Goal: Information Seeking & Learning: Learn about a topic

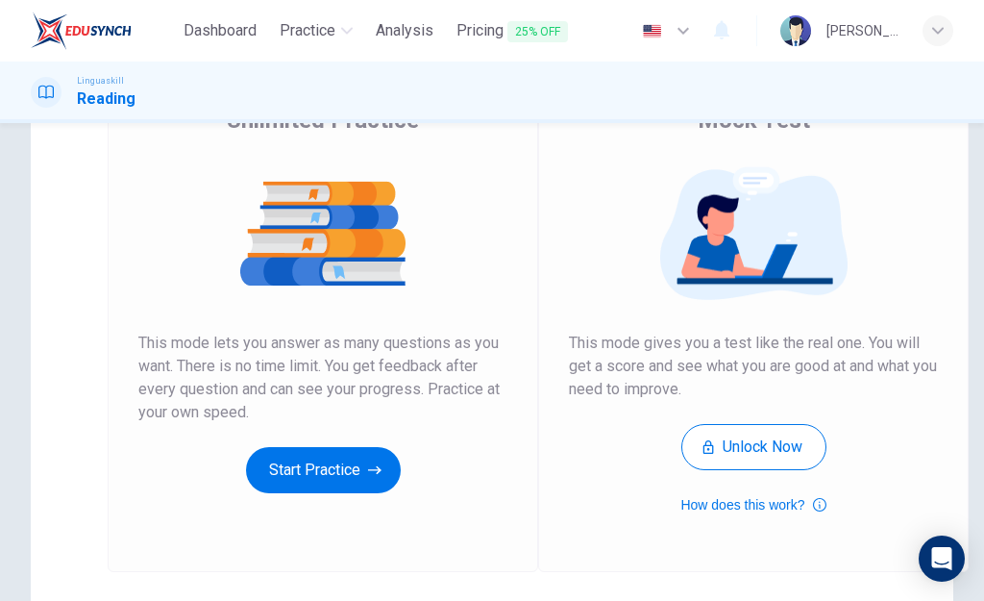
scroll to position [175, 0]
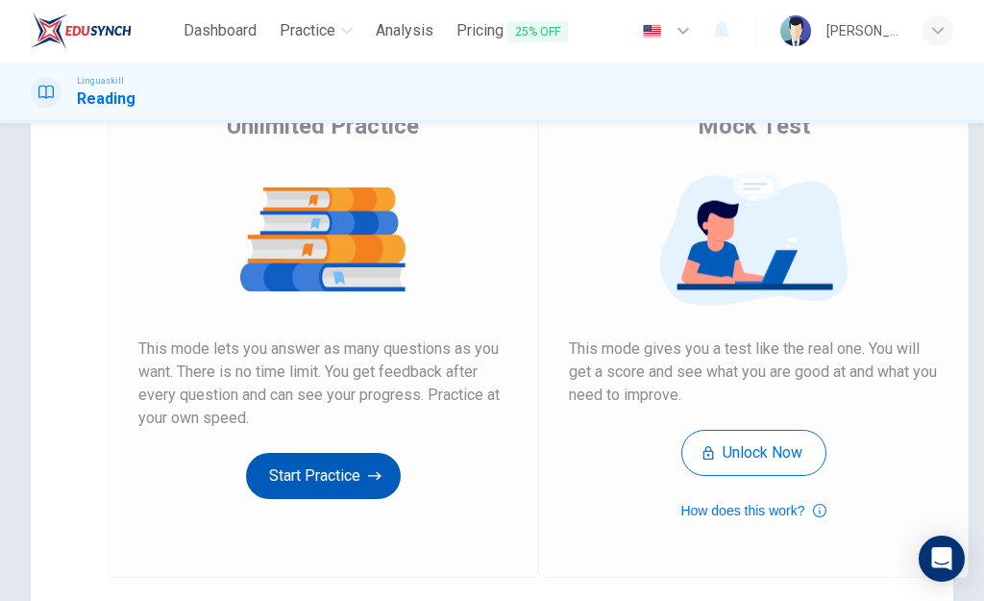
click at [338, 469] on button "Start Practice" at bounding box center [323, 476] width 155 height 46
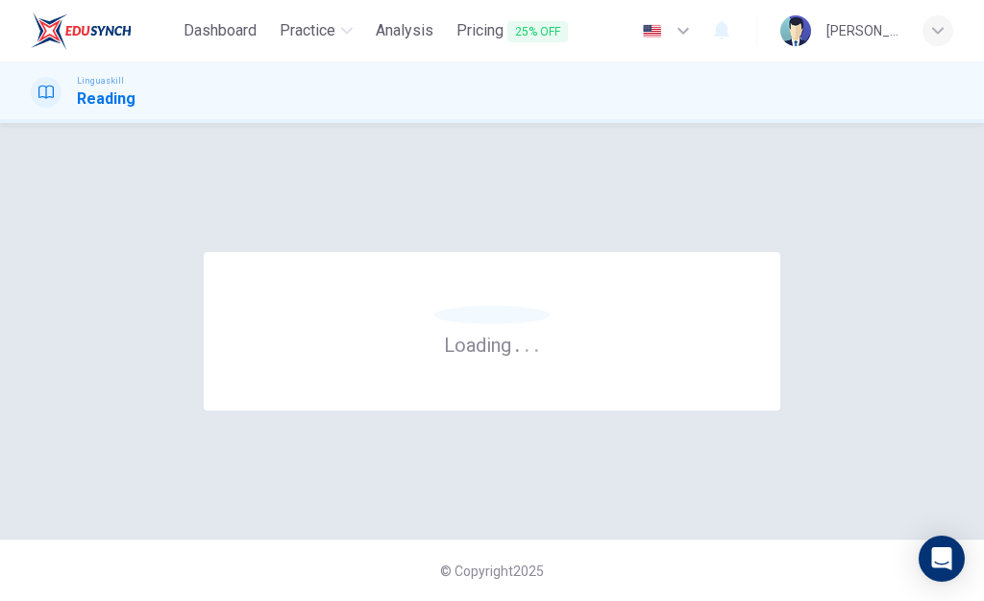
scroll to position [0, 0]
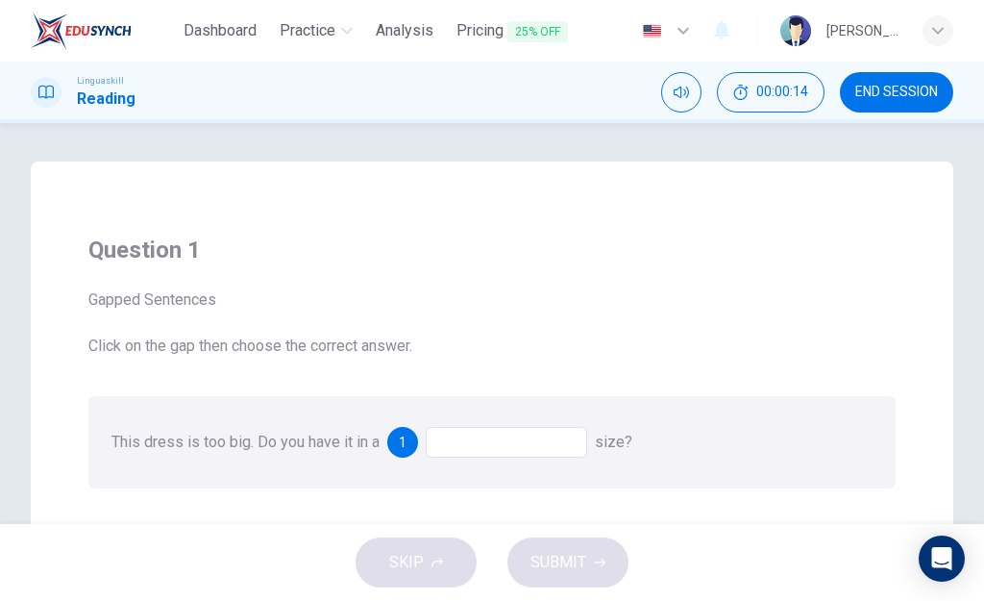
click at [465, 436] on div at bounding box center [506, 442] width 161 height 31
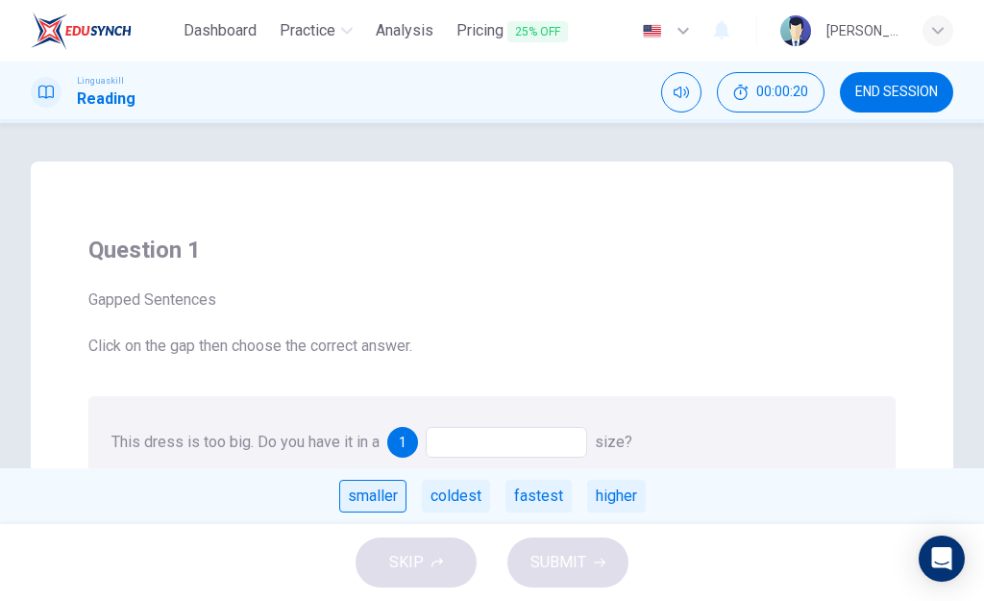
click at [372, 507] on div "smaller" at bounding box center [372, 495] width 67 height 33
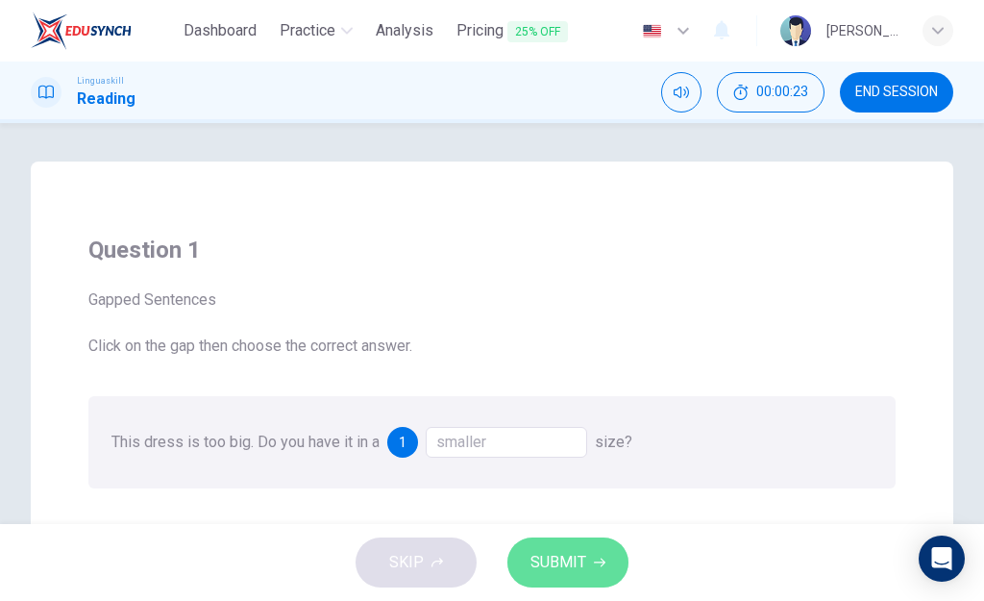
click at [574, 558] on span "SUBMIT" at bounding box center [558, 562] width 56 height 27
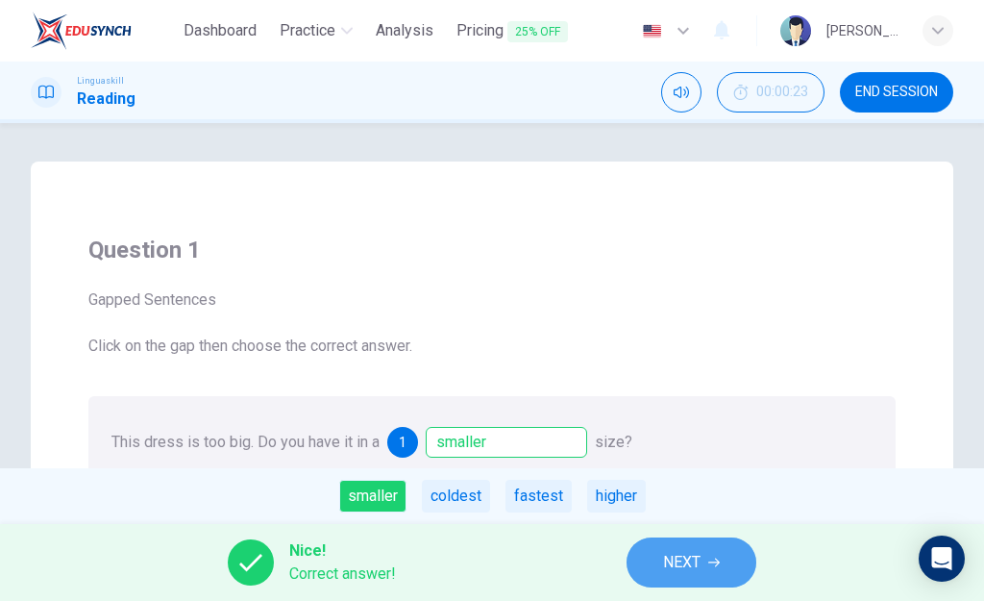
click at [688, 559] on span "NEXT" at bounding box center [681, 562] width 37 height 27
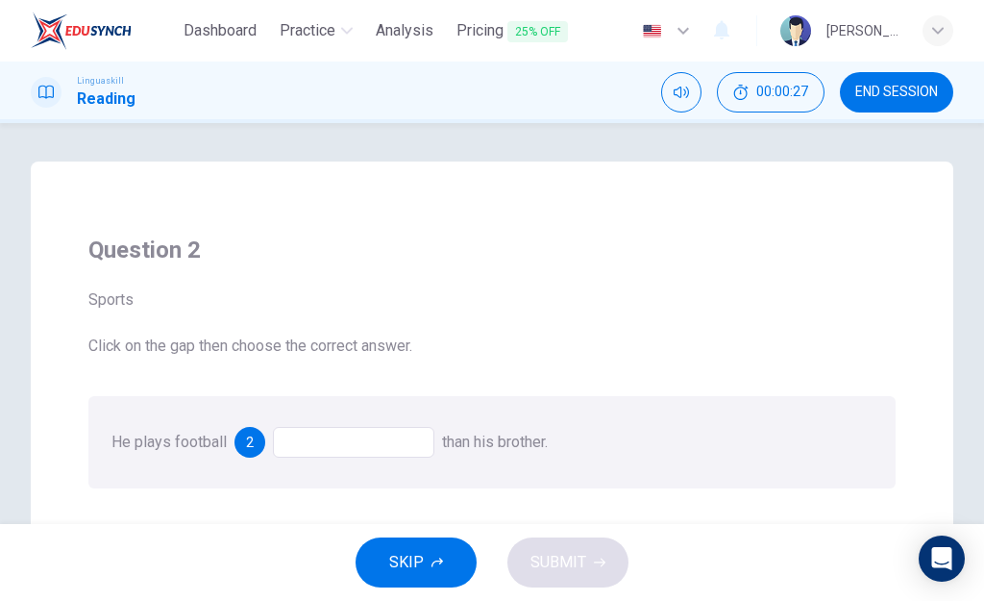
click at [424, 452] on div at bounding box center [353, 442] width 161 height 31
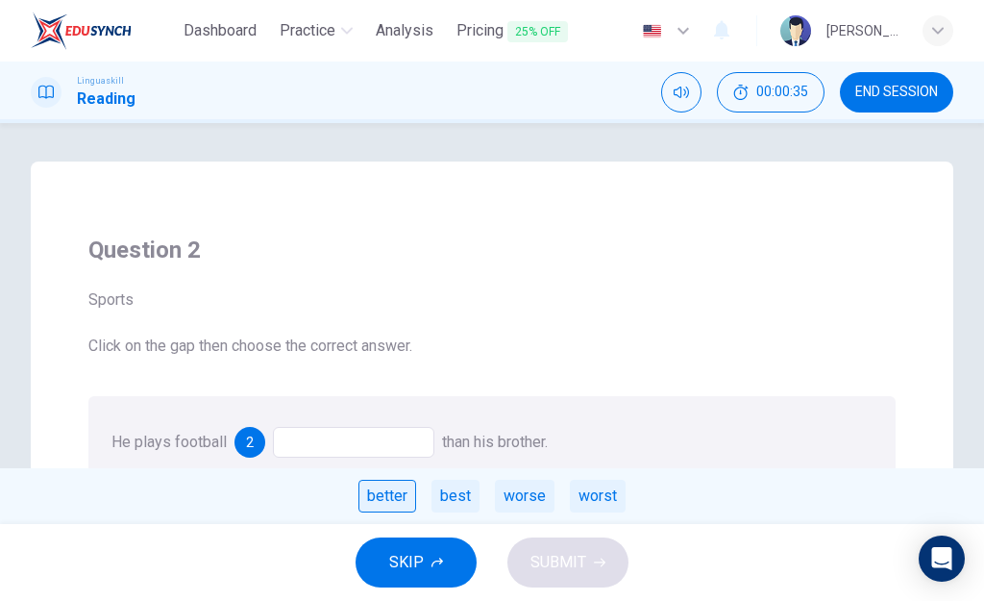
click at [390, 503] on div "better" at bounding box center [387, 495] width 58 height 33
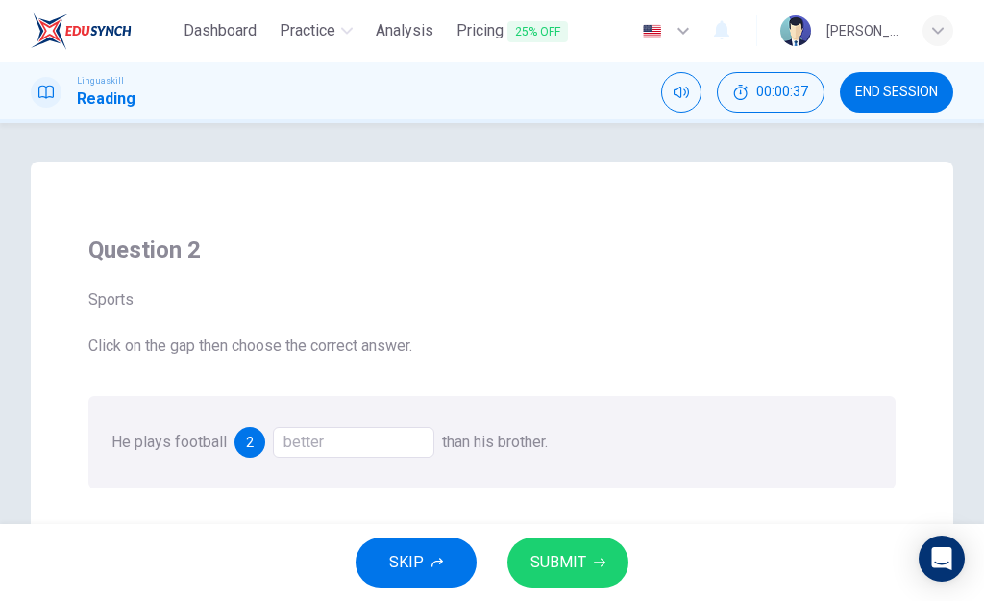
click at [569, 574] on span "SUBMIT" at bounding box center [558, 562] width 56 height 27
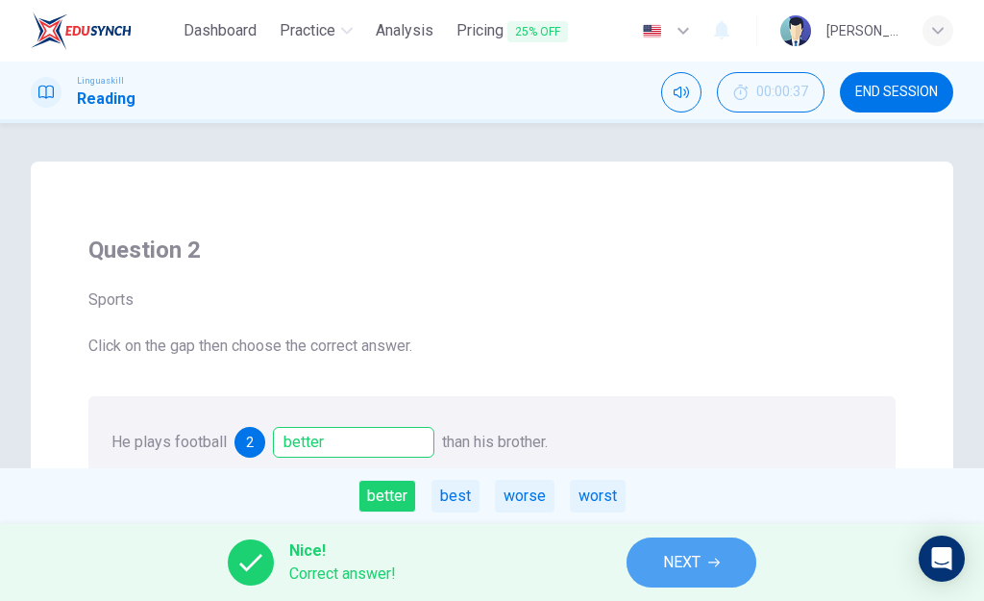
click at [684, 576] on button "NEXT" at bounding box center [691, 562] width 130 height 50
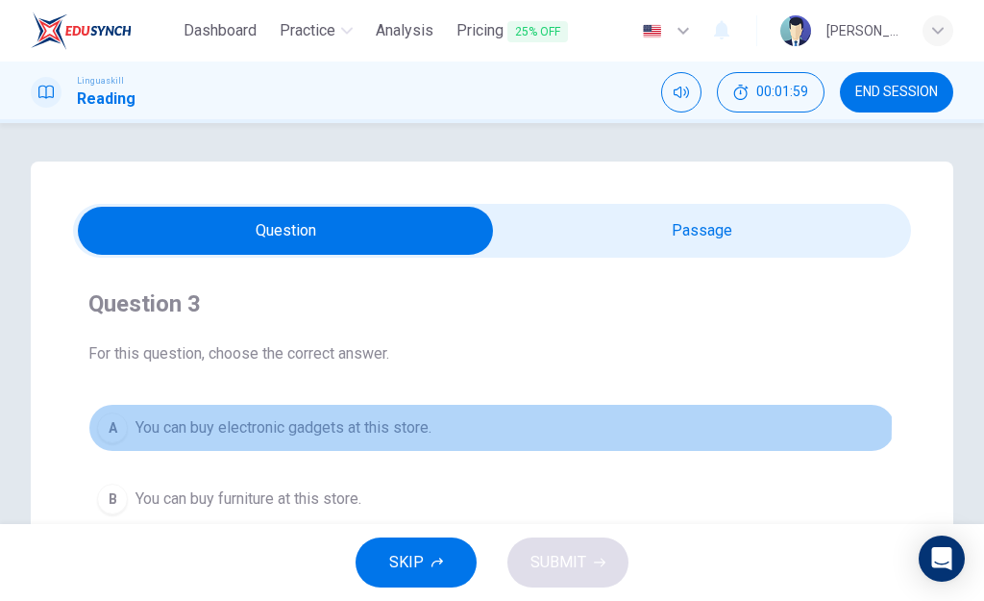
click at [328, 423] on span "You can buy electronic gadgets at this store." at bounding box center [283, 427] width 296 height 23
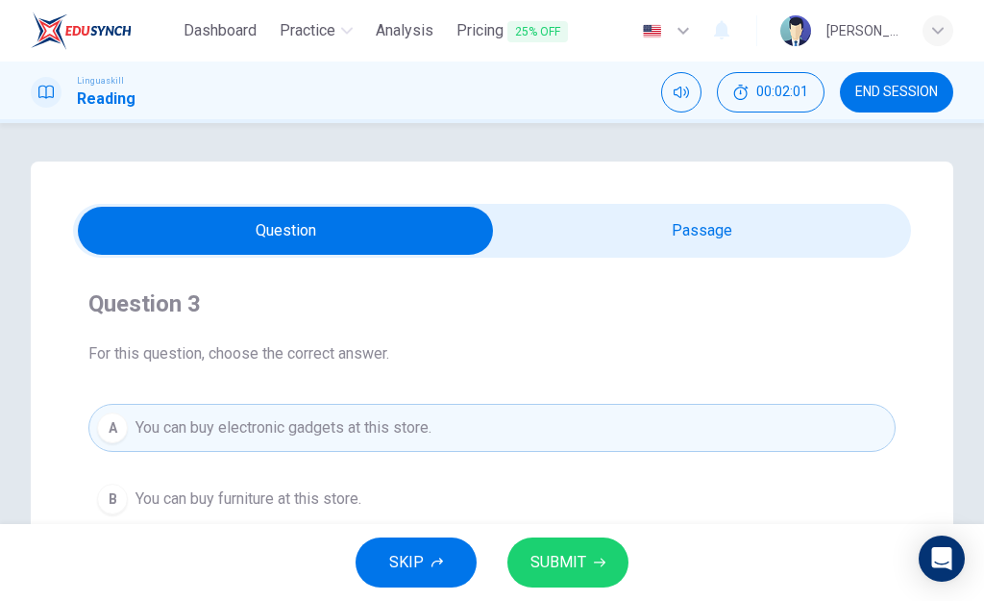
click at [569, 559] on span "SUBMIT" at bounding box center [558, 562] width 56 height 27
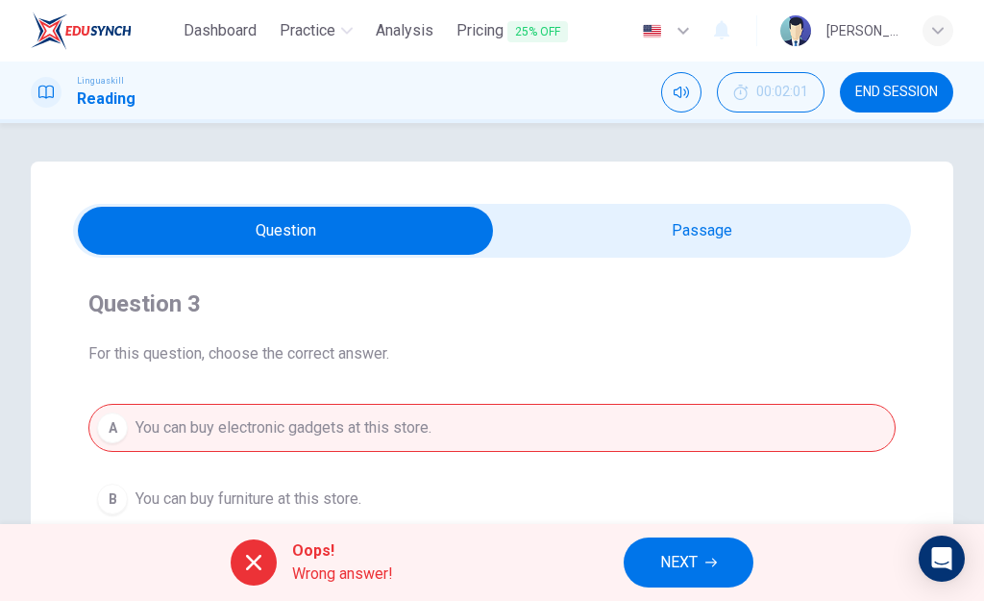
click at [669, 564] on span "NEXT" at bounding box center [678, 562] width 37 height 27
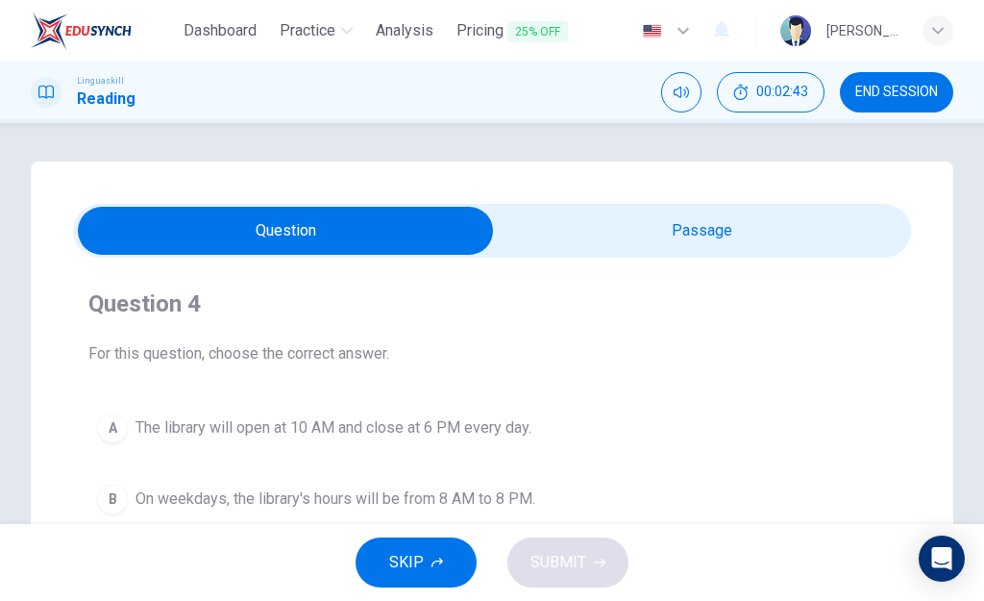
click at [515, 431] on span "The library will open at 10 AM and close at 6 PM every day." at bounding box center [333, 427] width 396 height 23
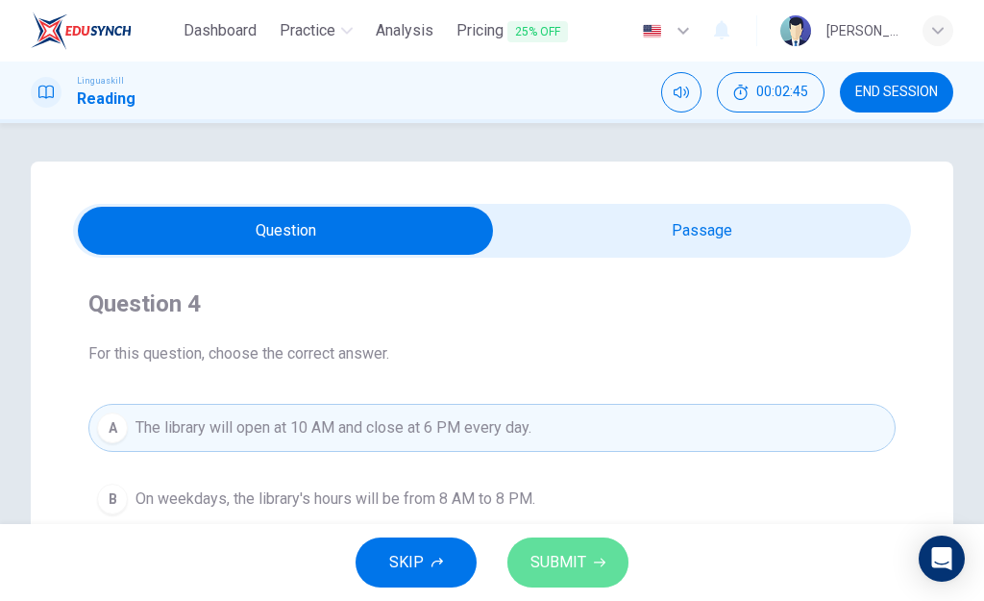
click at [562, 555] on span "SUBMIT" at bounding box center [558, 562] width 56 height 27
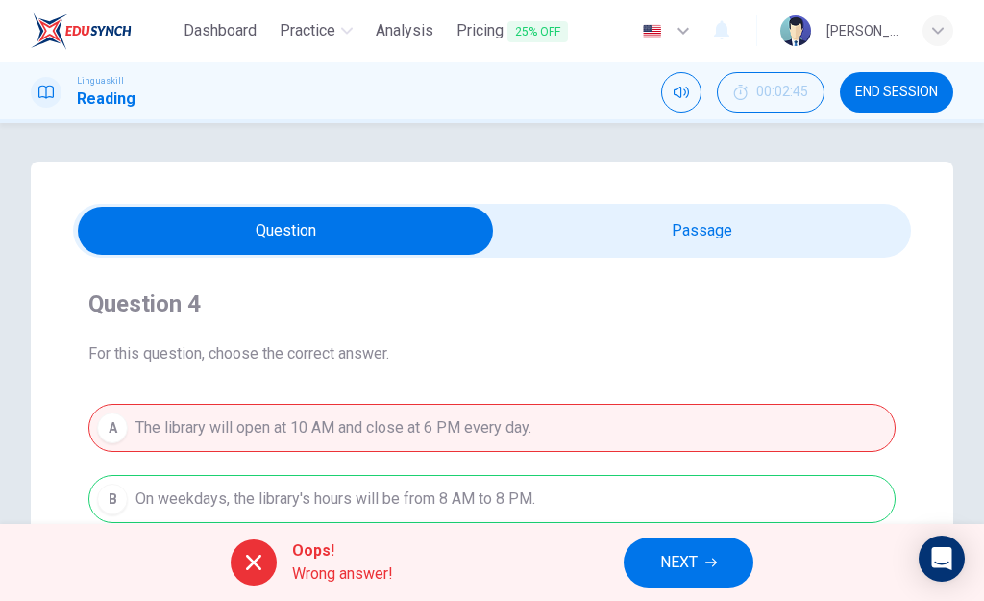
click at [679, 557] on span "NEXT" at bounding box center [678, 562] width 37 height 27
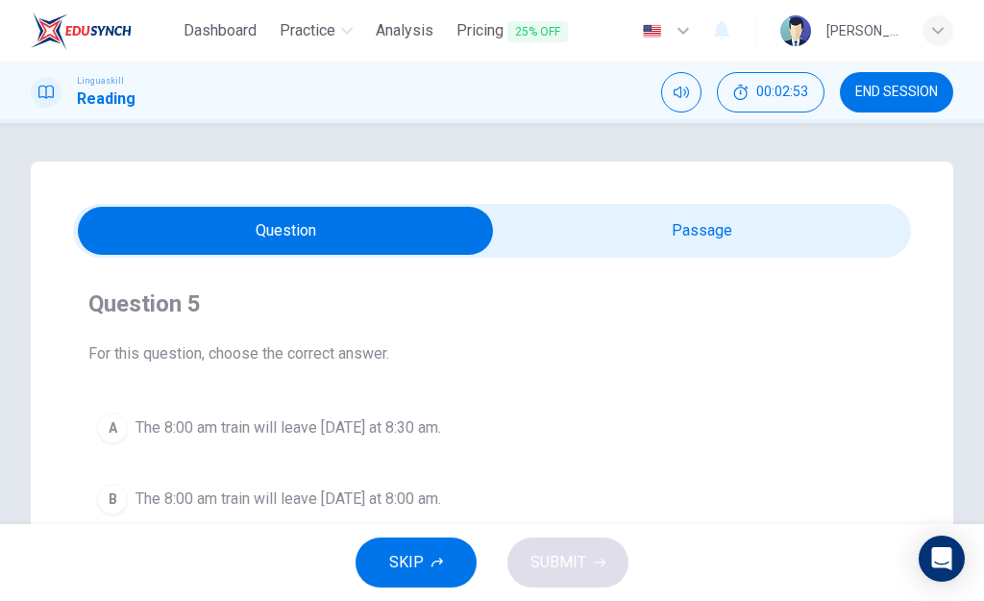
scroll to position [351, 0]
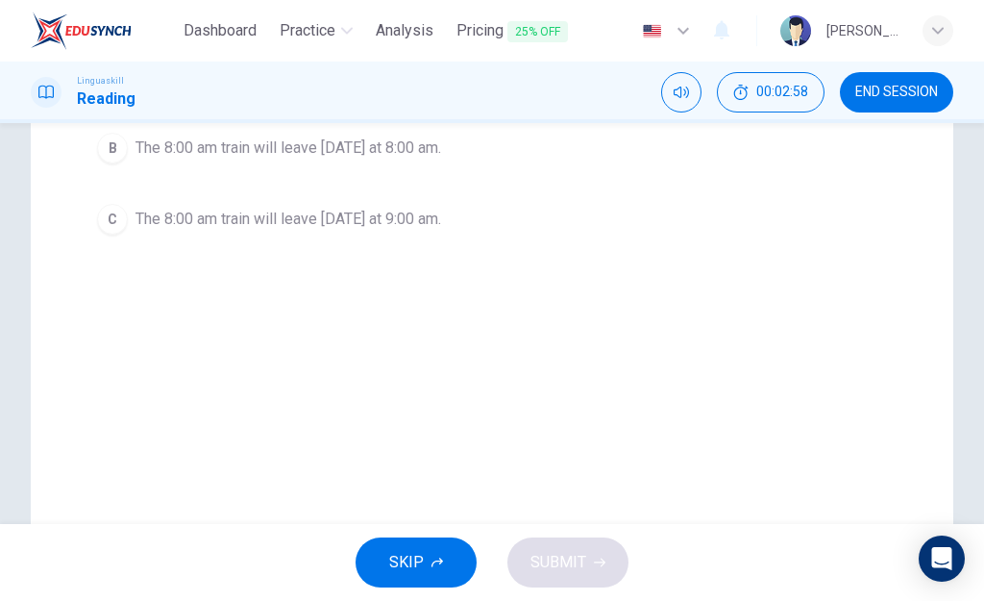
click at [977, 183] on div "Train Delay Due to maintenance work, the 8:00 am train to Riverside will be del…" at bounding box center [492, 197] width 984 height 772
click at [421, 217] on span "The 8:00 am train will leave tomorrow at 9:00 am." at bounding box center [288, 219] width 306 height 23
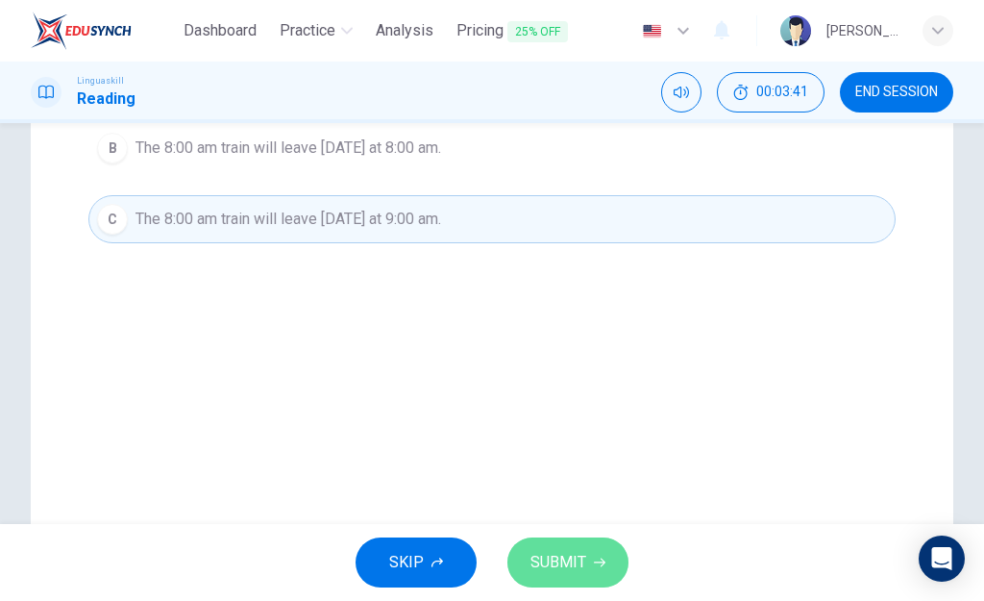
click at [581, 556] on span "SUBMIT" at bounding box center [558, 562] width 56 height 27
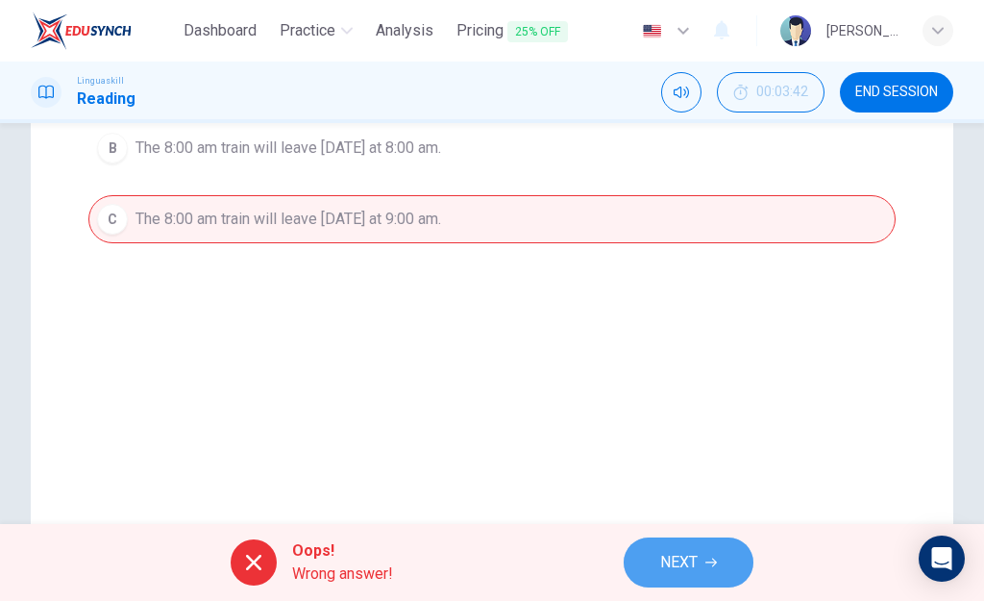
click at [691, 564] on span "NEXT" at bounding box center [678, 562] width 37 height 27
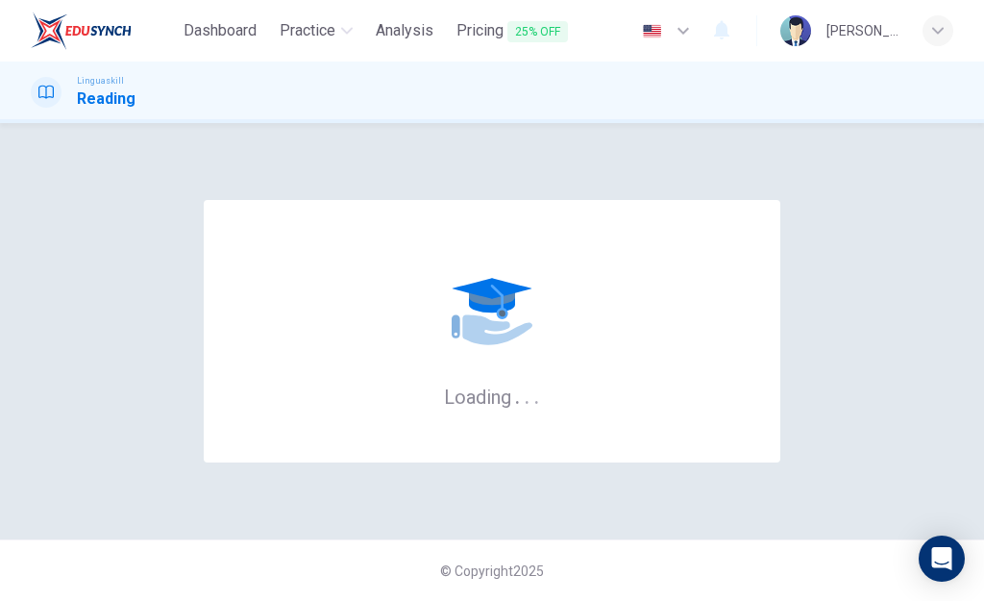
scroll to position [0, 0]
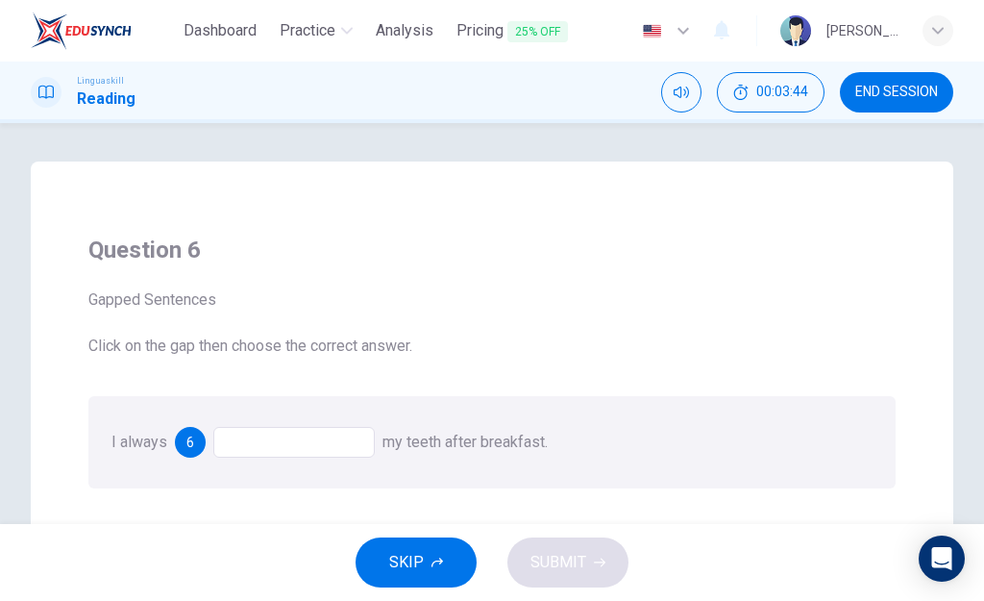
click at [288, 450] on div at bounding box center [293, 442] width 161 height 31
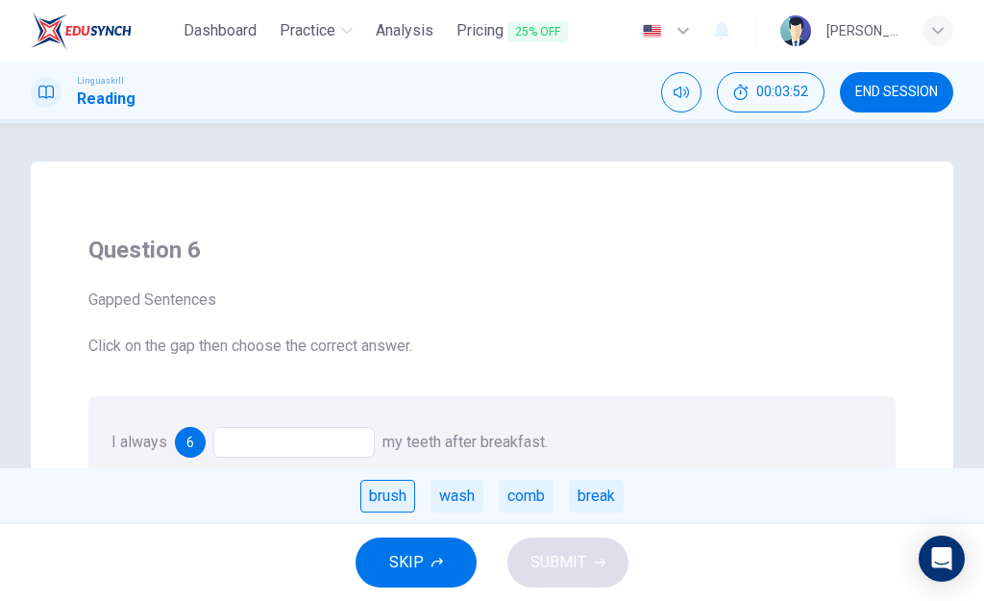
click at [401, 500] on div "brush" at bounding box center [387, 495] width 55 height 33
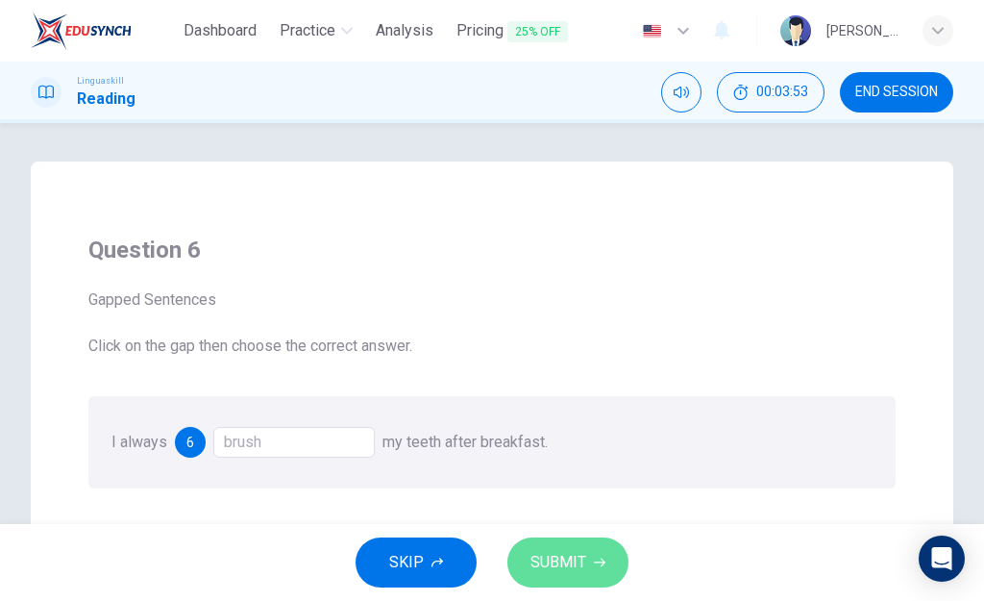
click at [572, 556] on span "SUBMIT" at bounding box center [558, 562] width 56 height 27
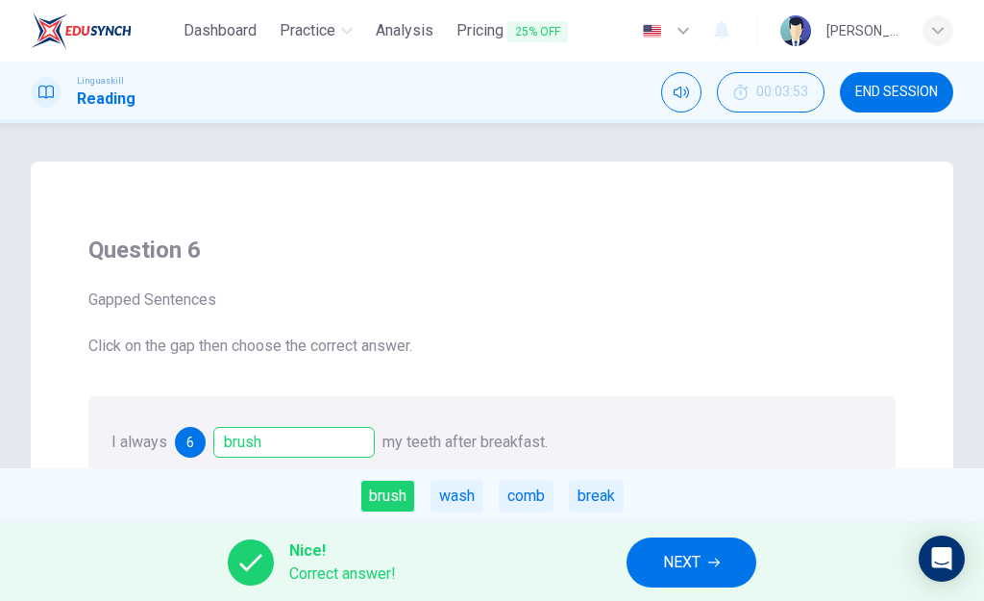
click at [707, 553] on button "NEXT" at bounding box center [691, 562] width 130 height 50
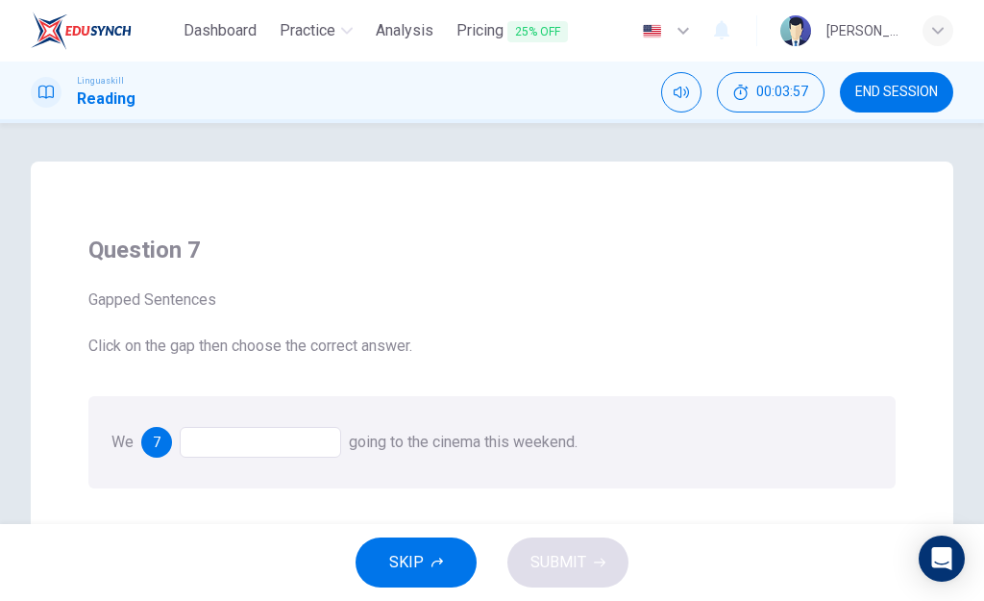
click at [317, 451] on div at bounding box center [260, 442] width 161 height 31
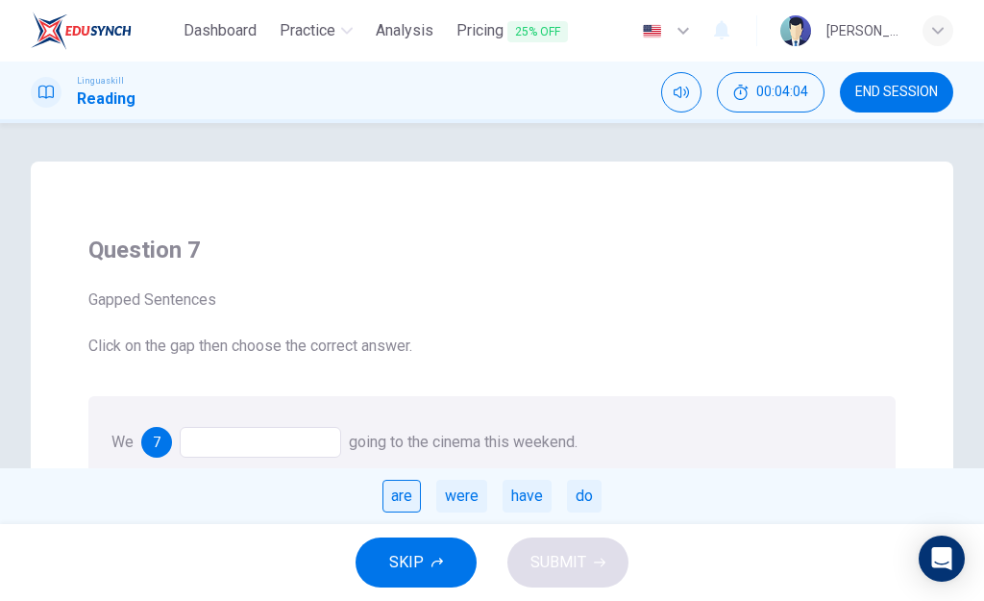
click at [393, 492] on div "are" at bounding box center [401, 495] width 38 height 33
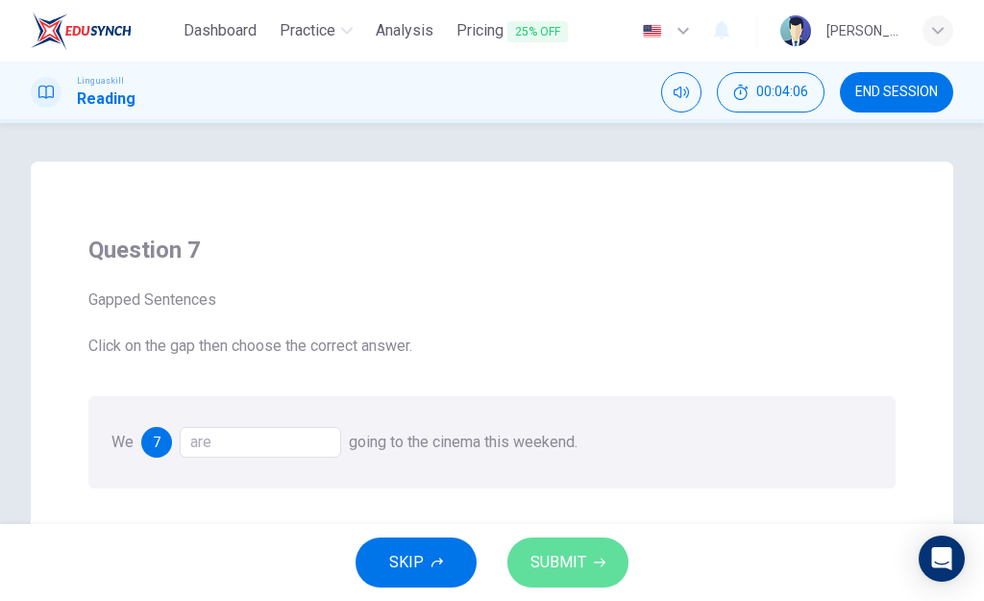
click at [550, 556] on span "SUBMIT" at bounding box center [558, 562] width 56 height 27
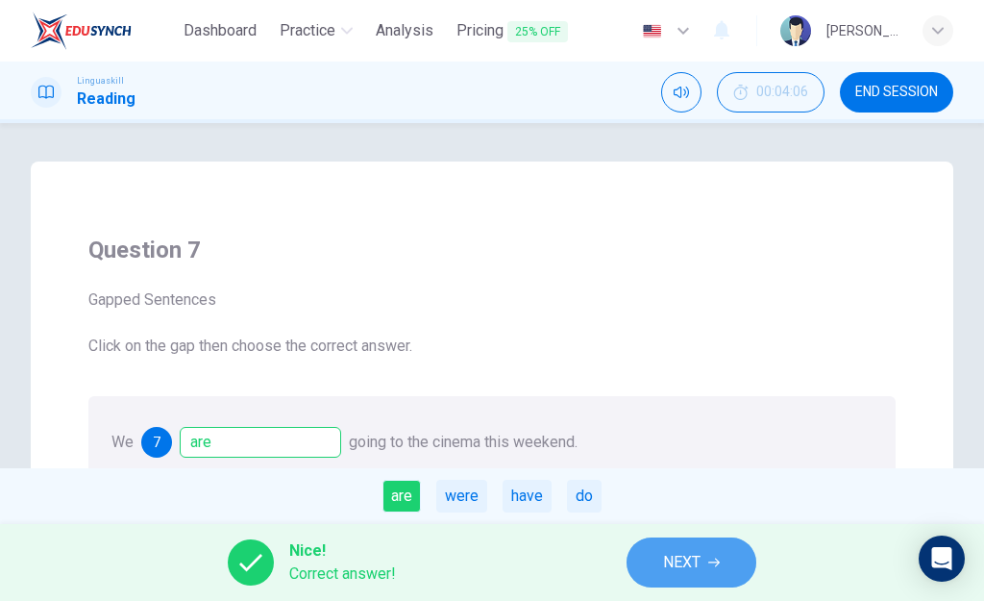
click at [675, 565] on span "NEXT" at bounding box center [681, 562] width 37 height 27
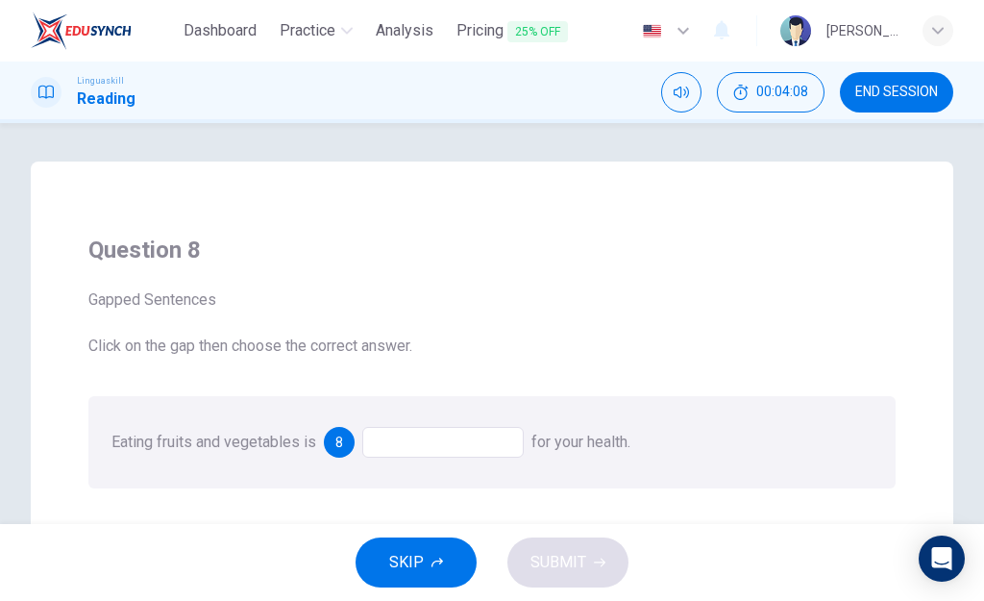
click at [487, 433] on div at bounding box center [442, 442] width 161 height 31
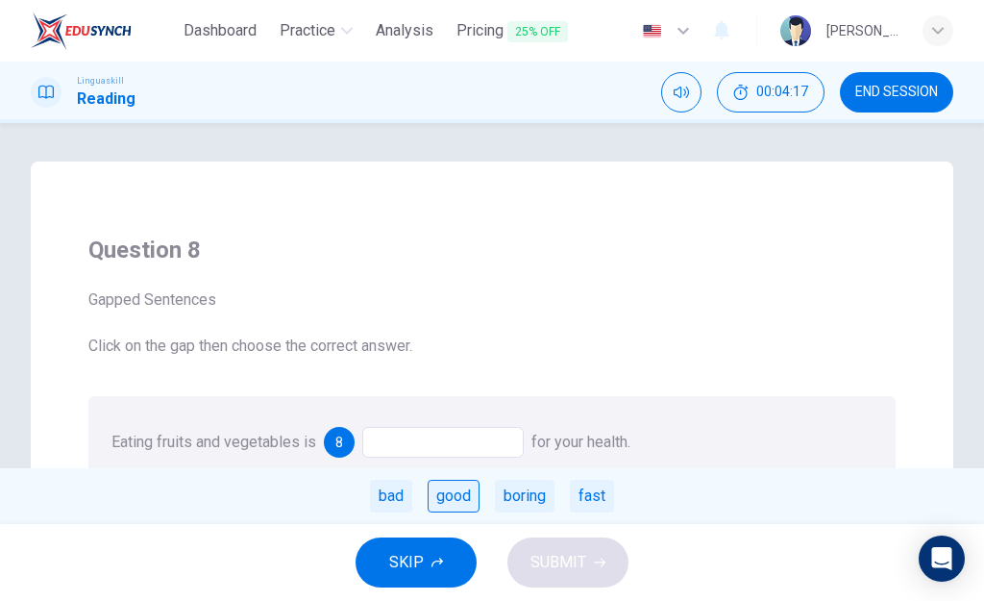
click at [454, 503] on div "good" at bounding box center [454, 495] width 52 height 33
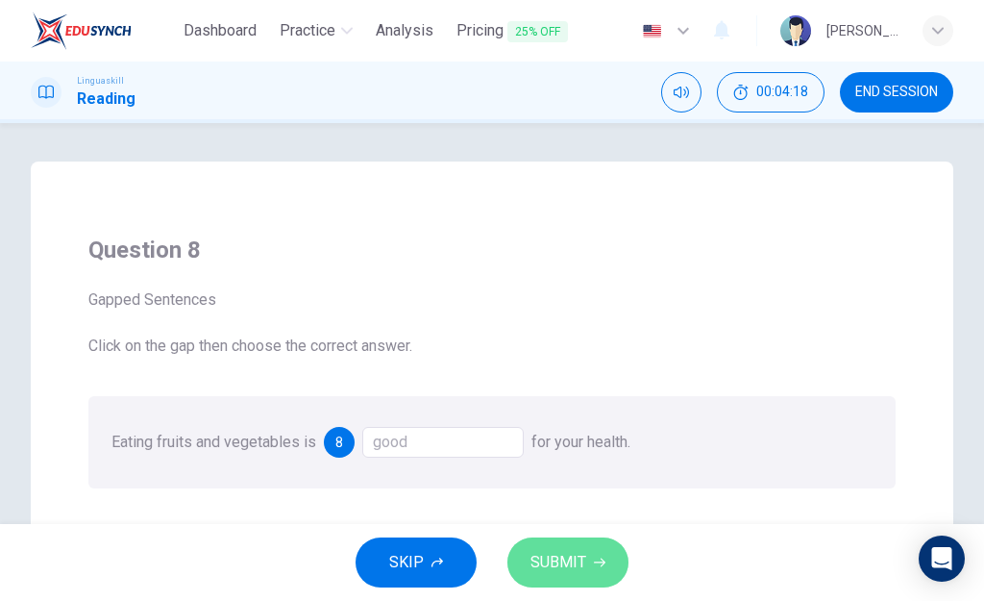
click at [552, 566] on span "SUBMIT" at bounding box center [558, 562] width 56 height 27
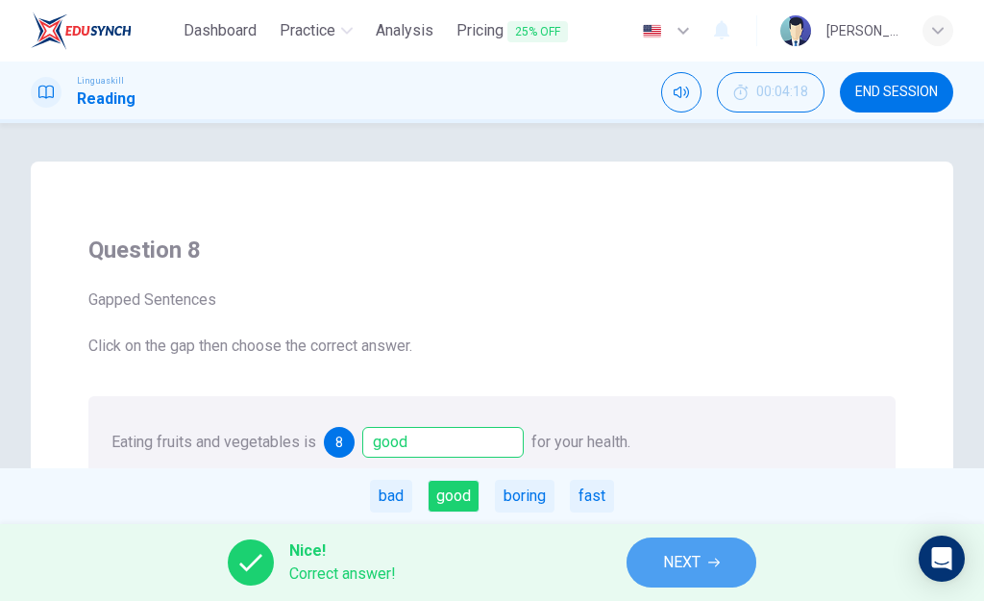
click at [713, 560] on icon "button" at bounding box center [714, 562] width 12 height 12
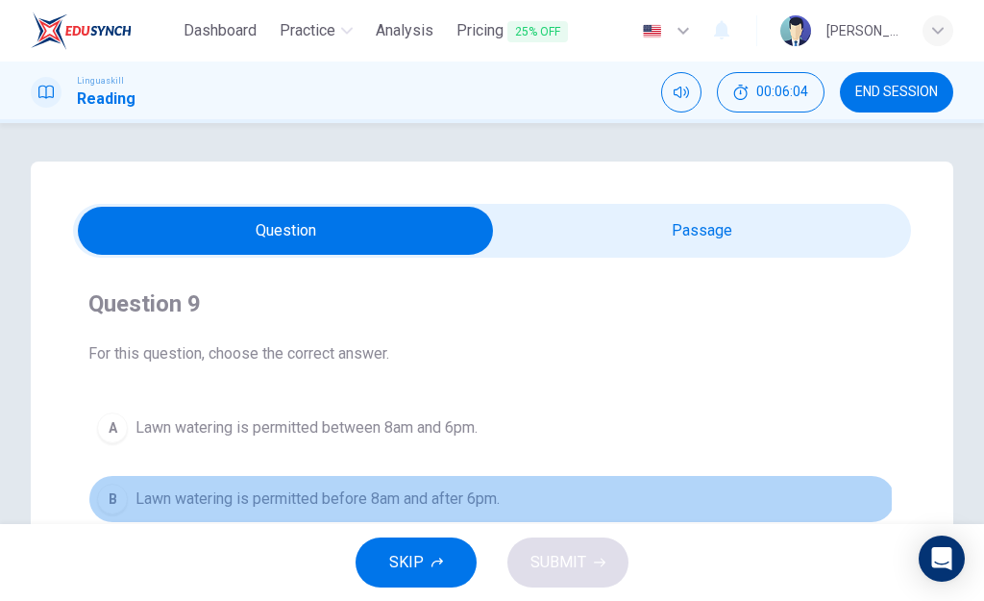
click at [232, 501] on span "Lawn watering is permitted before 8am and after 6pm." at bounding box center [317, 498] width 364 height 23
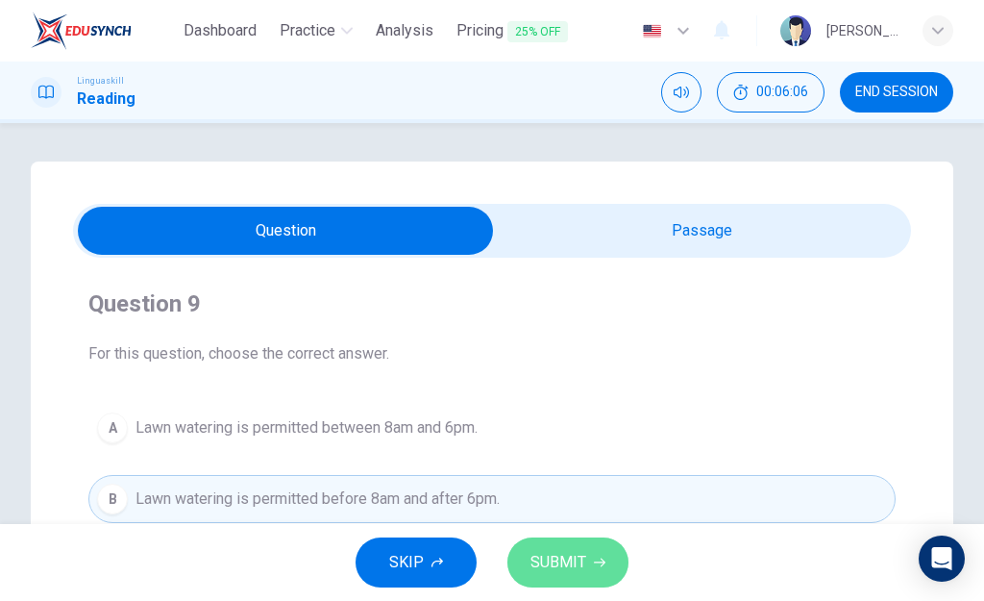
click at [543, 559] on span "SUBMIT" at bounding box center [558, 562] width 56 height 27
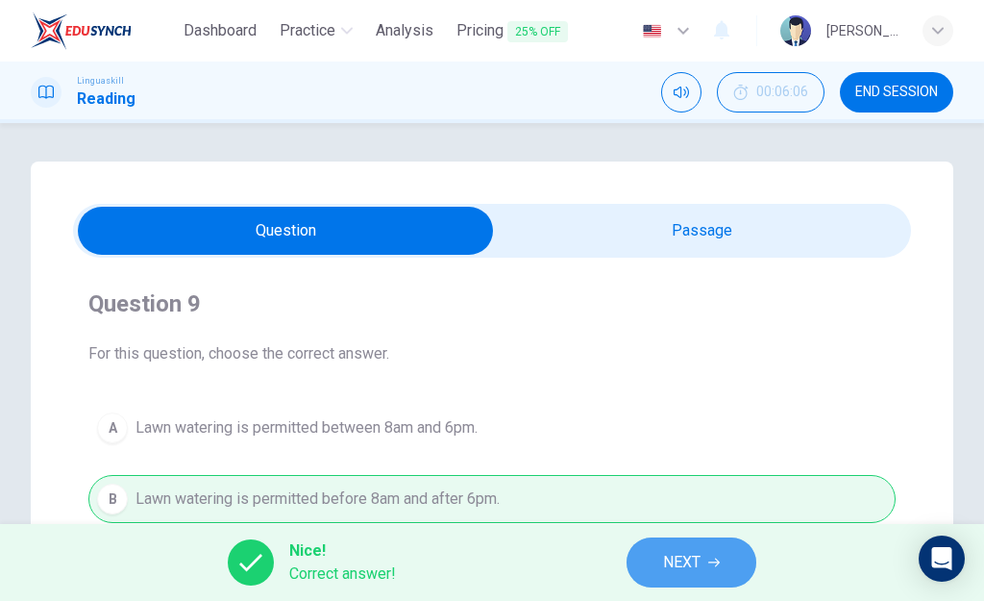
click at [663, 555] on span "NEXT" at bounding box center [681, 562] width 37 height 27
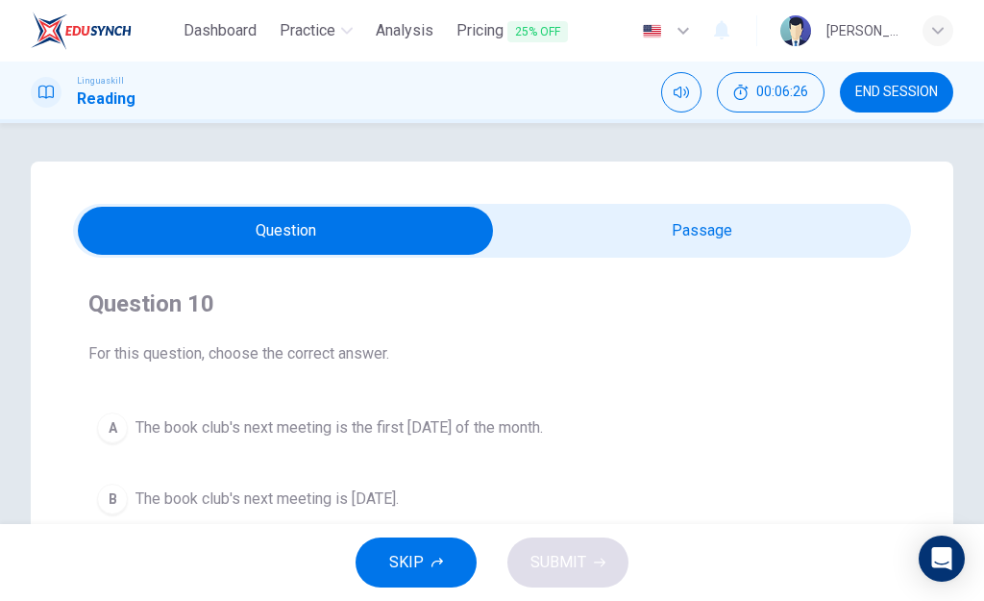
scroll to position [351, 0]
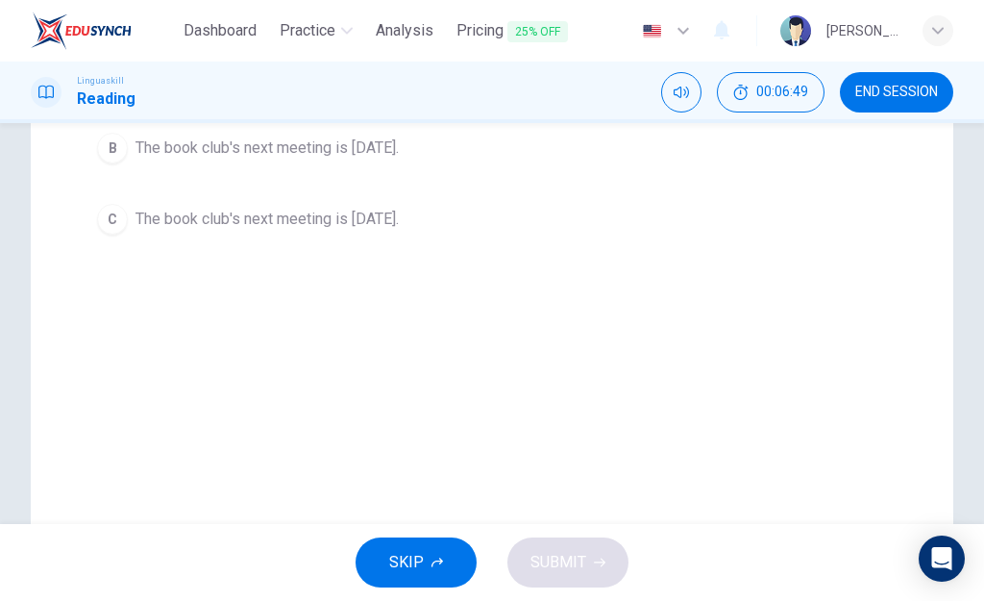
click at [396, 229] on span "The book club's next meeting is on Saturday." at bounding box center [266, 219] width 263 height 23
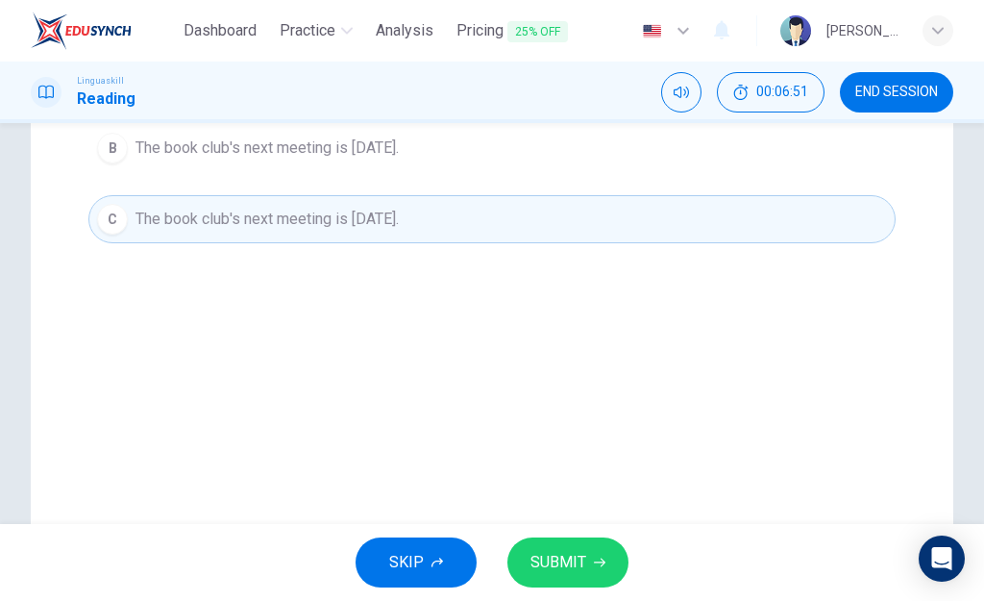
click at [585, 552] on span "SUBMIT" at bounding box center [558, 562] width 56 height 27
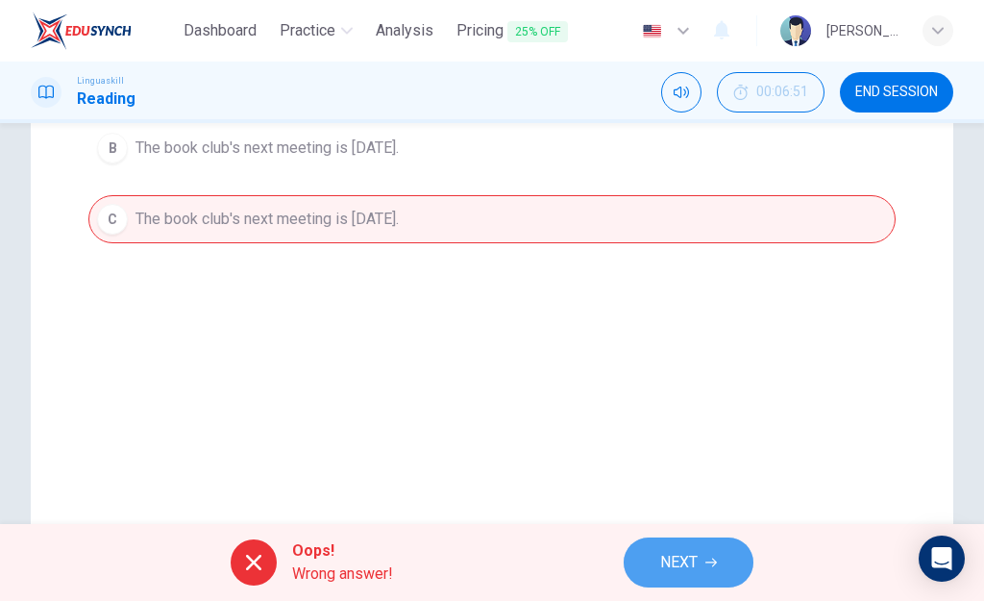
click at [670, 562] on span "NEXT" at bounding box center [678, 562] width 37 height 27
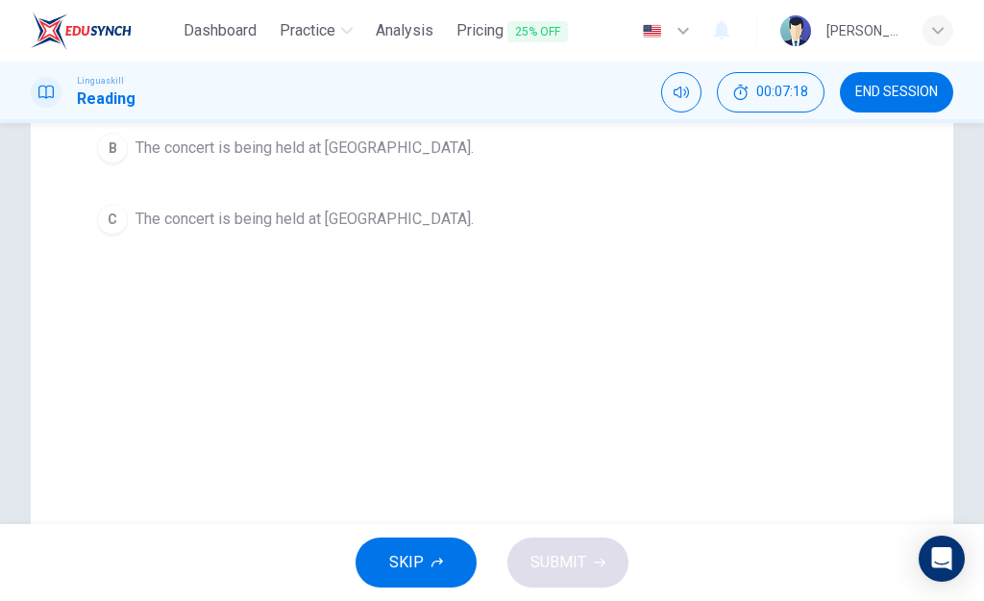
click at [359, 214] on span "The concert is being held at City Park." at bounding box center [304, 219] width 338 height 23
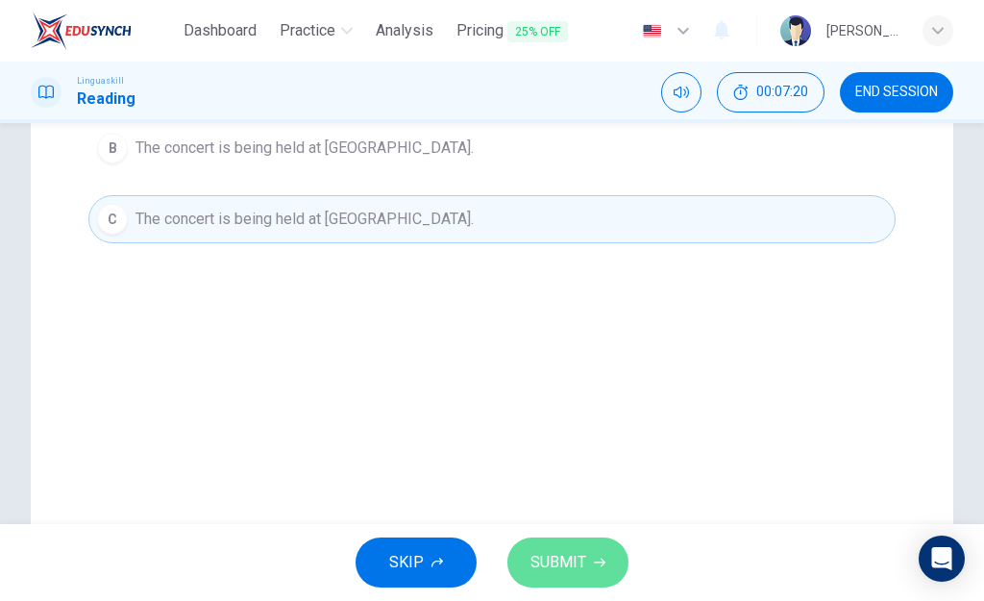
click at [569, 573] on span "SUBMIT" at bounding box center [558, 562] width 56 height 27
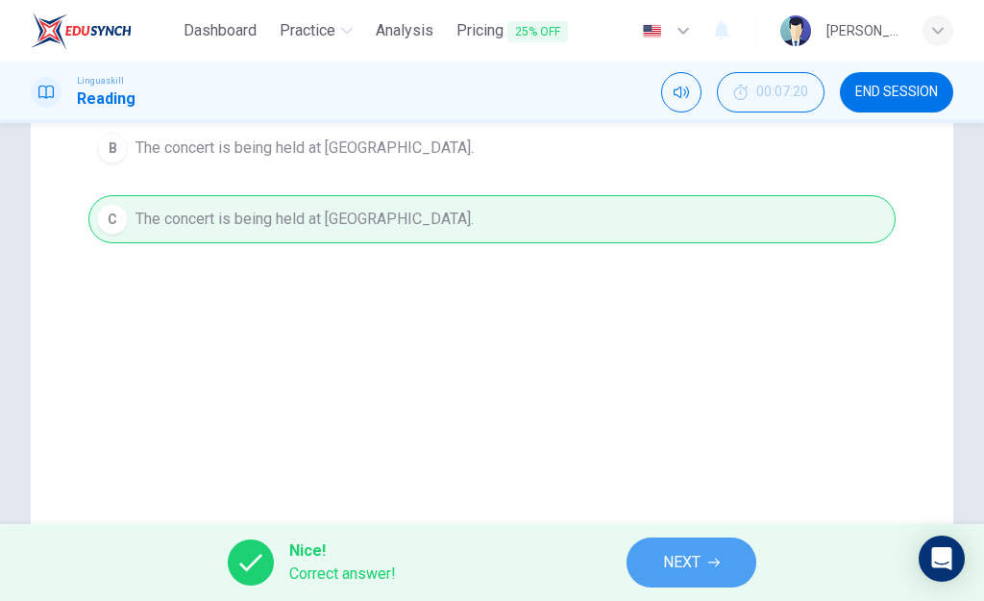
click at [692, 575] on span "NEXT" at bounding box center [681, 562] width 37 height 27
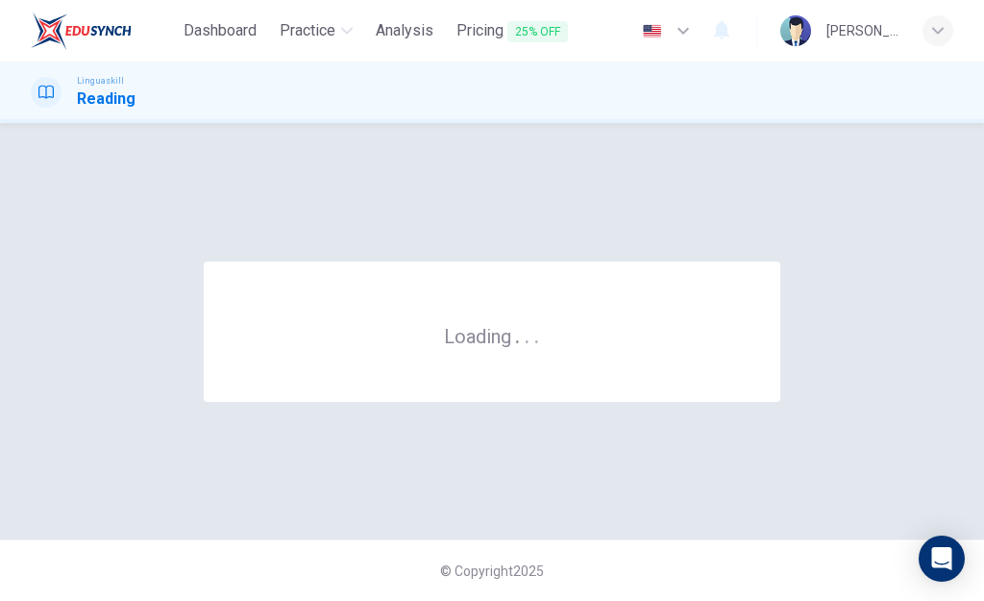
scroll to position [0, 0]
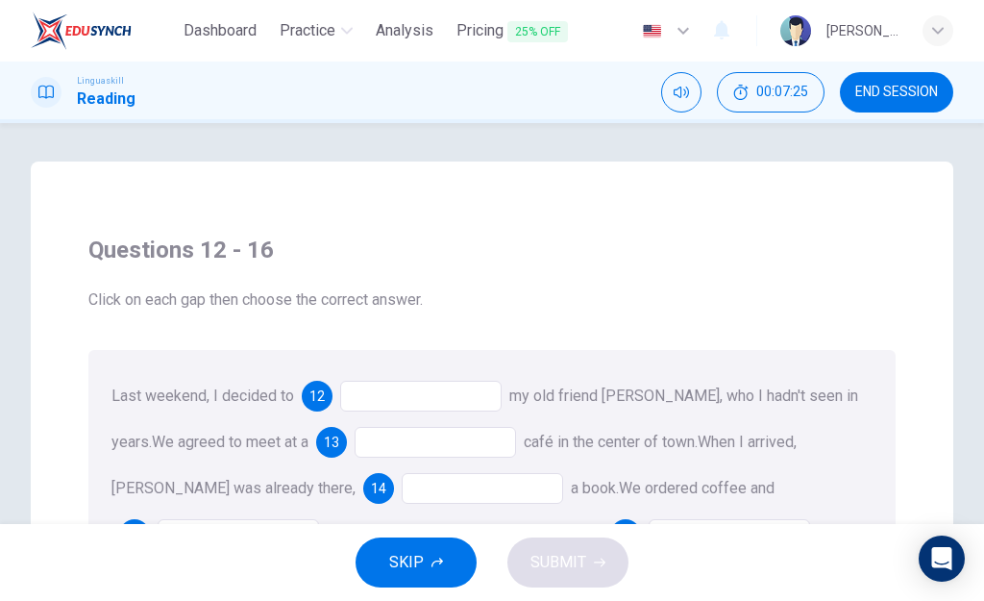
click at [431, 392] on div at bounding box center [420, 395] width 161 height 31
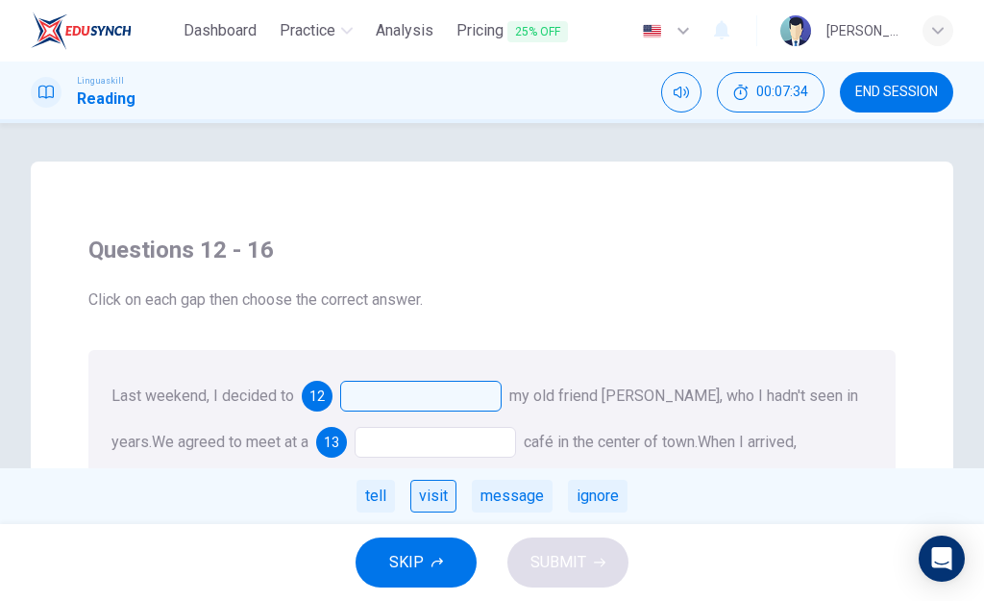
click at [428, 500] on div "visit" at bounding box center [433, 495] width 46 height 33
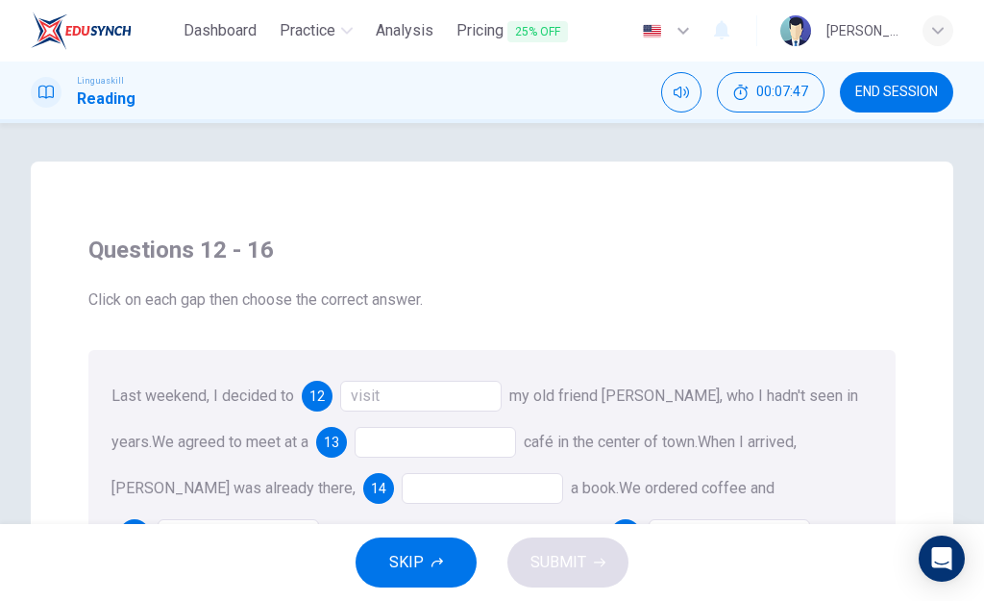
click at [367, 451] on div at bounding box center [435, 442] width 161 height 31
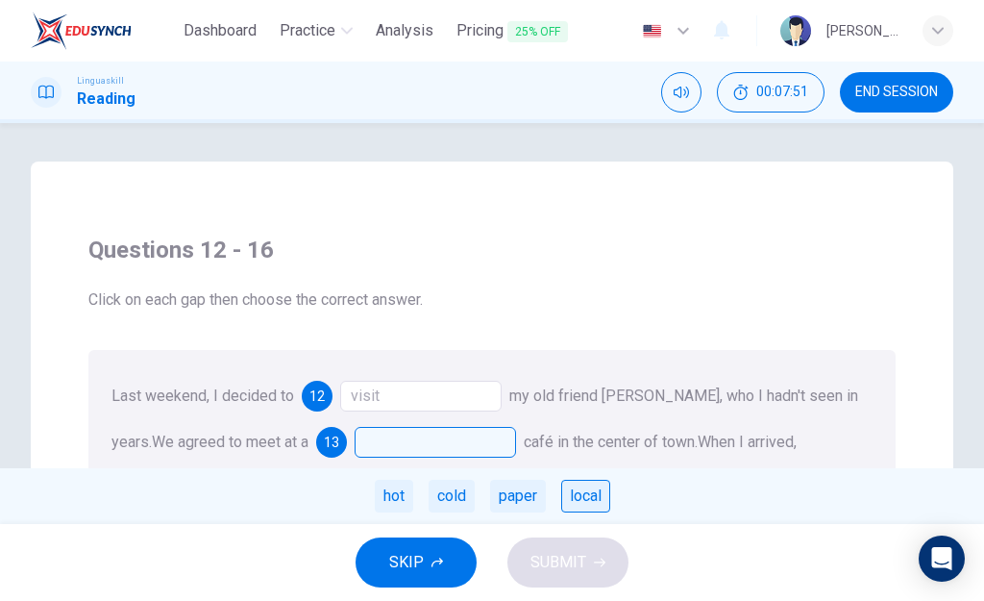
click at [579, 496] on div "local" at bounding box center [585, 495] width 49 height 33
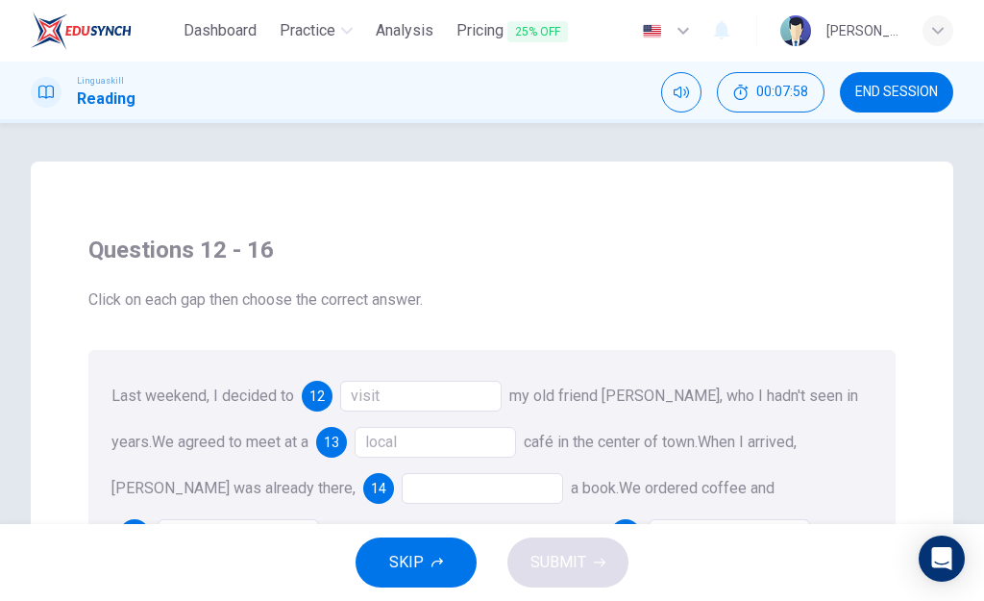
click at [402, 488] on div at bounding box center [482, 488] width 161 height 31
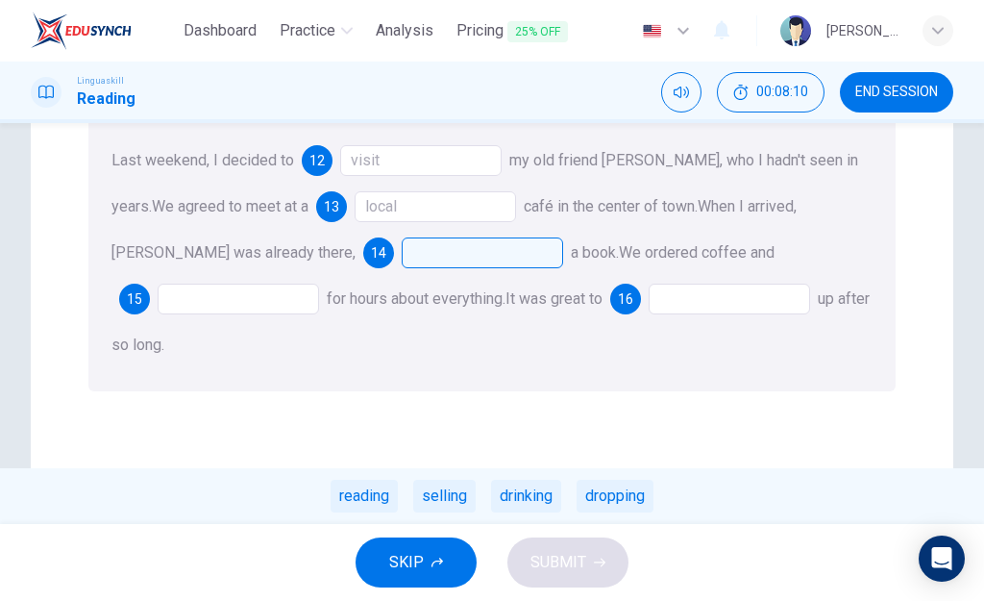
scroll to position [197, 0]
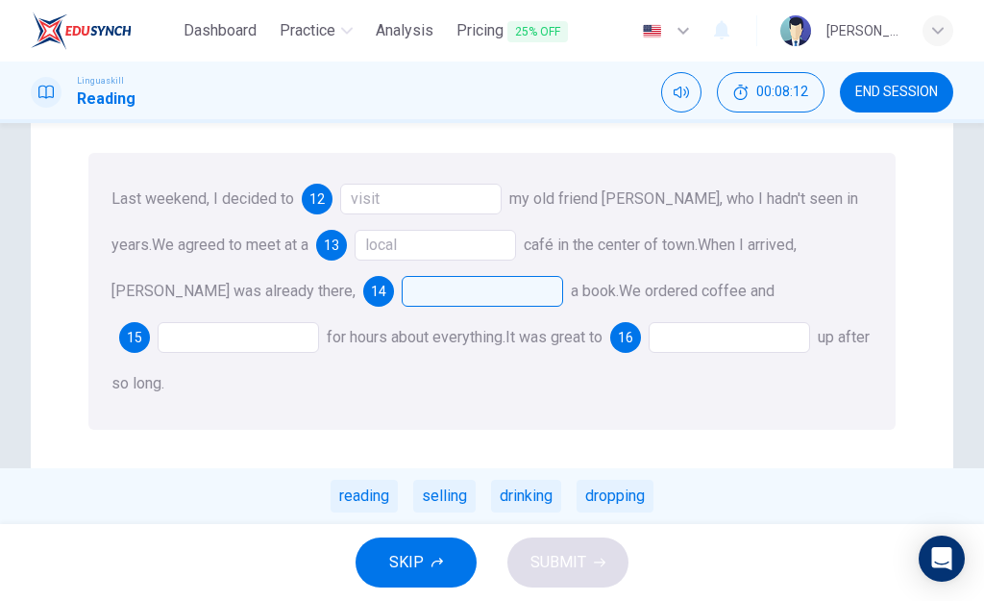
click at [402, 283] on div at bounding box center [482, 291] width 161 height 31
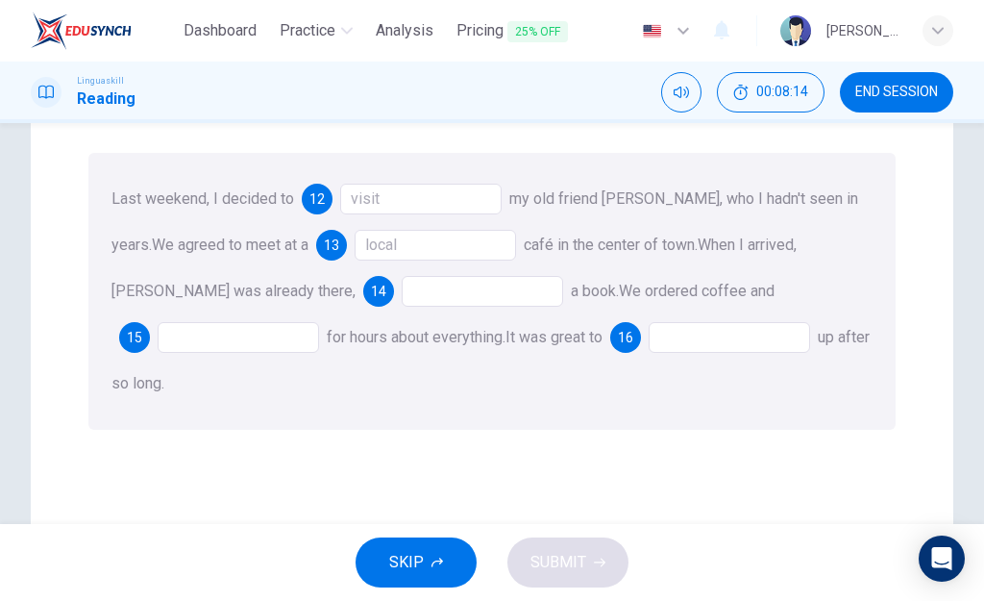
click at [402, 289] on div at bounding box center [482, 291] width 161 height 31
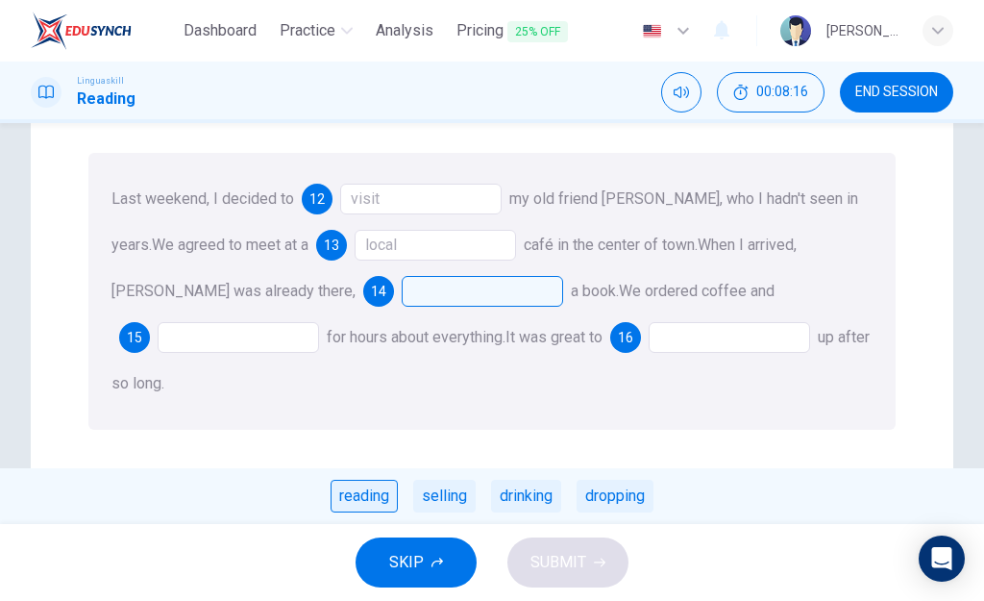
click at [378, 491] on div "reading" at bounding box center [364, 495] width 67 height 33
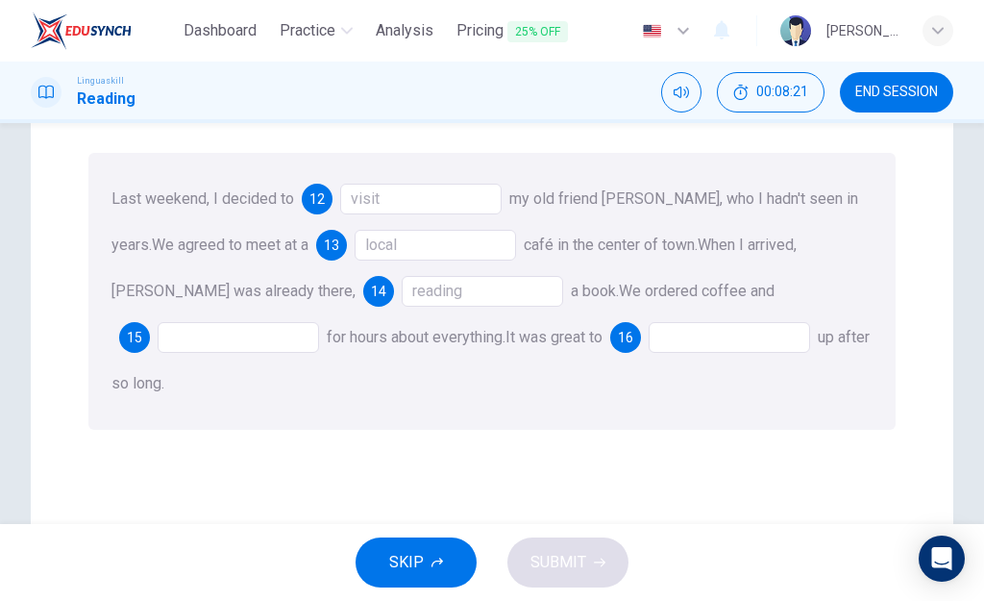
click at [319, 322] on div at bounding box center [238, 337] width 161 height 31
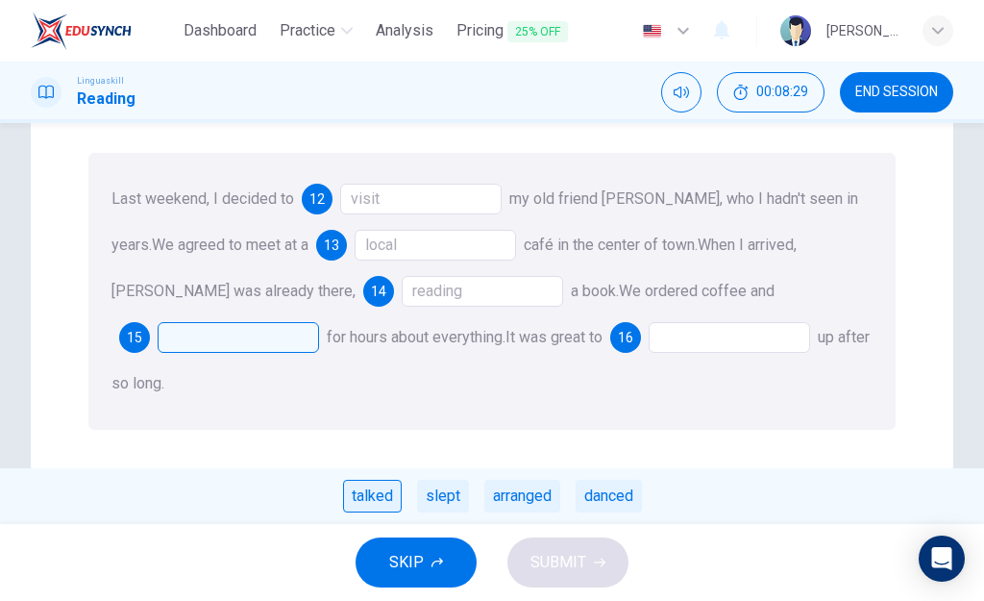
click at [368, 492] on div "talked" at bounding box center [372, 495] width 59 height 33
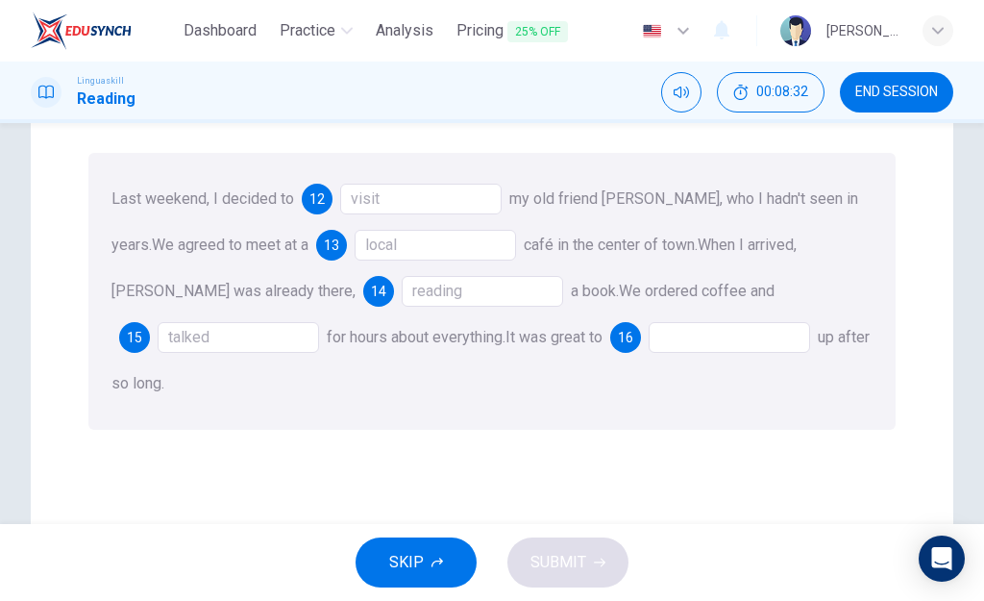
click at [649, 345] on div at bounding box center [729, 337] width 161 height 31
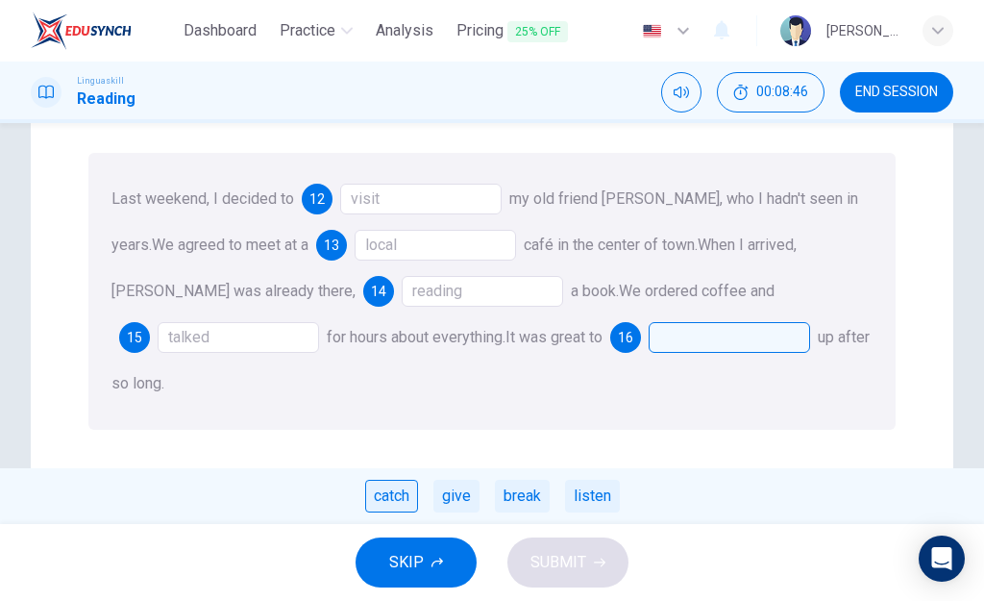
click at [397, 491] on div "catch" at bounding box center [391, 495] width 53 height 33
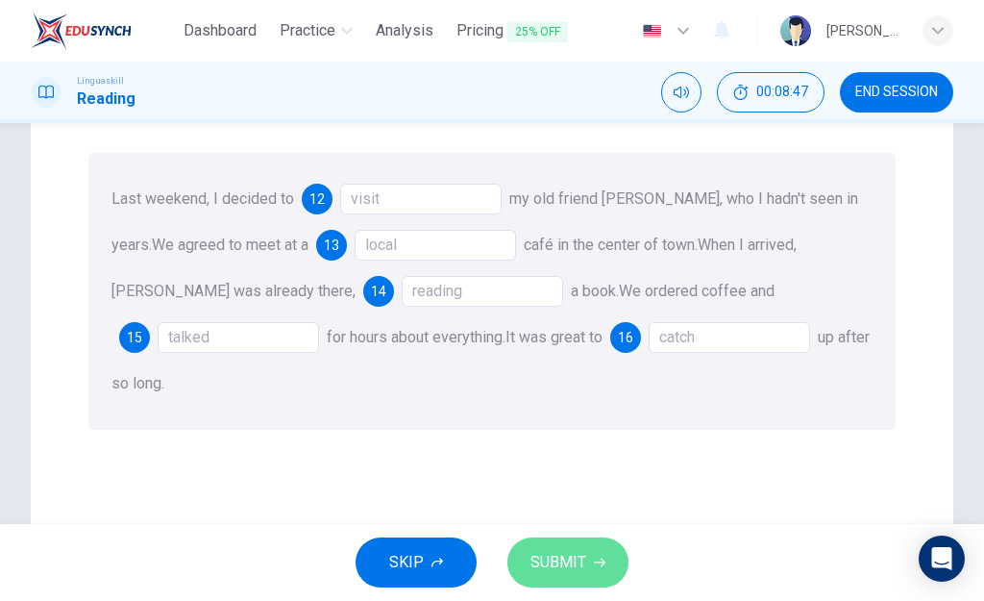
click at [554, 555] on span "SUBMIT" at bounding box center [558, 562] width 56 height 27
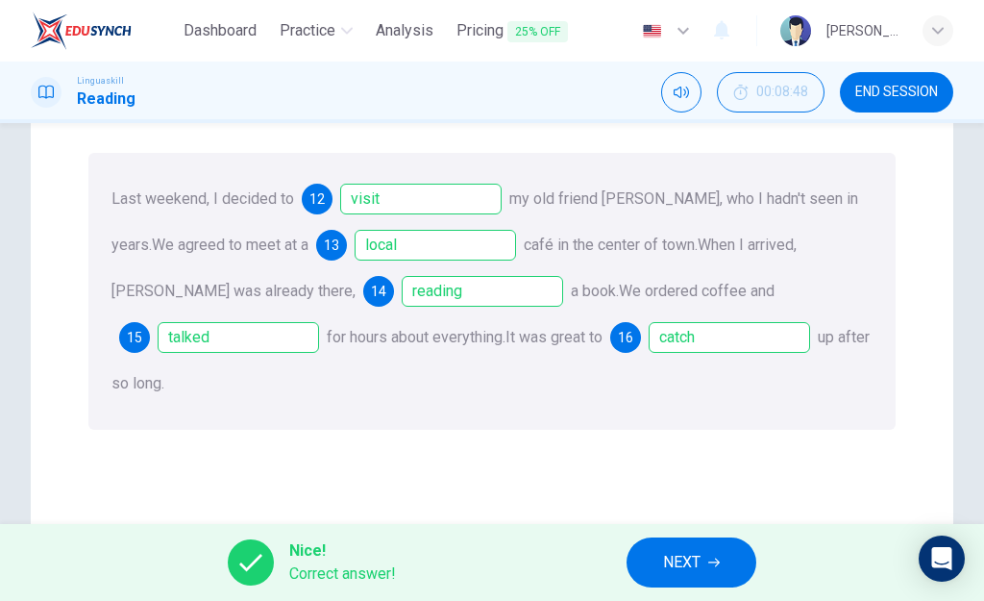
click at [671, 563] on span "NEXT" at bounding box center [681, 562] width 37 height 27
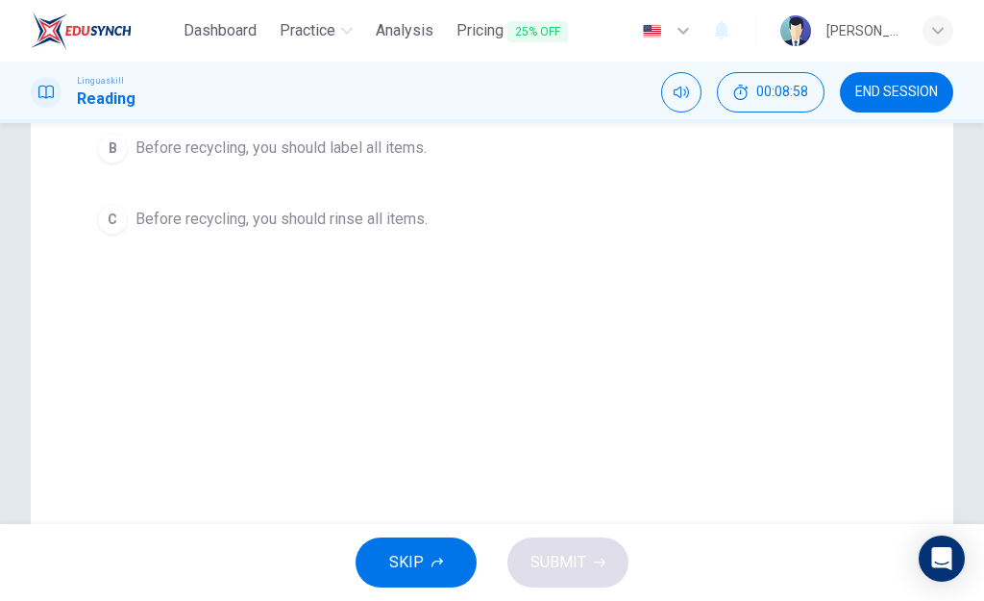
scroll to position [0, 0]
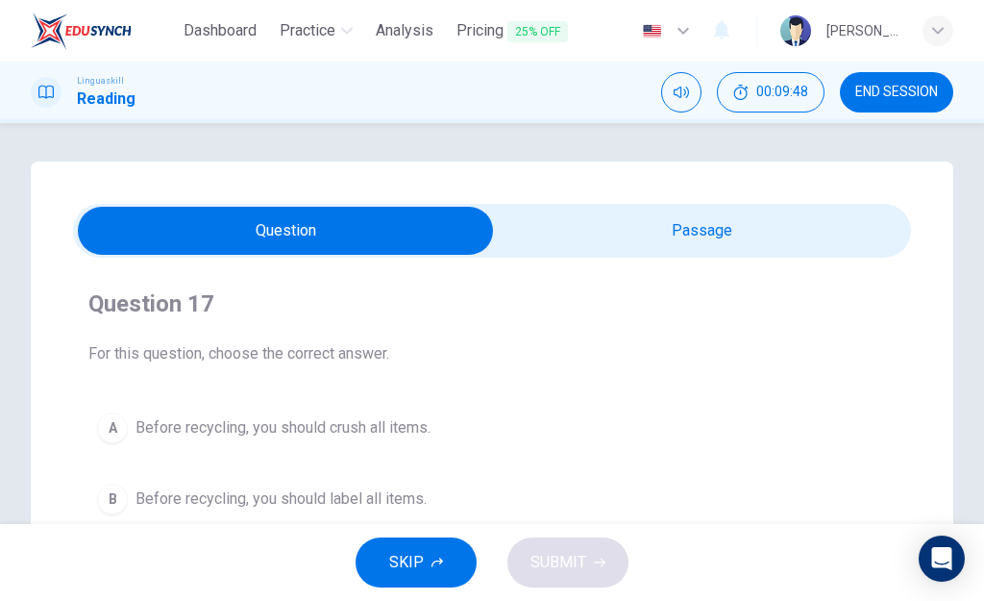
click at [336, 430] on span "Before recycling, you should crush all items." at bounding box center [282, 427] width 295 height 23
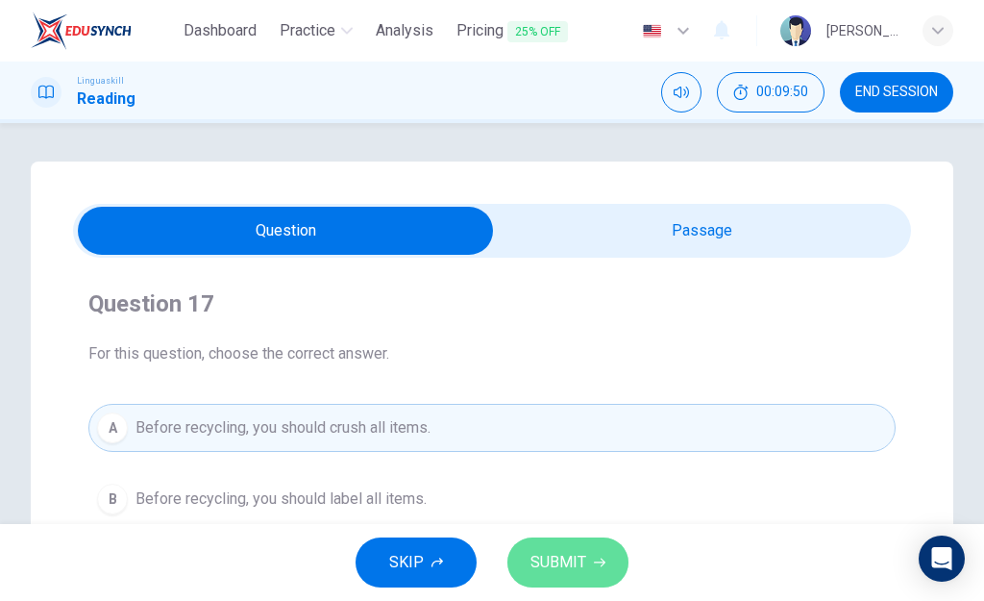
click at [575, 553] on span "SUBMIT" at bounding box center [558, 562] width 56 height 27
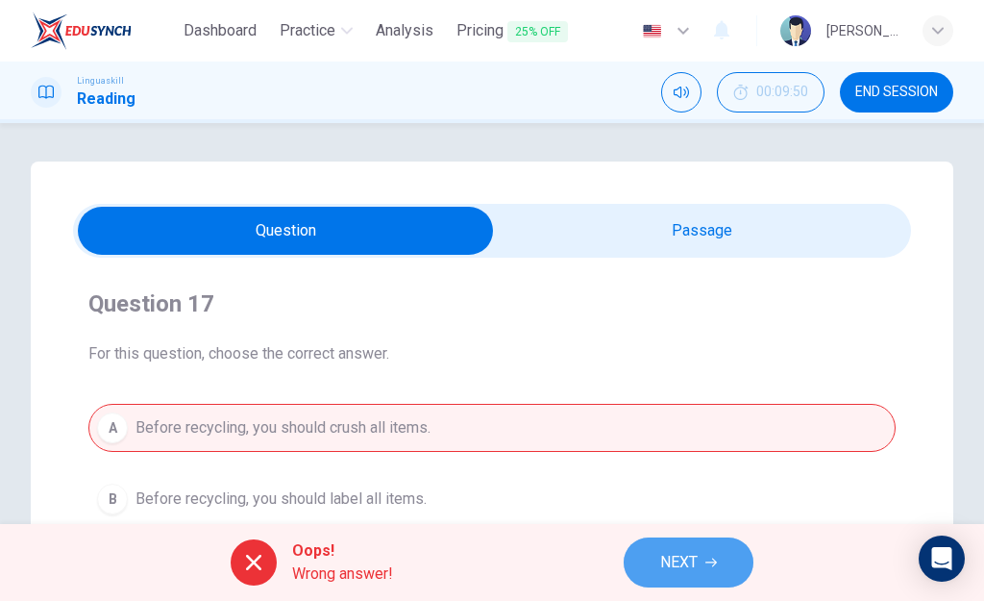
click at [713, 574] on button "NEXT" at bounding box center [689, 562] width 130 height 50
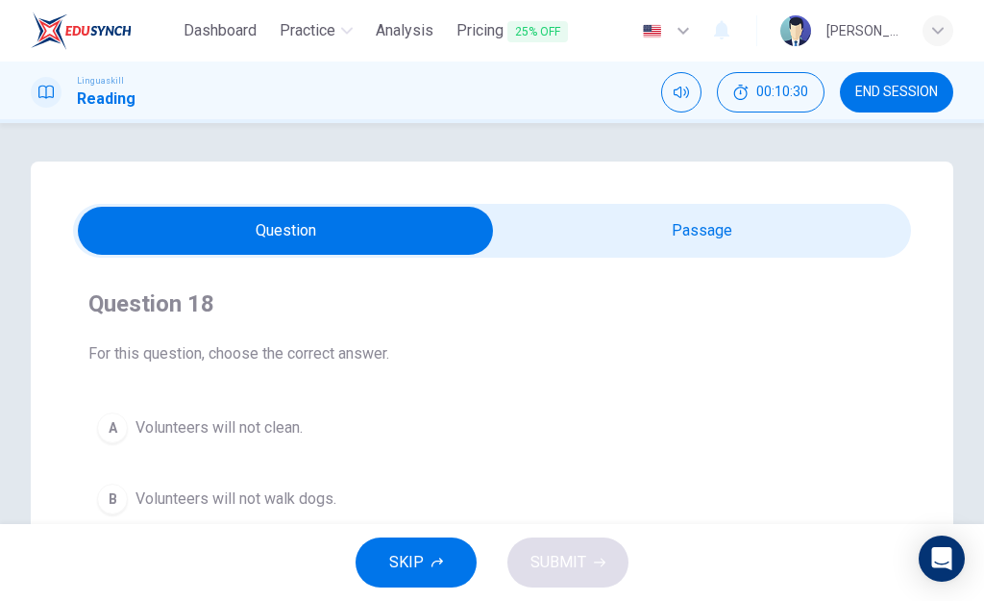
scroll to position [351, 0]
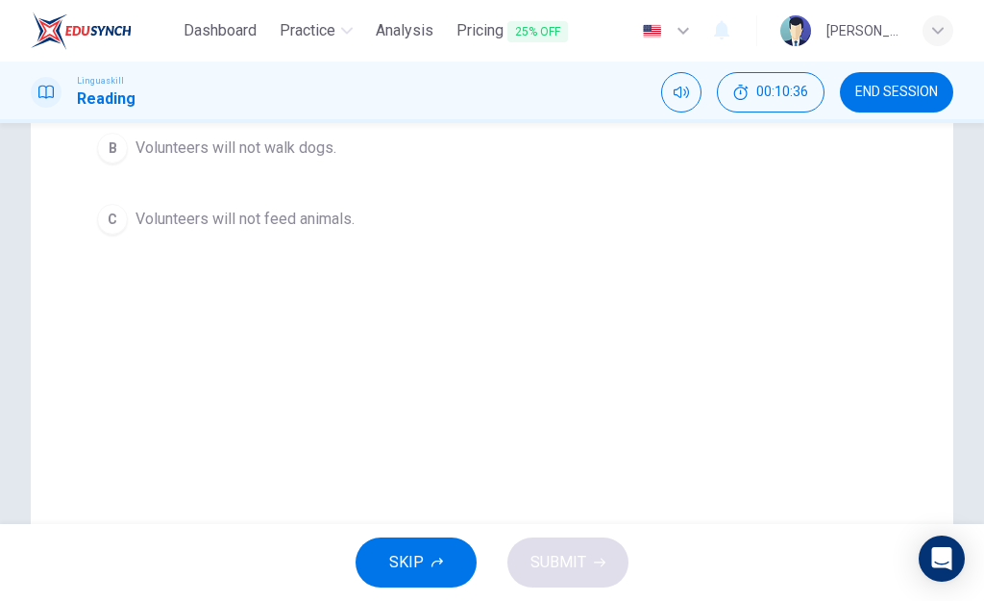
click at [305, 223] on span "Volunteers will not feed animals." at bounding box center [244, 219] width 219 height 23
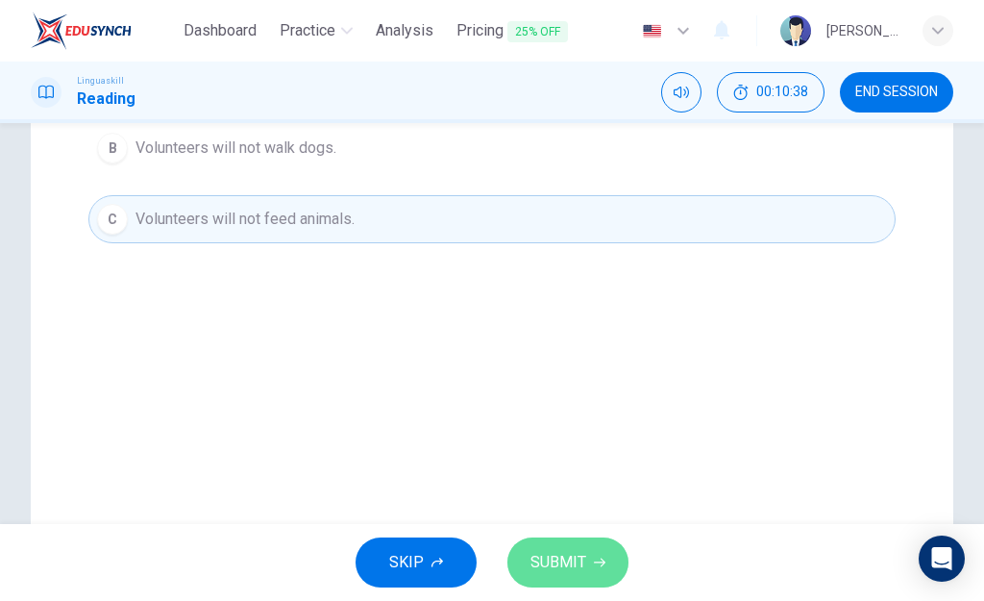
click at [588, 564] on button "SUBMIT" at bounding box center [567, 562] width 121 height 50
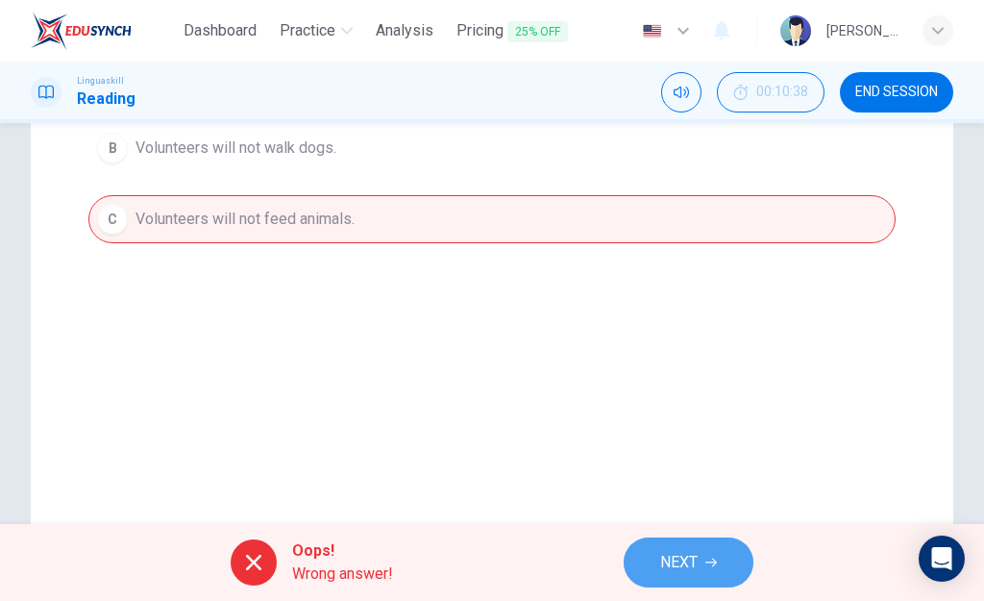
click at [703, 564] on button "NEXT" at bounding box center [689, 562] width 130 height 50
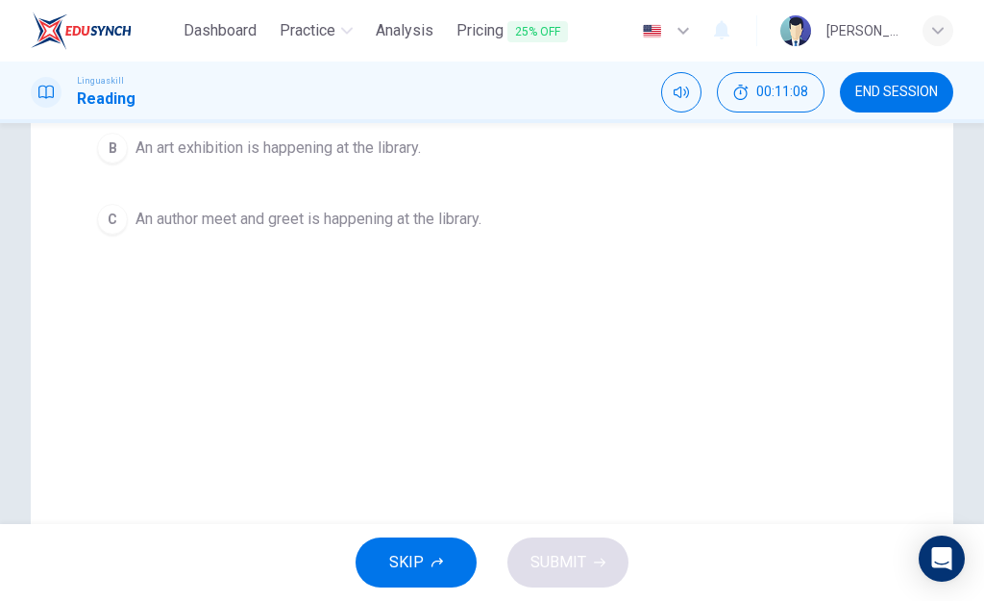
drag, startPoint x: 376, startPoint y: 147, endPoint x: 557, endPoint y: 568, distance: 458.3
click at [557, 568] on div "Dashboard Practice Analysis Pricing 25% OFF English en ​ Sevilay Bostanci Lingu…" at bounding box center [492, 300] width 984 height 601
click at [410, 568] on span "SKIP" at bounding box center [406, 562] width 35 height 27
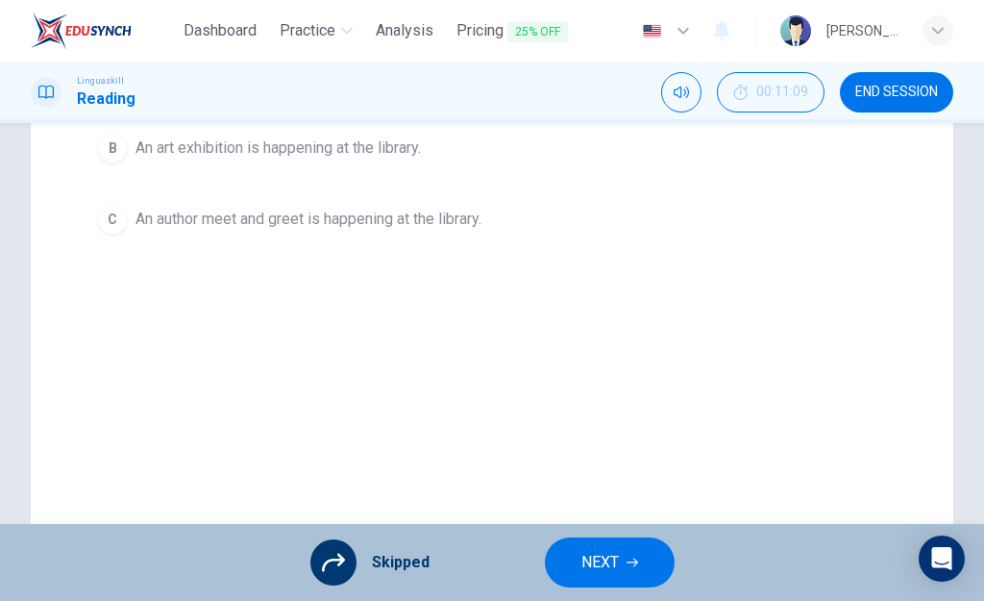
click at [610, 568] on span "NEXT" at bounding box center [599, 562] width 37 height 27
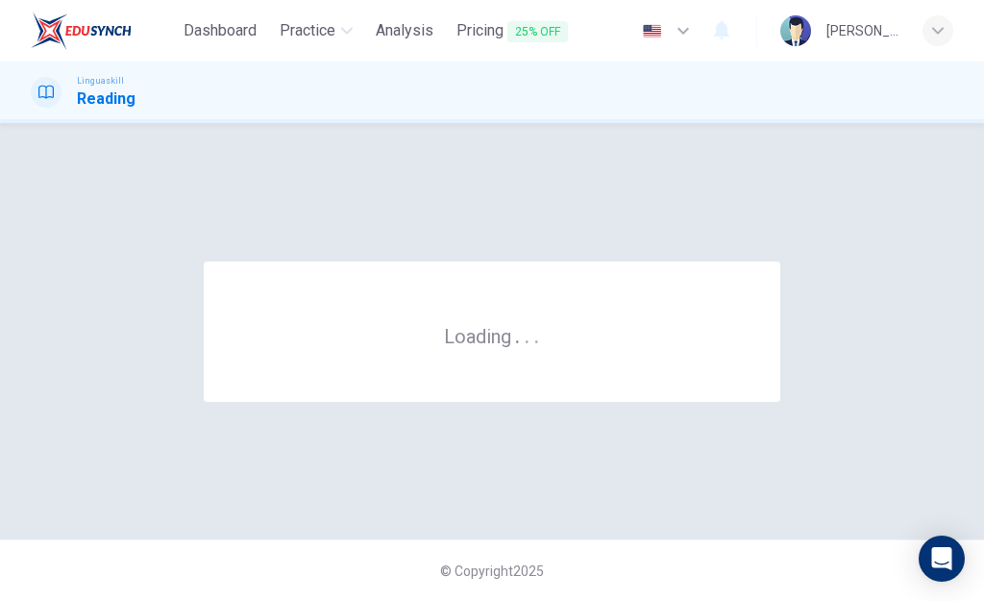
scroll to position [0, 0]
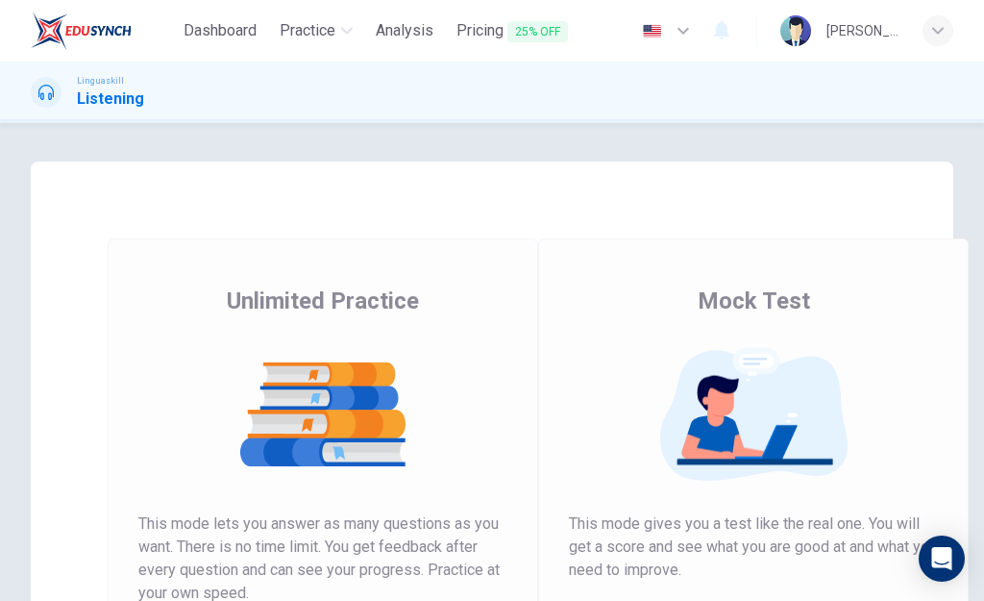
scroll to position [329, 0]
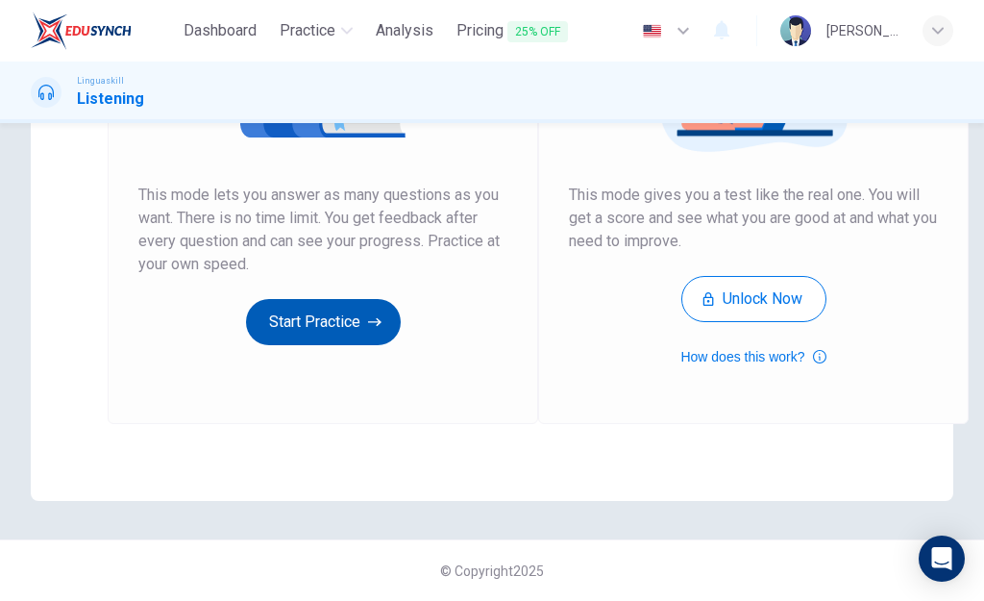
click at [361, 331] on button "Start Practice" at bounding box center [323, 322] width 155 height 46
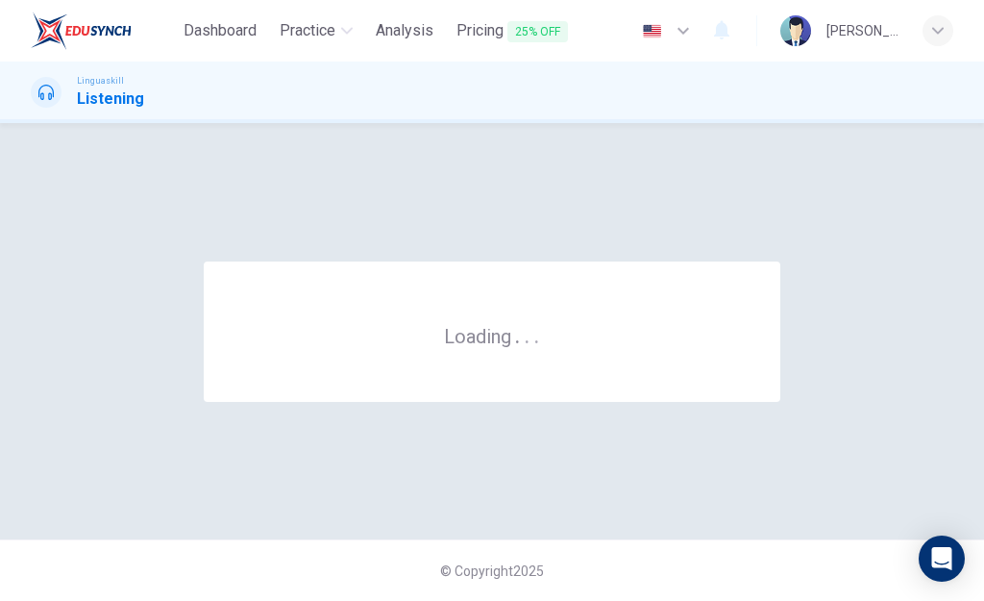
scroll to position [0, 0]
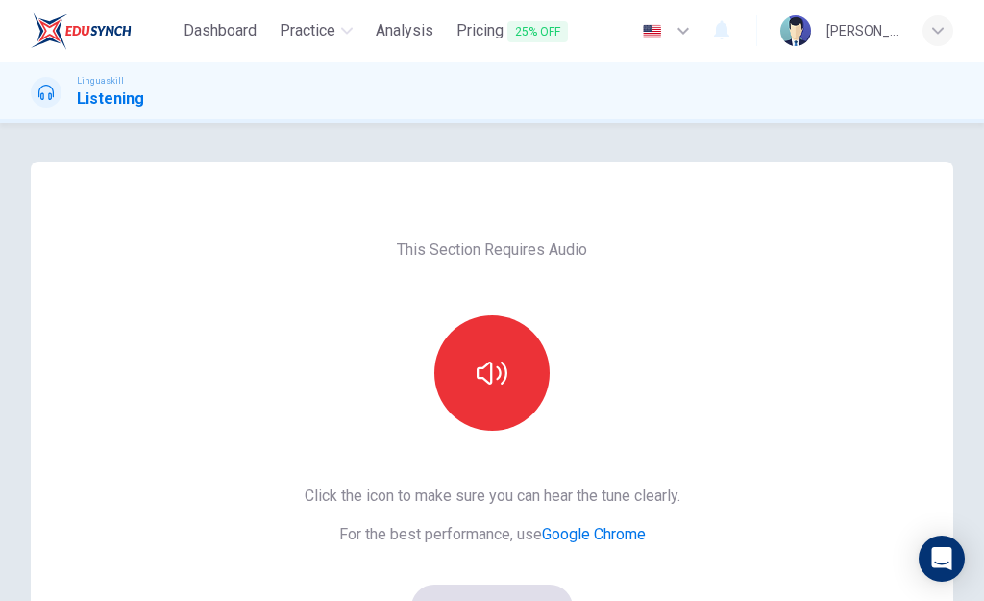
click at [640, 416] on div "This Section Requires Audio Click the icon to make sure you can hear the tune c…" at bounding box center [492, 495] width 406 height 668
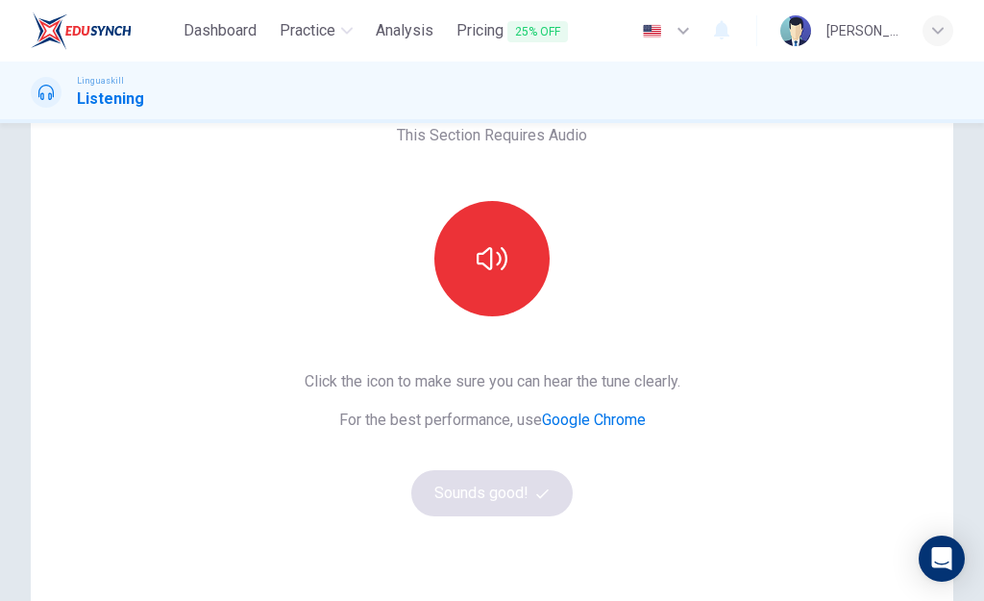
scroll to position [115, 0]
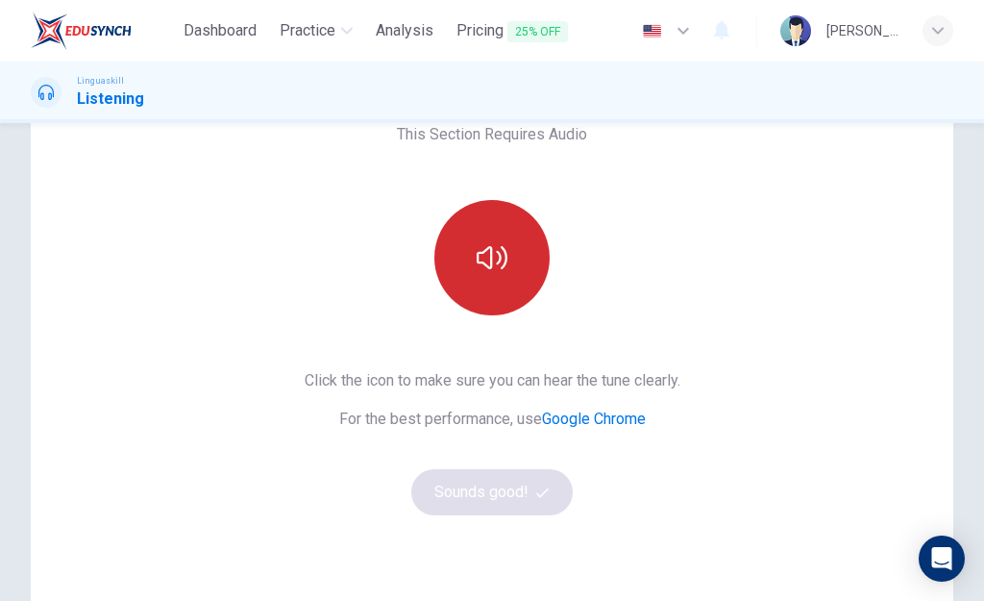
click at [512, 248] on button "button" at bounding box center [491, 257] width 115 height 115
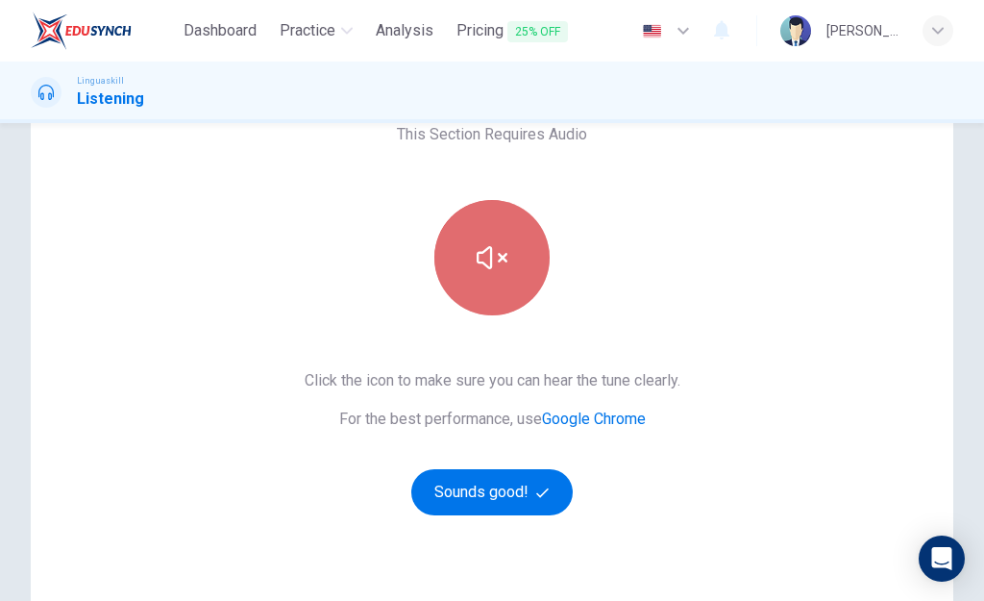
click at [505, 257] on button "button" at bounding box center [491, 257] width 115 height 115
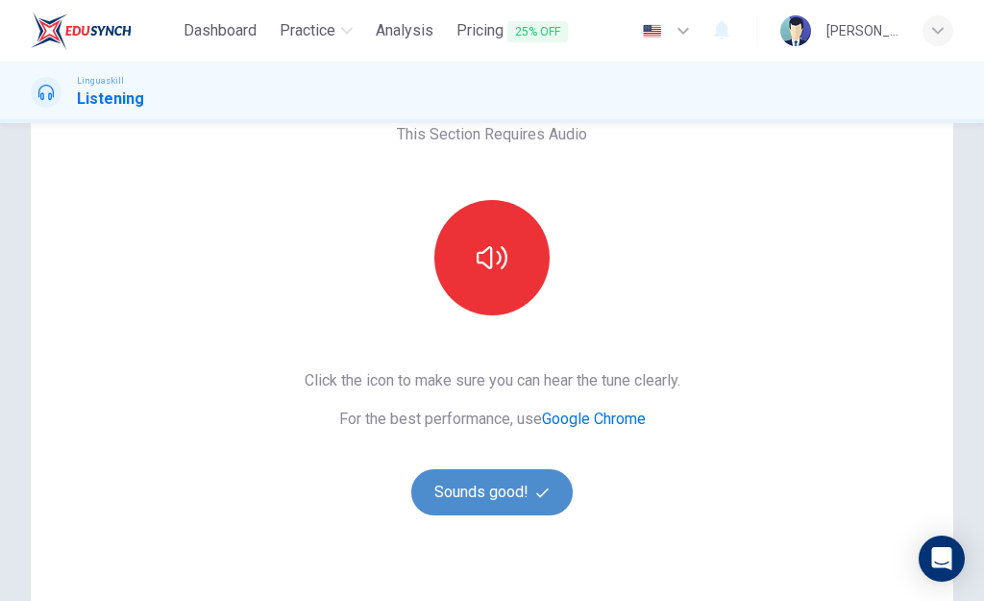
click at [506, 485] on button "Sounds good!" at bounding box center [491, 492] width 161 height 46
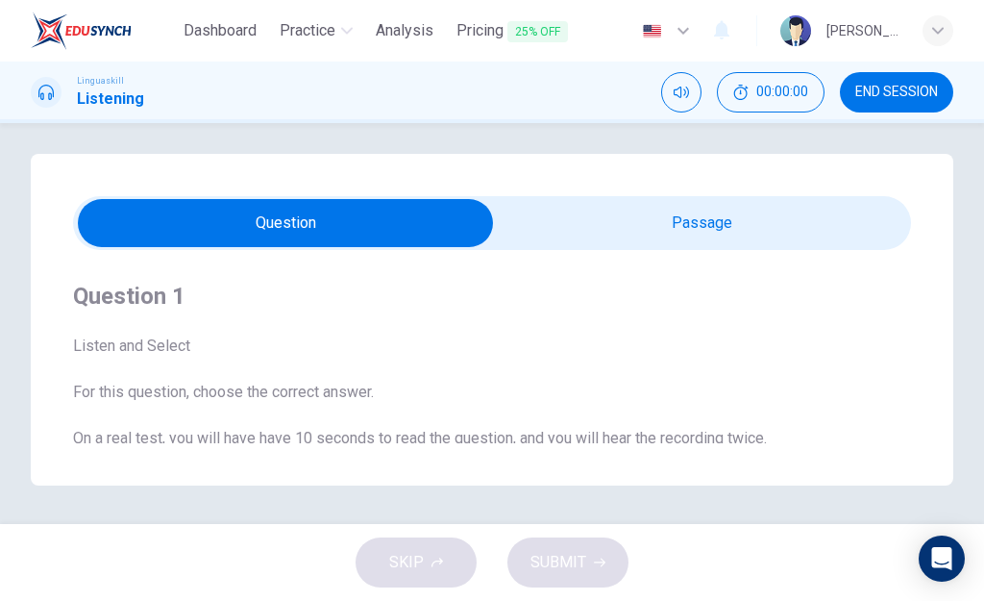
scroll to position [8, 0]
click at [713, 225] on input "checkbox" at bounding box center [285, 223] width 1257 height 48
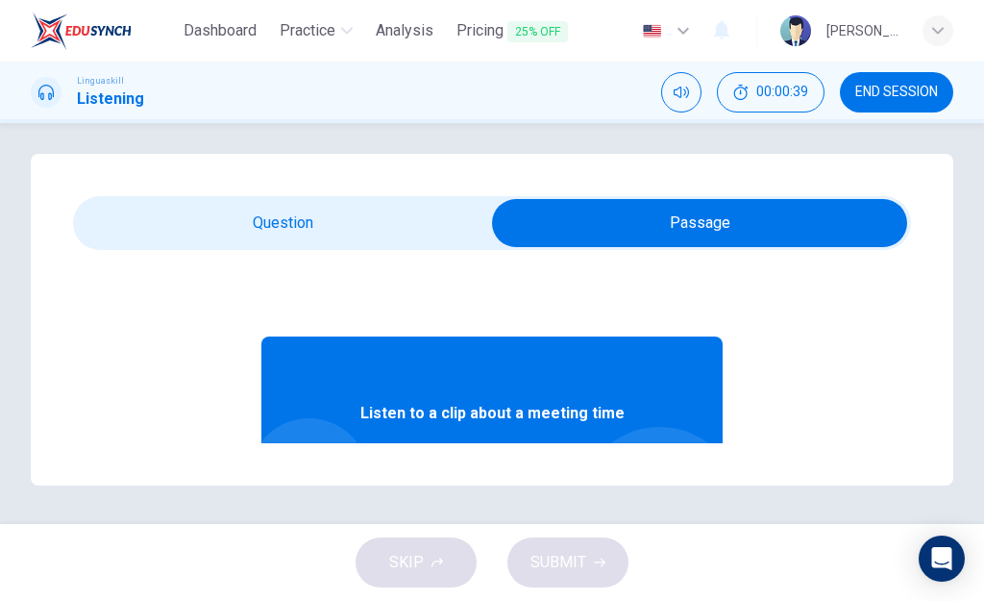
click at [494, 414] on span "Listen to a clip about a meeting time" at bounding box center [492, 413] width 264 height 23
click at [299, 226] on input "checkbox" at bounding box center [699, 223] width 1257 height 48
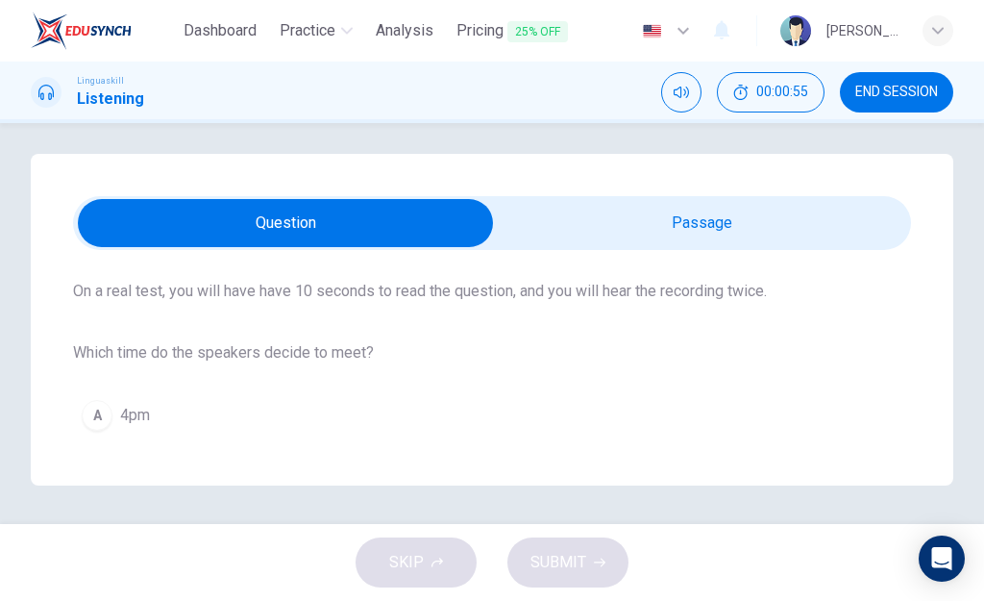
scroll to position [253, 0]
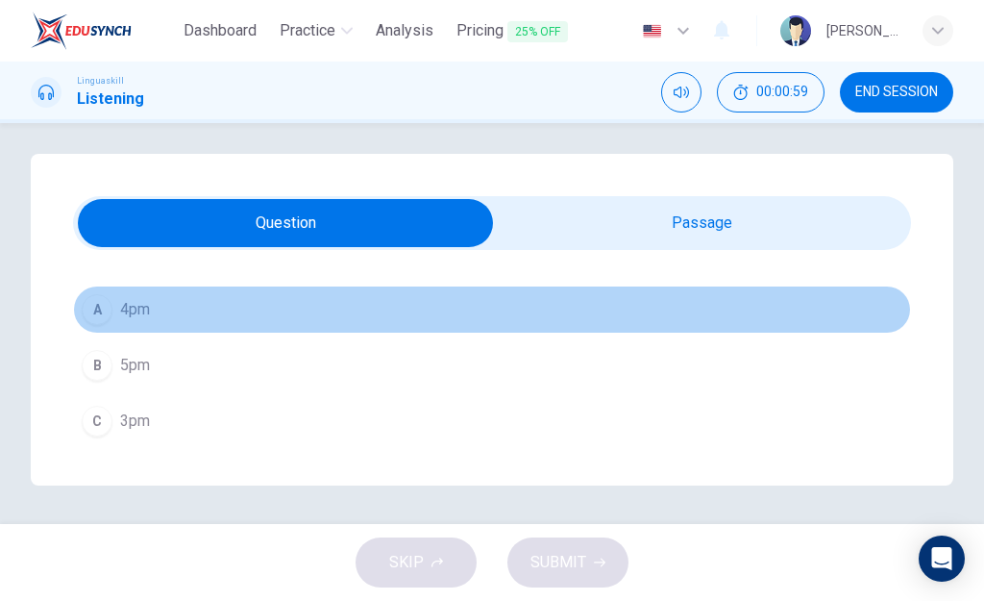
click at [899, 303] on button "A 4pm" at bounding box center [492, 309] width 838 height 48
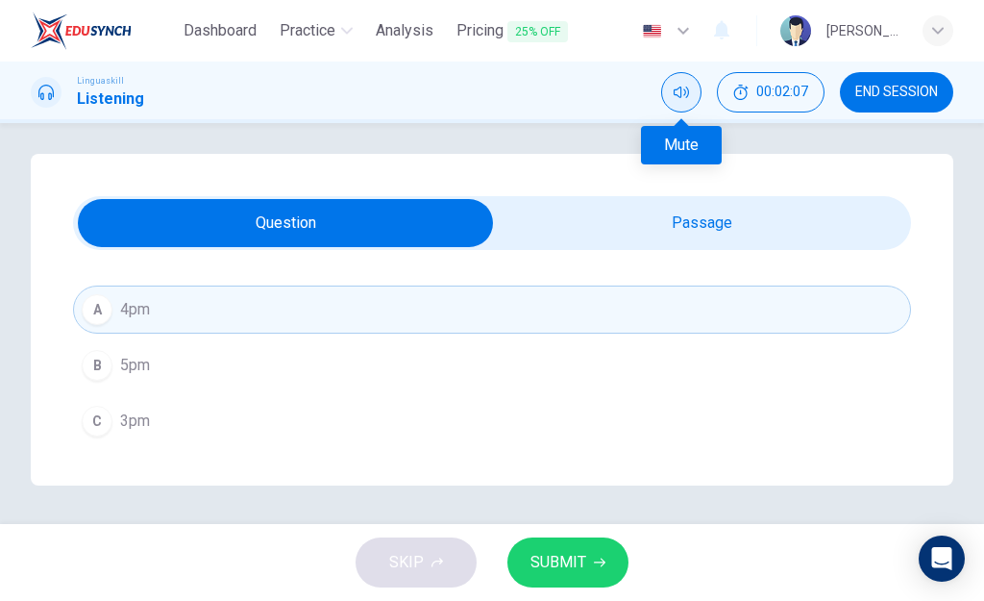
click at [685, 96] on icon "Mute" at bounding box center [681, 92] width 15 height 15
click at [688, 100] on button "Unmute" at bounding box center [681, 92] width 40 height 40
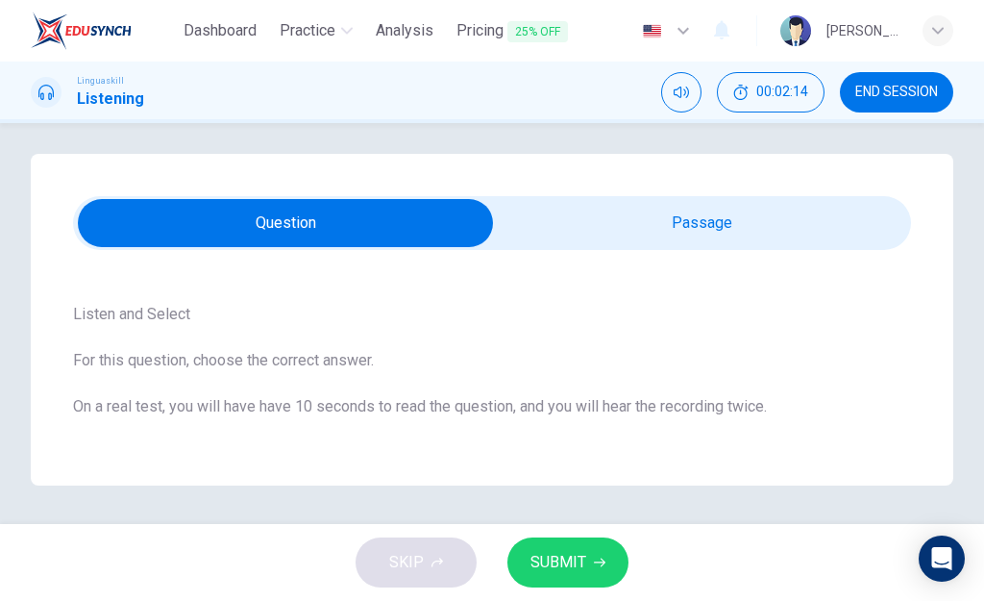
scroll to position [0, 0]
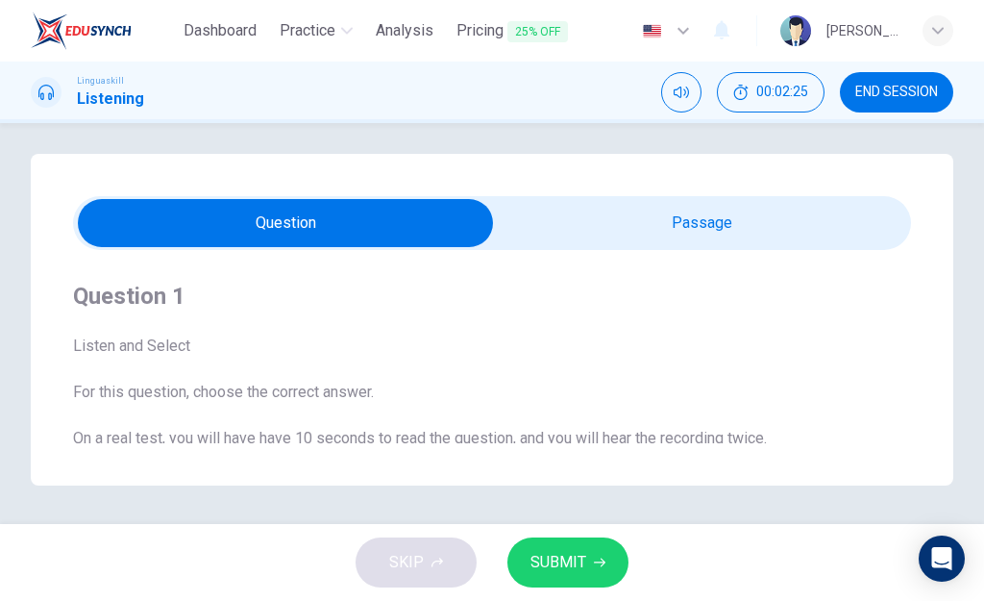
click at [421, 221] on input "checkbox" at bounding box center [285, 223] width 1257 height 48
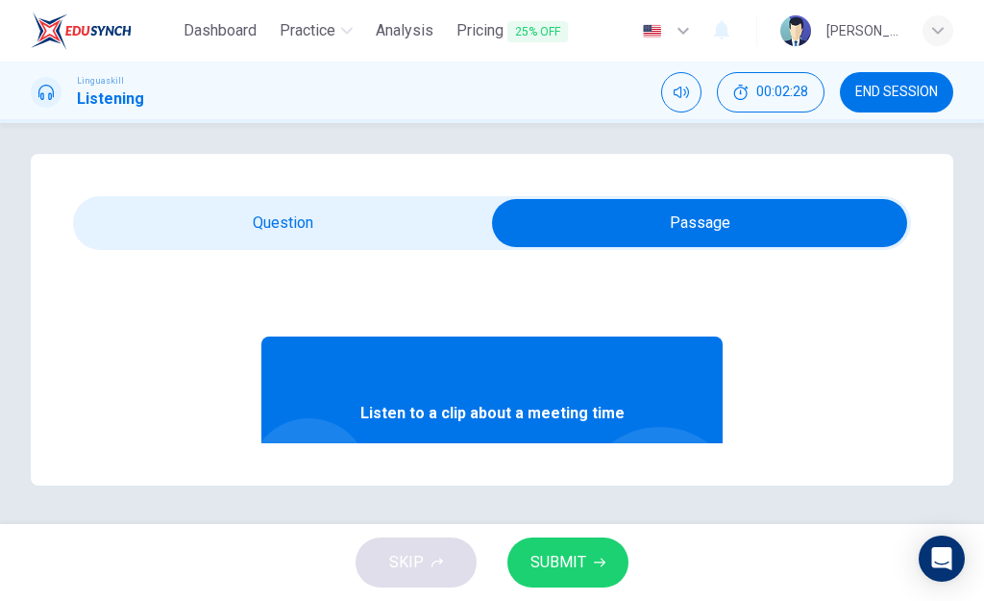
drag, startPoint x: 551, startPoint y: 400, endPoint x: 655, endPoint y: 222, distance: 206.3
click at [655, 222] on div "Question 1 Listen and Select For this question, choose the correct answer. On a…" at bounding box center [492, 319] width 922 height 331
click at [655, 222] on input "checkbox" at bounding box center [699, 223] width 1257 height 48
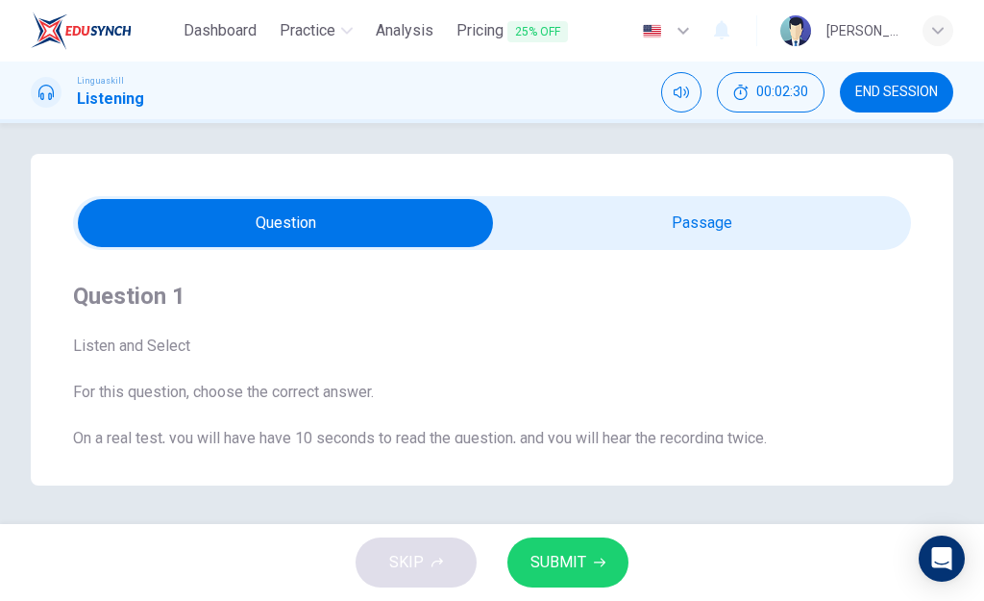
click at [655, 222] on input "checkbox" at bounding box center [285, 223] width 1257 height 48
checkbox input "true"
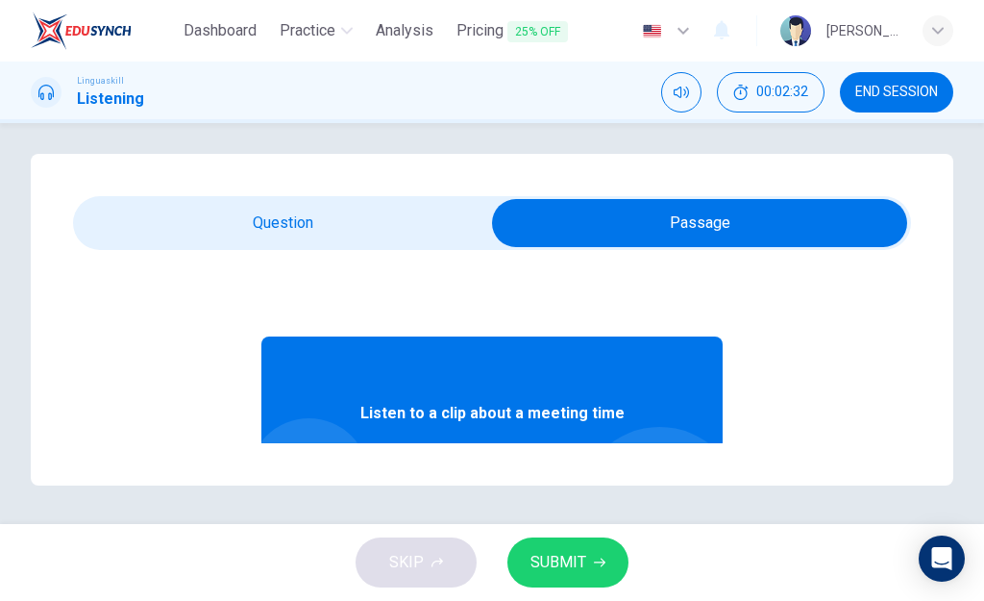
scroll to position [142, 0]
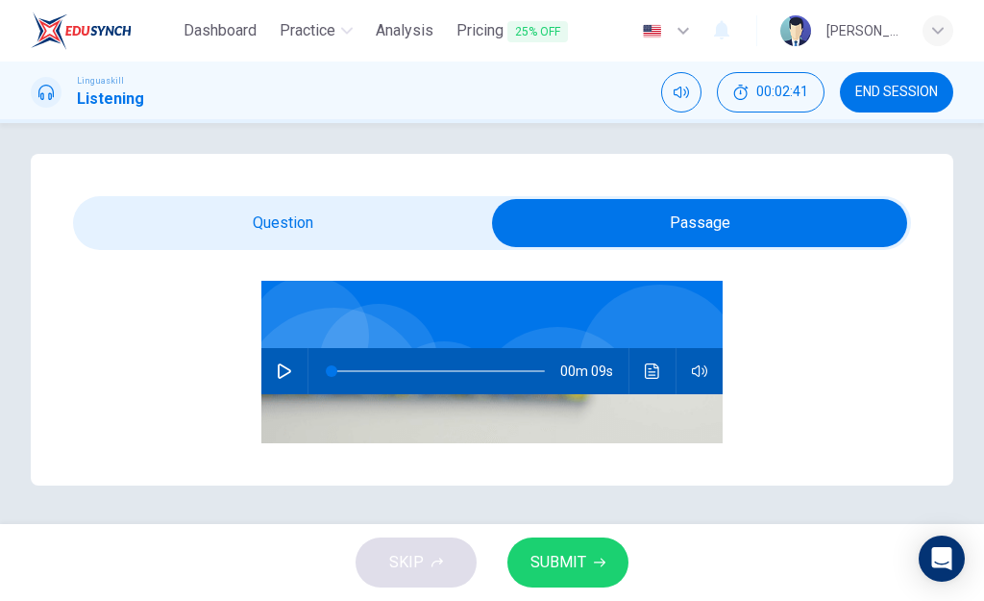
click at [277, 369] on icon "button" at bounding box center [284, 370] width 15 height 15
click at [275, 379] on button "button" at bounding box center [284, 371] width 31 height 46
type input "0"
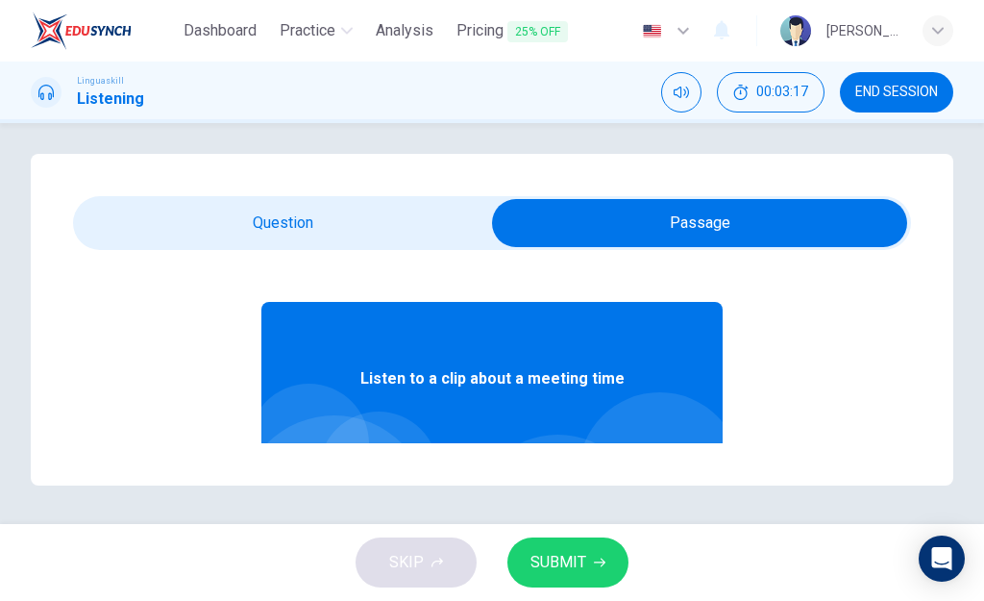
scroll to position [0, 0]
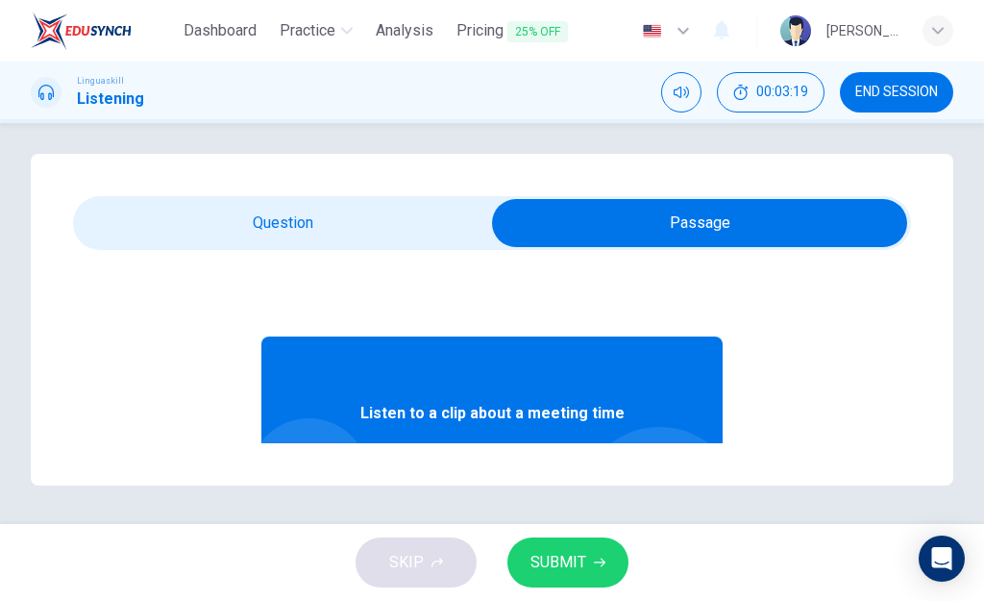
click at [313, 235] on input "checkbox" at bounding box center [699, 223] width 1257 height 48
checkbox input "false"
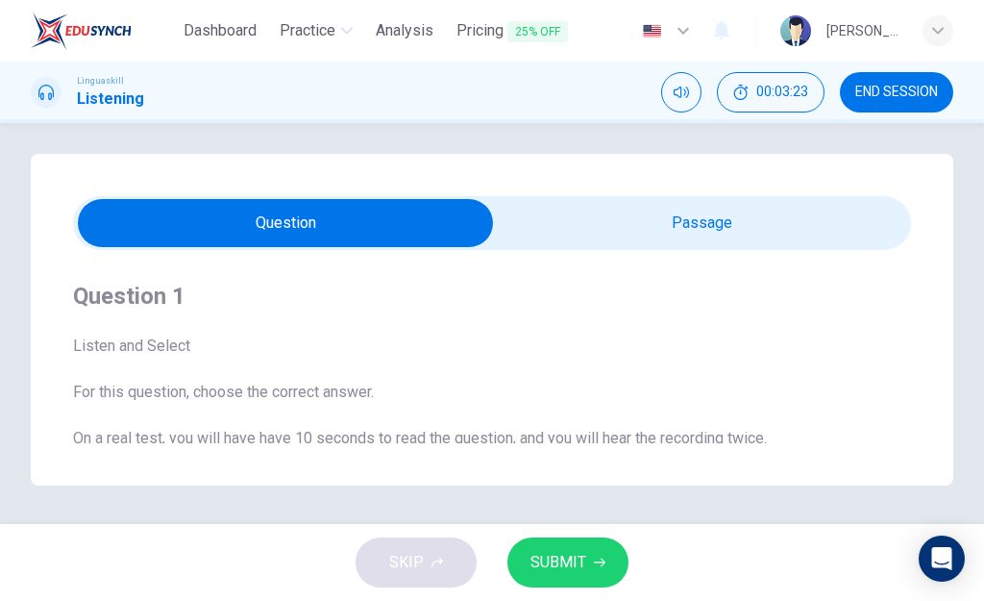
click at [906, 409] on div "Question 1 Listen and Select For this question, choose the correct answer. On a…" at bounding box center [492, 319] width 922 height 331
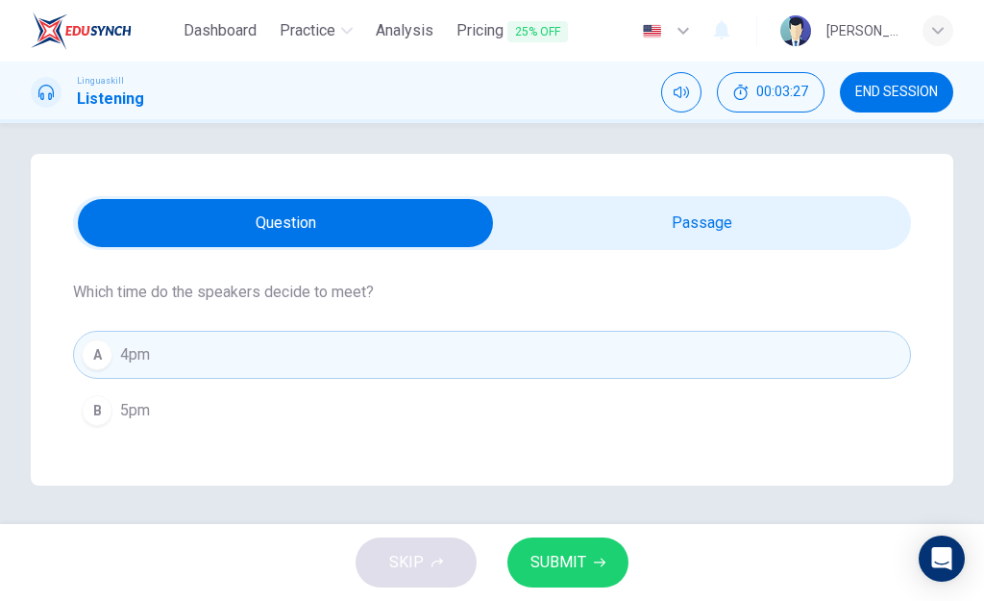
scroll to position [253, 0]
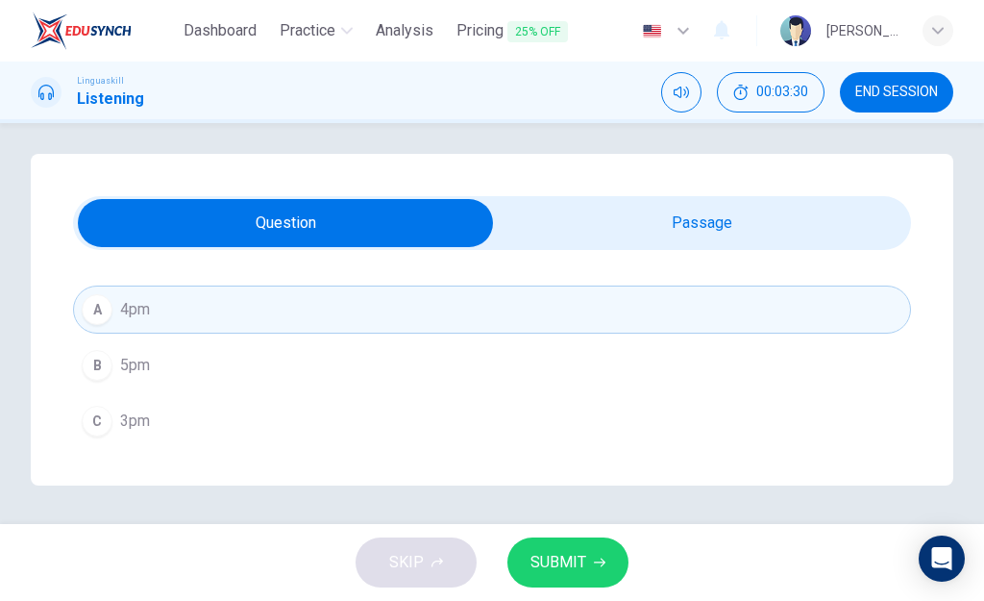
click at [135, 421] on span "3pm" at bounding box center [135, 420] width 30 height 23
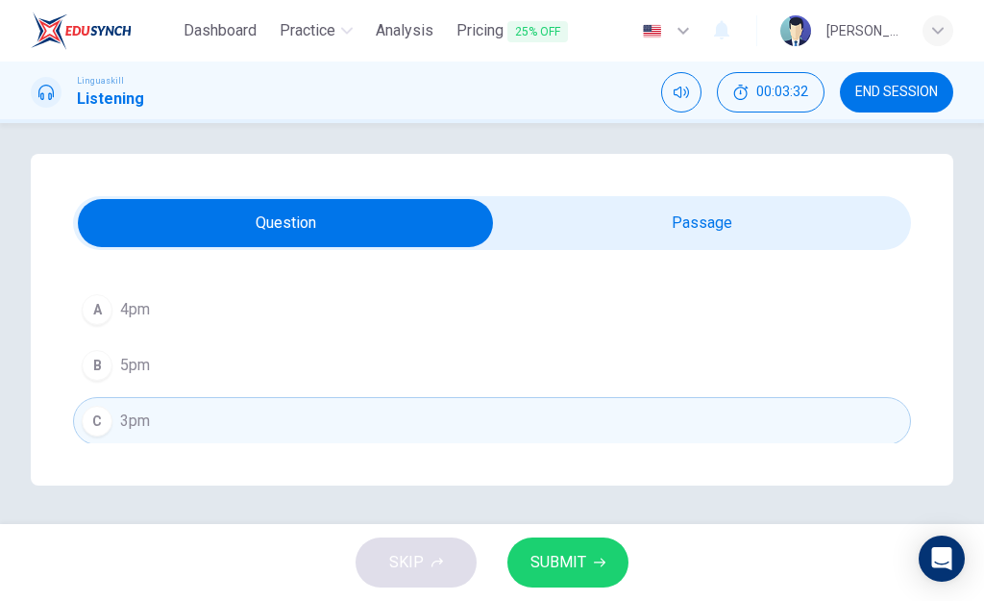
click at [554, 567] on span "SUBMIT" at bounding box center [558, 562] width 56 height 27
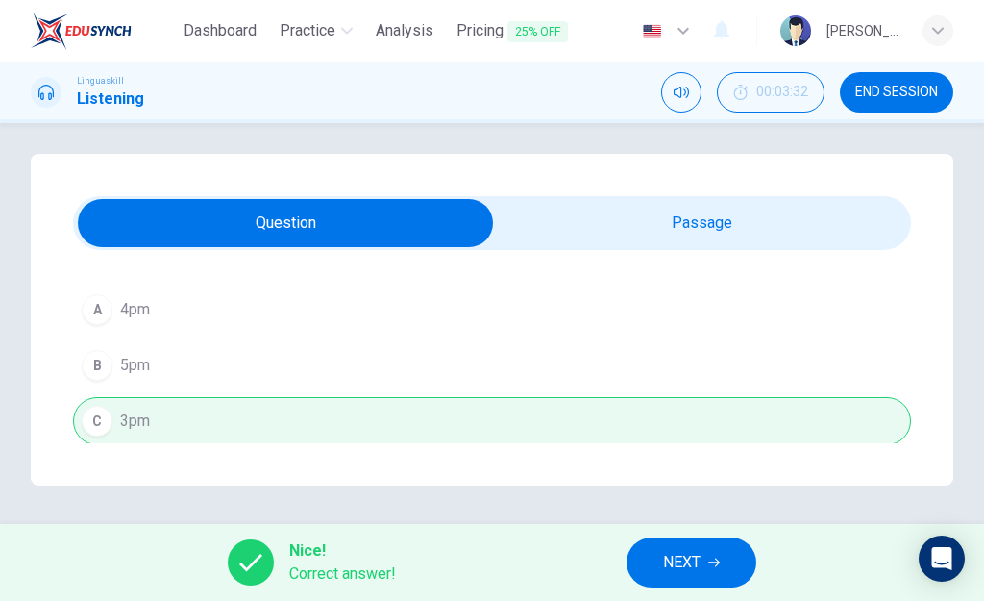
click at [700, 555] on button "NEXT" at bounding box center [691, 562] width 130 height 50
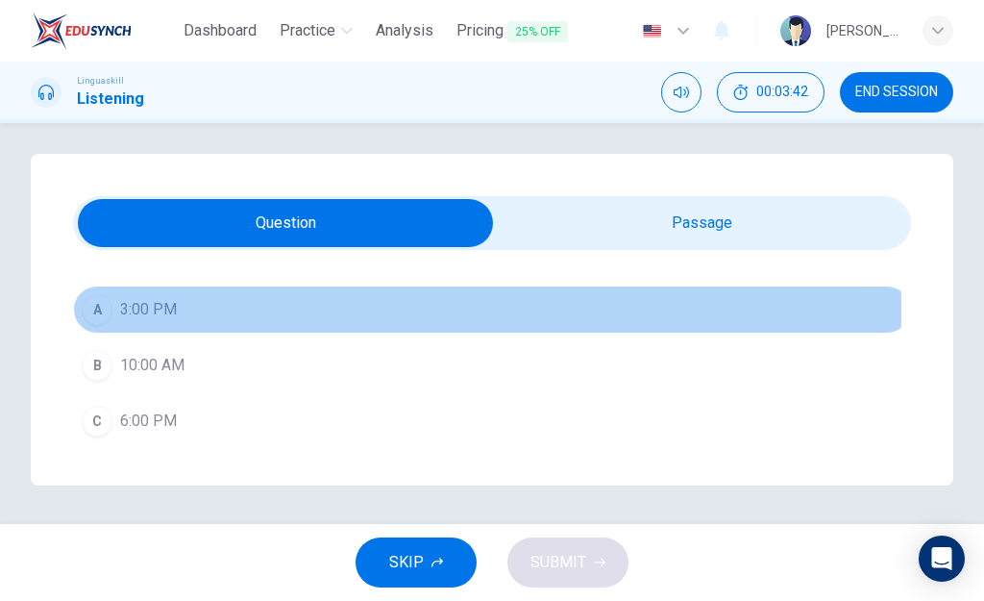
click at [154, 309] on span "3:00 PM" at bounding box center [148, 309] width 57 height 23
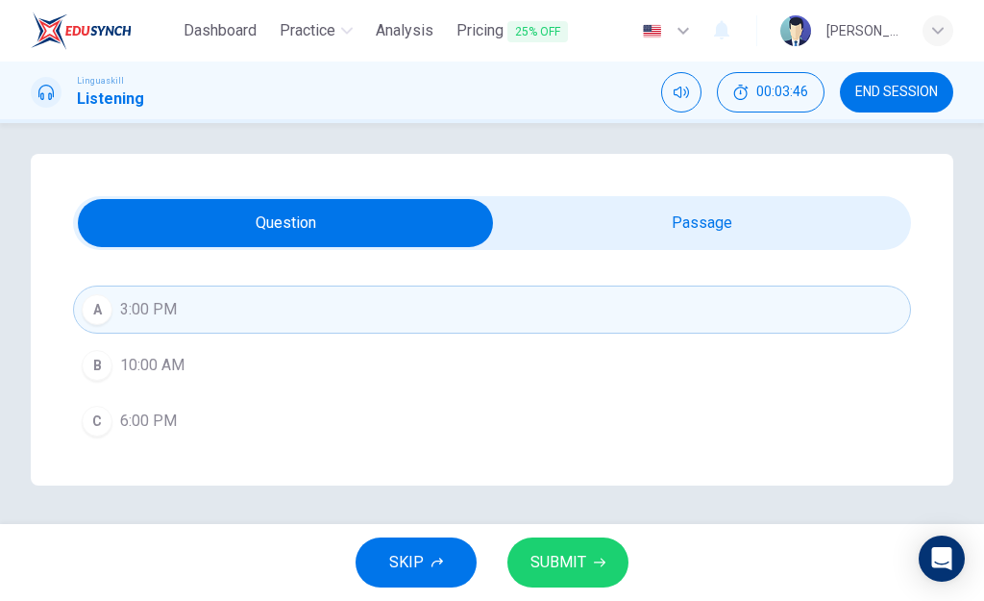
click at [476, 441] on button "C 6:00 PM" at bounding box center [492, 421] width 838 height 48
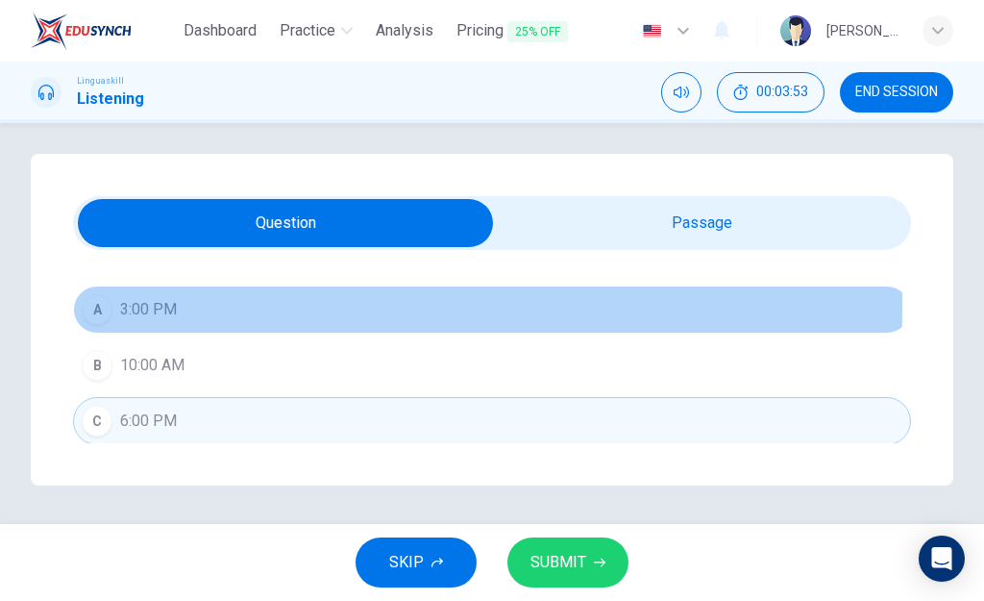
click at [152, 307] on span "3:00 PM" at bounding box center [148, 309] width 57 height 23
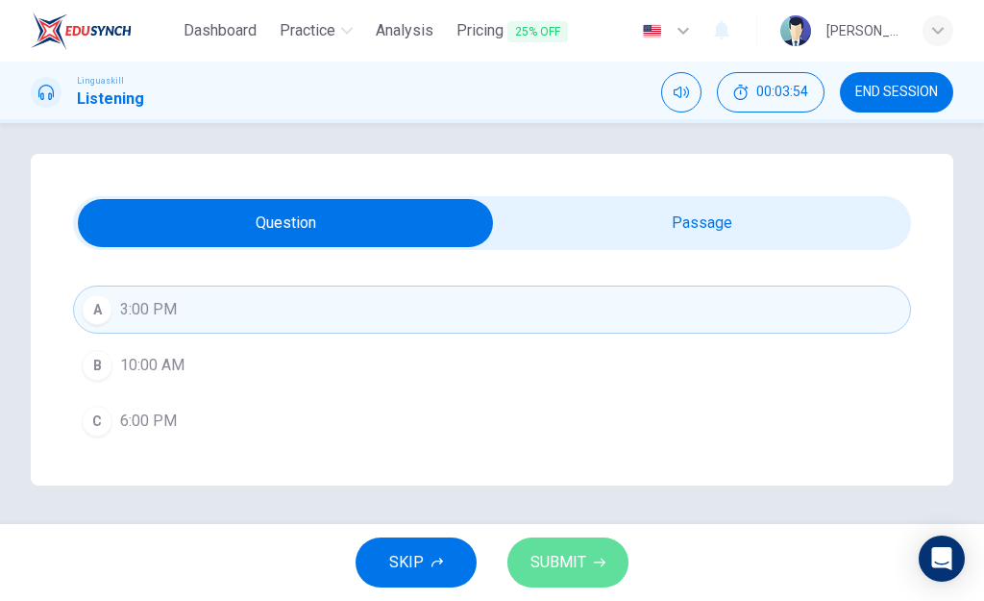
click at [560, 561] on span "SUBMIT" at bounding box center [558, 562] width 56 height 27
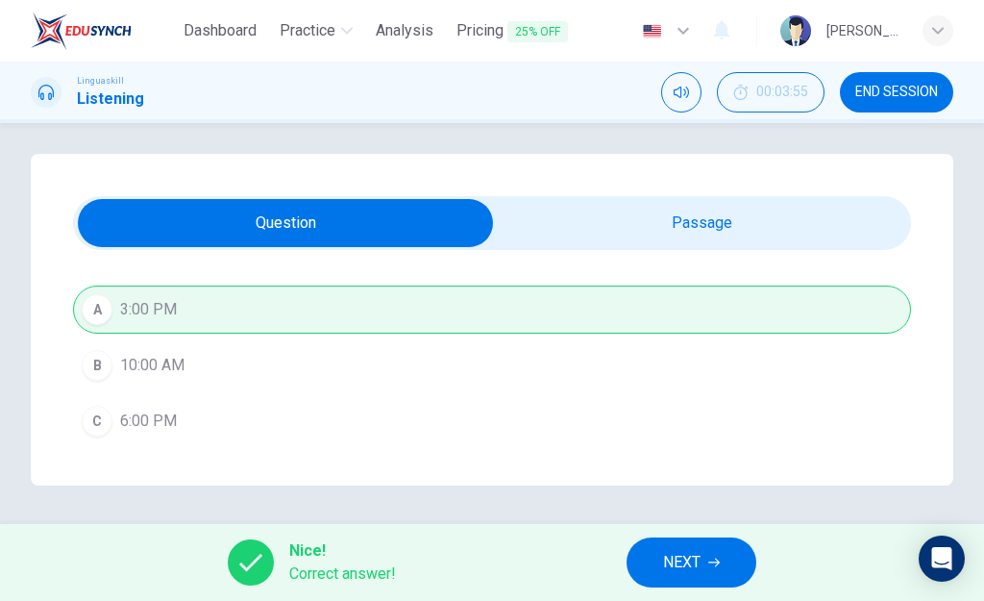
click at [697, 551] on span "NEXT" at bounding box center [681, 562] width 37 height 27
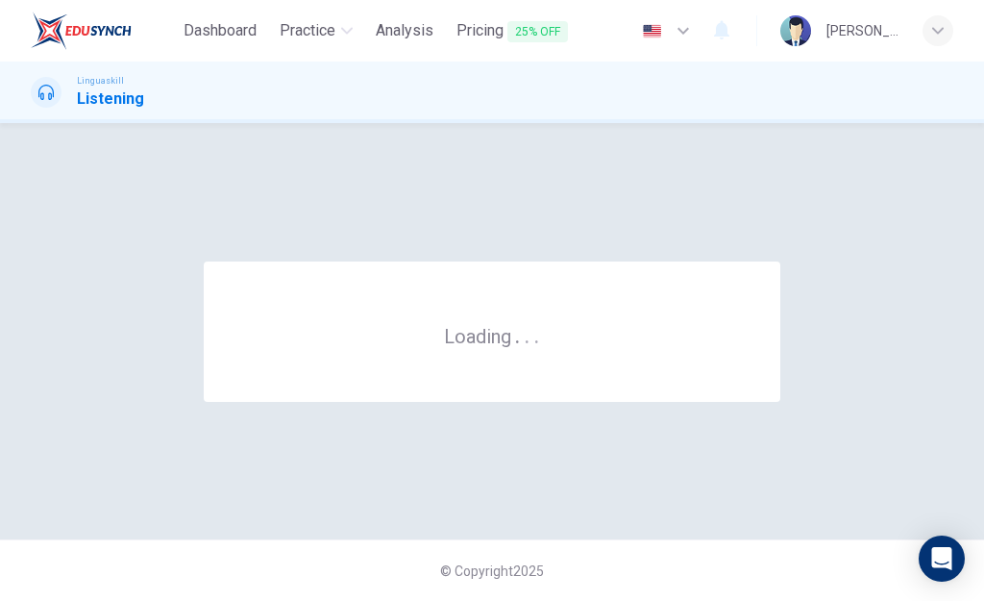
scroll to position [0, 0]
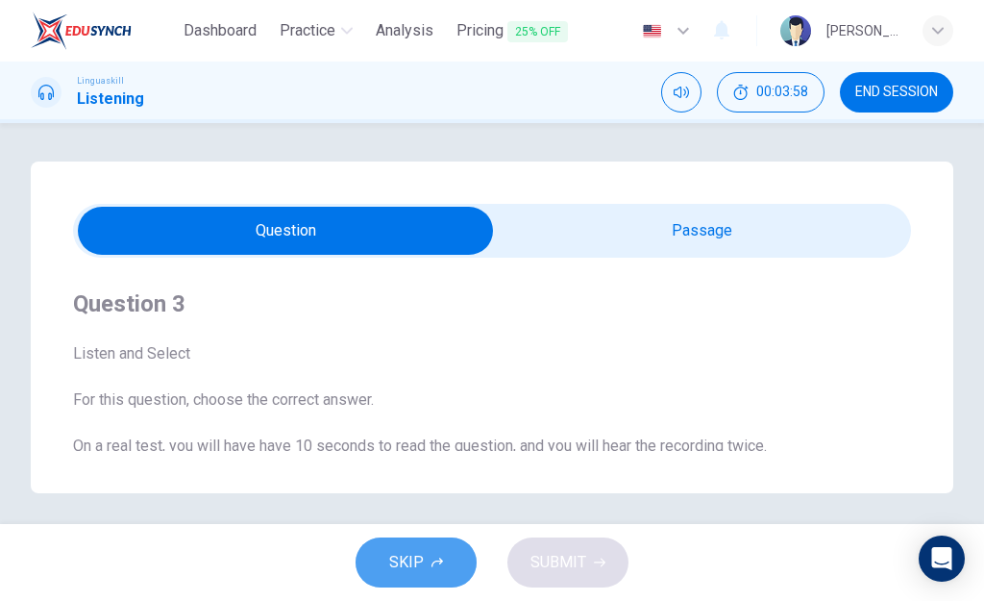
click at [419, 555] on span "SKIP" at bounding box center [406, 562] width 35 height 27
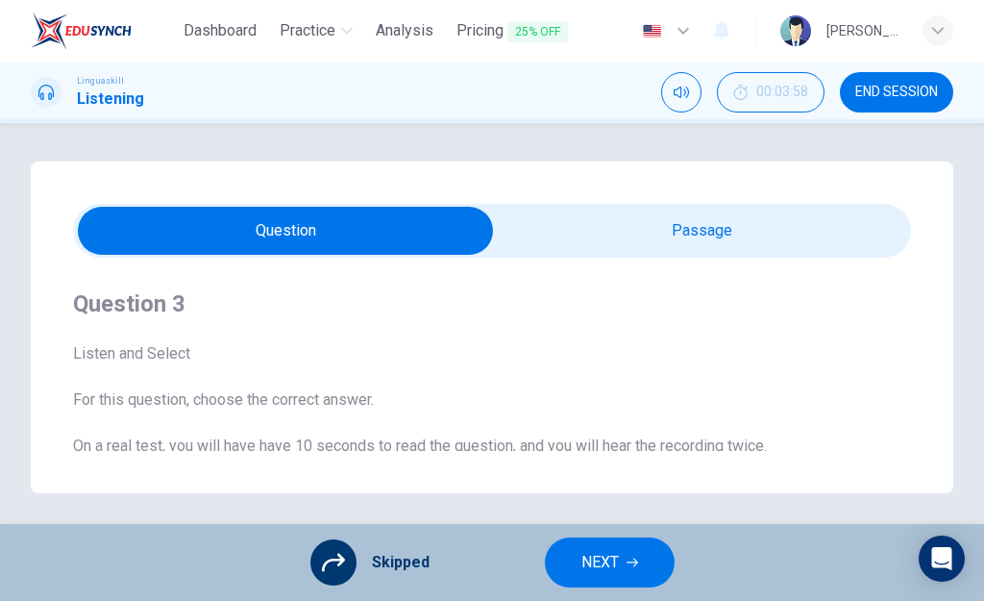
click at [622, 557] on button "NEXT" at bounding box center [610, 562] width 130 height 50
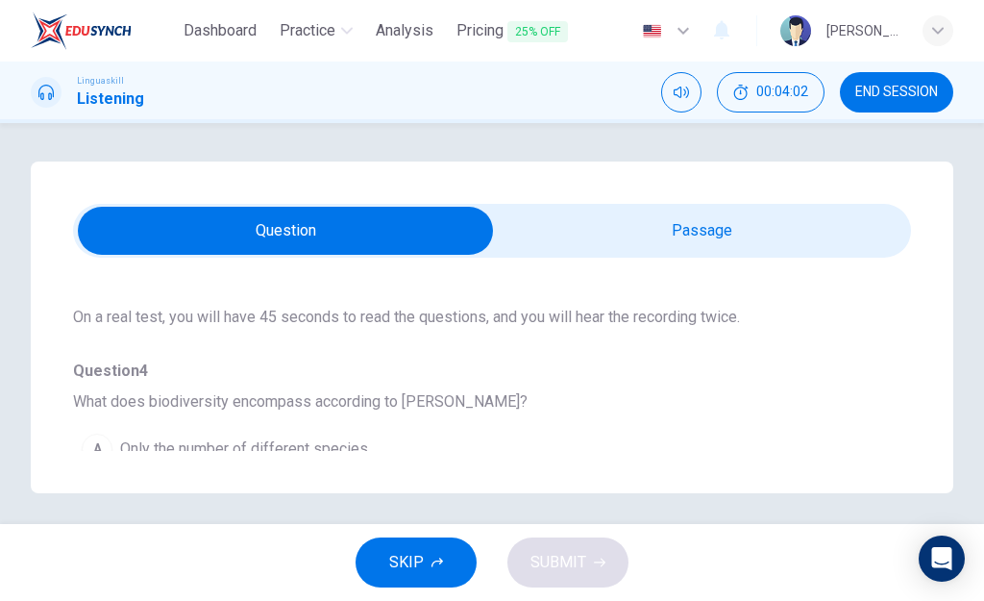
scroll to position [147, 0]
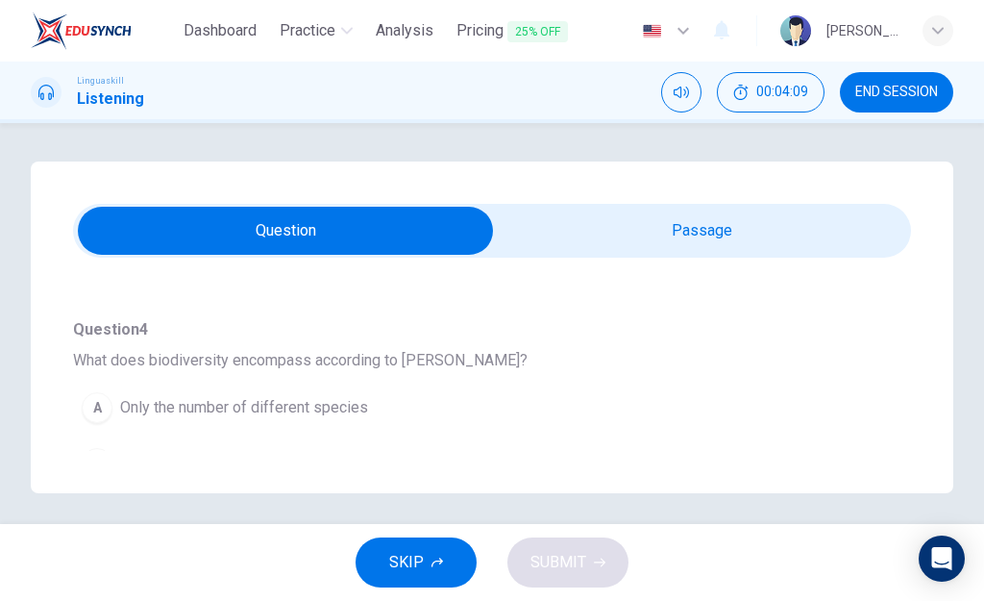
click at [900, 433] on div "A Only the number of different species B Variety of life and ecological roles C…" at bounding box center [492, 463] width 838 height 167
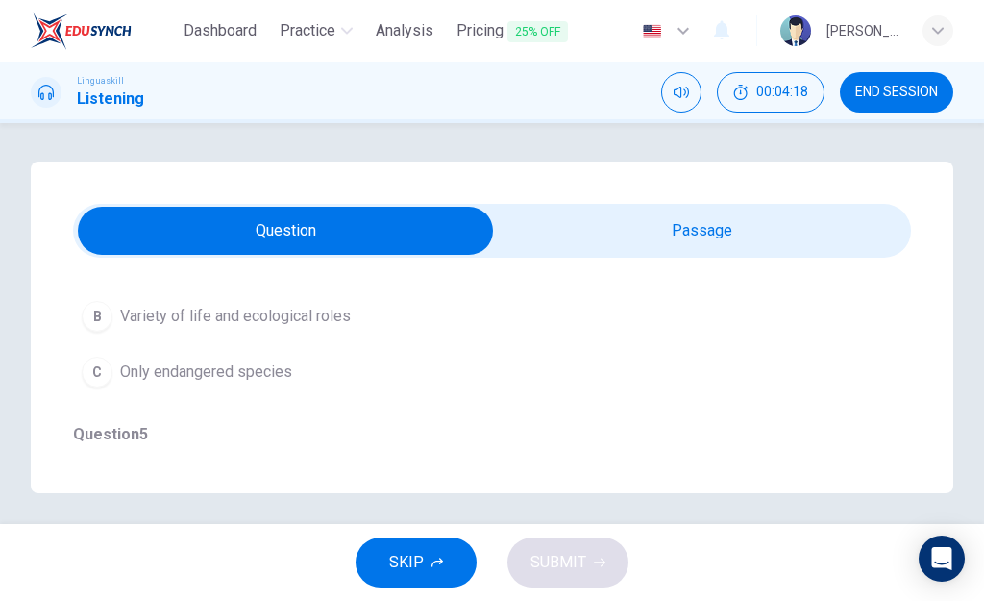
click at [907, 303] on div "Question 4 - 8 For these questions, choose the correct answer. On a real test, …" at bounding box center [492, 326] width 922 height 331
click at [285, 320] on span "Variety of life and ecological roles" at bounding box center [235, 316] width 231 height 23
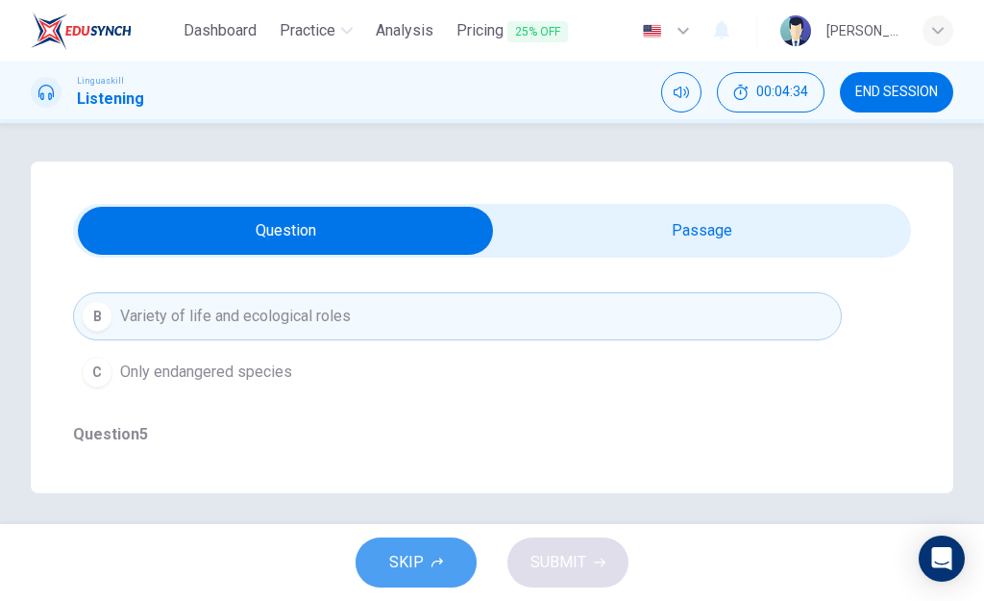
click at [424, 568] on span "SKIP" at bounding box center [406, 562] width 35 height 27
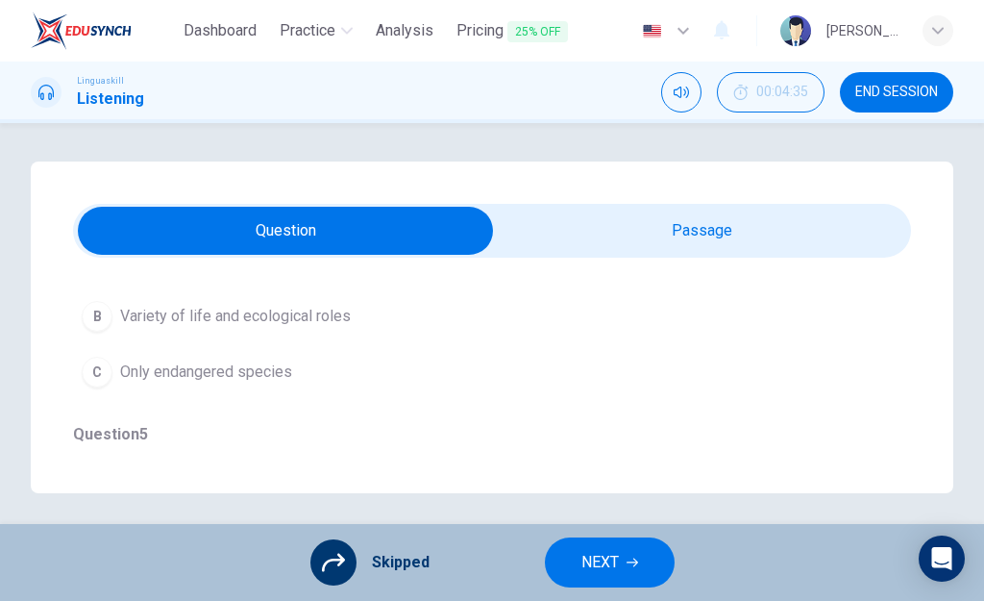
click at [604, 571] on span "NEXT" at bounding box center [599, 562] width 37 height 27
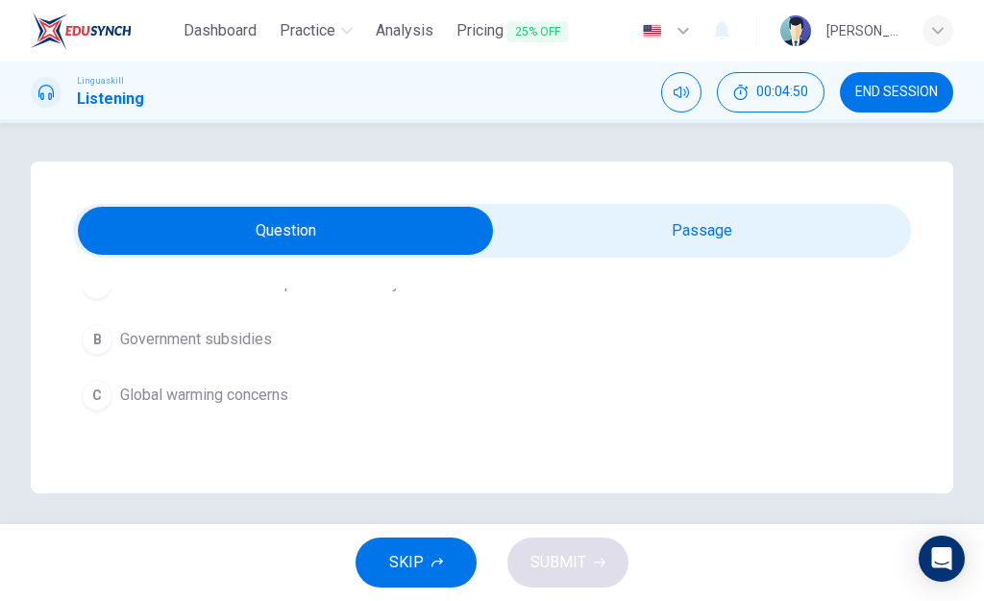
scroll to position [589, 0]
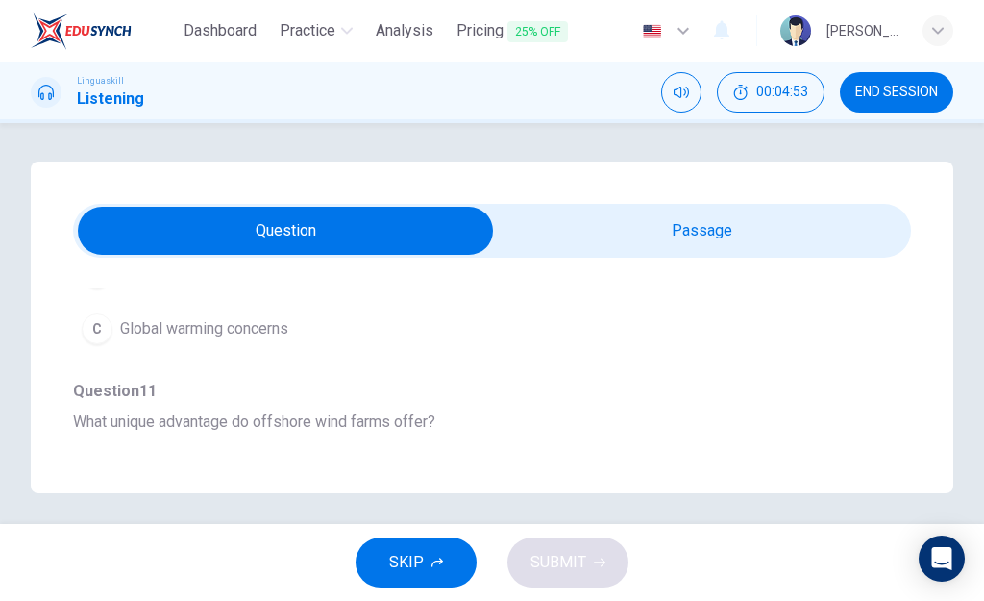
click at [617, 226] on input "checkbox" at bounding box center [285, 231] width 1257 height 48
checkbox input "true"
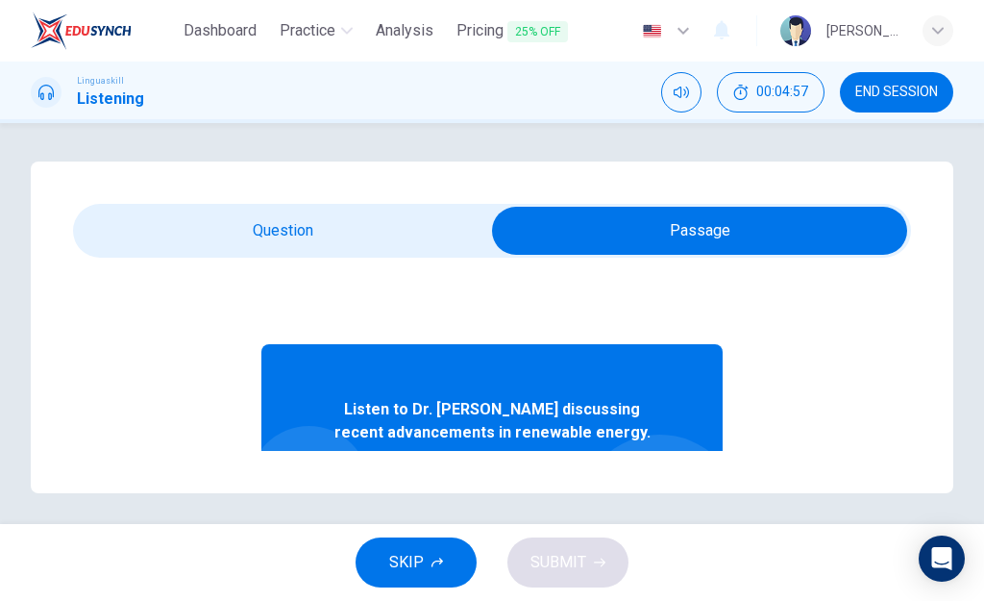
scroll to position [142, 0]
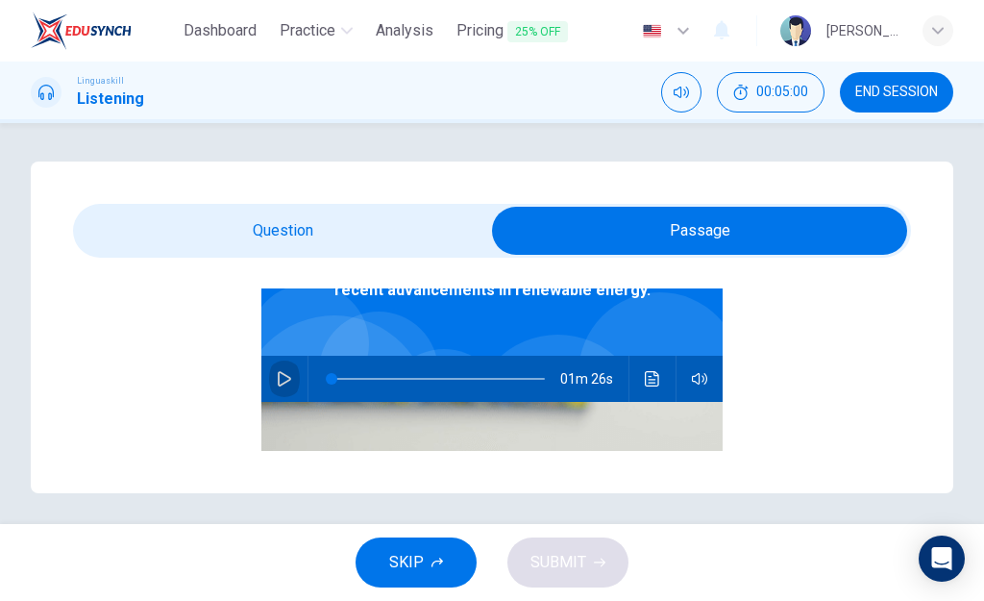
click at [281, 385] on icon "button" at bounding box center [284, 378] width 15 height 15
click at [281, 379] on icon "button" at bounding box center [284, 378] width 15 height 15
type input "0"
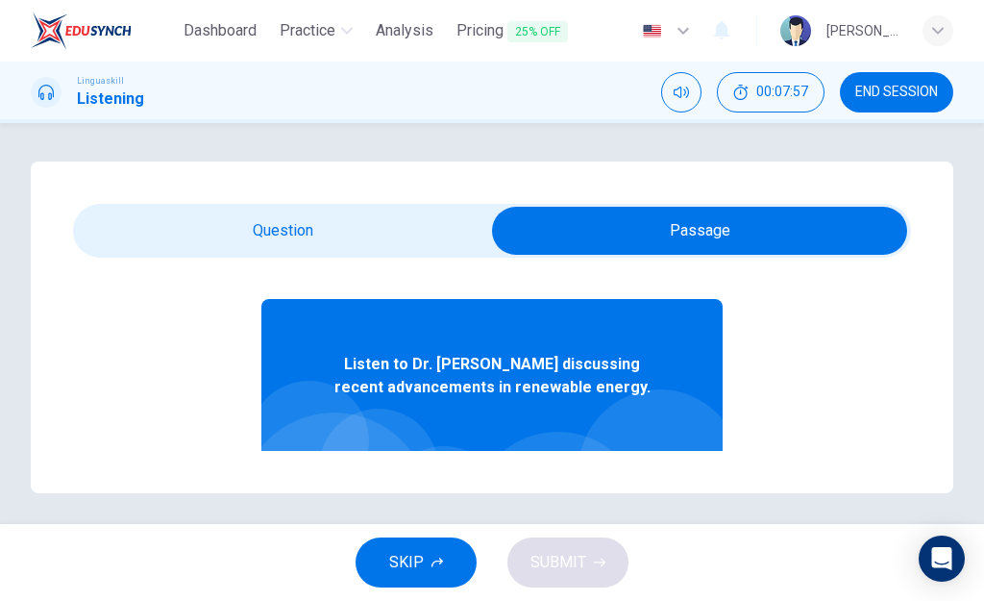
scroll to position [0, 0]
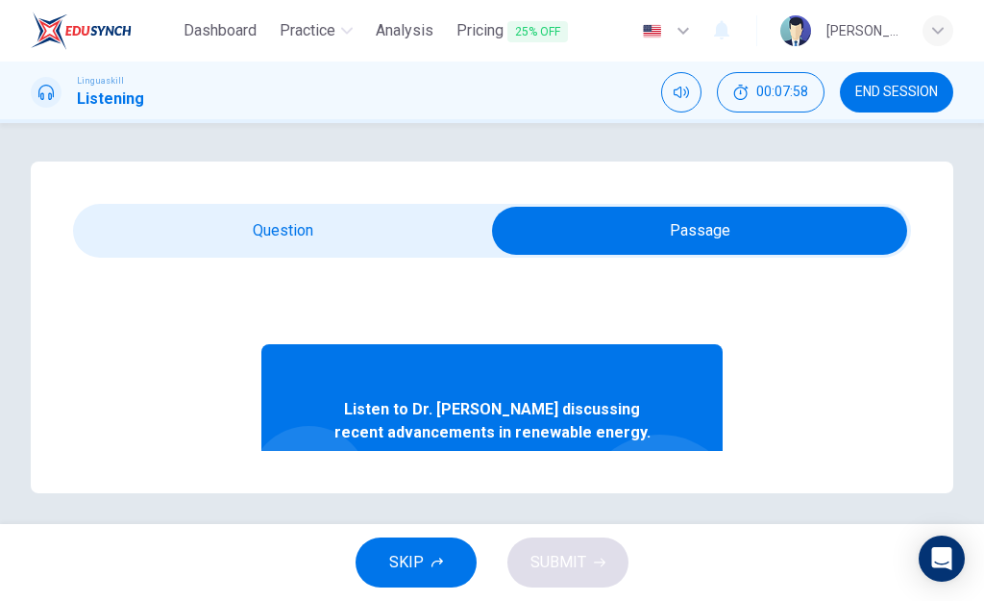
click at [311, 235] on input "checkbox" at bounding box center [699, 231] width 1257 height 48
checkbox input "false"
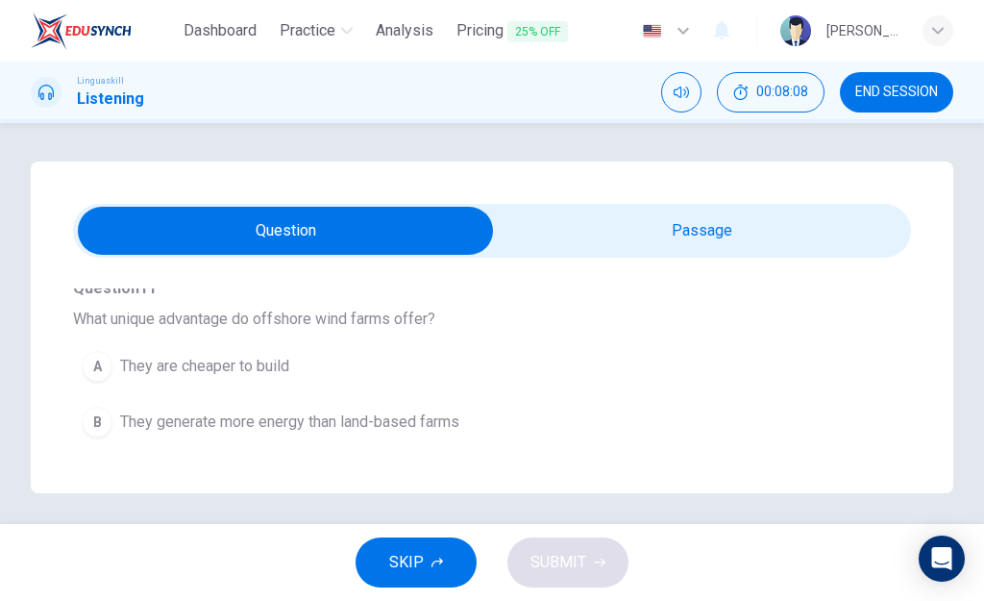
scroll to position [736, 0]
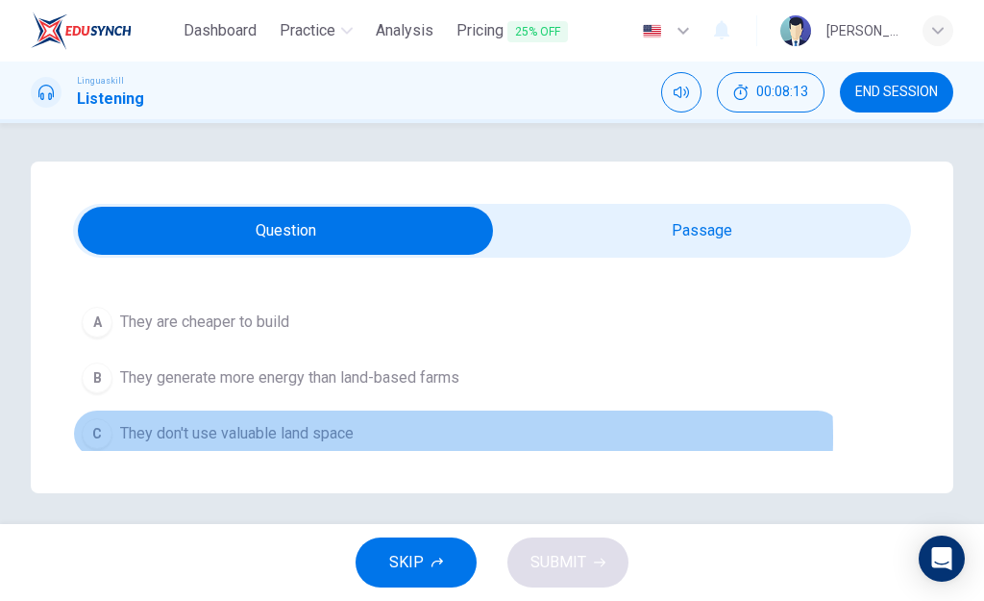
click at [340, 436] on span "They don't use valuable land space" at bounding box center [236, 433] width 233 height 23
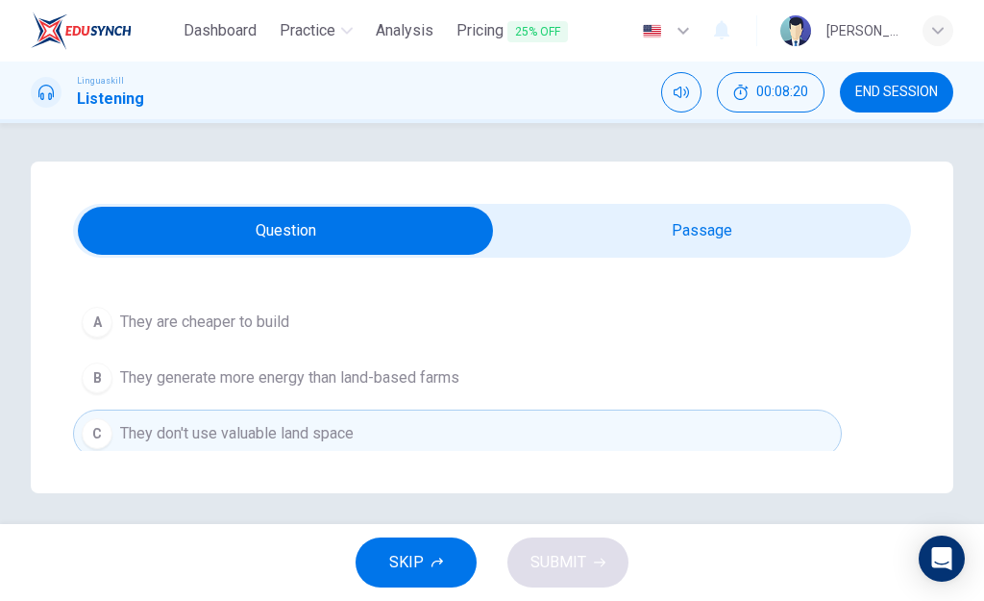
click at [373, 433] on button "C They don't use valuable land space" at bounding box center [457, 433] width 769 height 48
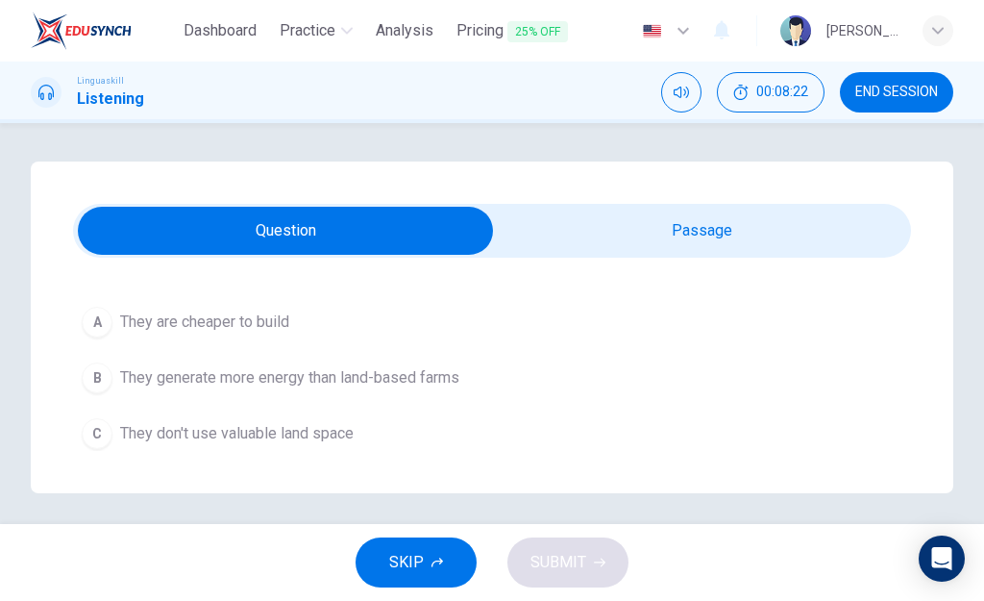
click at [228, 426] on span "They don't use valuable land space" at bounding box center [236, 433] width 233 height 23
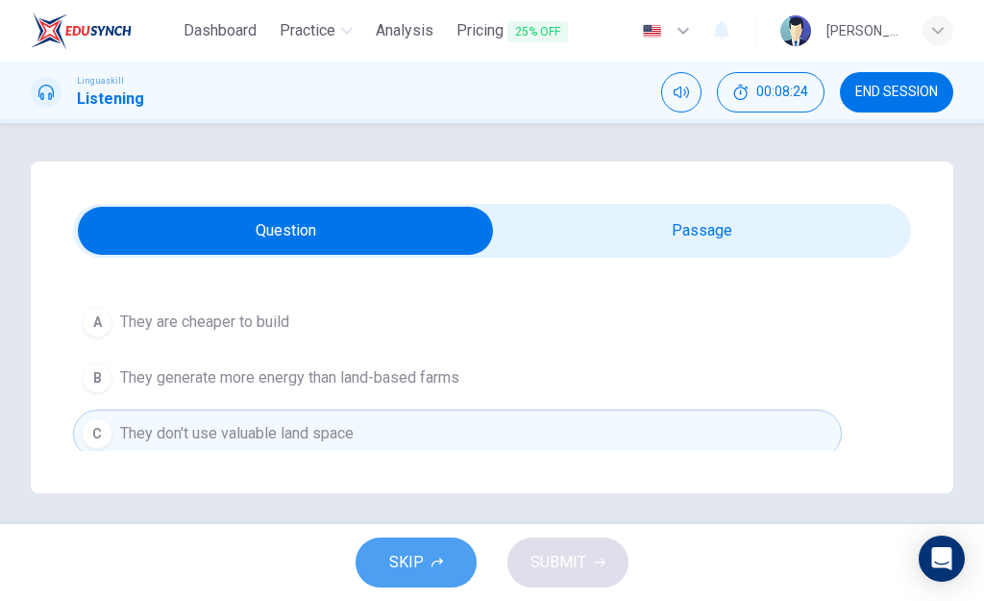
click at [434, 568] on button "SKIP" at bounding box center [416, 562] width 121 height 50
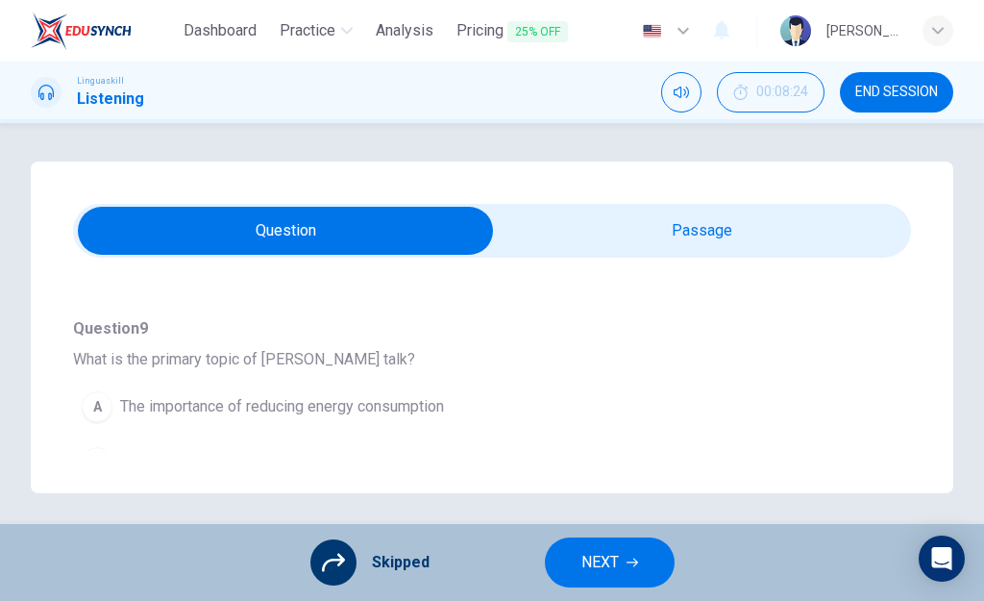
scroll to position [295, 0]
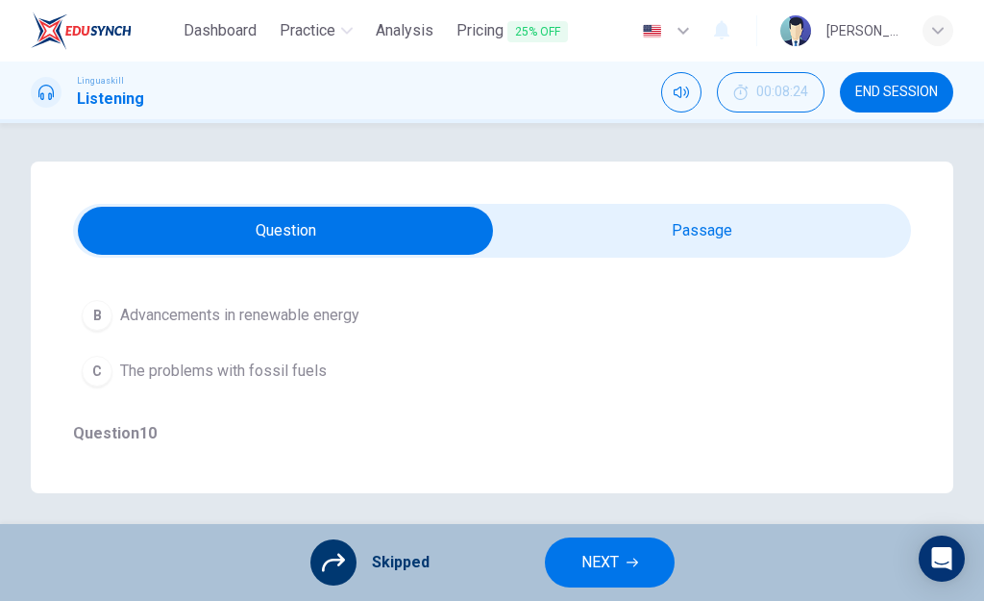
click at [344, 316] on div "A The importance of reducing energy consumption B Advancements in renewable ene…" at bounding box center [492, 315] width 838 height 167
click at [343, 315] on div "A The importance of reducing energy consumption B Advancements in renewable ene…" at bounding box center [492, 315] width 838 height 167
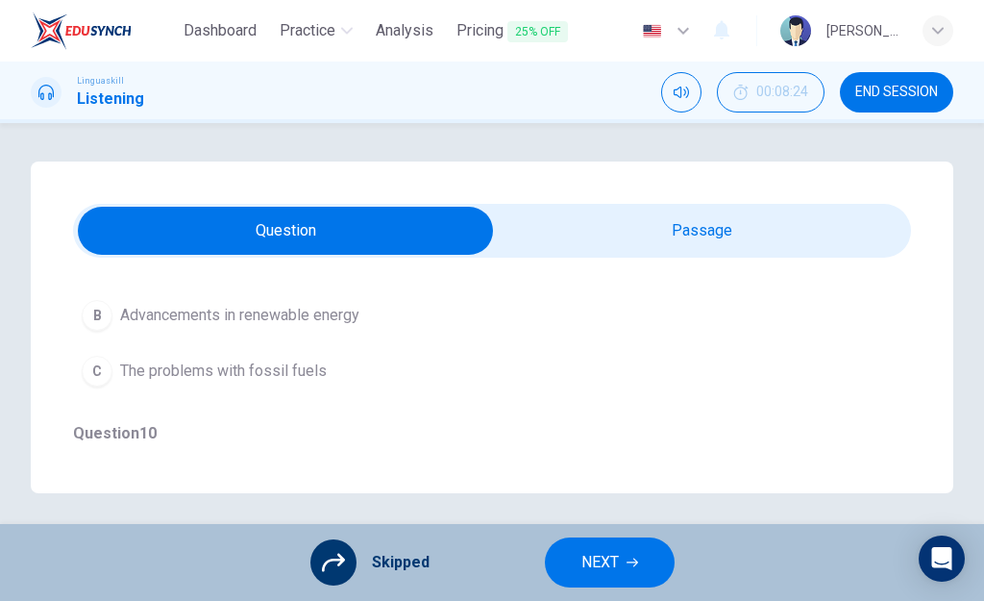
drag, startPoint x: 343, startPoint y: 315, endPoint x: 590, endPoint y: 564, distance: 350.6
click at [590, 564] on div "Dashboard Practice Analysis Pricing 25% OFF English en ​ Sevilay Bostanci Lingu…" at bounding box center [492, 300] width 984 height 601
click at [611, 555] on span "NEXT" at bounding box center [599, 562] width 37 height 27
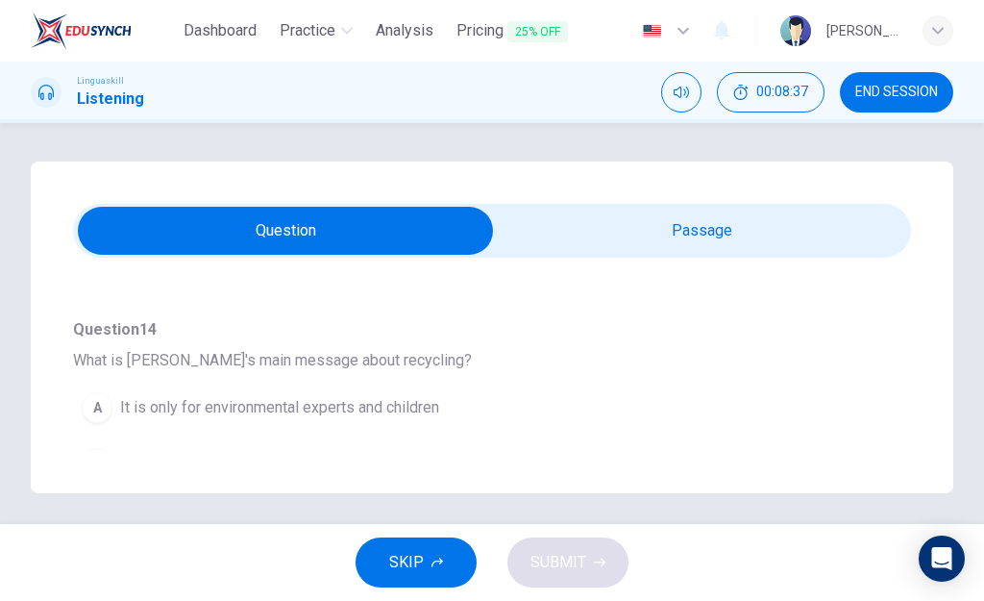
scroll to position [294, 0]
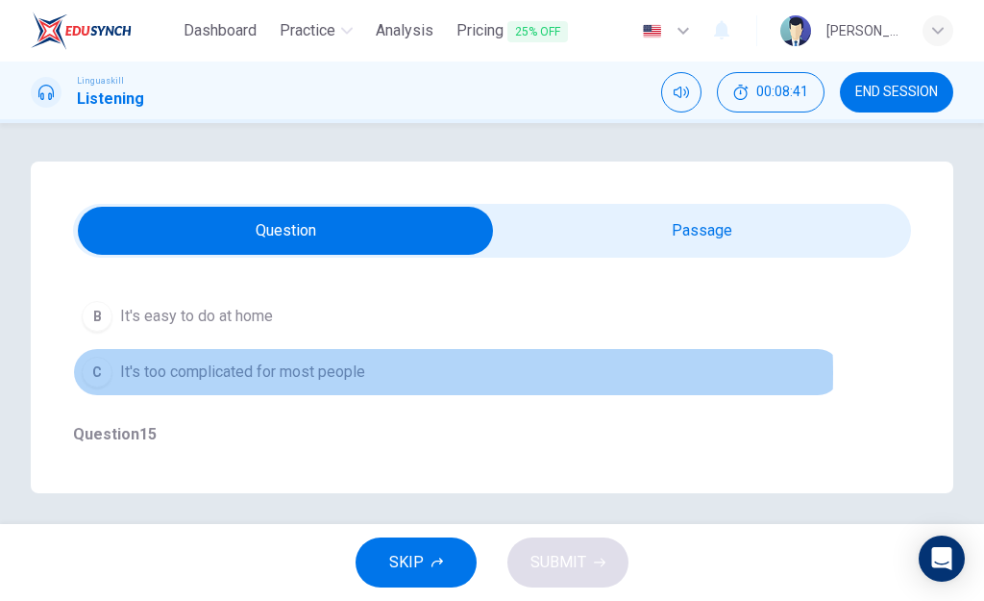
click at [349, 373] on span "It's too complicated for most people" at bounding box center [242, 371] width 245 height 23
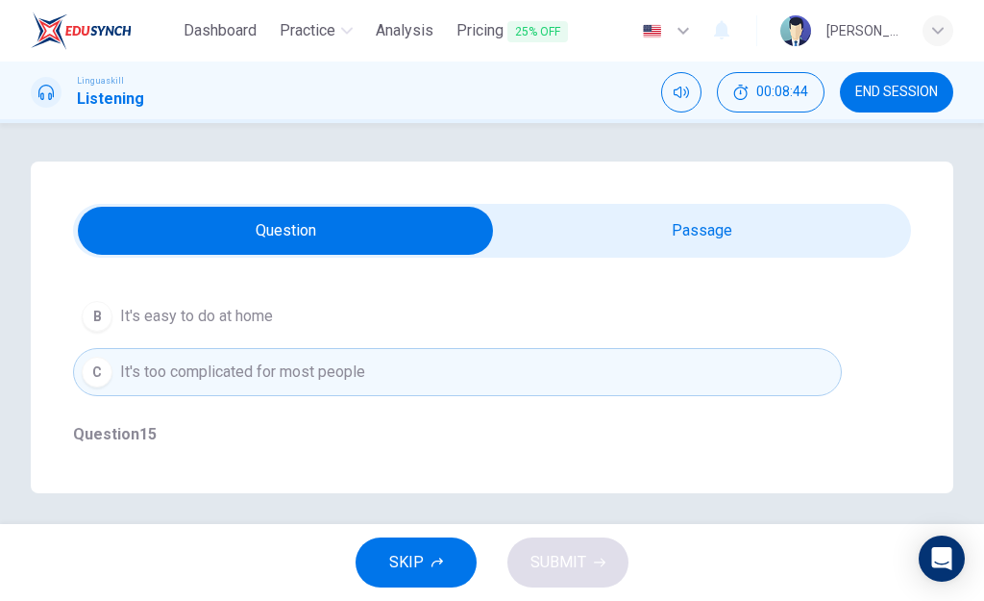
click at [553, 564] on div "SKIP SUBMIT" at bounding box center [492, 562] width 984 height 77
click at [552, 558] on div "SKIP SUBMIT" at bounding box center [492, 562] width 984 height 77
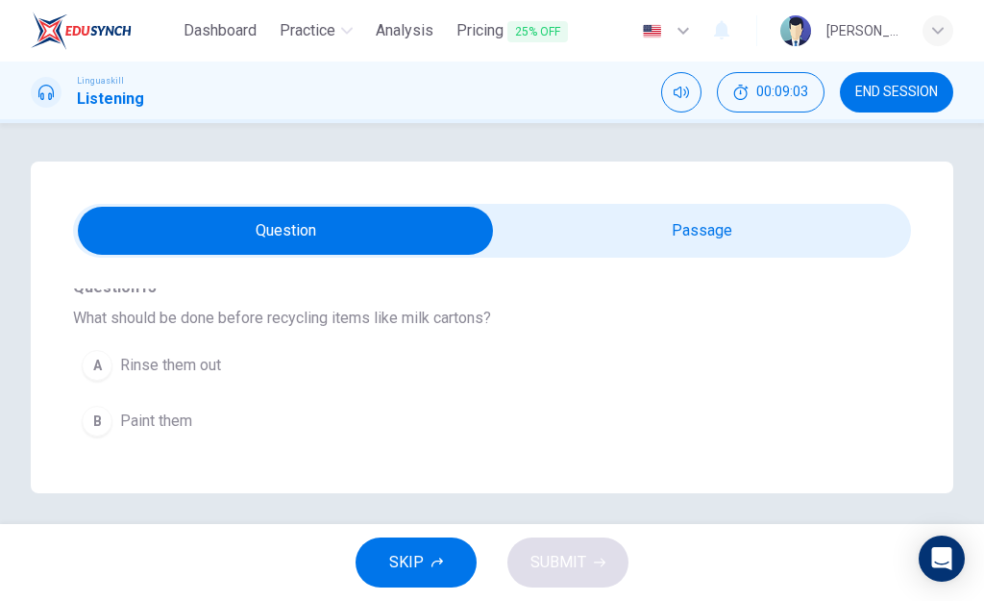
scroll to position [589, 0]
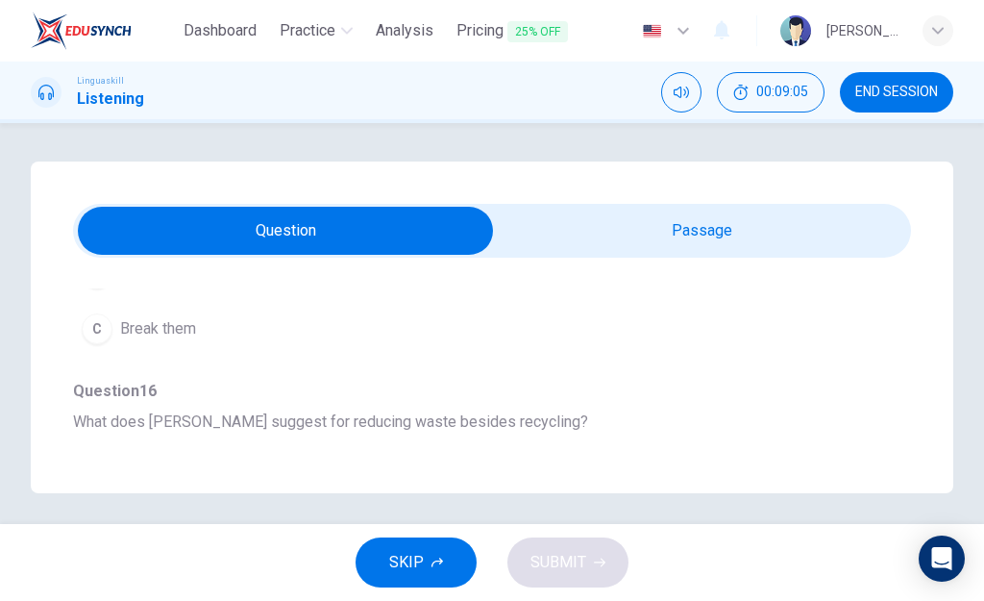
click at [177, 333] on span "Break them" at bounding box center [158, 328] width 76 height 23
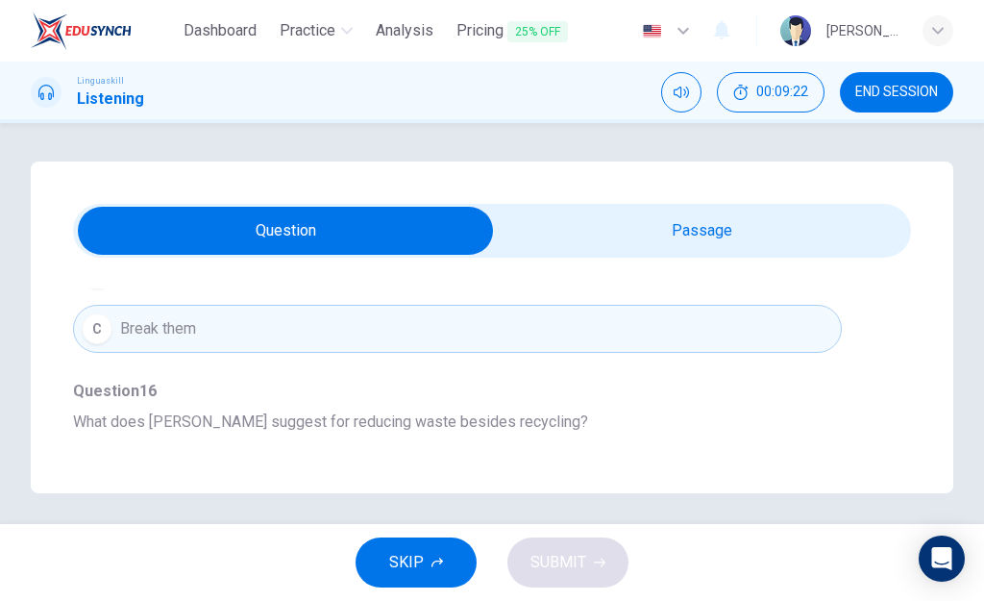
click at [906, 394] on div "Question 14 - 18 For these questions, choose the correct answer. On a real test…" at bounding box center [492, 326] width 922 height 331
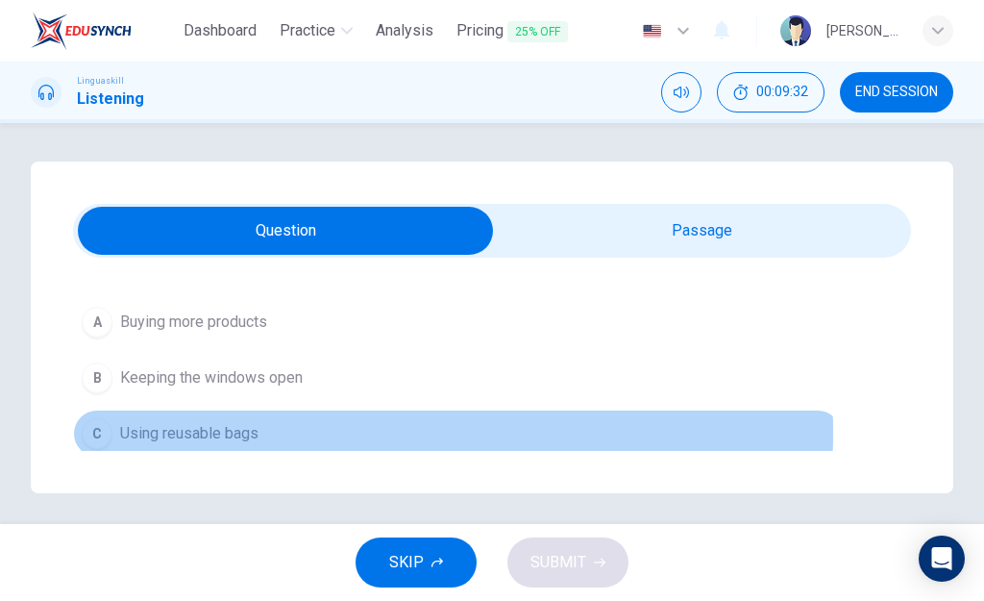
click at [221, 431] on span "Using reusable bags" at bounding box center [189, 433] width 138 height 23
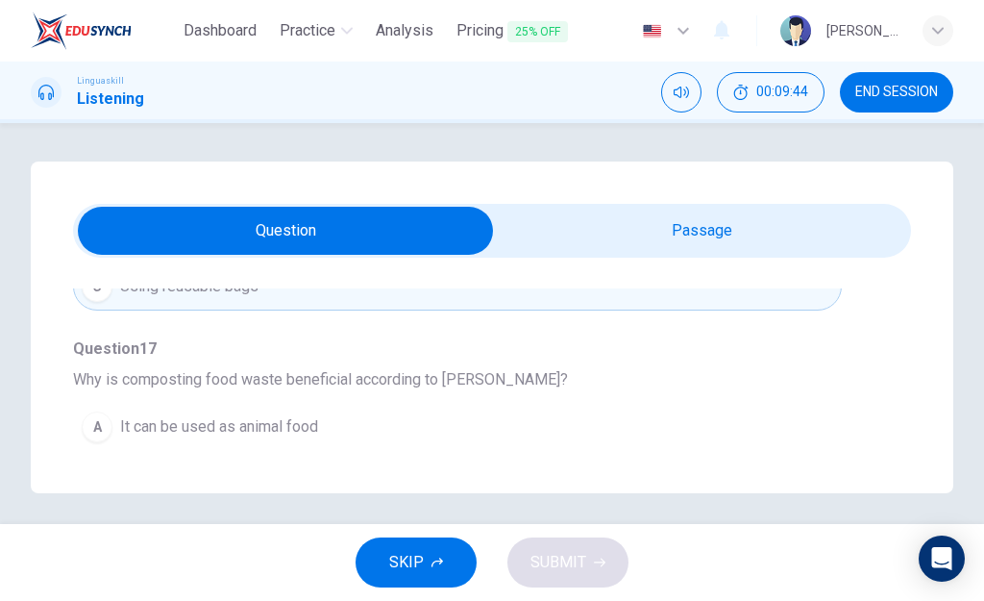
scroll to position [1030, 0]
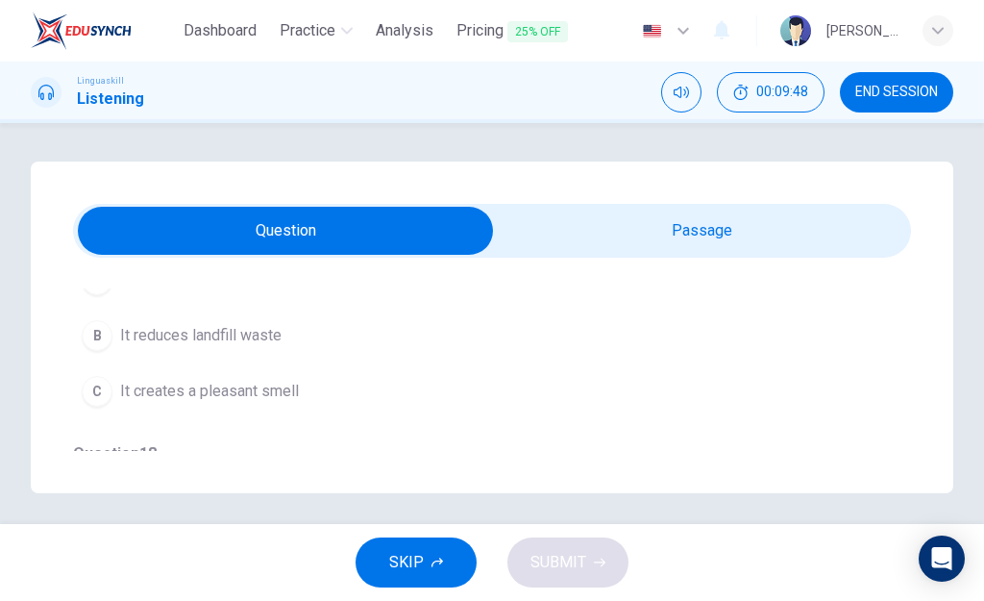
click at [267, 335] on span "It reduces landfill waste" at bounding box center [200, 335] width 161 height 23
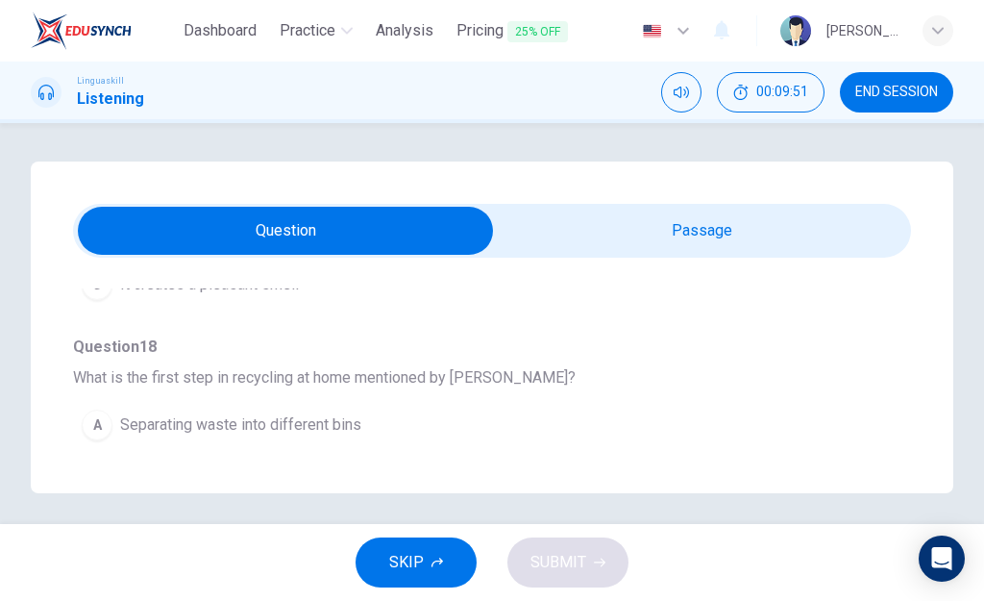
scroll to position [1177, 0]
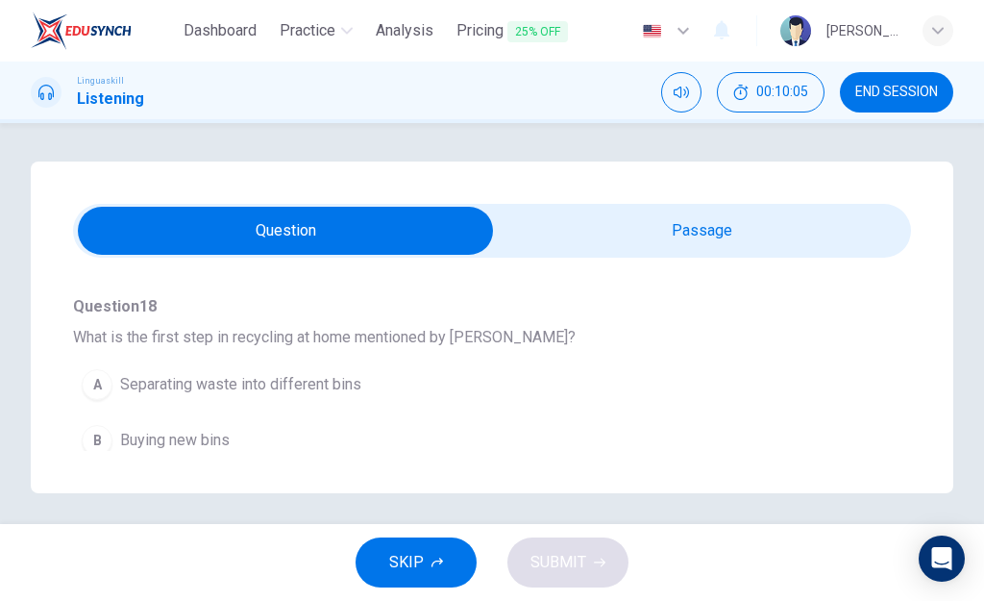
click at [903, 452] on div "Question 14 - 18 For these questions, choose the correct answer. On a real test…" at bounding box center [492, 326] width 922 height 331
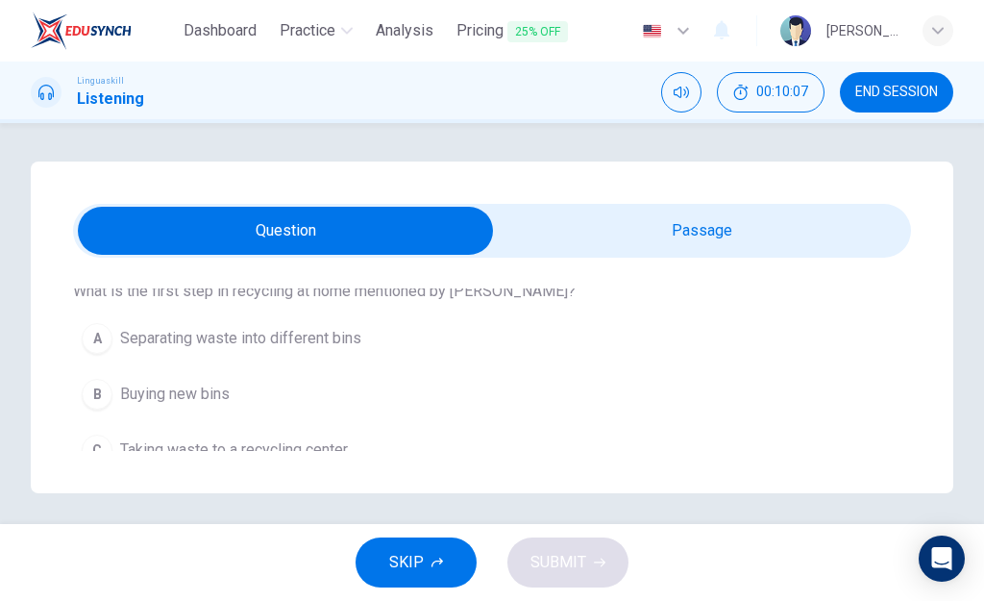
scroll to position [1237, 0]
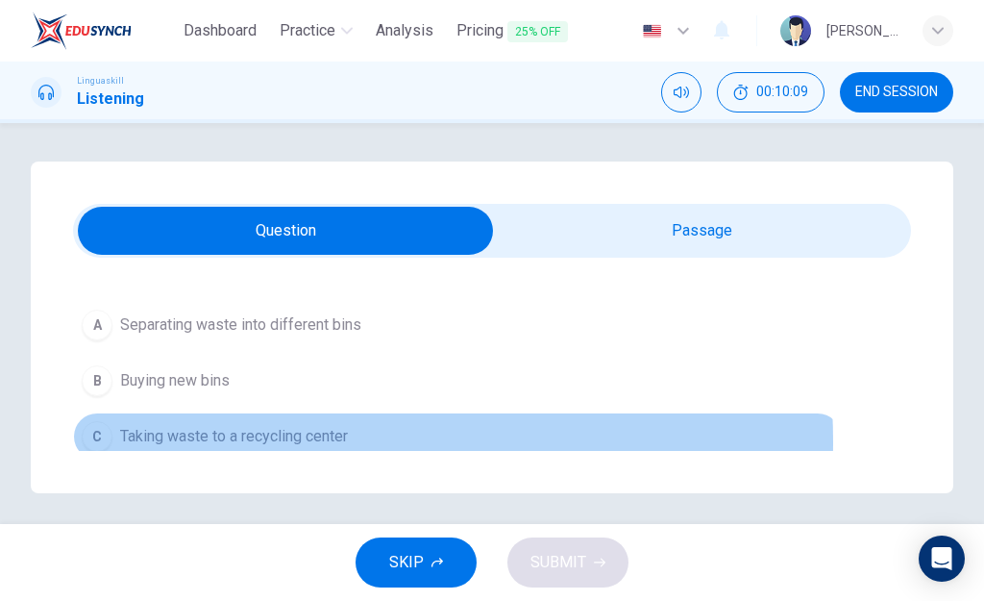
click at [290, 441] on span "Taking waste to a recycling center" at bounding box center [234, 436] width 228 height 23
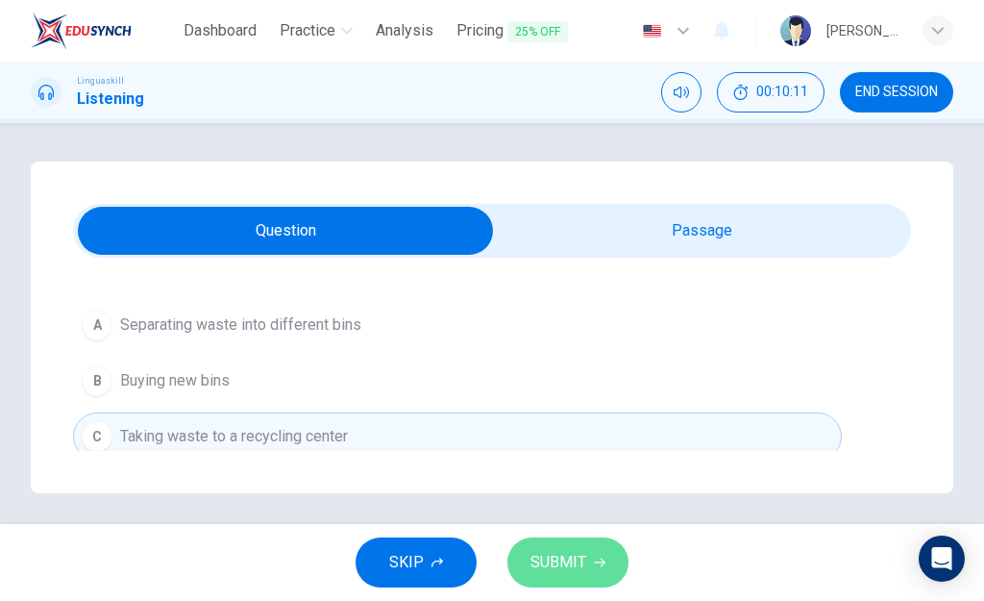
click at [556, 566] on span "SUBMIT" at bounding box center [558, 562] width 56 height 27
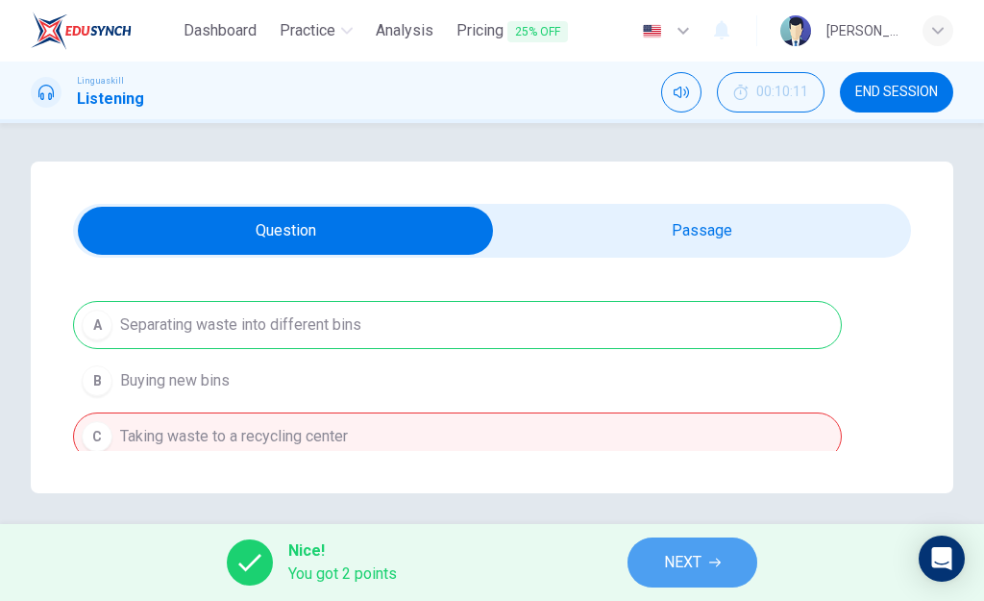
click at [718, 553] on button "NEXT" at bounding box center [692, 562] width 130 height 50
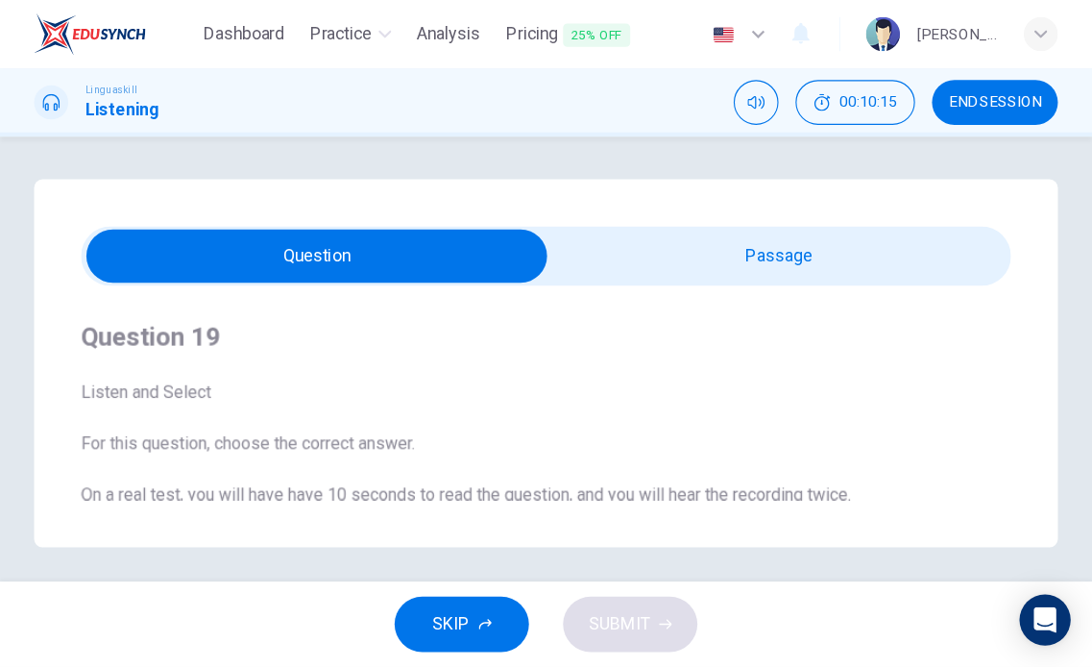
scroll to position [147, 0]
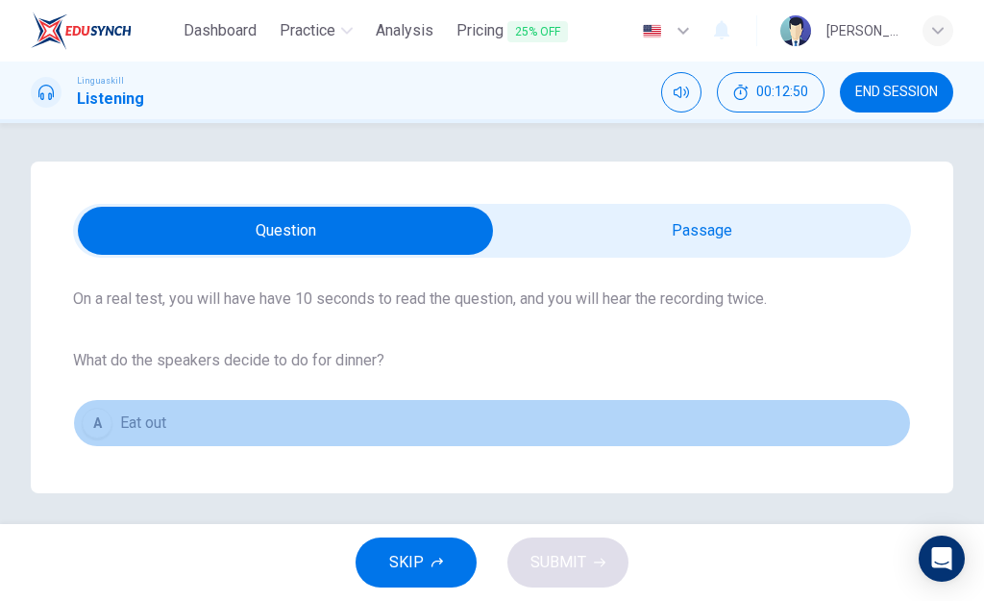
click at [534, 416] on button "A Eat out" at bounding box center [492, 423] width 838 height 48
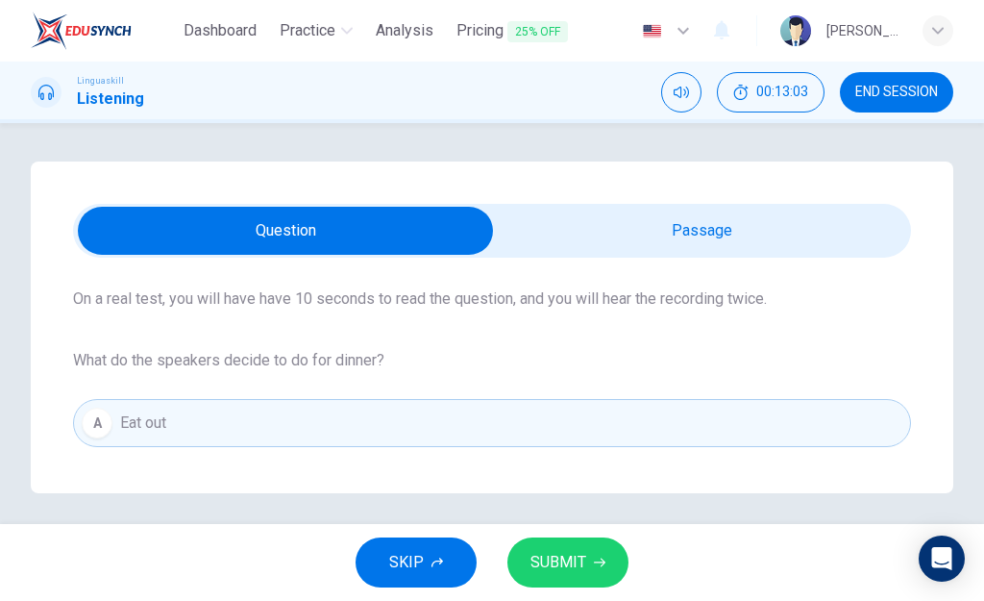
click at [73, 399] on button "A Eat out" at bounding box center [492, 423] width 838 height 48
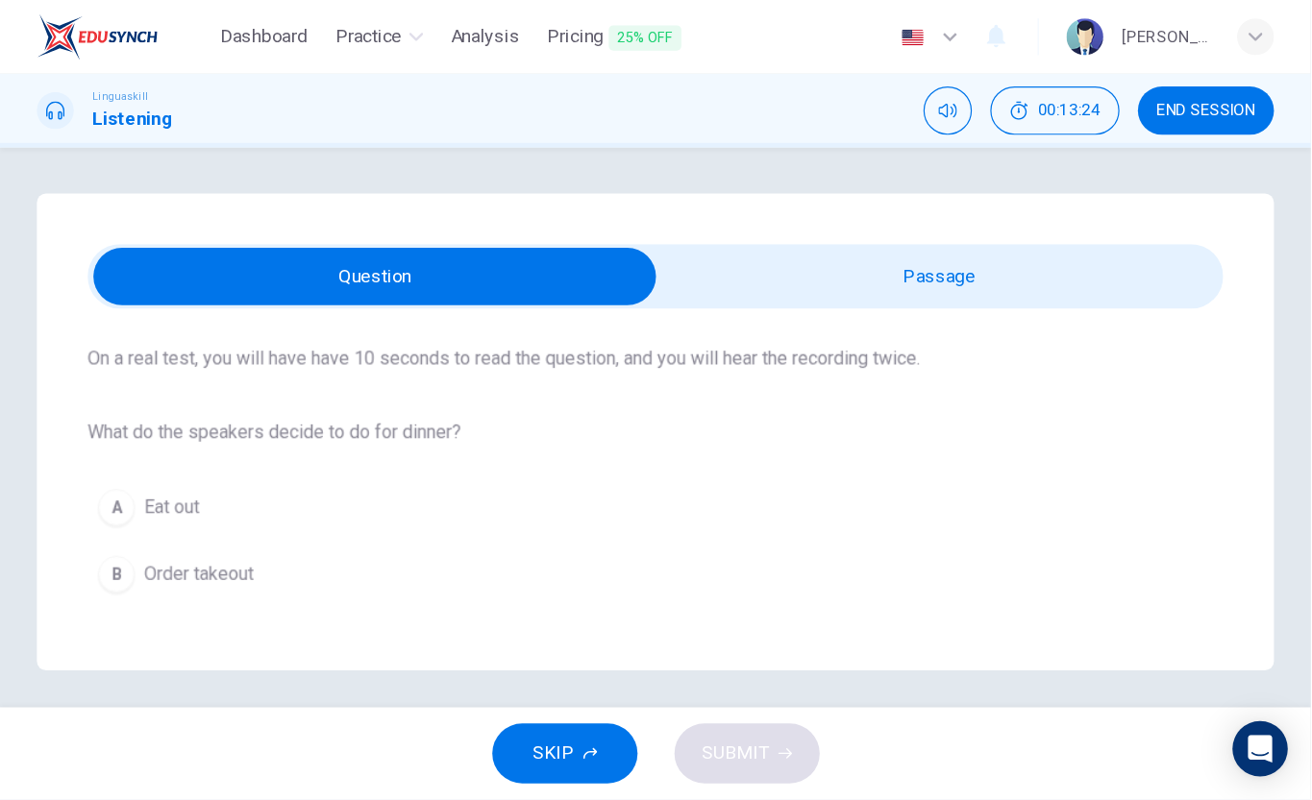
scroll to position [146, 0]
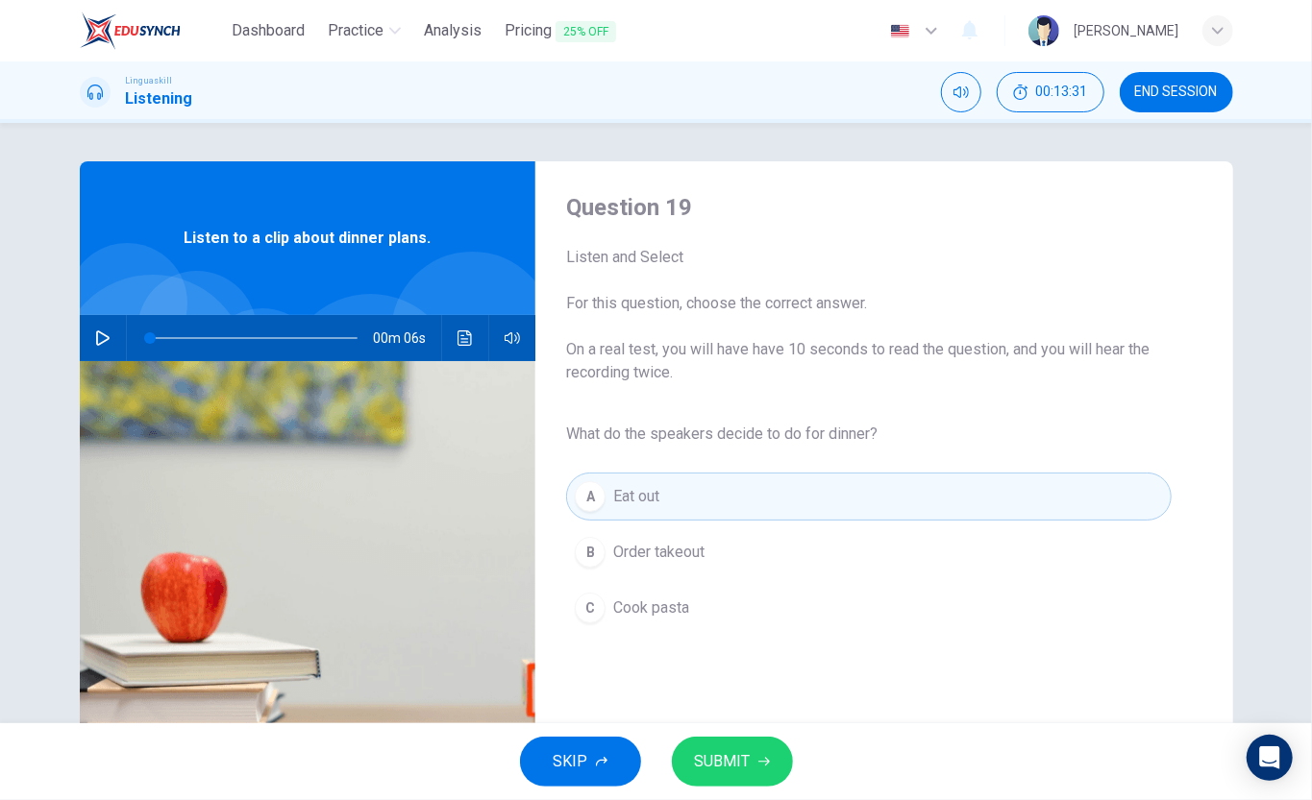
click at [983, 524] on div "Question 19 Listen and Select For this question, choose the correct answer. On …" at bounding box center [656, 495] width 1214 height 668
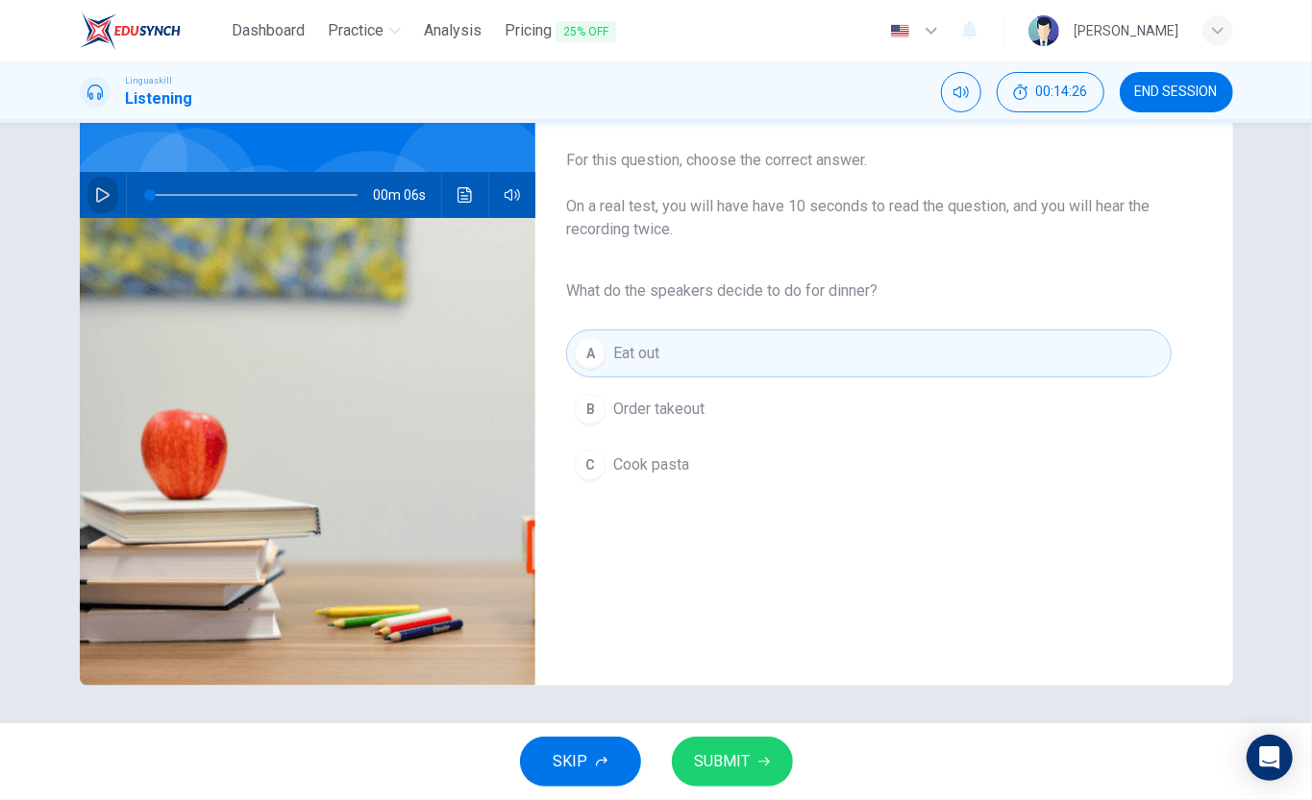
click at [100, 197] on icon "button" at bounding box center [102, 194] width 15 height 15
type input "0"
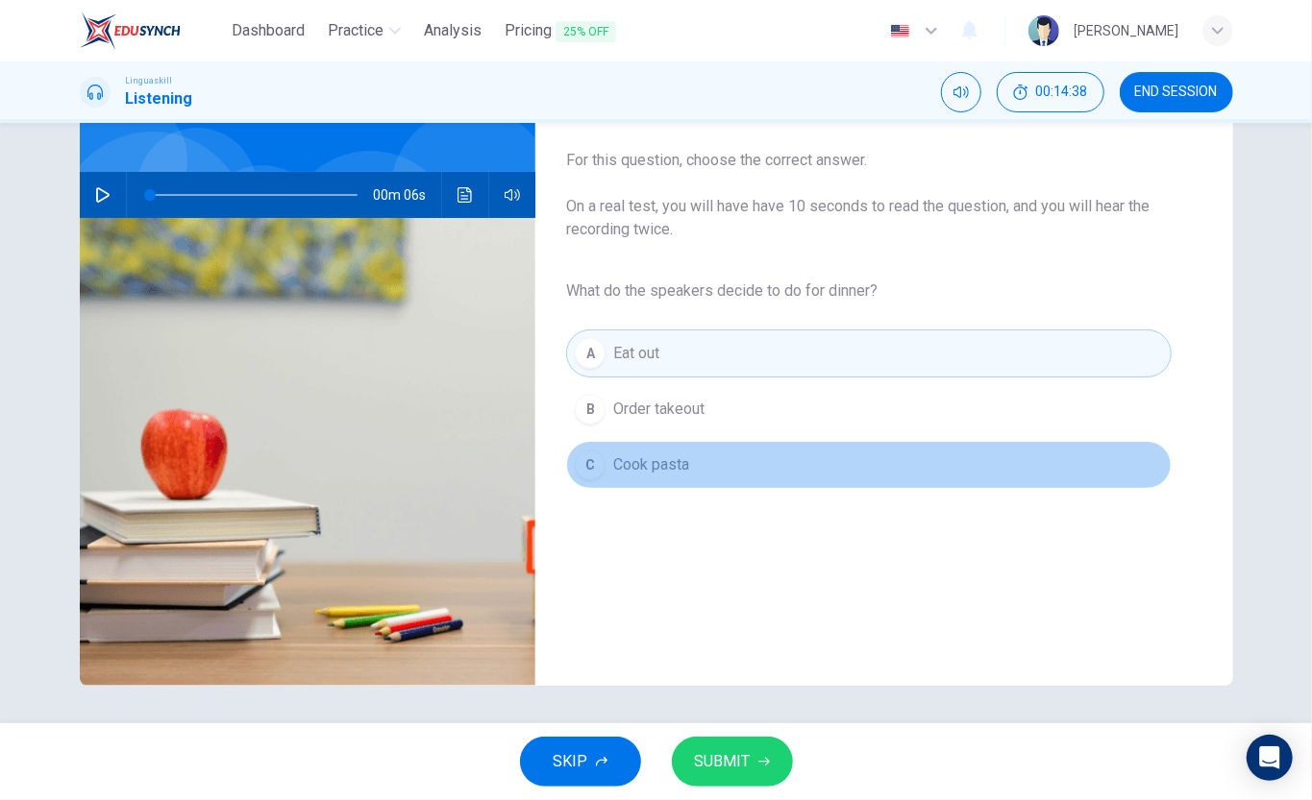
click at [619, 463] on span "Cook pasta" at bounding box center [651, 465] width 76 height 23
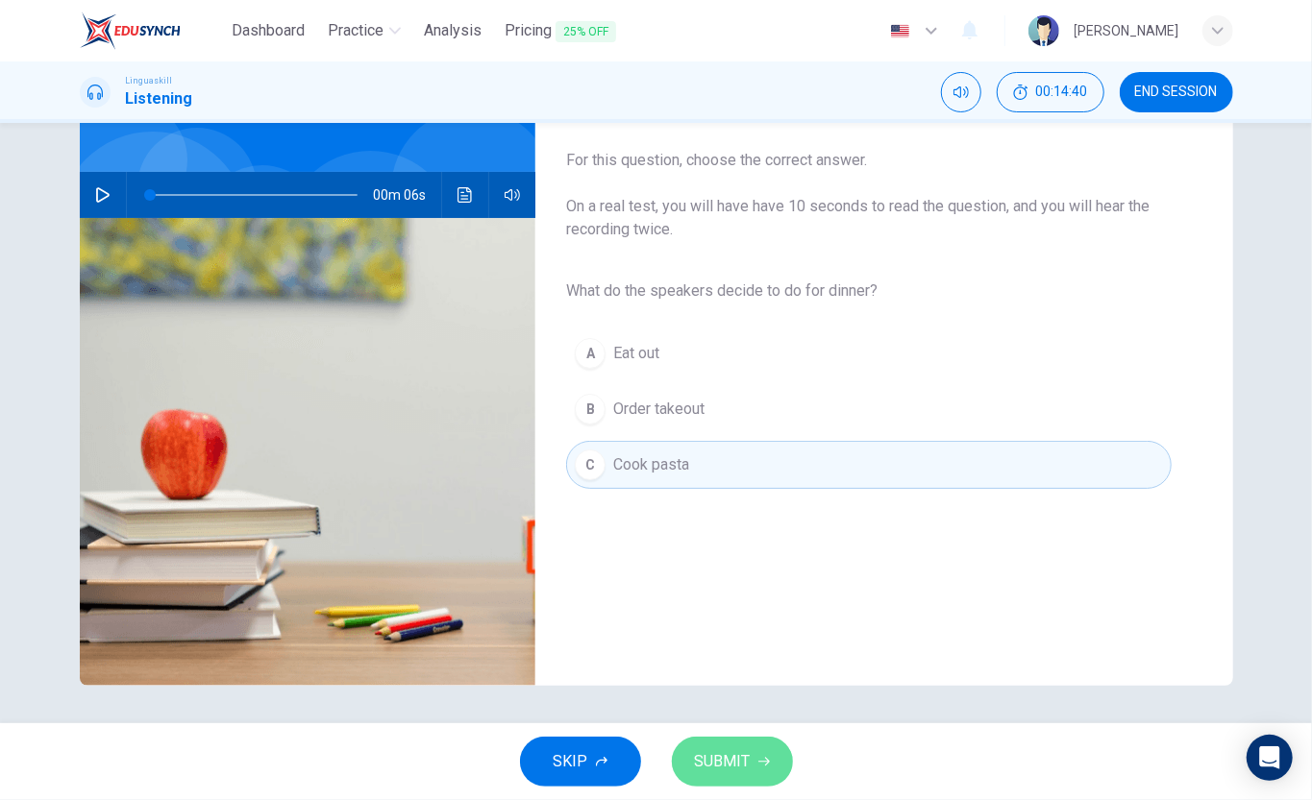
click at [754, 600] on button "SUBMIT" at bounding box center [732, 762] width 121 height 50
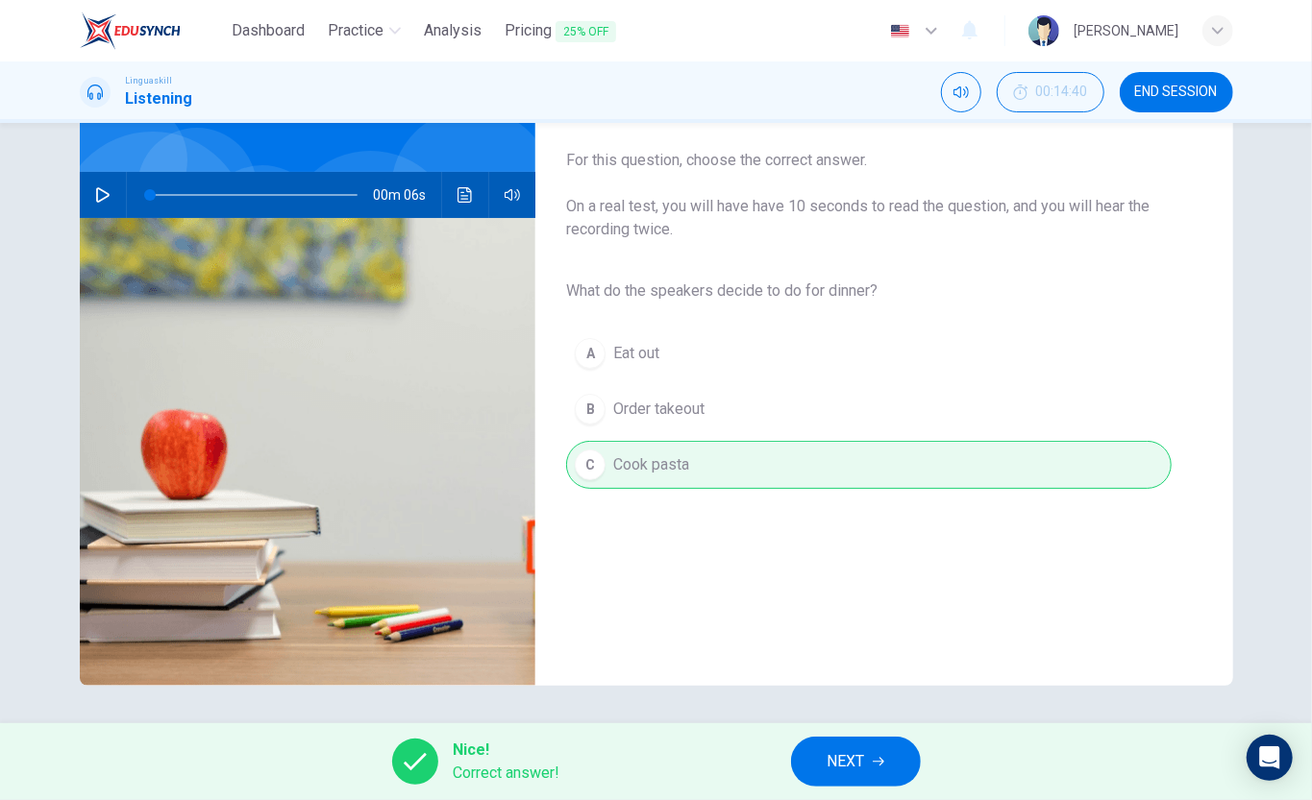
click at [839, 600] on span "NEXT" at bounding box center [845, 761] width 37 height 27
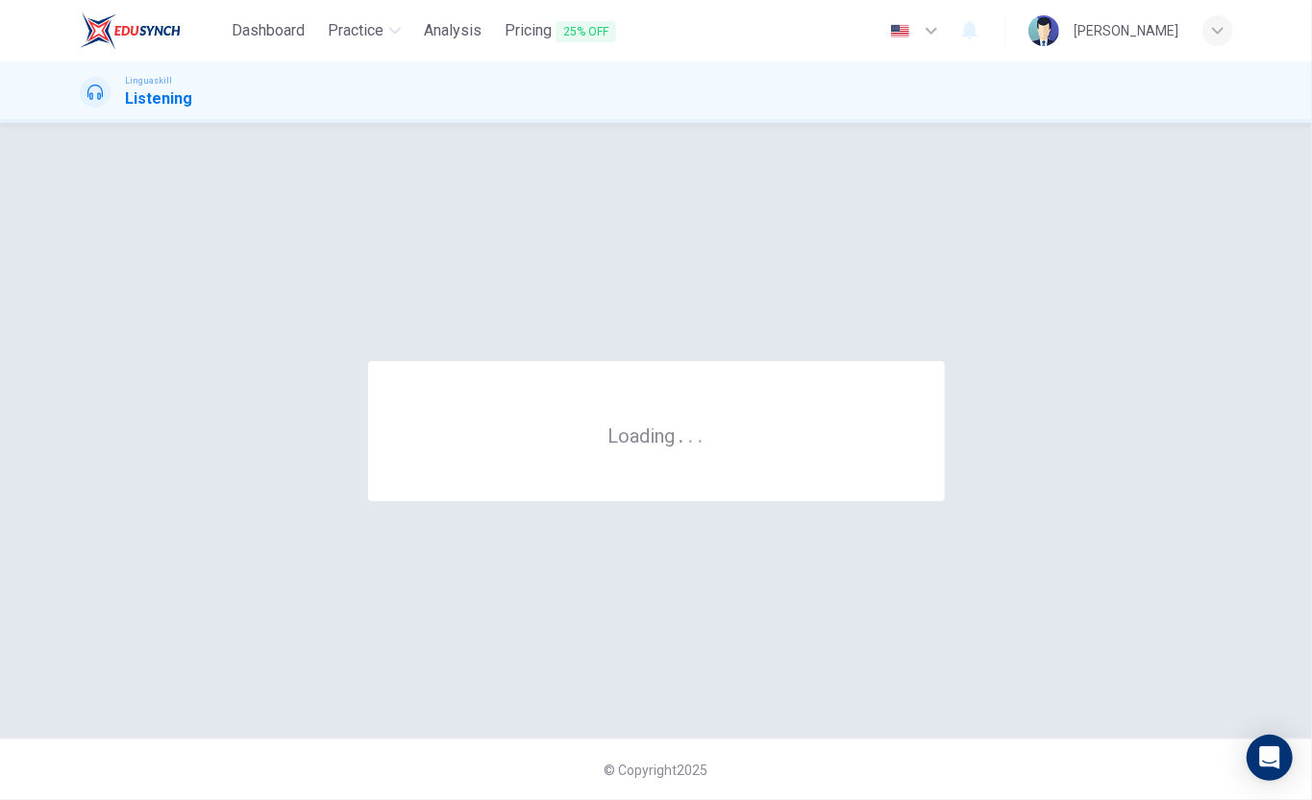
scroll to position [0, 0]
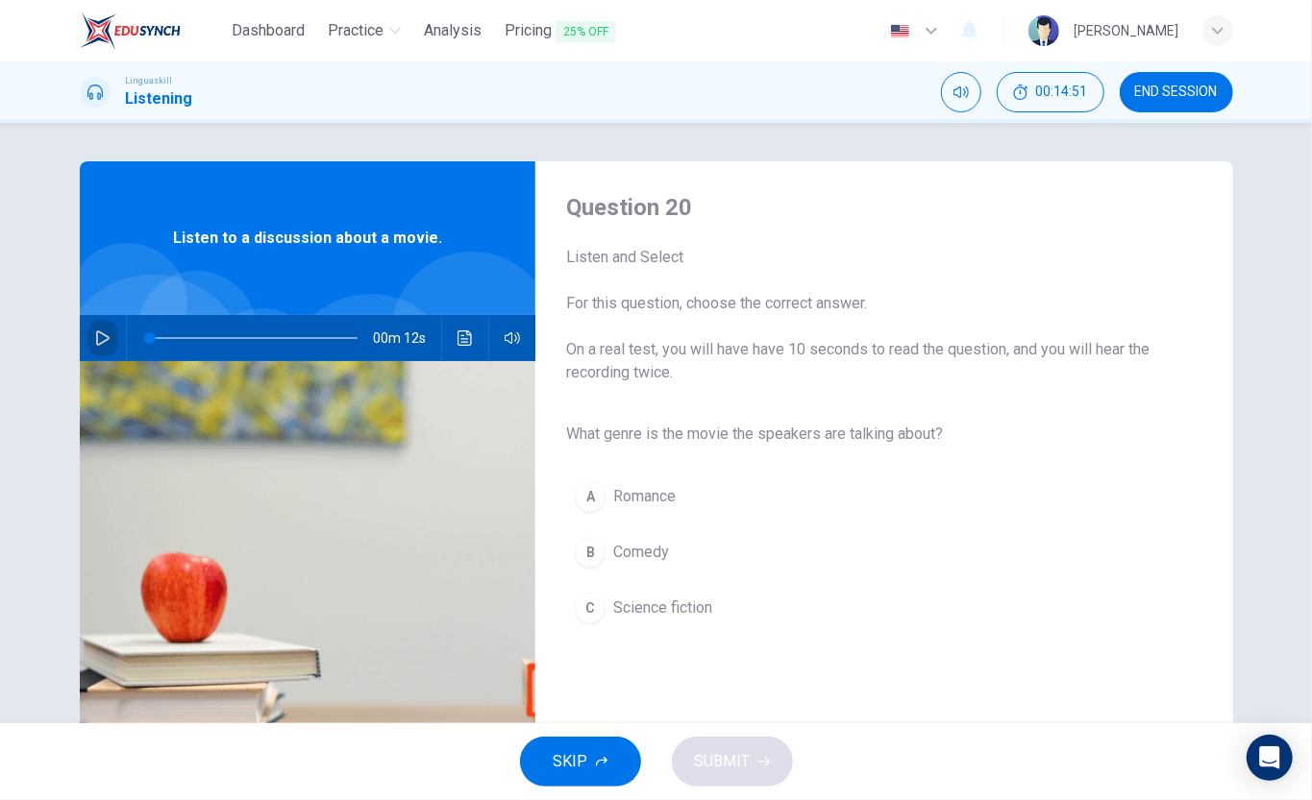
click at [105, 335] on icon "button" at bounding box center [102, 338] width 15 height 15
click at [109, 339] on button "button" at bounding box center [102, 338] width 31 height 46
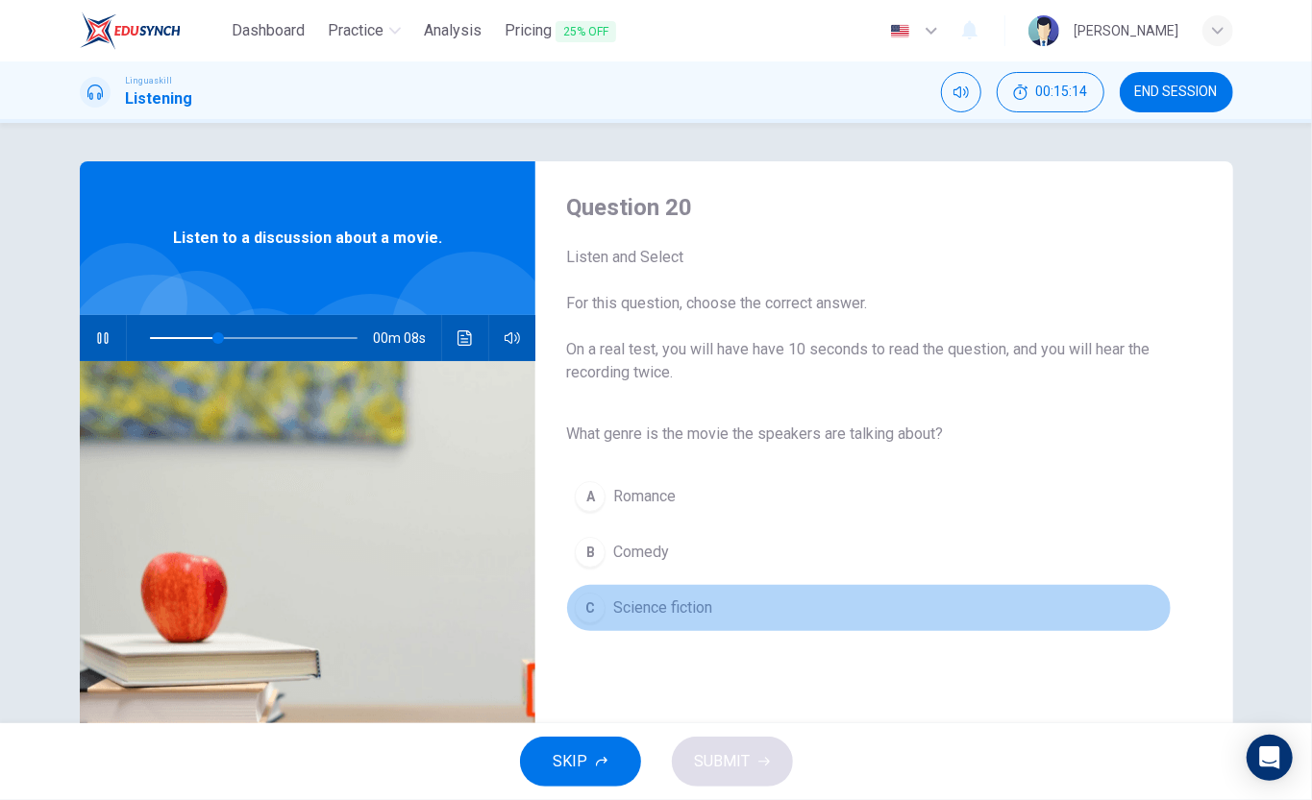
click at [667, 600] on span "Science fiction" at bounding box center [662, 608] width 99 height 23
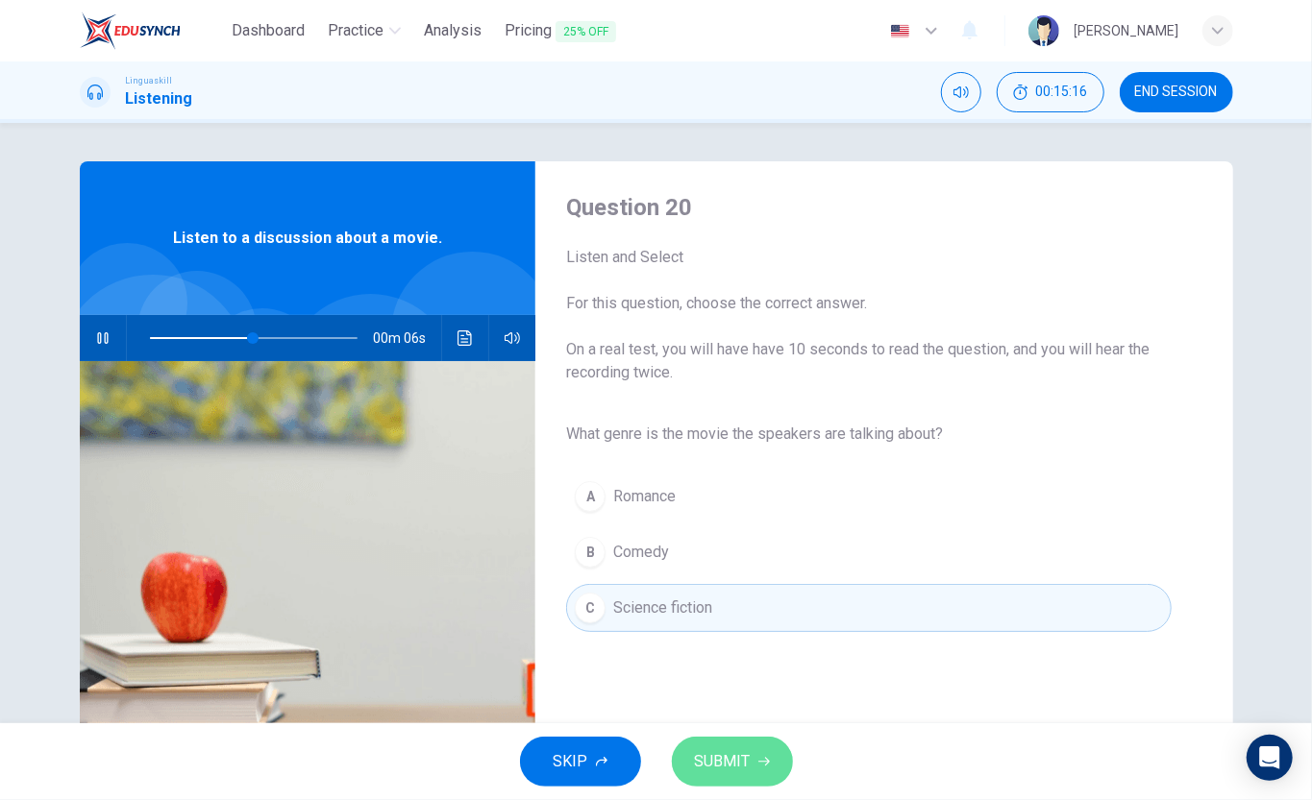
click at [727, 600] on span "SUBMIT" at bounding box center [723, 761] width 56 height 27
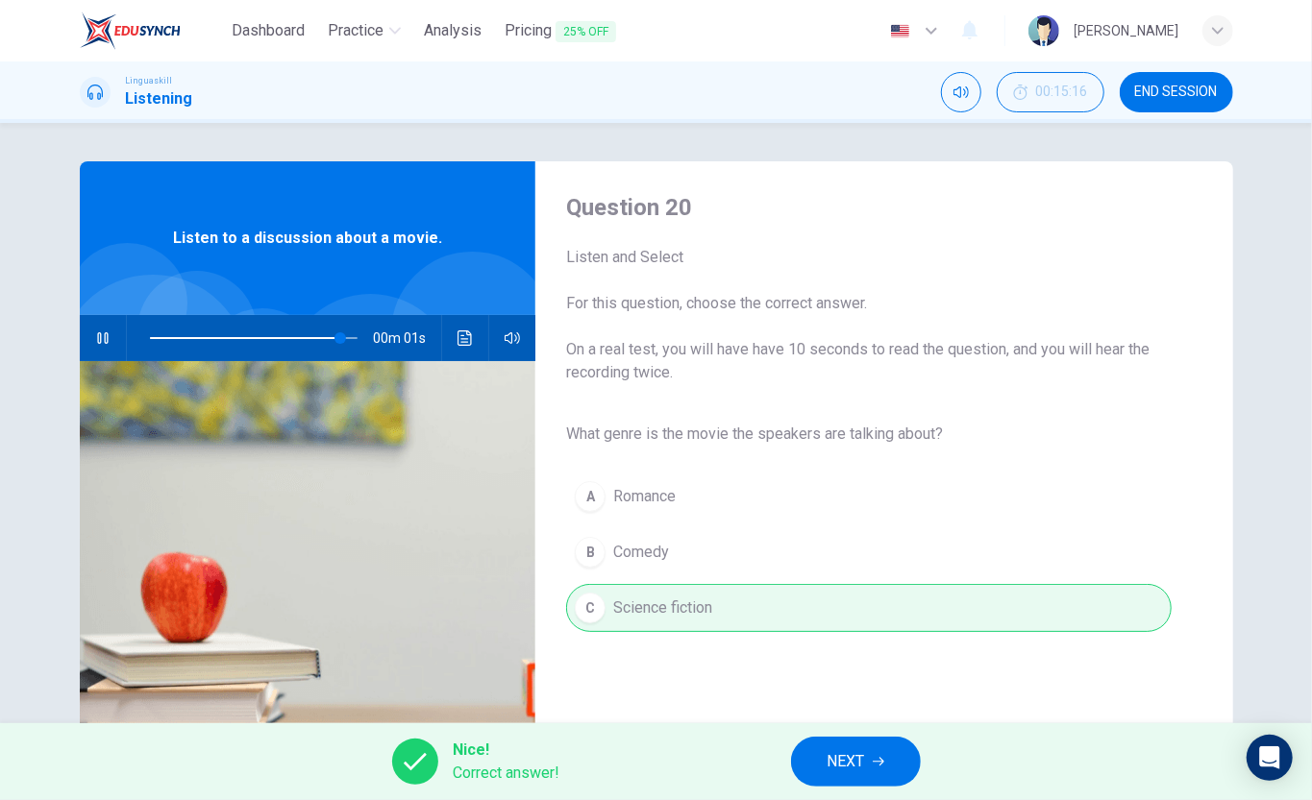
type input "0"
click at [862, 600] on button "NEXT" at bounding box center [856, 762] width 130 height 50
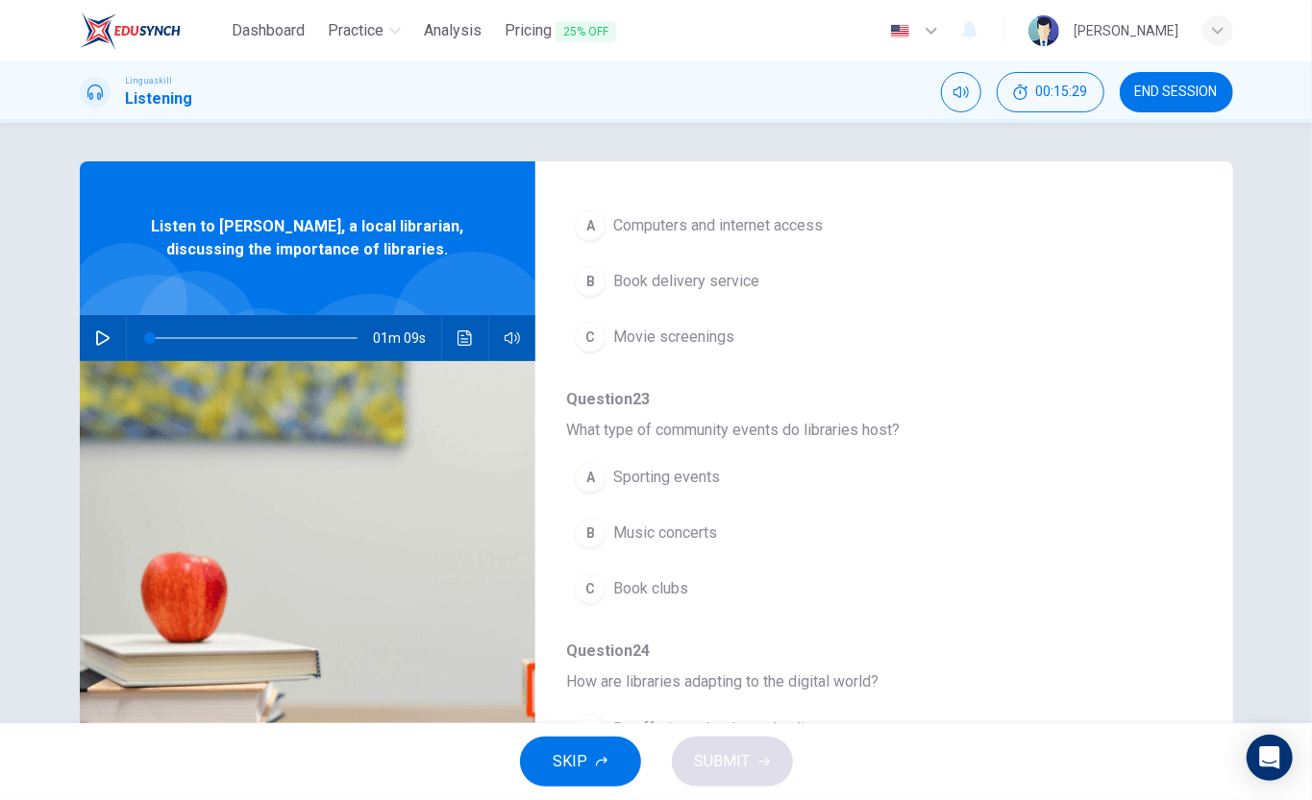
scroll to position [839, 0]
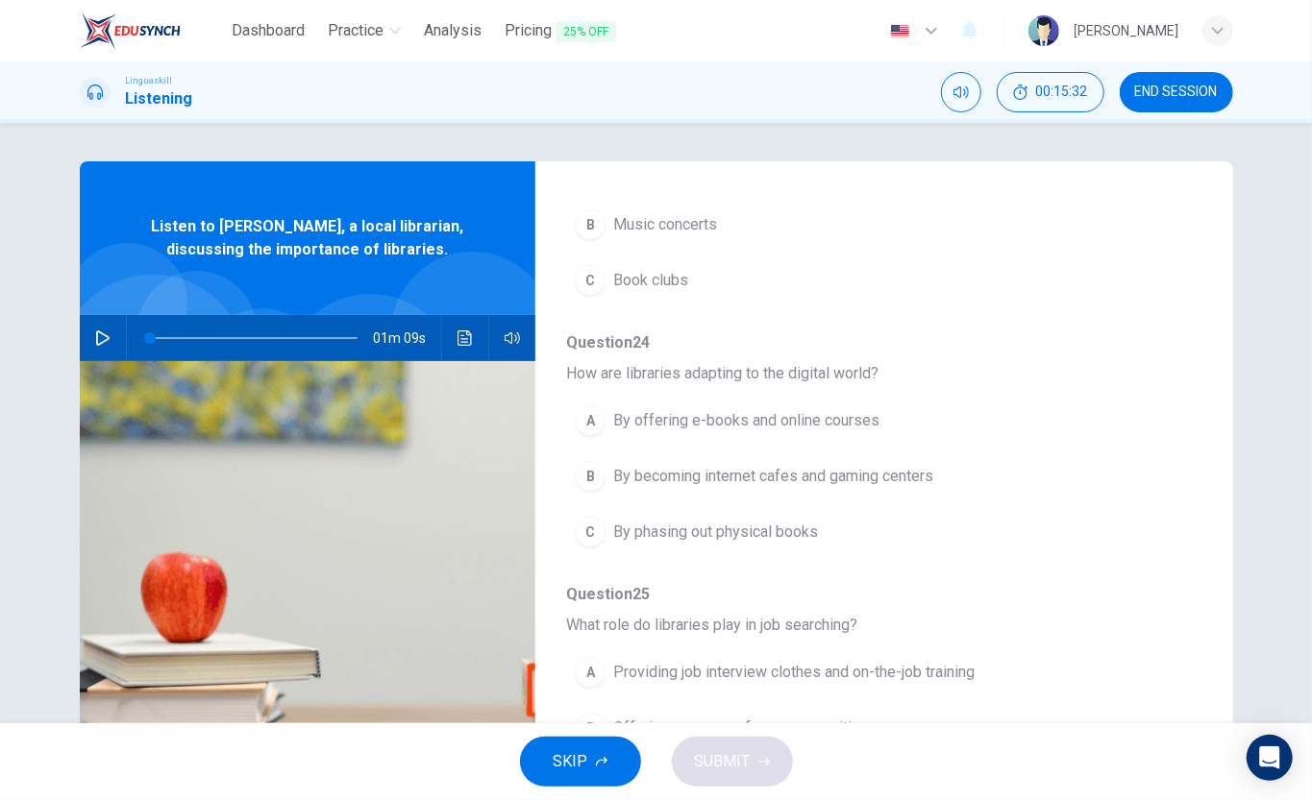
click at [983, 208] on div "Question 21 - 25 For these questions, choose the correct answer. On a real test…" at bounding box center [868, 495] width 666 height 606
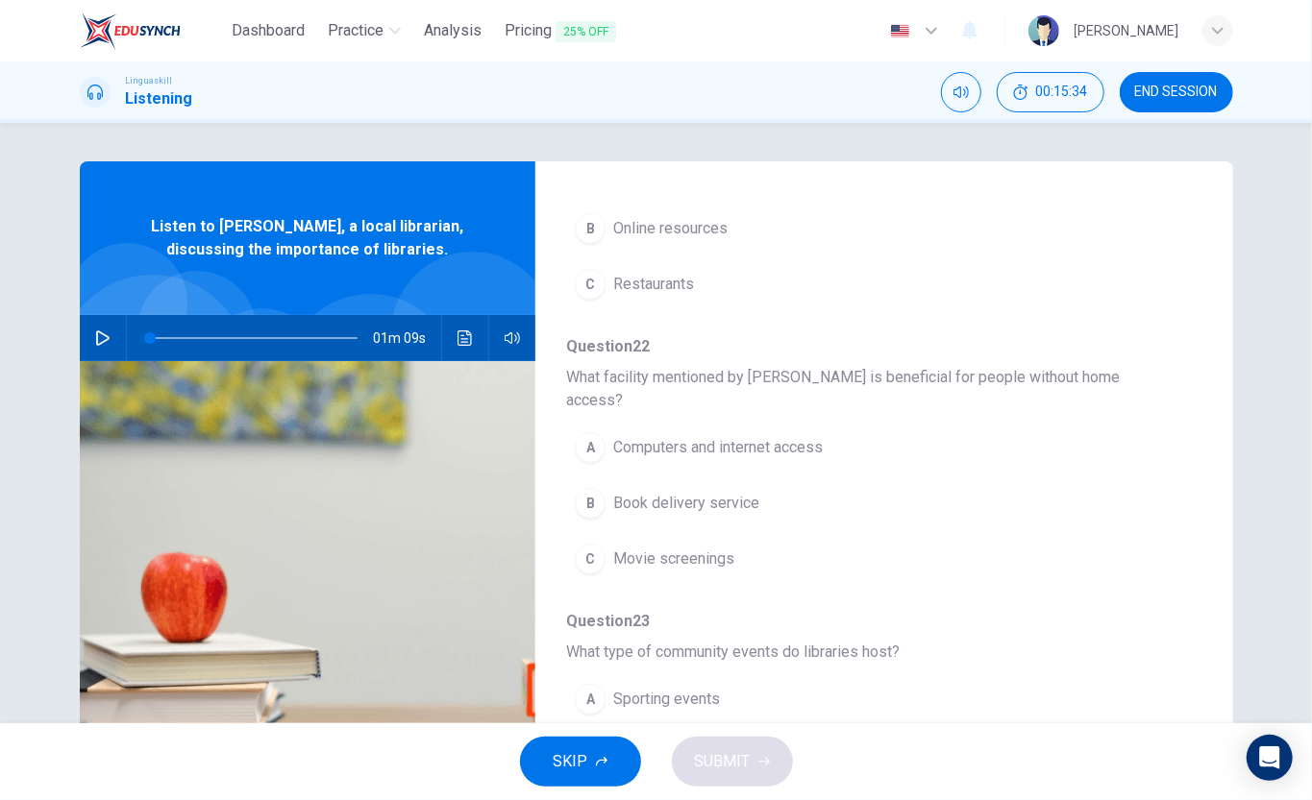
scroll to position [0, 0]
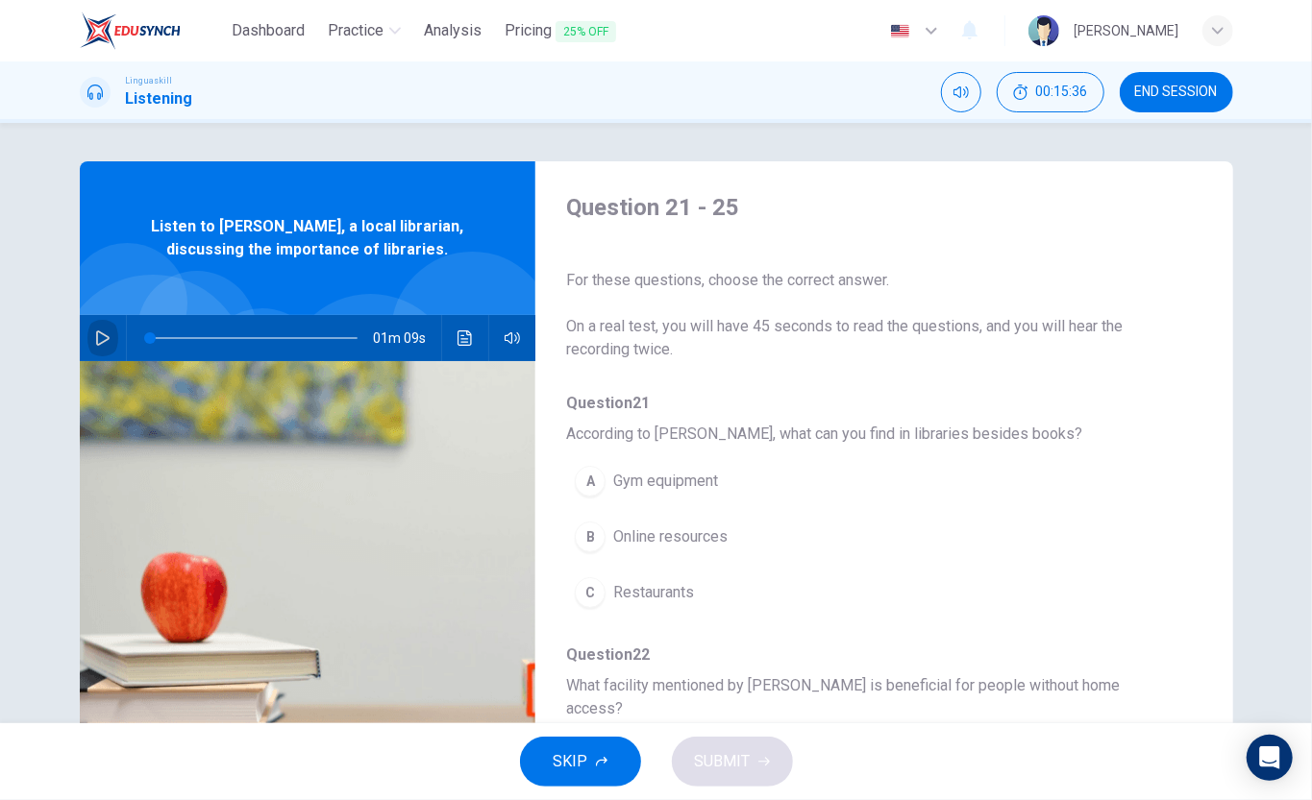
click at [101, 331] on icon "button" at bounding box center [102, 338] width 15 height 15
type input "0"
click at [688, 542] on span "Online resources" at bounding box center [670, 537] width 114 height 23
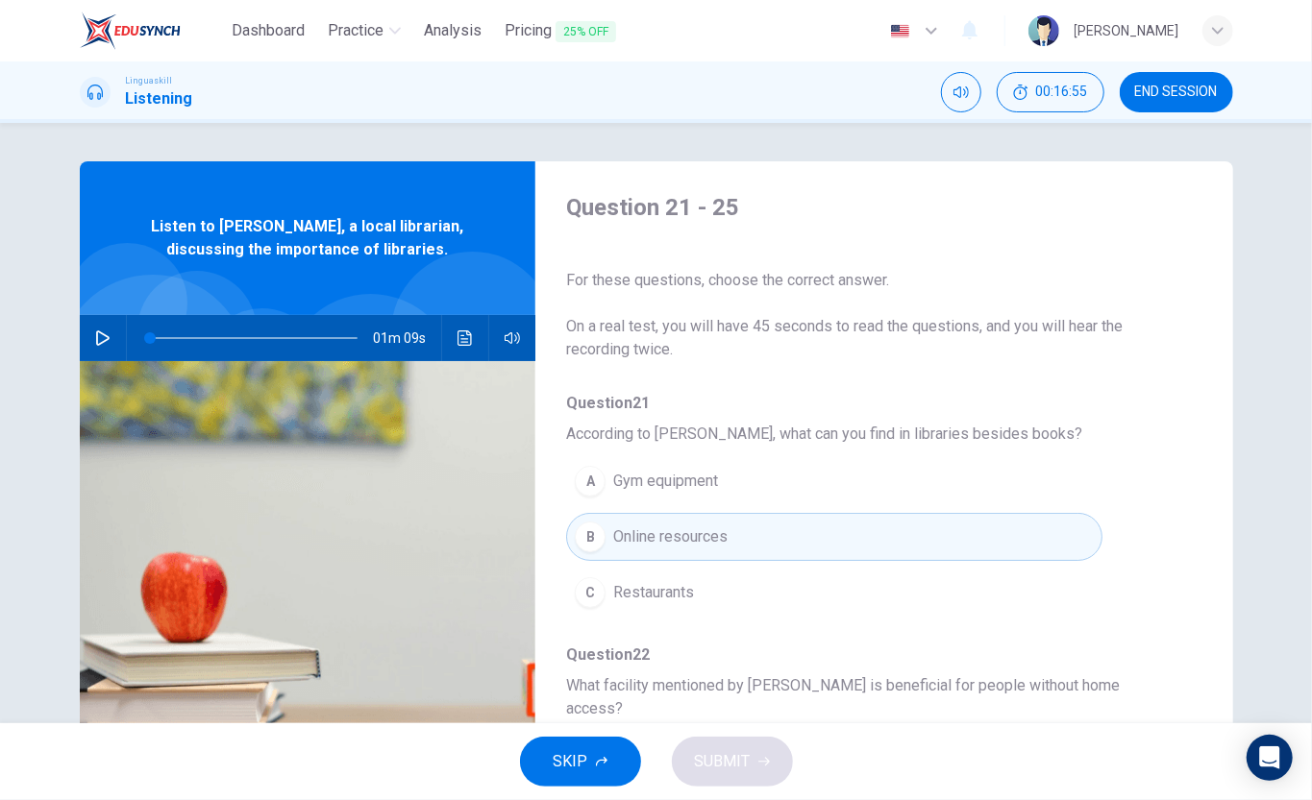
click at [983, 574] on div "Question 21 - 25 For these questions, choose the correct answer. On a real test…" at bounding box center [868, 495] width 666 height 606
click at [983, 558] on div "Question 21 - 25 For these questions, choose the correct answer. On a real test…" at bounding box center [868, 495] width 666 height 606
click at [983, 538] on div "Question 21 - 25 For these questions, choose the correct answer. On a real test…" at bounding box center [868, 495] width 666 height 606
click at [983, 517] on div "Question 21 - 25 For these questions, choose the correct answer. On a real test…" at bounding box center [656, 495] width 1153 height 668
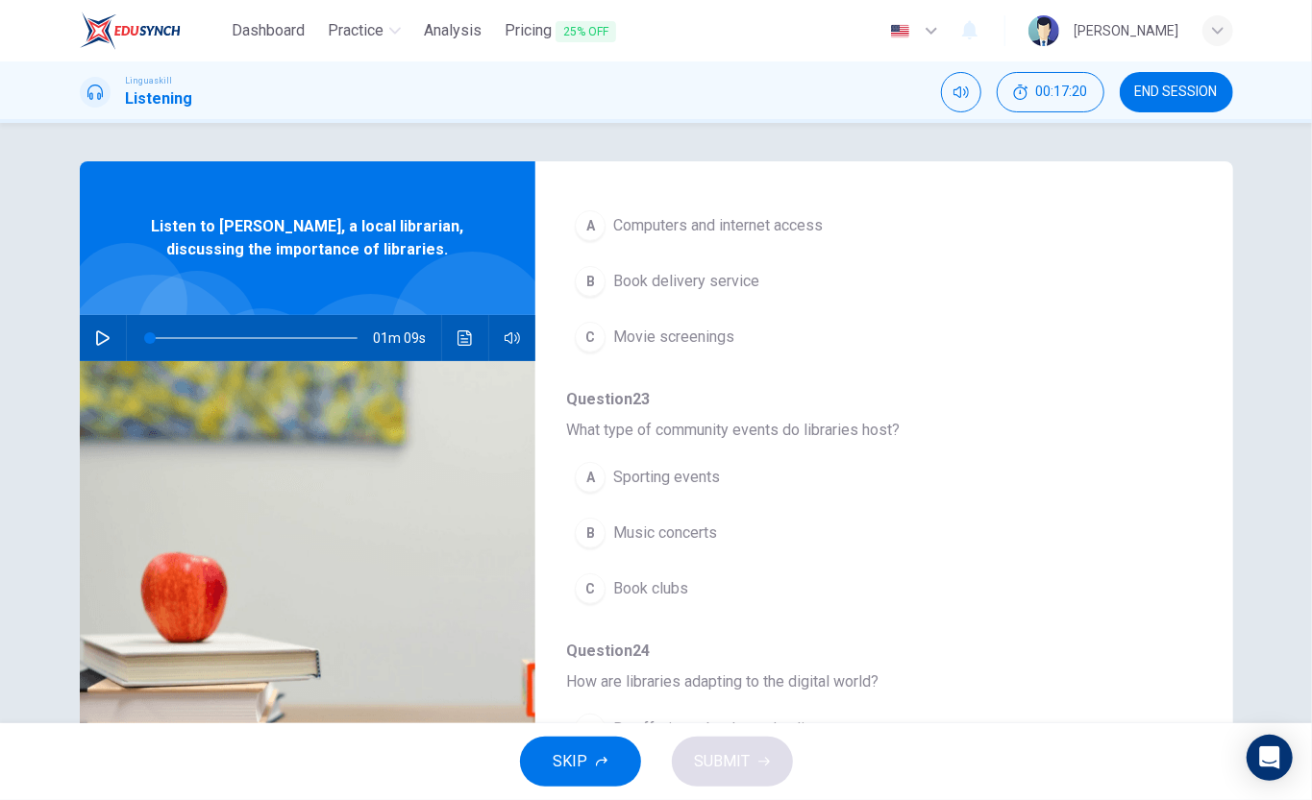
click at [797, 214] on span "Computers and internet access" at bounding box center [717, 225] width 209 height 23
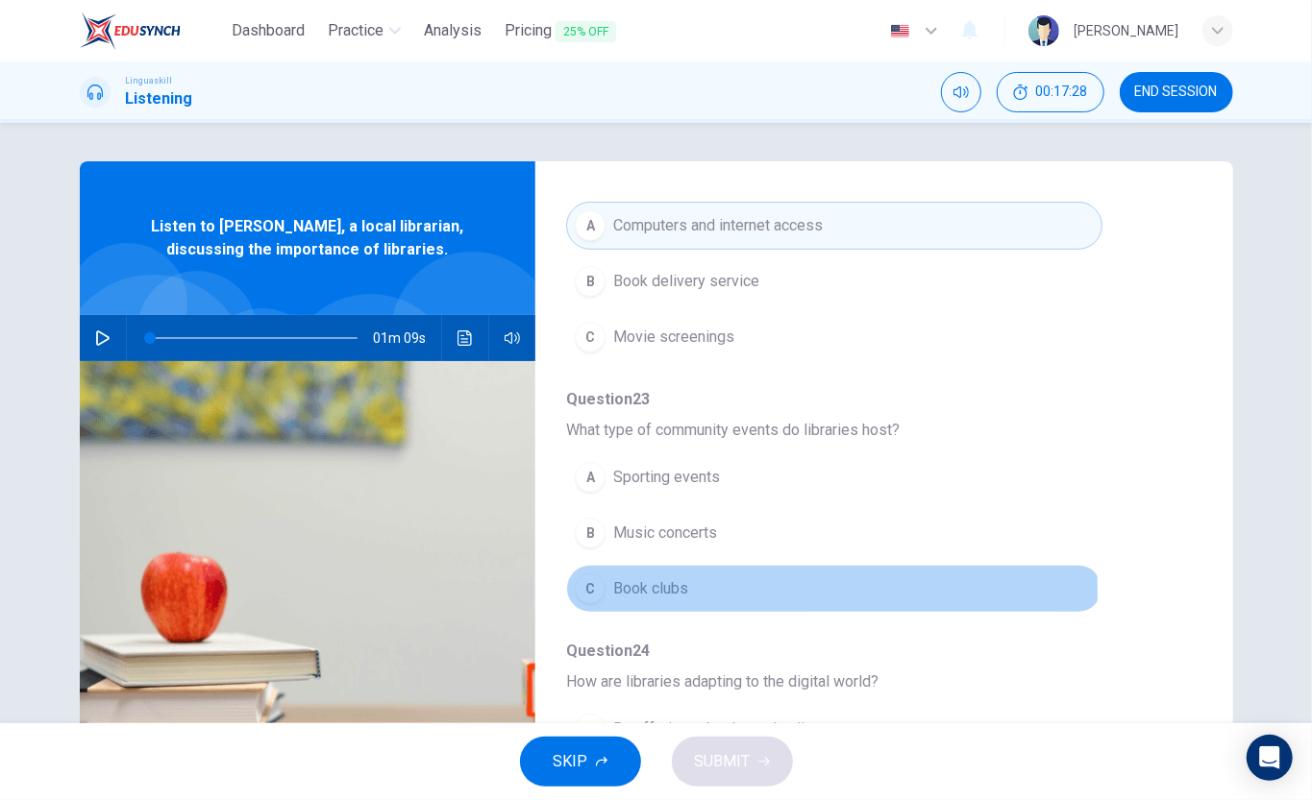
click at [674, 577] on span "Book clubs" at bounding box center [650, 588] width 75 height 23
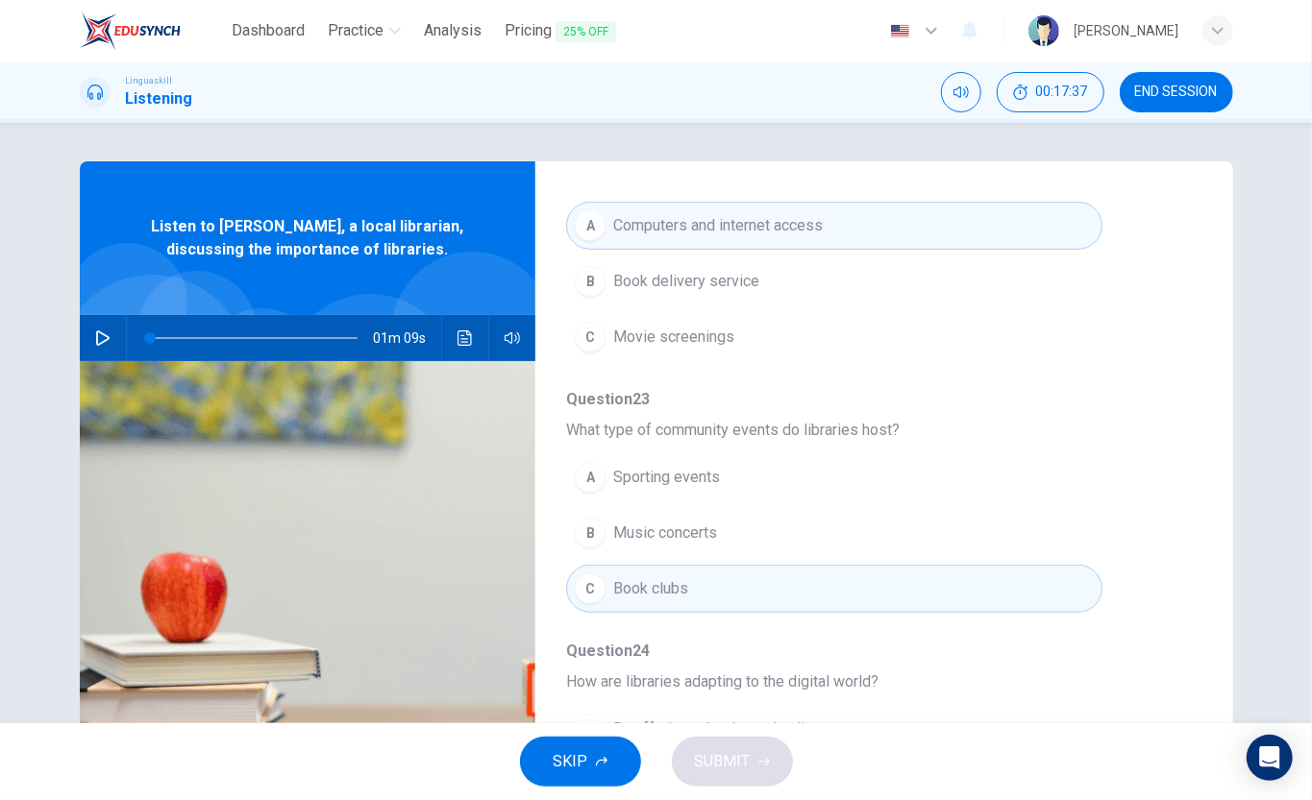
click at [983, 600] on div "Question 21 - 25 For these questions, choose the correct answer. On a real test…" at bounding box center [656, 495] width 1153 height 668
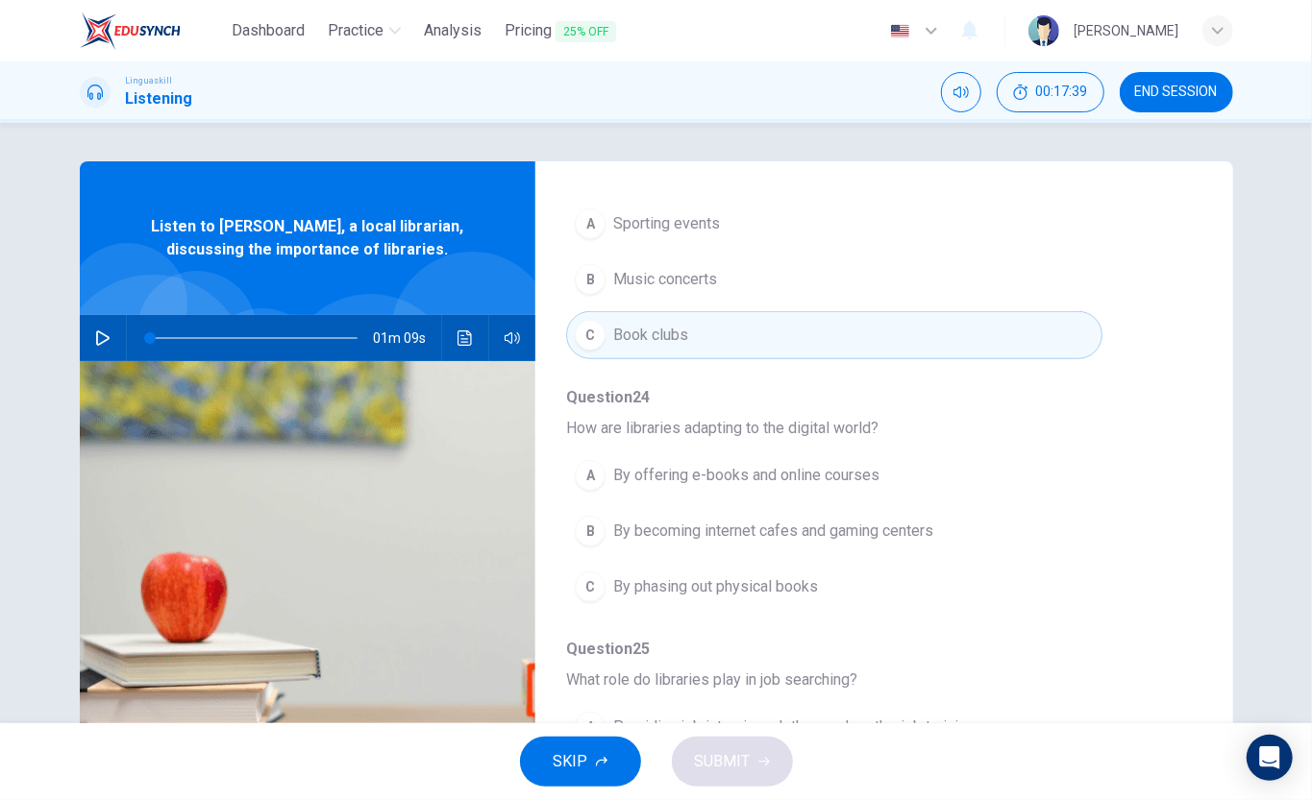
scroll to position [839, 0]
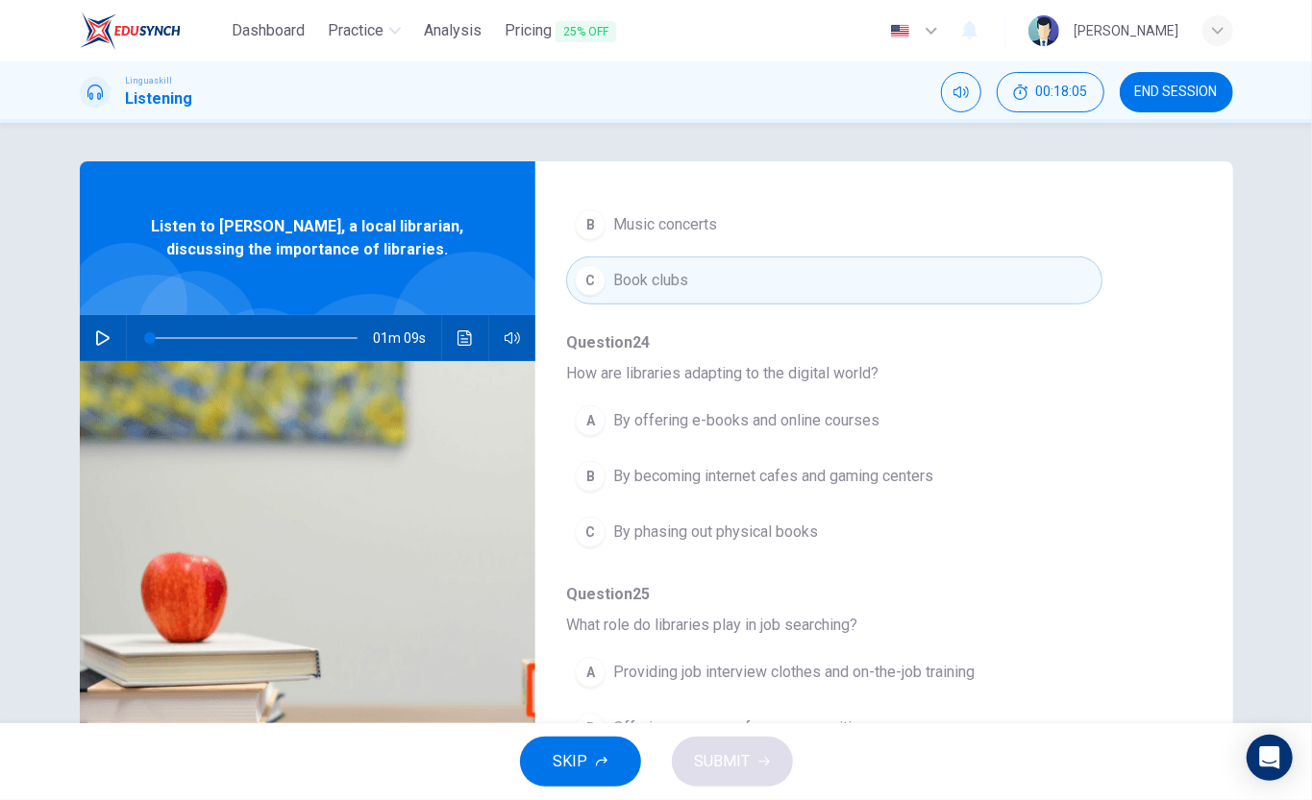
click at [846, 409] on span "By offering e-books and online courses" at bounding box center [746, 420] width 266 height 23
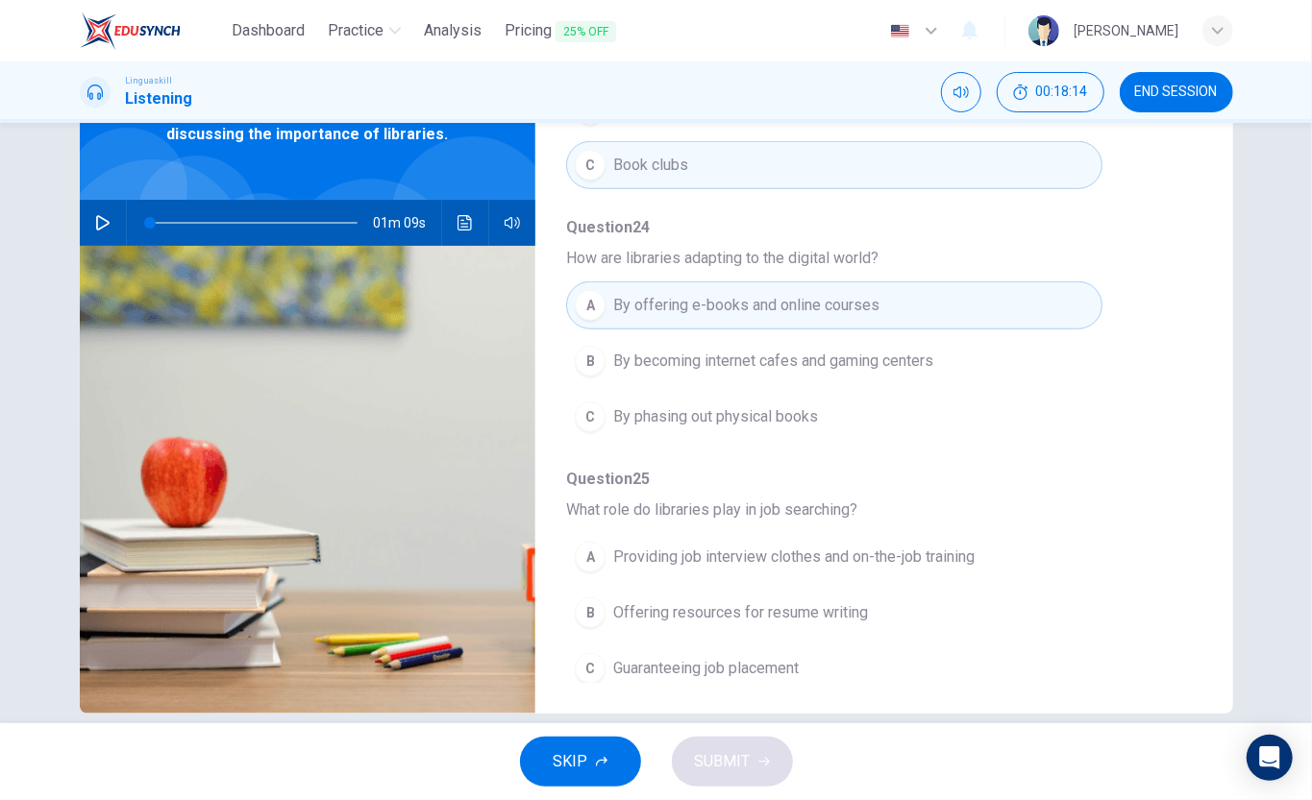
scroll to position [143, 0]
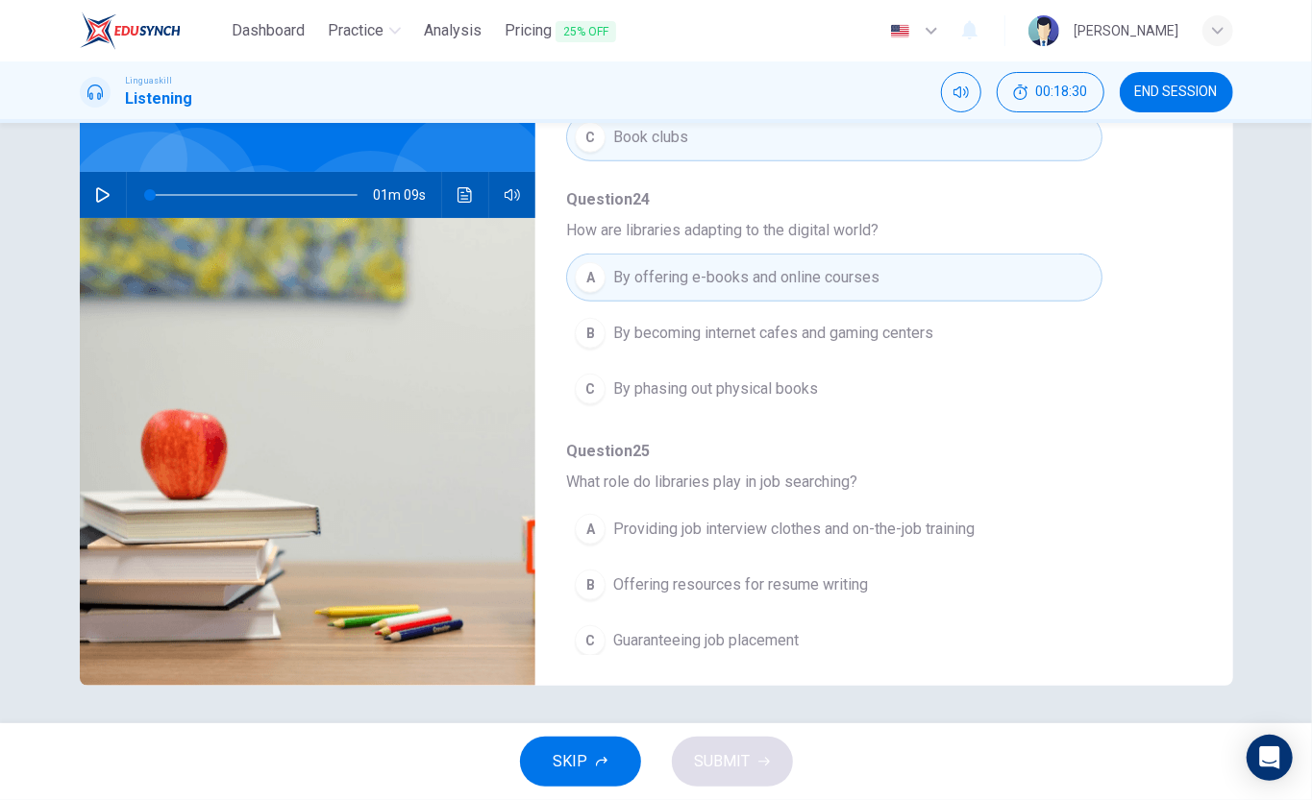
click at [862, 574] on span "Offering resources for resume writing" at bounding box center [740, 585] width 255 height 23
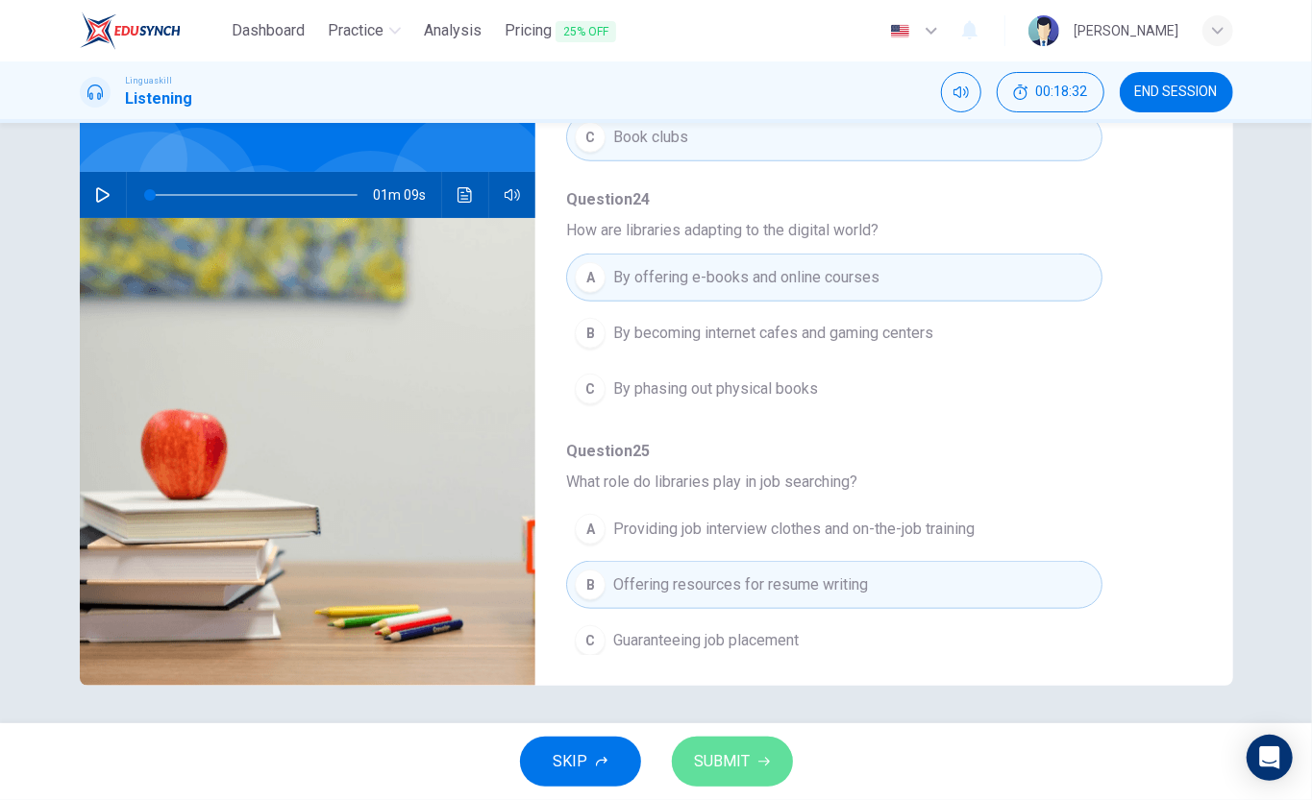
click at [765, 600] on button "SUBMIT" at bounding box center [732, 762] width 121 height 50
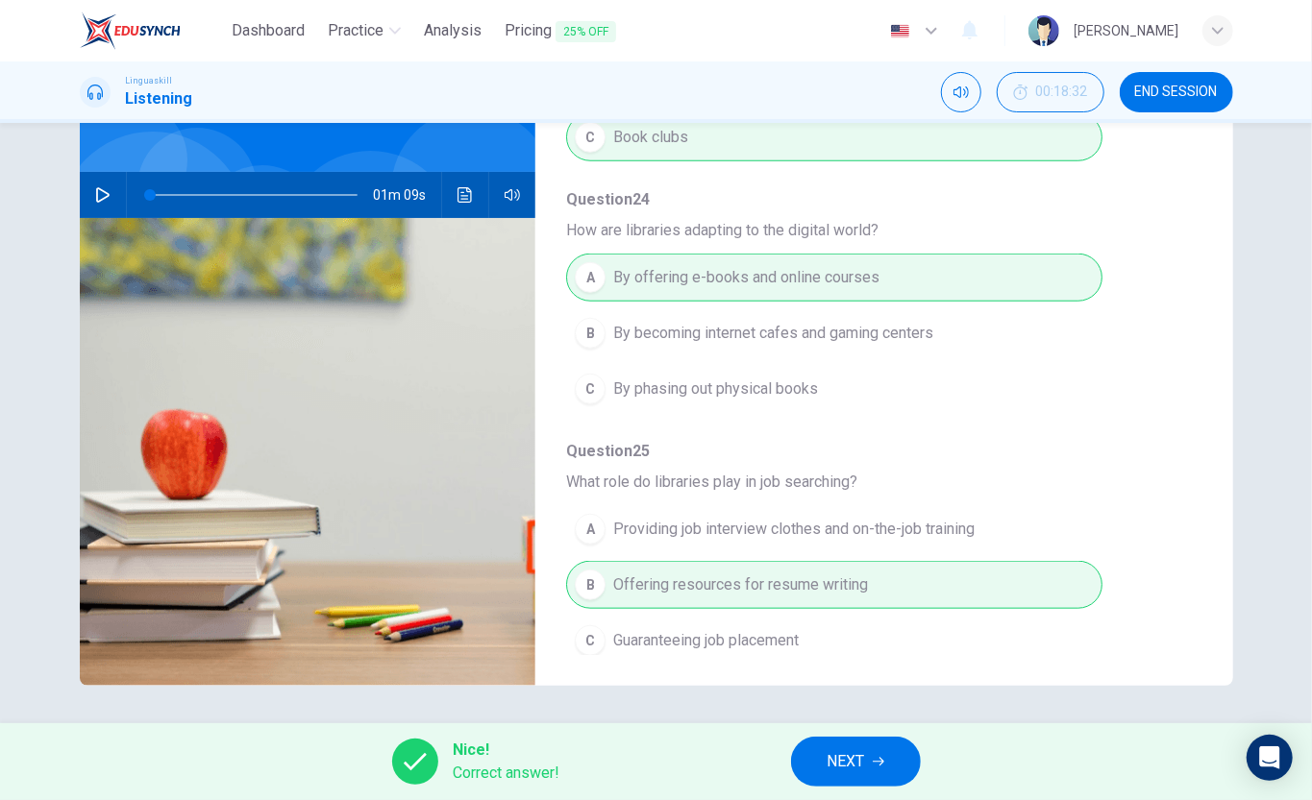
click at [851, 600] on span "NEXT" at bounding box center [845, 761] width 37 height 27
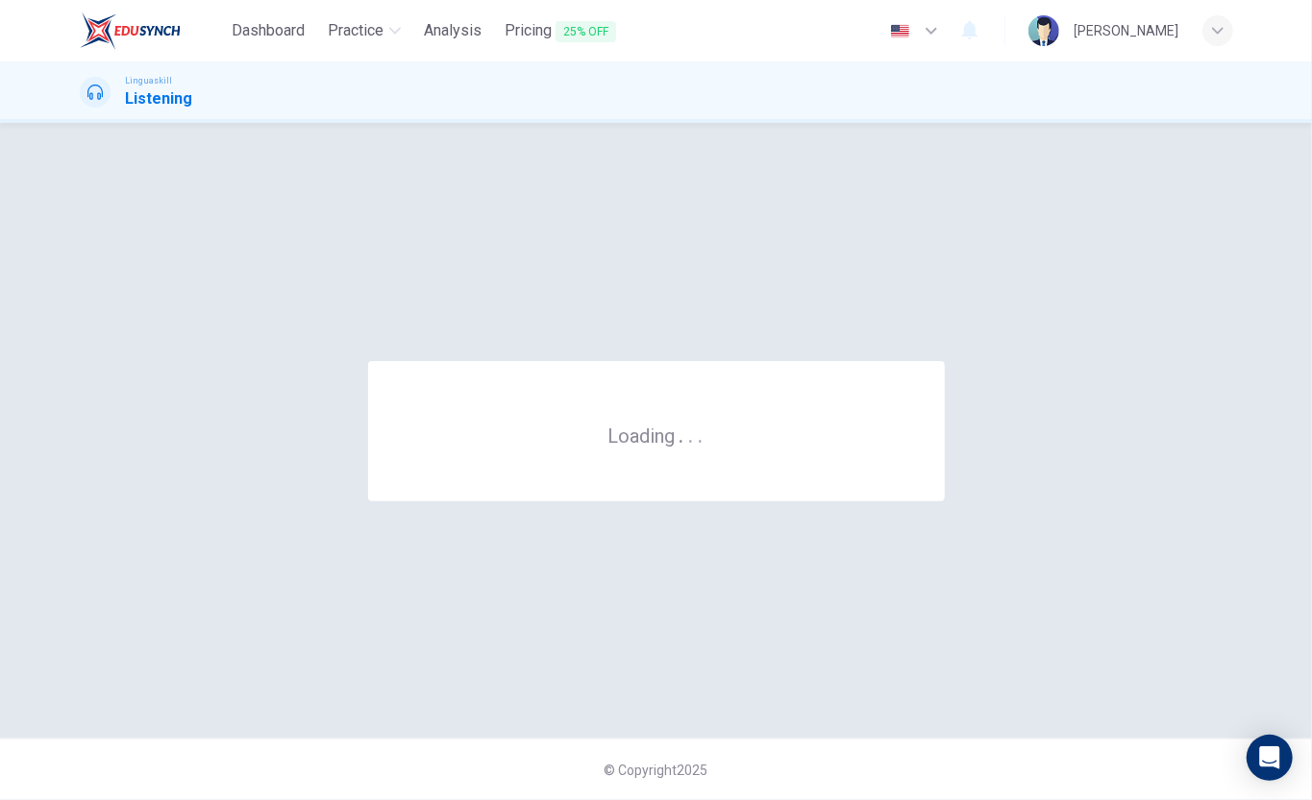
scroll to position [0, 0]
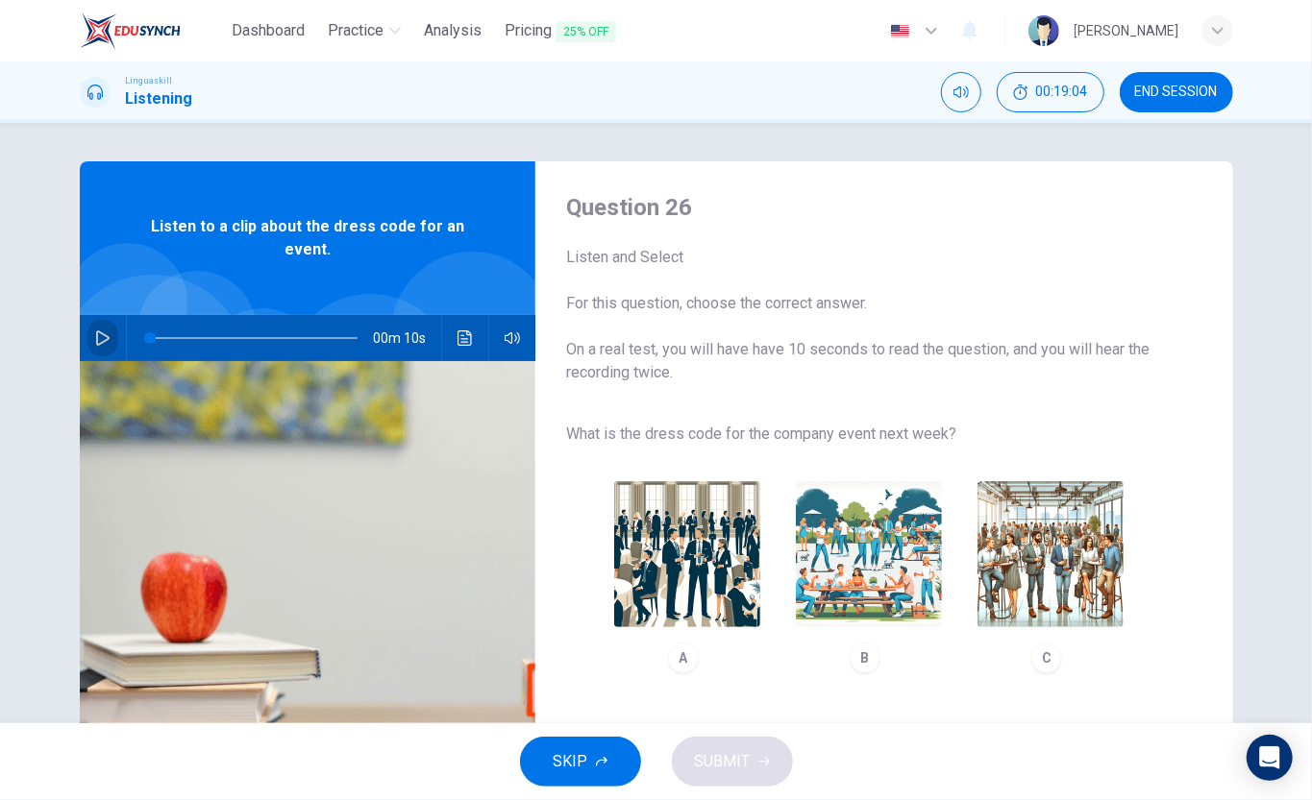
click at [96, 340] on icon "button" at bounding box center [102, 338] width 13 height 15
type input "0"
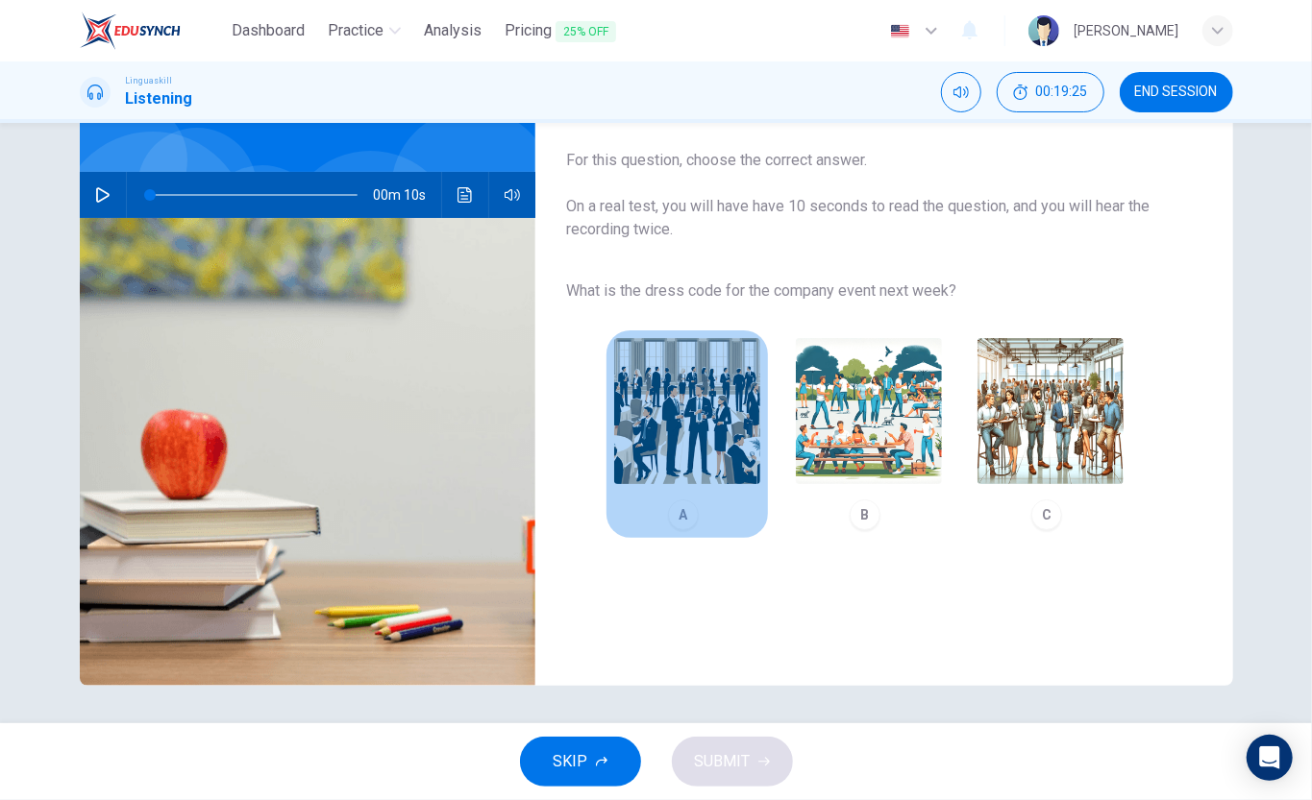
click at [705, 429] on img "button" at bounding box center [687, 411] width 146 height 146
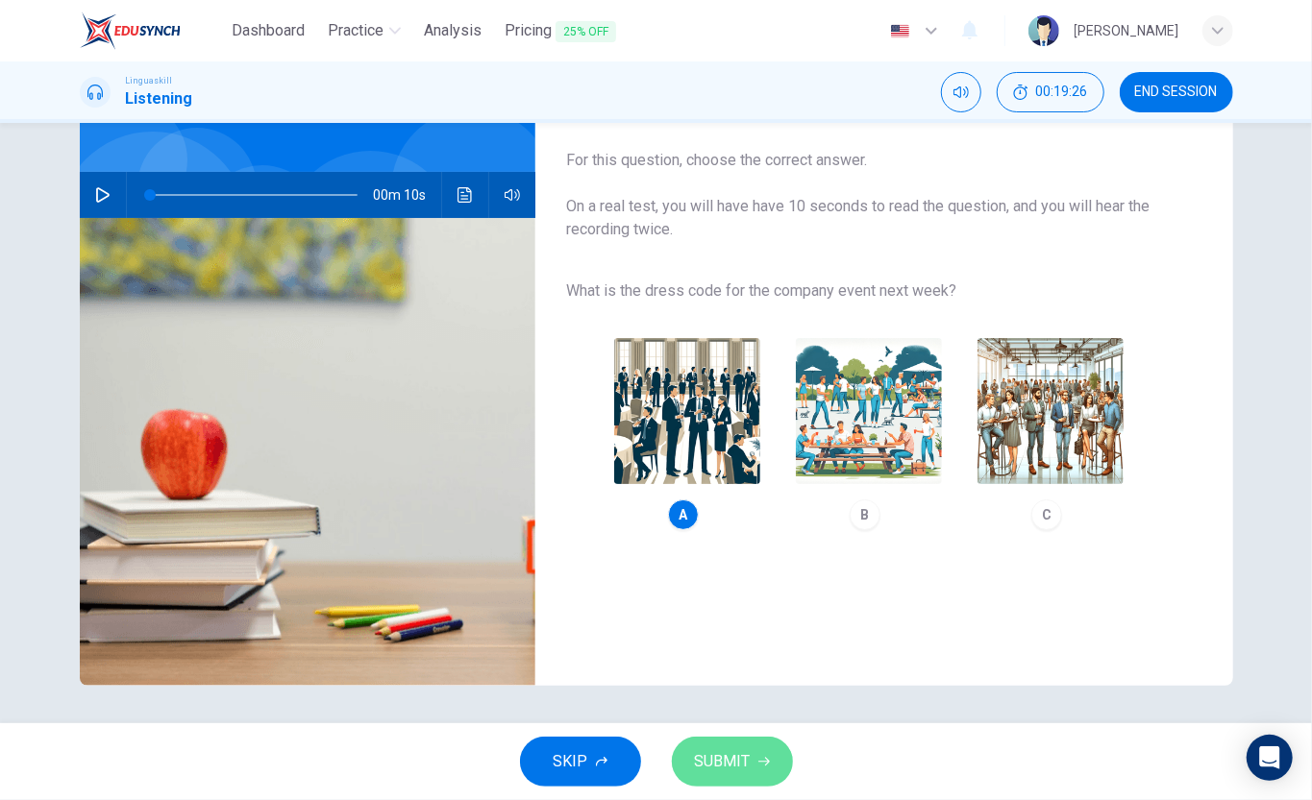
click at [732, 600] on span "SUBMIT" at bounding box center [723, 761] width 56 height 27
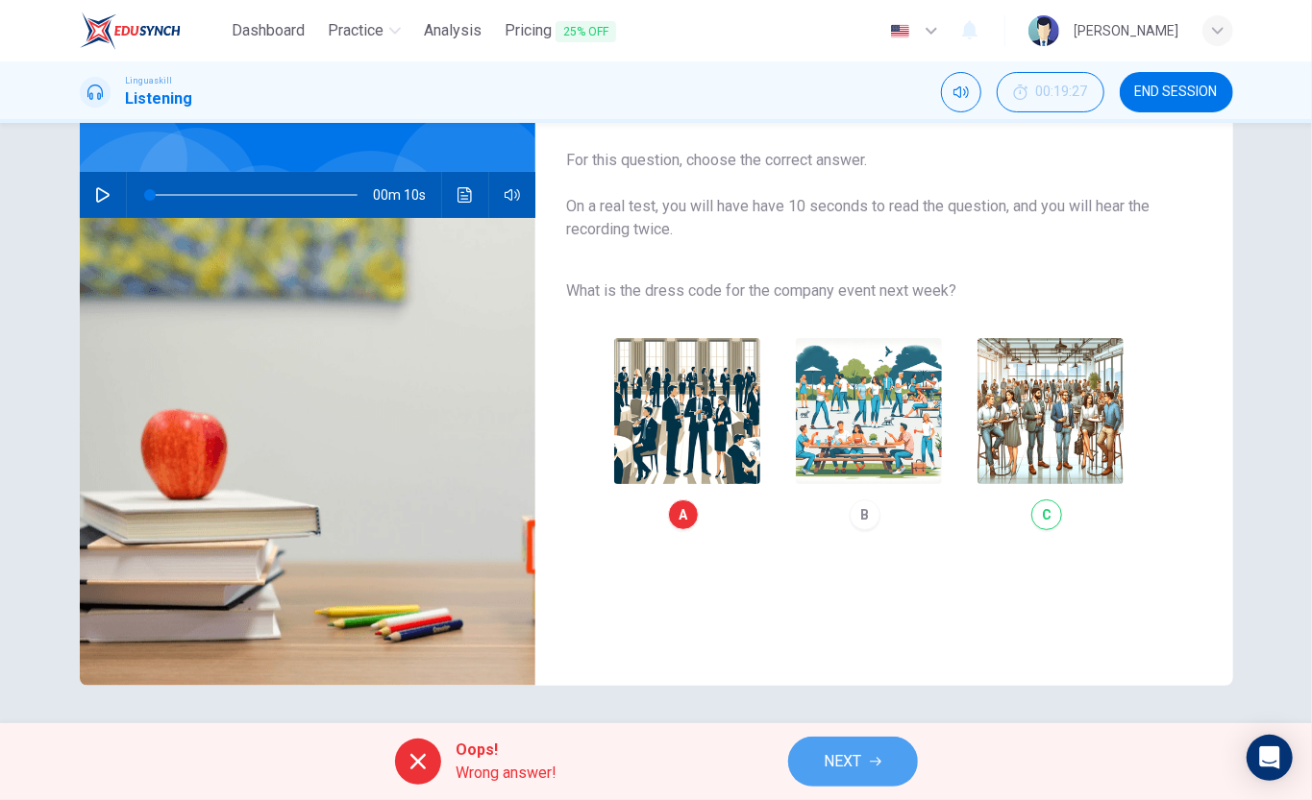
click at [880, 600] on button "NEXT" at bounding box center [853, 762] width 130 height 50
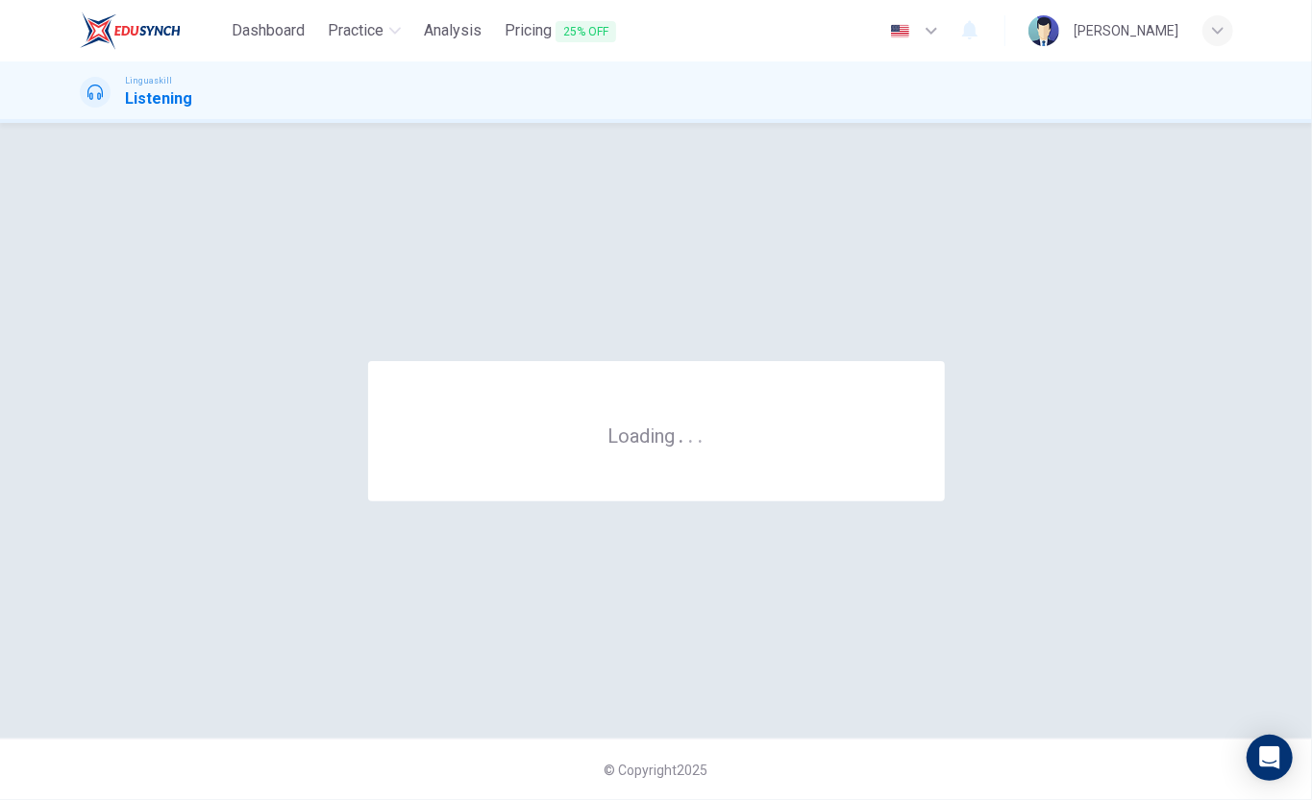
scroll to position [0, 0]
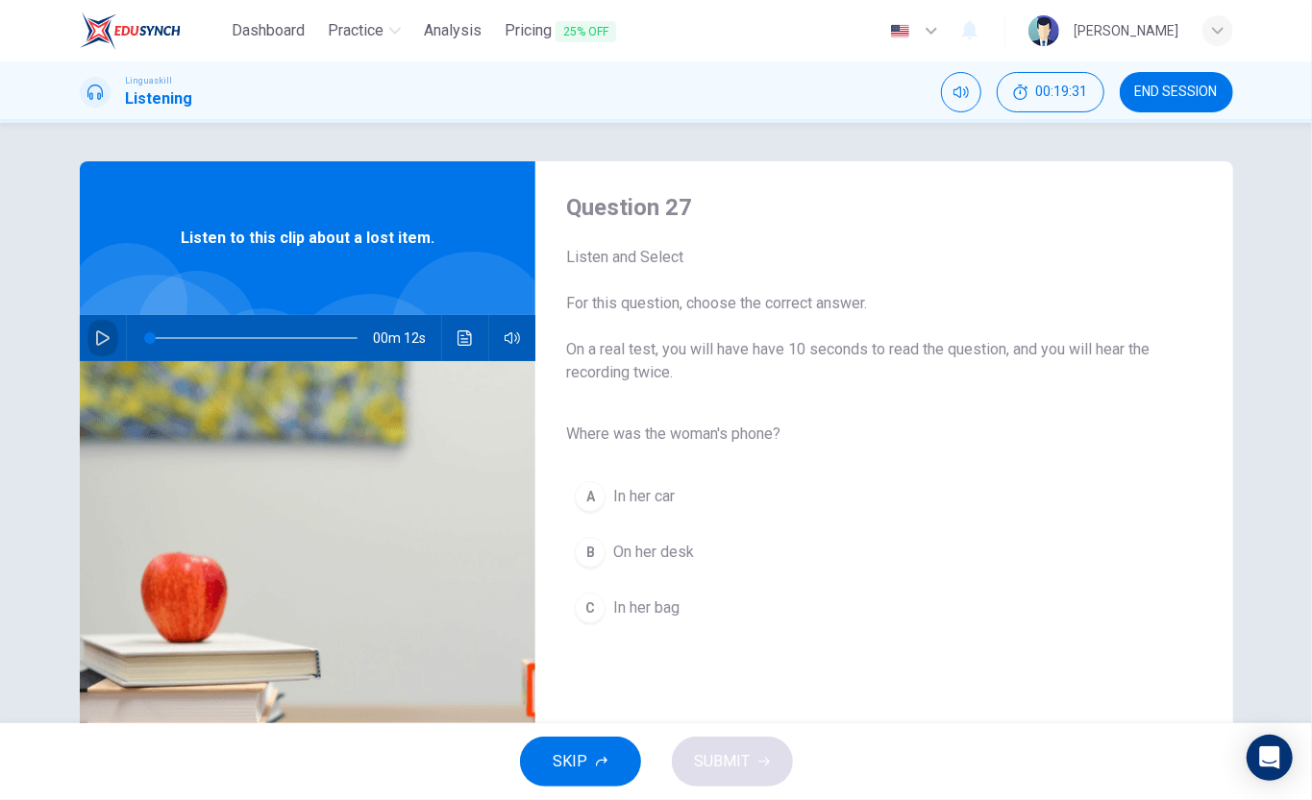
click at [98, 338] on icon "button" at bounding box center [102, 338] width 15 height 15
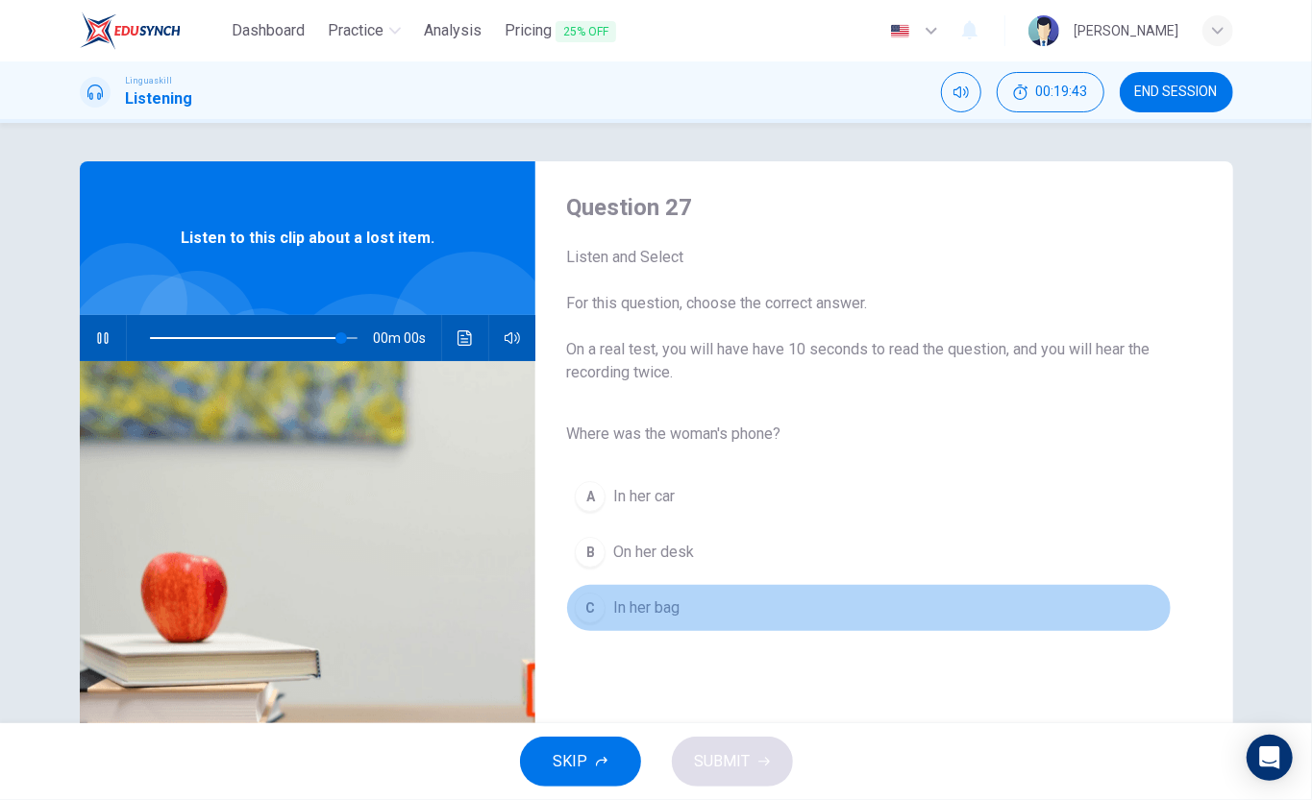
click at [643, 600] on span "In her bag" at bounding box center [646, 608] width 66 height 23
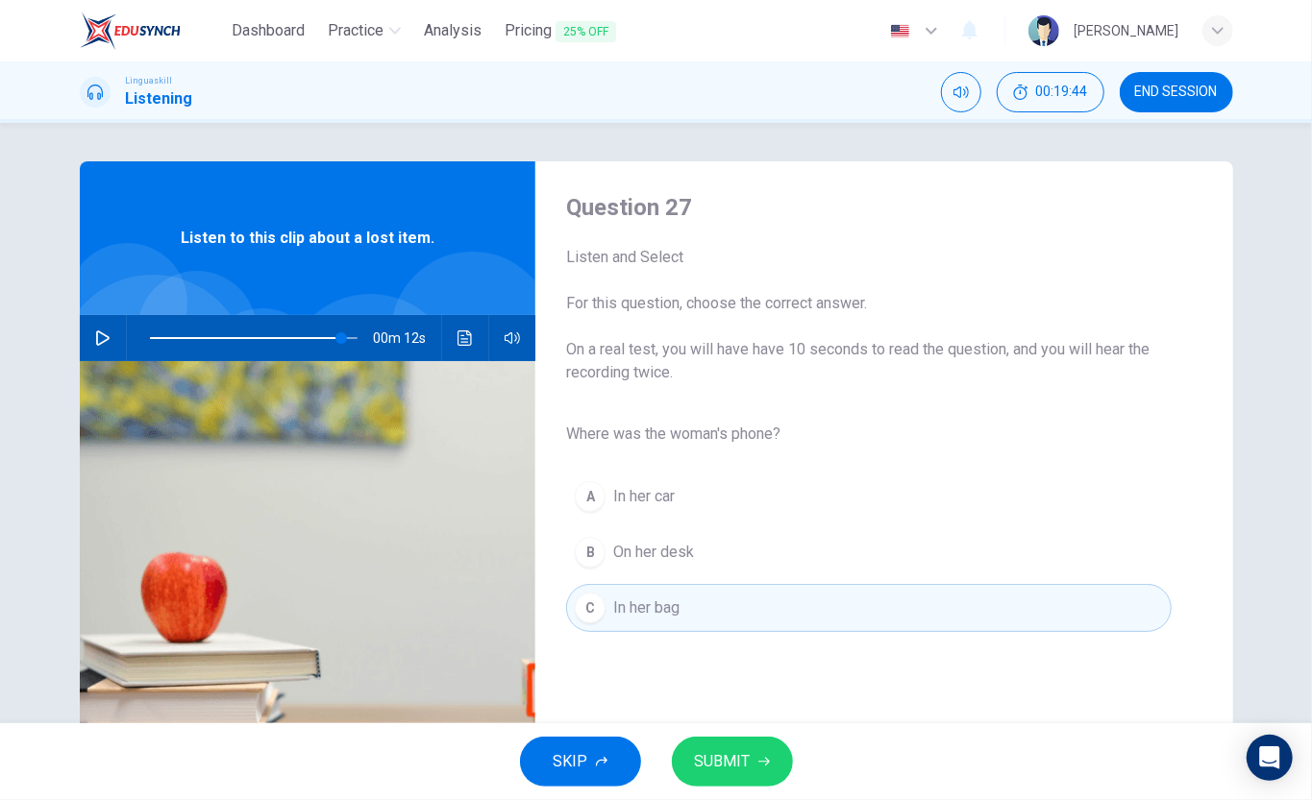
type input "0"
click at [742, 600] on span "SUBMIT" at bounding box center [723, 761] width 56 height 27
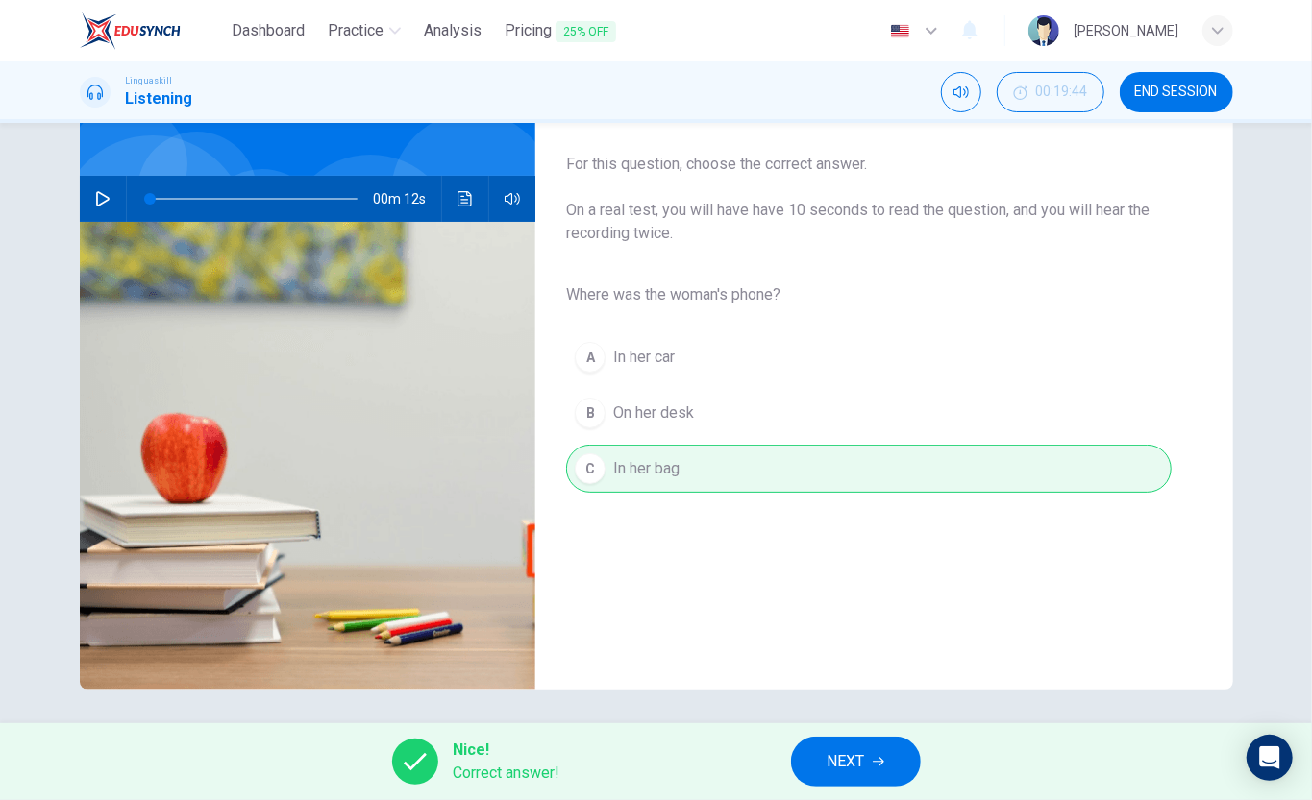
scroll to position [143, 0]
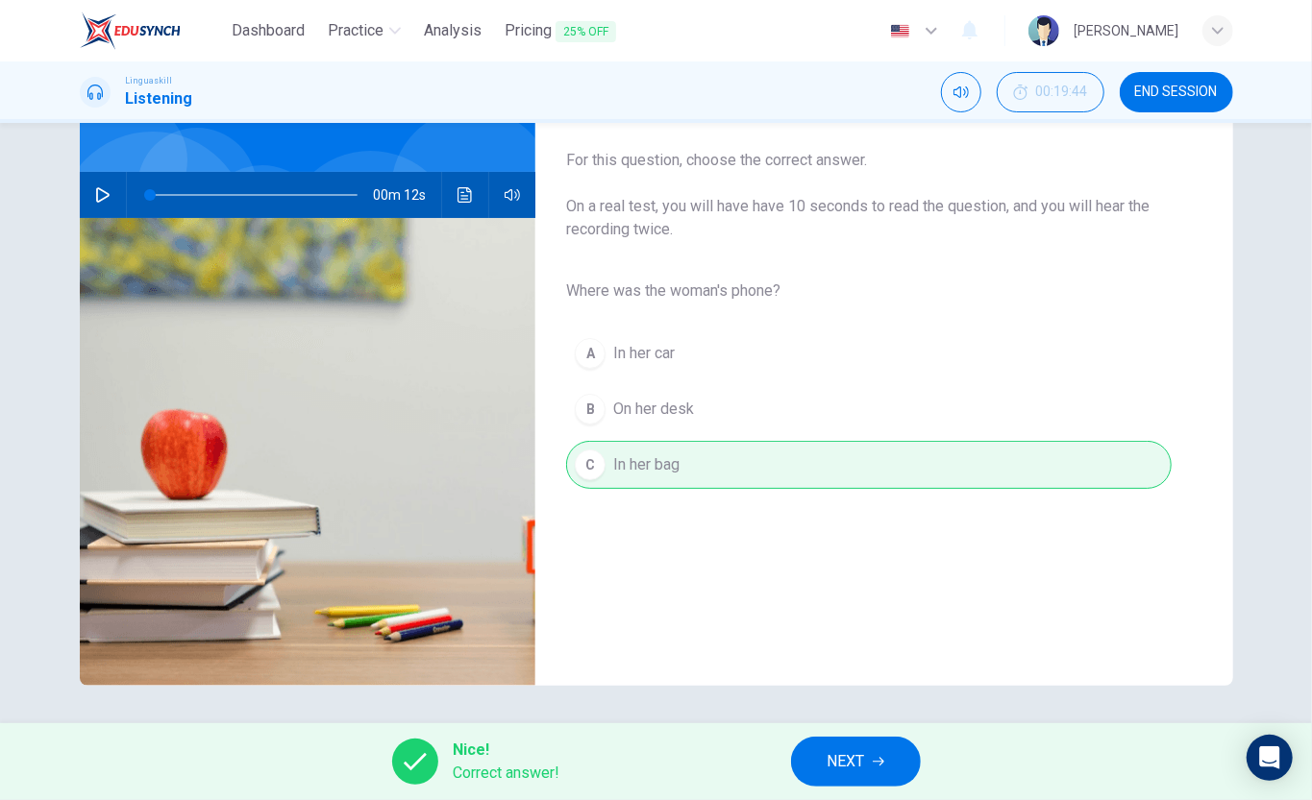
click at [859, 600] on span "NEXT" at bounding box center [845, 761] width 37 height 27
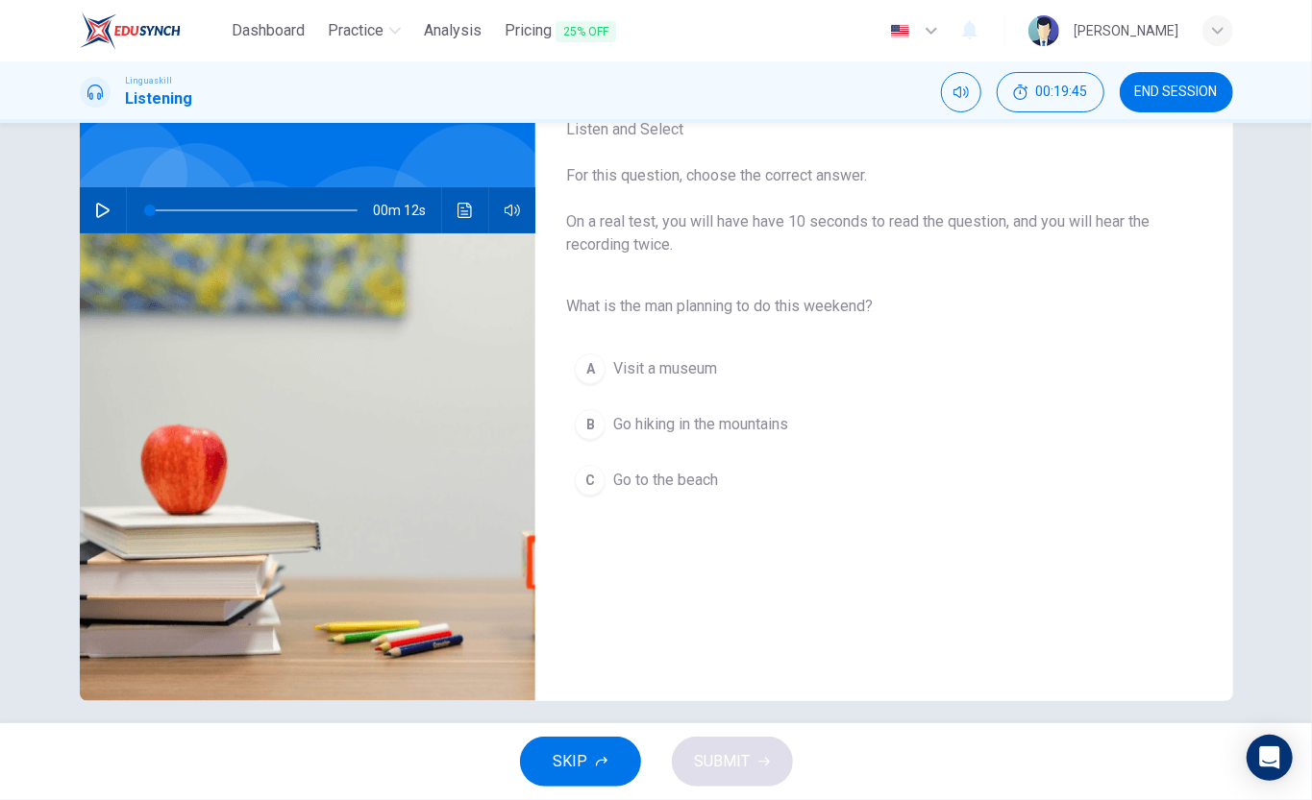
scroll to position [0, 0]
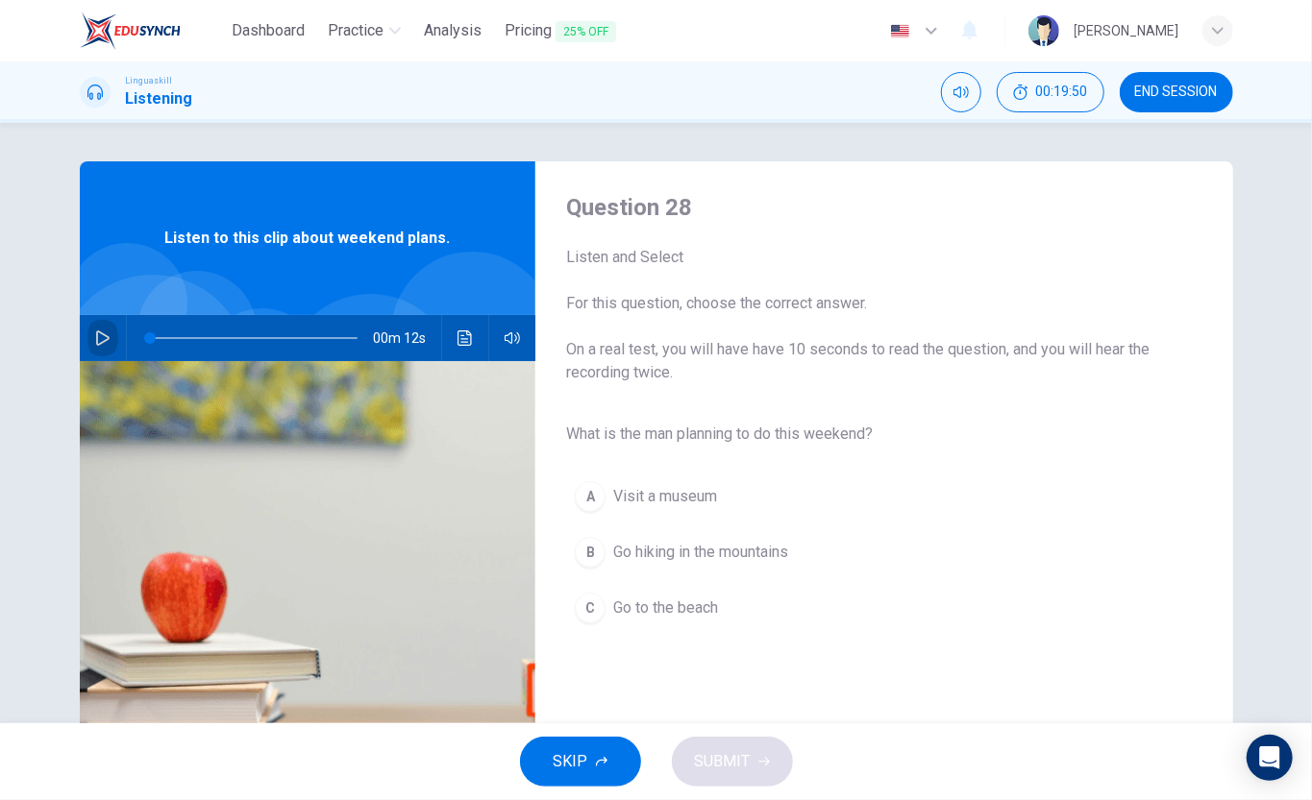
click at [96, 339] on icon "button" at bounding box center [102, 338] width 15 height 15
type input "0"
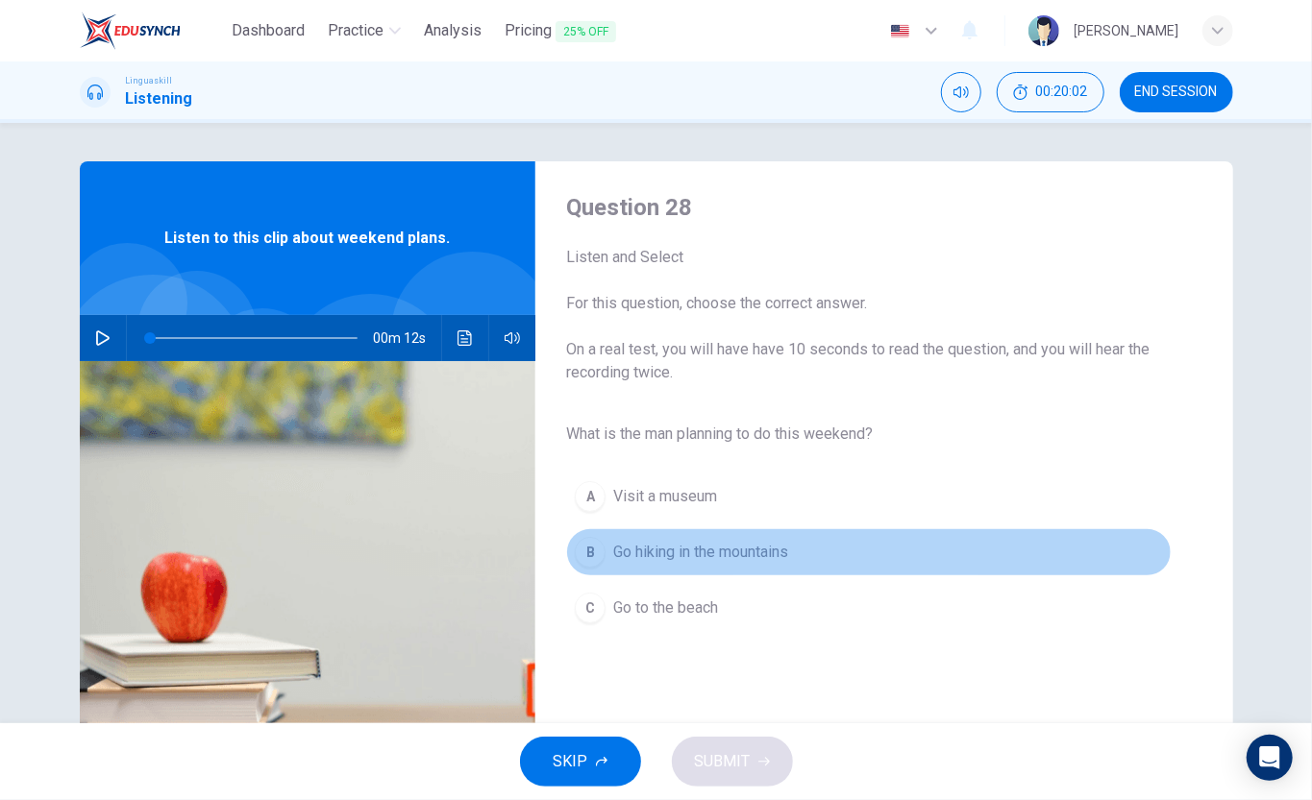
click at [734, 550] on span "Go hiking in the mountains" at bounding box center [700, 552] width 175 height 23
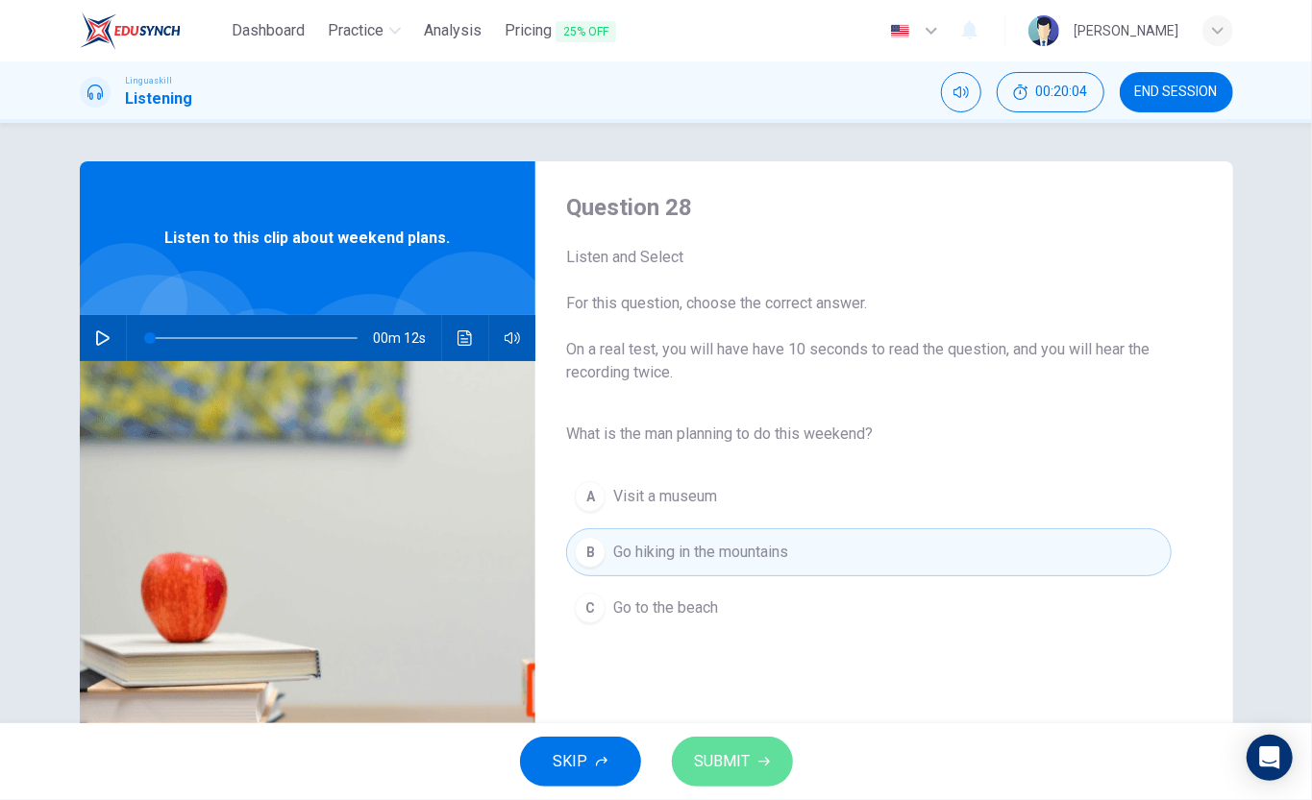
click at [738, 600] on span "SUBMIT" at bounding box center [723, 761] width 56 height 27
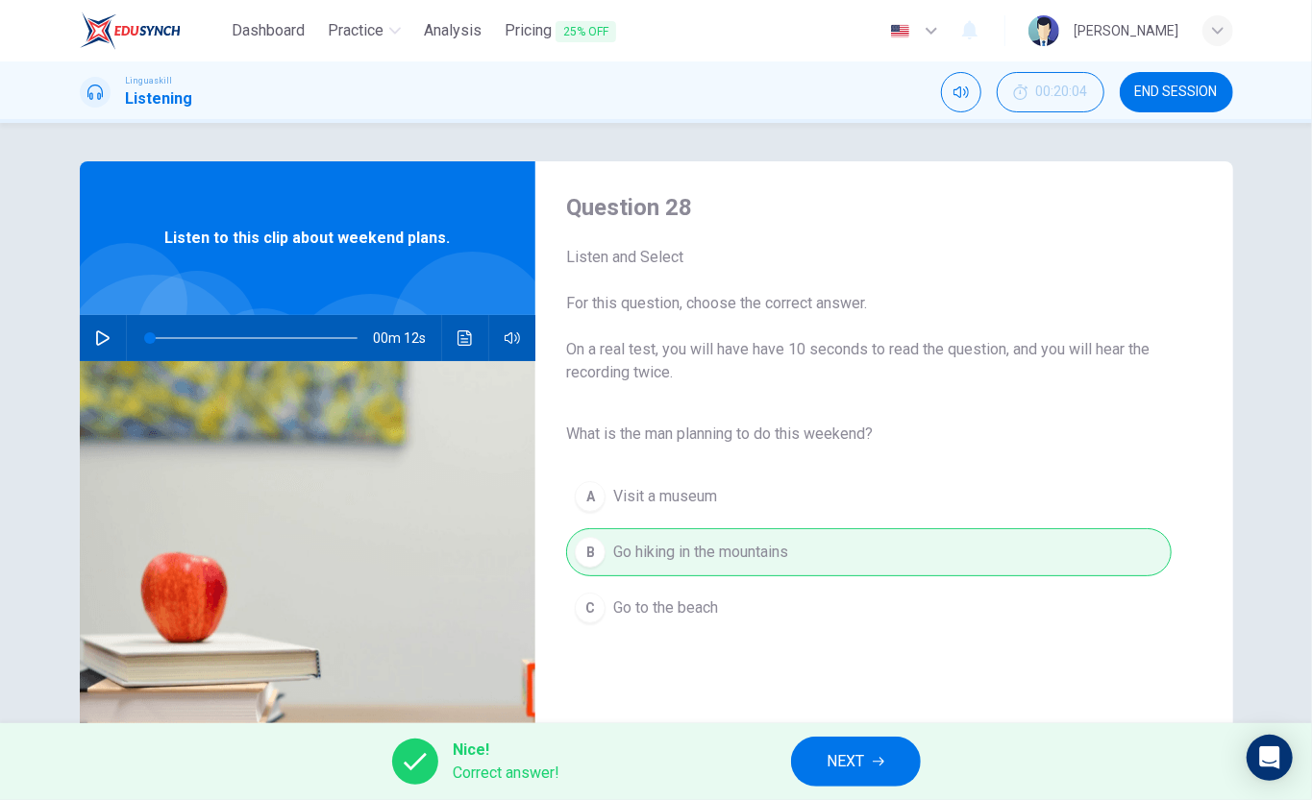
scroll to position [128, 0]
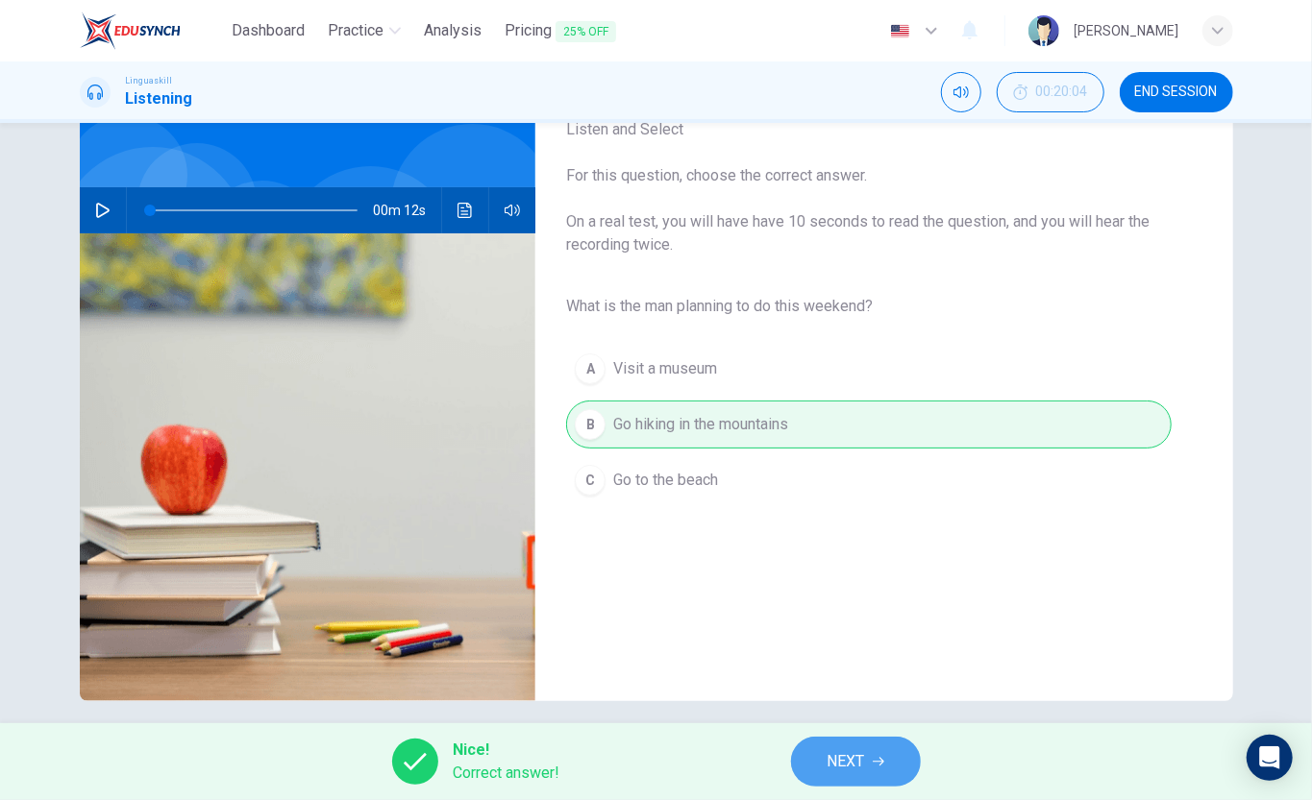
click at [877, 600] on icon "button" at bounding box center [878, 762] width 12 height 12
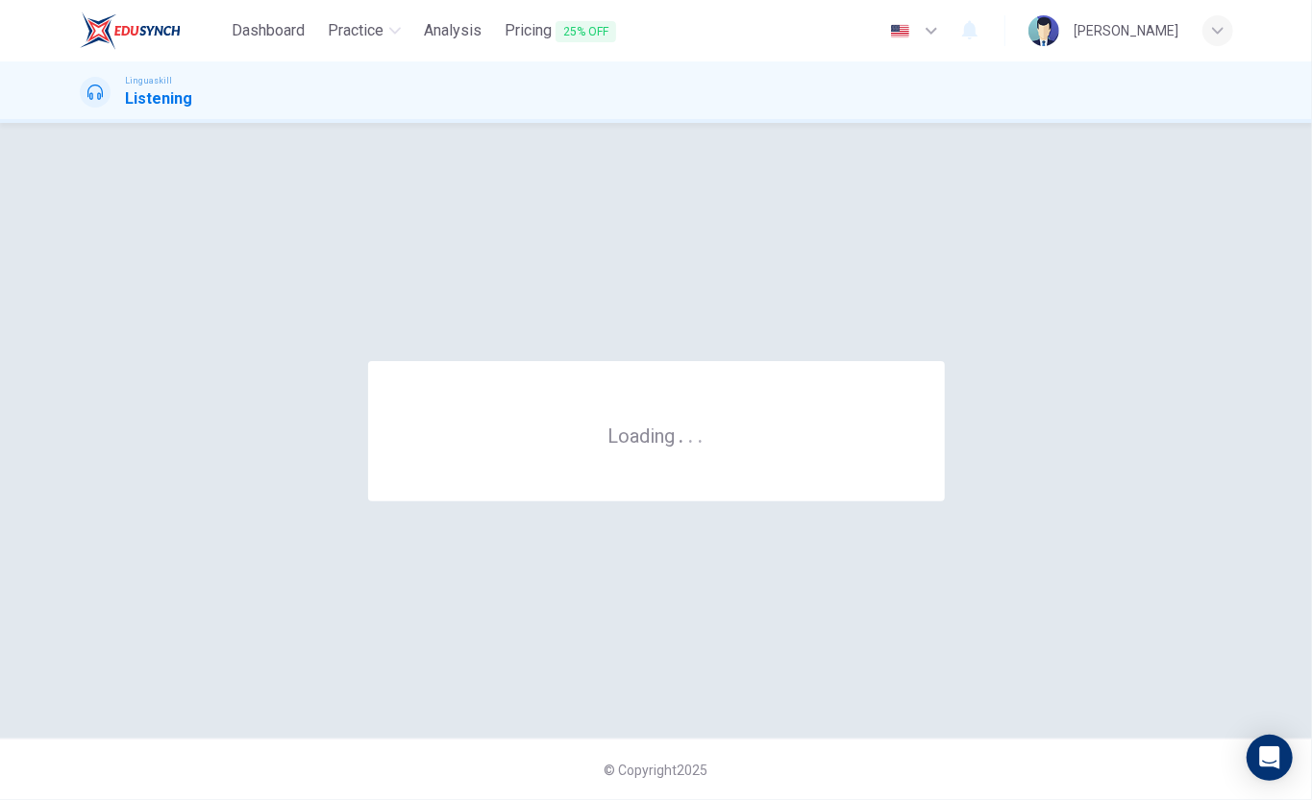
scroll to position [0, 0]
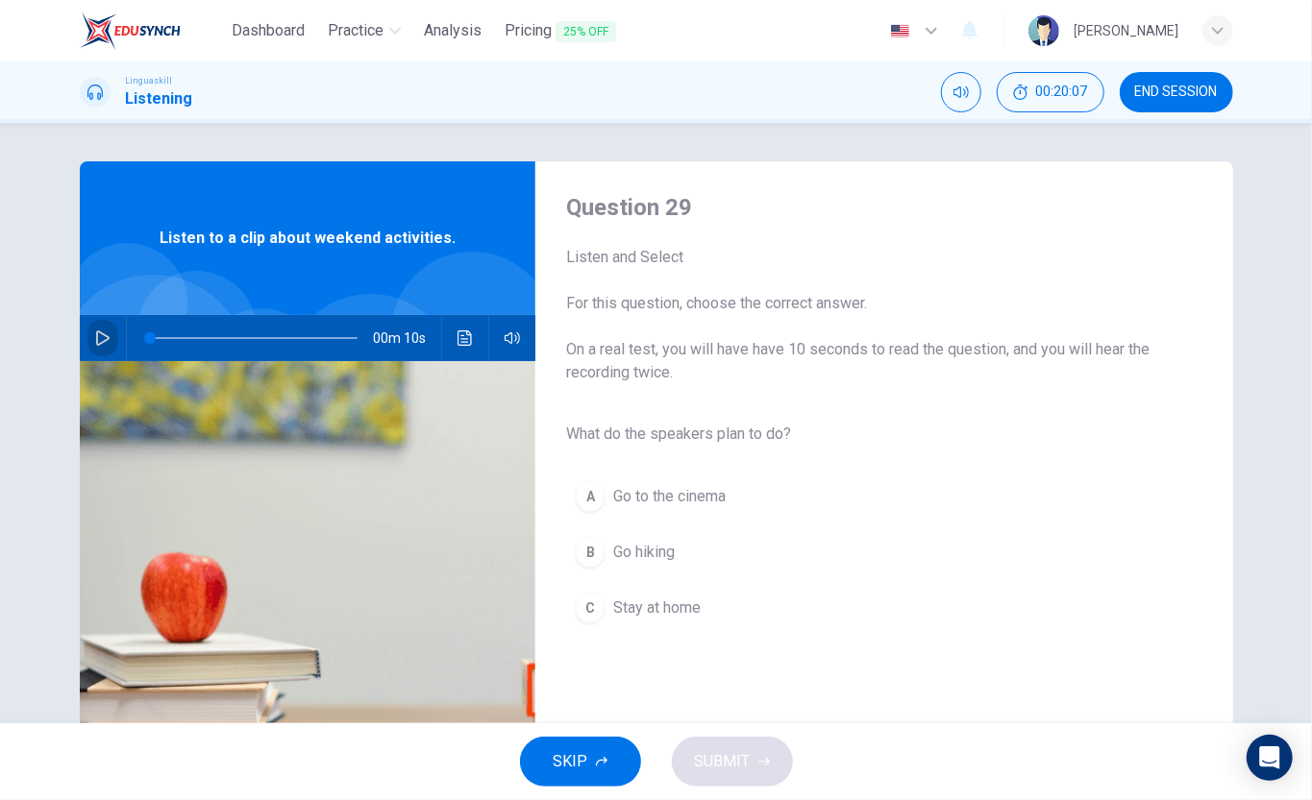
click at [96, 342] on icon "button" at bounding box center [102, 338] width 15 height 15
type input "0"
click at [623, 550] on span "Go hiking" at bounding box center [643, 552] width 61 height 23
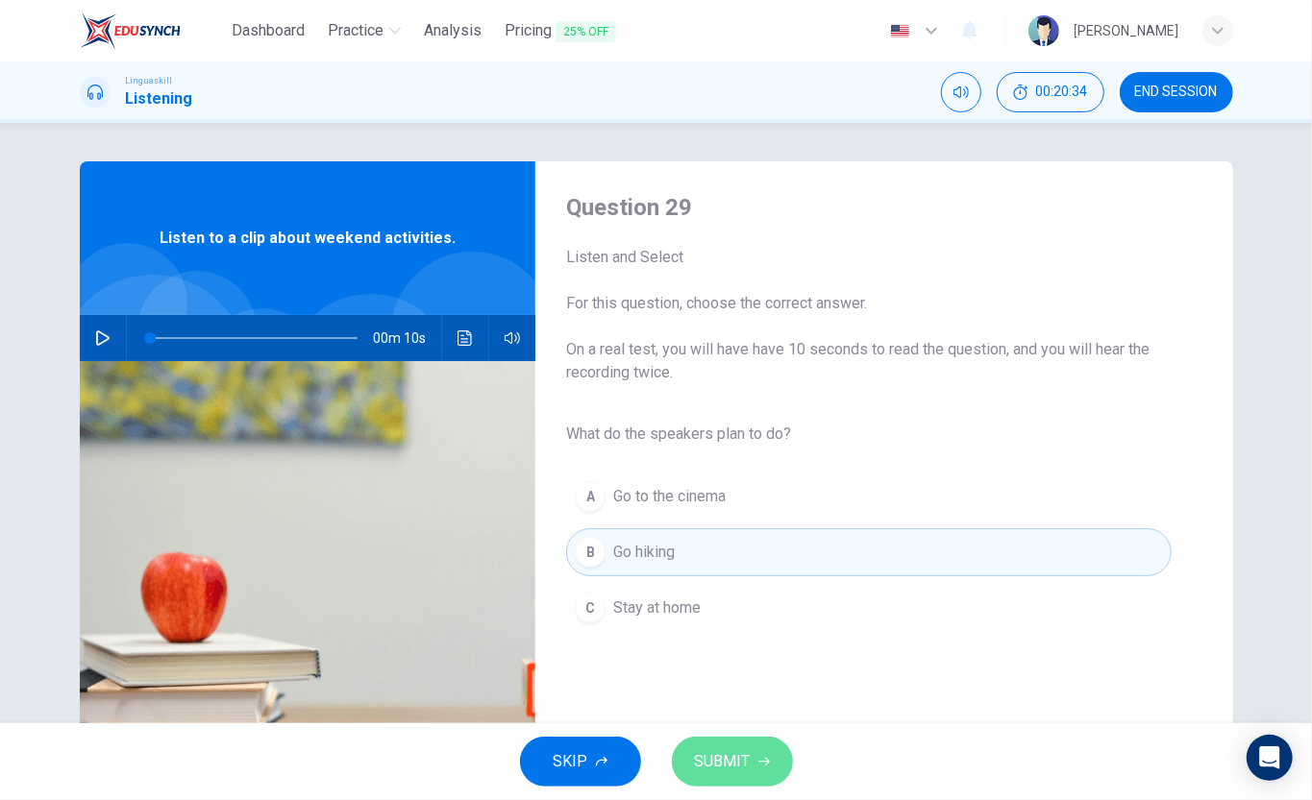
click at [724, 600] on span "SUBMIT" at bounding box center [723, 761] width 56 height 27
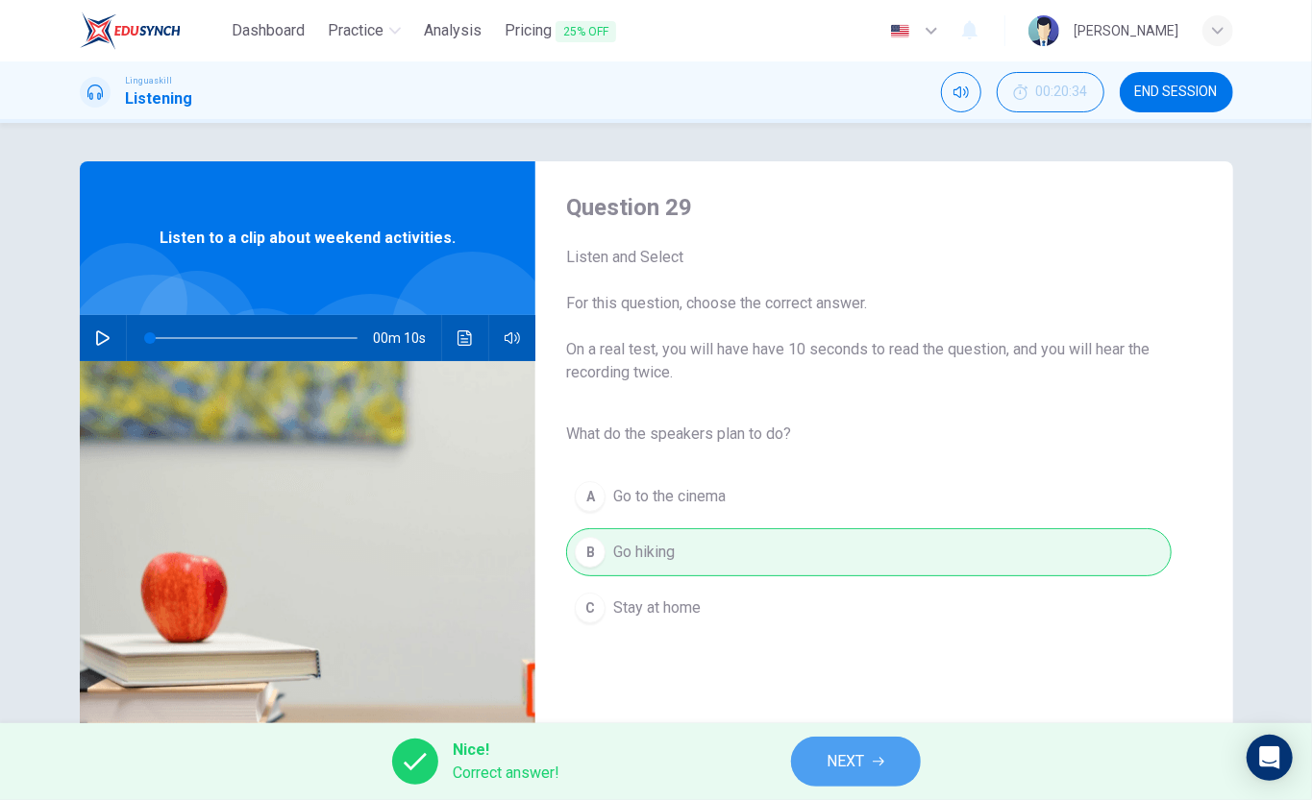
click at [870, 600] on button "NEXT" at bounding box center [856, 762] width 130 height 50
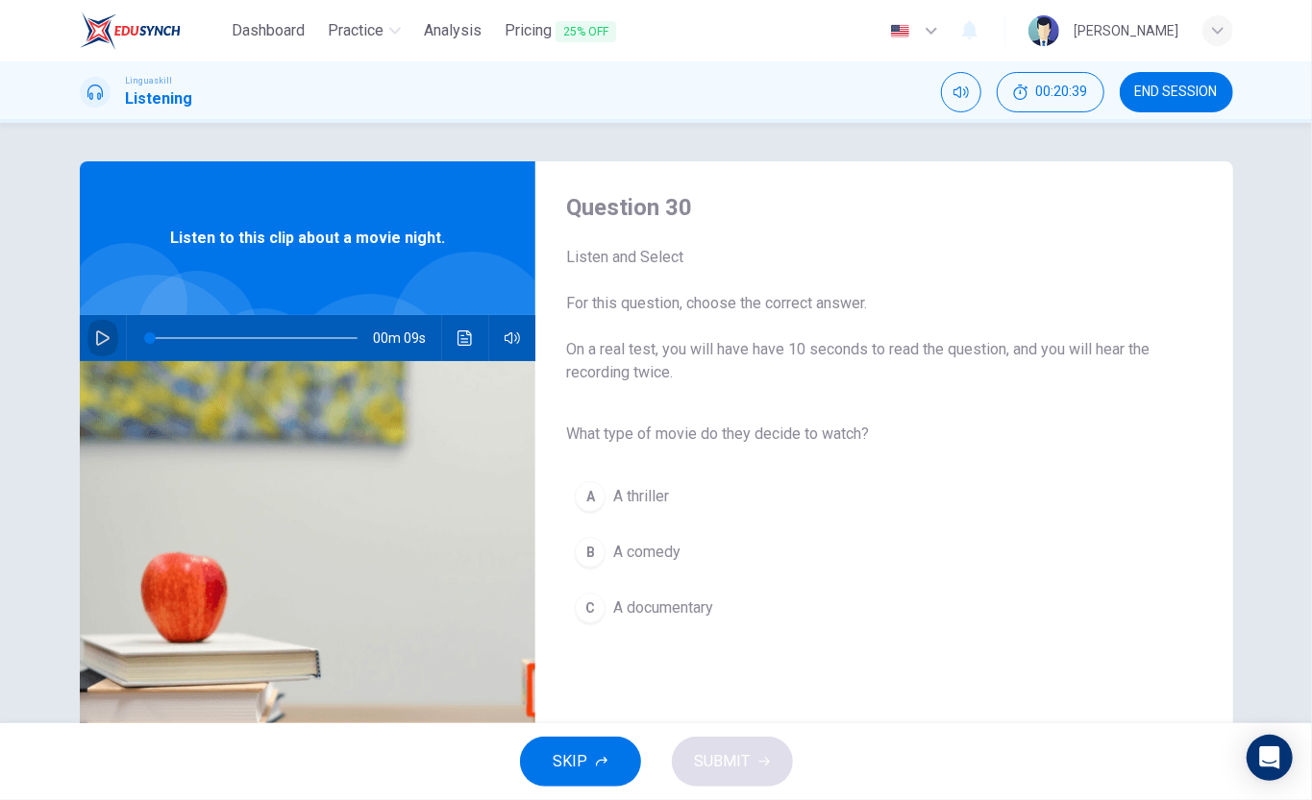
click at [96, 336] on icon "button" at bounding box center [102, 338] width 15 height 15
type input "0"
click at [650, 552] on span "A comedy" at bounding box center [646, 552] width 67 height 23
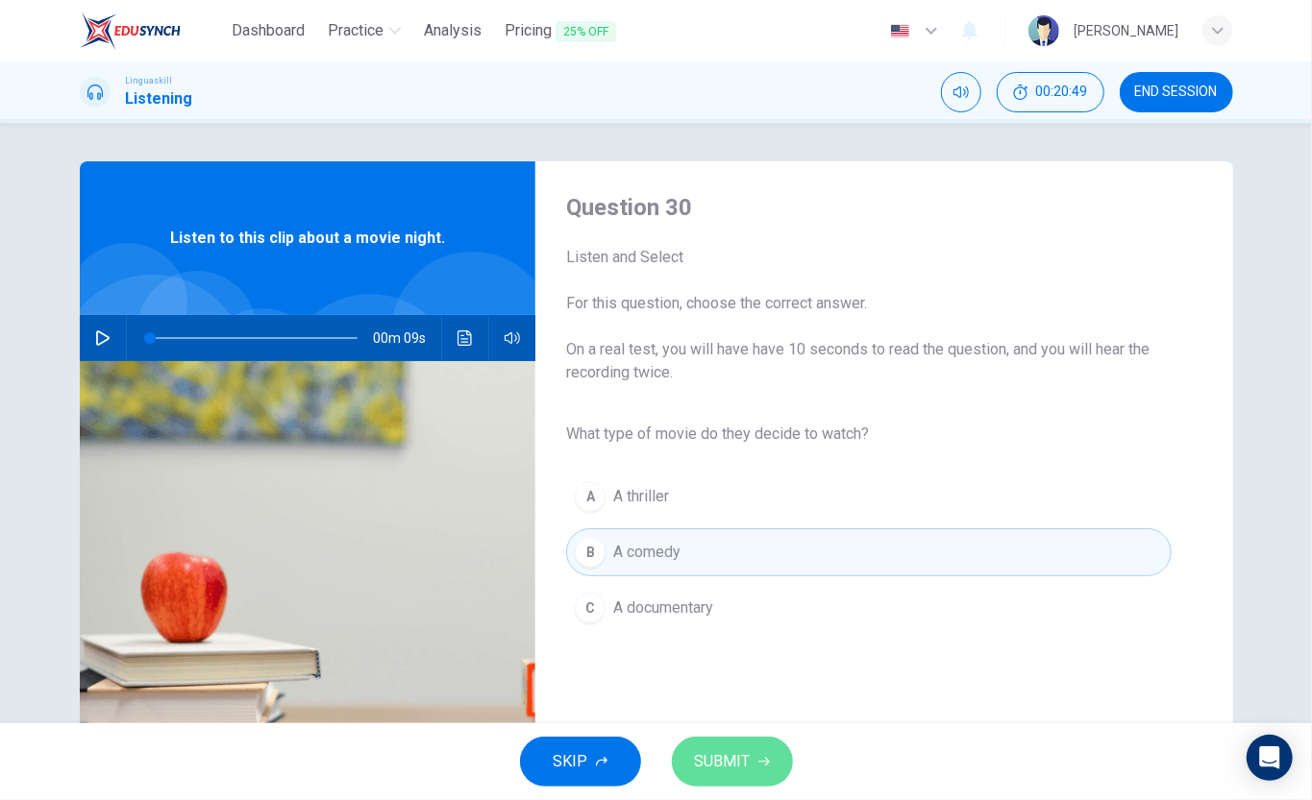
click at [720, 600] on span "SUBMIT" at bounding box center [723, 761] width 56 height 27
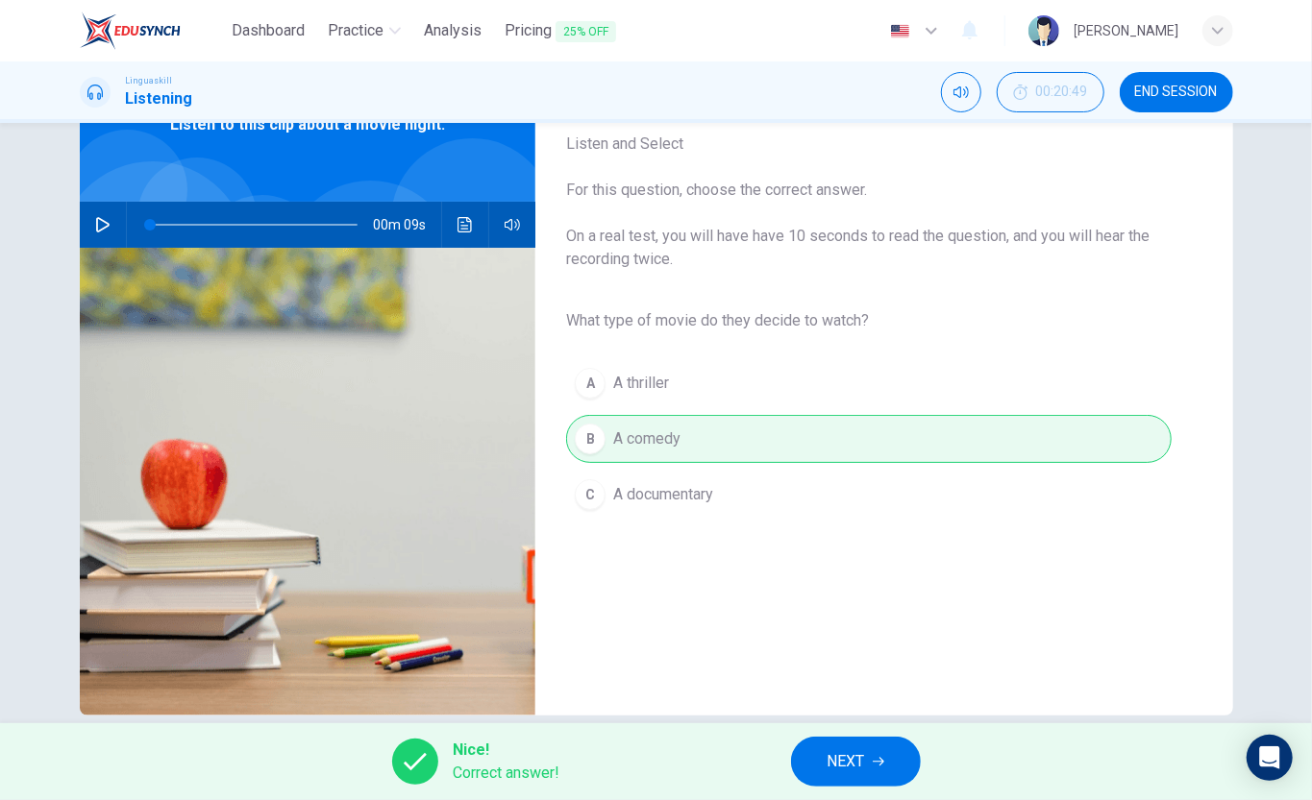
scroll to position [128, 0]
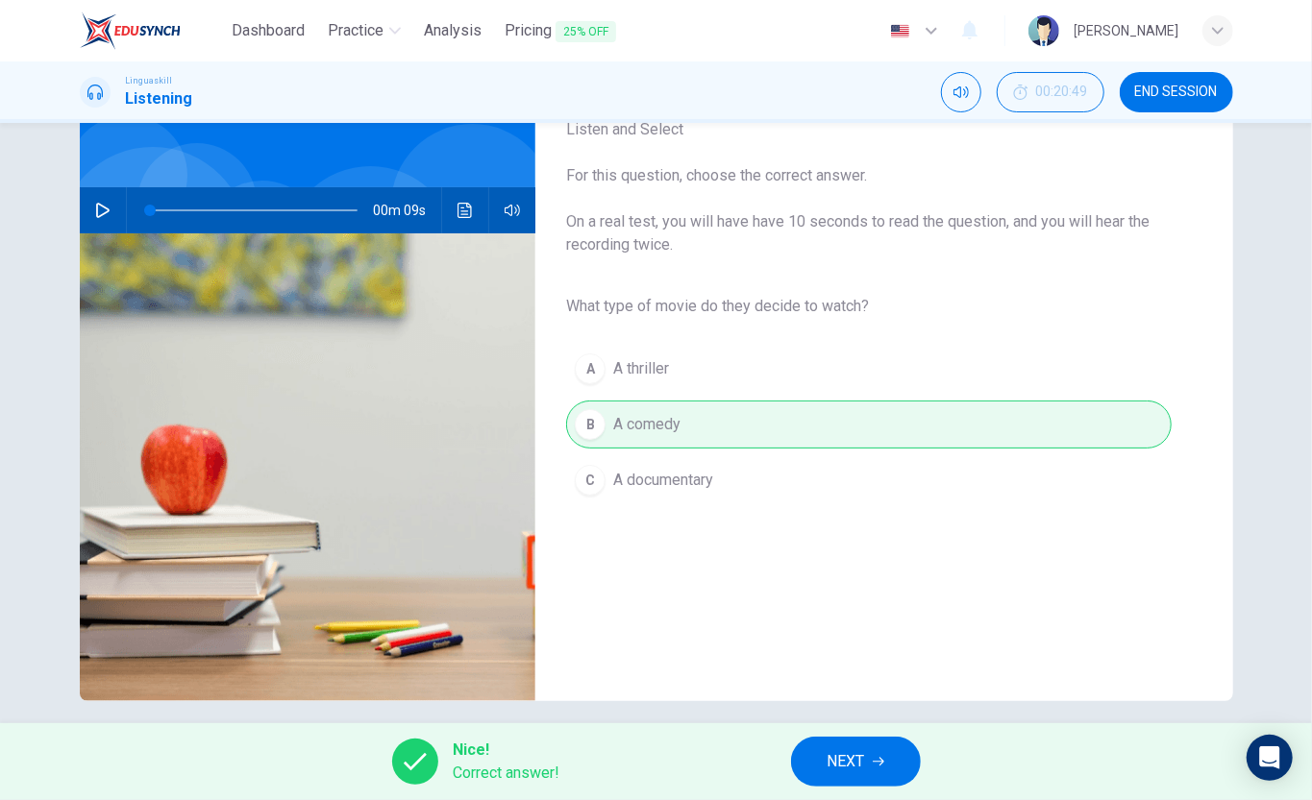
click at [849, 600] on span "NEXT" at bounding box center [845, 761] width 37 height 27
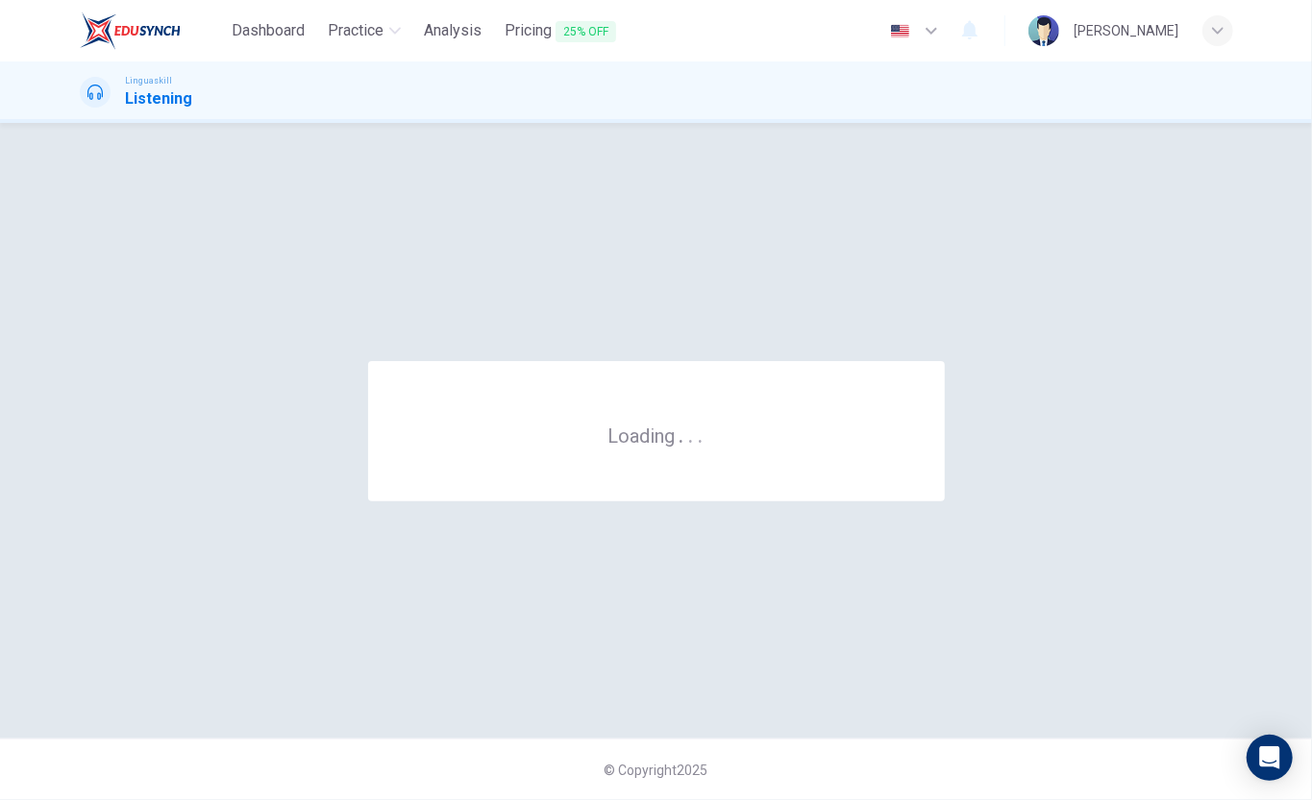
scroll to position [0, 0]
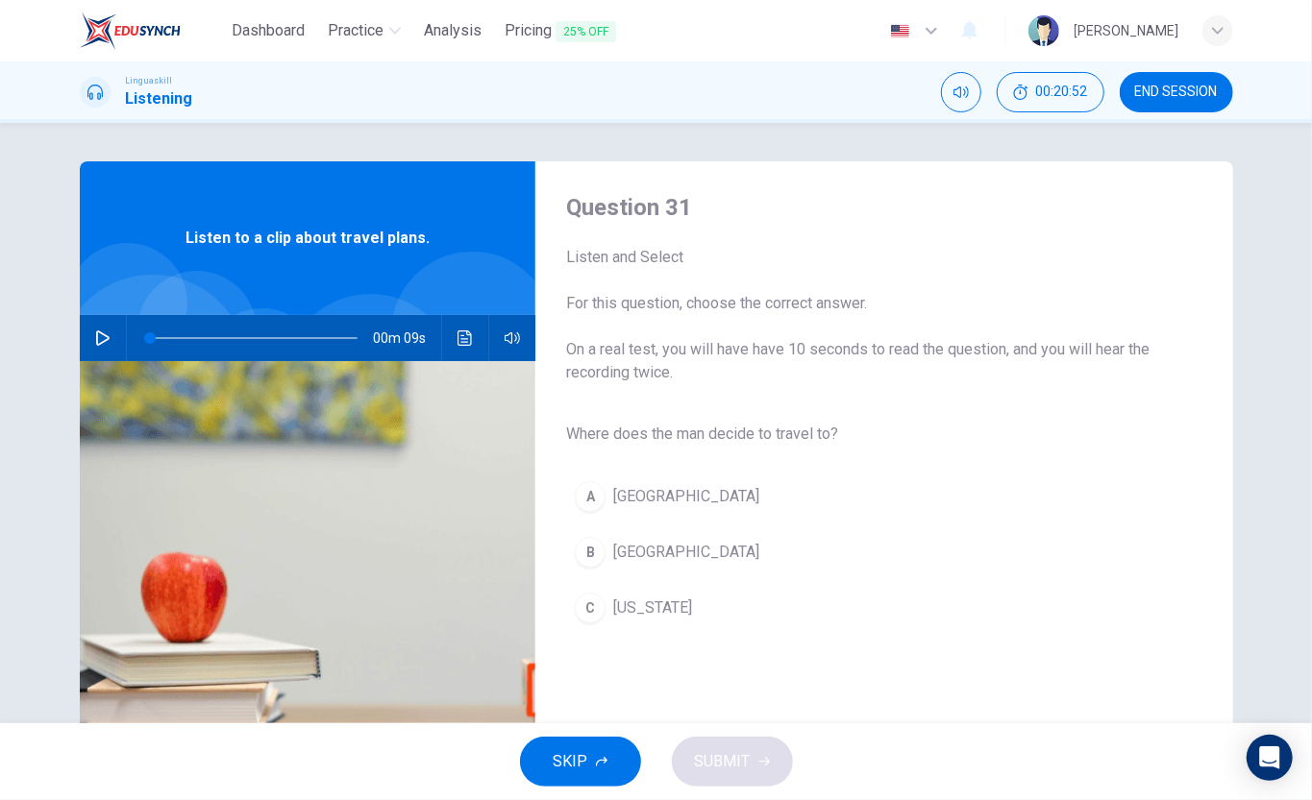
click at [96, 335] on icon "button" at bounding box center [102, 338] width 13 height 15
type input "0"
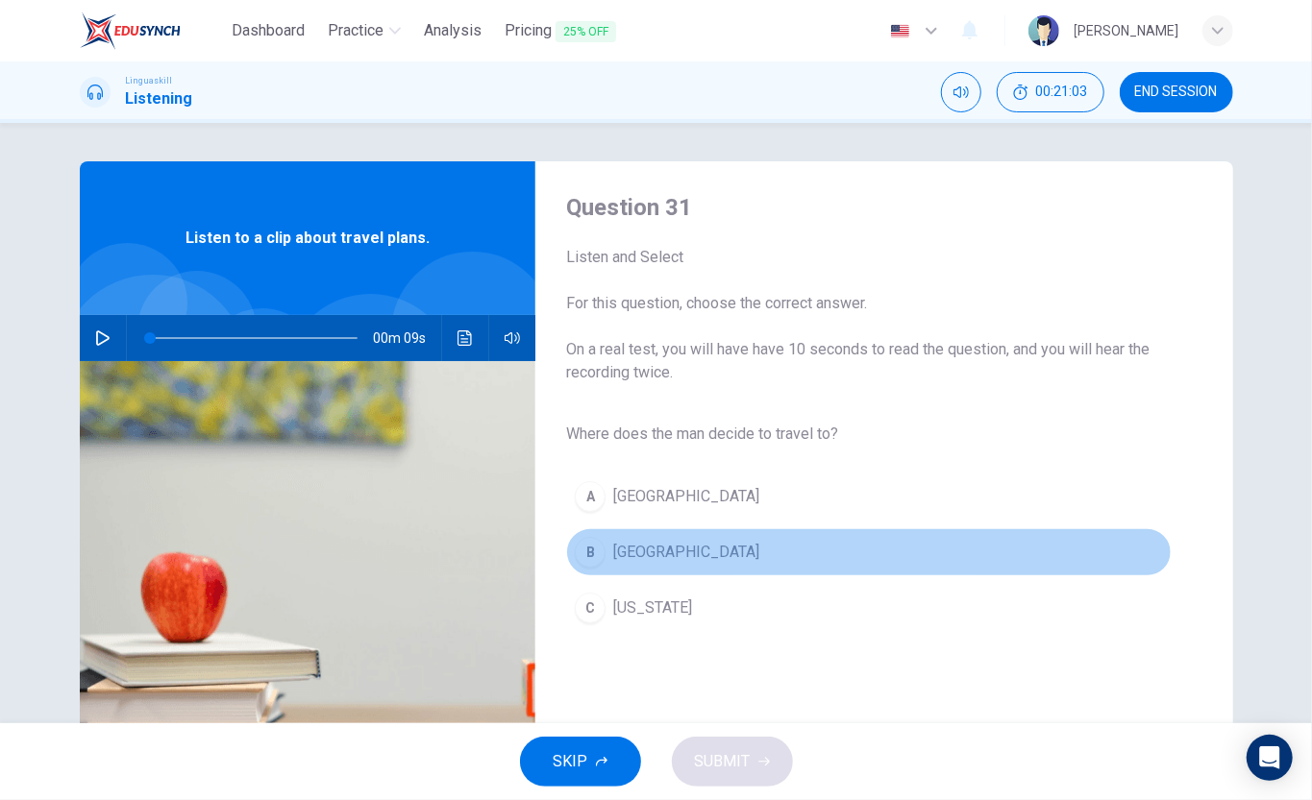
click at [627, 551] on span "Rome" at bounding box center [686, 552] width 146 height 23
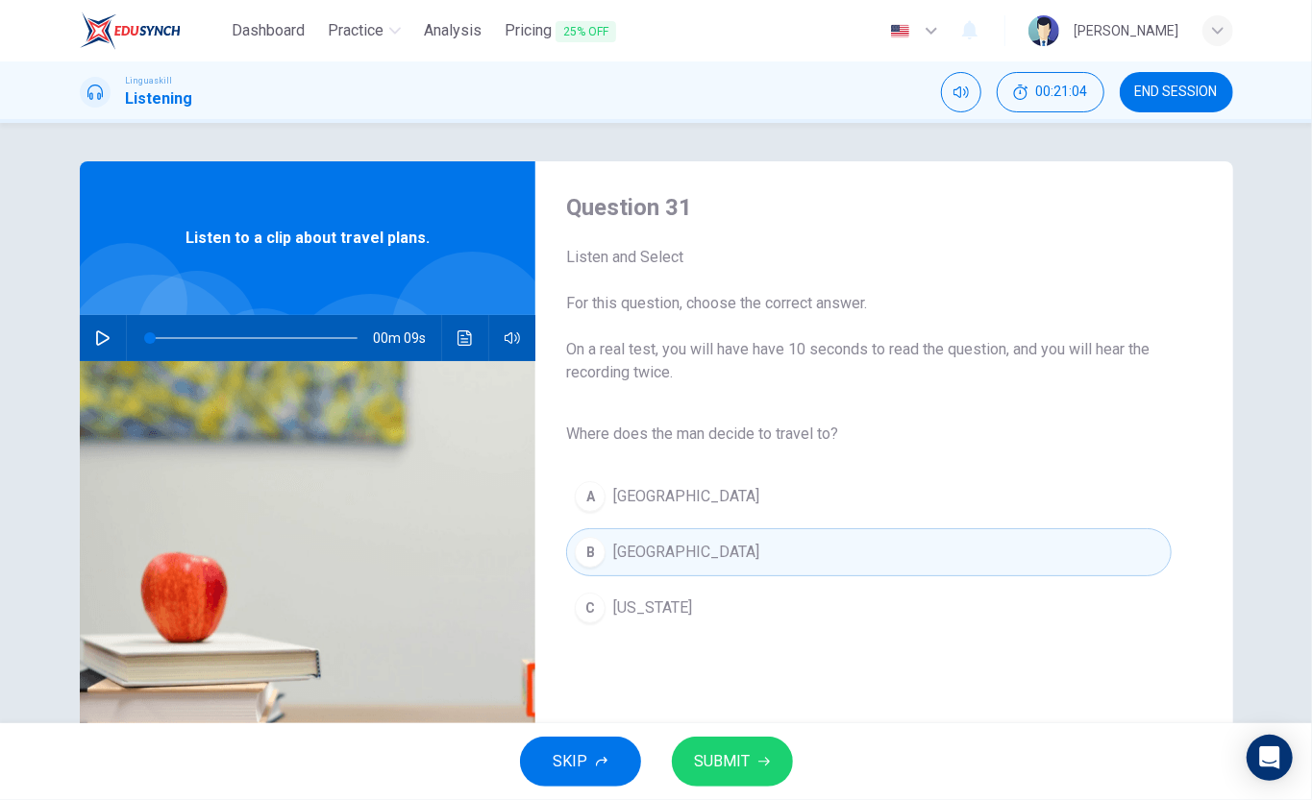
click at [723, 600] on span "SUBMIT" at bounding box center [723, 761] width 56 height 27
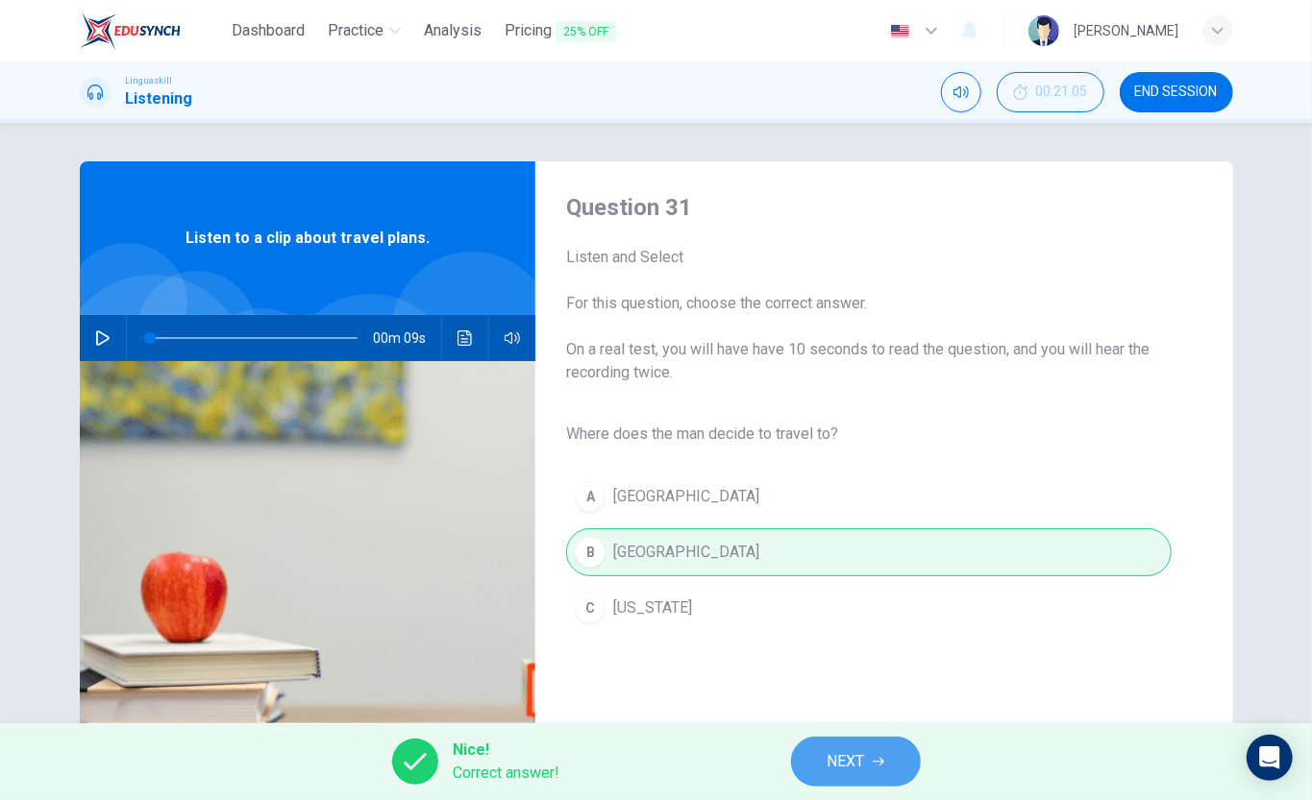
click at [855, 600] on span "NEXT" at bounding box center [845, 761] width 37 height 27
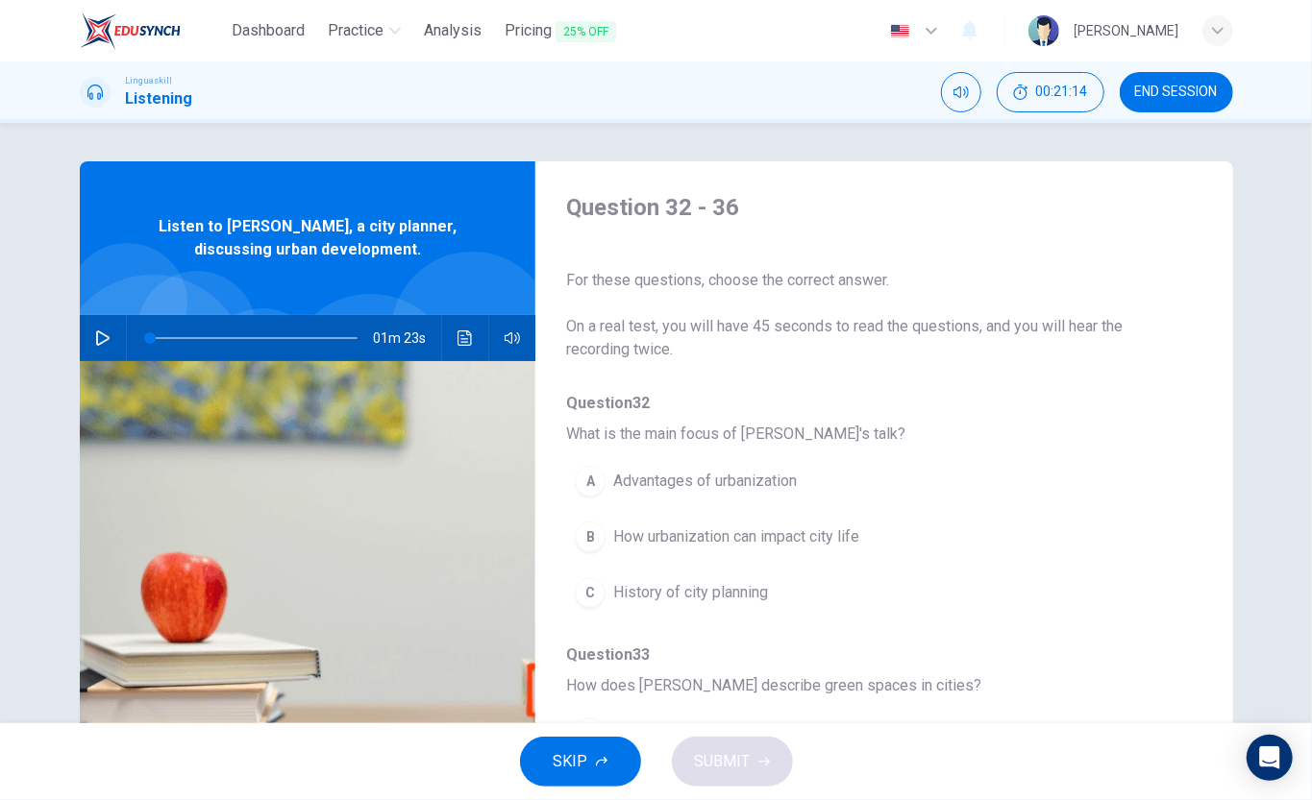
click at [100, 334] on icon "button" at bounding box center [102, 338] width 13 height 15
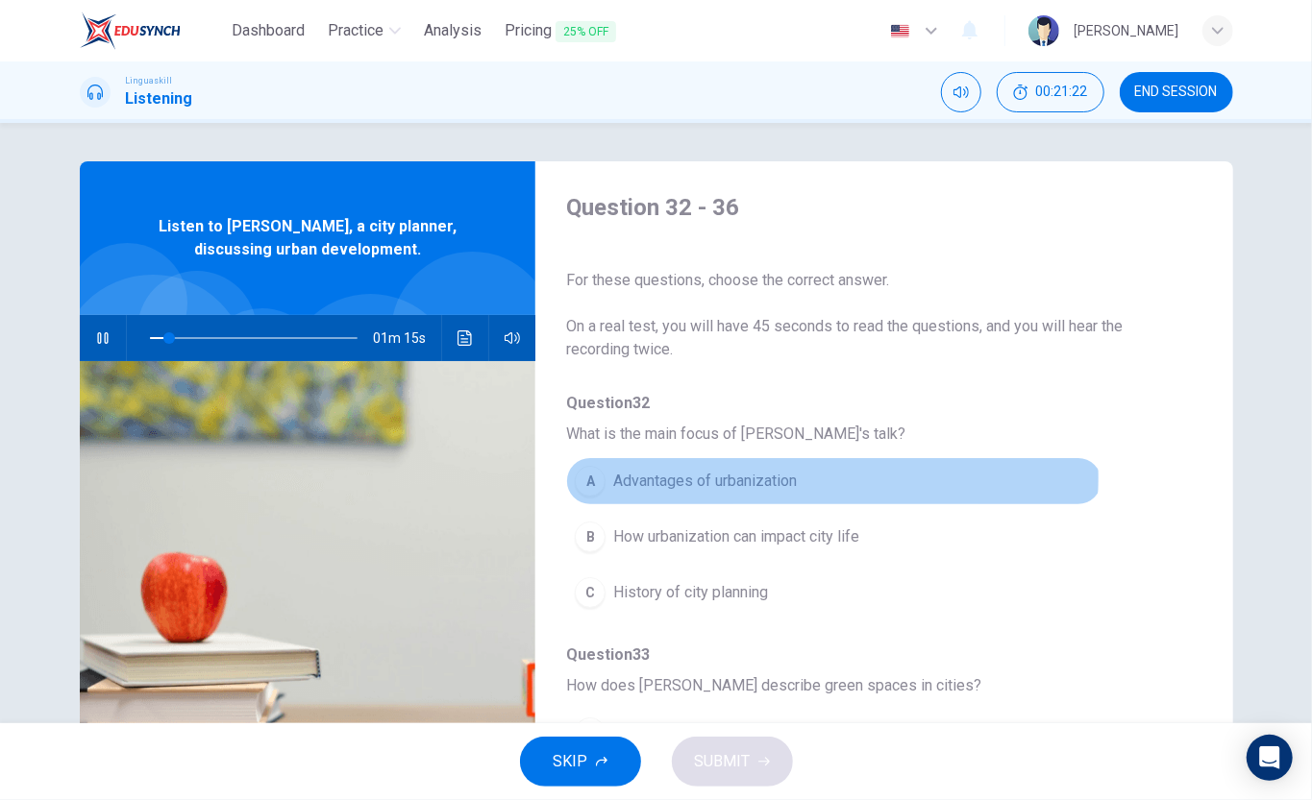
drag, startPoint x: 777, startPoint y: 478, endPoint x: 808, endPoint y: 524, distance: 55.4
click at [778, 478] on span "Advantages of urbanization" at bounding box center [705, 481] width 184 height 23
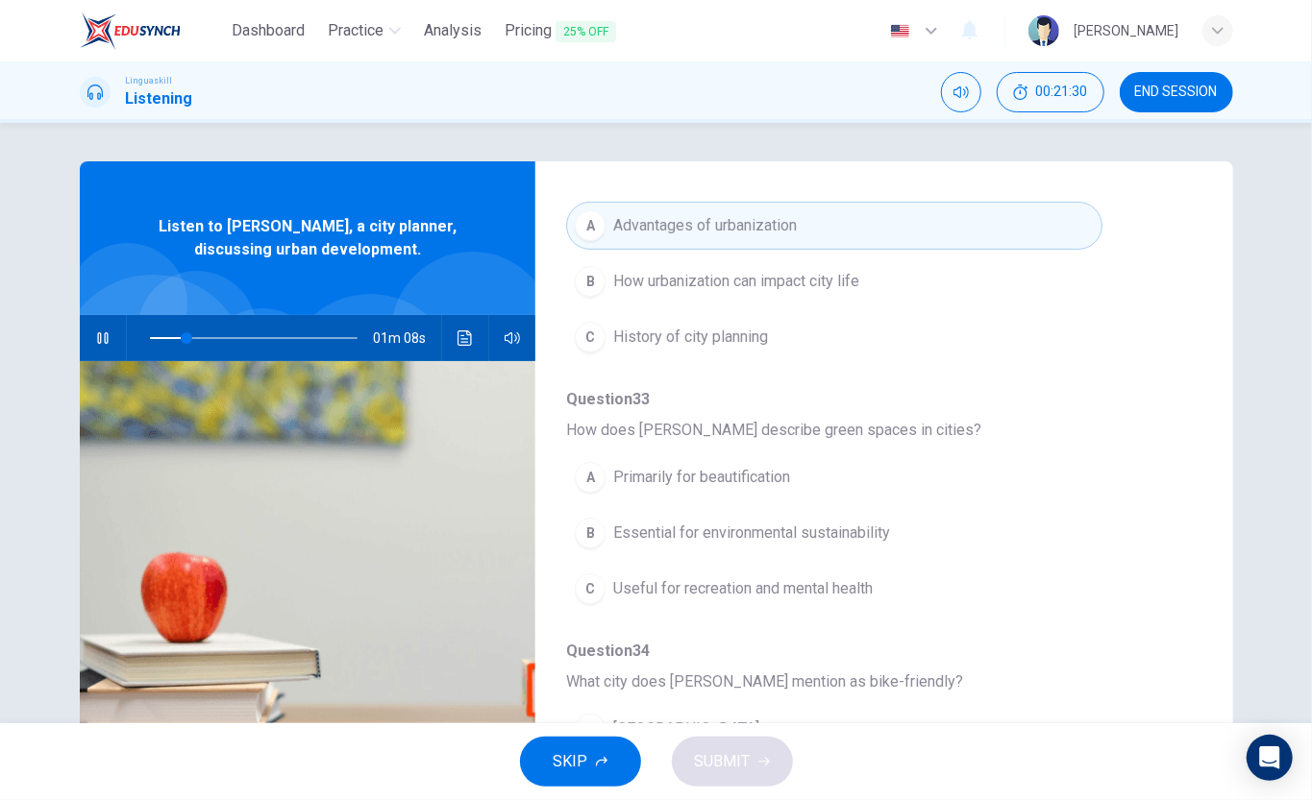
scroll to position [384, 0]
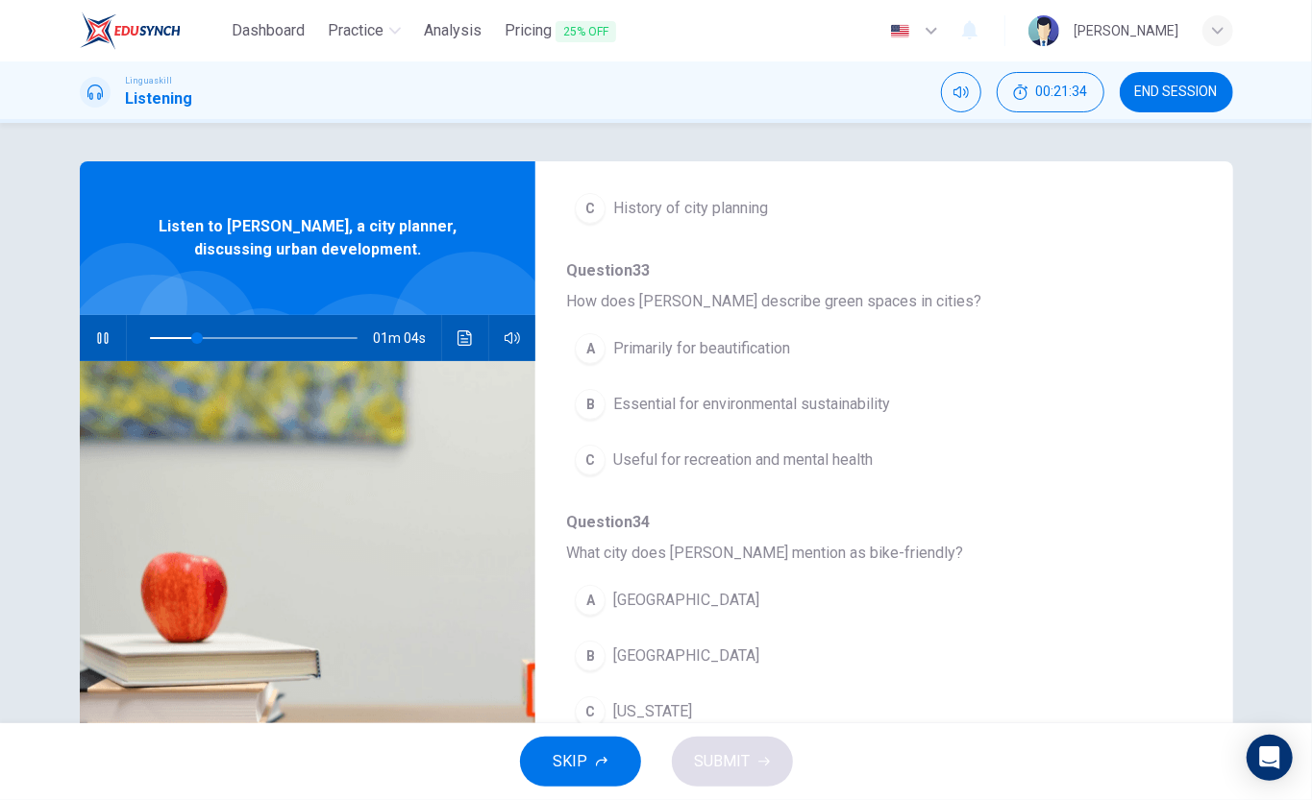
click at [846, 408] on span "Essential for environmental sustainability" at bounding box center [751, 404] width 277 height 23
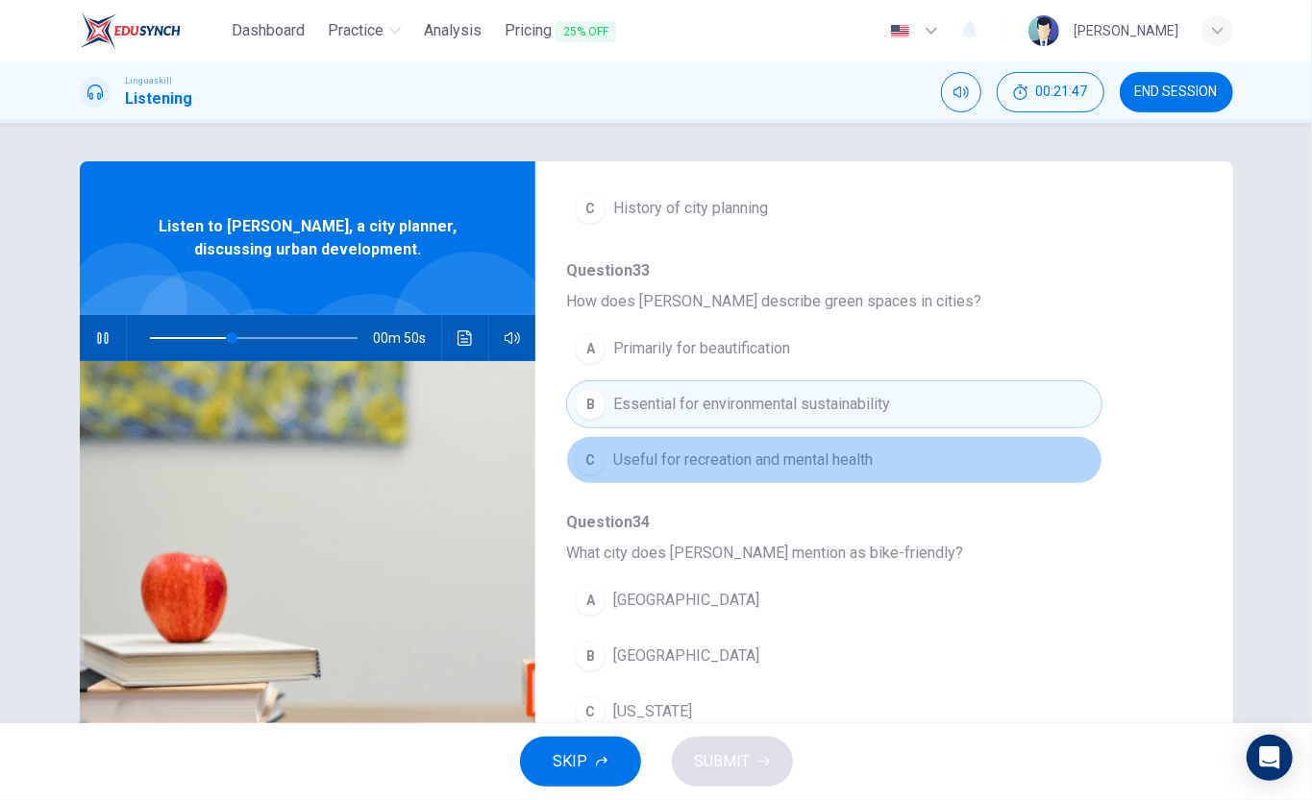
click at [839, 466] on span "Useful for recreation and mental health" at bounding box center [742, 460] width 259 height 23
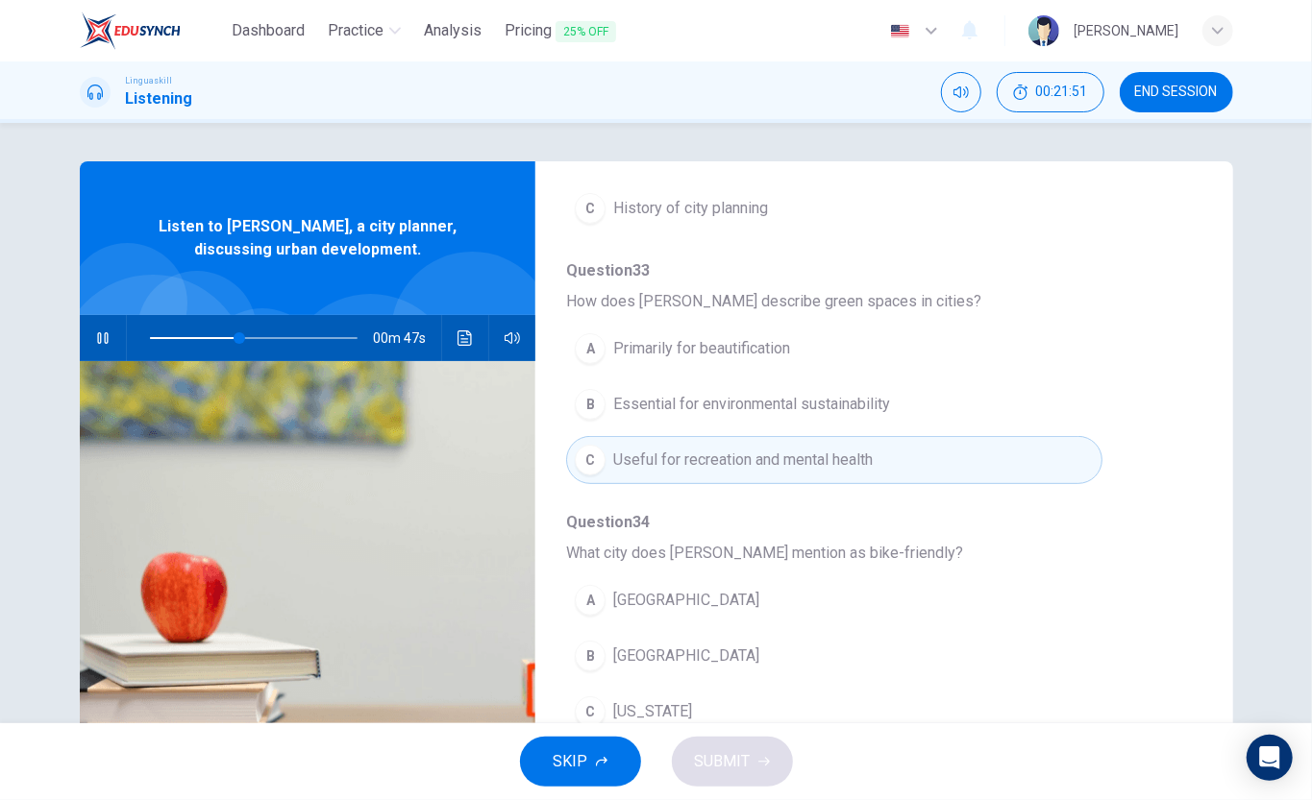
click at [784, 409] on span "Essential for environmental sustainability" at bounding box center [751, 404] width 277 height 23
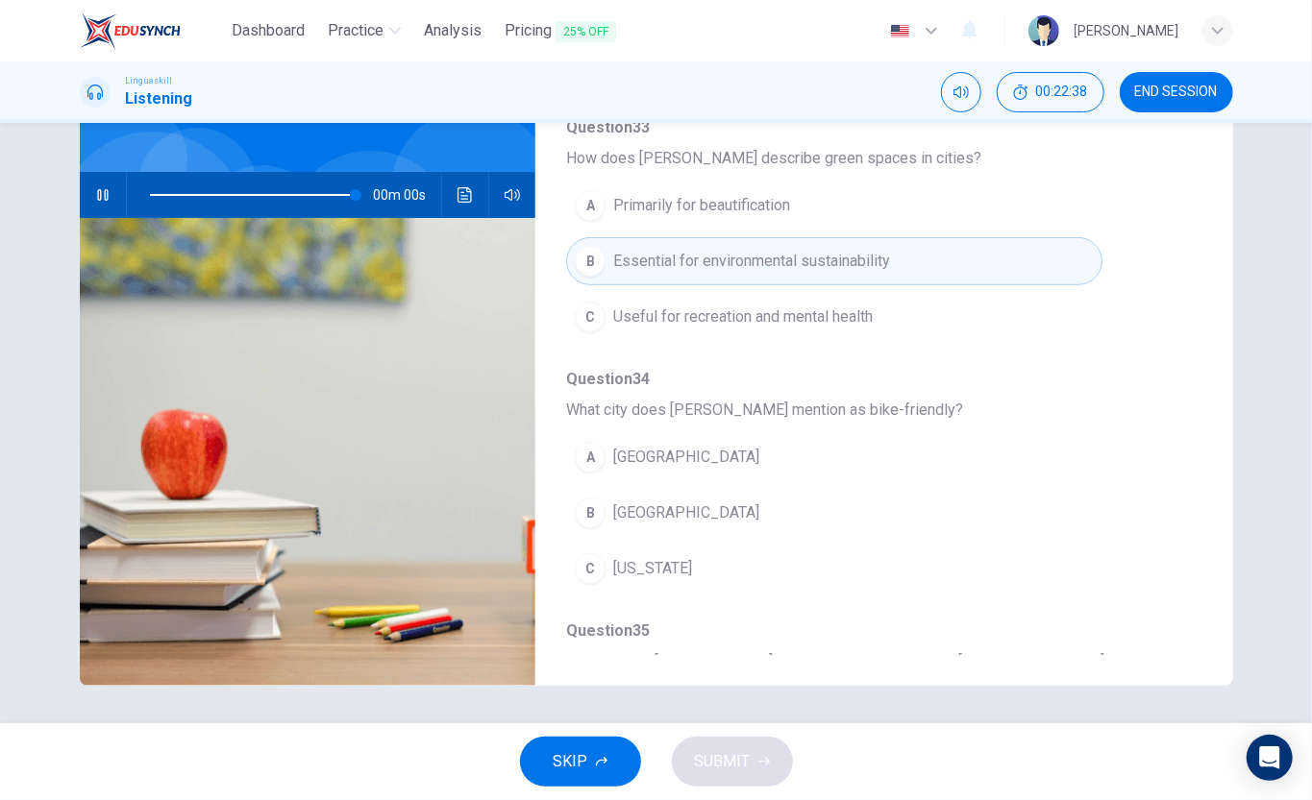
type input "0"
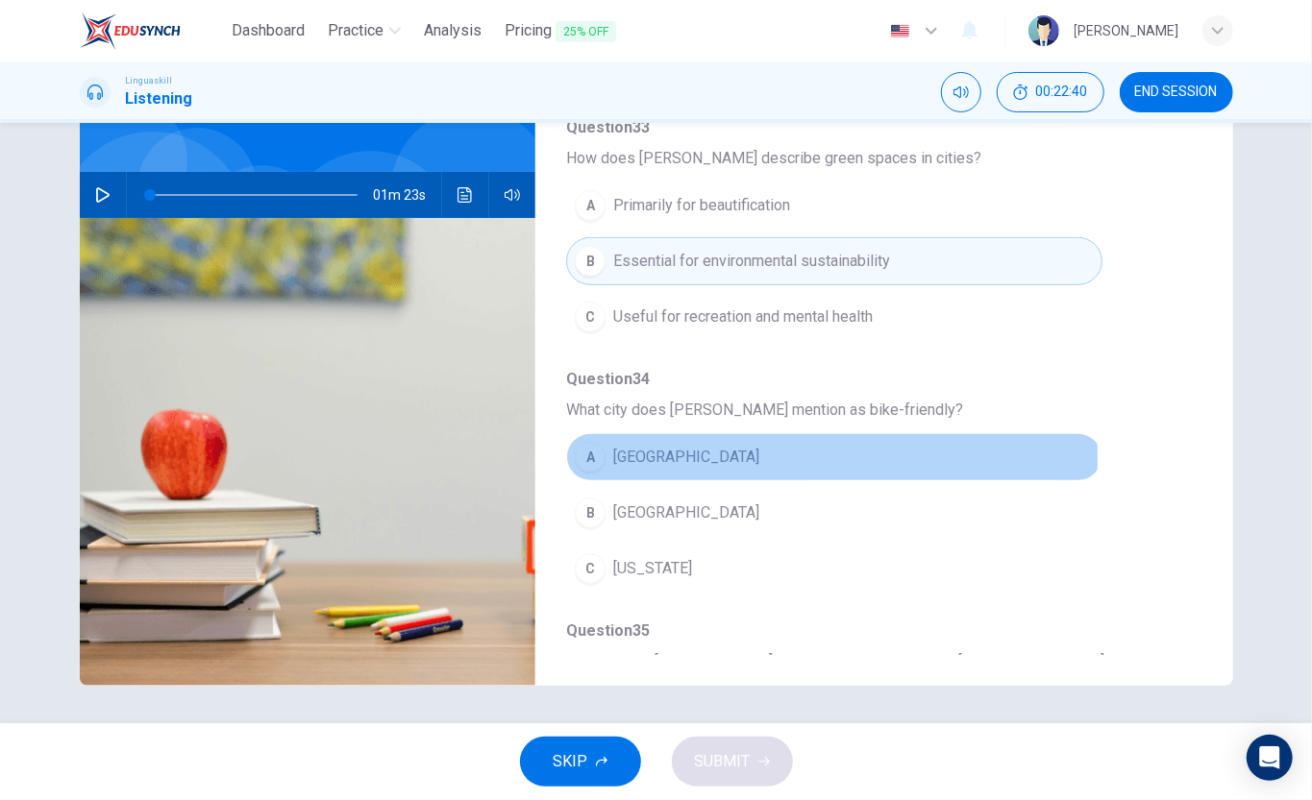
click at [674, 463] on span "Los Angeles" at bounding box center [686, 457] width 146 height 23
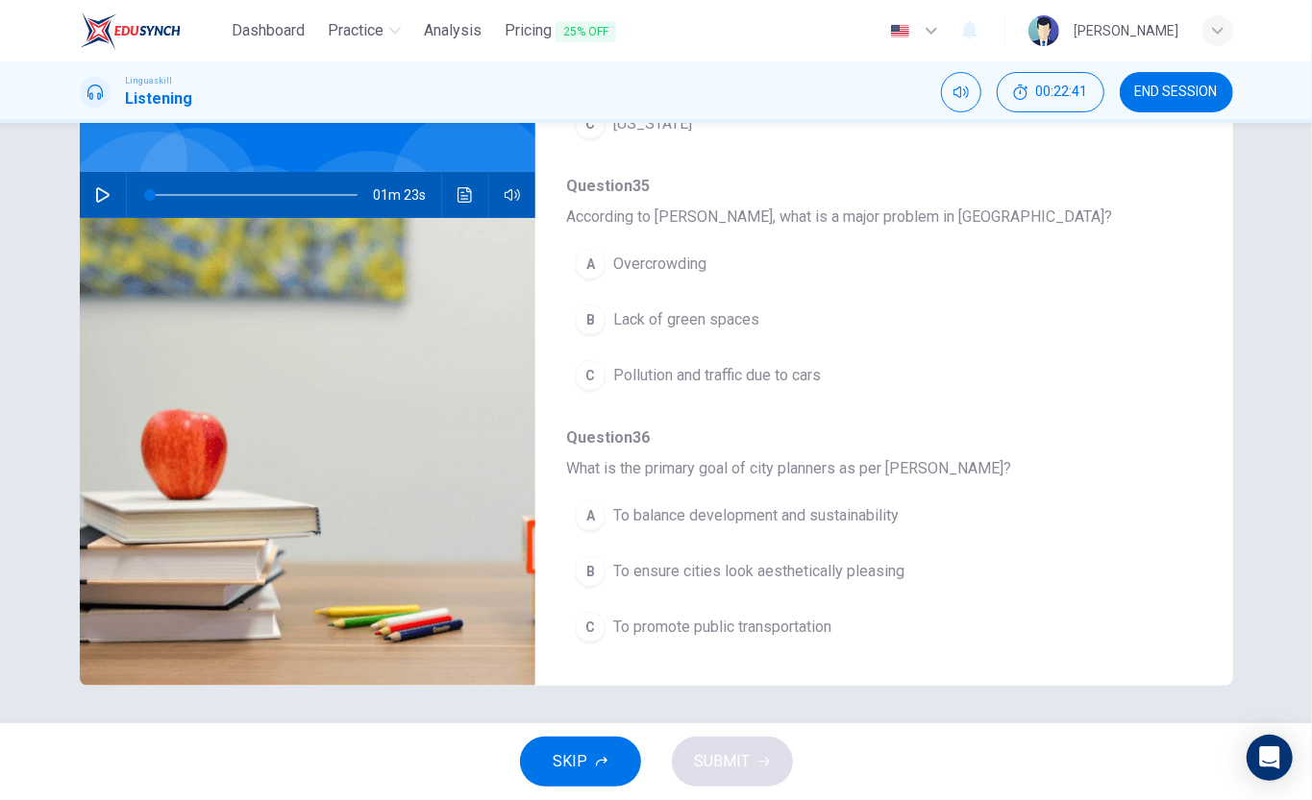
scroll to position [839, 0]
click at [744, 364] on span "Pollution and traffic due to cars" at bounding box center [717, 375] width 208 height 23
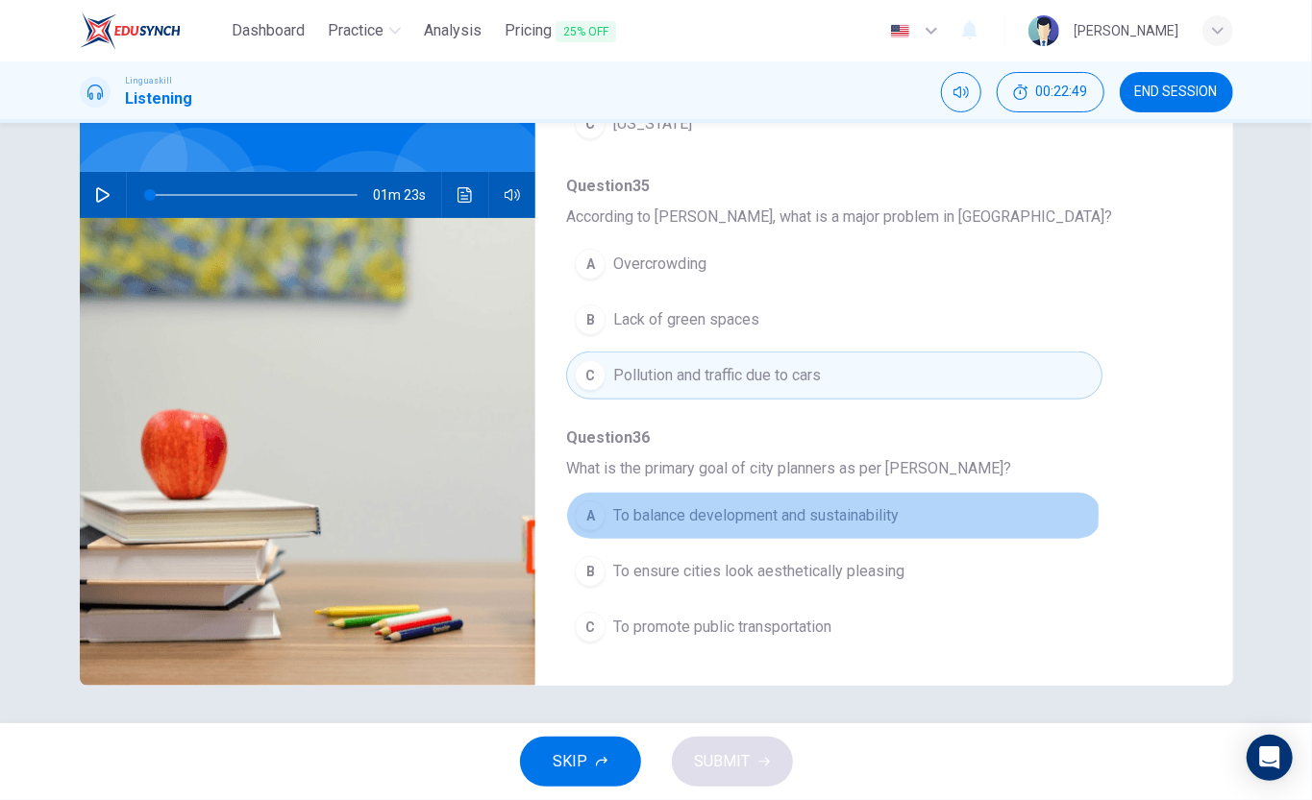
click at [826, 511] on span "To balance development and sustainability" at bounding box center [755, 515] width 285 height 23
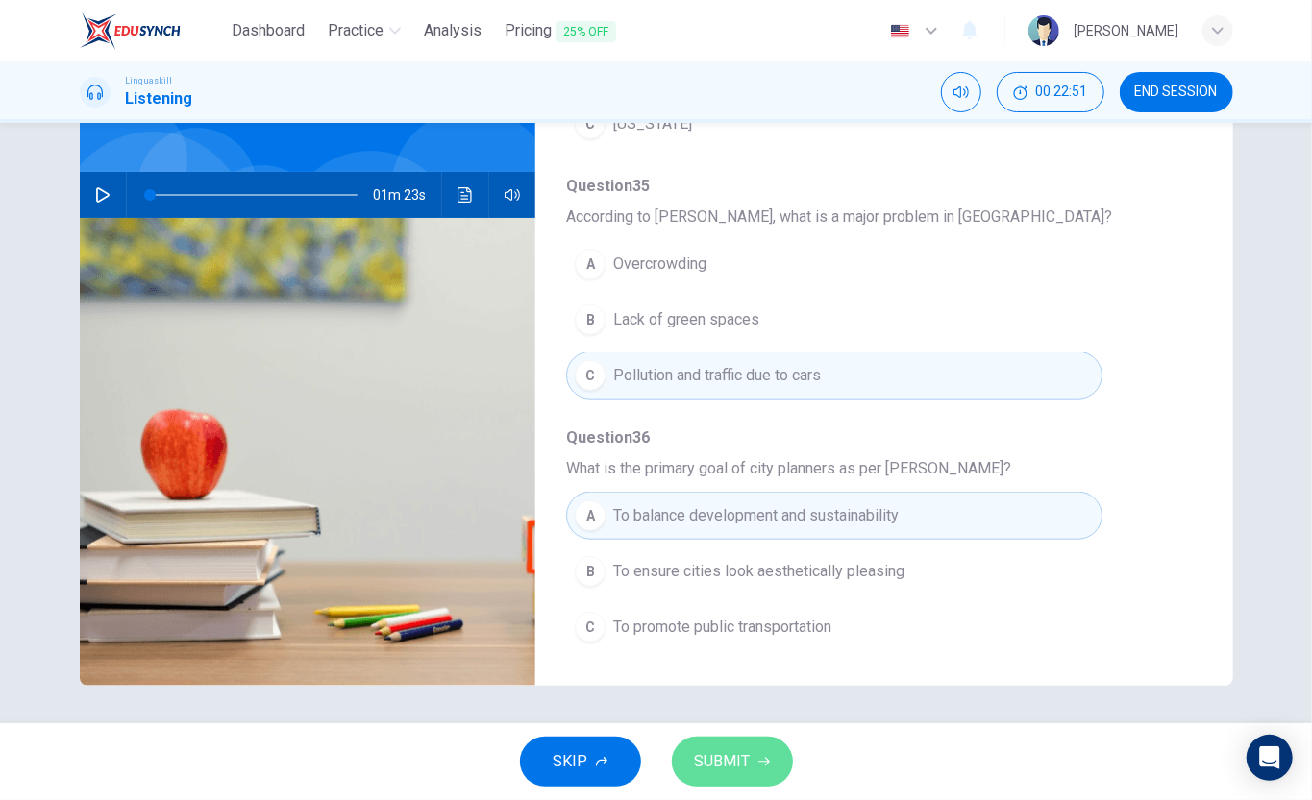
click at [747, 600] on span "SUBMIT" at bounding box center [723, 761] width 56 height 27
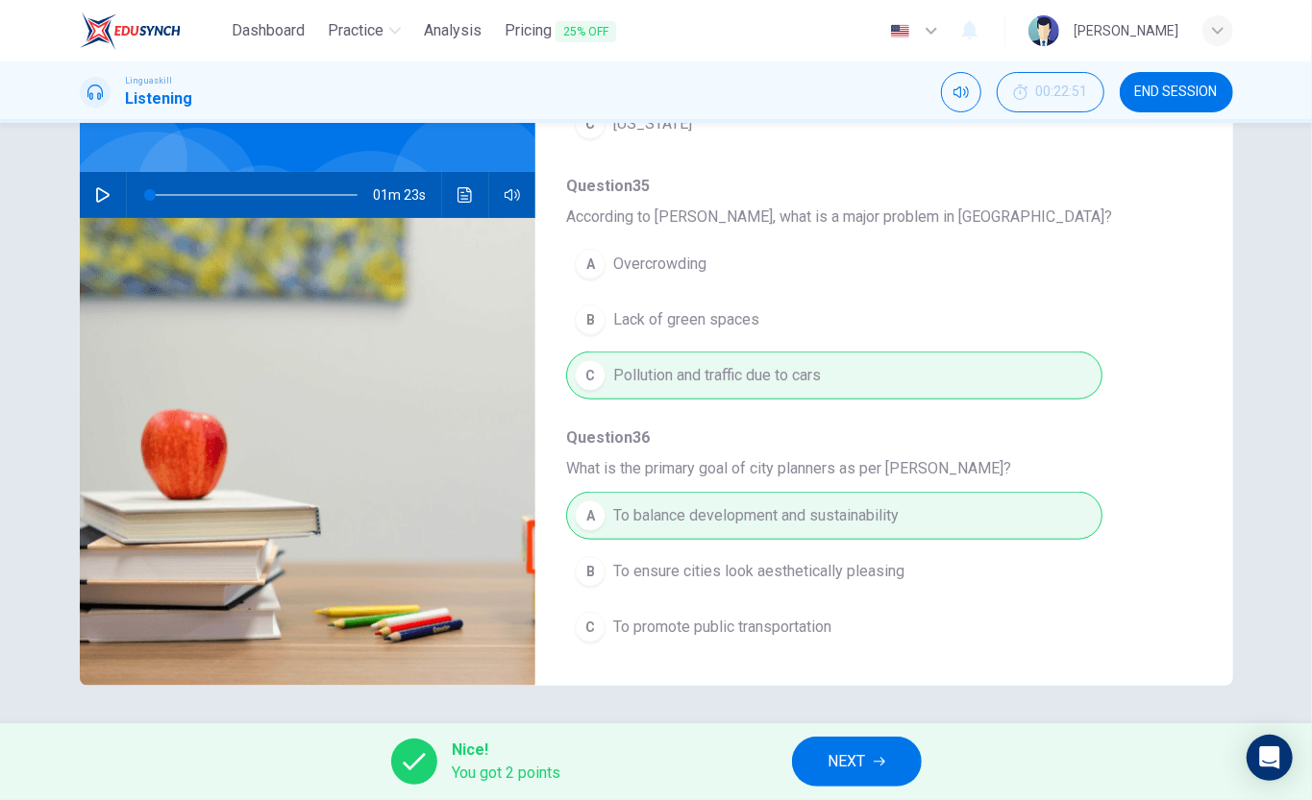
click at [846, 600] on button "NEXT" at bounding box center [857, 762] width 130 height 50
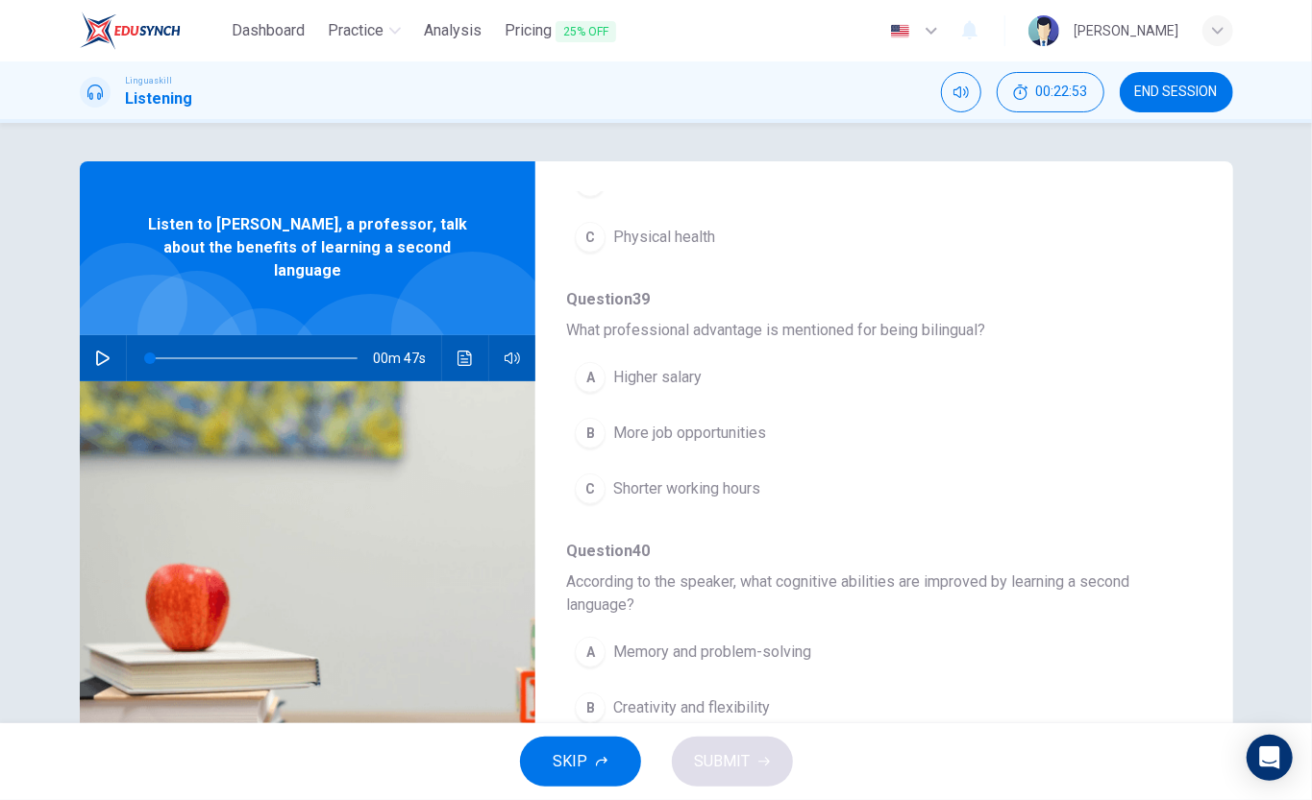
scroll to position [0, 0]
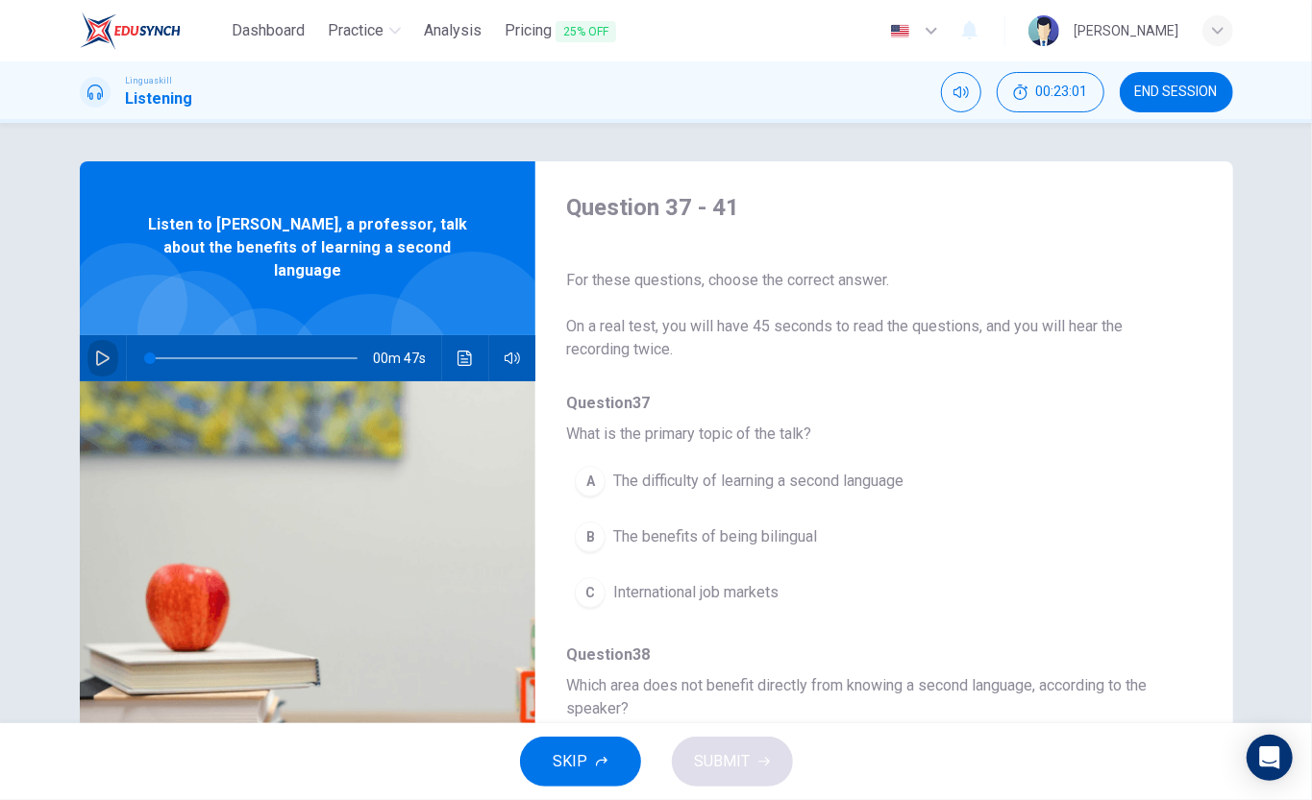
click at [95, 351] on icon "button" at bounding box center [102, 358] width 15 height 15
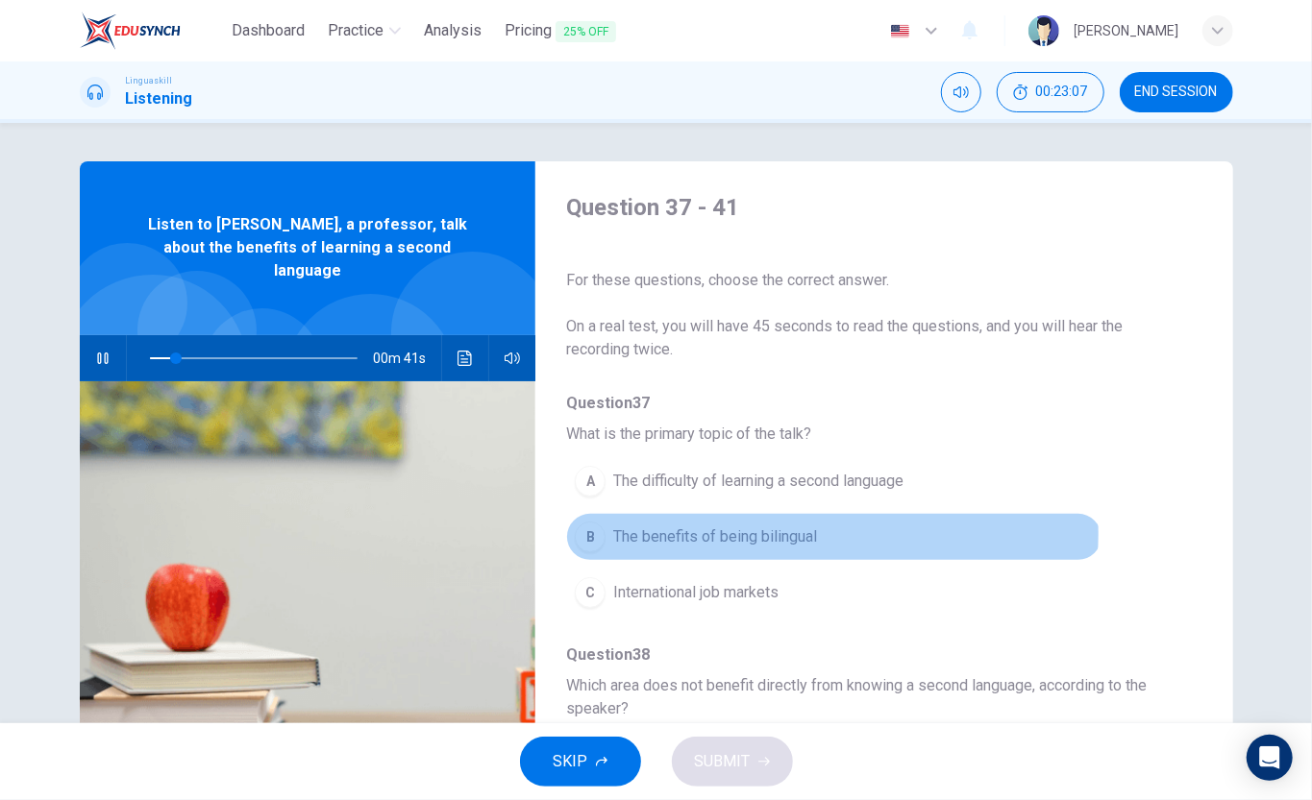
click at [778, 535] on span "The benefits of being bilingual" at bounding box center [715, 537] width 204 height 23
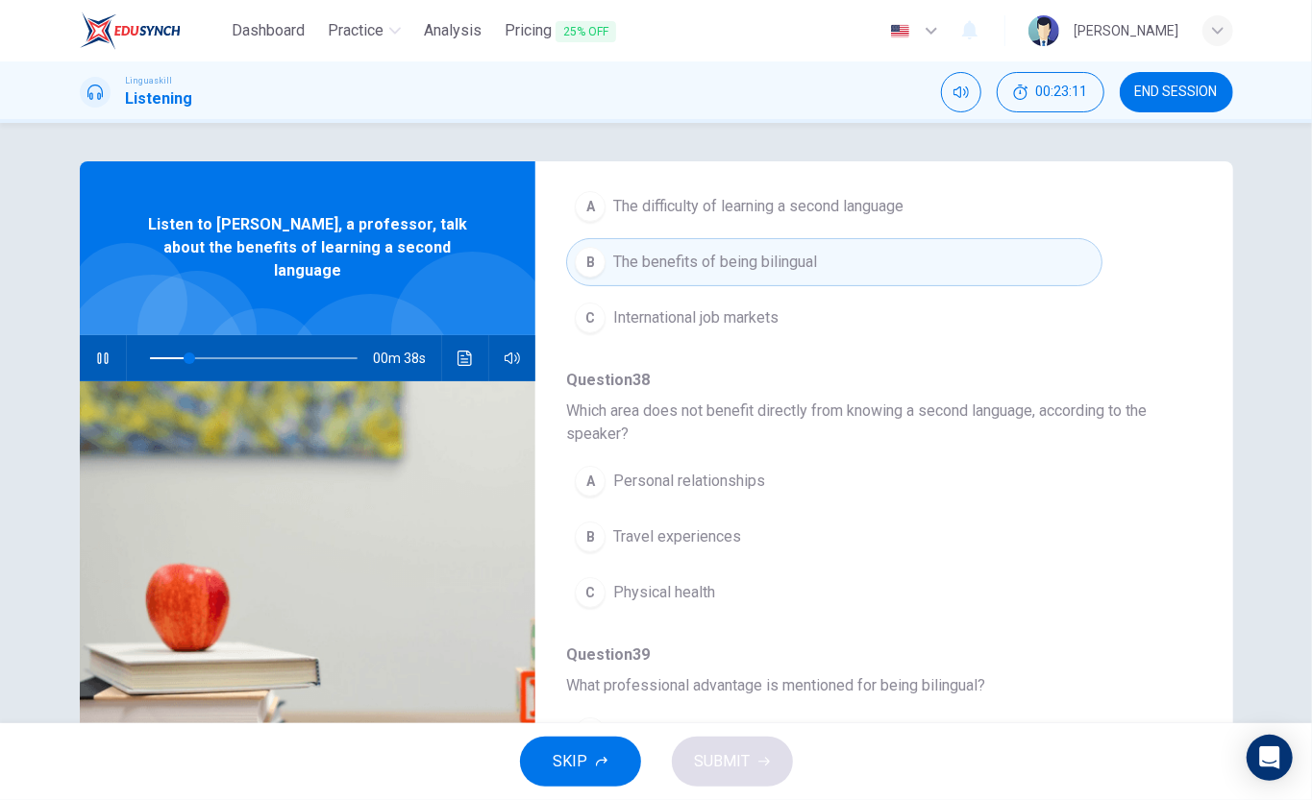
scroll to position [256, 0]
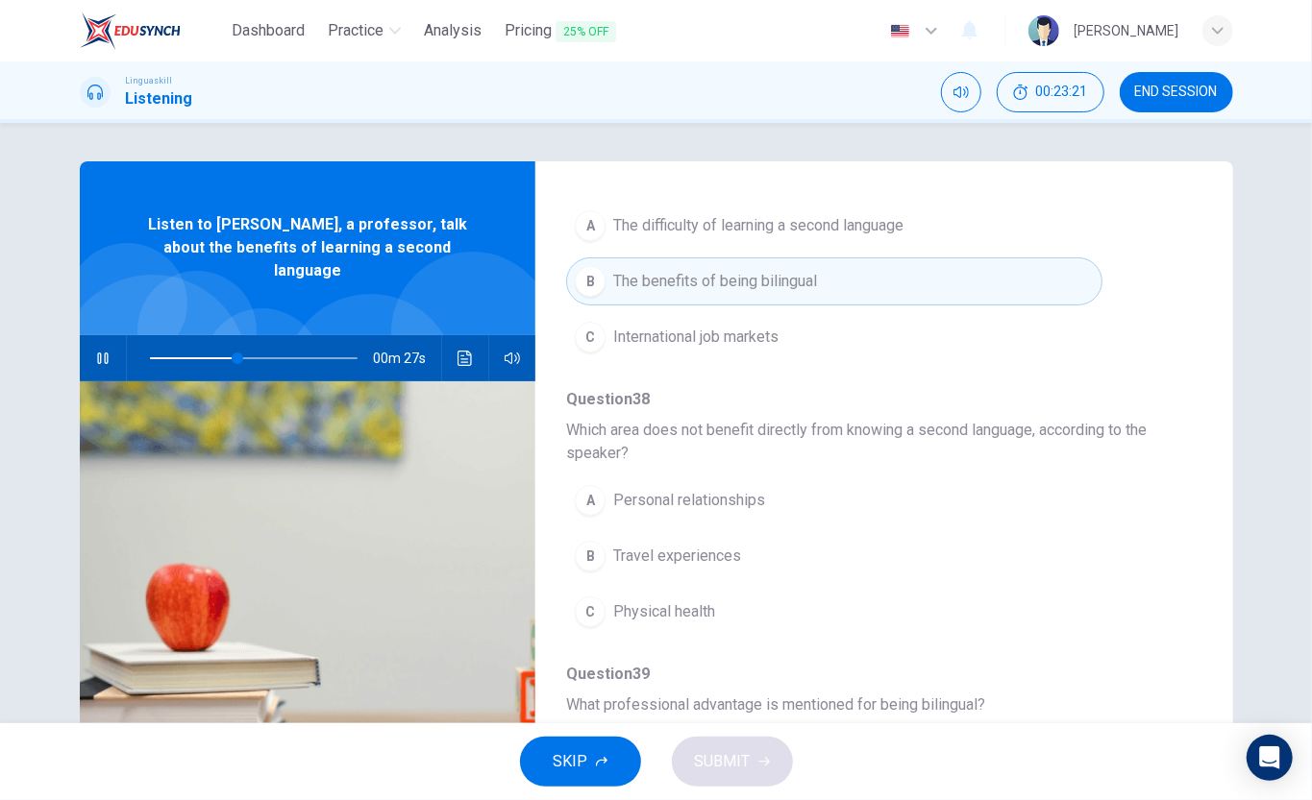
click at [698, 567] on span "Travel experiences" at bounding box center [677, 556] width 128 height 23
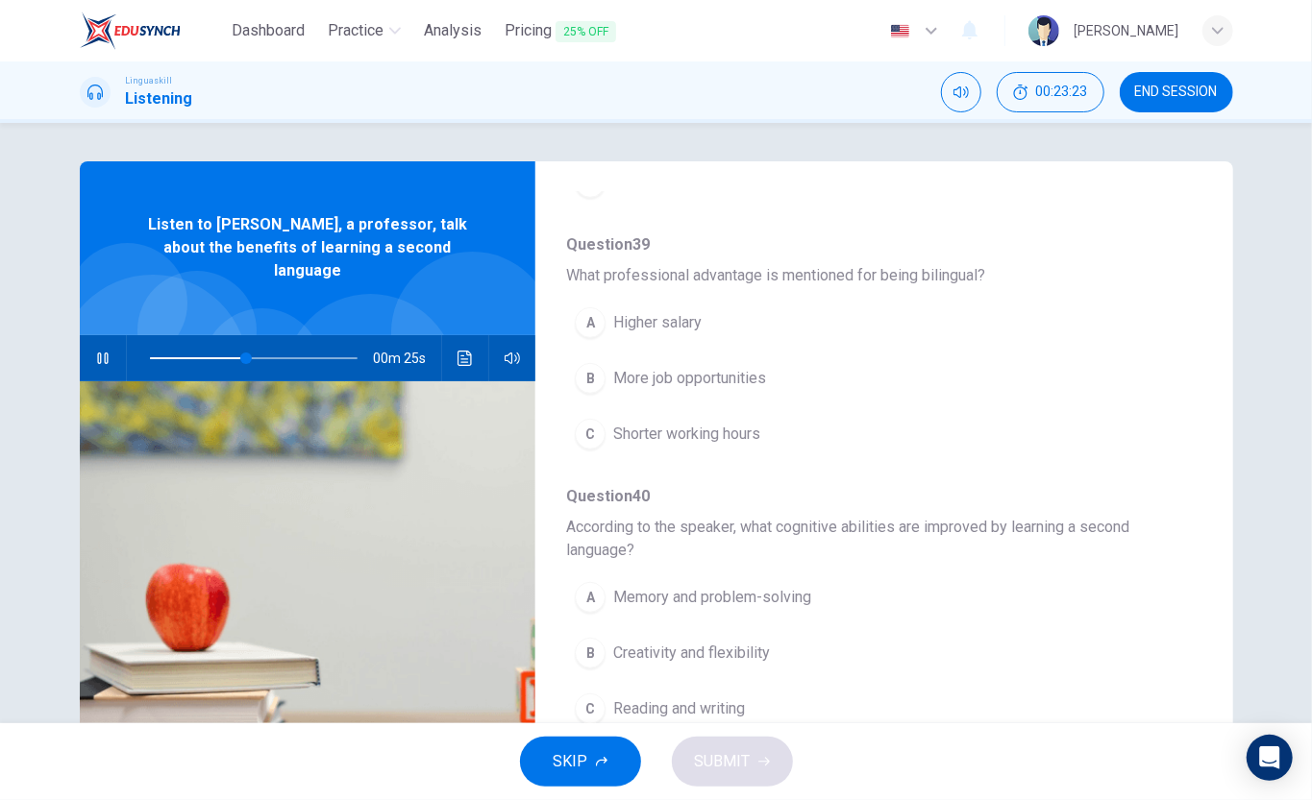
scroll to position [640, 0]
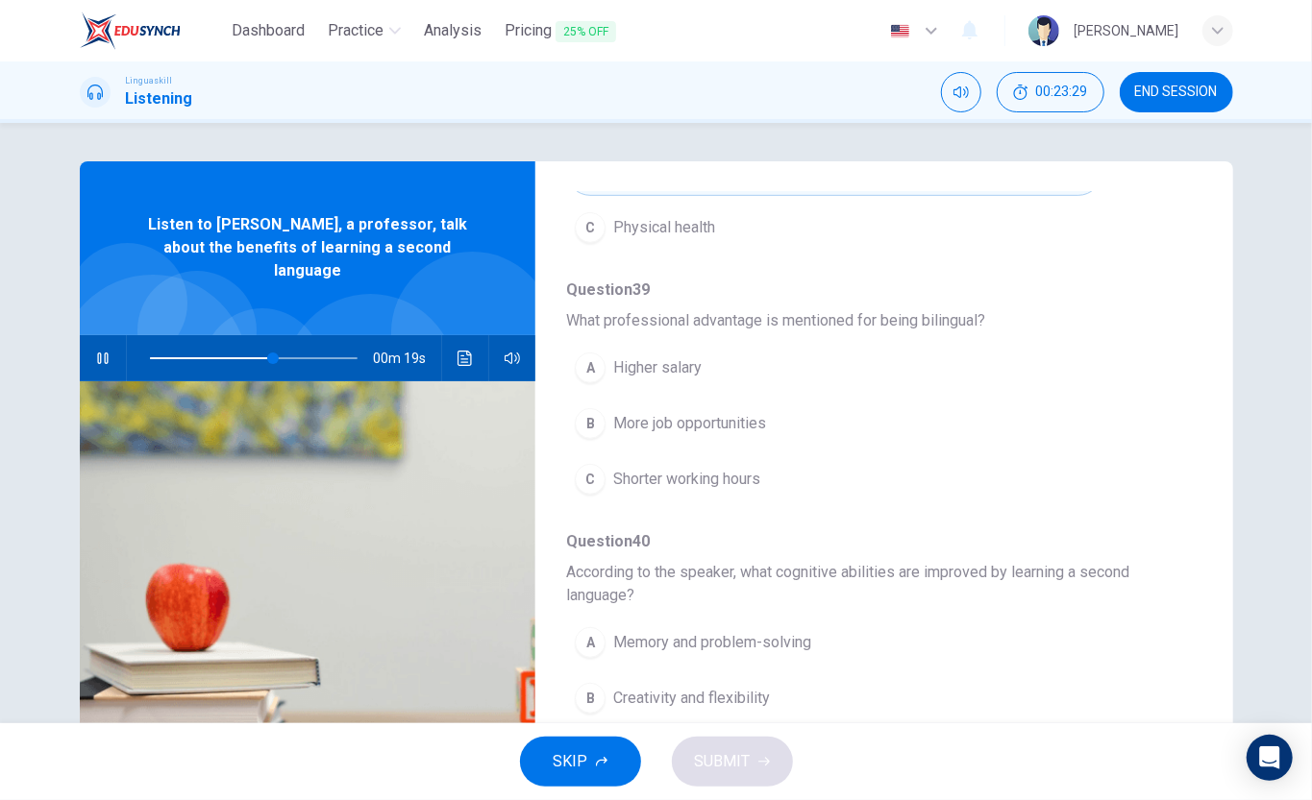
click at [707, 428] on span "More job opportunities" at bounding box center [689, 423] width 153 height 23
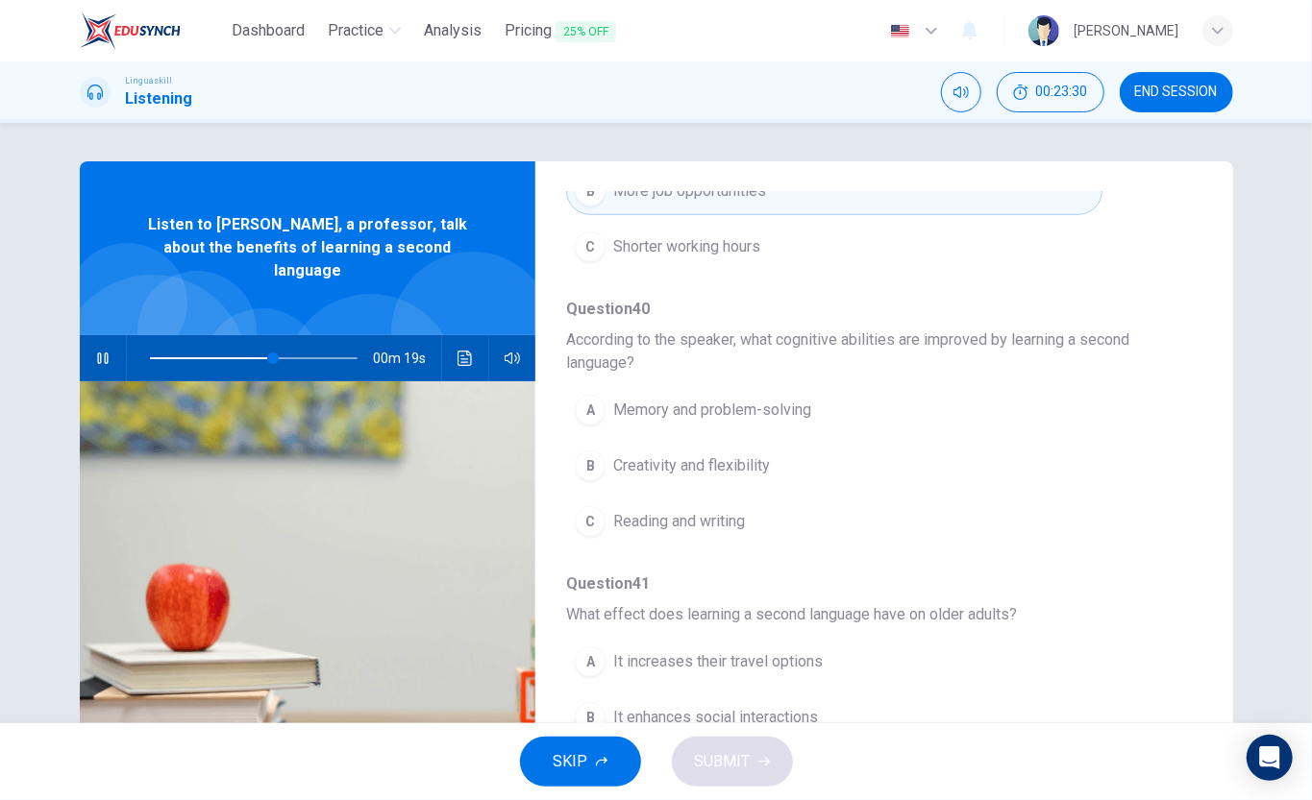
scroll to position [885, 0]
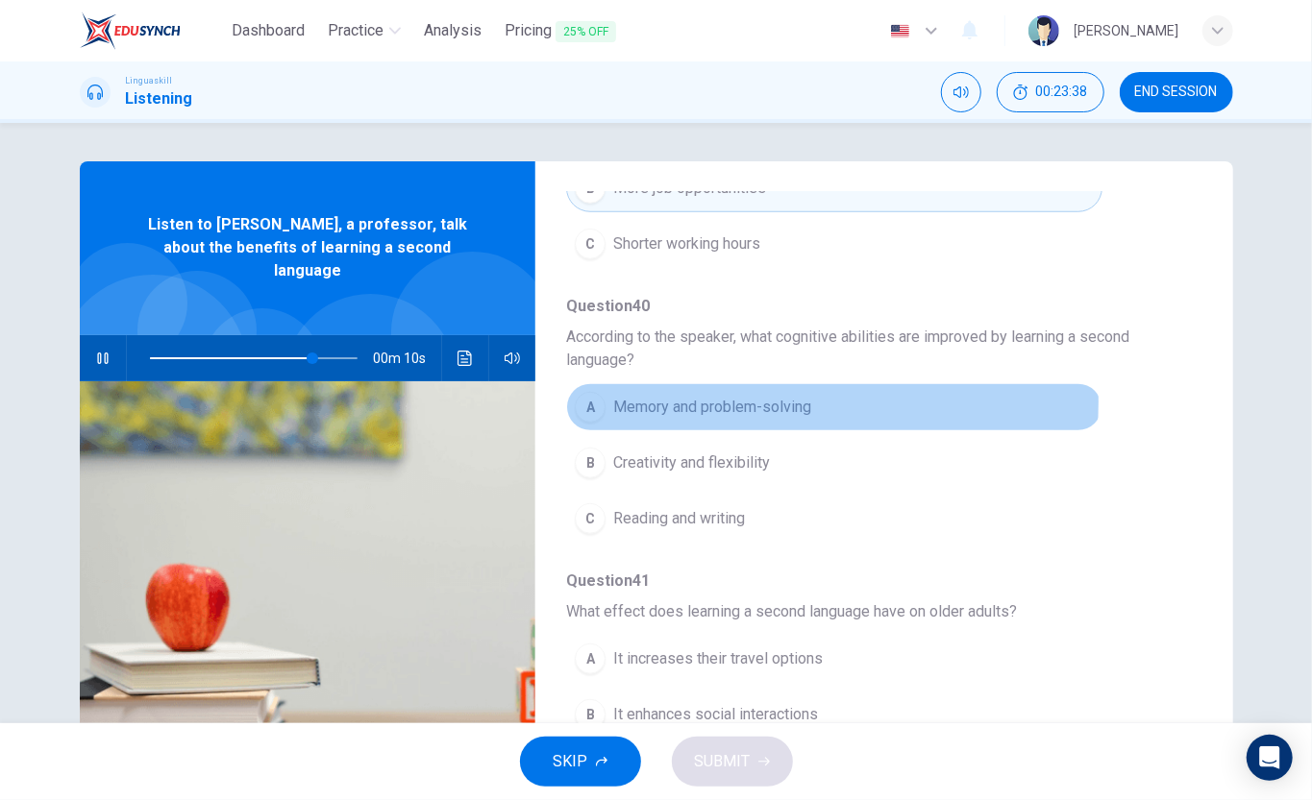
click at [740, 398] on span "Memory and problem-solving" at bounding box center [712, 407] width 198 height 23
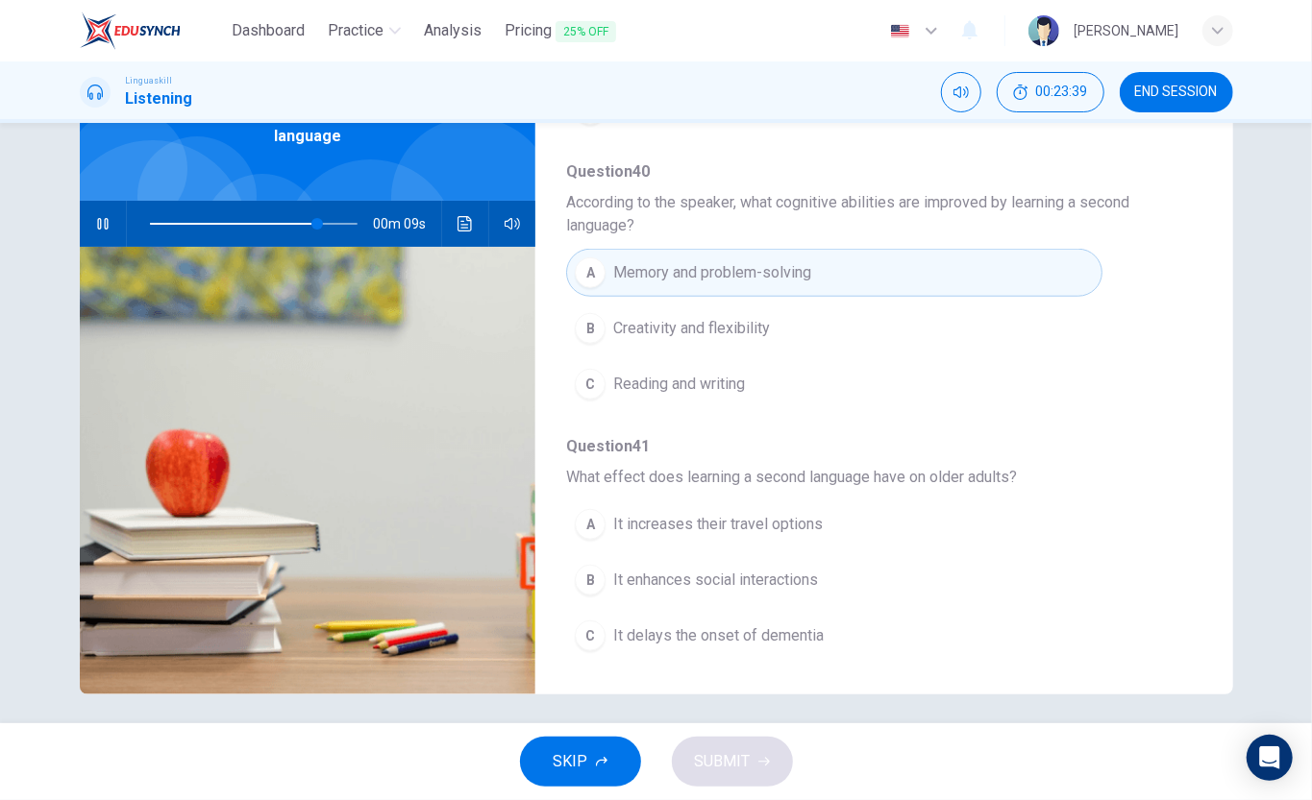
scroll to position [143, 0]
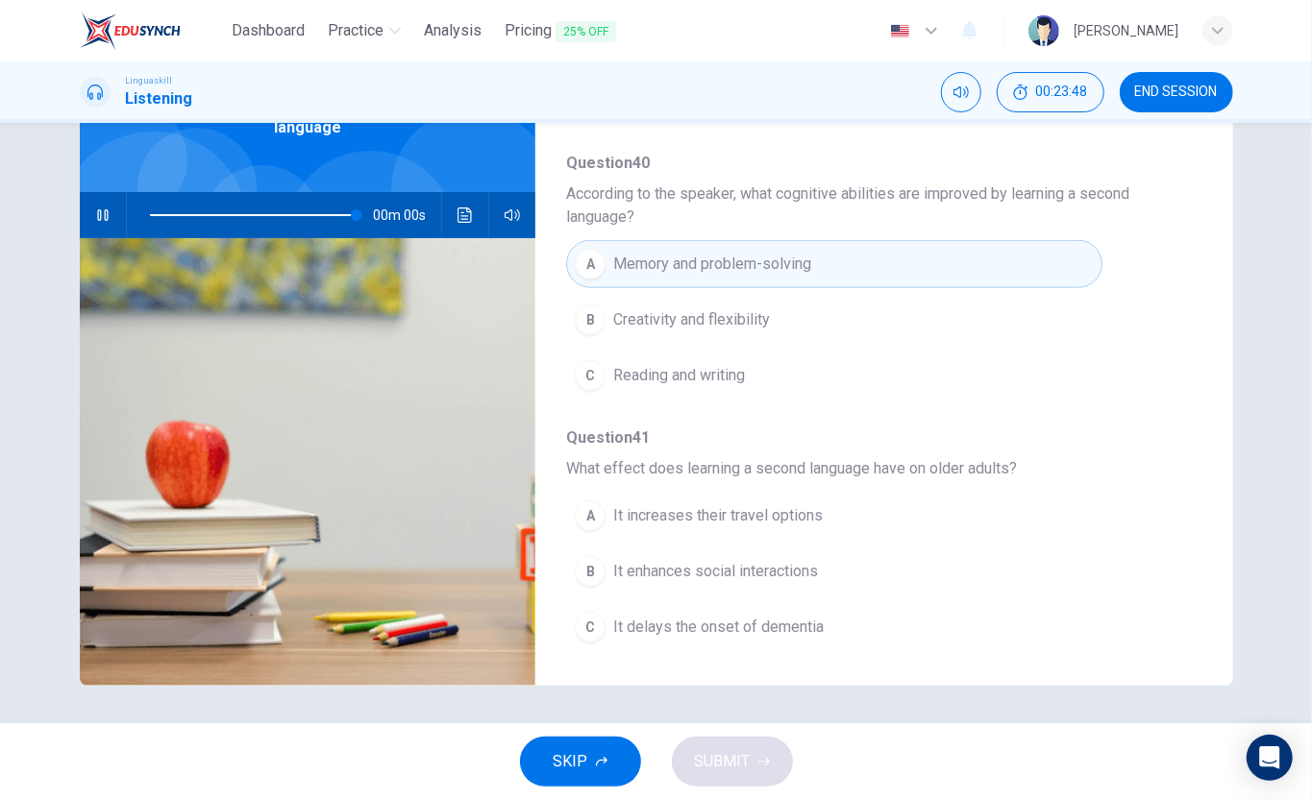
type input "0"
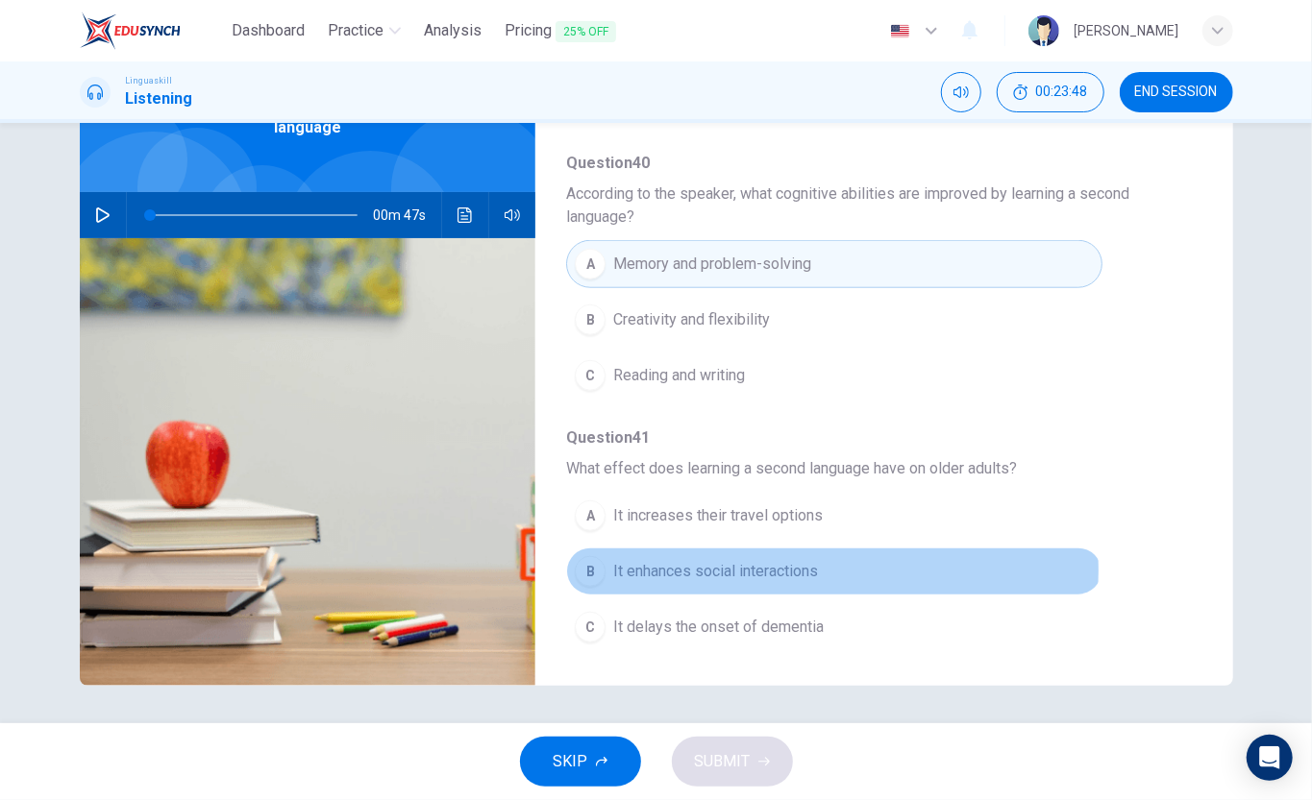
click at [809, 569] on span "It enhances social interactions" at bounding box center [715, 571] width 205 height 23
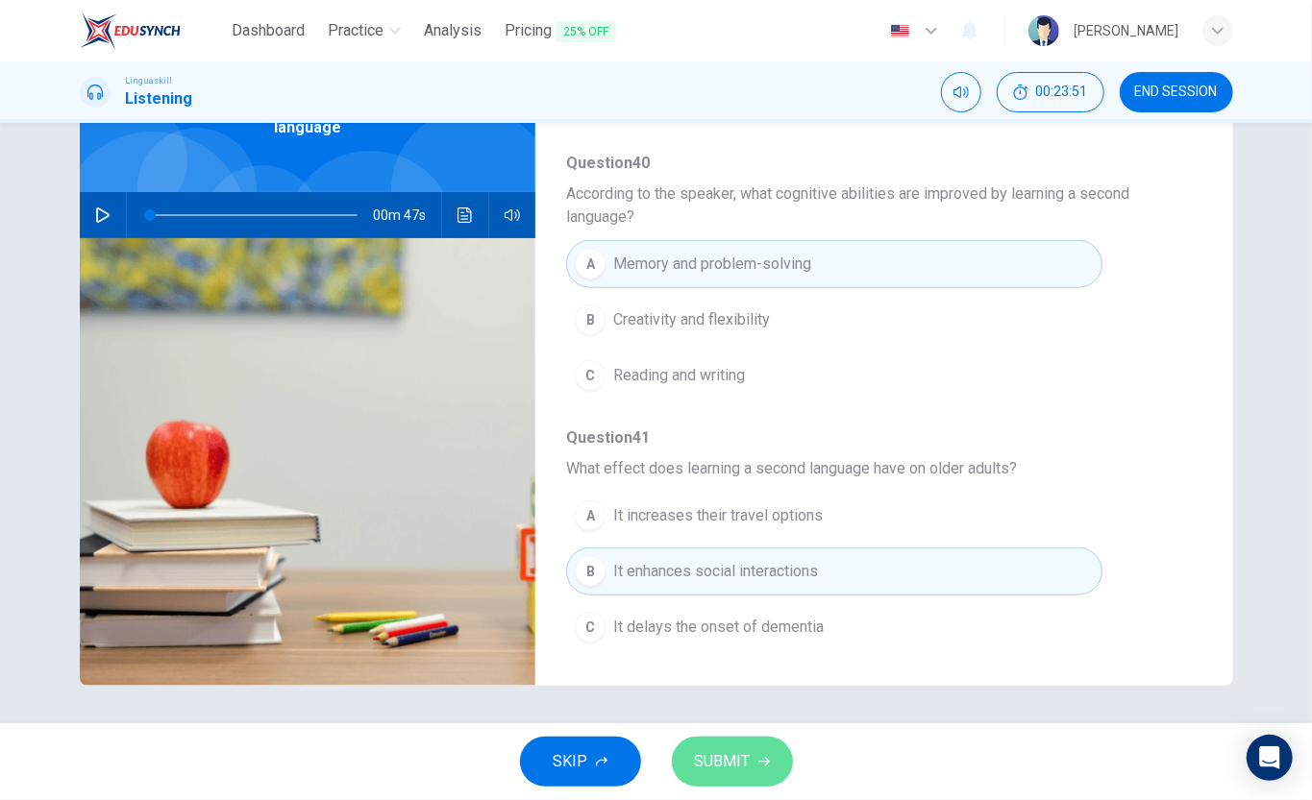
click at [751, 600] on button "SUBMIT" at bounding box center [732, 762] width 121 height 50
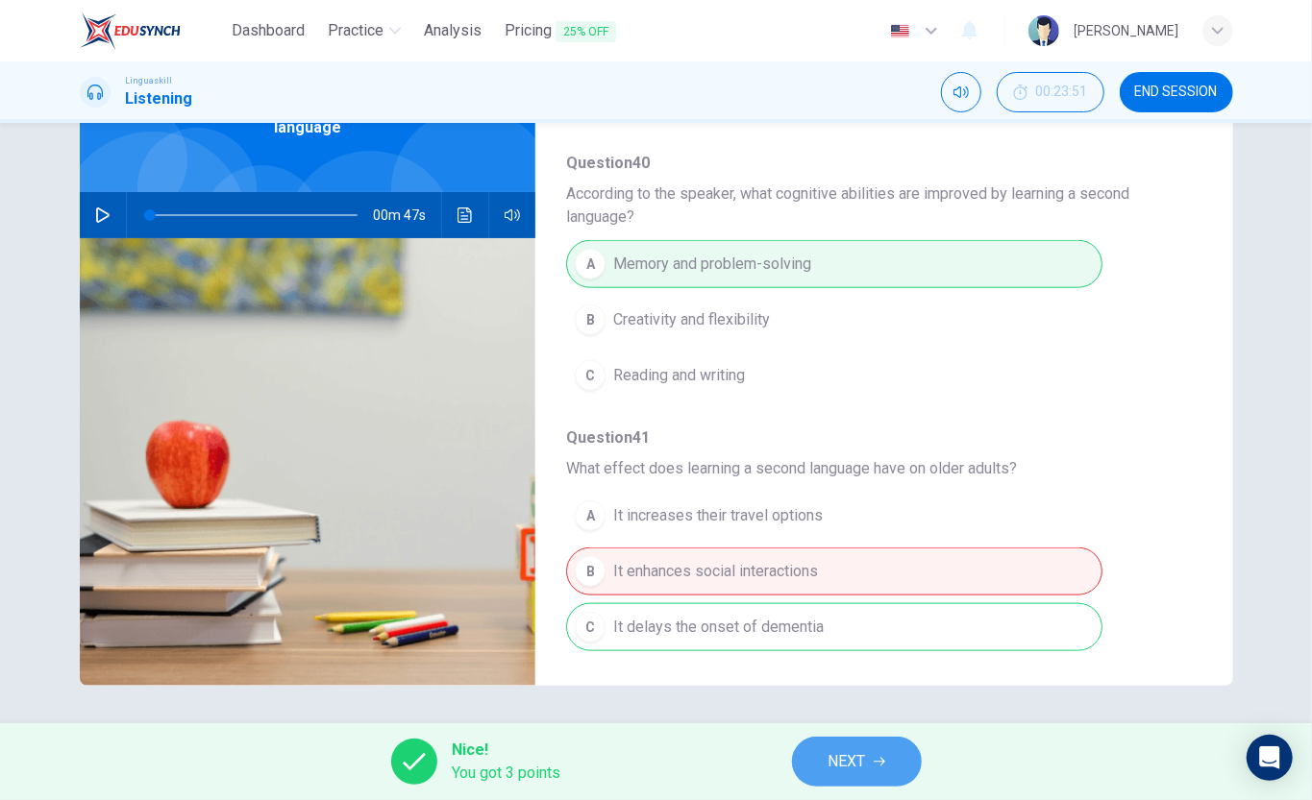
click at [866, 600] on button "NEXT" at bounding box center [857, 762] width 130 height 50
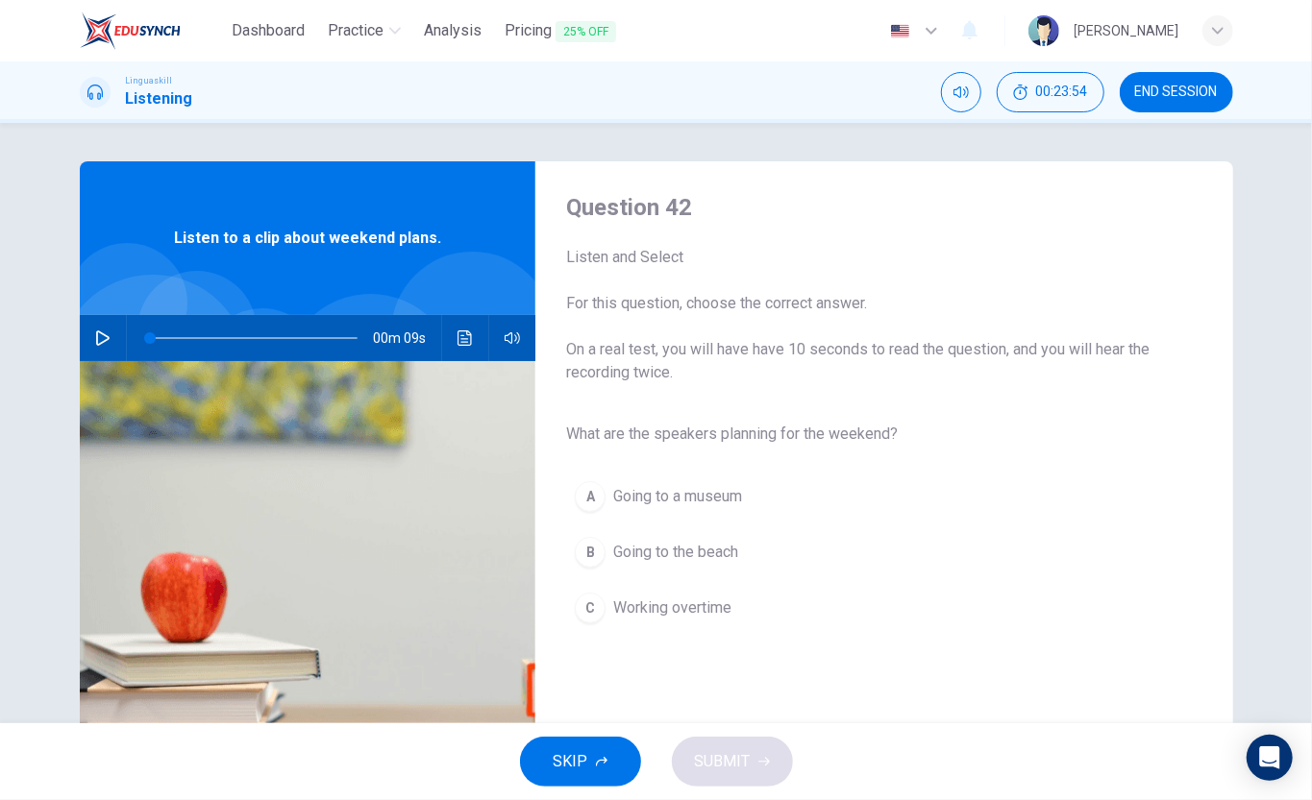
scroll to position [128, 0]
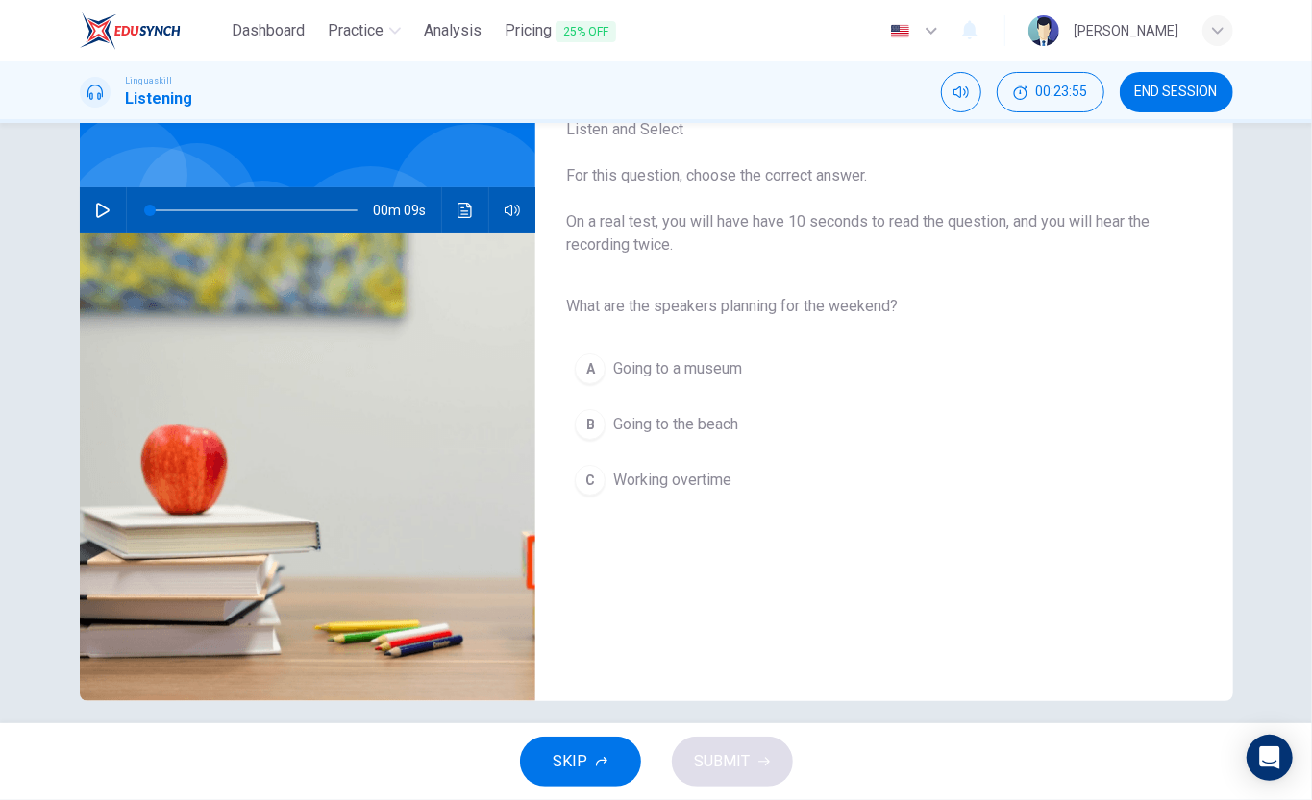
click at [98, 206] on icon "button" at bounding box center [102, 210] width 15 height 15
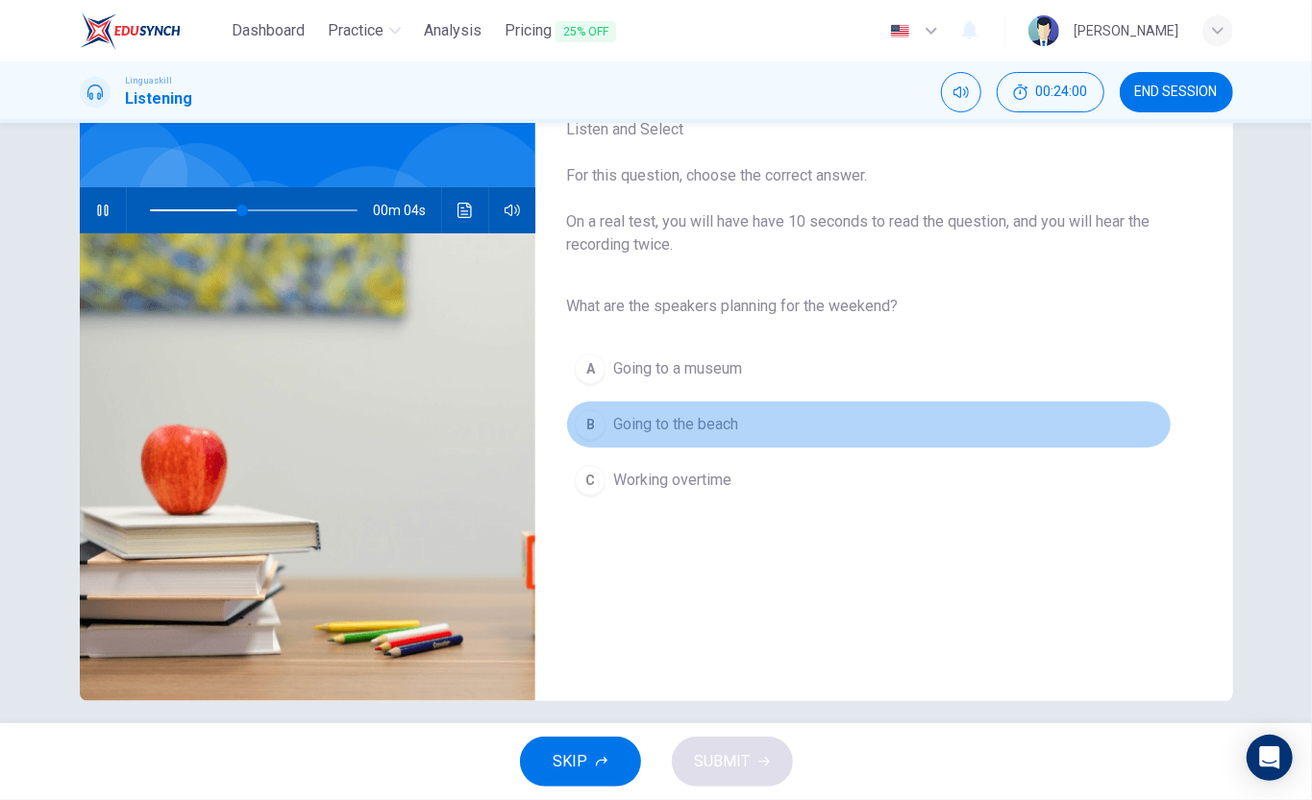
click at [704, 413] on span "Going to the beach" at bounding box center [675, 424] width 125 height 23
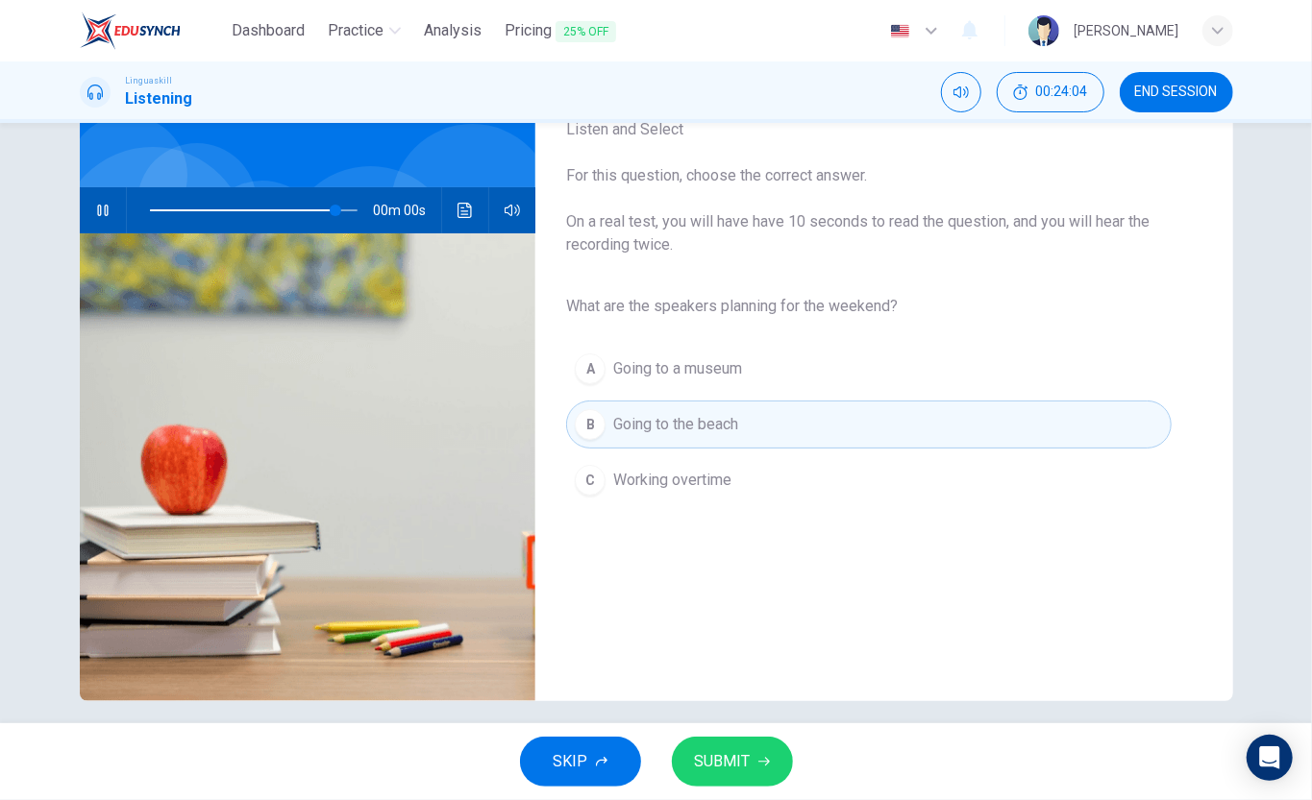
type input "0"
click at [746, 600] on span "SUBMIT" at bounding box center [723, 761] width 56 height 27
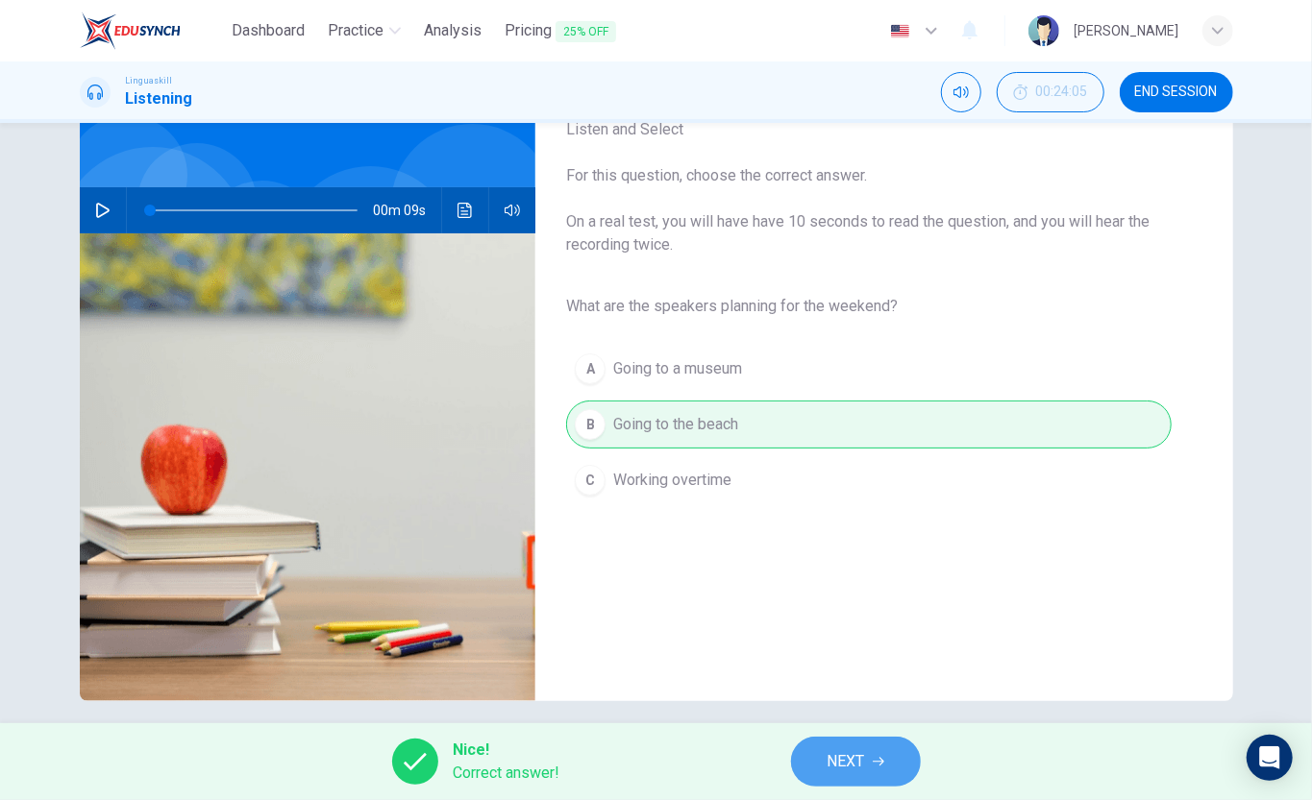
click at [890, 600] on button "NEXT" at bounding box center [856, 762] width 130 height 50
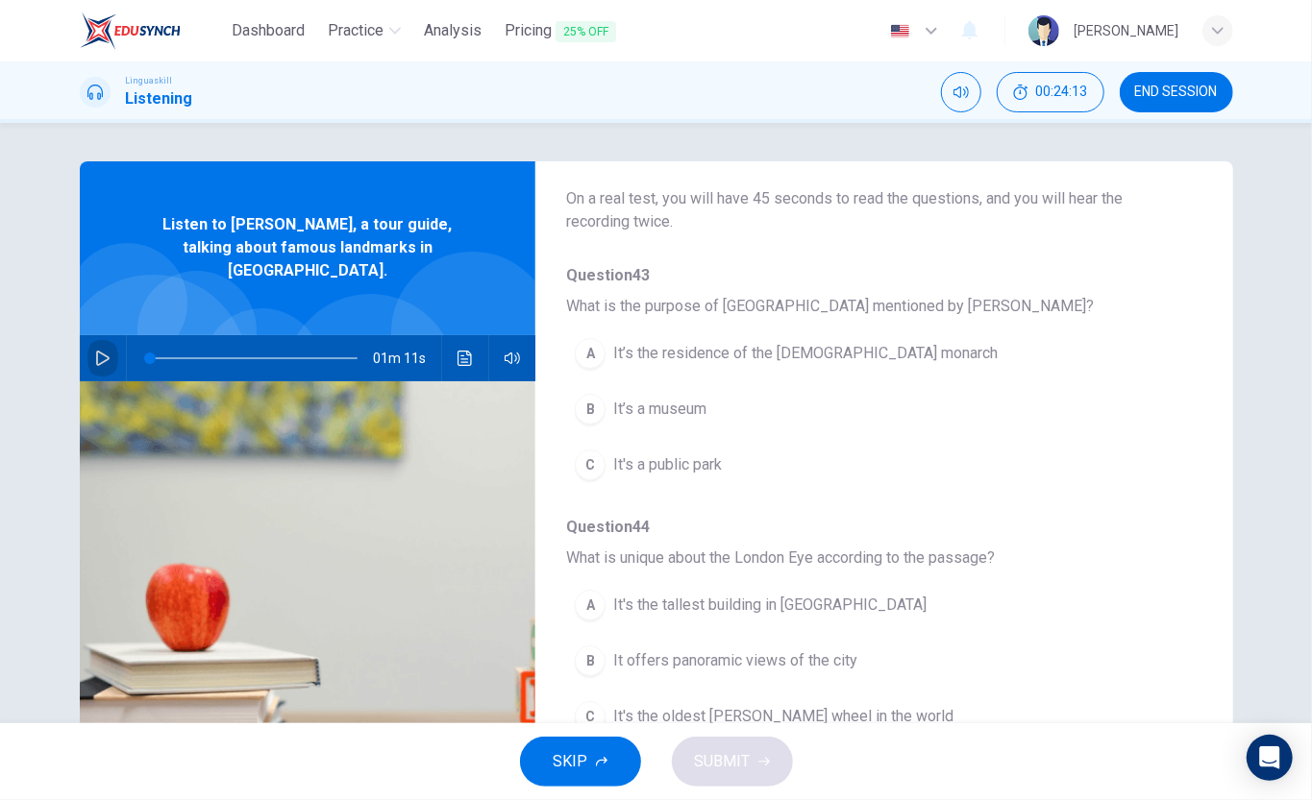
click at [111, 355] on button "button" at bounding box center [102, 358] width 31 height 46
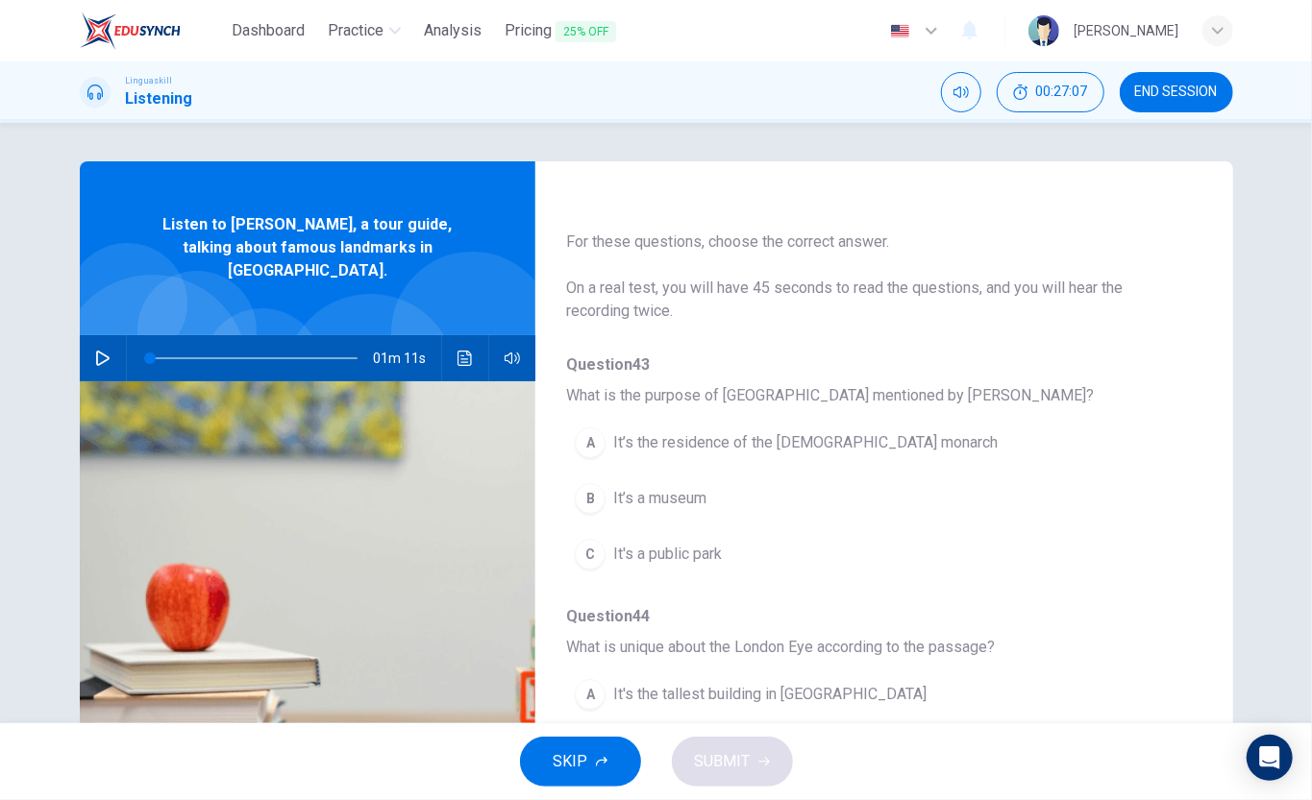
scroll to position [0, 0]
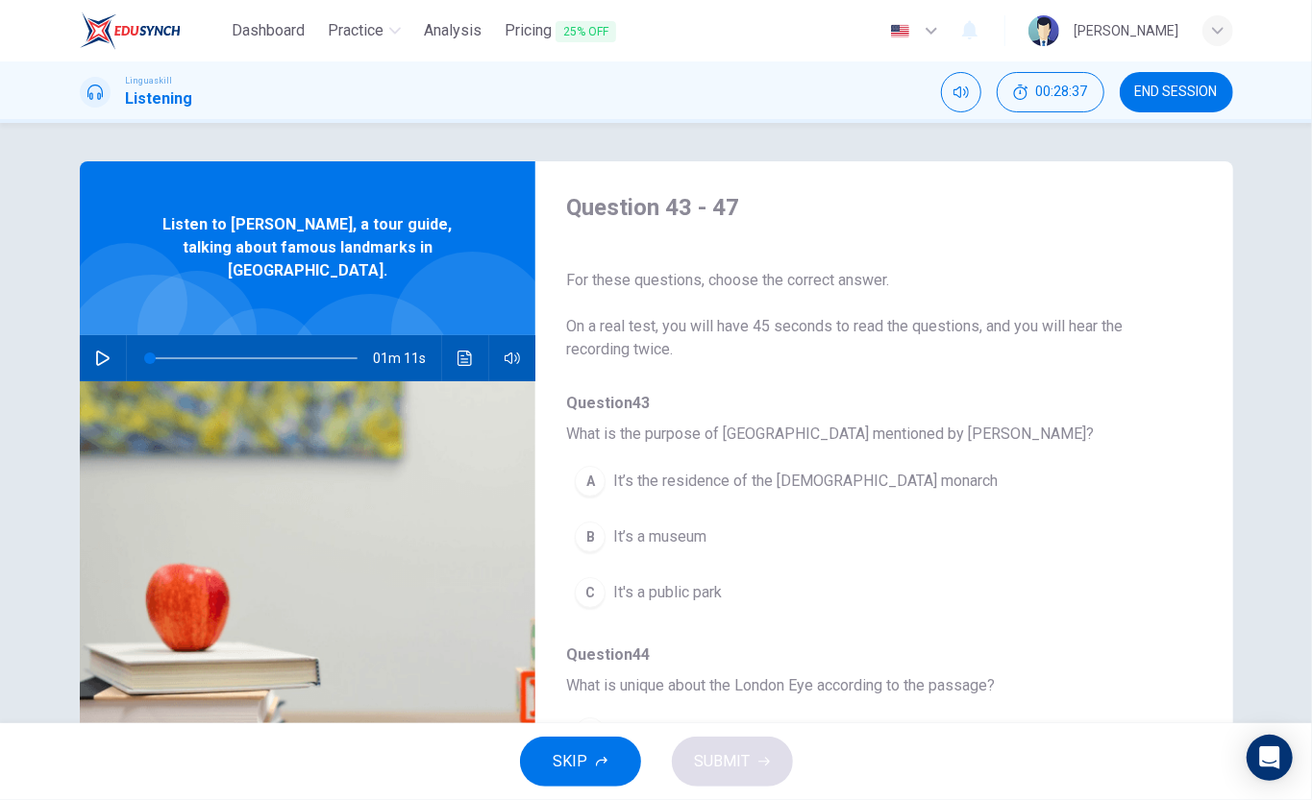
click at [101, 351] on icon "button" at bounding box center [102, 358] width 15 height 15
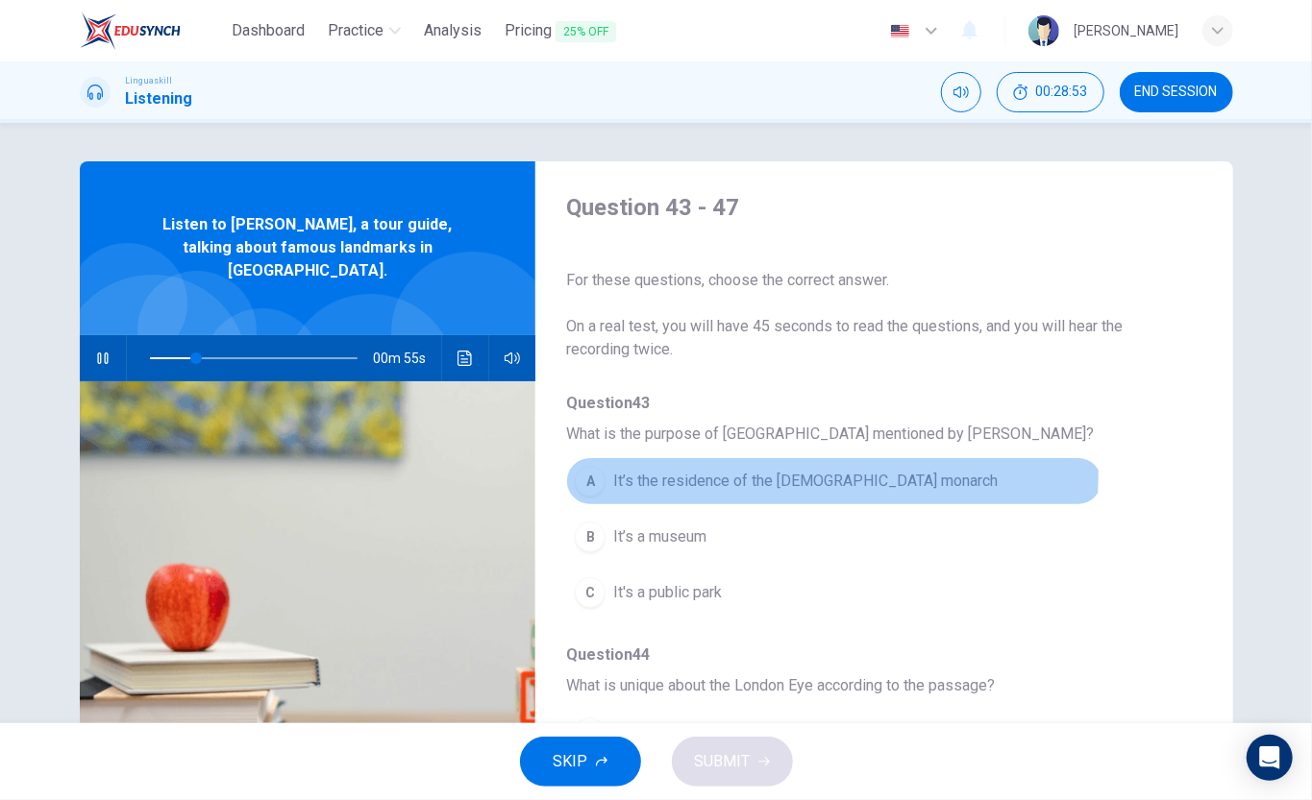
click at [811, 475] on span "It’s the residence of the British monarch" at bounding box center [805, 481] width 384 height 23
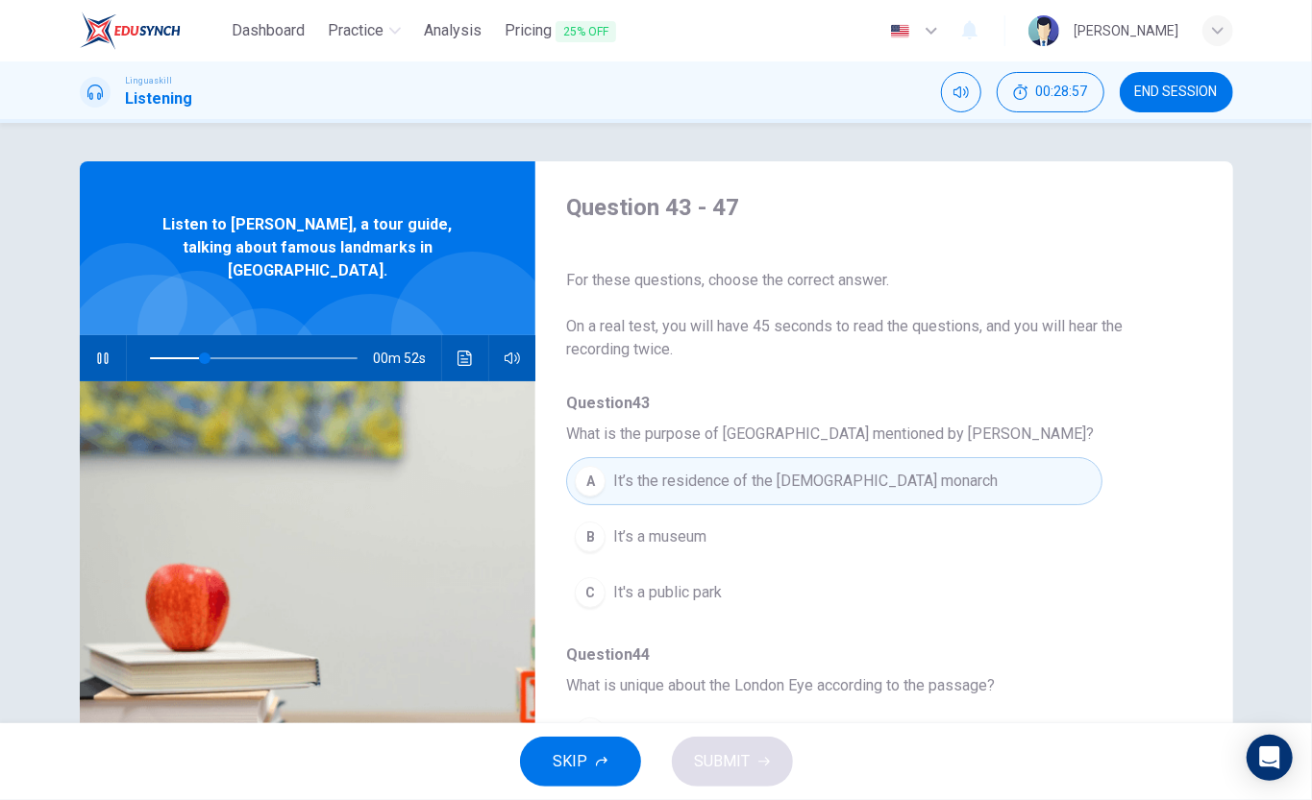
scroll to position [530, 0]
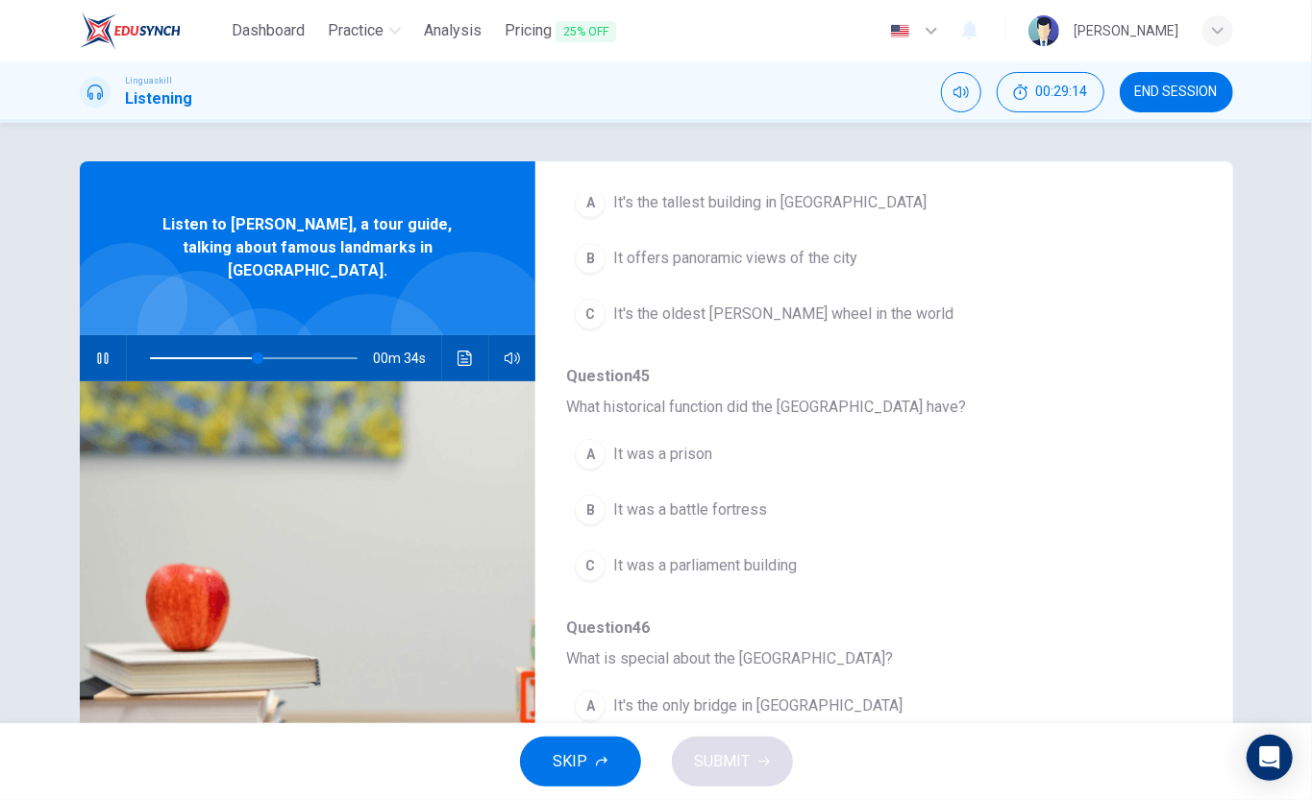
click at [840, 263] on span "It offers panoramic views of the city" at bounding box center [735, 258] width 244 height 23
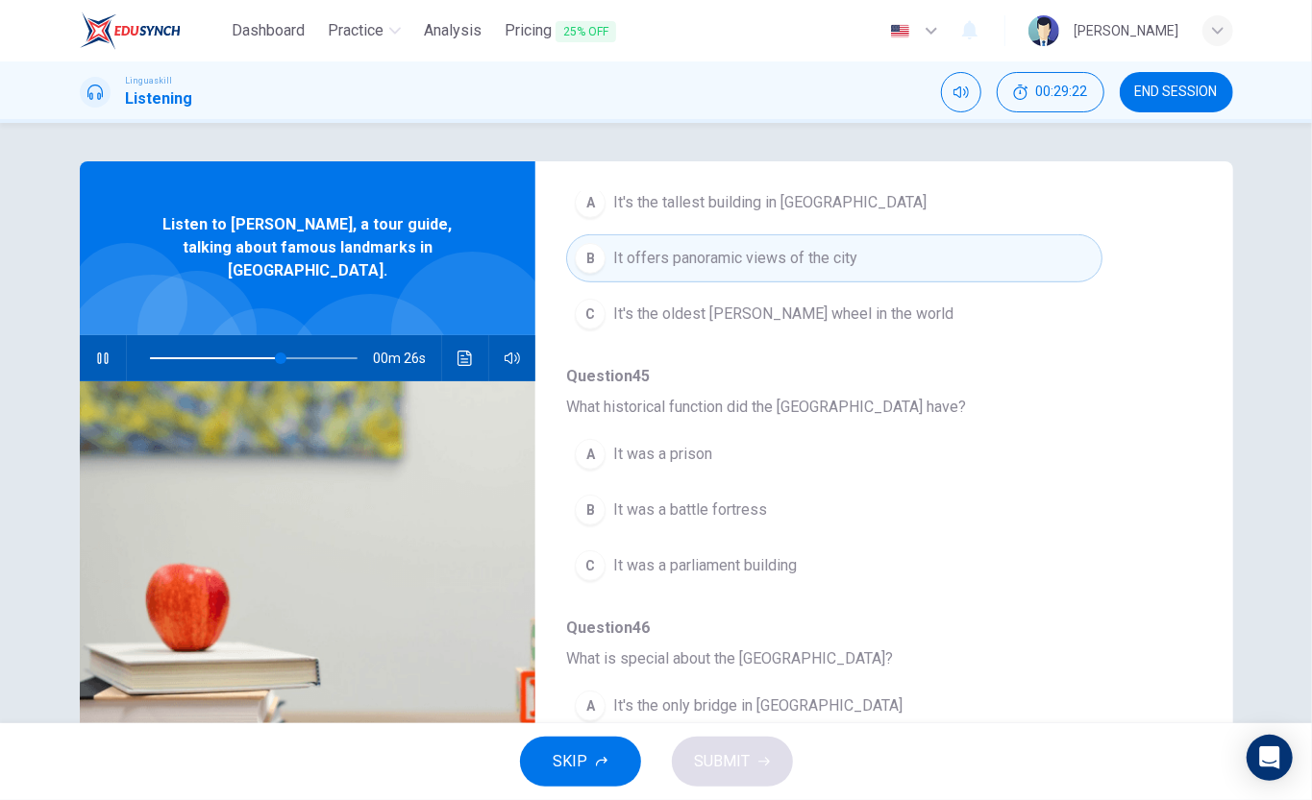
click at [703, 461] on span "It was a prison" at bounding box center [662, 454] width 99 height 23
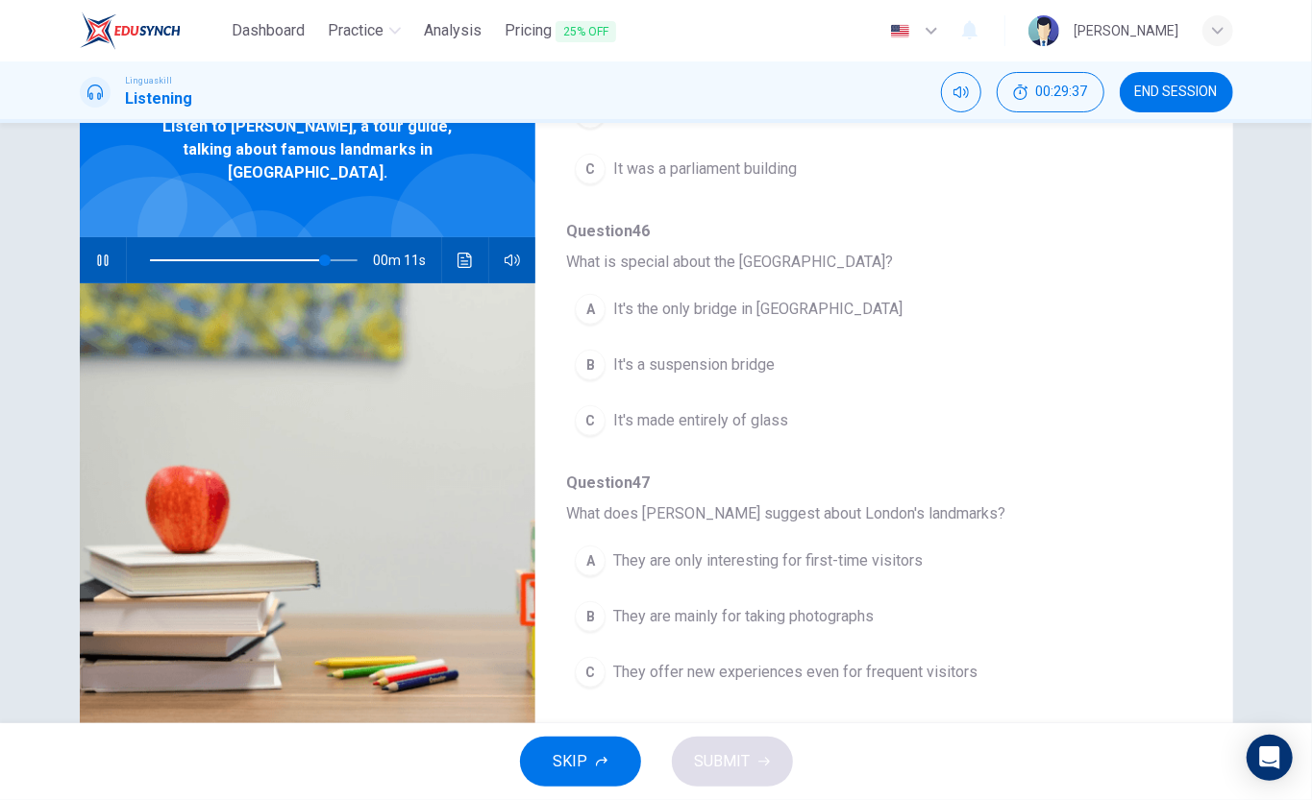
scroll to position [143, 0]
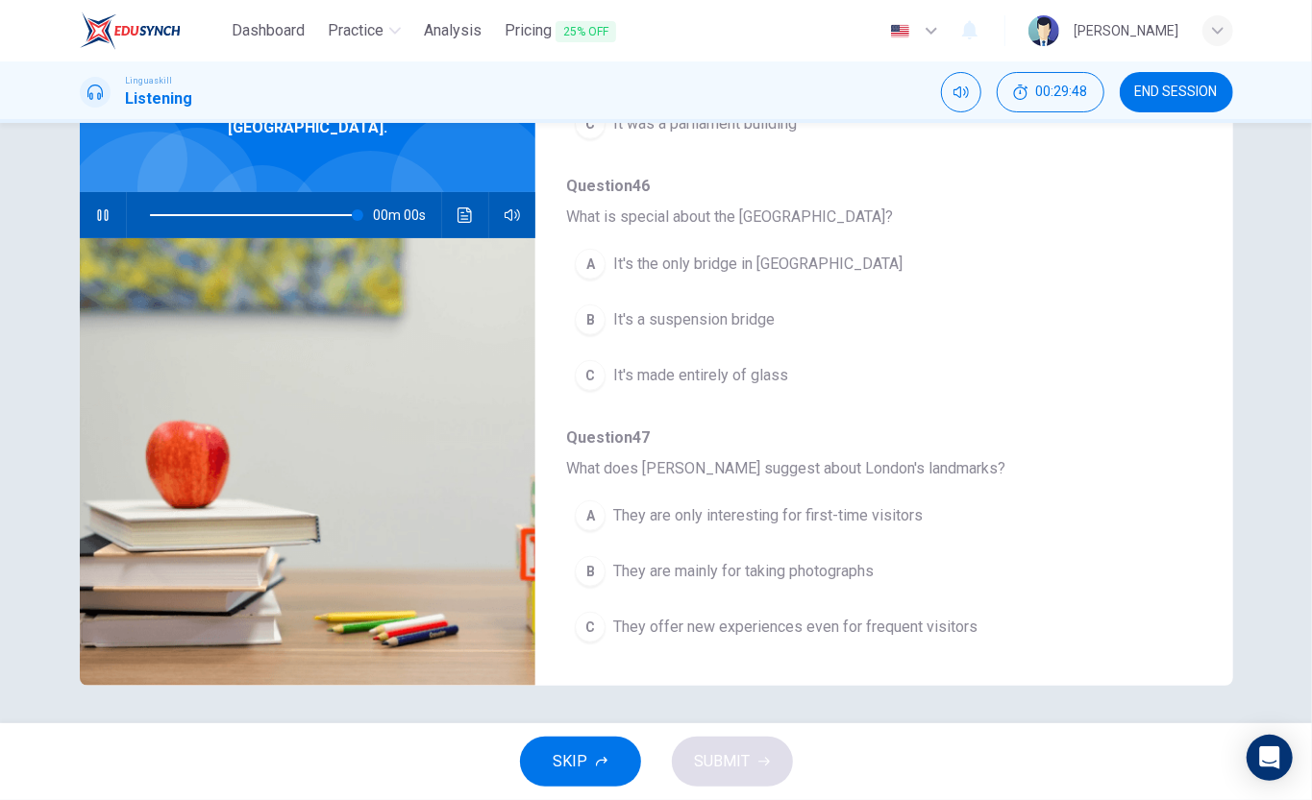
type input "0"
click at [900, 600] on span "They offer new experiences even for frequent visitors" at bounding box center [795, 627] width 364 height 23
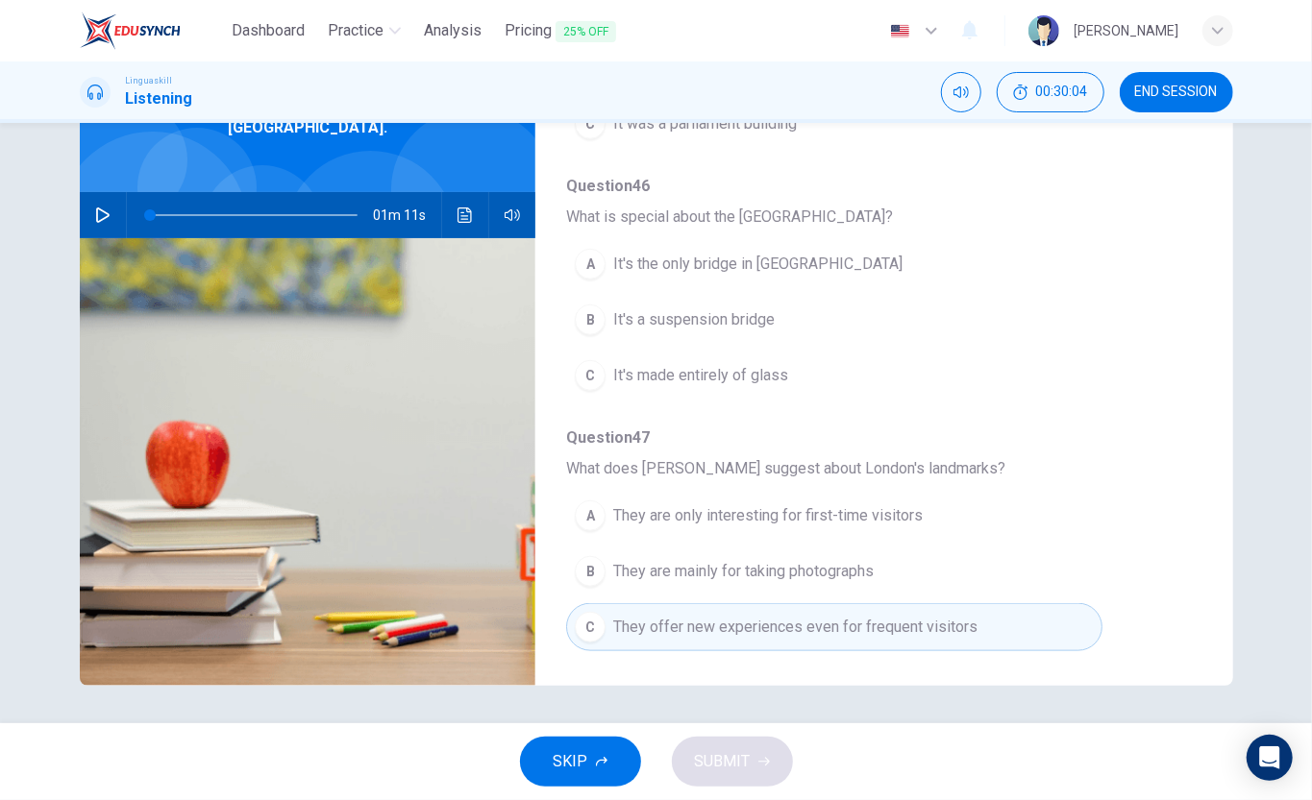
click at [983, 600] on div "Question 43 - 47 For these questions, choose the correct answer. On a real test…" at bounding box center [656, 352] width 1153 height 668
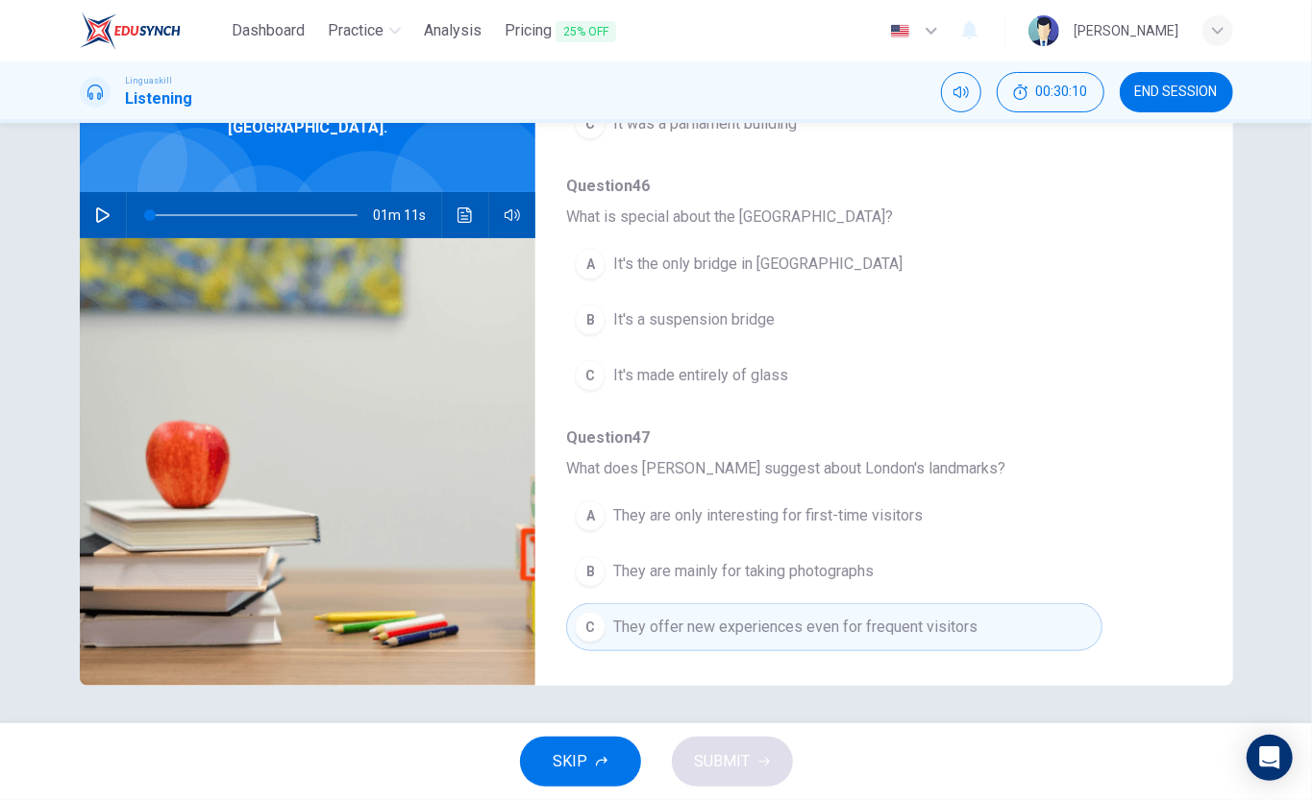
click at [983, 600] on div "Question 43 - 47 For these questions, choose the correct answer. On a real test…" at bounding box center [656, 352] width 1153 height 668
drag, startPoint x: 1196, startPoint y: 674, endPoint x: 1199, endPoint y: 663, distance: 11.0
click at [983, 600] on div "Question 43 - 47 For these questions, choose the correct answer. On a real test…" at bounding box center [656, 352] width 1153 height 668
drag, startPoint x: 1270, startPoint y: 229, endPoint x: 1257, endPoint y: 228, distance: 13.5
click at [983, 227] on div "Question 43 - 47 For these questions, choose the correct answer. On a real test…" at bounding box center [656, 423] width 1312 height 601
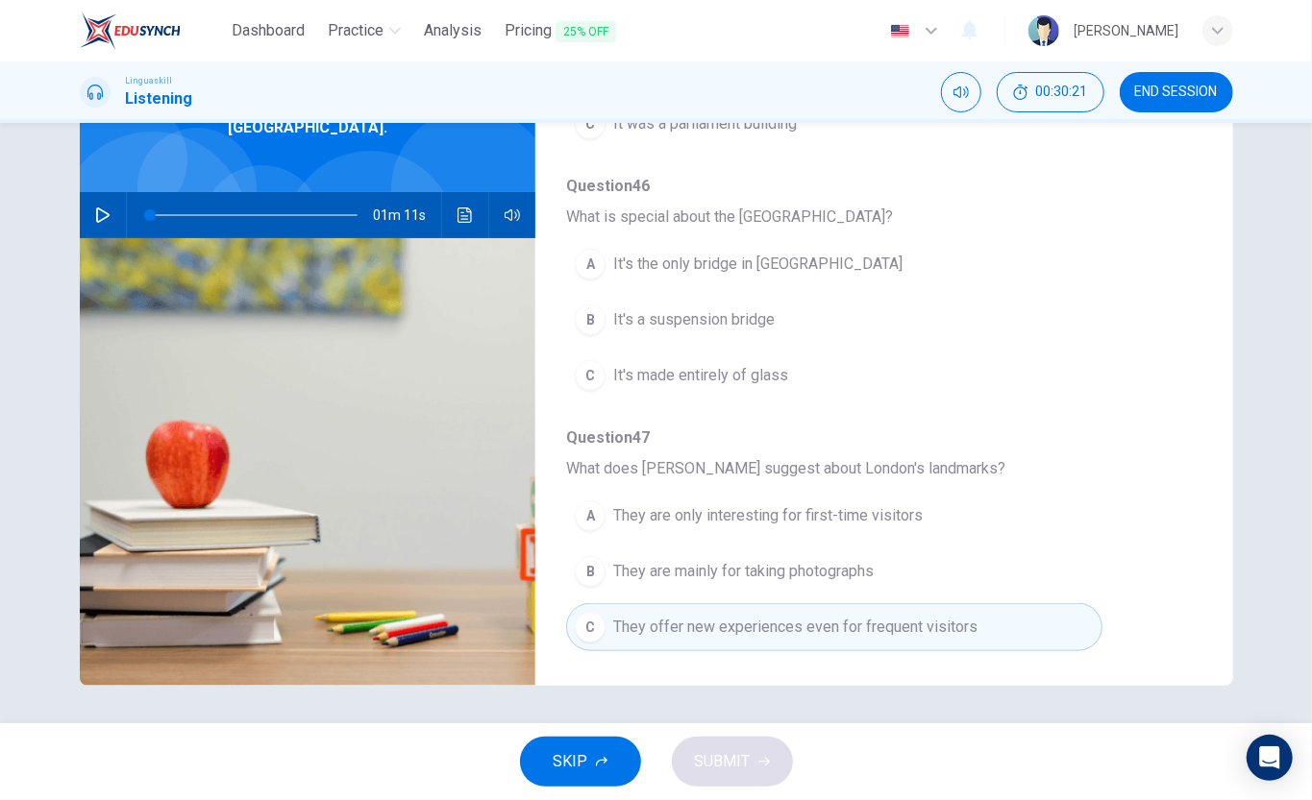
click at [983, 600] on div "Question 43 - 47 For these questions, choose the correct answer. On a real test…" at bounding box center [656, 423] width 1312 height 601
click at [983, 600] on div "Question 43 - 47 For these questions, choose the correct answer. On a real test…" at bounding box center [656, 352] width 1153 height 668
click at [842, 600] on div "Question 43 - 47 For these questions, choose the correct answer. On a real test…" at bounding box center [656, 352] width 1153 height 668
click at [983, 166] on div "Question 43 - 47 For these questions, choose the correct answer. On a real test…" at bounding box center [656, 352] width 1153 height 668
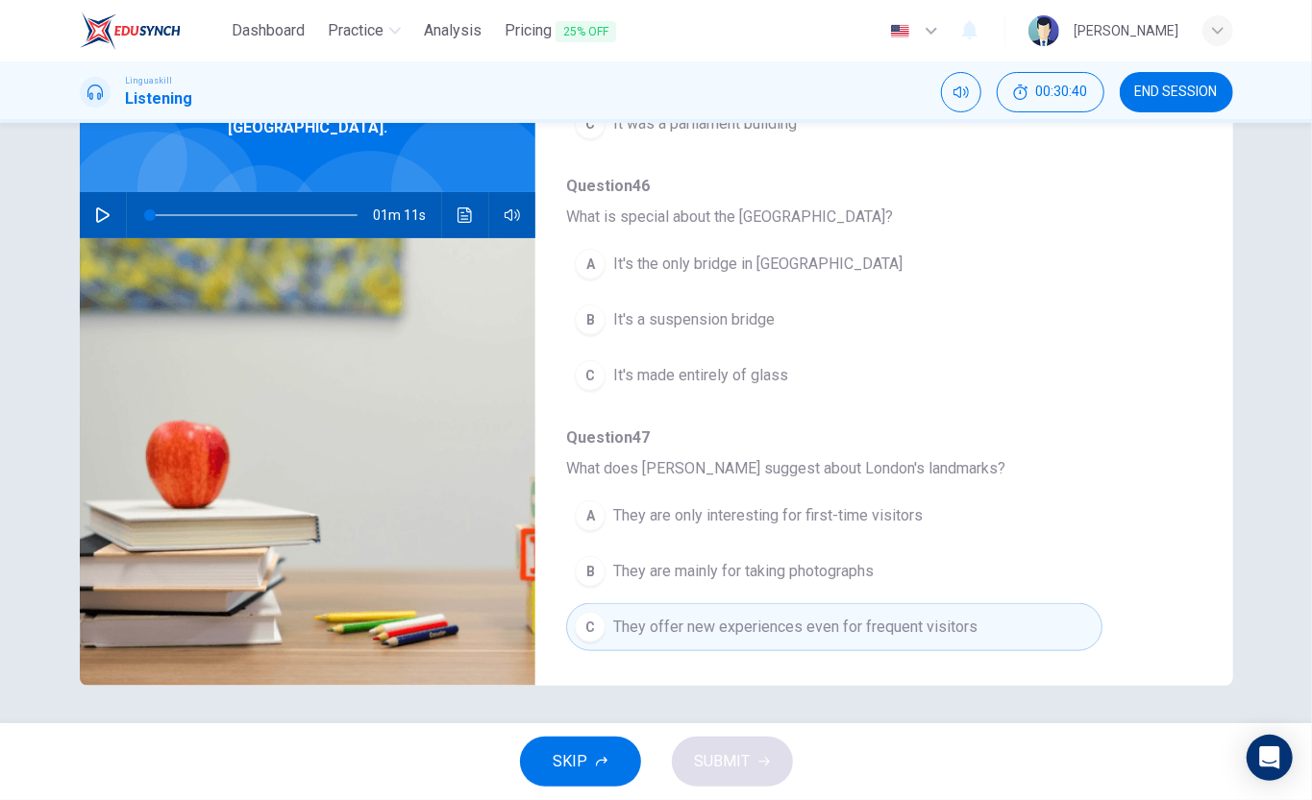
scroll to position [308, 0]
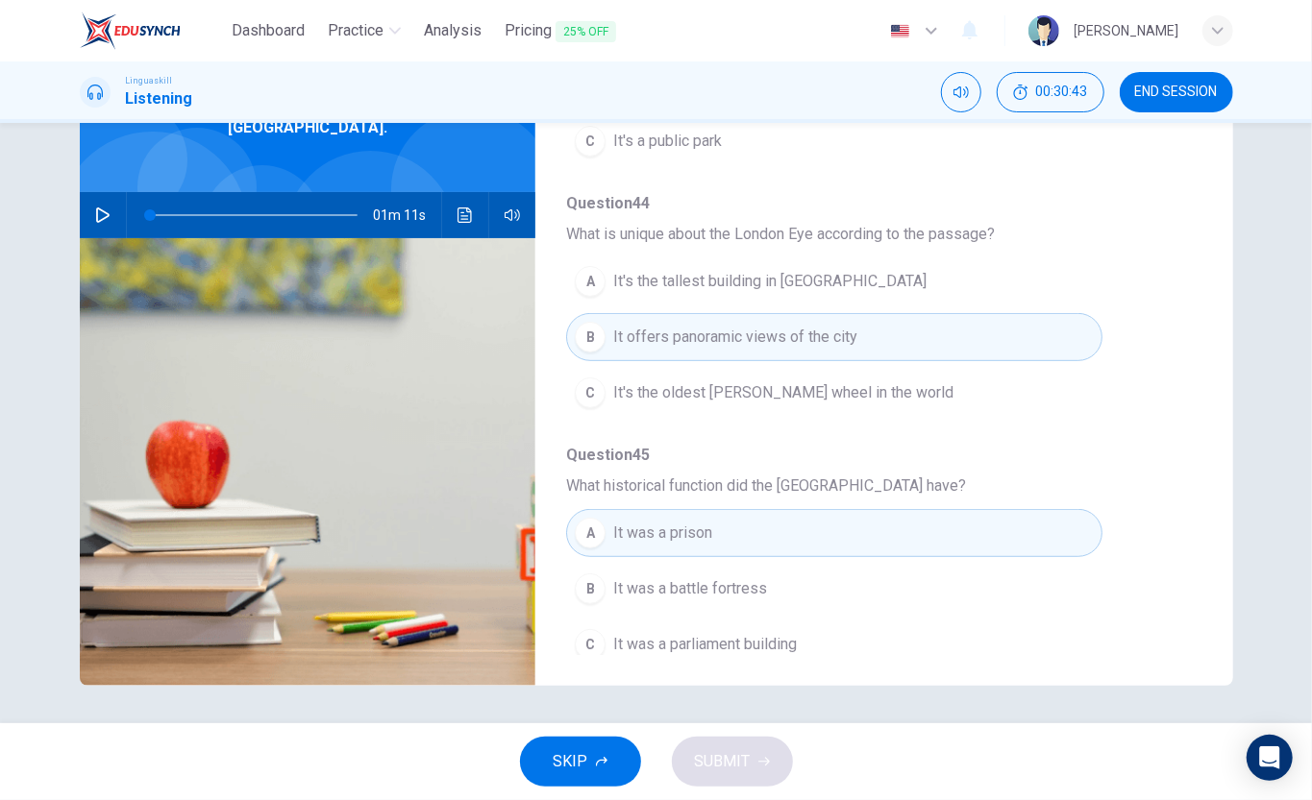
click at [983, 600] on div "Question 43 - 47 For these questions, choose the correct answer. On a real test…" at bounding box center [656, 352] width 1153 height 668
click at [983, 600] on div "Question 43 - 47 For these questions, choose the correct answer. On a real test…" at bounding box center [868, 352] width 666 height 606
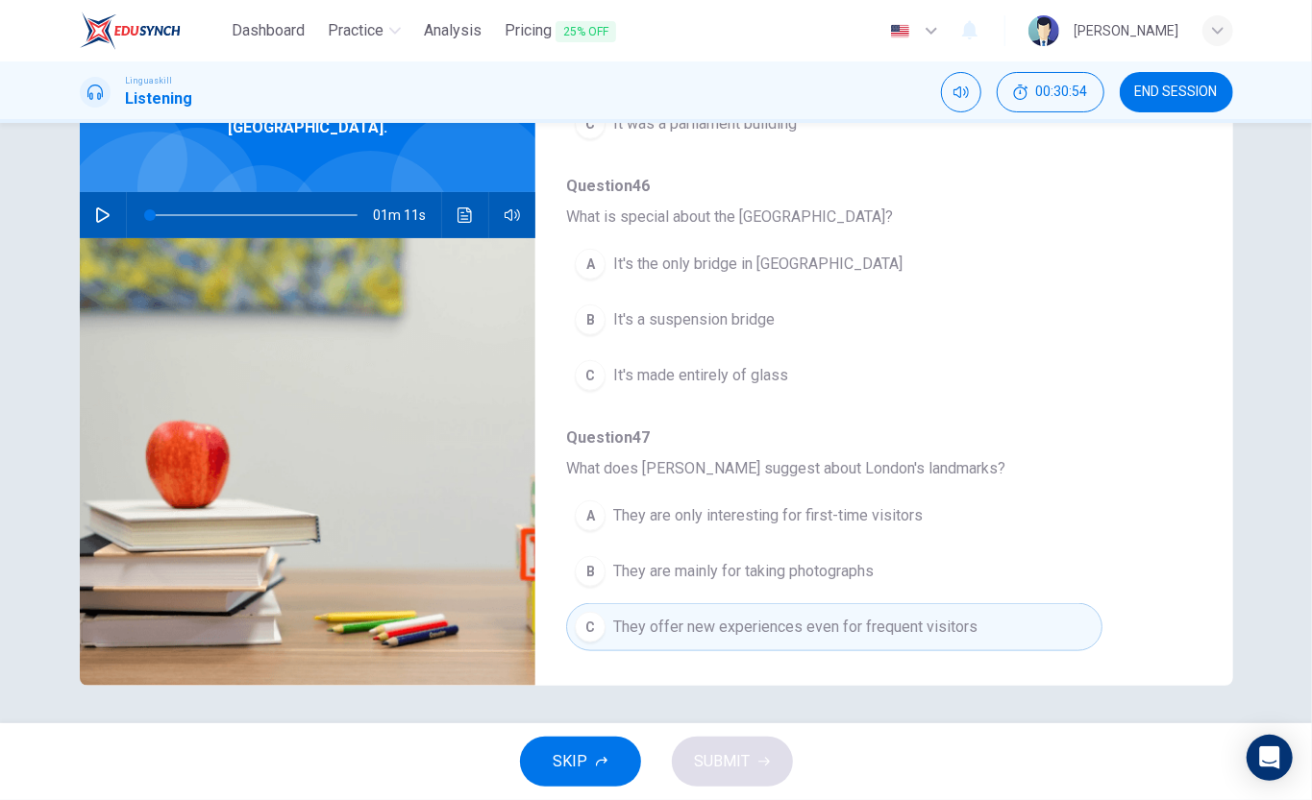
click at [983, 600] on div "Question 43 - 47 For these questions, choose the correct answer. On a real test…" at bounding box center [656, 423] width 1312 height 601
click at [655, 44] on div "Dashboard Practice Analysis Pricing 25% OFF English en ​ Sevilay Bostanci" at bounding box center [656, 30] width 1153 height 61
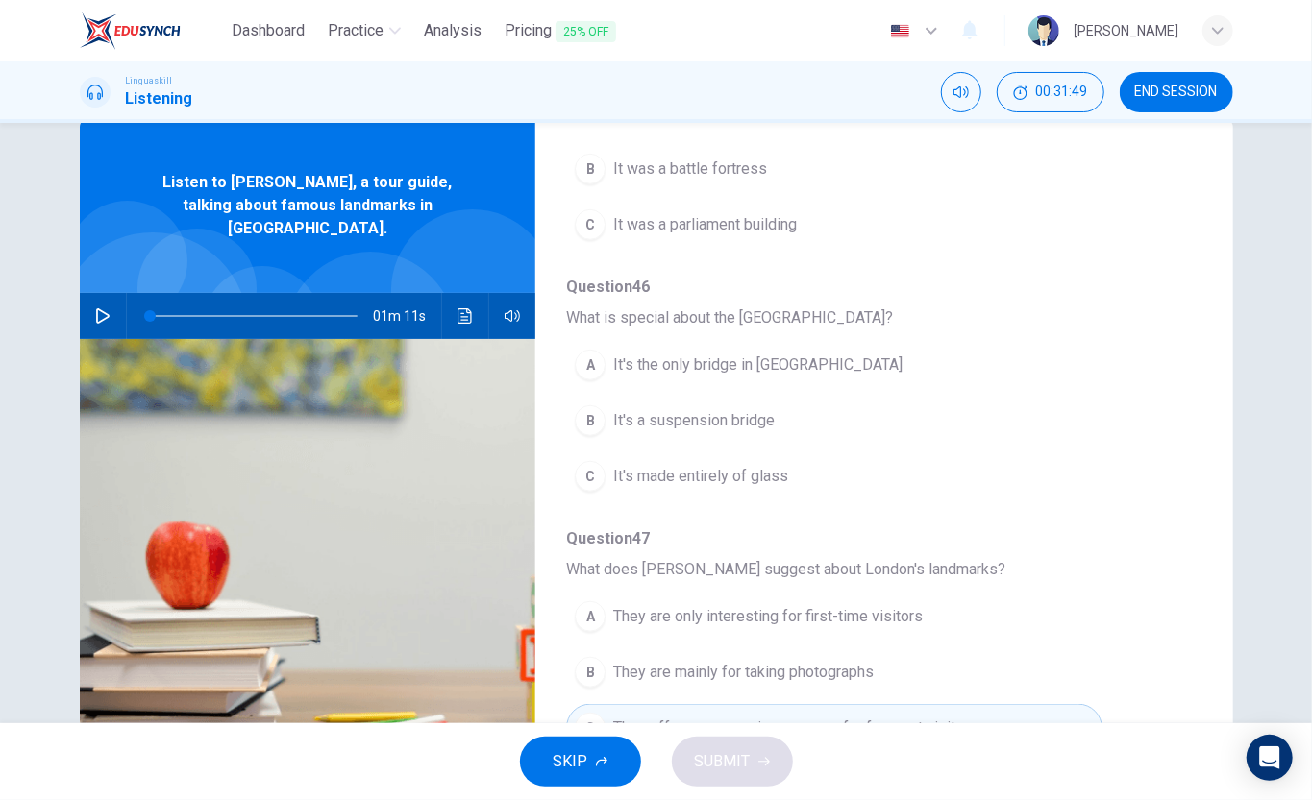
scroll to position [143, 0]
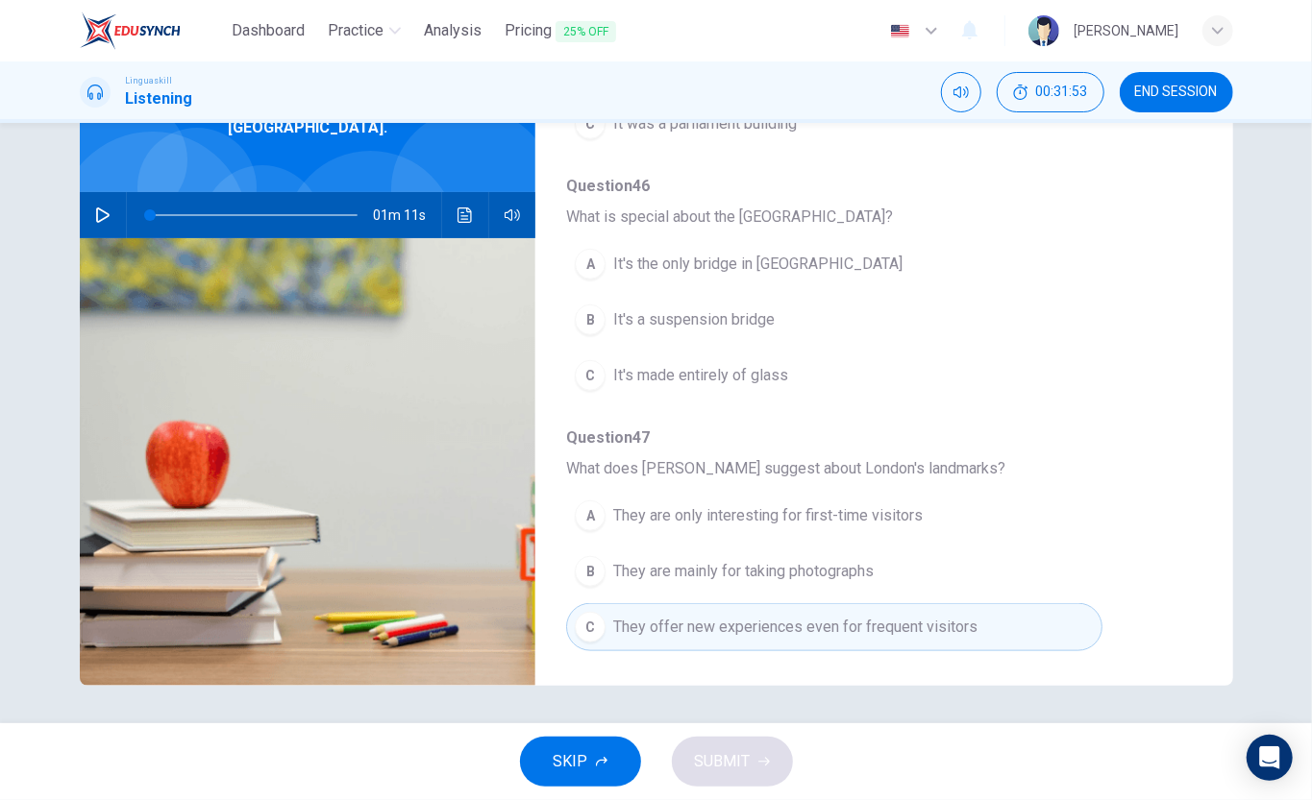
click at [983, 43] on header "Dashboard Practice Analysis Pricing 25% OFF English en ​ Sevilay Bostanci" at bounding box center [656, 30] width 1312 height 61
click at [581, 600] on span "SKIP" at bounding box center [570, 761] width 35 height 27
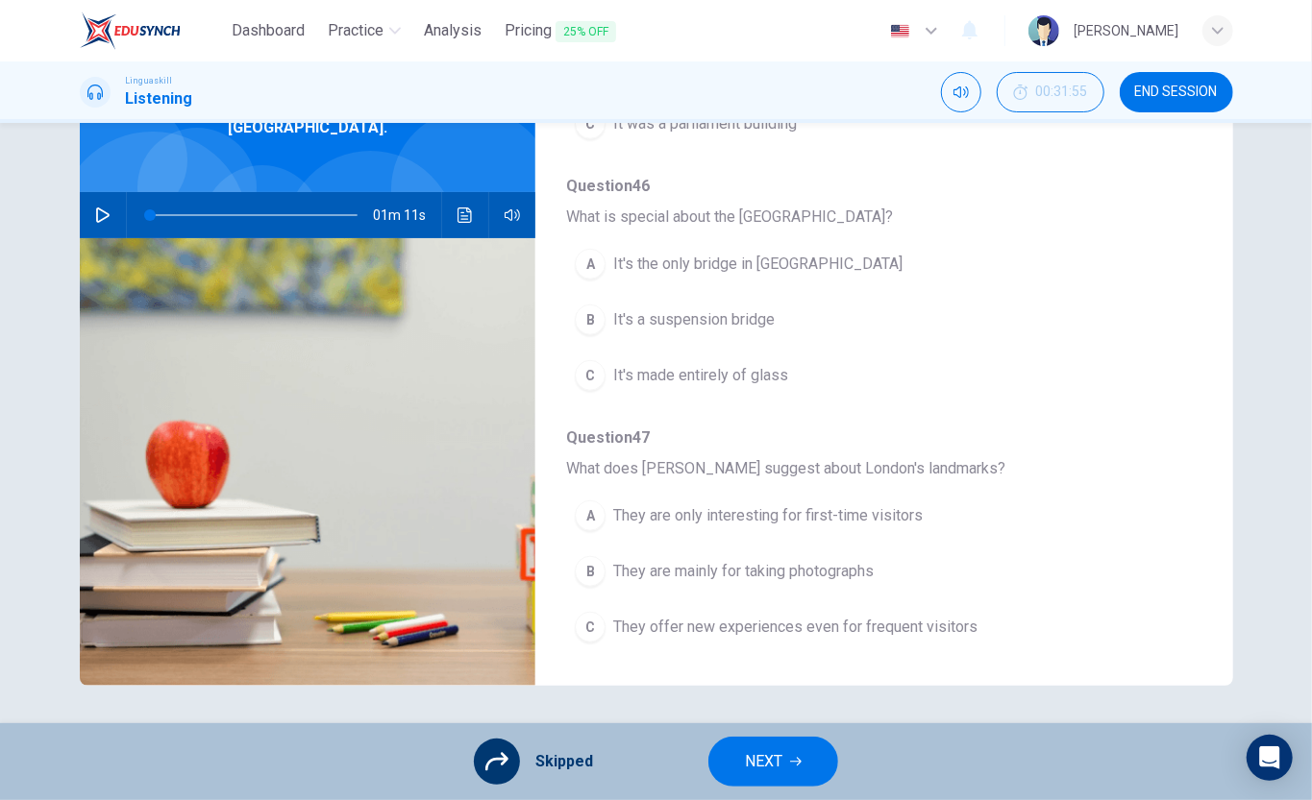
click at [808, 600] on button "NEXT" at bounding box center [773, 762] width 130 height 50
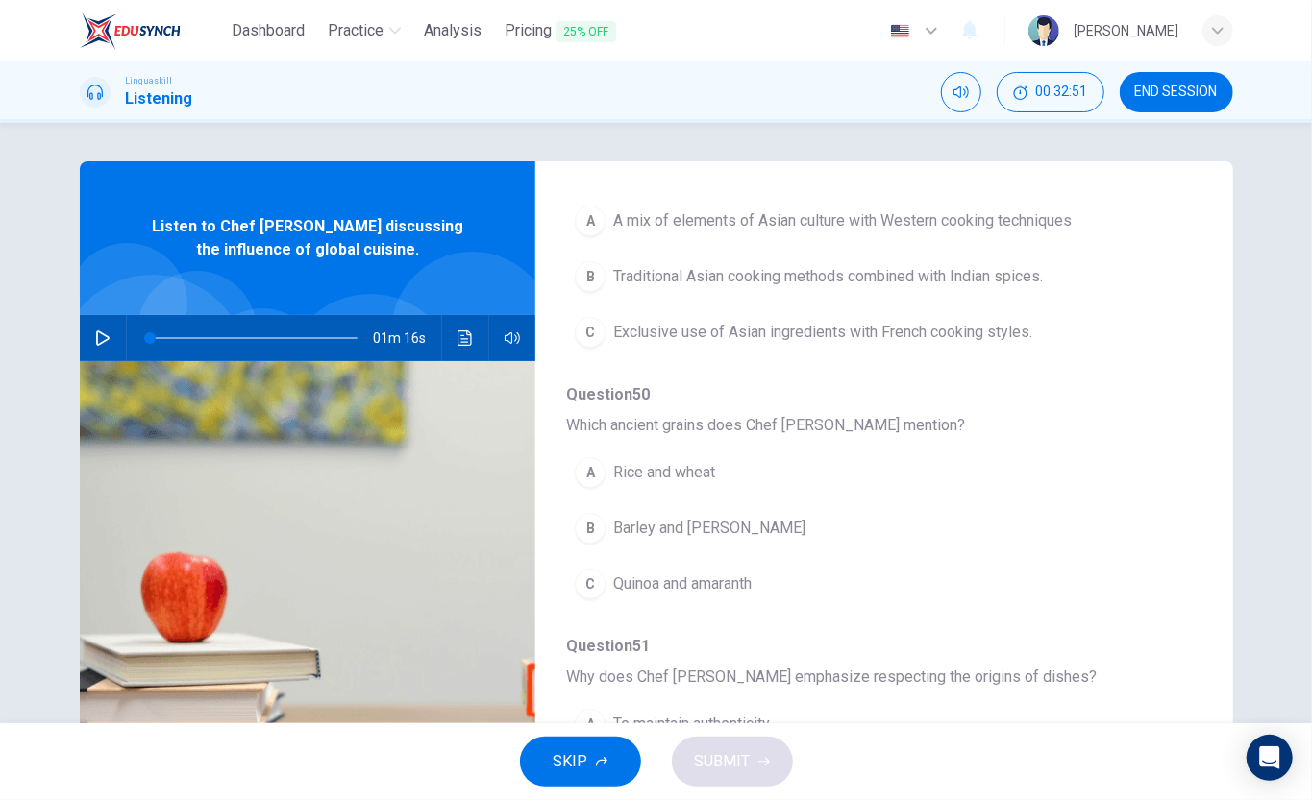
scroll to position [854, 0]
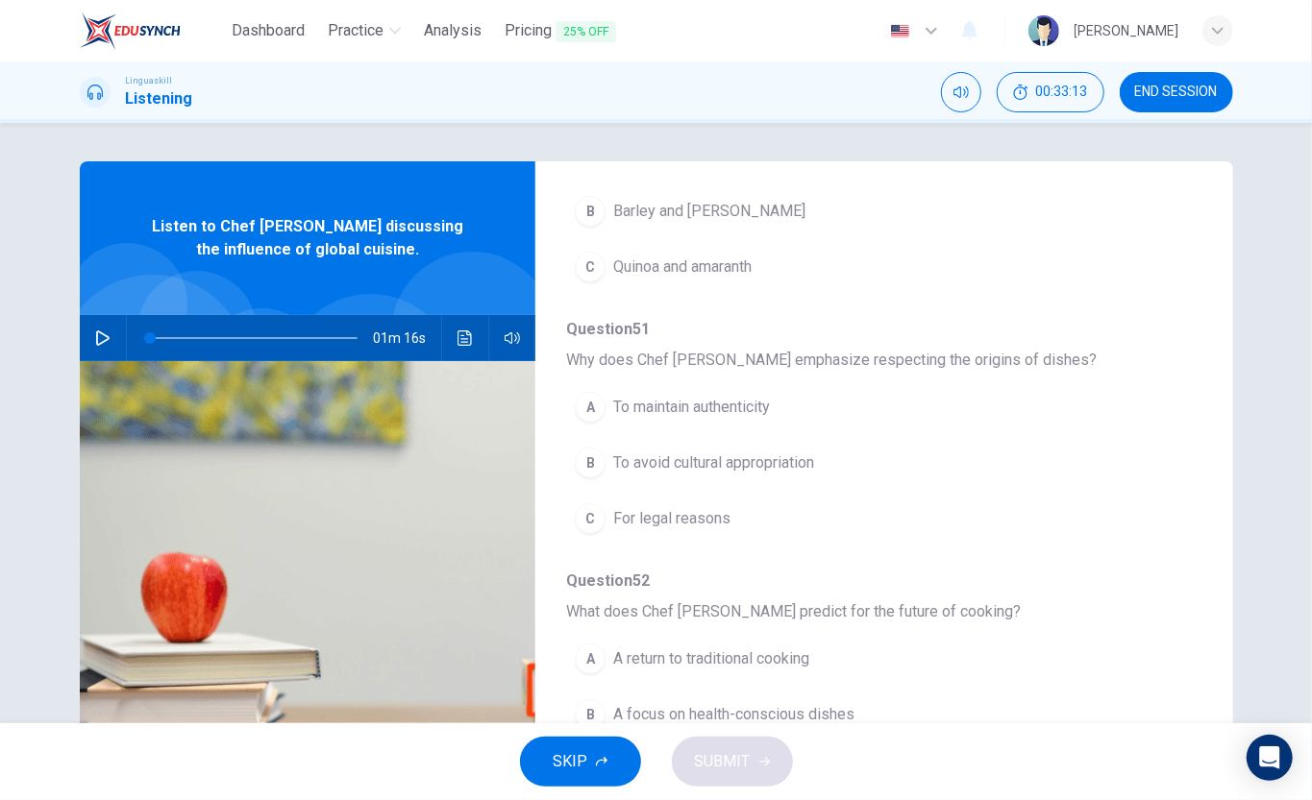
drag, startPoint x: 1136, startPoint y: 1, endPoint x: 1081, endPoint y: 402, distance: 404.4
click at [983, 402] on button "A To maintain authenticity" at bounding box center [833, 407] width 535 height 48
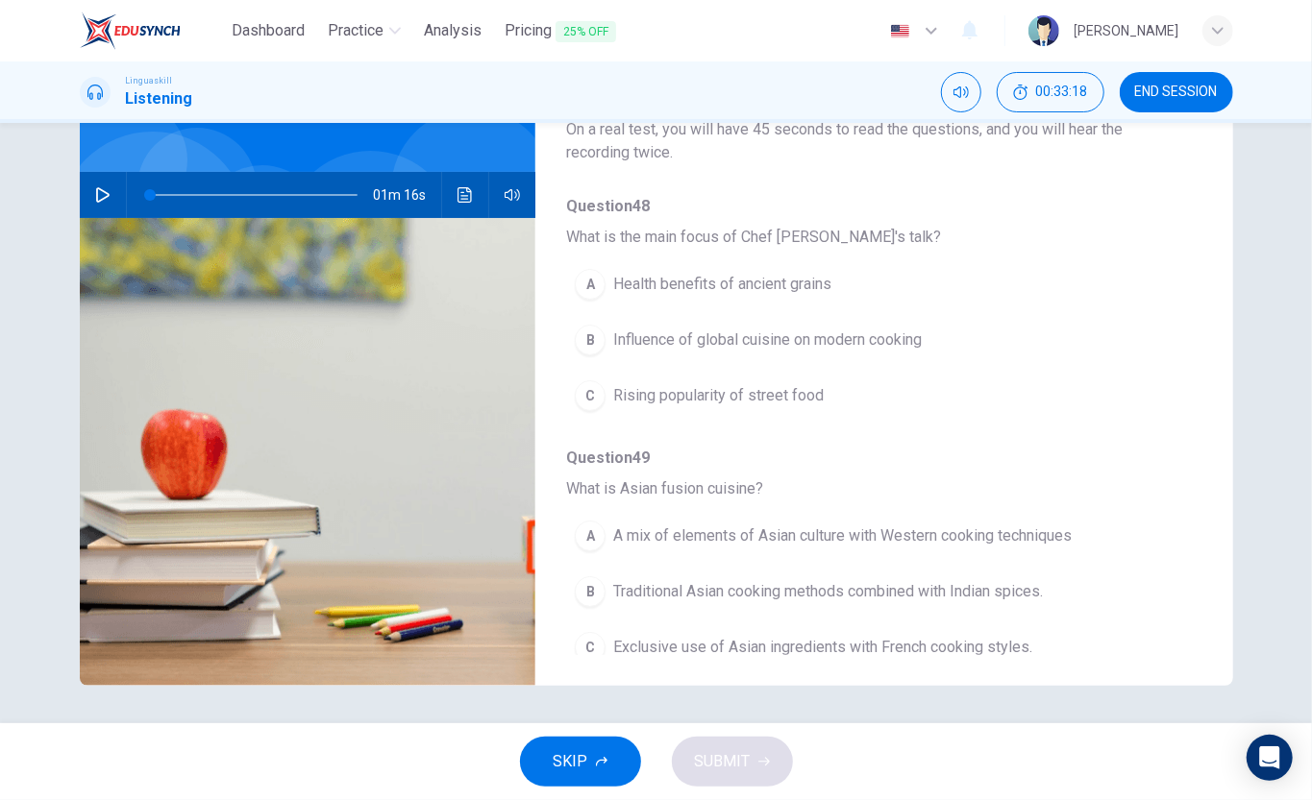
scroll to position [0, 0]
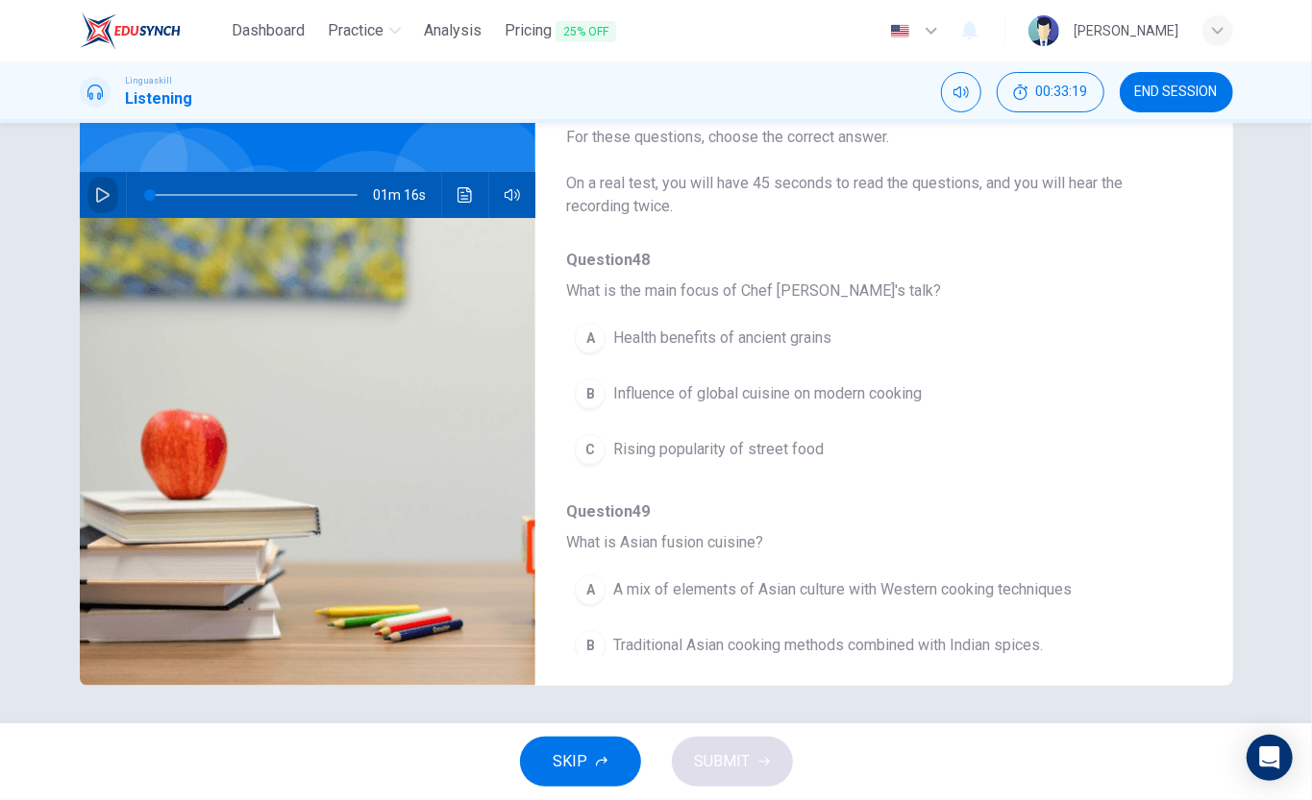
drag, startPoint x: 93, startPoint y: 189, endPoint x: 209, endPoint y: 324, distance: 177.8
click at [95, 192] on icon "button" at bounding box center [102, 194] width 15 height 15
click at [720, 402] on span "Influence of global cuisine on modern cooking" at bounding box center [767, 393] width 308 height 23
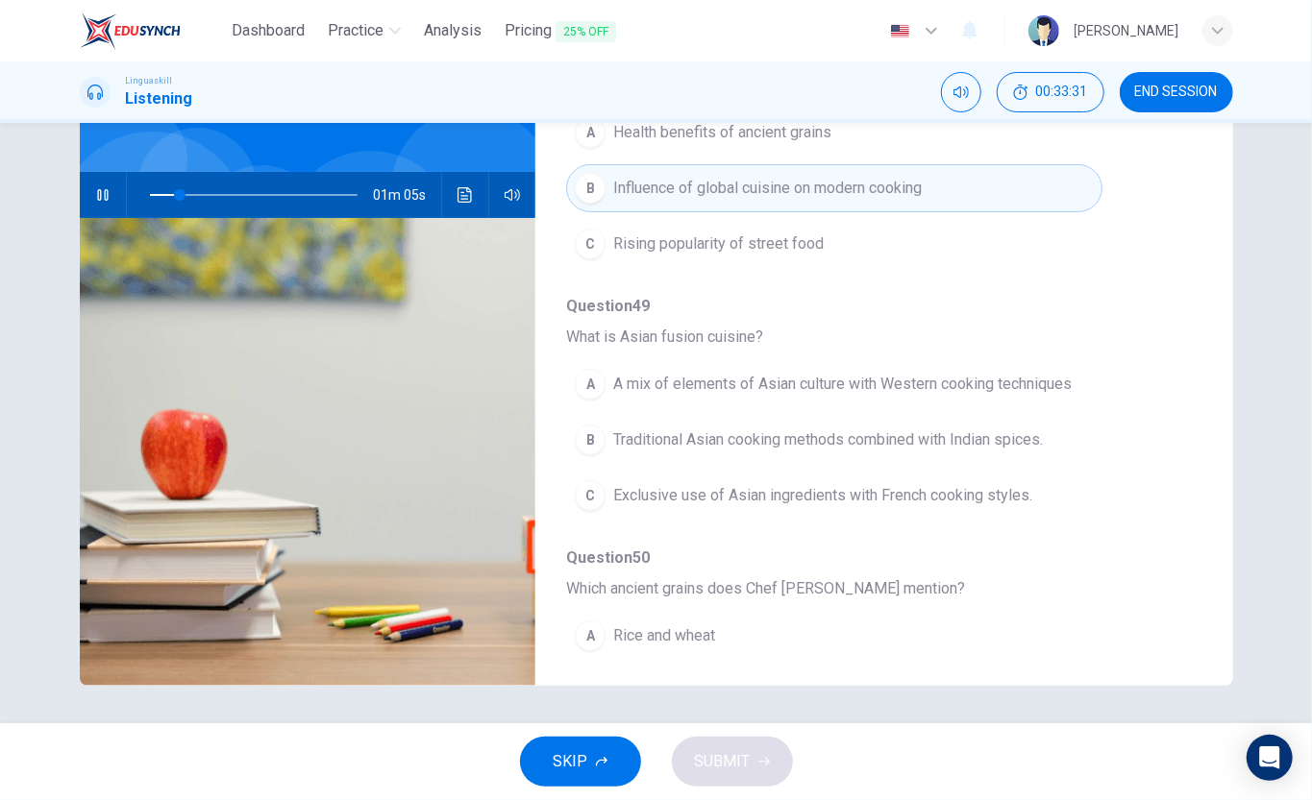
scroll to position [256, 0]
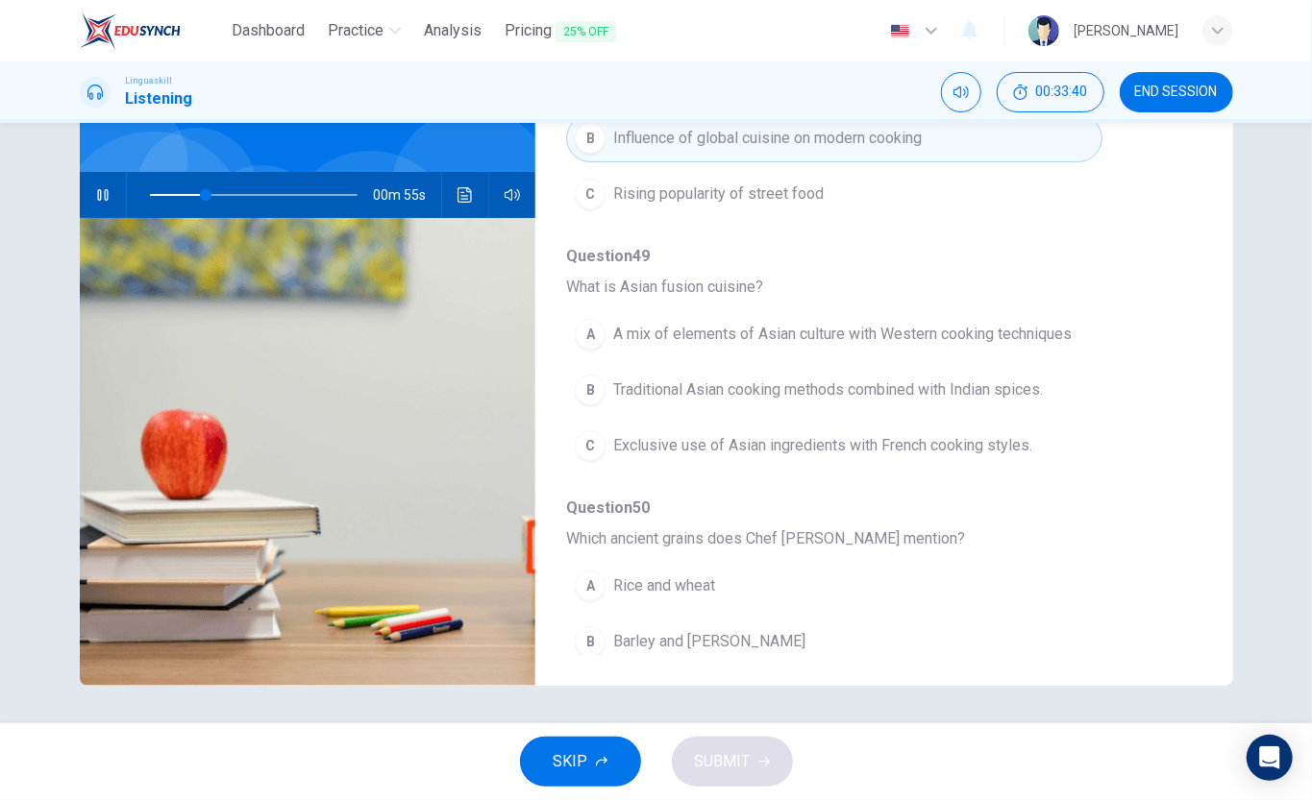
click at [965, 402] on span "Traditional Asian cooking methods combined with Indian spices." at bounding box center [827, 390] width 429 height 23
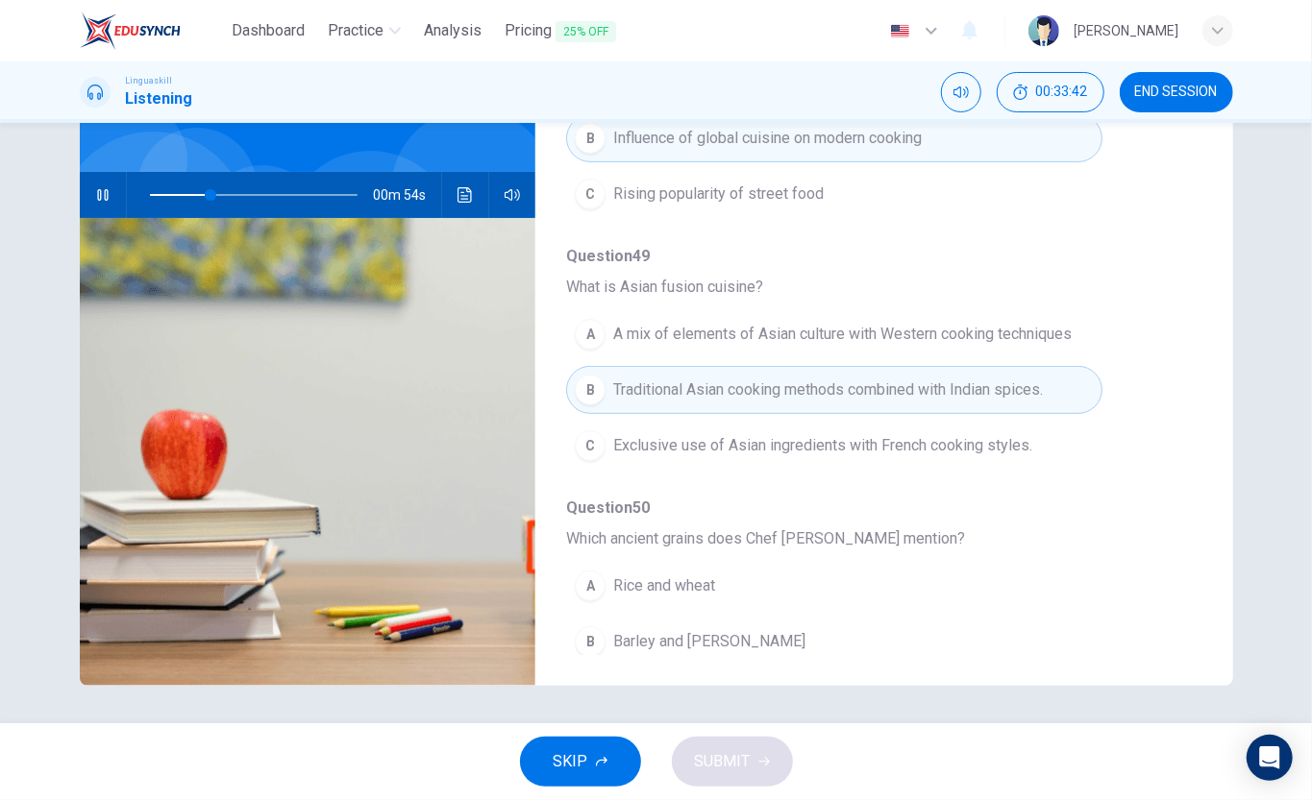
scroll to position [384, 0]
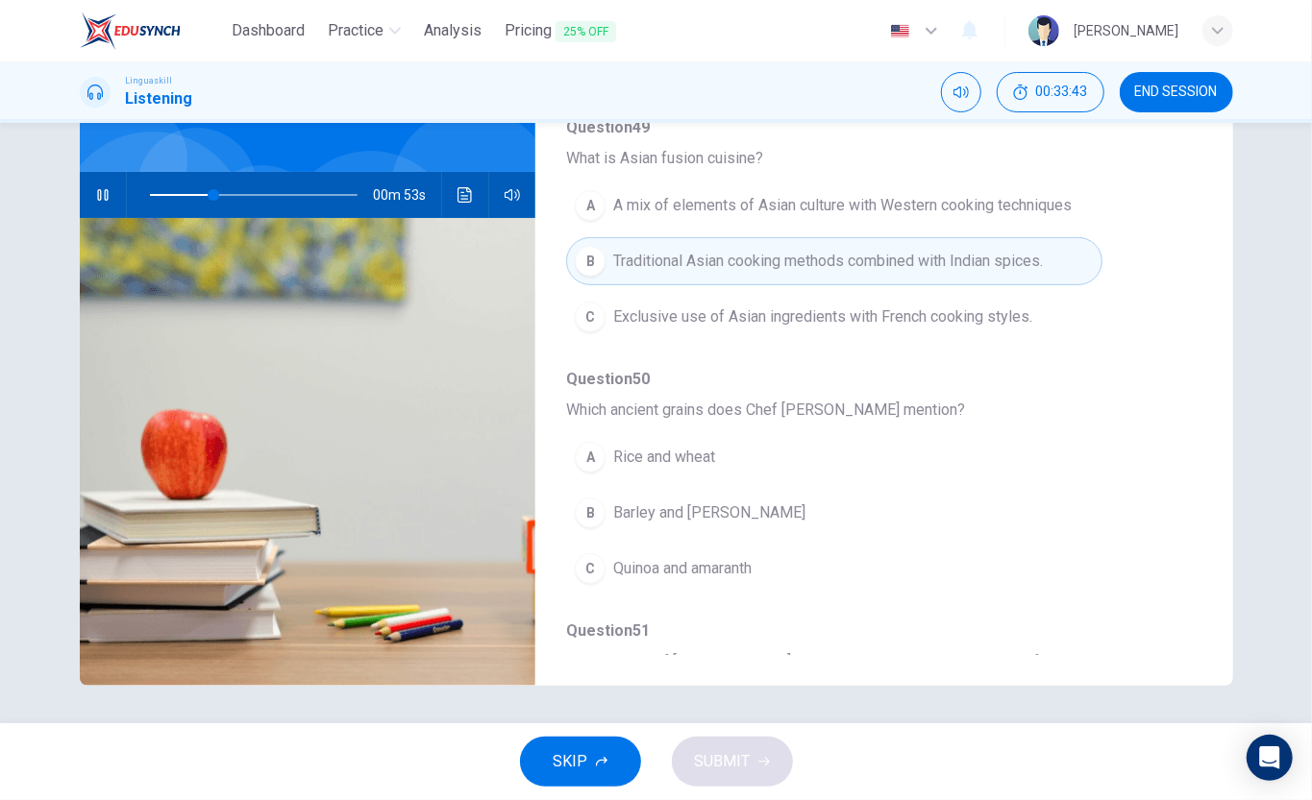
click at [803, 211] on span "A mix of elements of Asian culture with Western cooking techniques" at bounding box center [842, 205] width 458 height 23
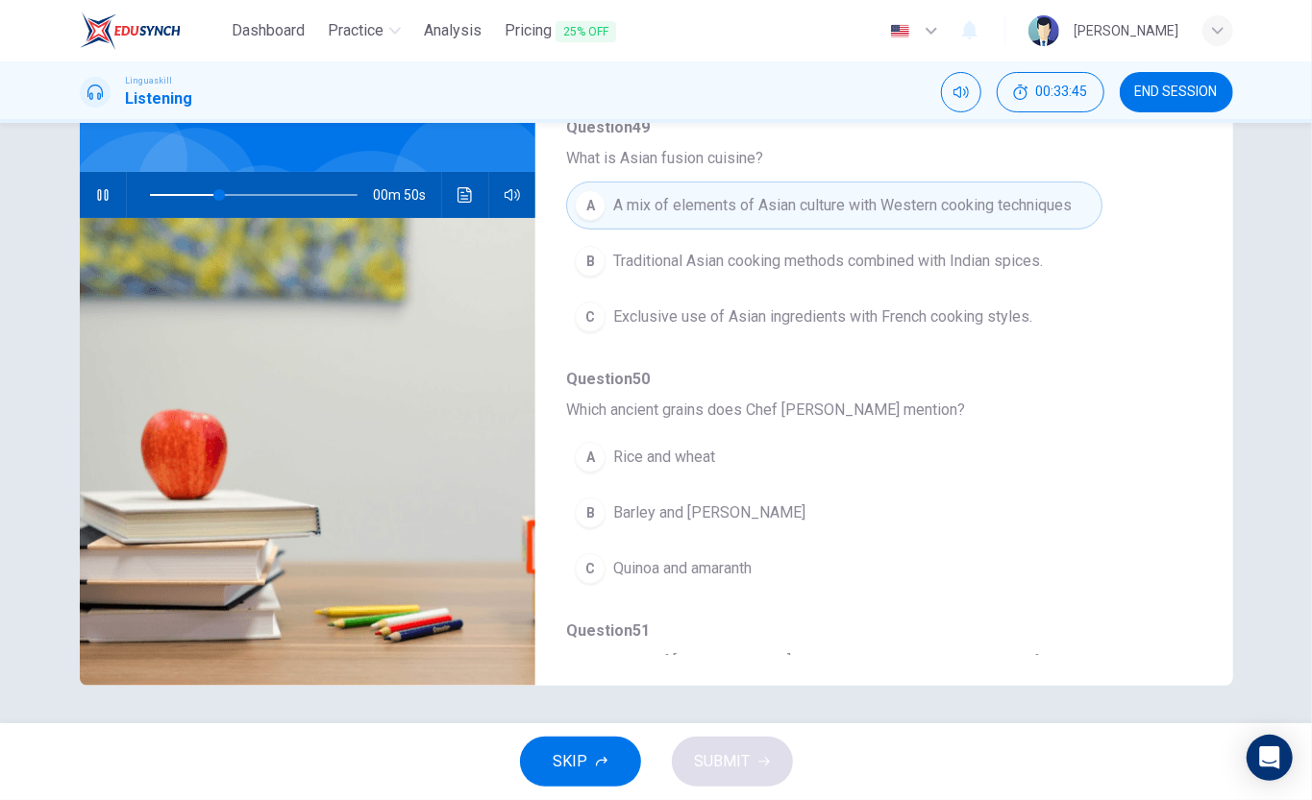
scroll to position [512, 0]
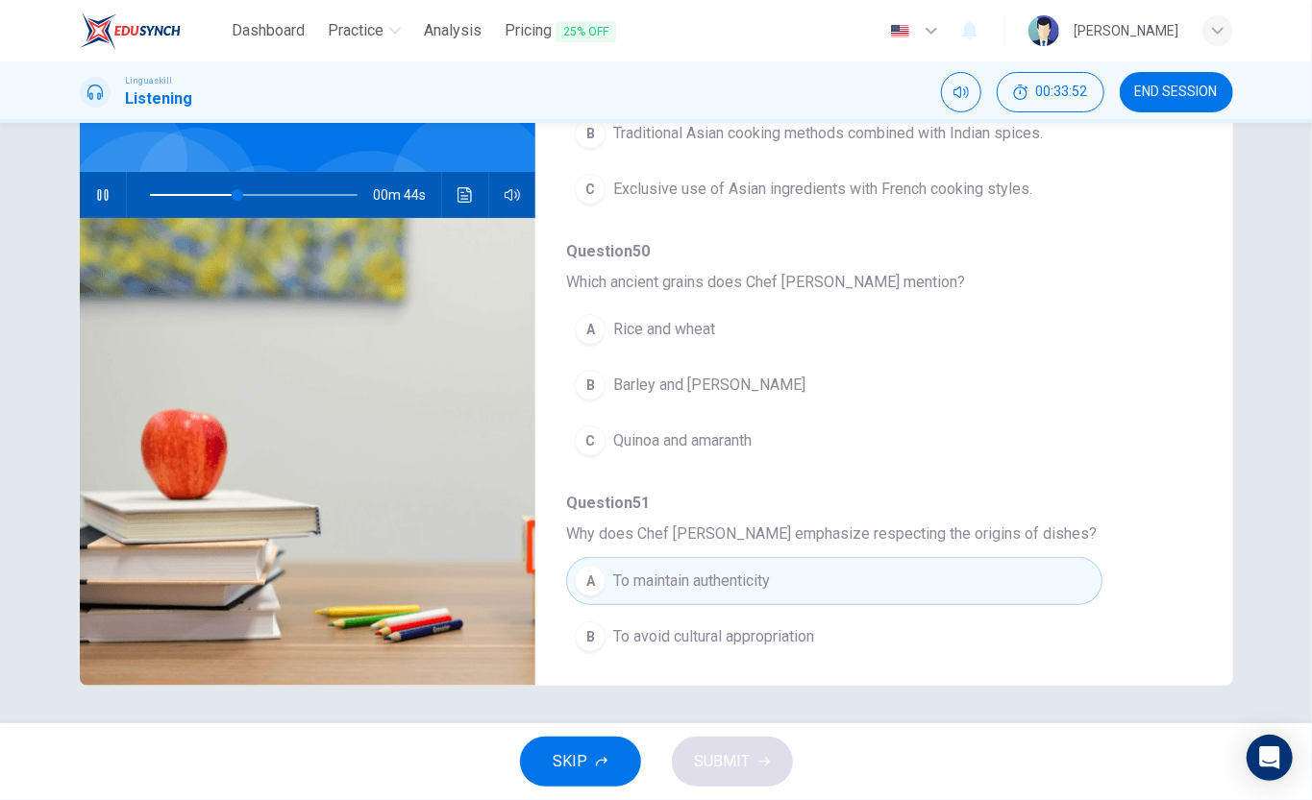
drag, startPoint x: 707, startPoint y: 348, endPoint x: 776, endPoint y: 461, distance: 132.8
click at [705, 341] on span "Rice and wheat" at bounding box center [664, 329] width 102 height 23
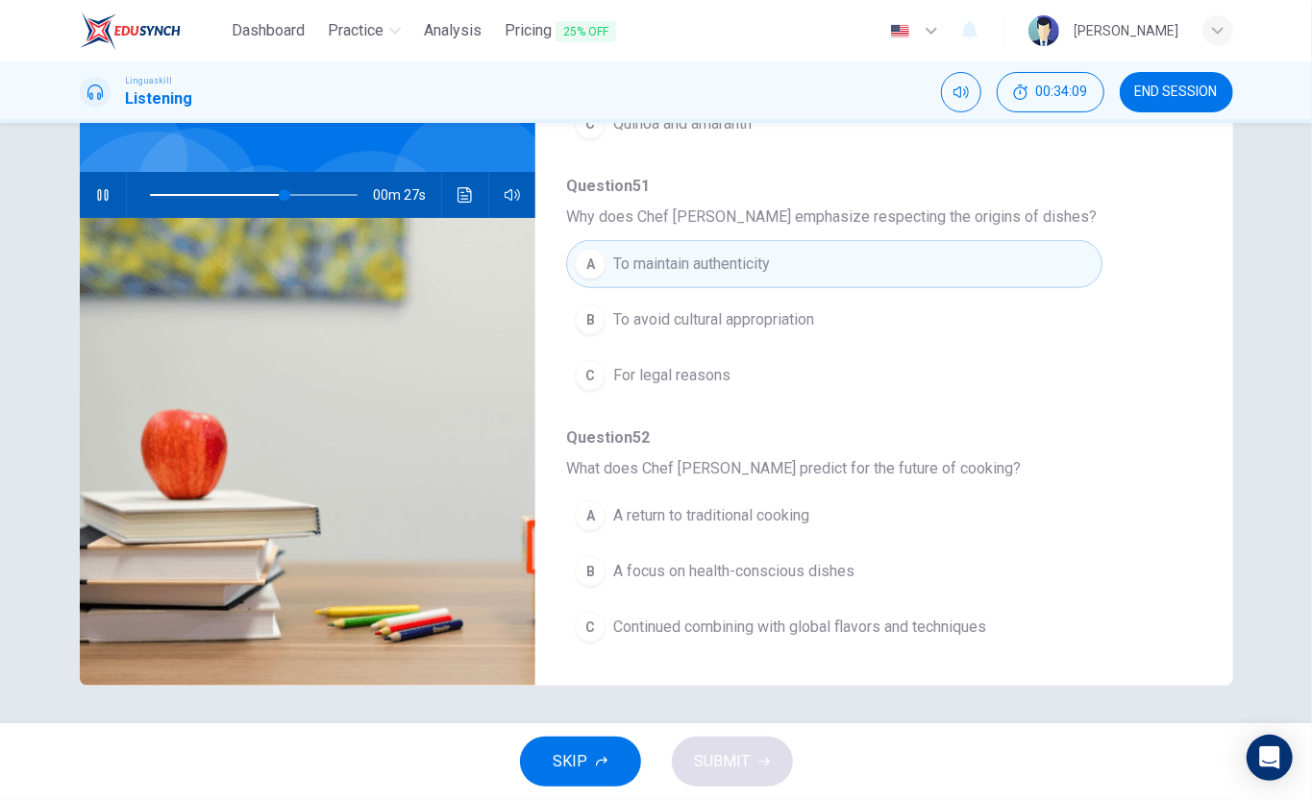
scroll to position [726, 0]
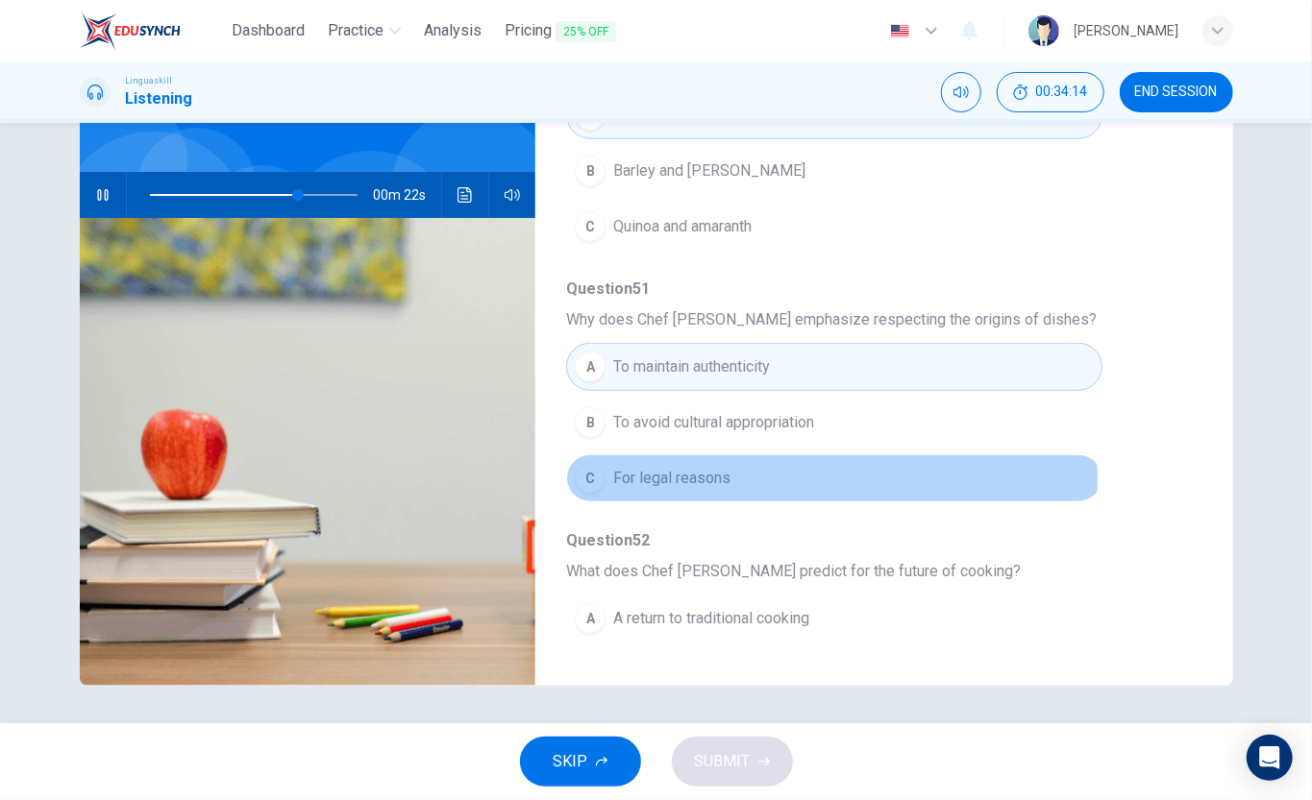
click at [677, 490] on span "For legal reasons" at bounding box center [671, 478] width 117 height 23
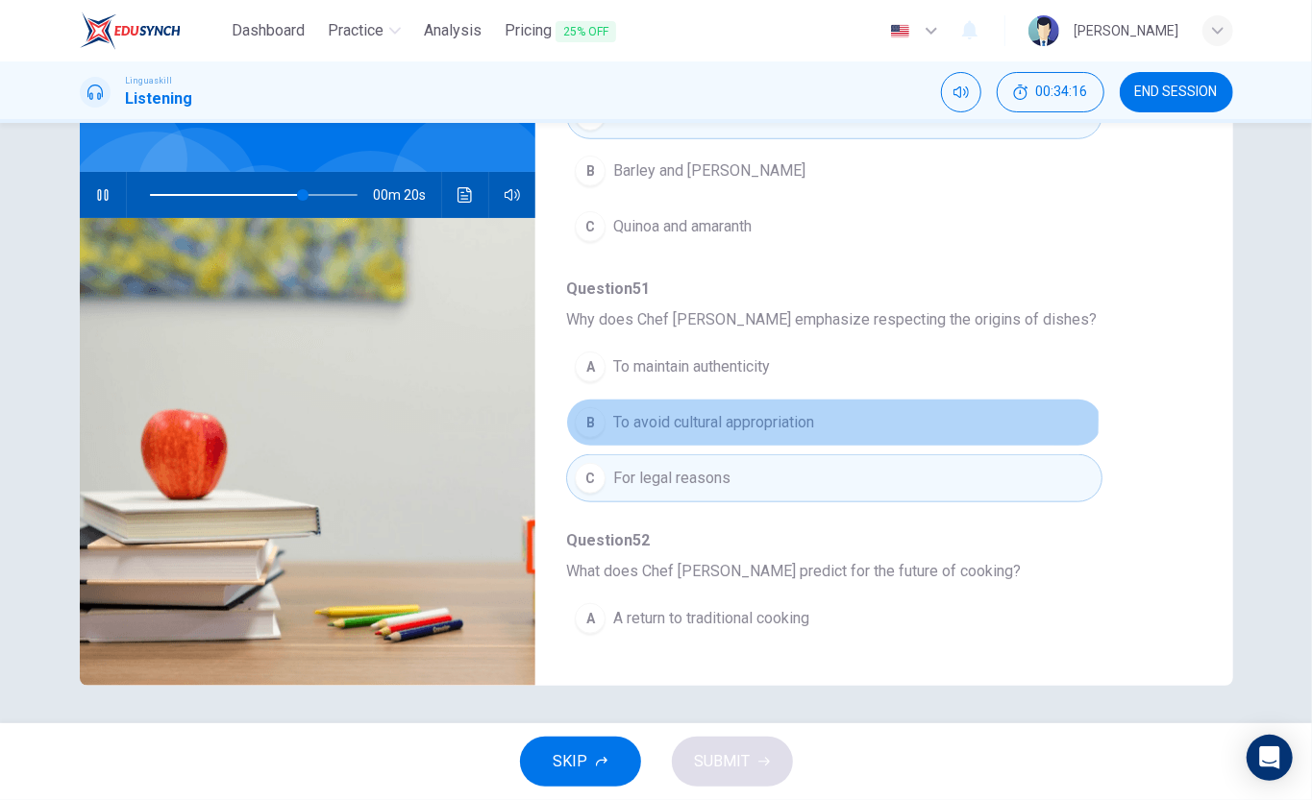
click at [727, 434] on span "To avoid cultural appropriation" at bounding box center [713, 422] width 201 height 23
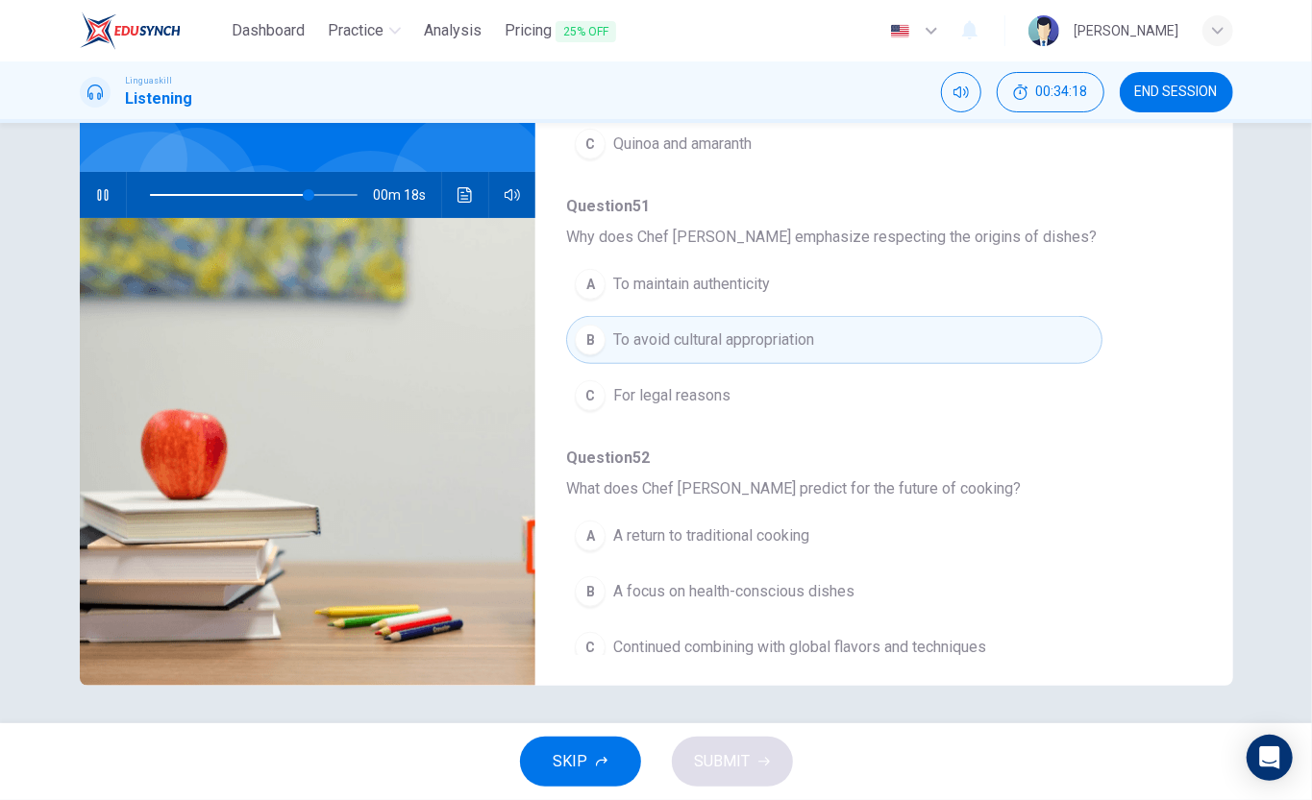
scroll to position [854, 0]
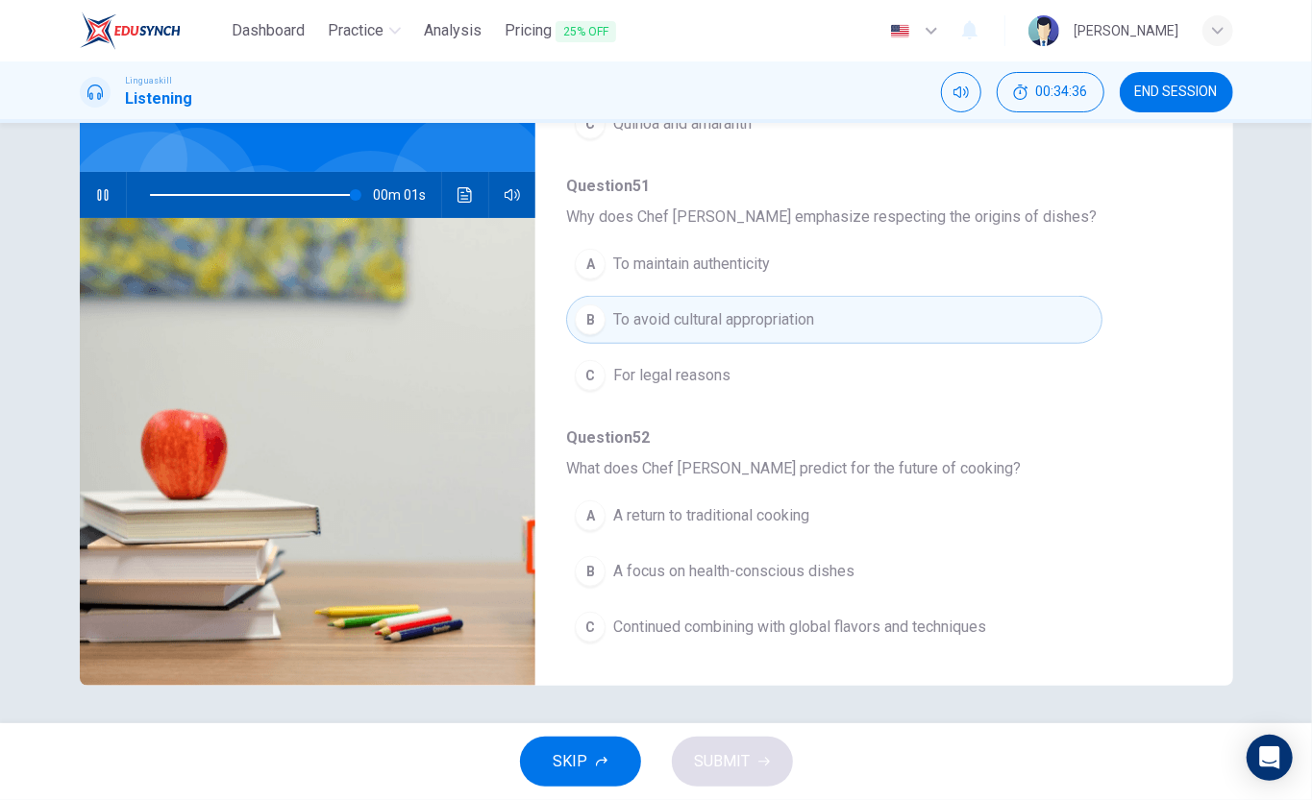
type input "0"
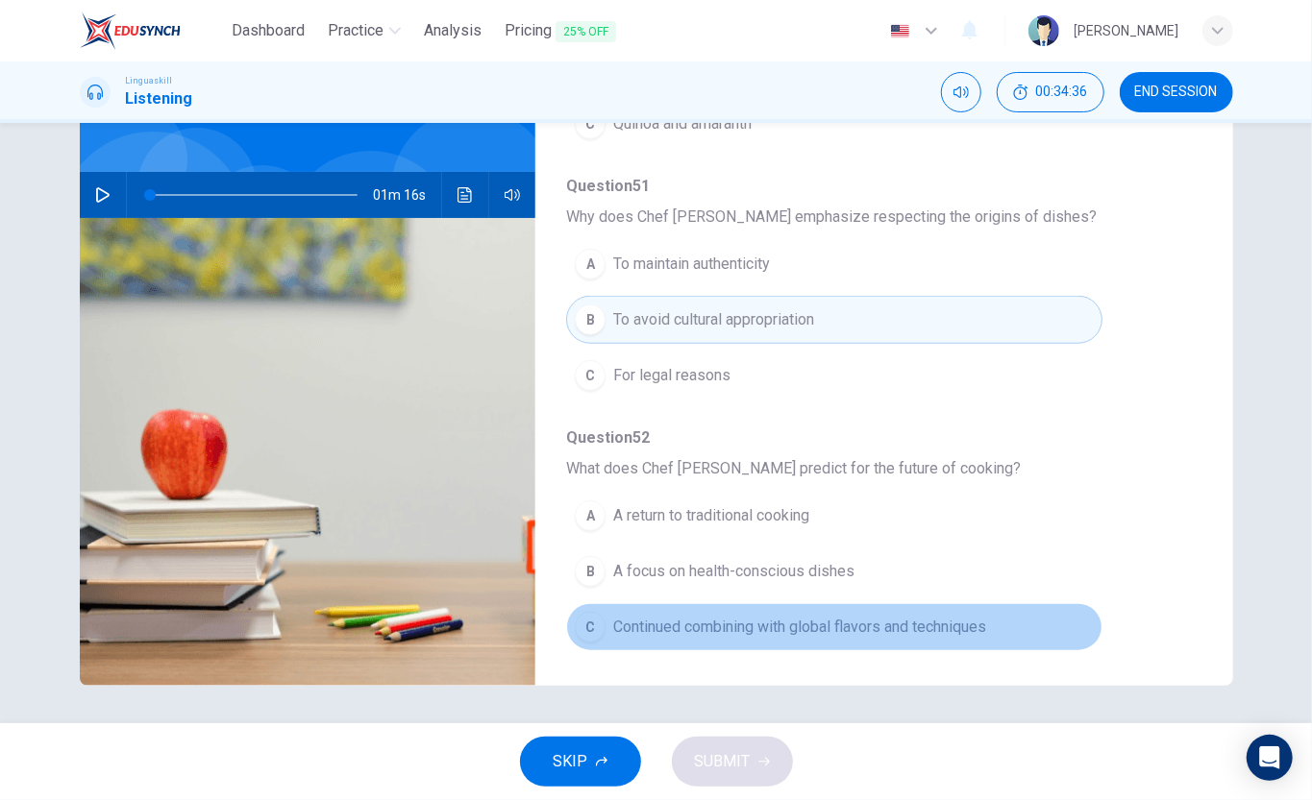
click at [983, 600] on span "Continued combining with global flavors and techniques" at bounding box center [799, 627] width 373 height 23
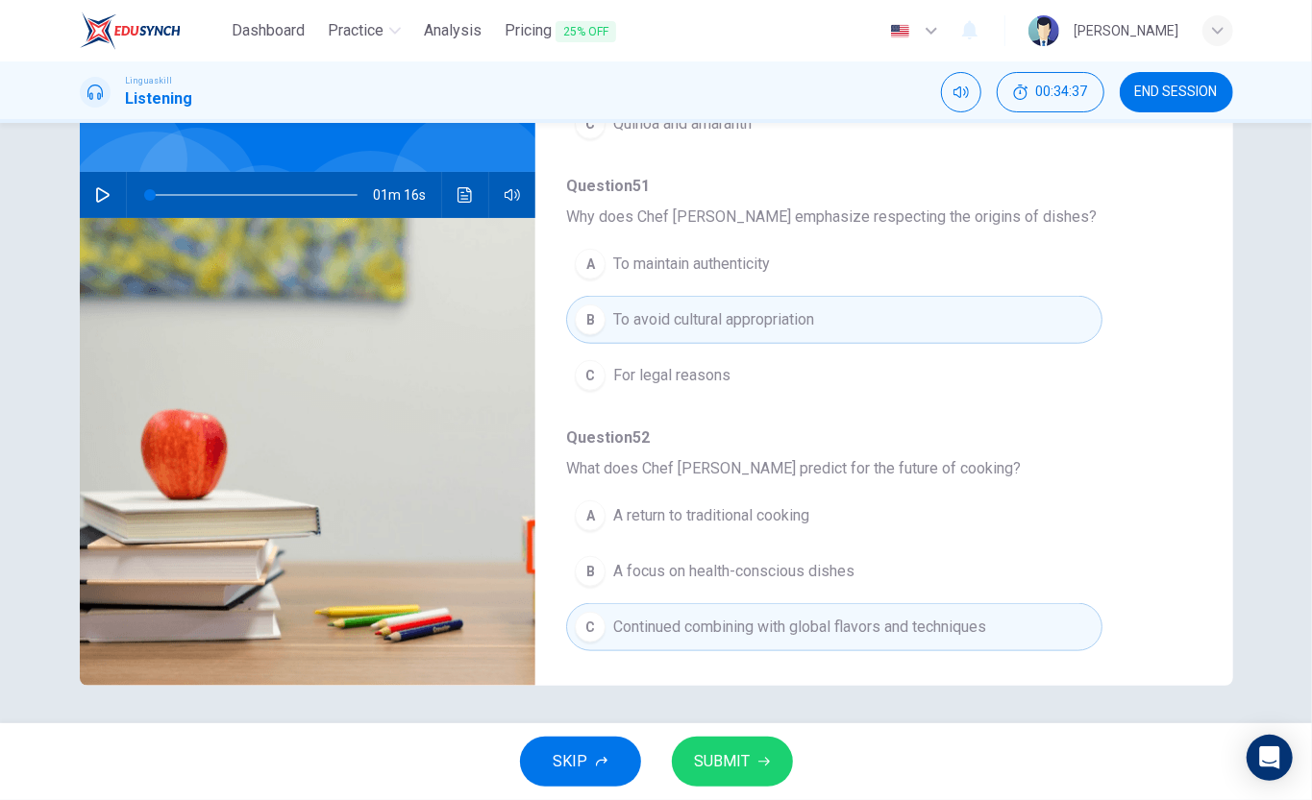
click at [762, 600] on icon "button" at bounding box center [764, 762] width 12 height 12
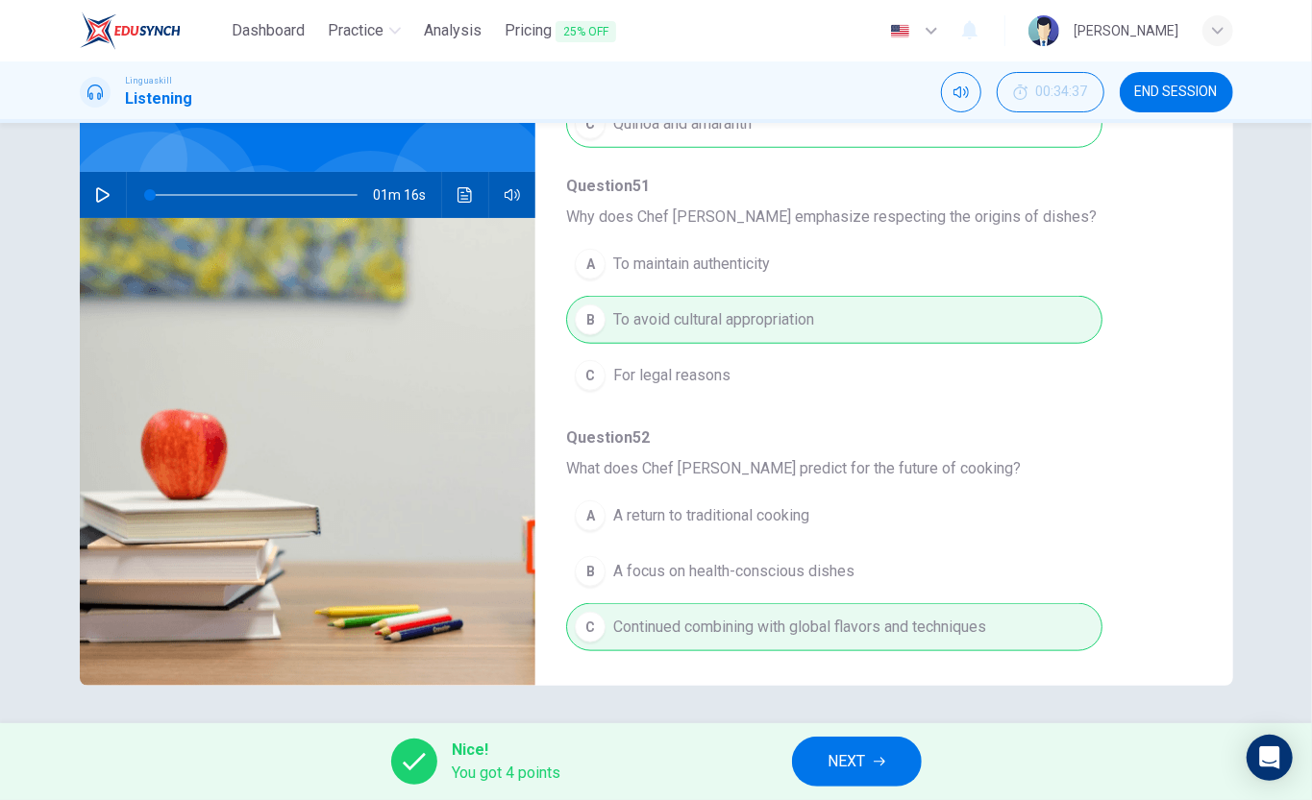
click at [863, 600] on span "NEXT" at bounding box center [846, 761] width 37 height 27
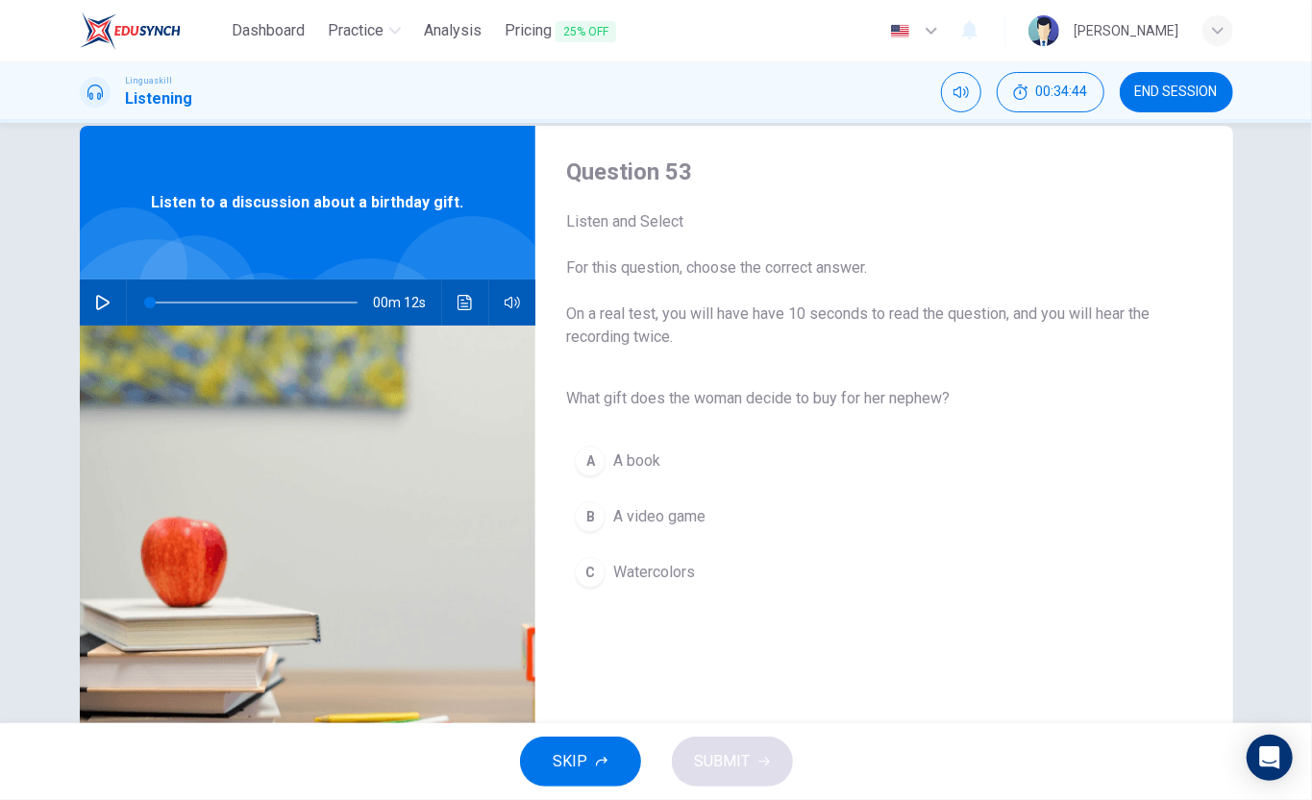
scroll to position [0, 0]
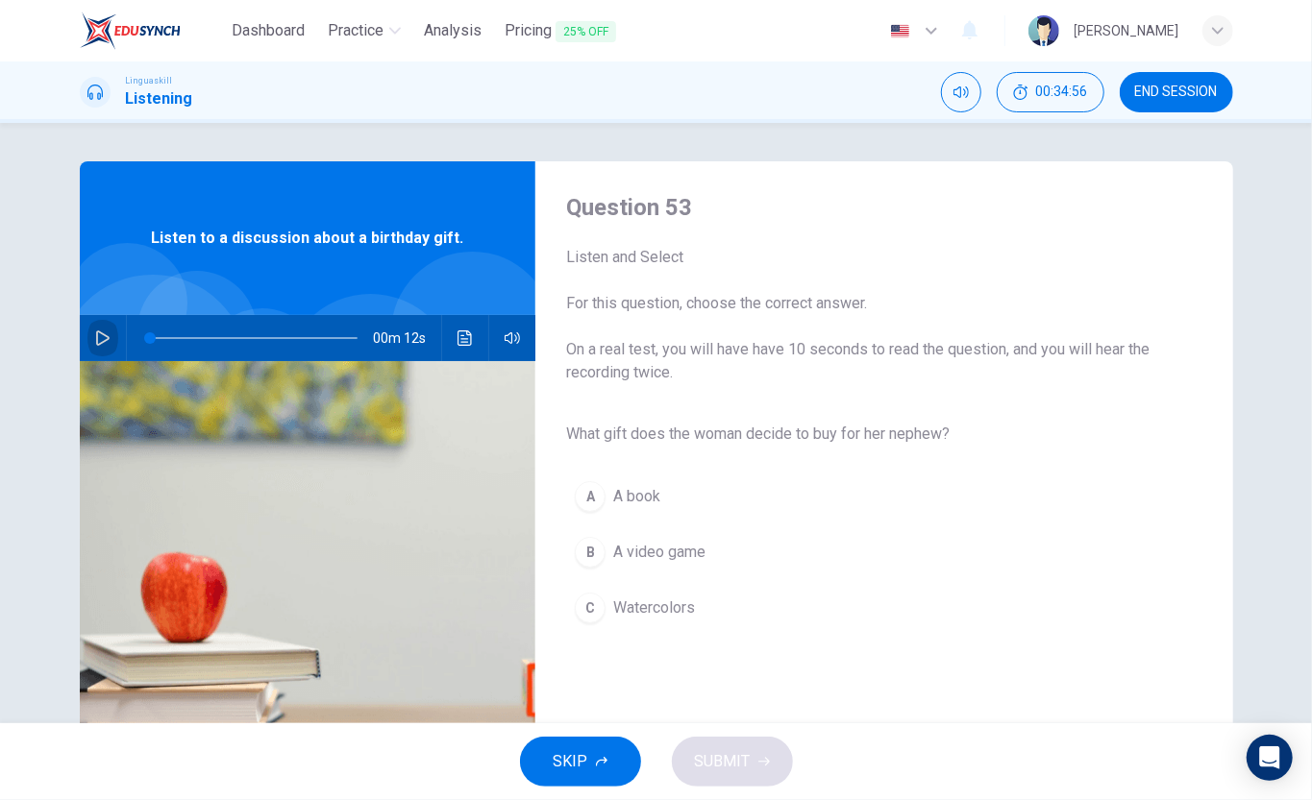
click at [89, 342] on button "button" at bounding box center [102, 338] width 31 height 46
click at [102, 339] on icon "button" at bounding box center [102, 338] width 15 height 15
click at [152, 339] on span at bounding box center [254, 338] width 208 height 27
type input "0"
click at [667, 600] on span "Watercolors" at bounding box center [654, 608] width 82 height 23
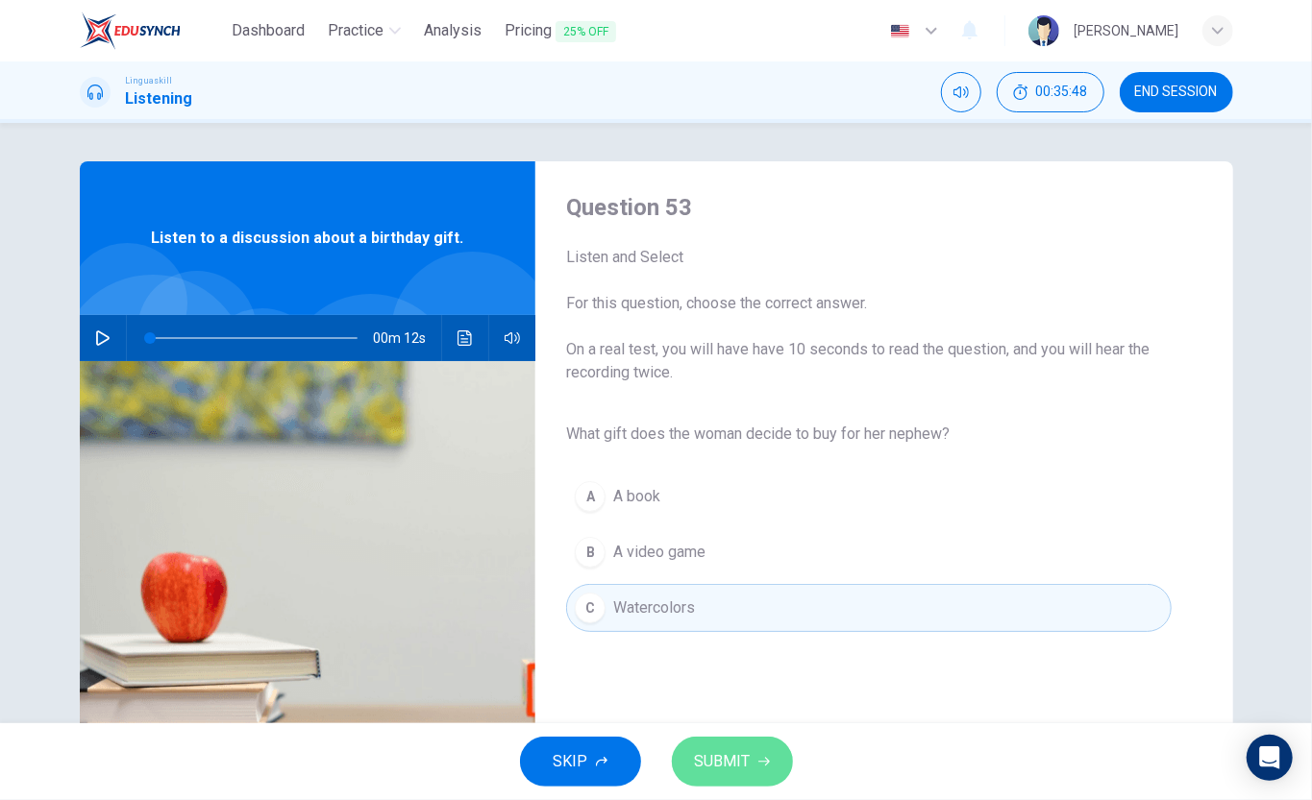
click at [696, 600] on span "SUBMIT" at bounding box center [723, 761] width 56 height 27
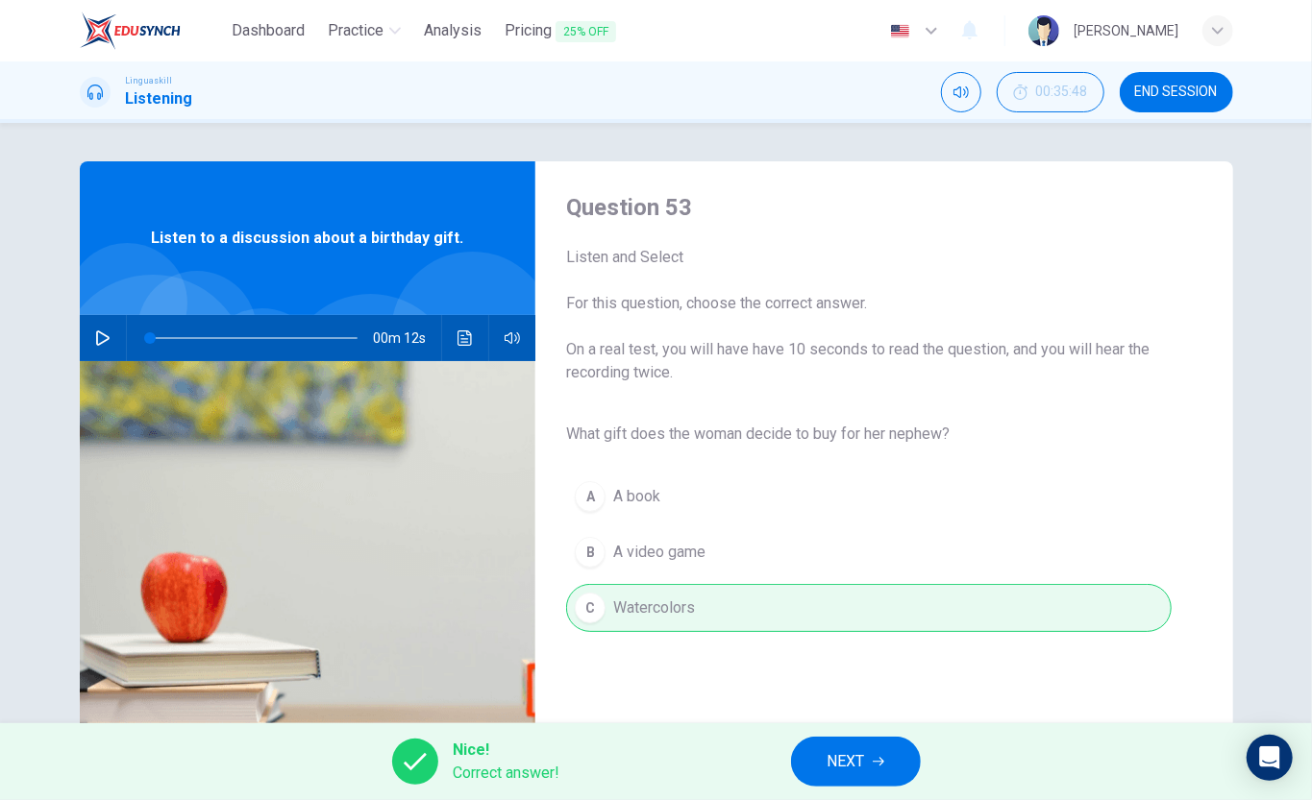
click at [877, 600] on icon "button" at bounding box center [878, 762] width 12 height 12
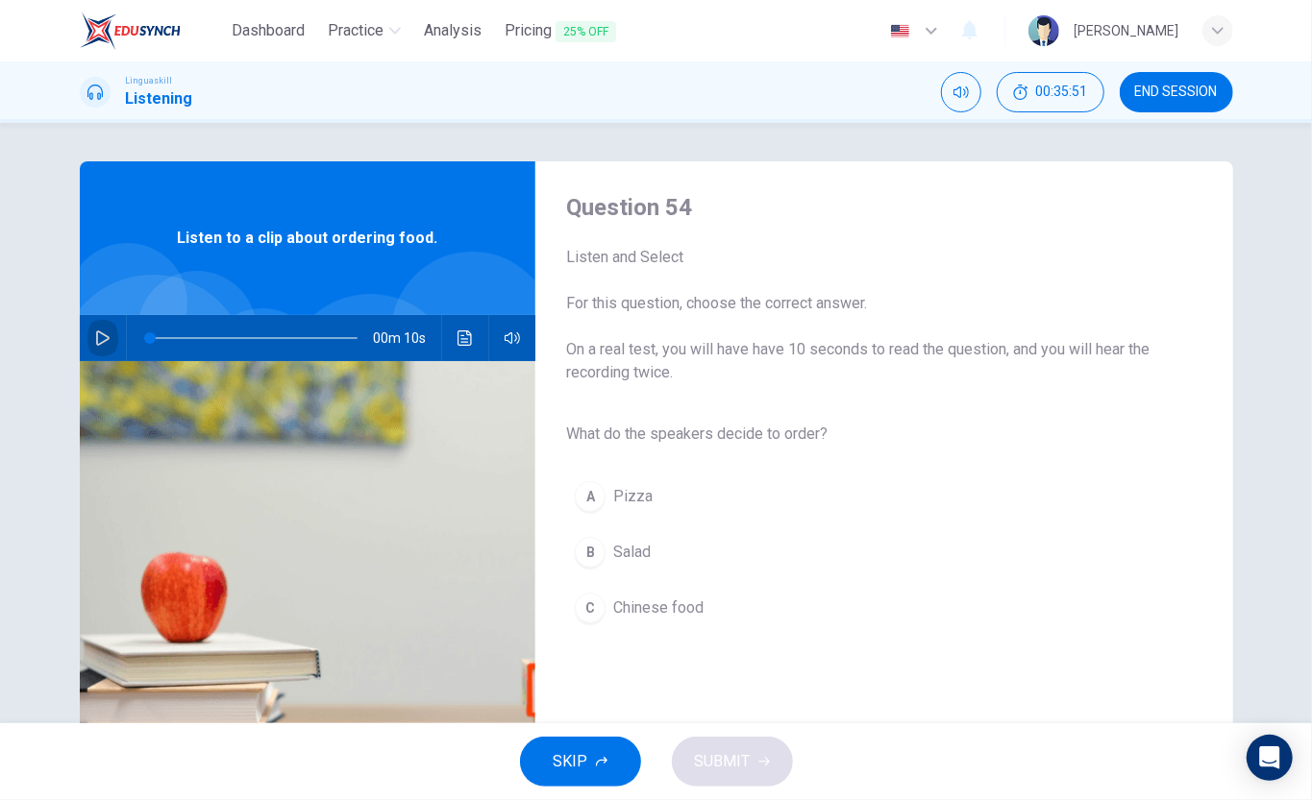
click at [96, 339] on icon "button" at bounding box center [102, 338] width 13 height 15
type input "0"
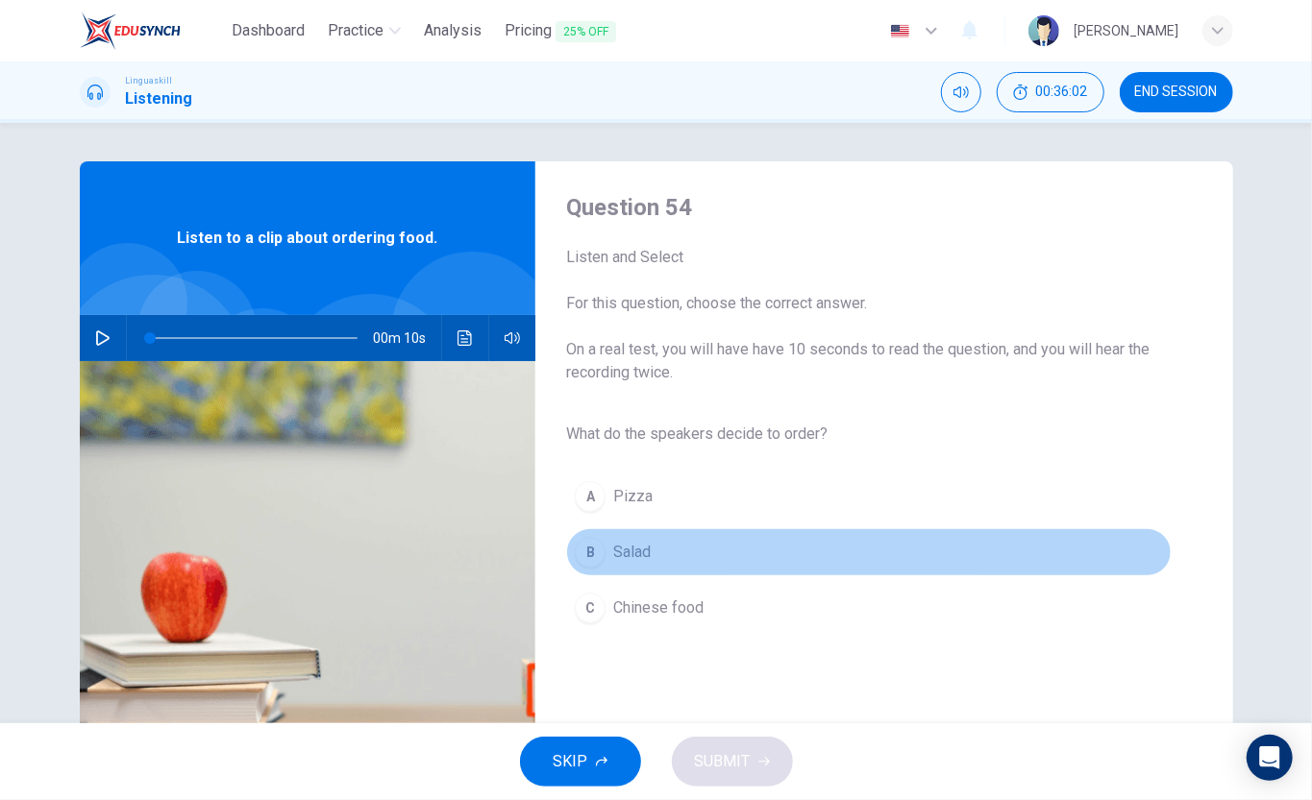
click at [626, 546] on span "Salad" at bounding box center [631, 552] width 37 height 23
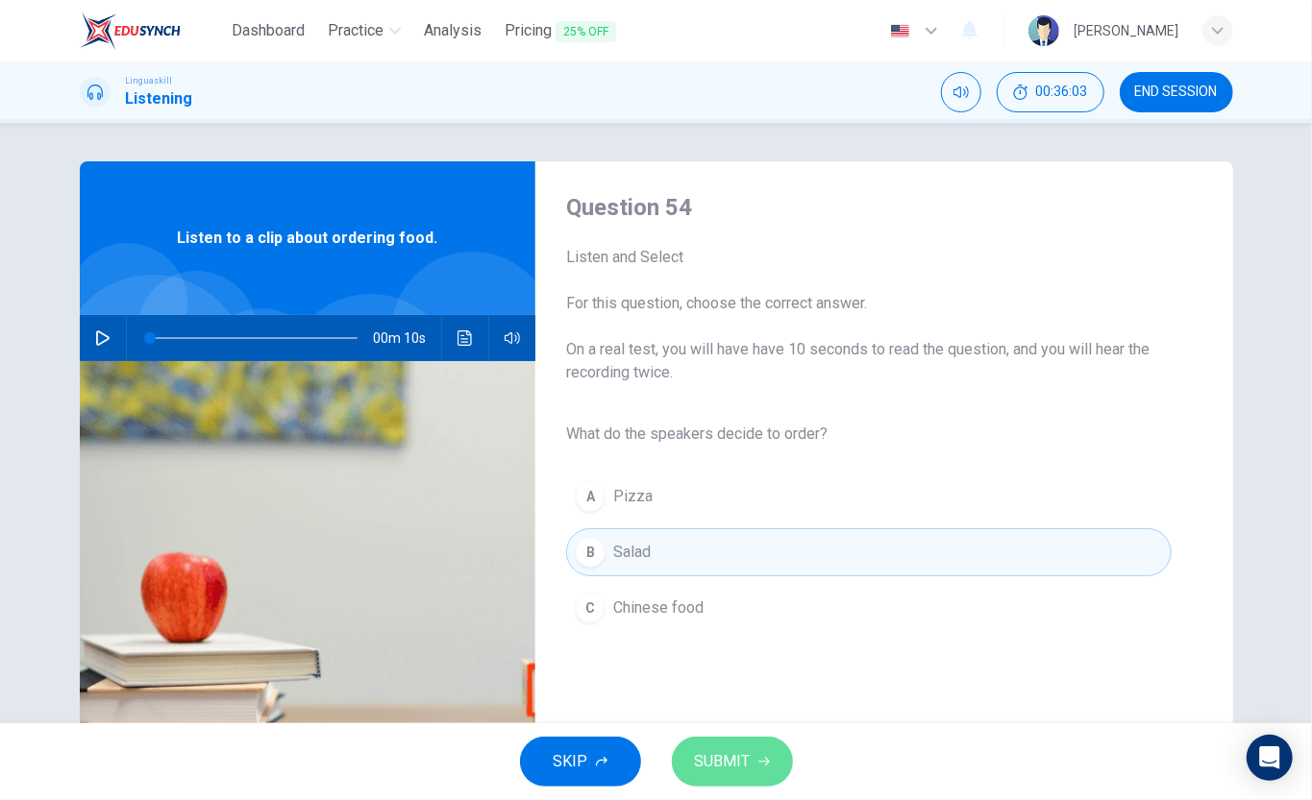
click at [726, 600] on span "SUBMIT" at bounding box center [723, 761] width 56 height 27
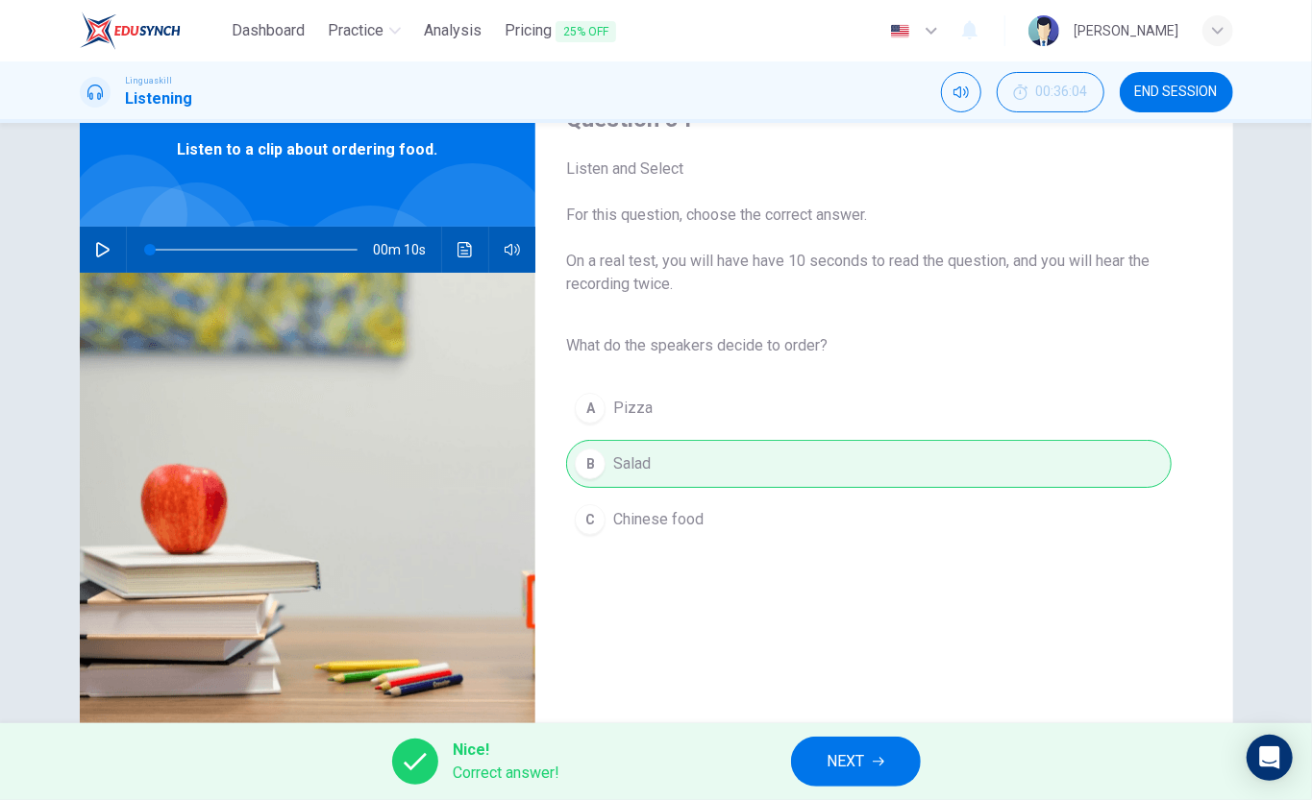
scroll to position [128, 0]
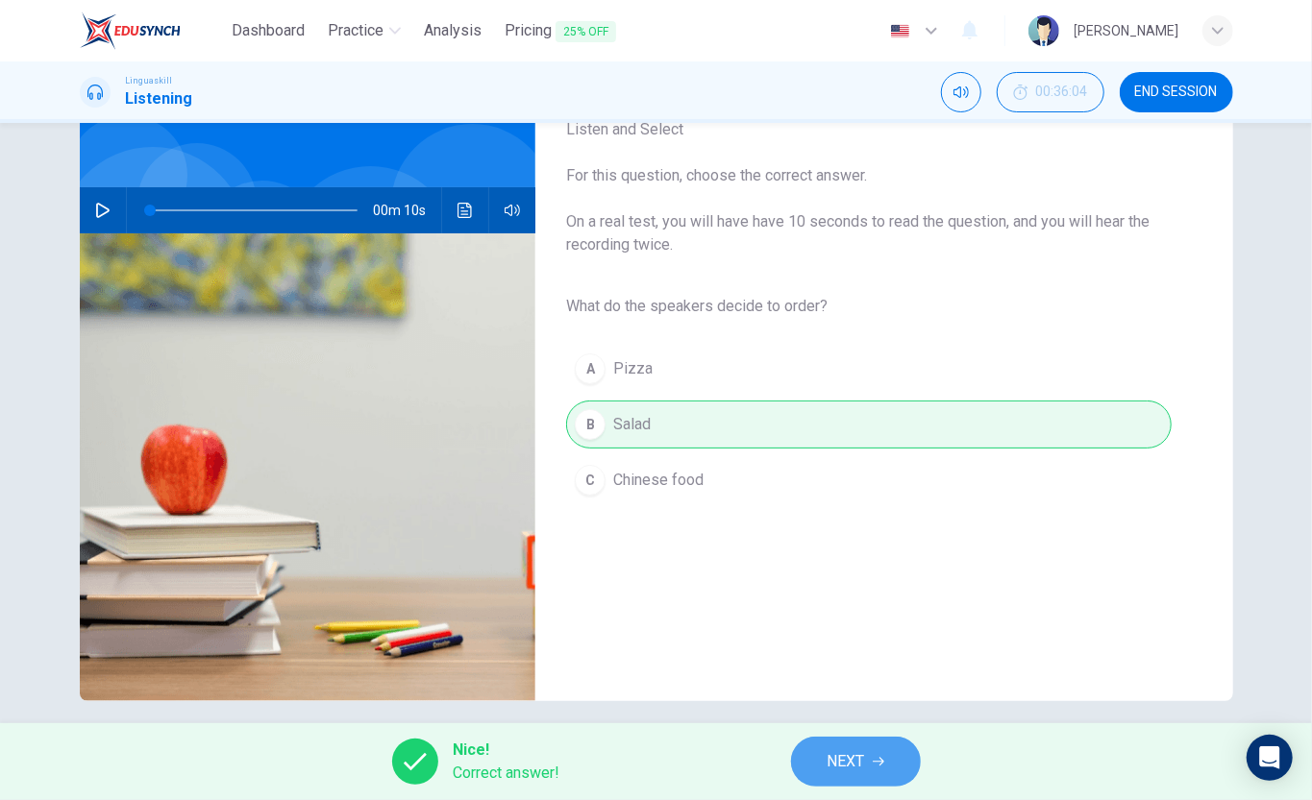
click at [872, 600] on button "NEXT" at bounding box center [856, 762] width 130 height 50
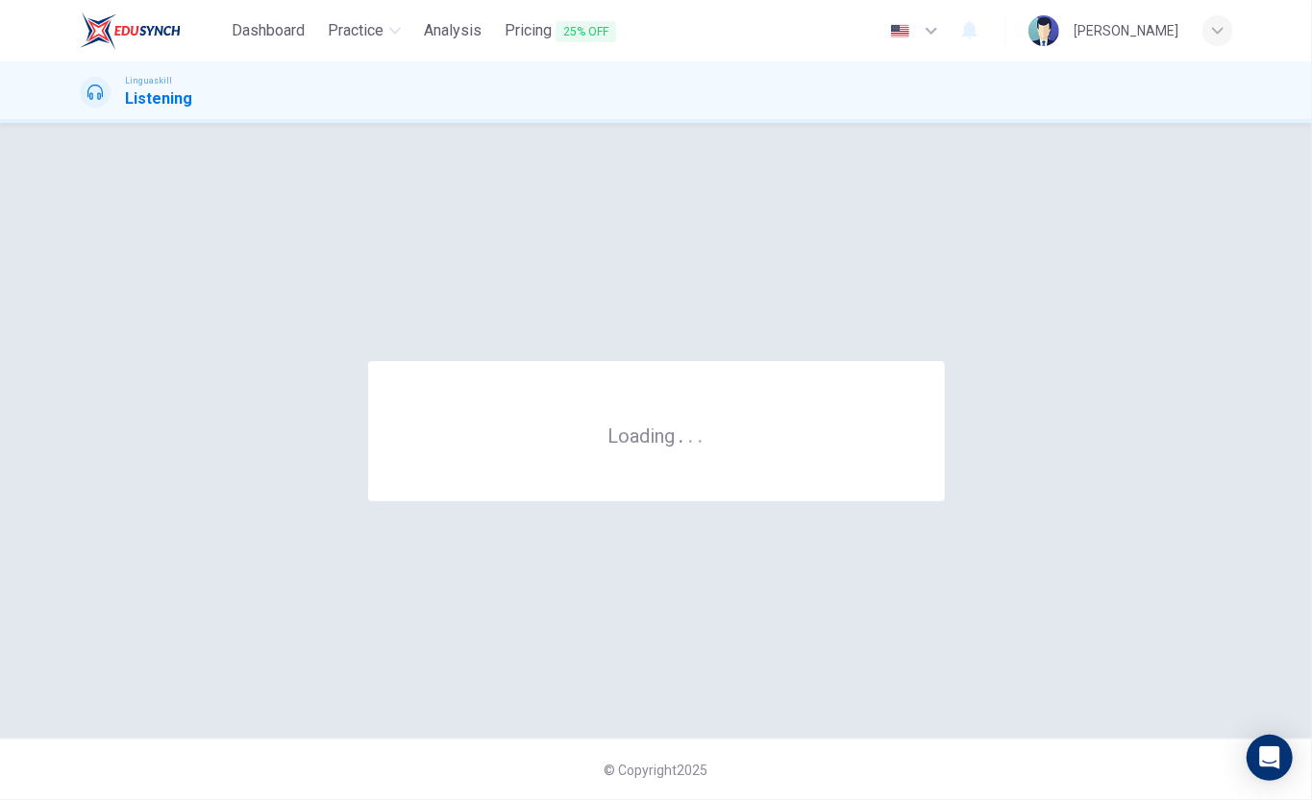
scroll to position [0, 0]
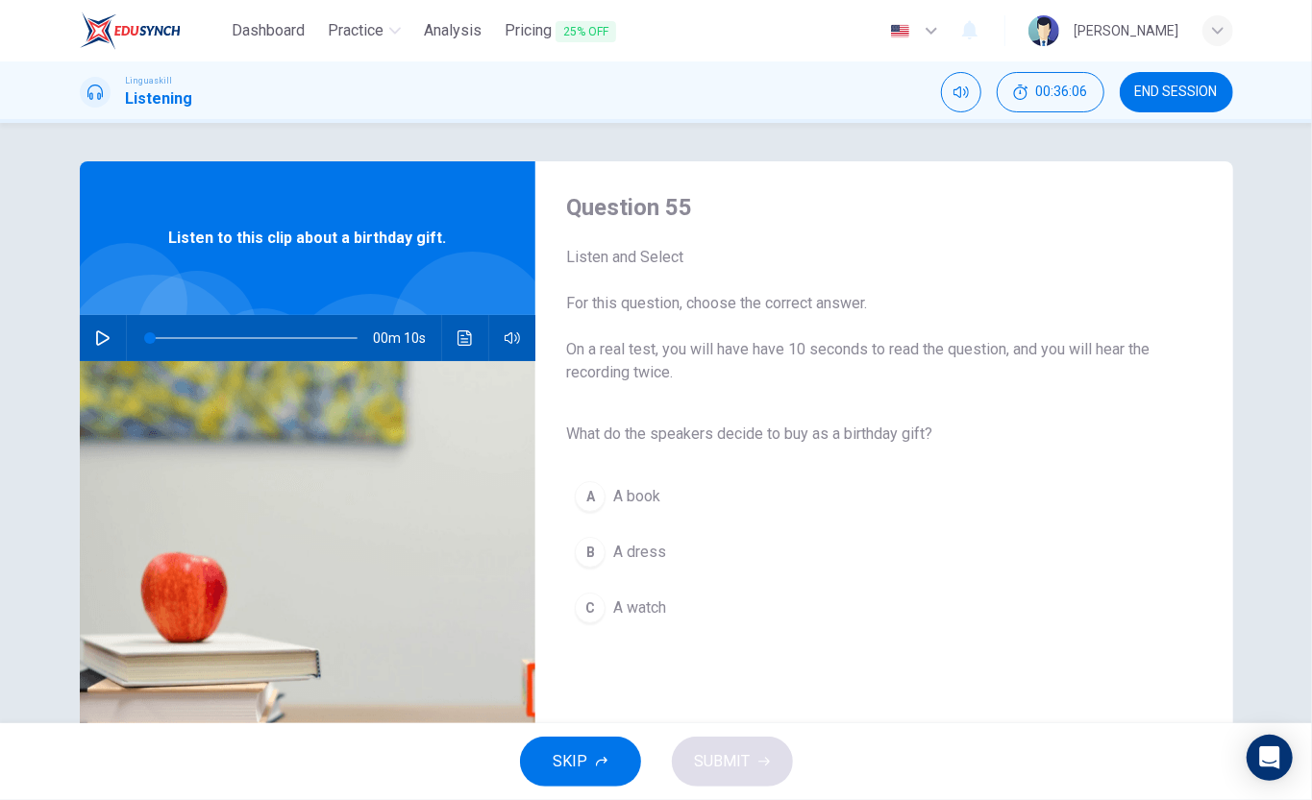
click at [97, 335] on icon "button" at bounding box center [102, 338] width 15 height 15
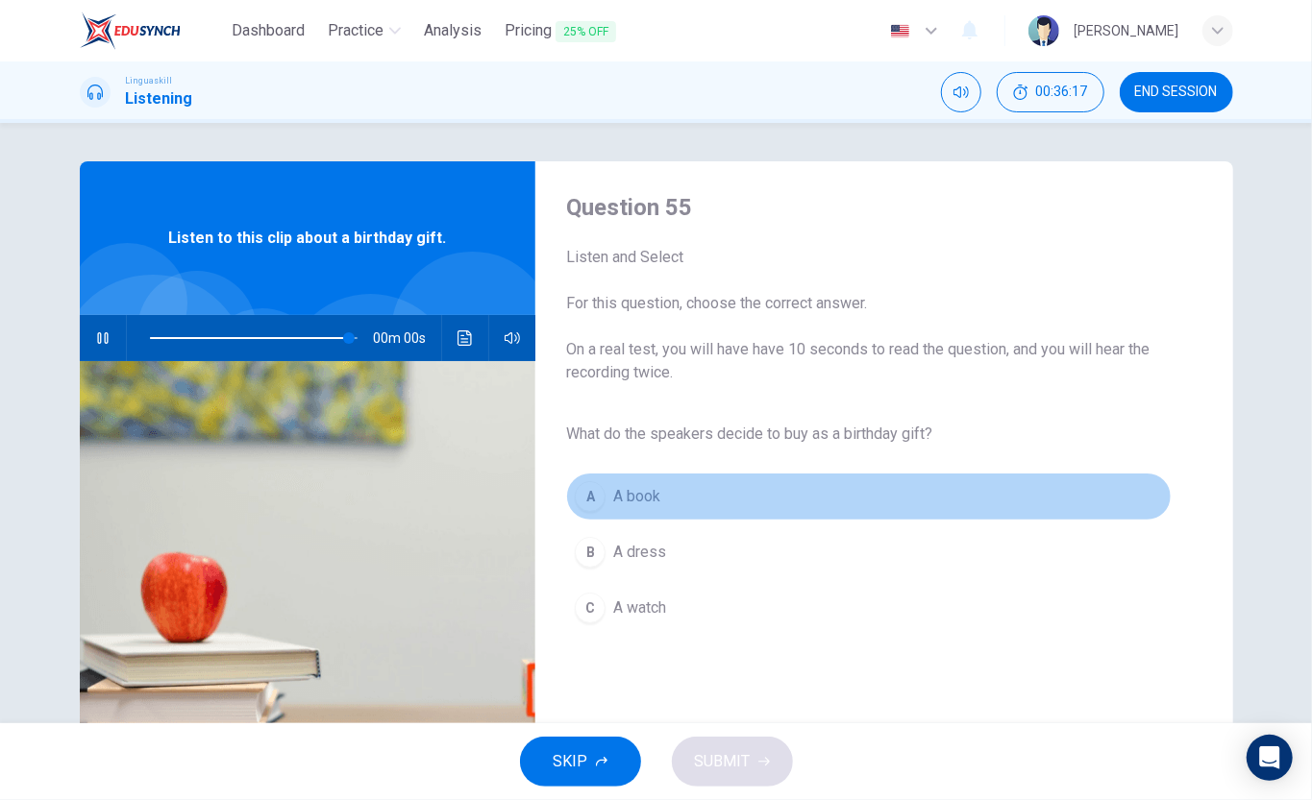
click at [624, 497] on span "A book" at bounding box center [636, 496] width 47 height 23
type input "0"
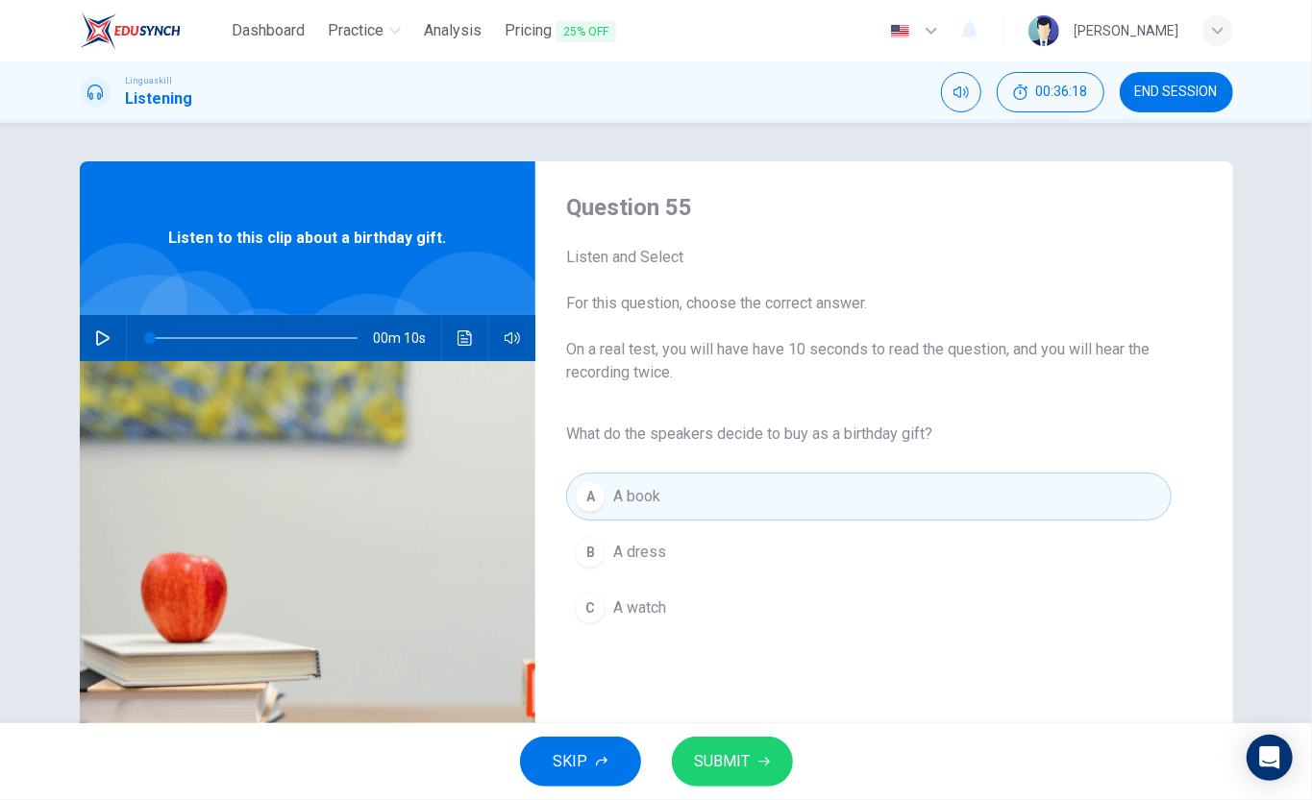
click at [770, 600] on button "SUBMIT" at bounding box center [732, 762] width 121 height 50
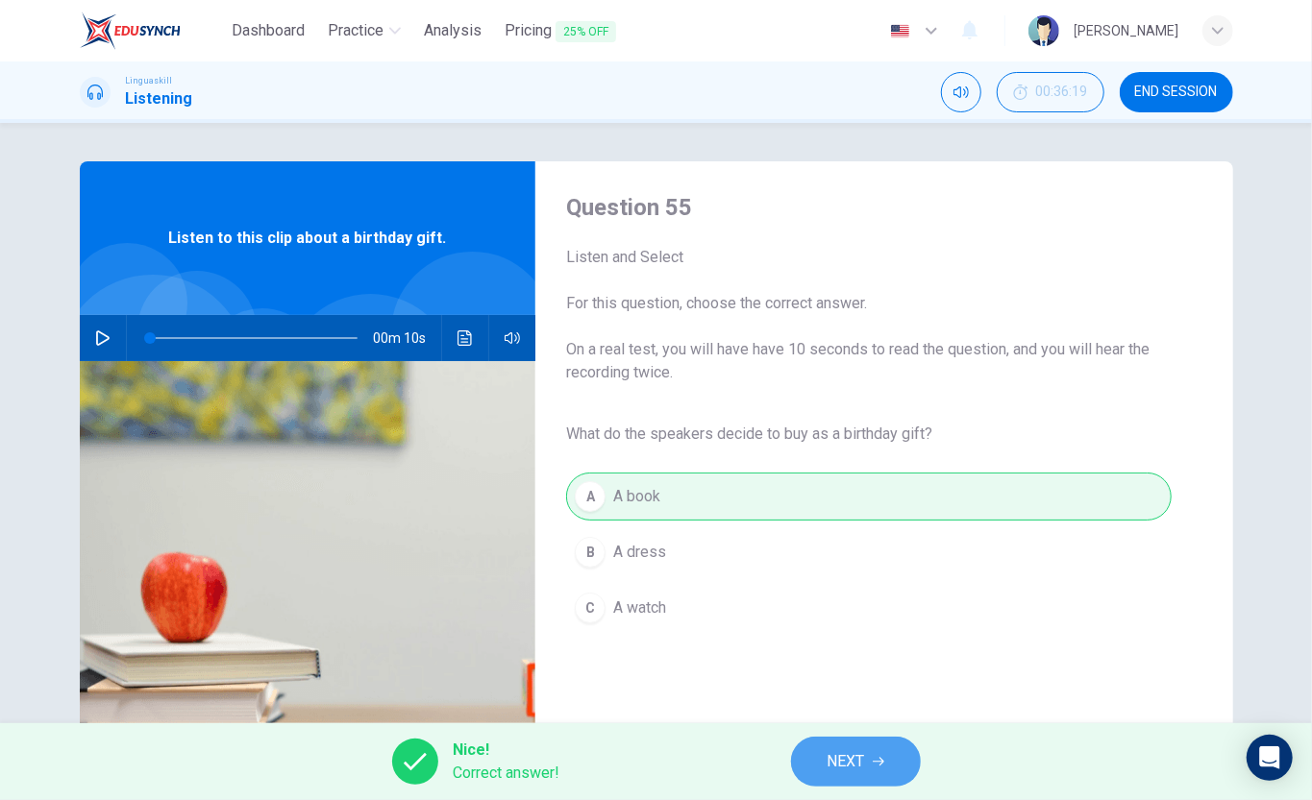
drag, startPoint x: 893, startPoint y: 767, endPoint x: 863, endPoint y: 703, distance: 70.1
click at [889, 600] on button "NEXT" at bounding box center [856, 762] width 130 height 50
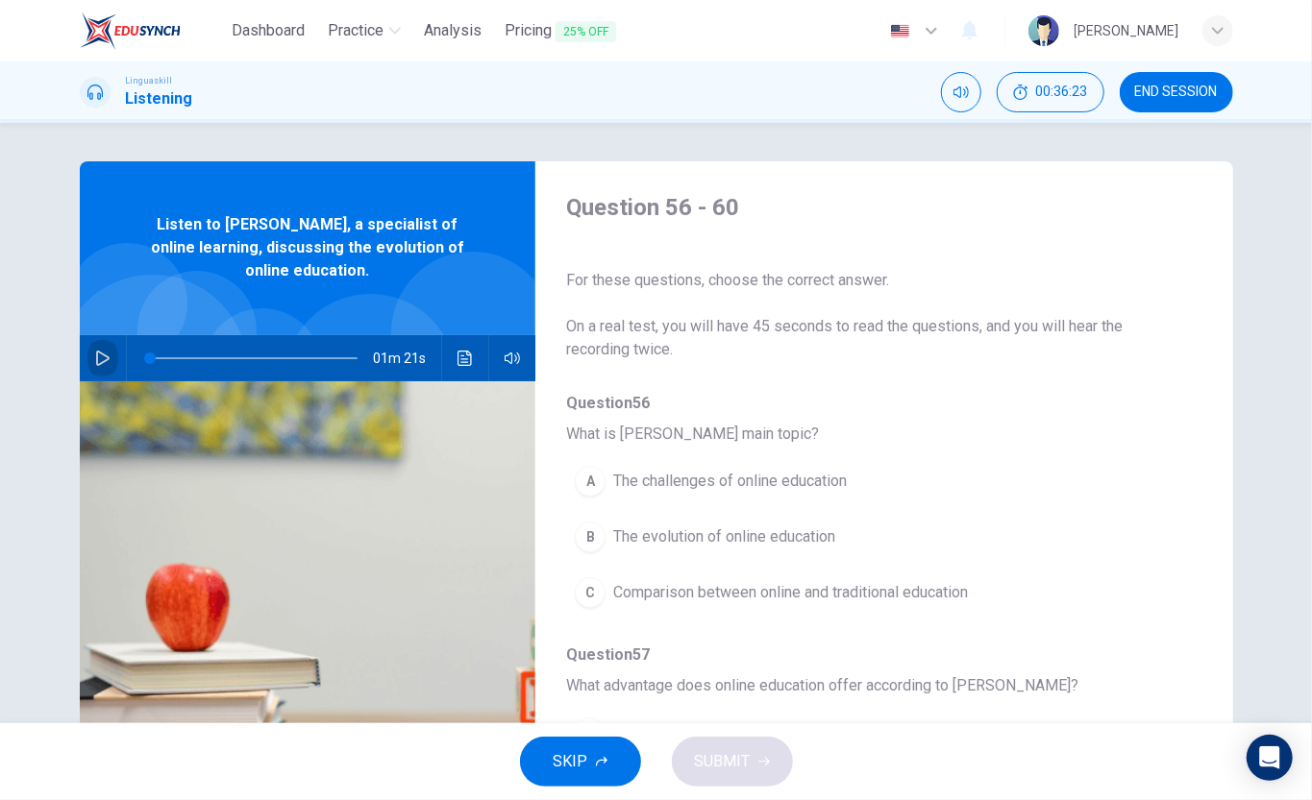
click at [104, 359] on icon "button" at bounding box center [102, 358] width 13 height 15
click at [800, 540] on span "The evolution of online education" at bounding box center [724, 537] width 222 height 23
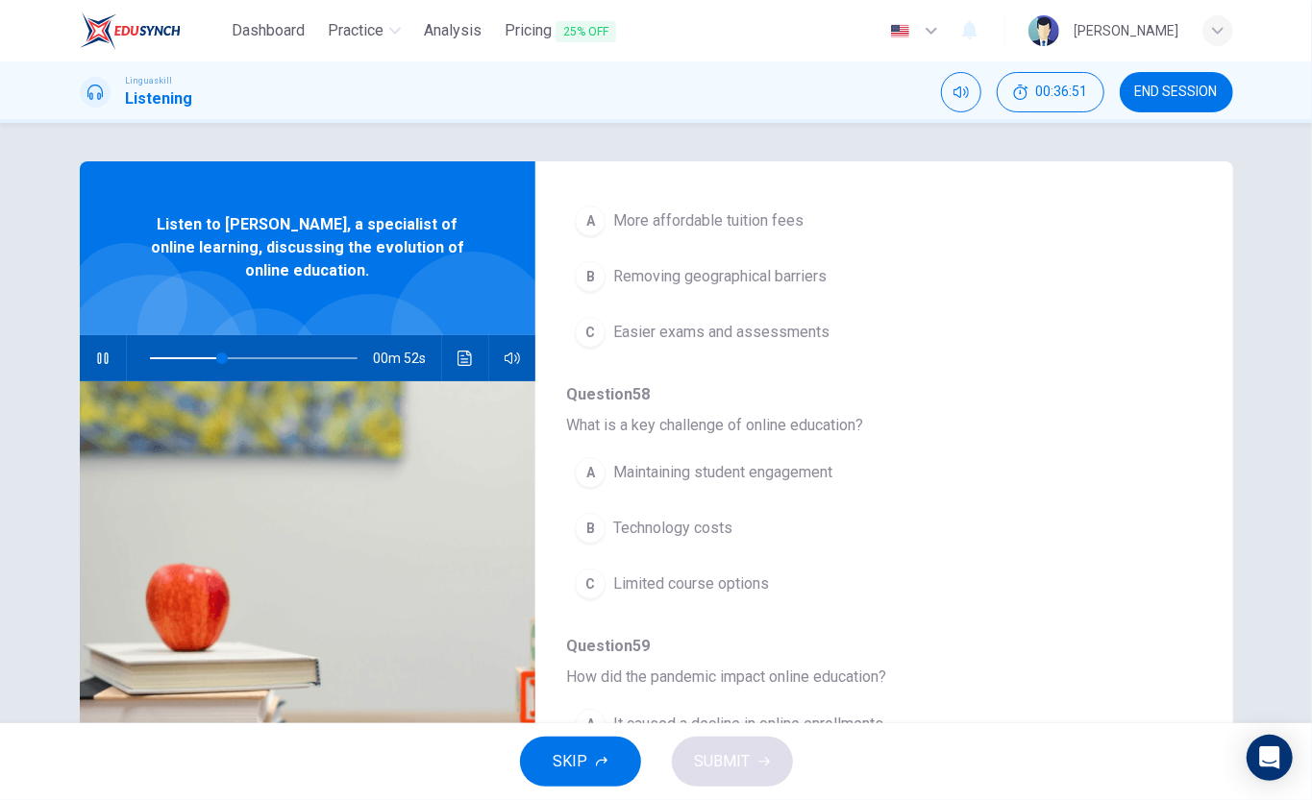
scroll to position [384, 0]
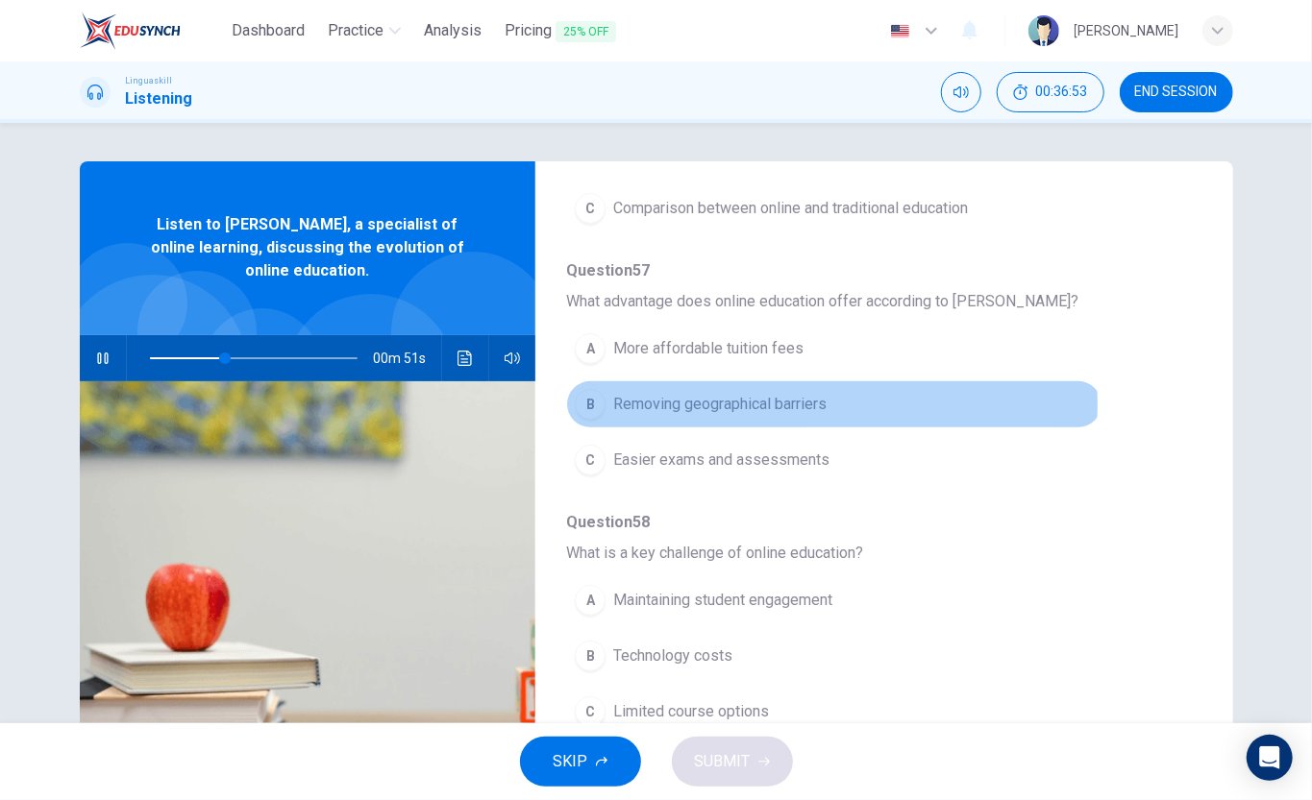
click at [778, 407] on span "Removing geographical barriers" at bounding box center [719, 404] width 213 height 23
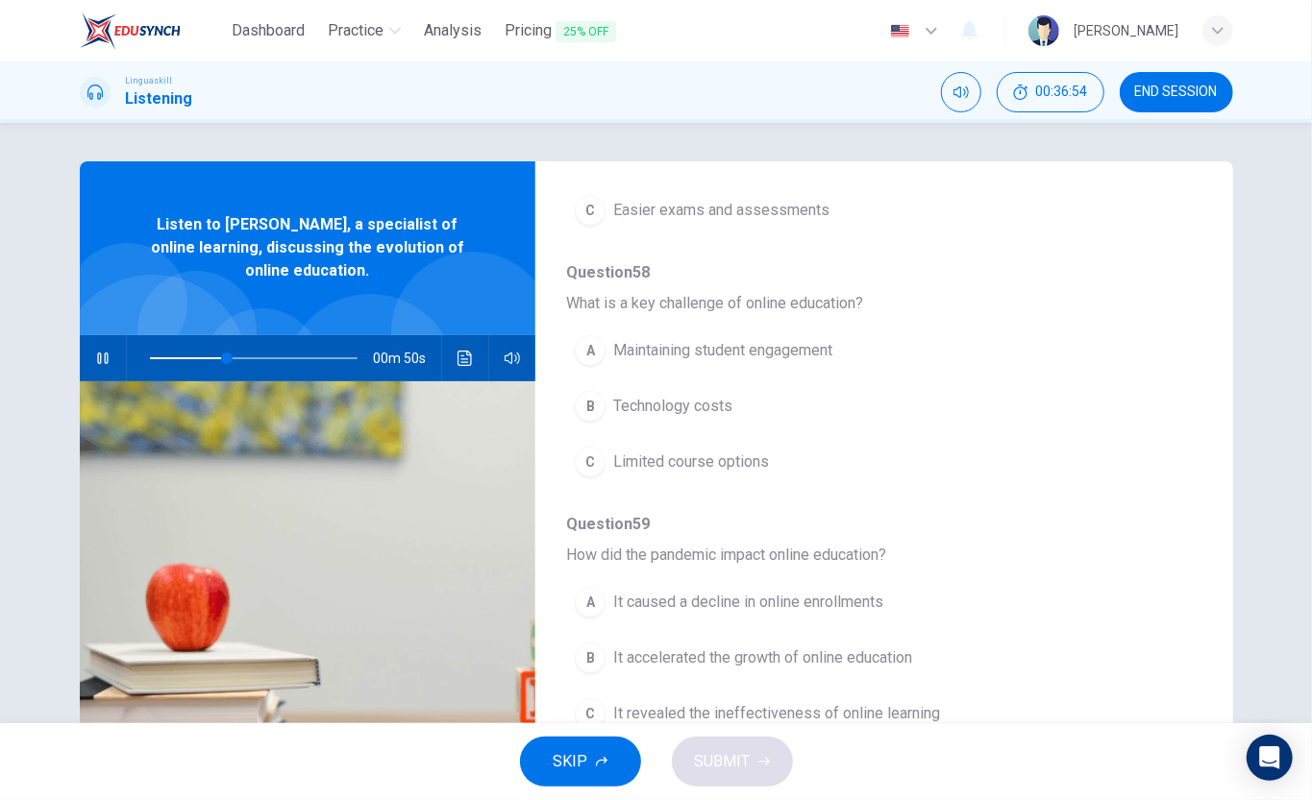
scroll to position [640, 0]
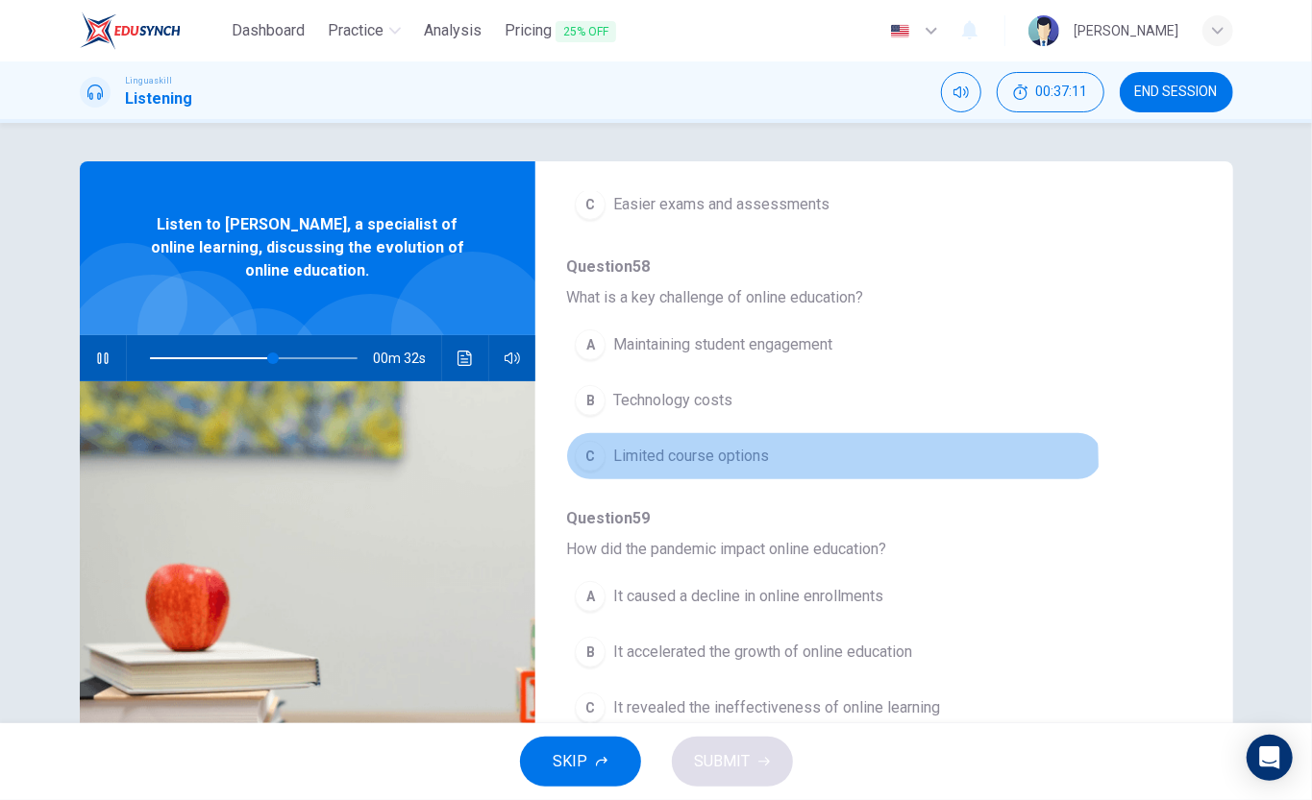
click at [739, 468] on span "Limited course options" at bounding box center [691, 456] width 156 height 23
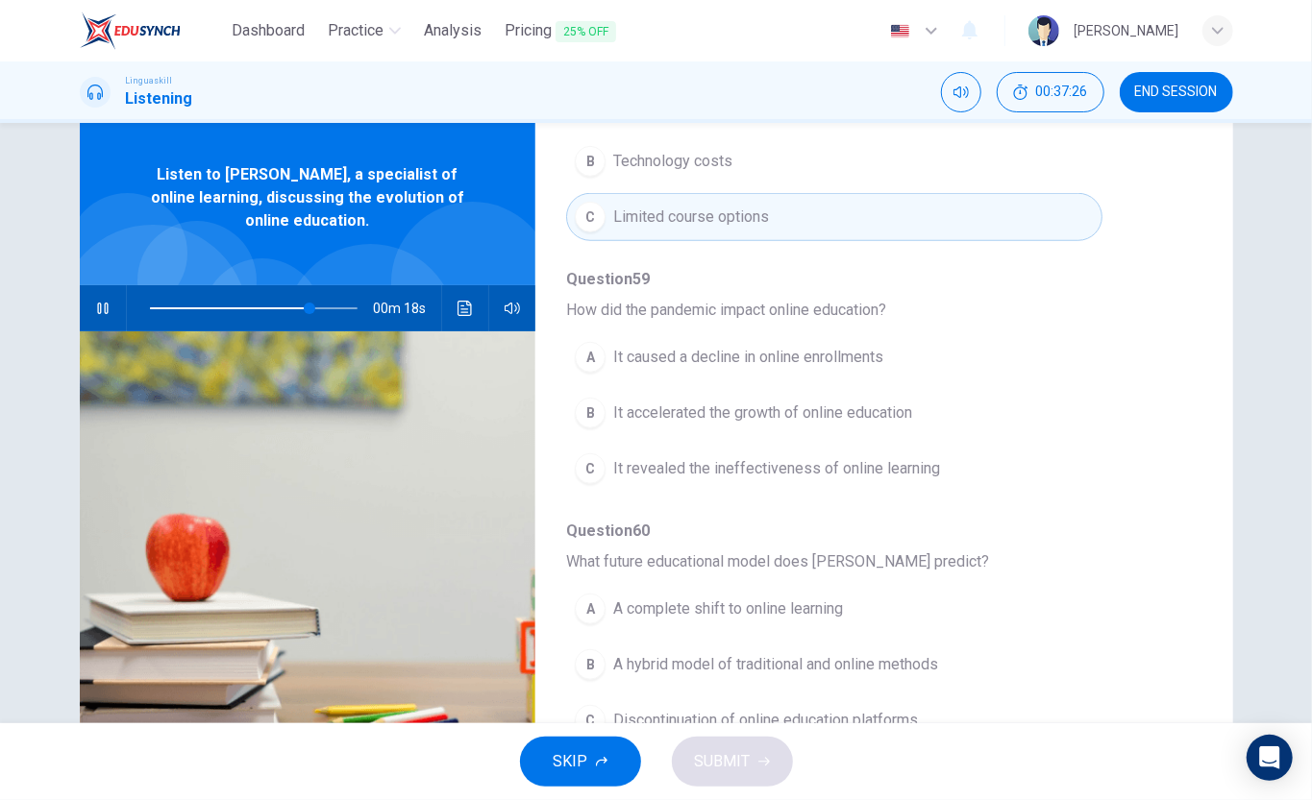
scroll to position [128, 0]
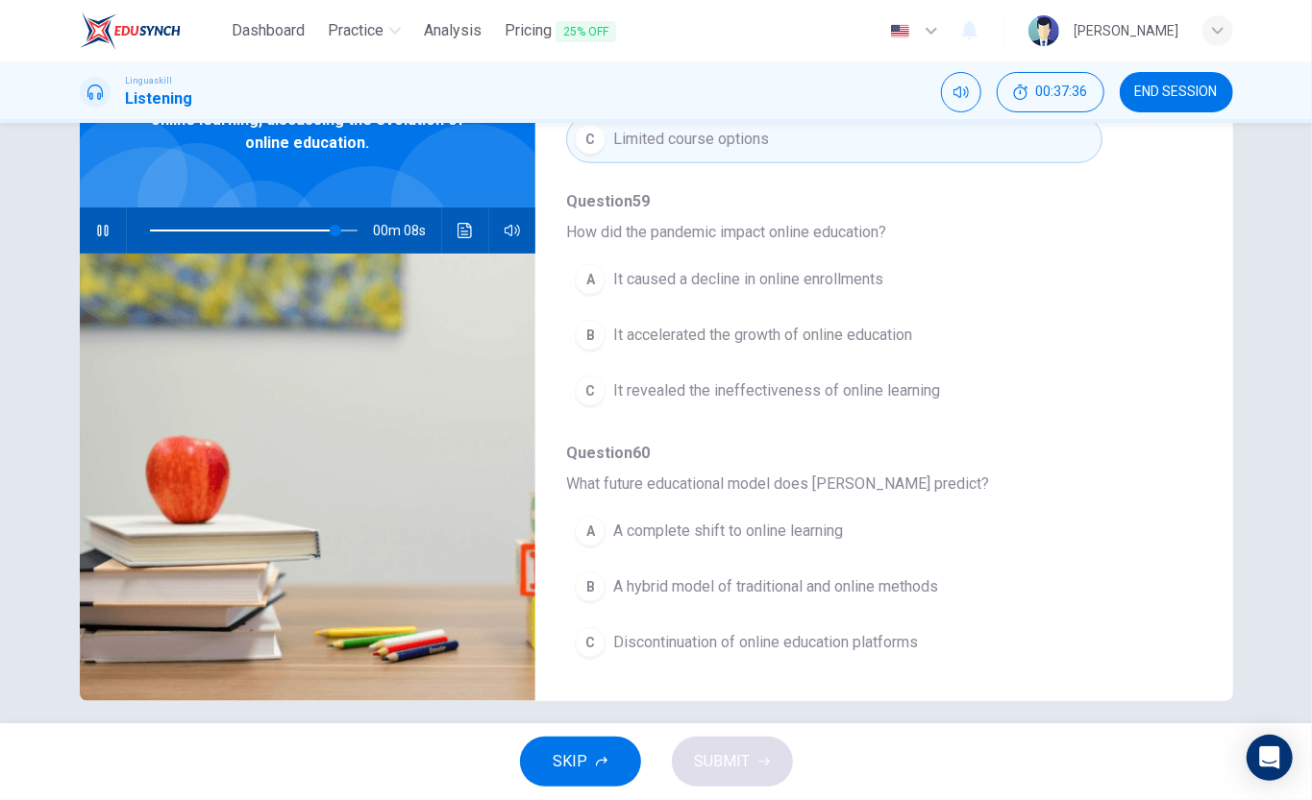
click at [870, 592] on span "A hybrid model of traditional and online methods" at bounding box center [775, 587] width 325 height 23
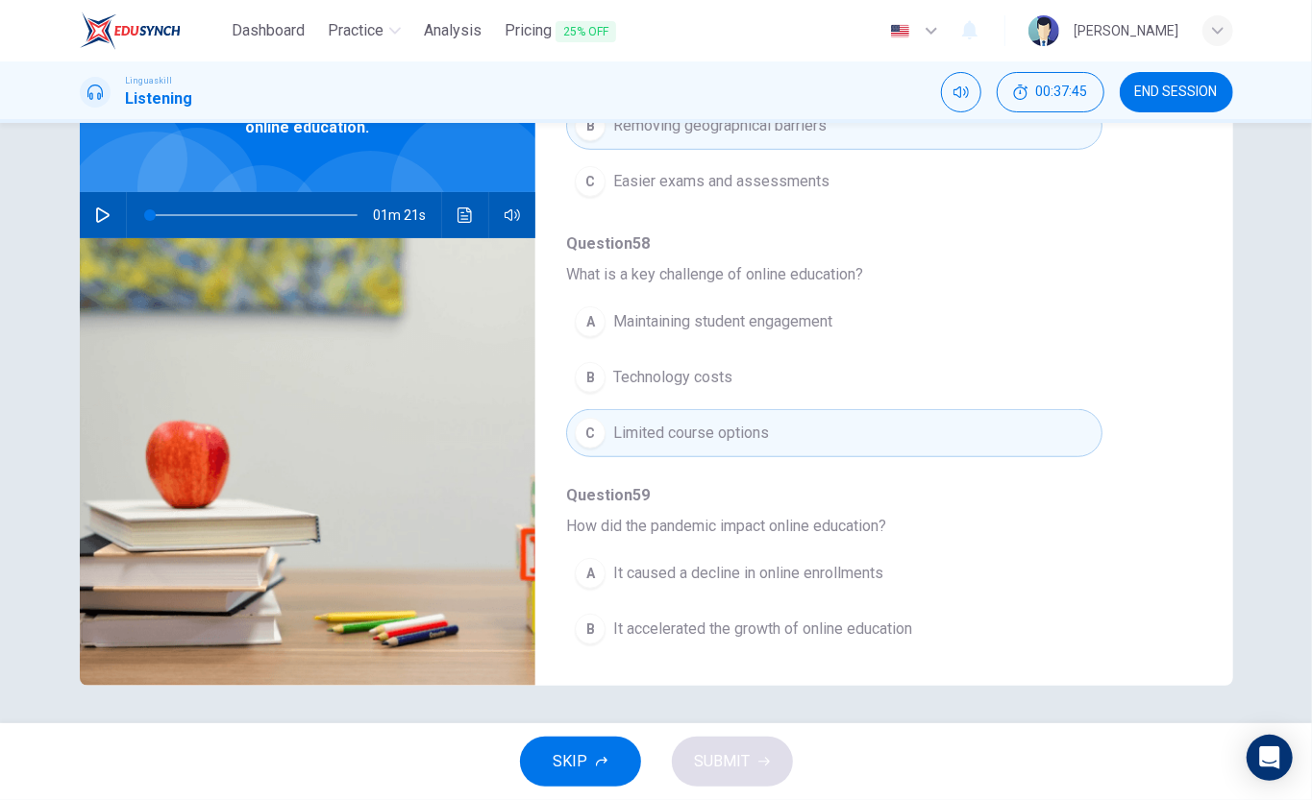
scroll to position [839, 0]
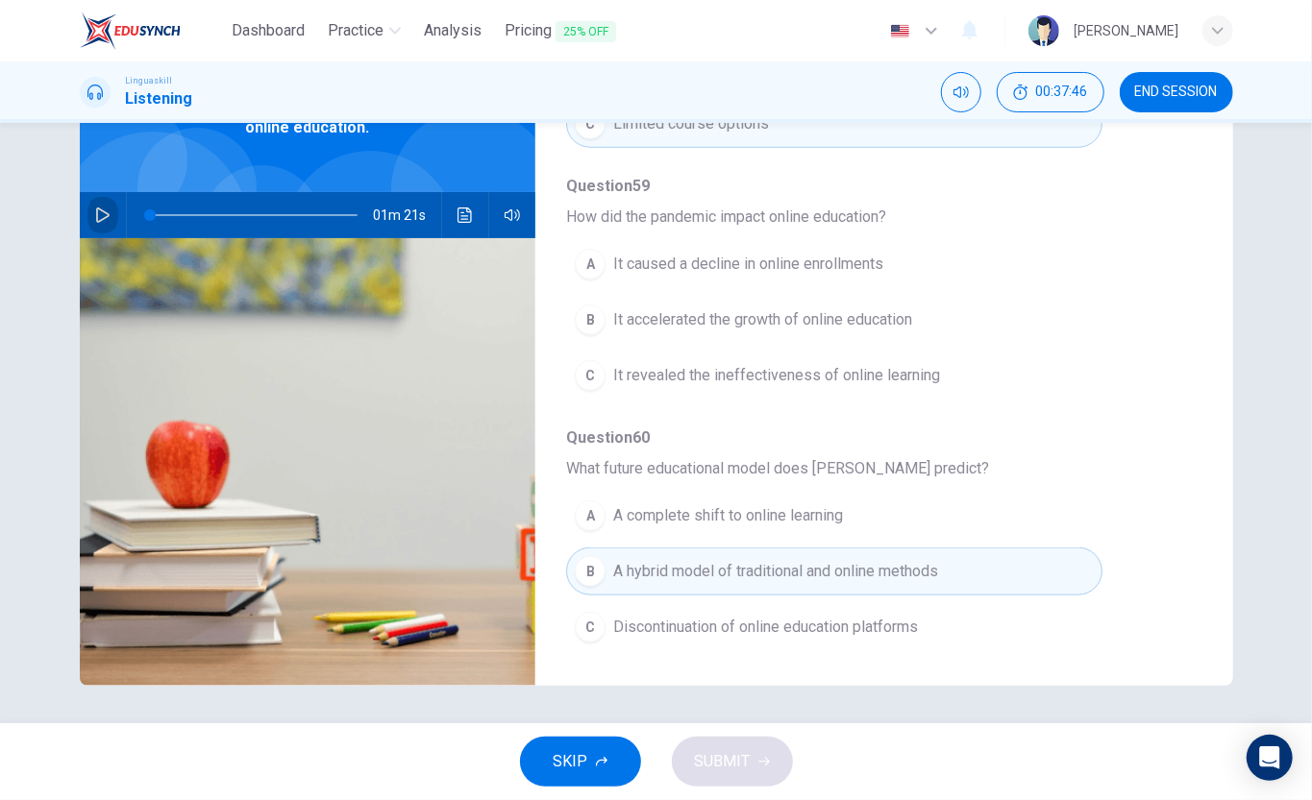
click at [101, 215] on icon "button" at bounding box center [102, 215] width 15 height 15
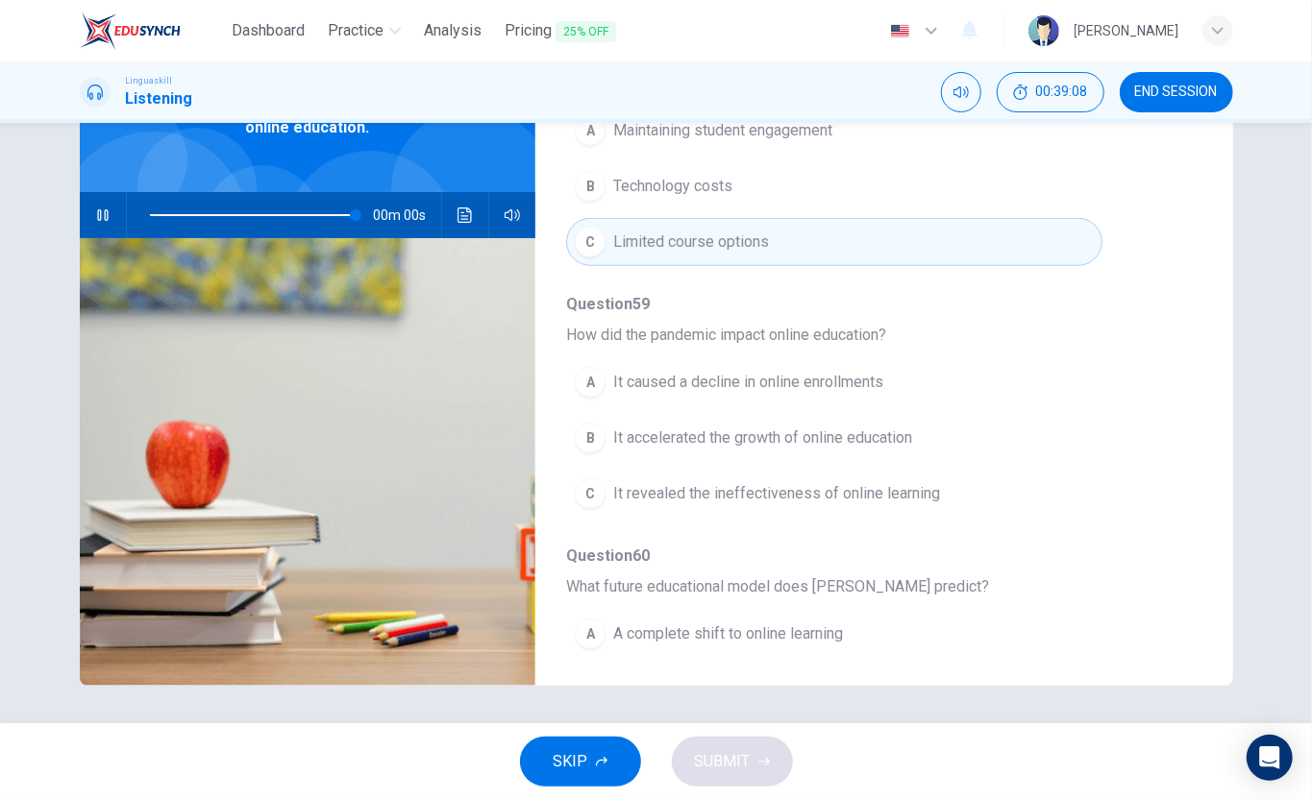
type input "0"
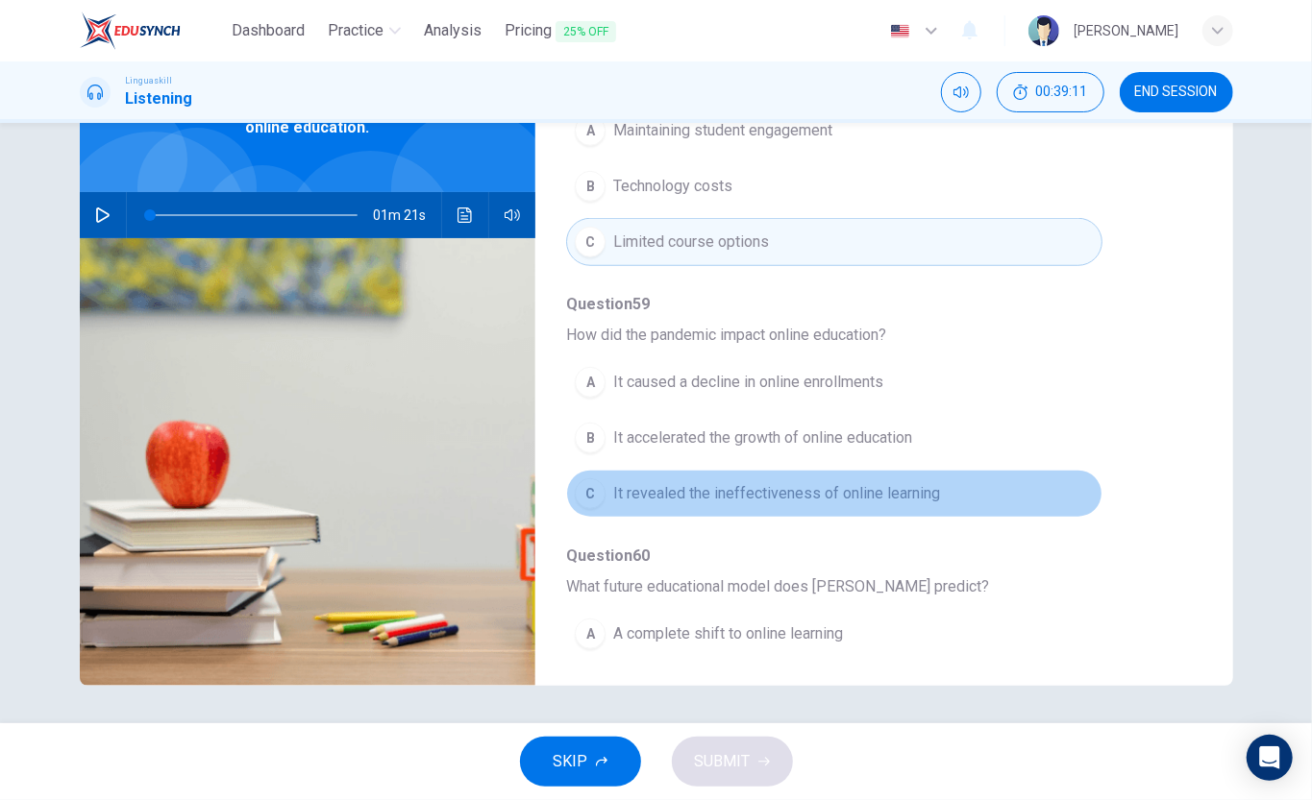
click at [854, 504] on span "It revealed the ineffectiveness of online learning" at bounding box center [776, 493] width 327 height 23
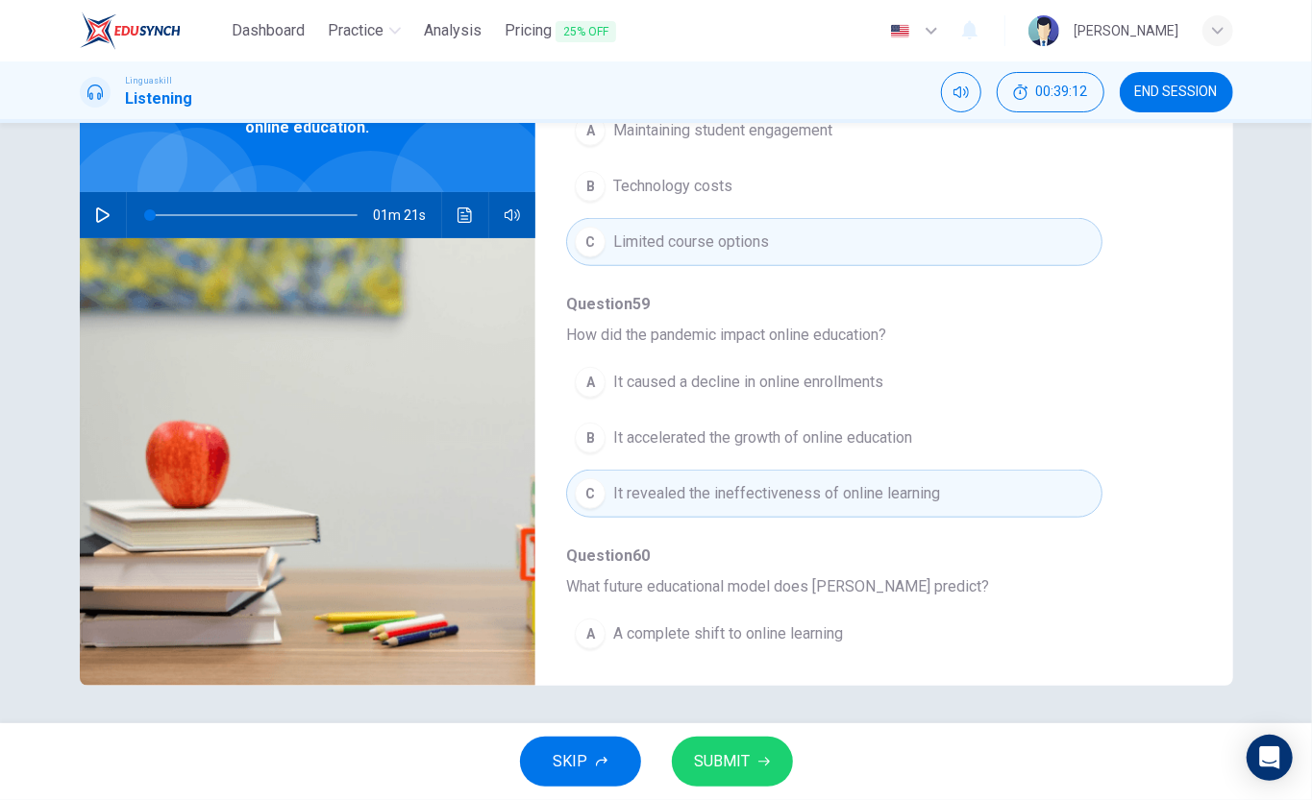
click at [750, 600] on button "SUBMIT" at bounding box center [732, 762] width 121 height 50
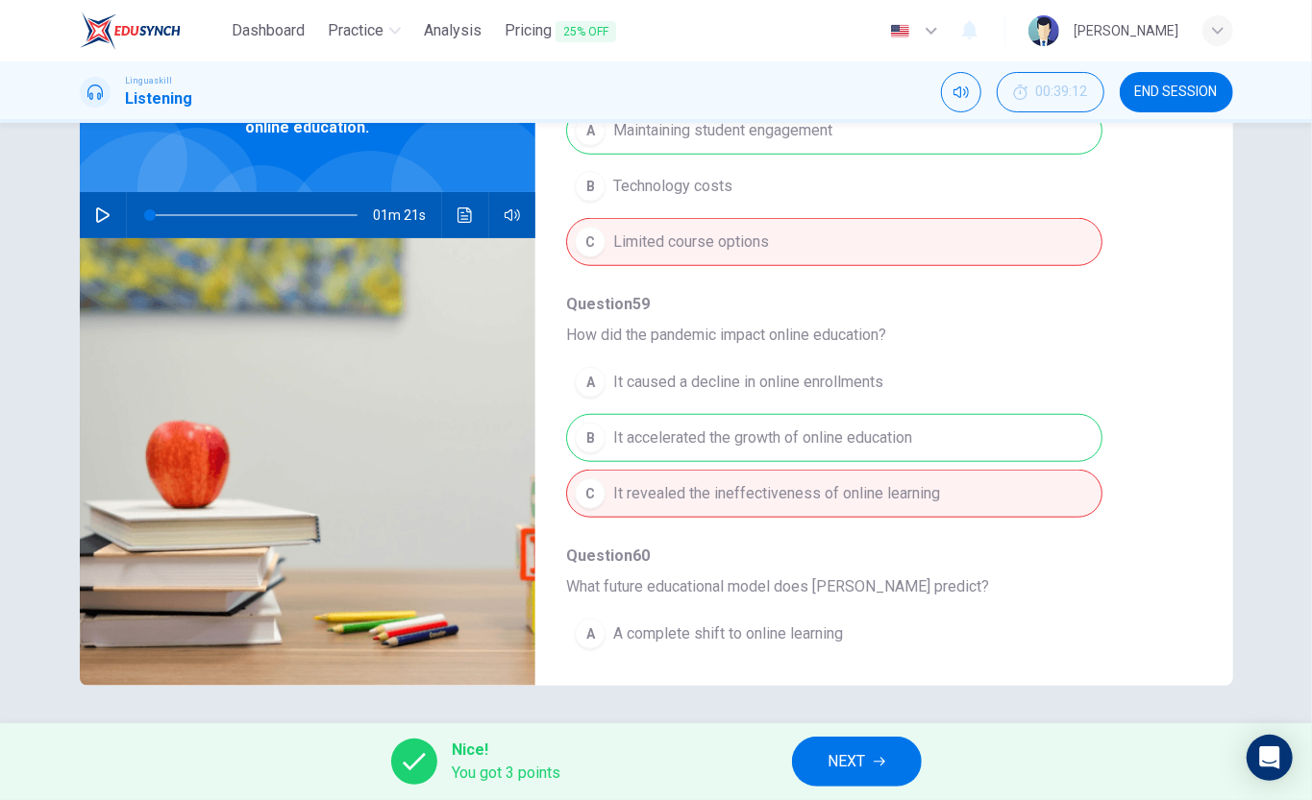
scroll to position [839, 0]
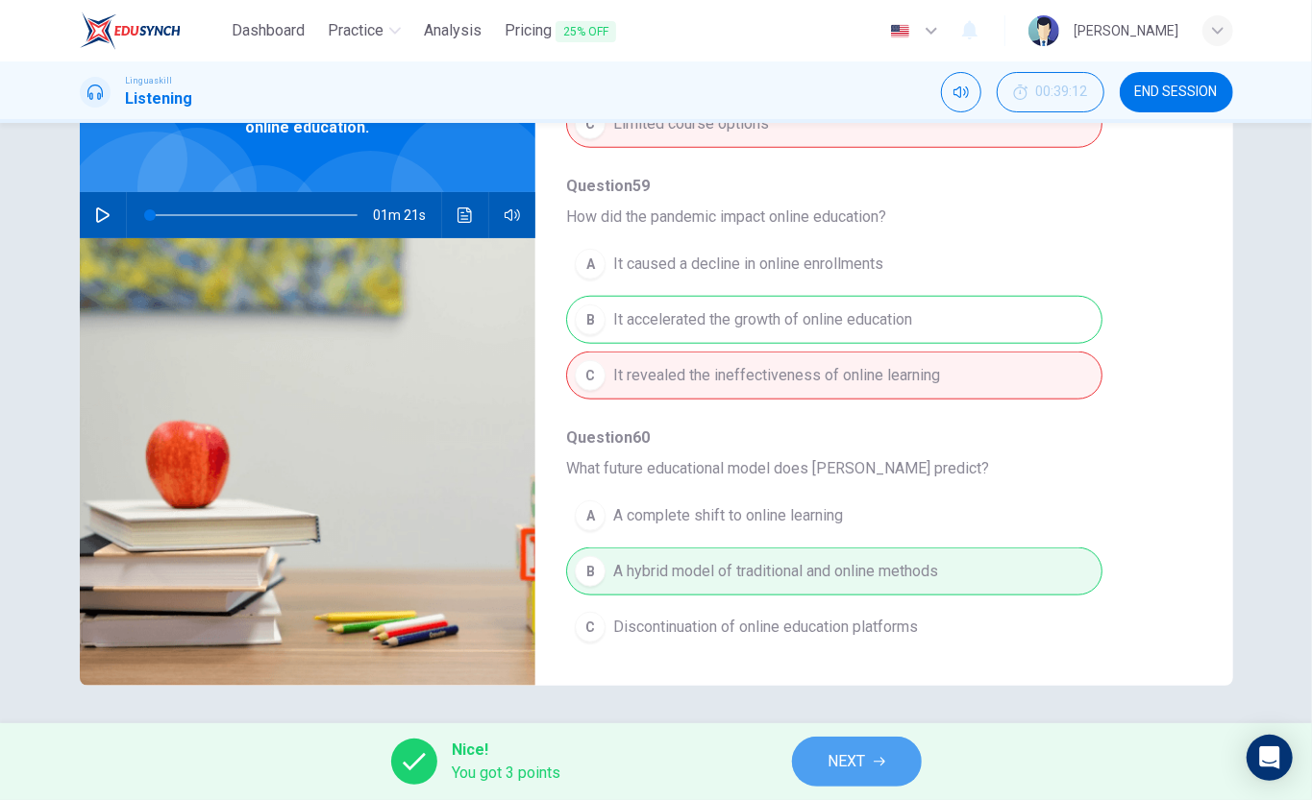
click at [839, 600] on span "NEXT" at bounding box center [846, 761] width 37 height 27
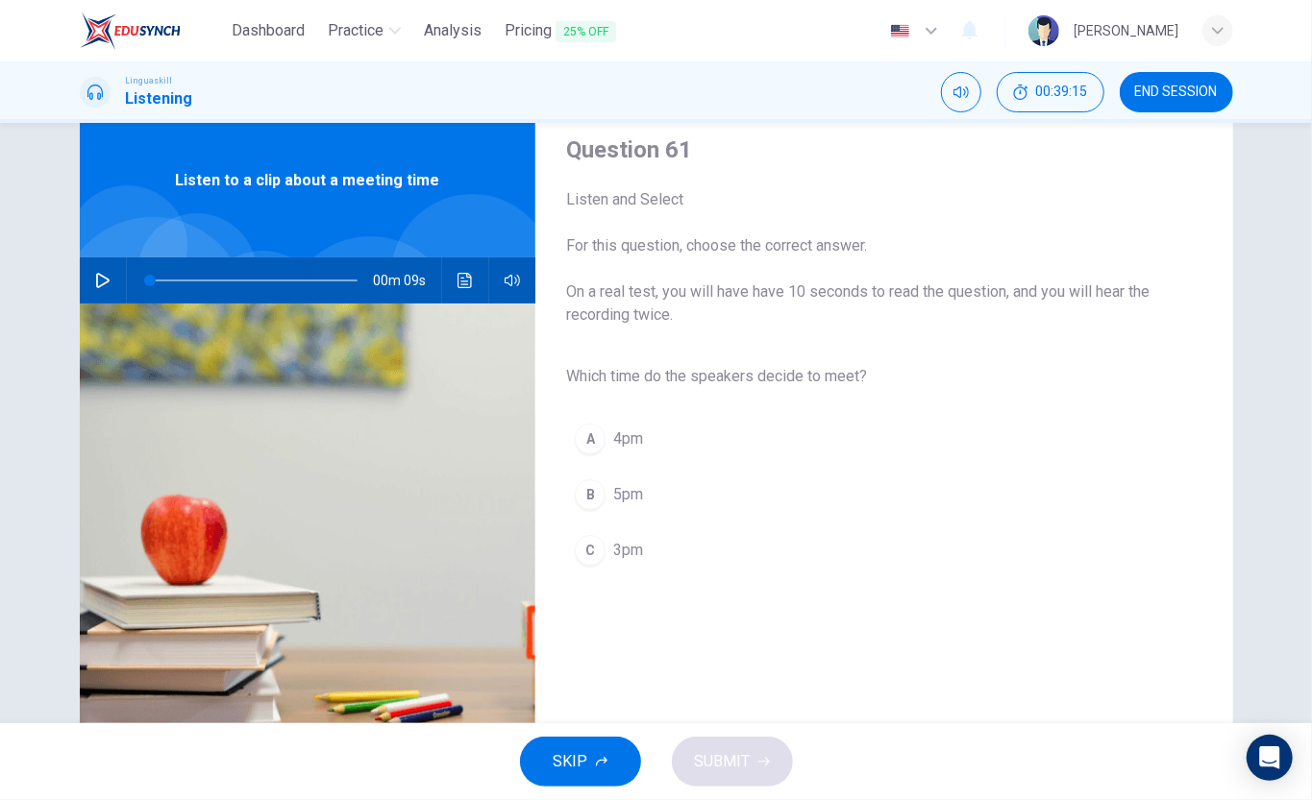
scroll to position [15, 0]
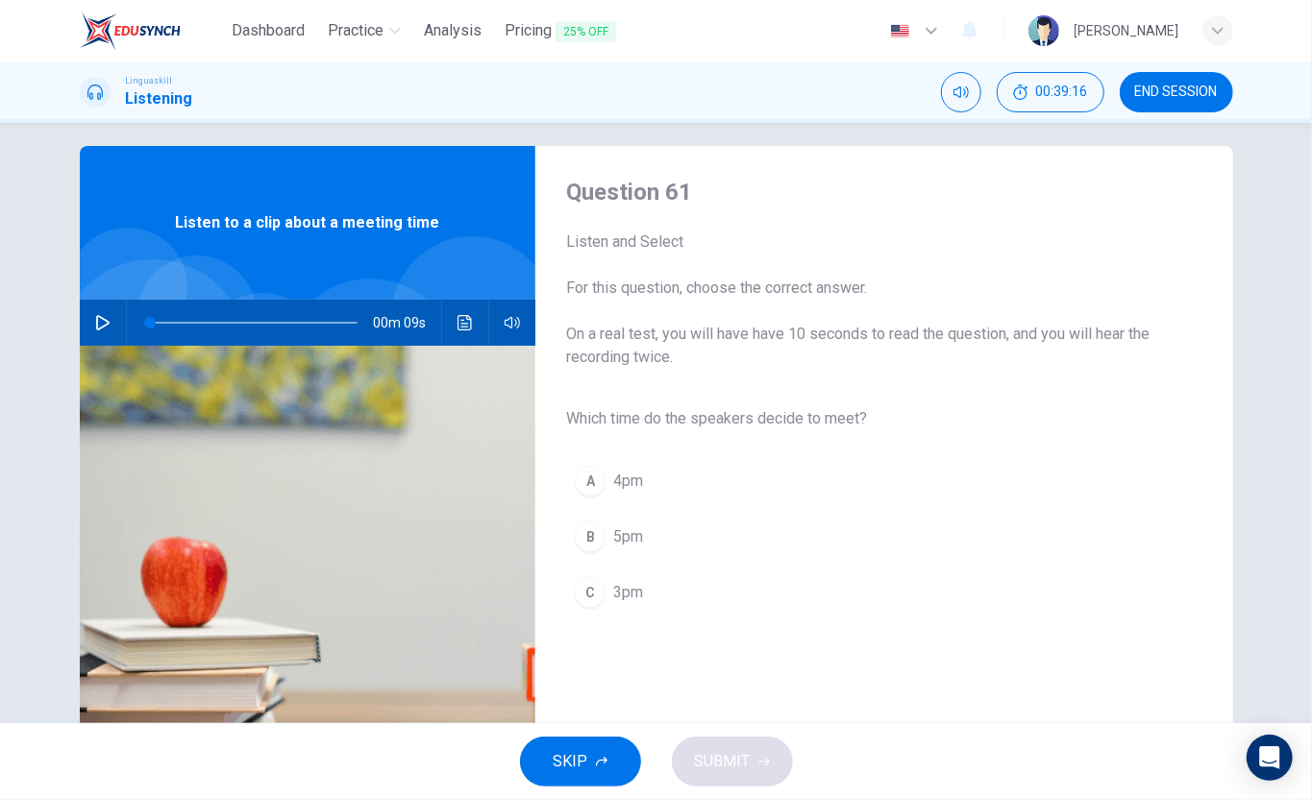
click at [108, 324] on icon "button" at bounding box center [102, 322] width 15 height 15
drag, startPoint x: 631, startPoint y: 594, endPoint x: 661, endPoint y: 608, distance: 33.1
click at [634, 596] on span "3pm" at bounding box center [628, 592] width 30 height 23
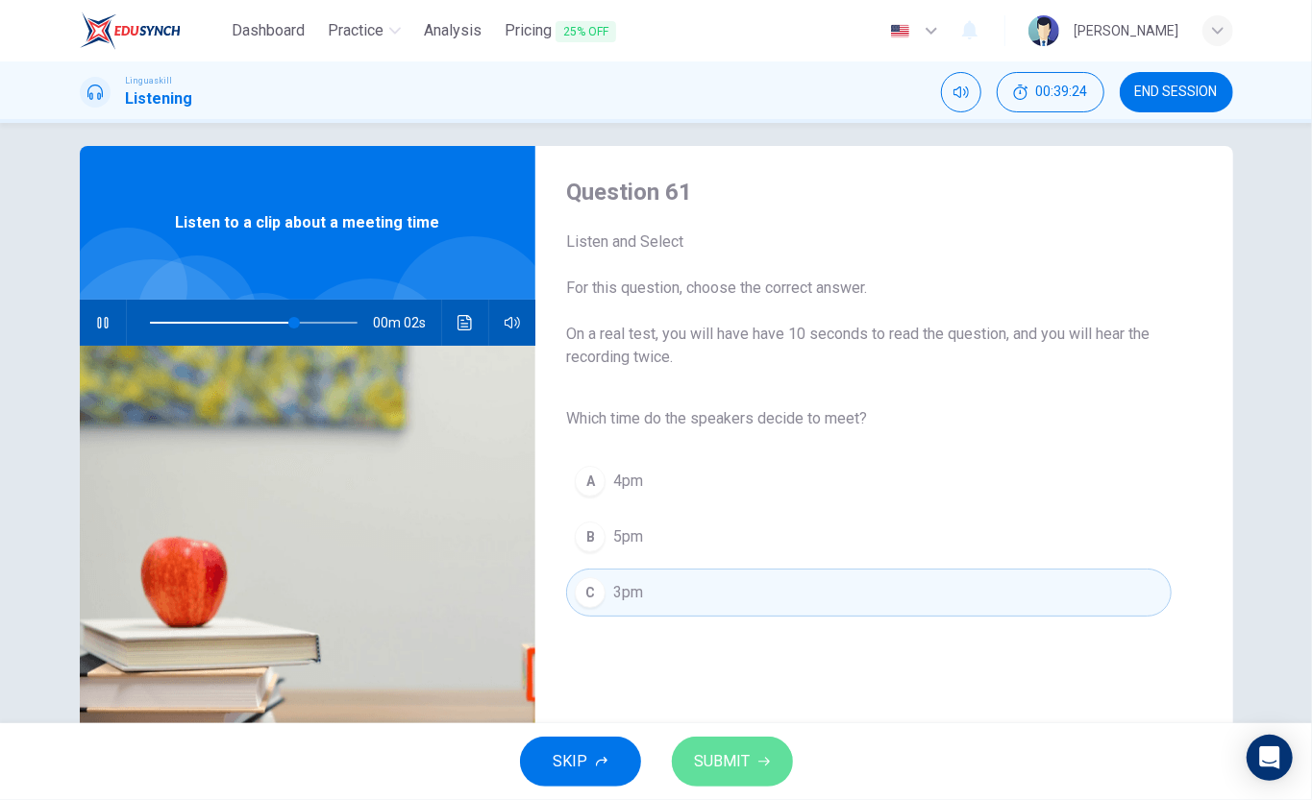
click at [747, 600] on span "SUBMIT" at bounding box center [723, 761] width 56 height 27
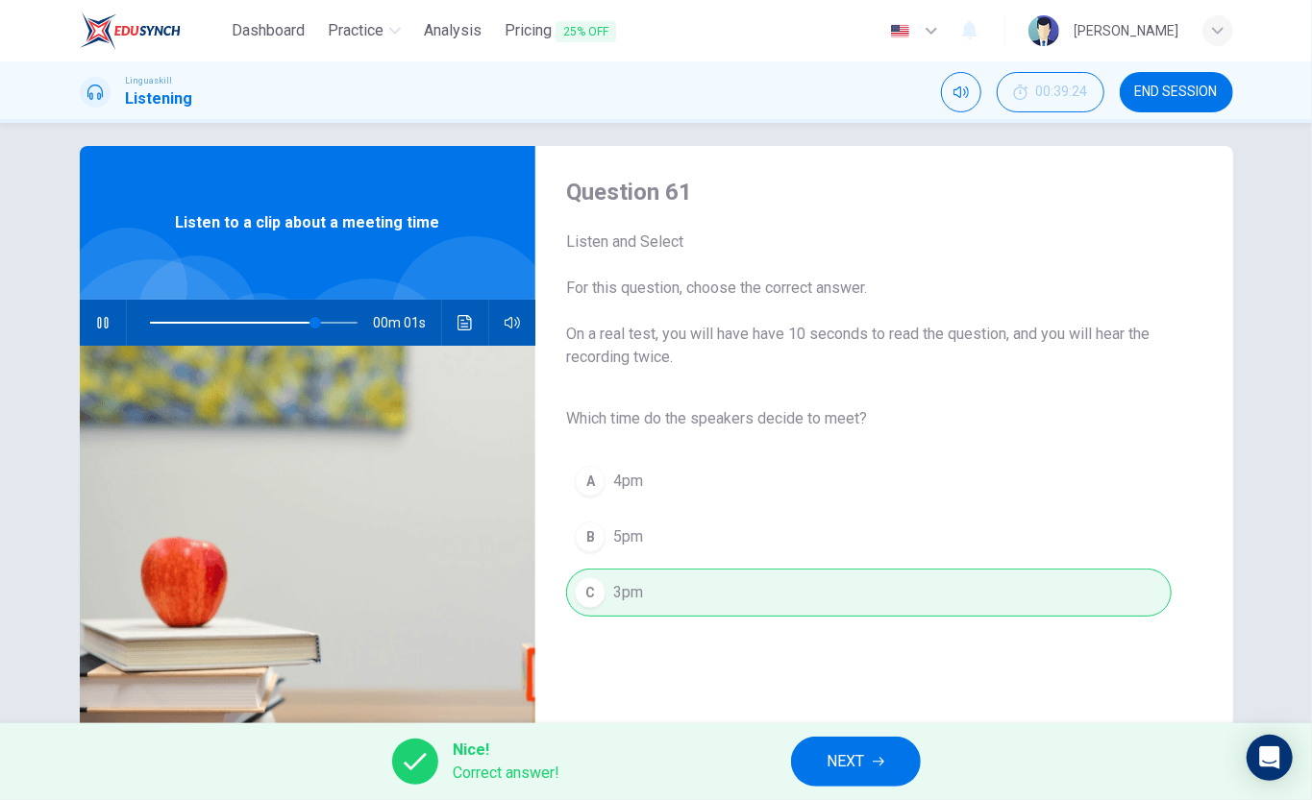
scroll to position [143, 0]
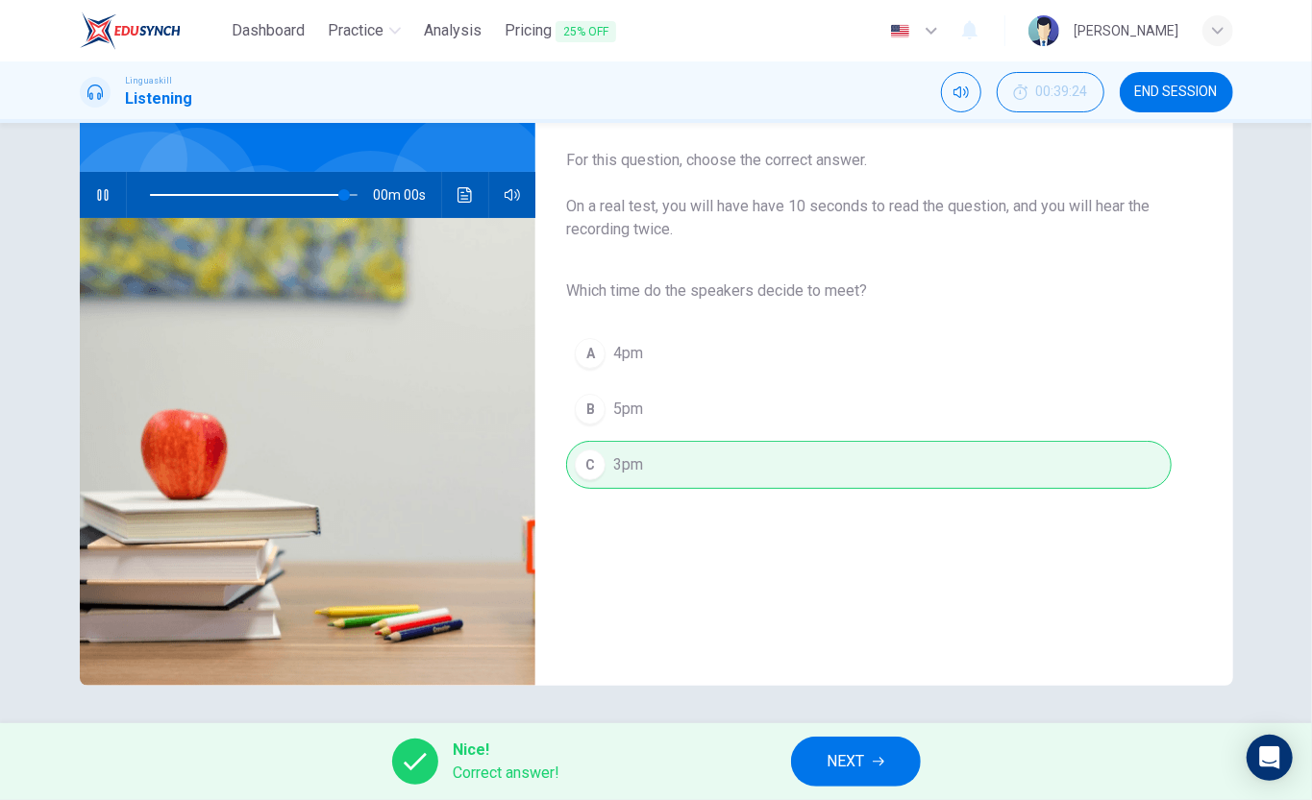
click at [850, 600] on span "NEXT" at bounding box center [845, 761] width 37 height 27
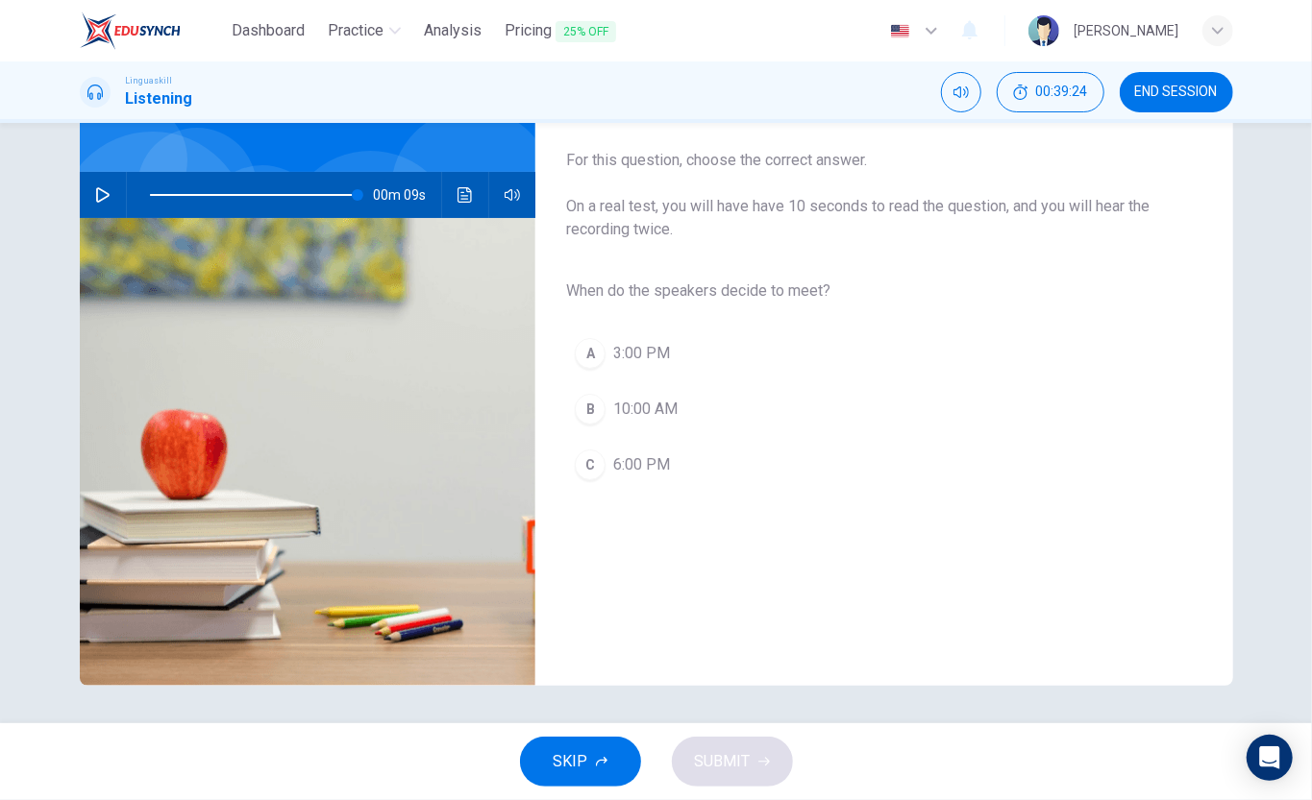
type input "0"
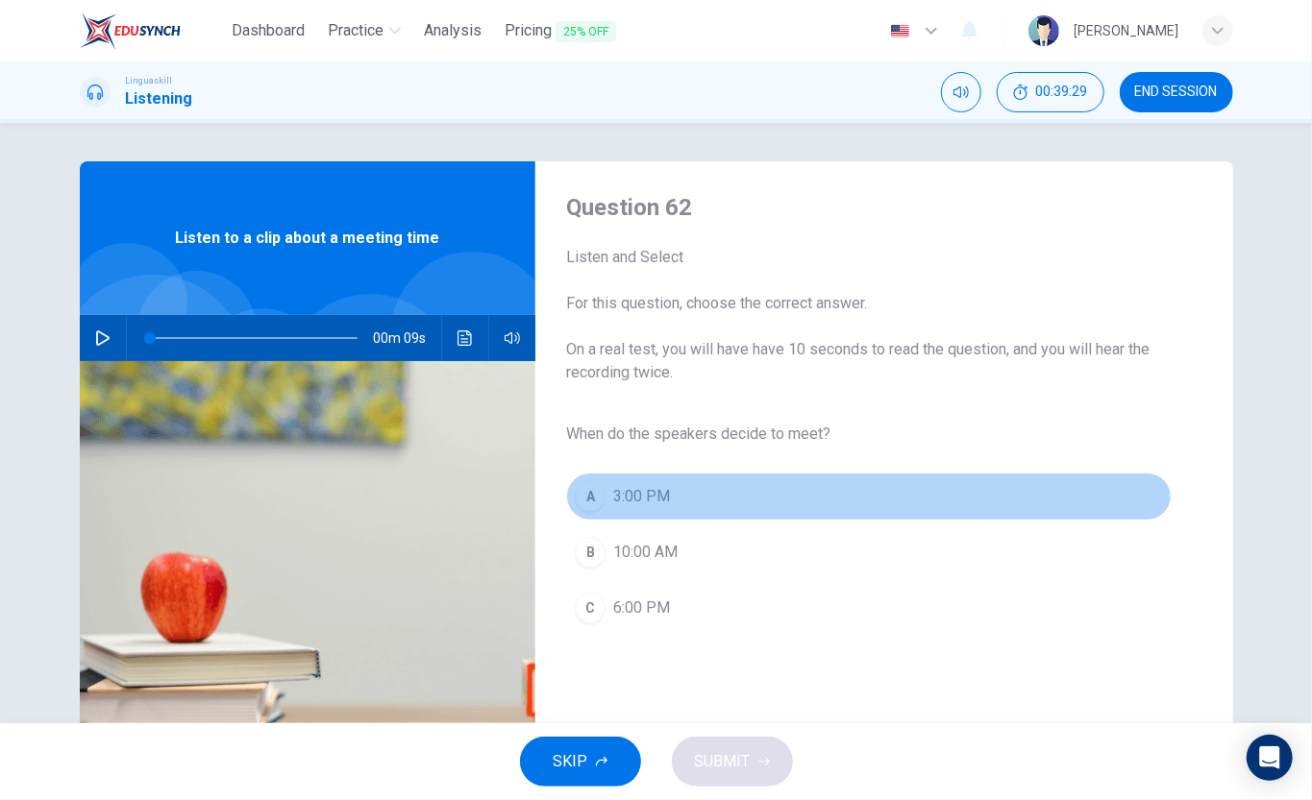
click at [634, 498] on span "3:00 PM" at bounding box center [641, 496] width 57 height 23
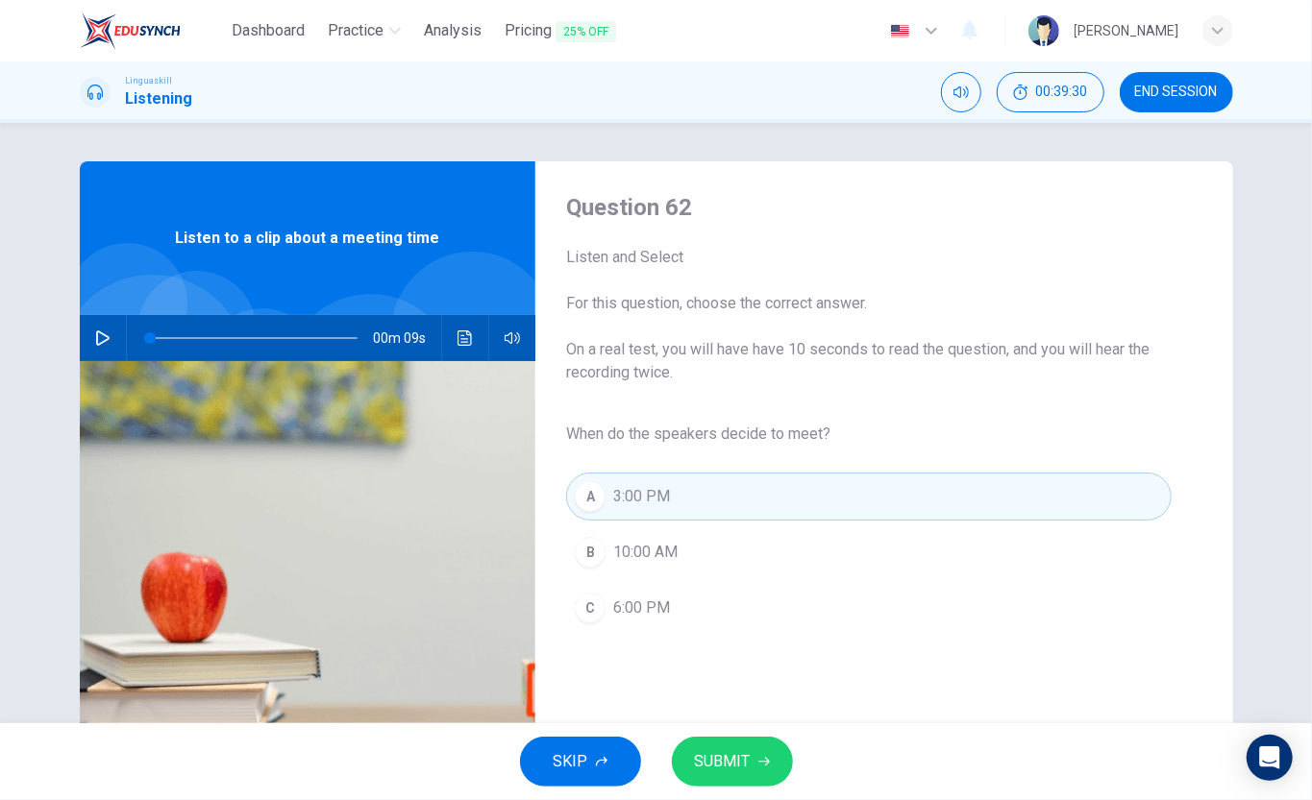
click at [765, 600] on icon "button" at bounding box center [764, 762] width 12 height 12
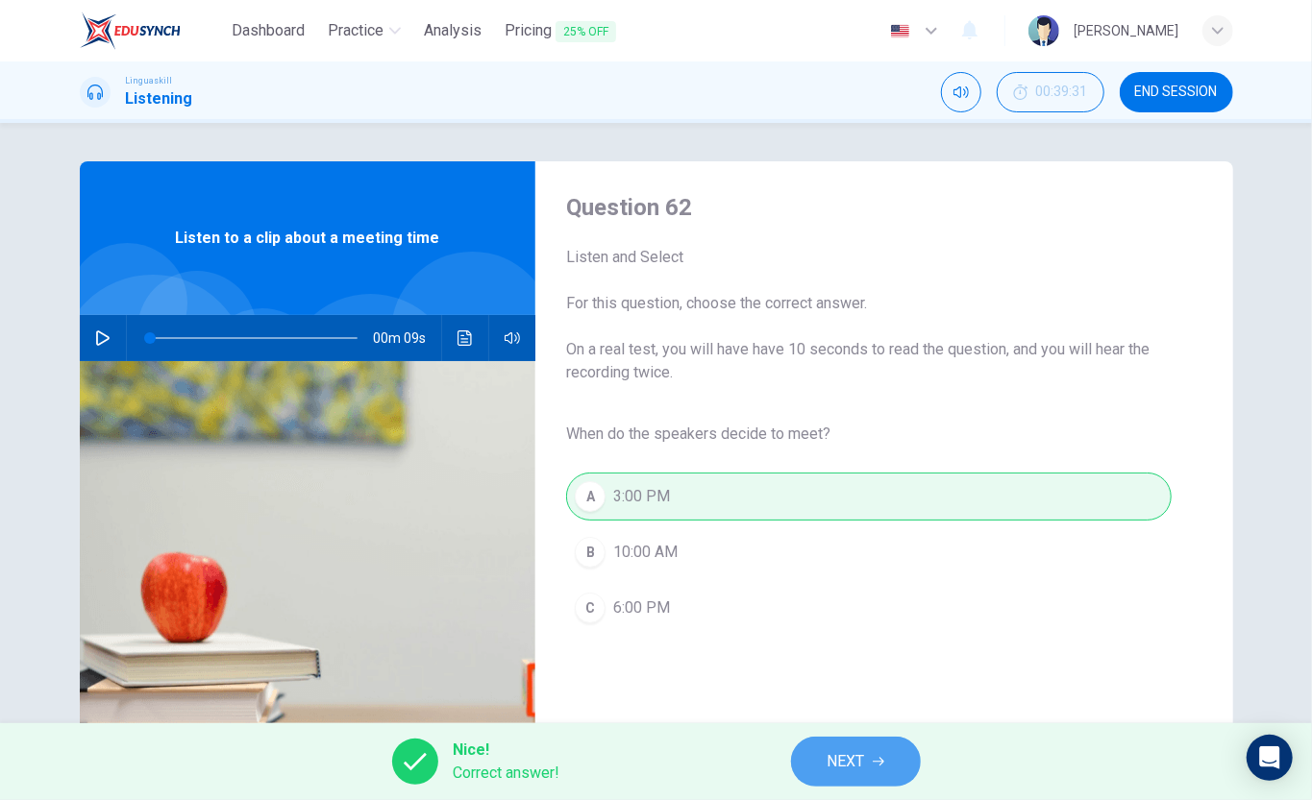
click at [859, 600] on span "NEXT" at bounding box center [845, 761] width 37 height 27
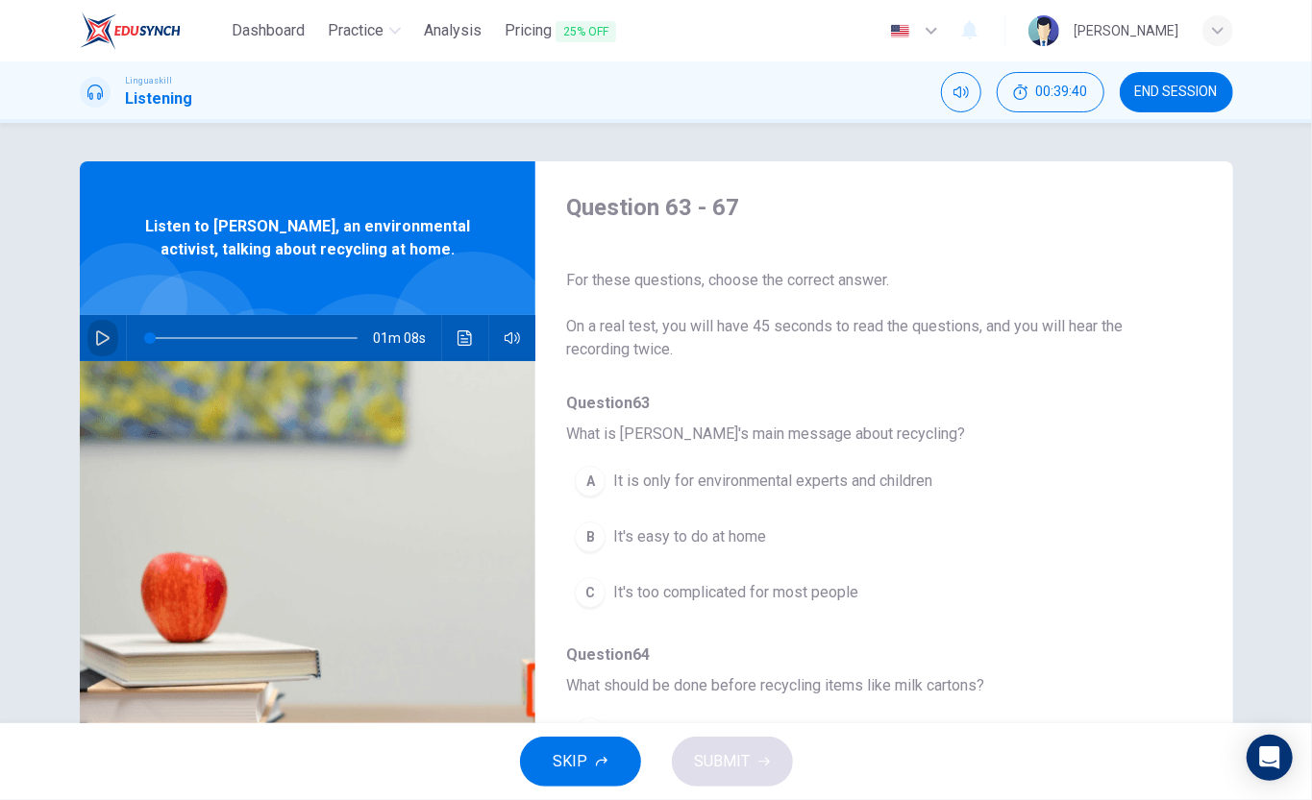
click at [97, 342] on icon "button" at bounding box center [102, 338] width 15 height 15
click at [759, 539] on span "It's easy to do at home" at bounding box center [689, 537] width 153 height 23
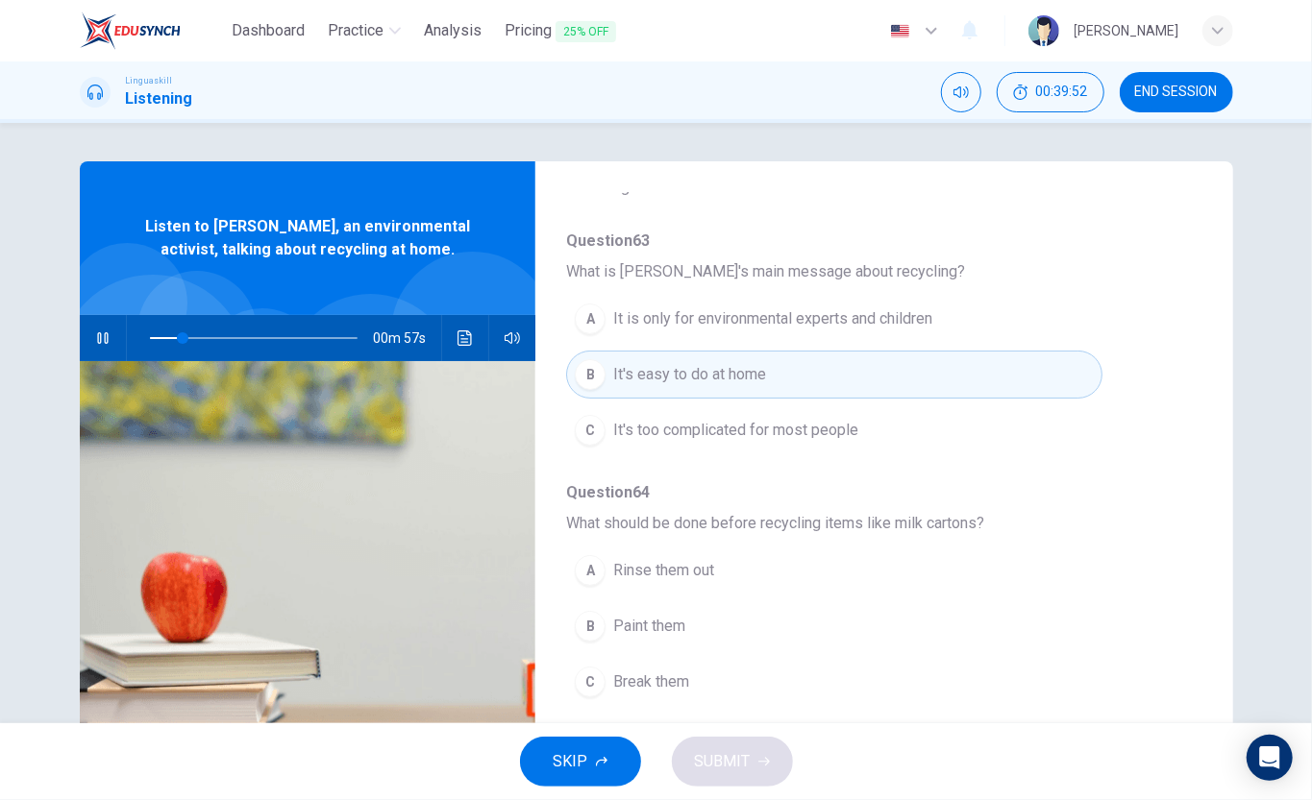
scroll to position [256, 0]
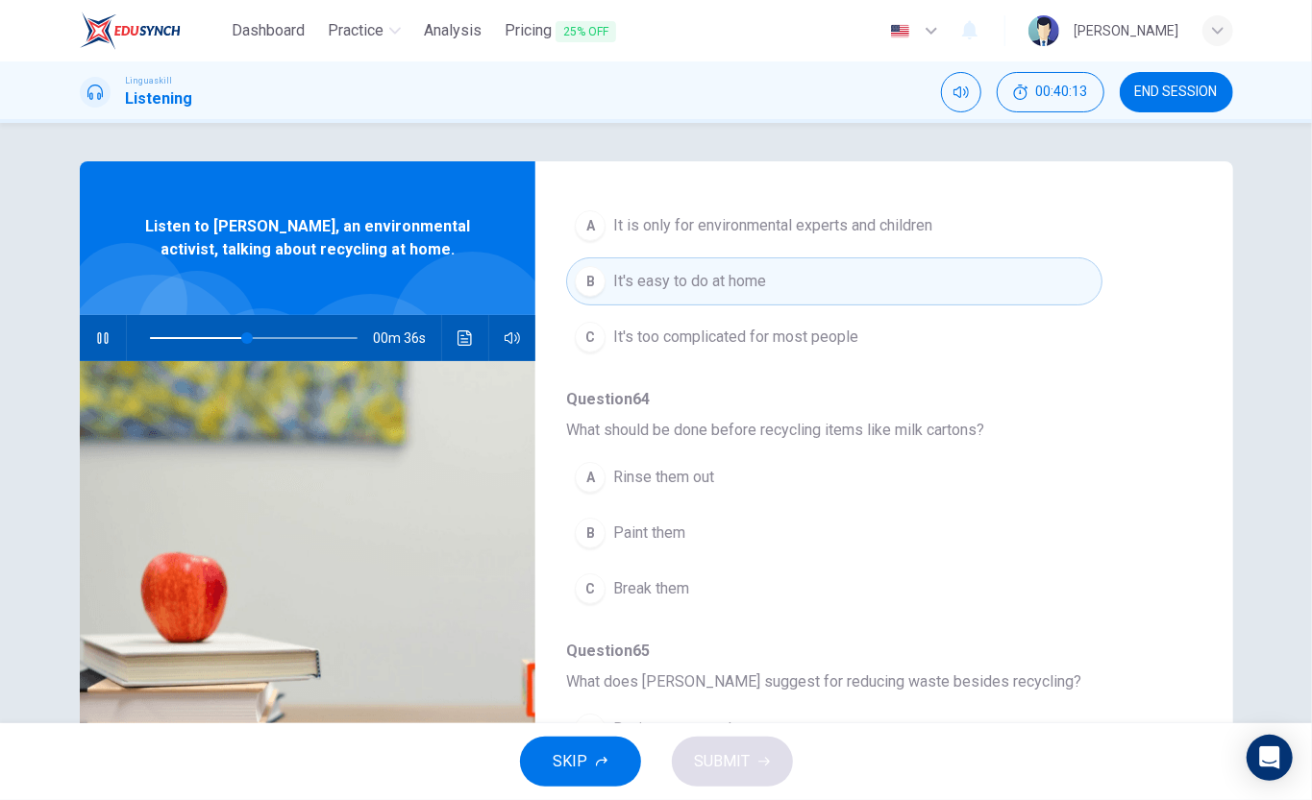
click at [983, 527] on div "Question 63 - 67 For these questions, choose the correct answer. On a real test…" at bounding box center [656, 495] width 1214 height 668
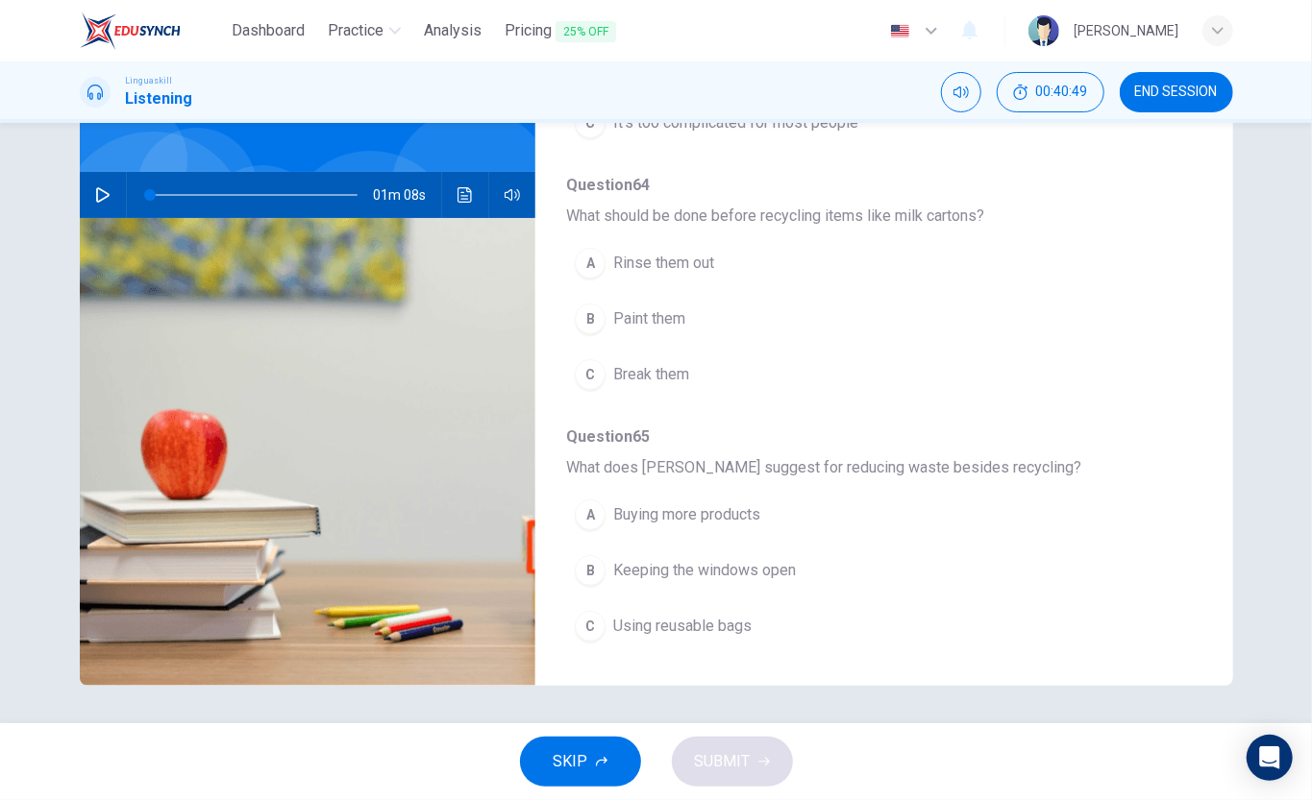
scroll to position [0, 0]
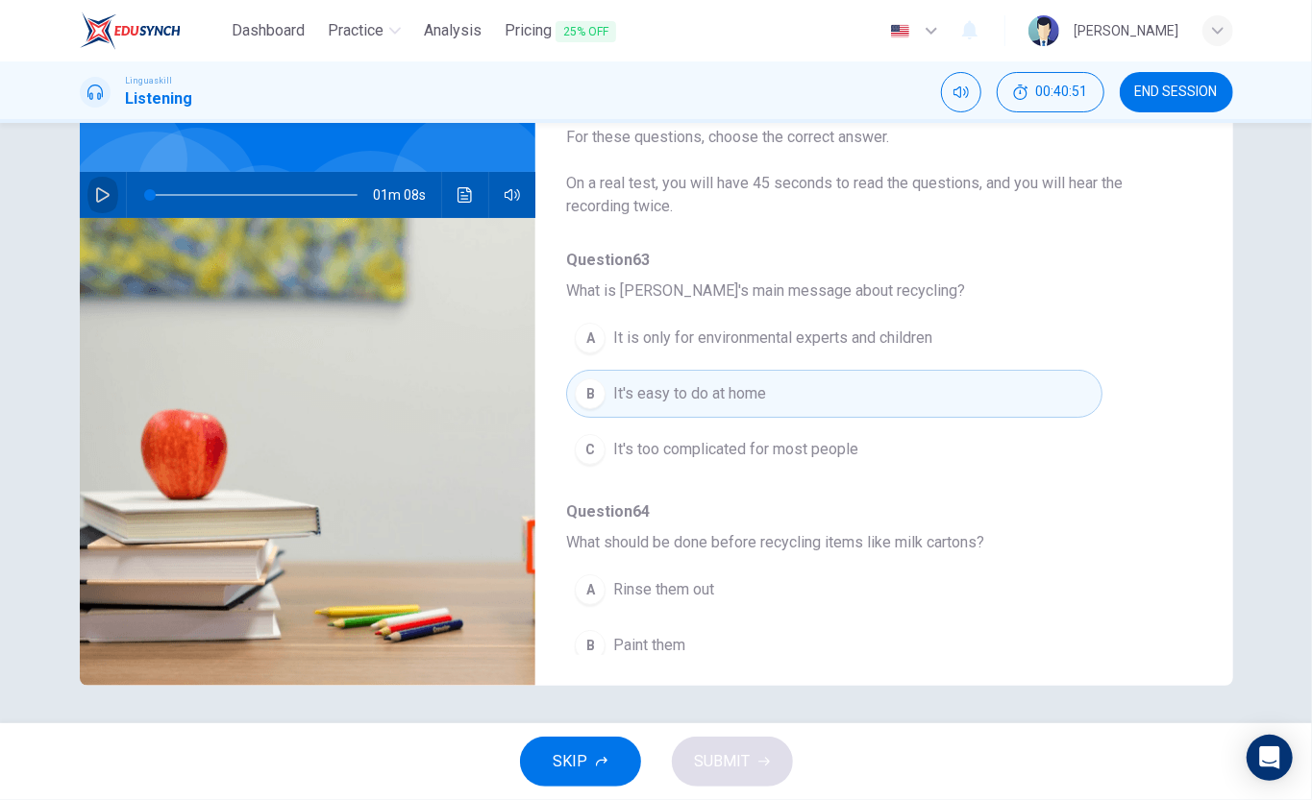
click at [88, 198] on button "button" at bounding box center [102, 195] width 31 height 46
click at [846, 338] on span "It is only for environmental experts and children" at bounding box center [772, 338] width 319 height 23
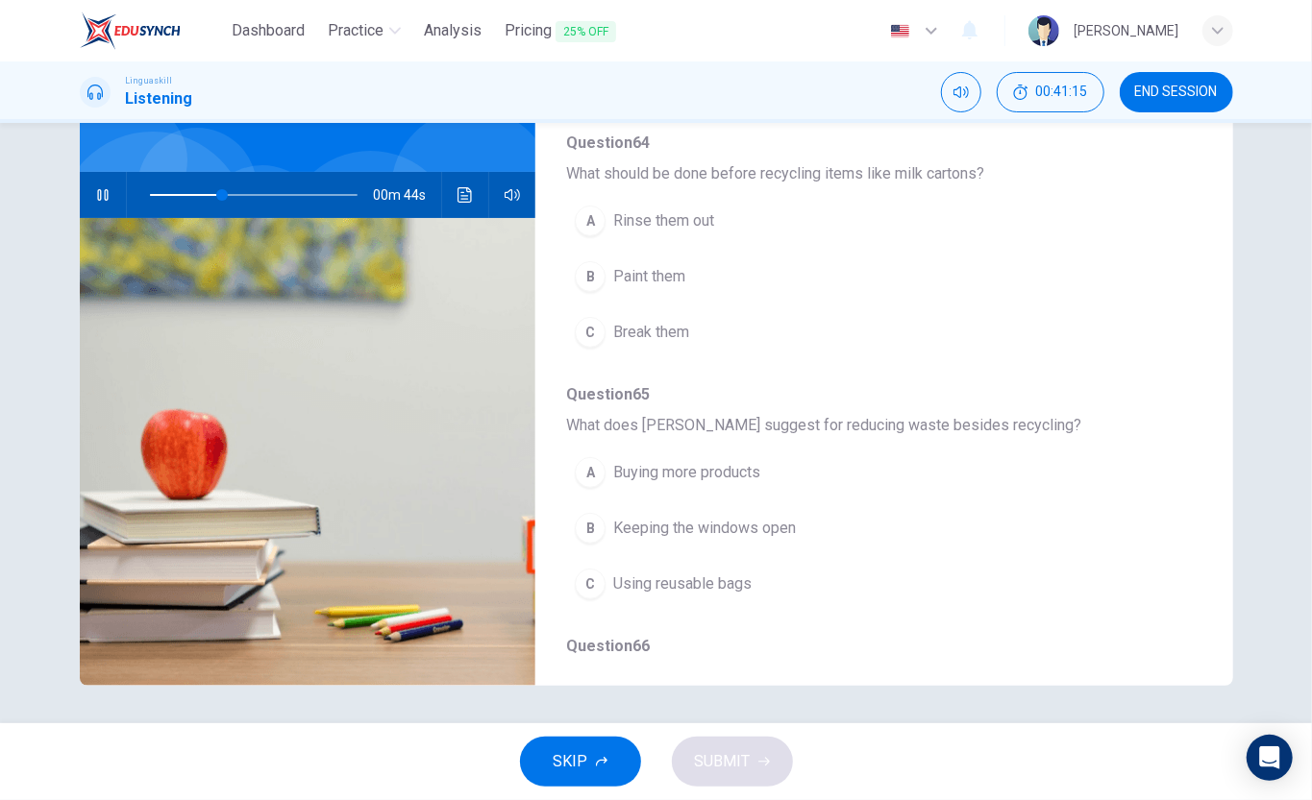
scroll to position [384, 0]
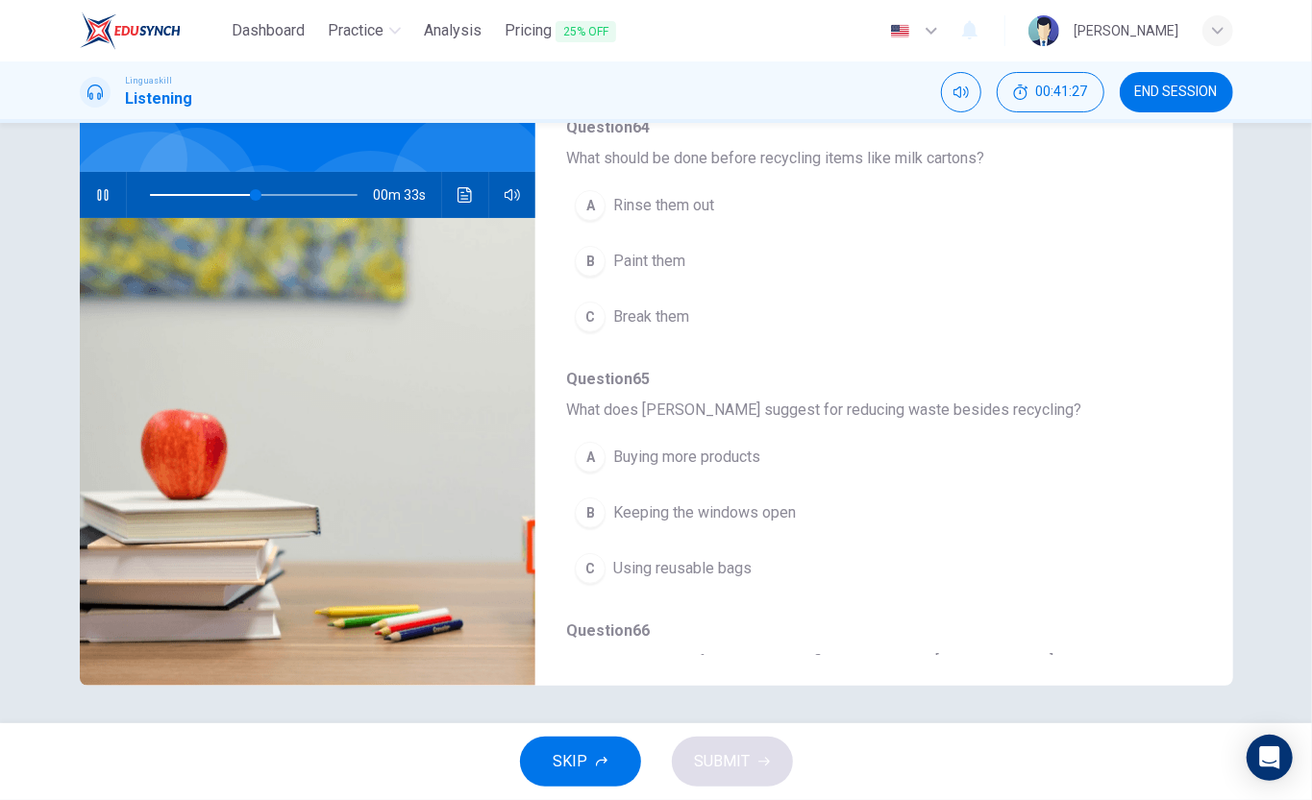
type input "52"
click at [983, 102] on button "END SESSION" at bounding box center [1175, 92] width 113 height 40
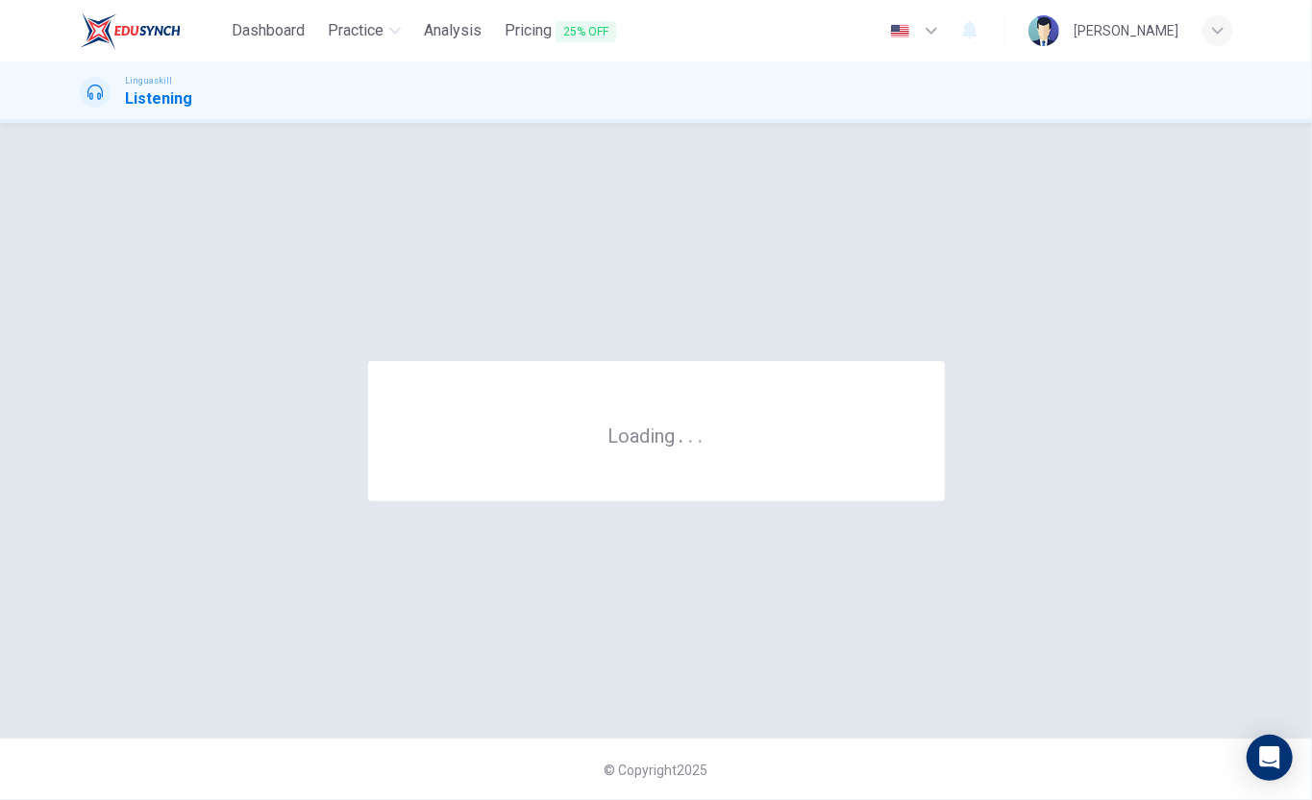
scroll to position [0, 0]
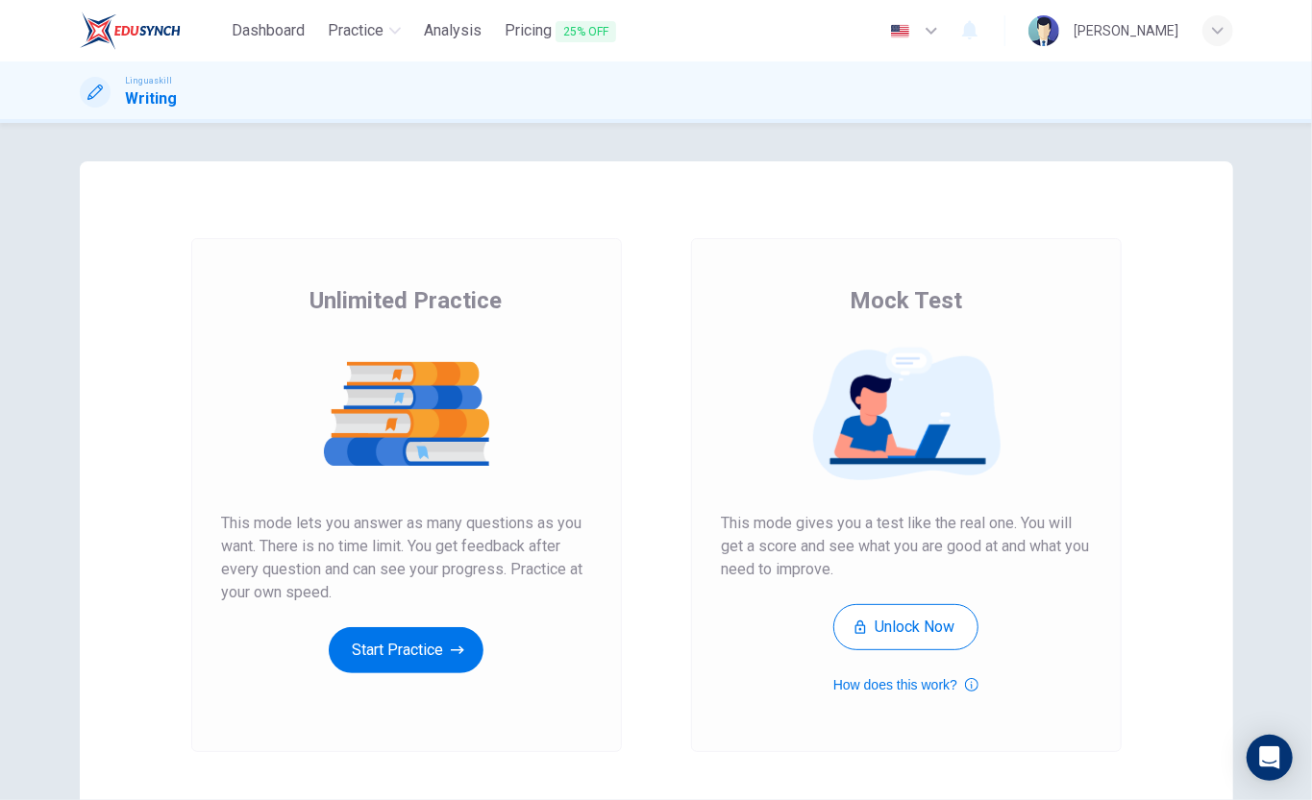
scroll to position [128, 0]
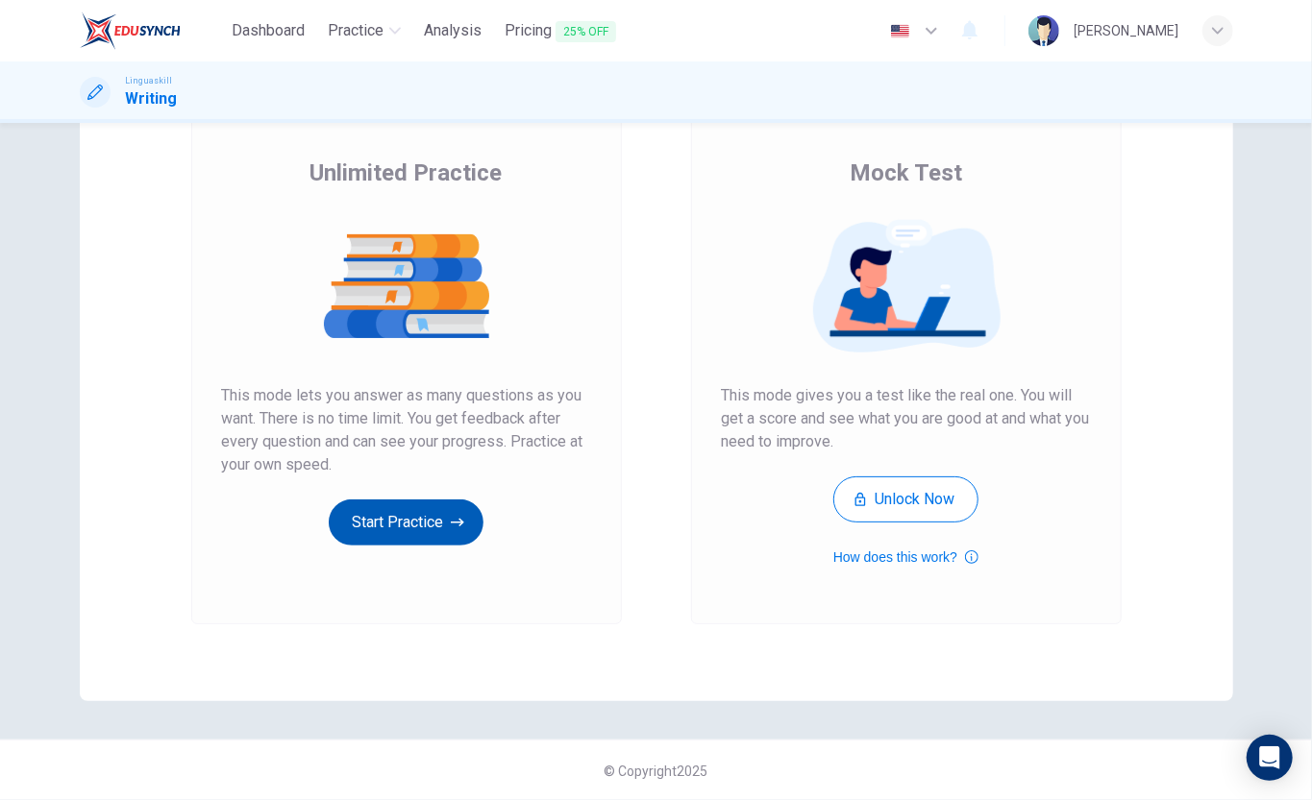
click at [392, 515] on button "Start Practice" at bounding box center [406, 523] width 155 height 46
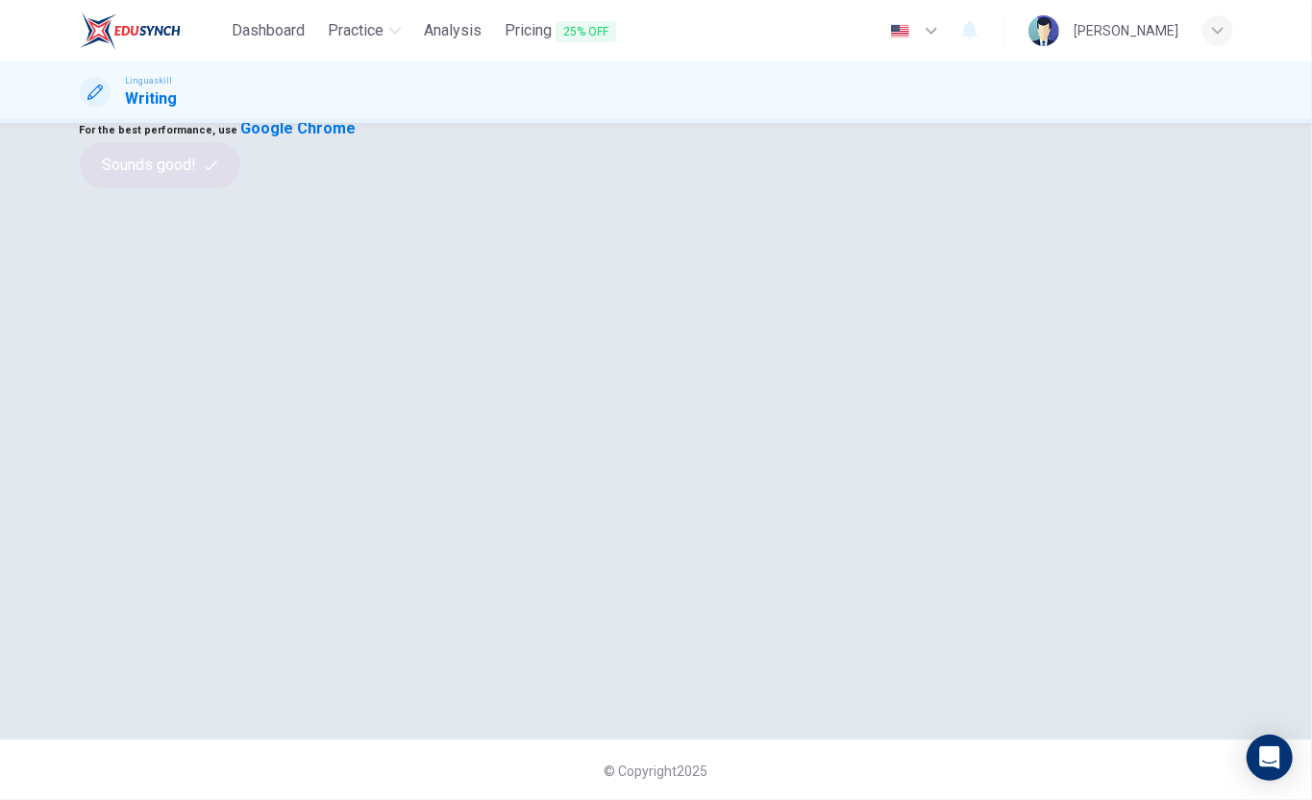
scroll to position [0, 0]
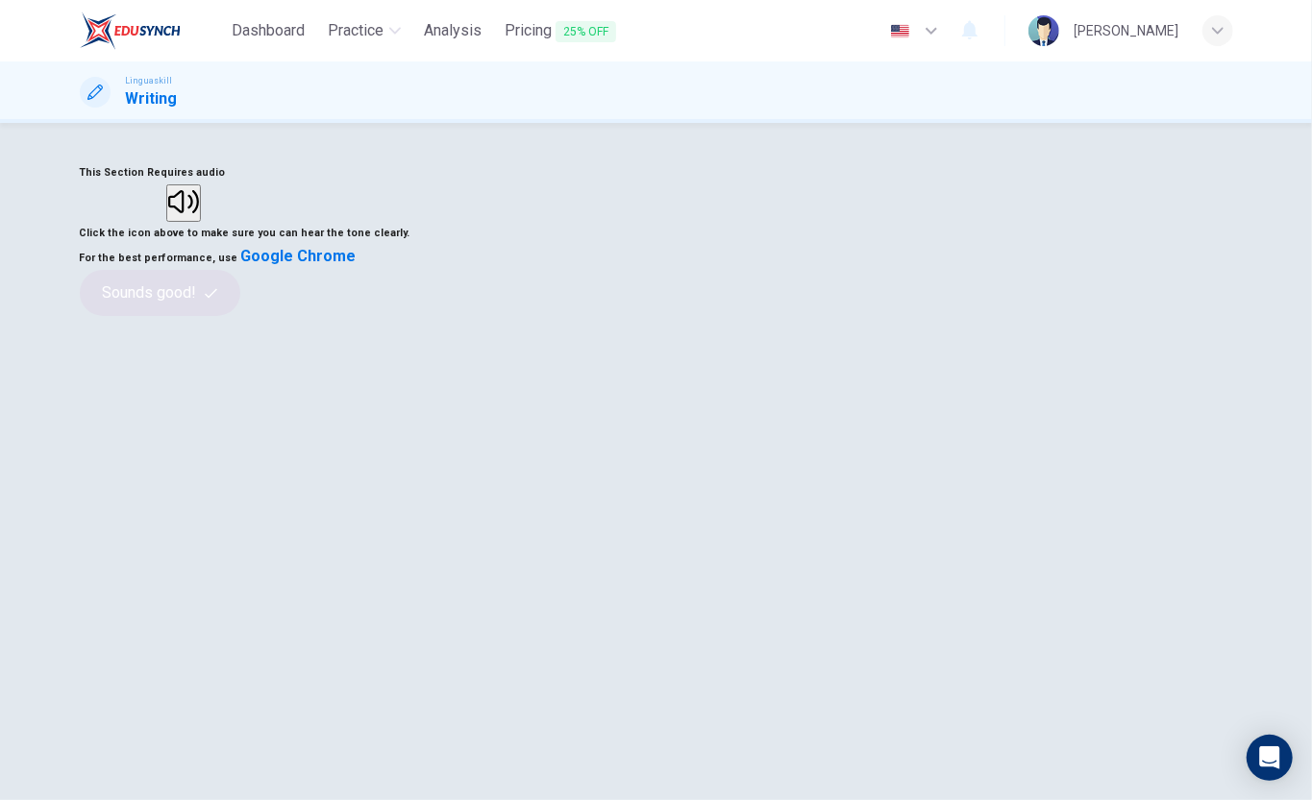
click at [201, 222] on button "button" at bounding box center [183, 202] width 35 height 37
click at [241, 316] on button "Sounds good!" at bounding box center [160, 293] width 161 height 46
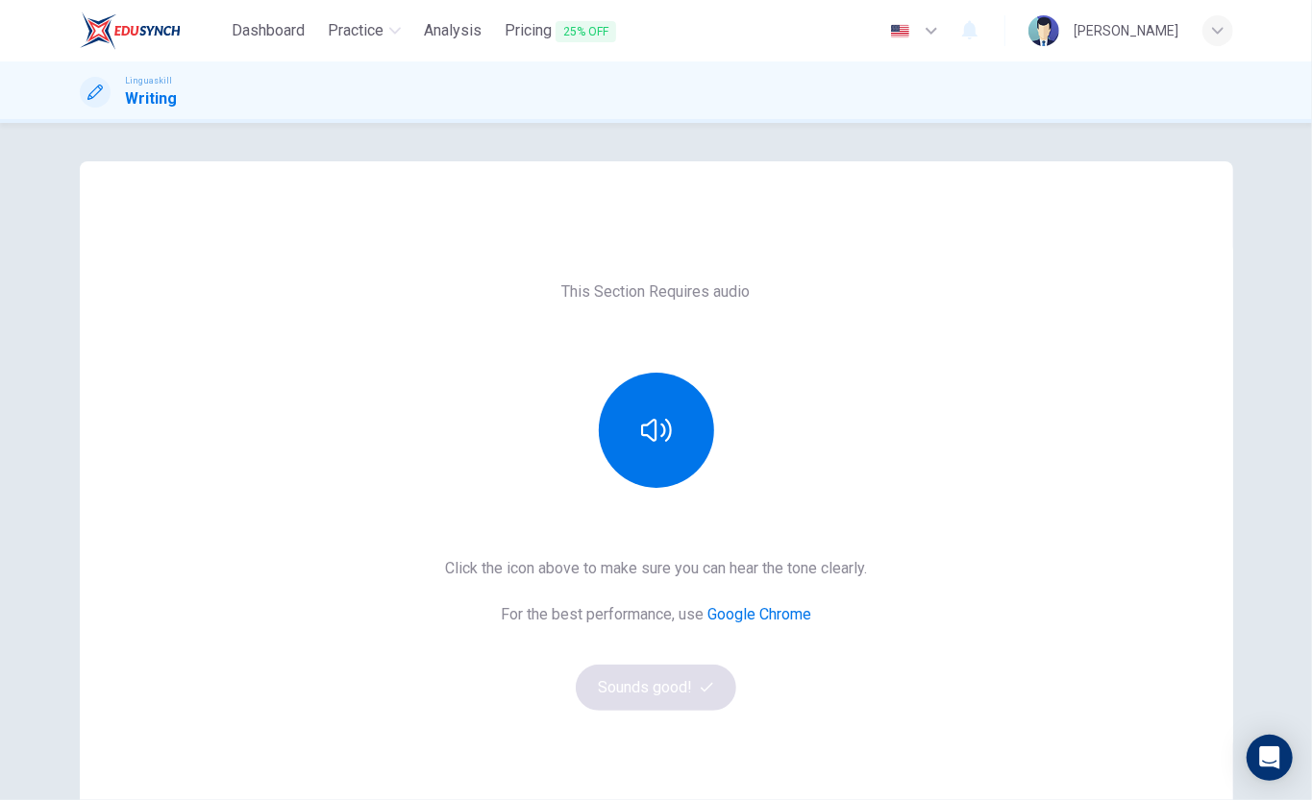
click at [670, 373] on button "button" at bounding box center [656, 430] width 115 height 115
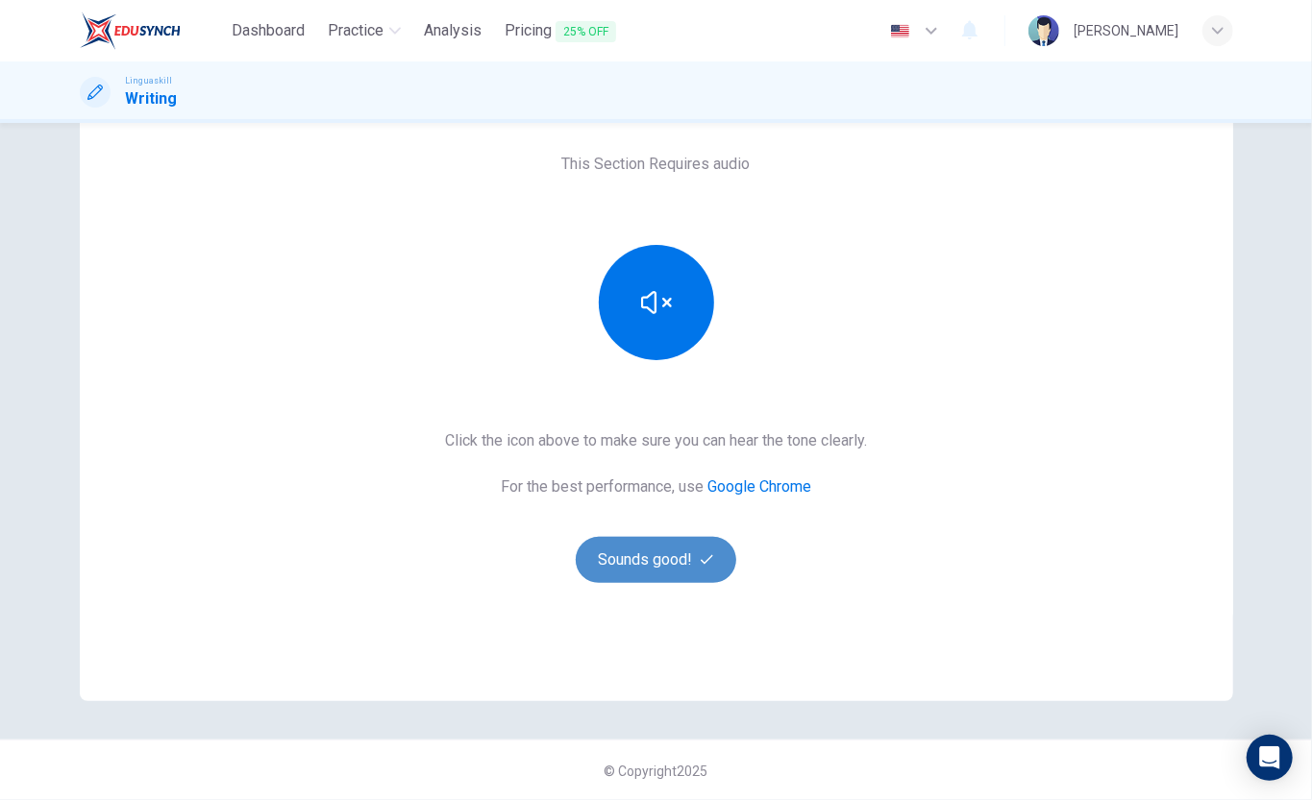
click at [613, 563] on button "Sounds good!" at bounding box center [656, 560] width 161 height 46
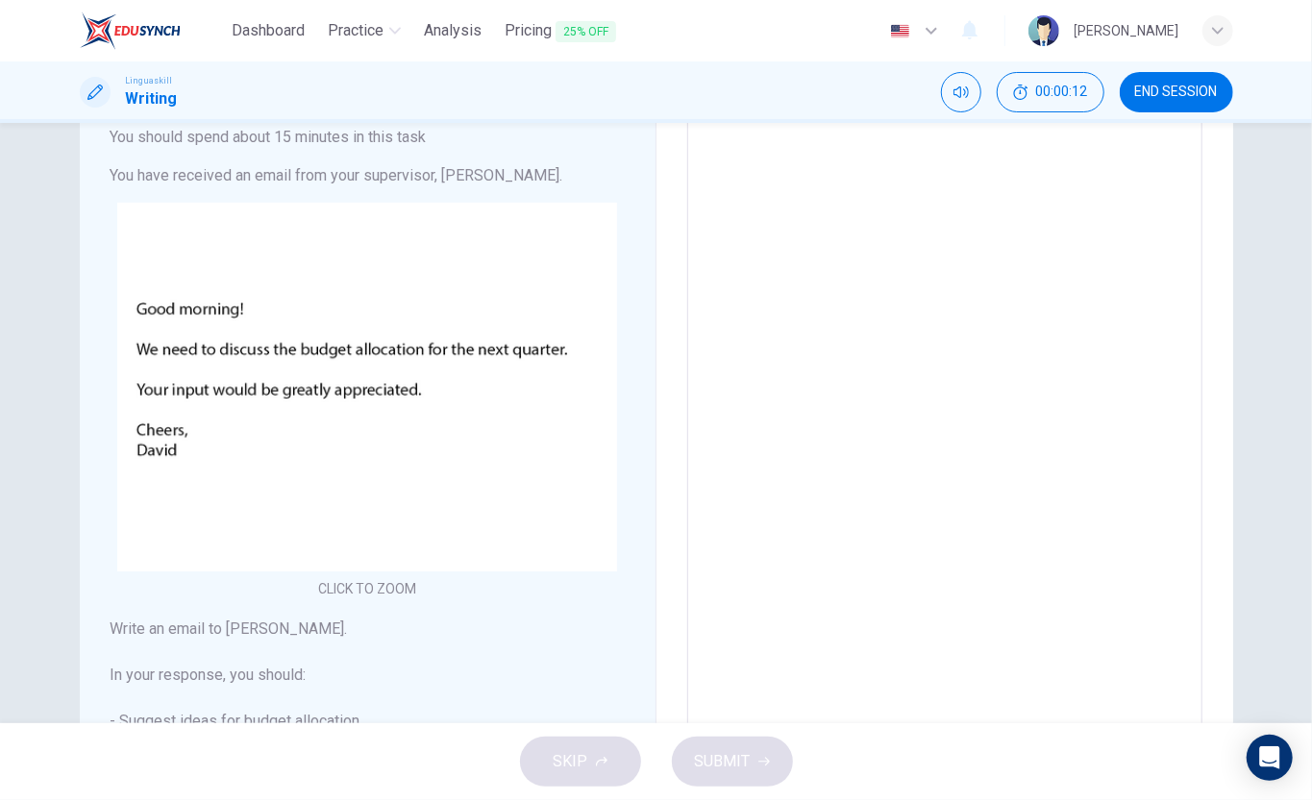
click at [735, 228] on textarea at bounding box center [944, 459] width 488 height 685
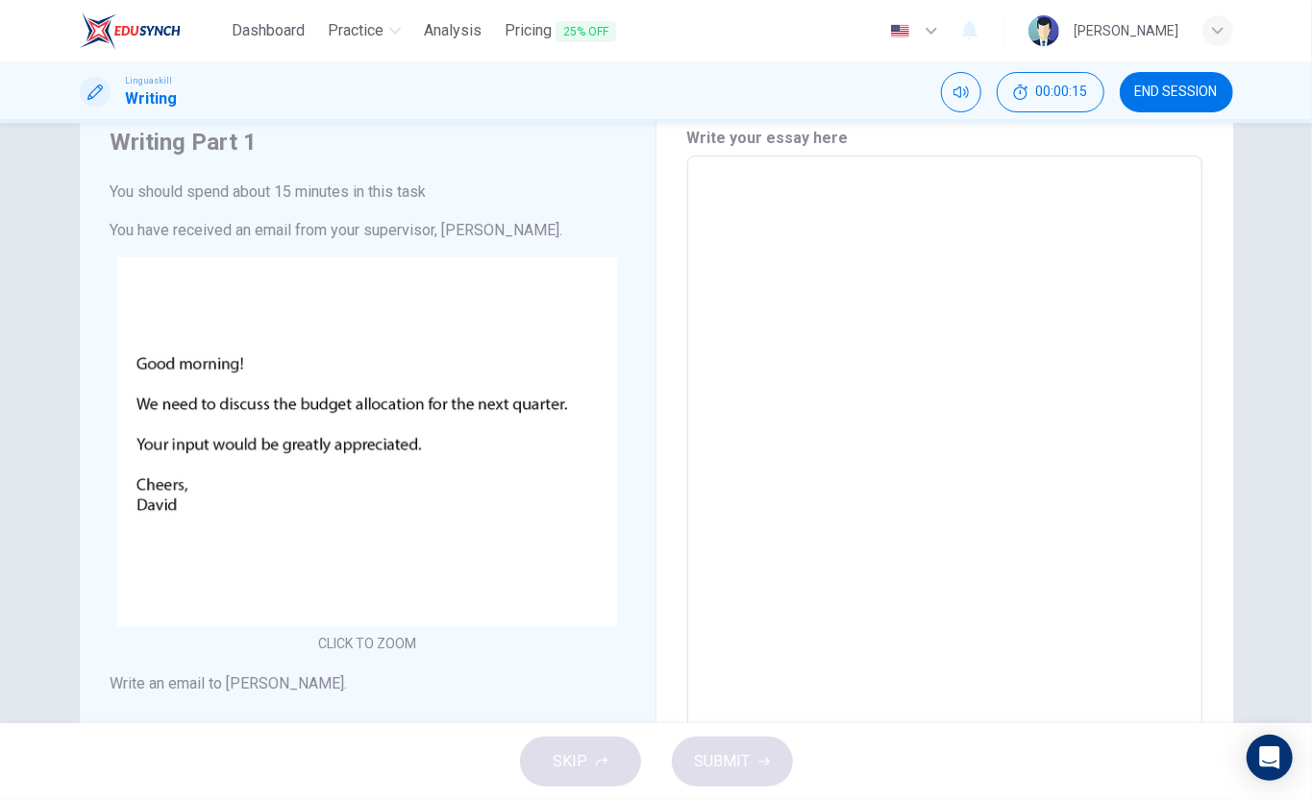
type textarea "g"
type textarea "x"
type textarea "go"
type textarea "x"
type textarea "good"
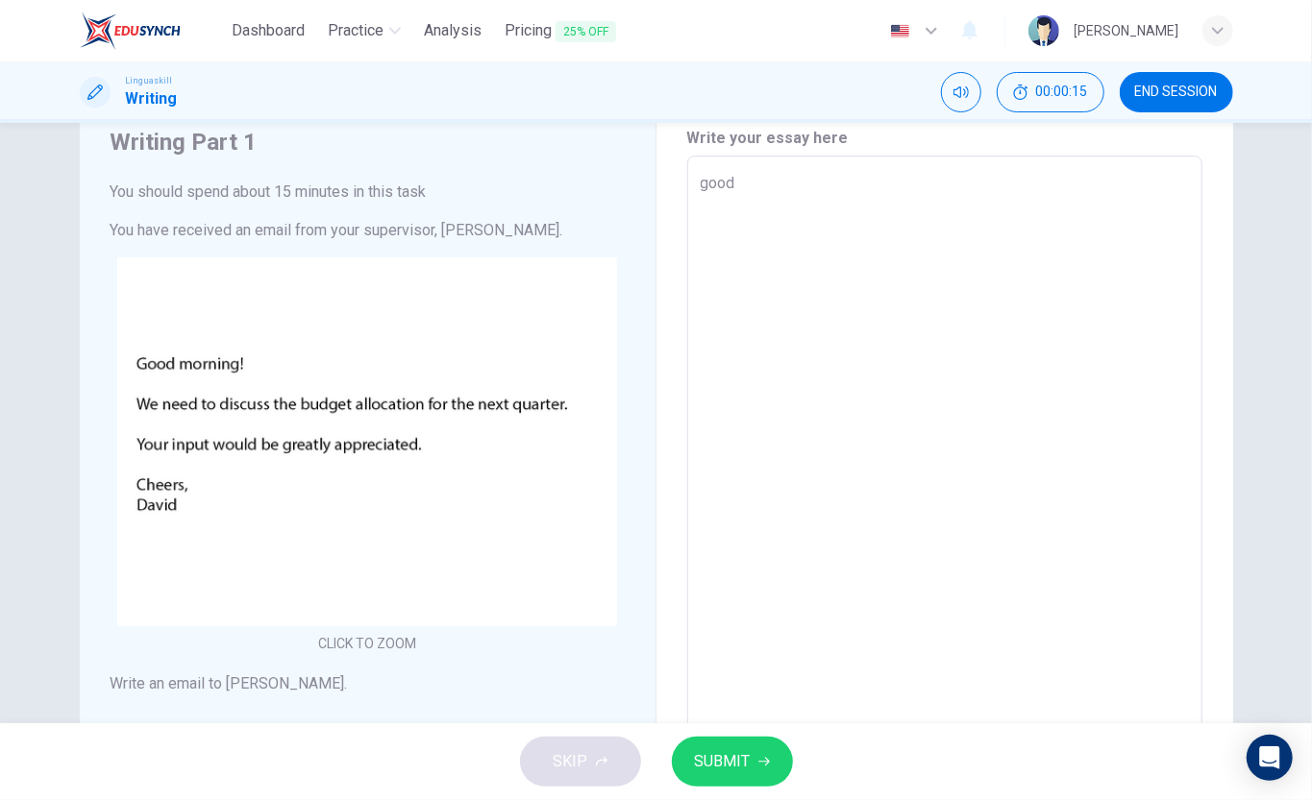
type textarea "x"
type textarea "good"
type textarea "x"
type textarea "good mo"
type textarea "x"
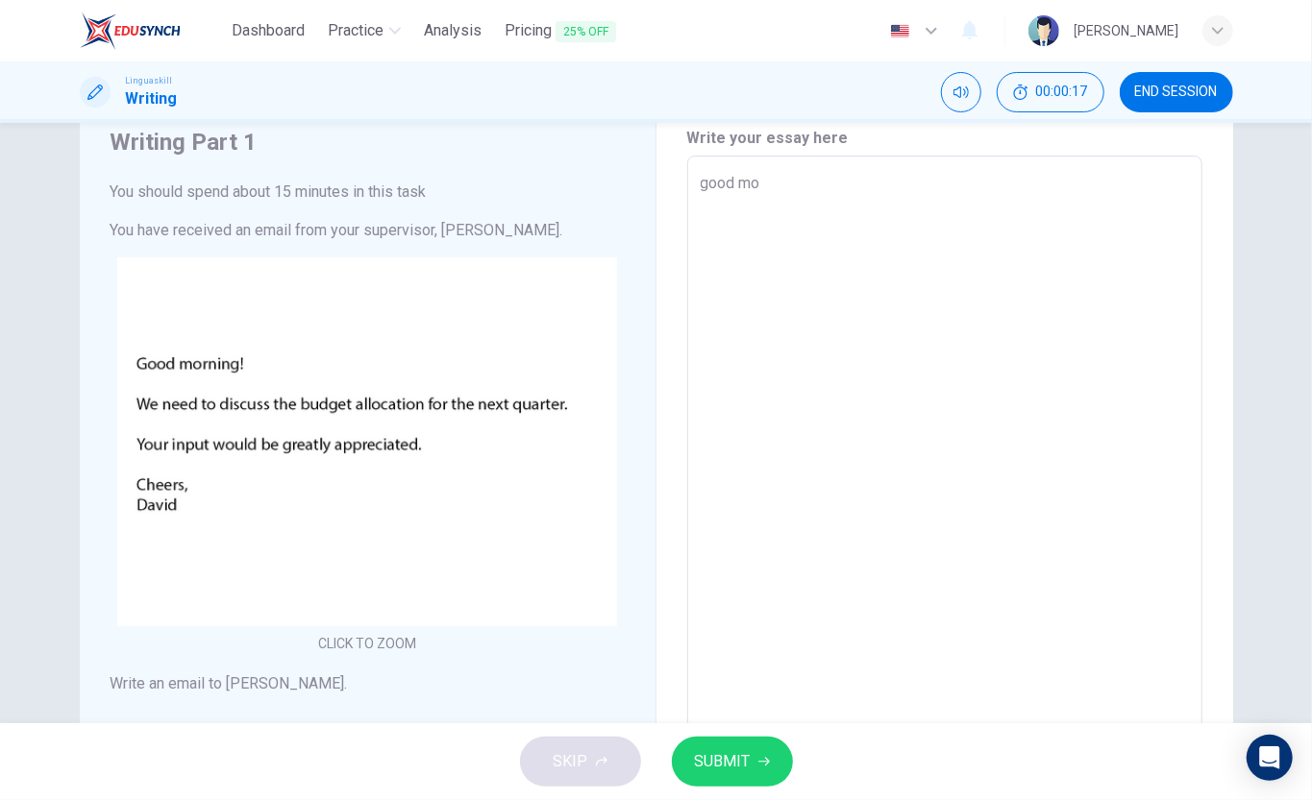
type textarea "good mor"
type textarea "x"
type textarea "good morn"
type textarea "x"
type textarea "good mornin"
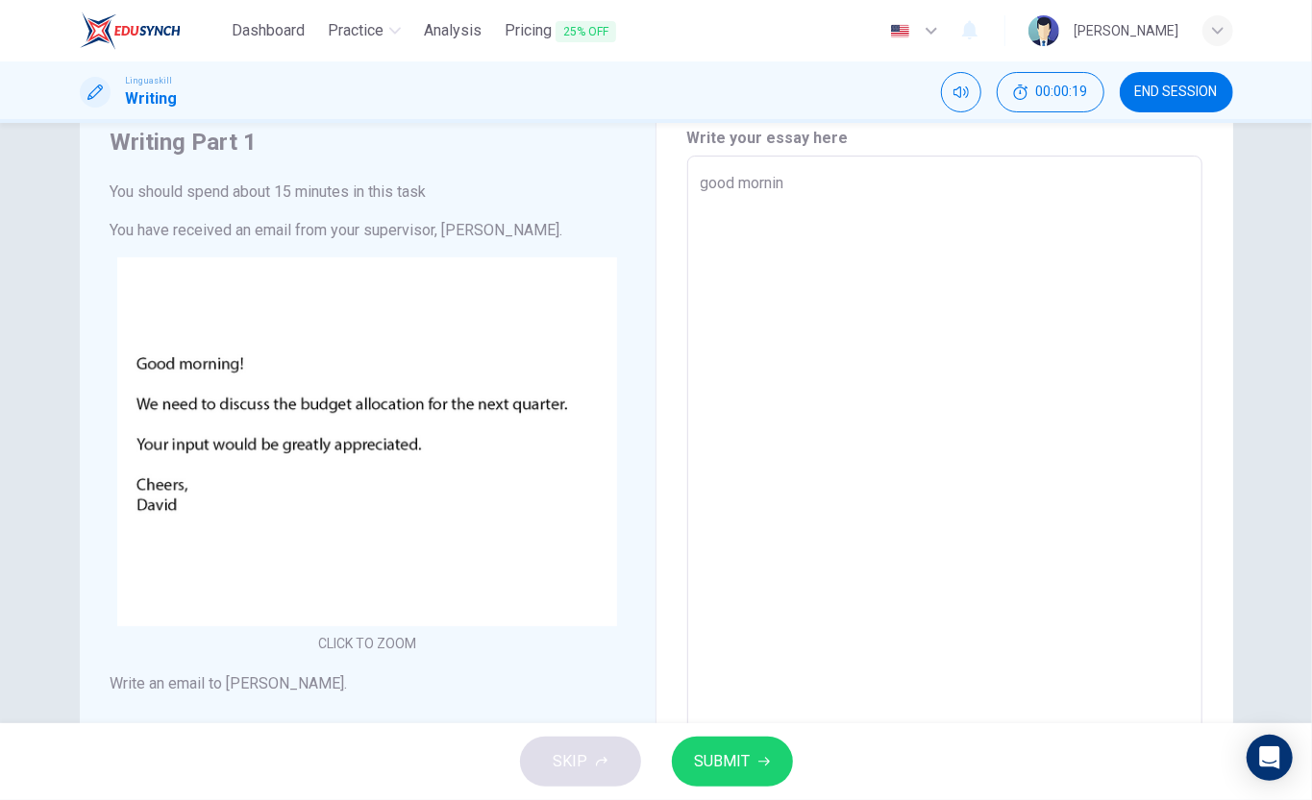
type textarea "x"
type textarea "good morning"
type textarea "x"
type textarea "good morning d"
type textarea "x"
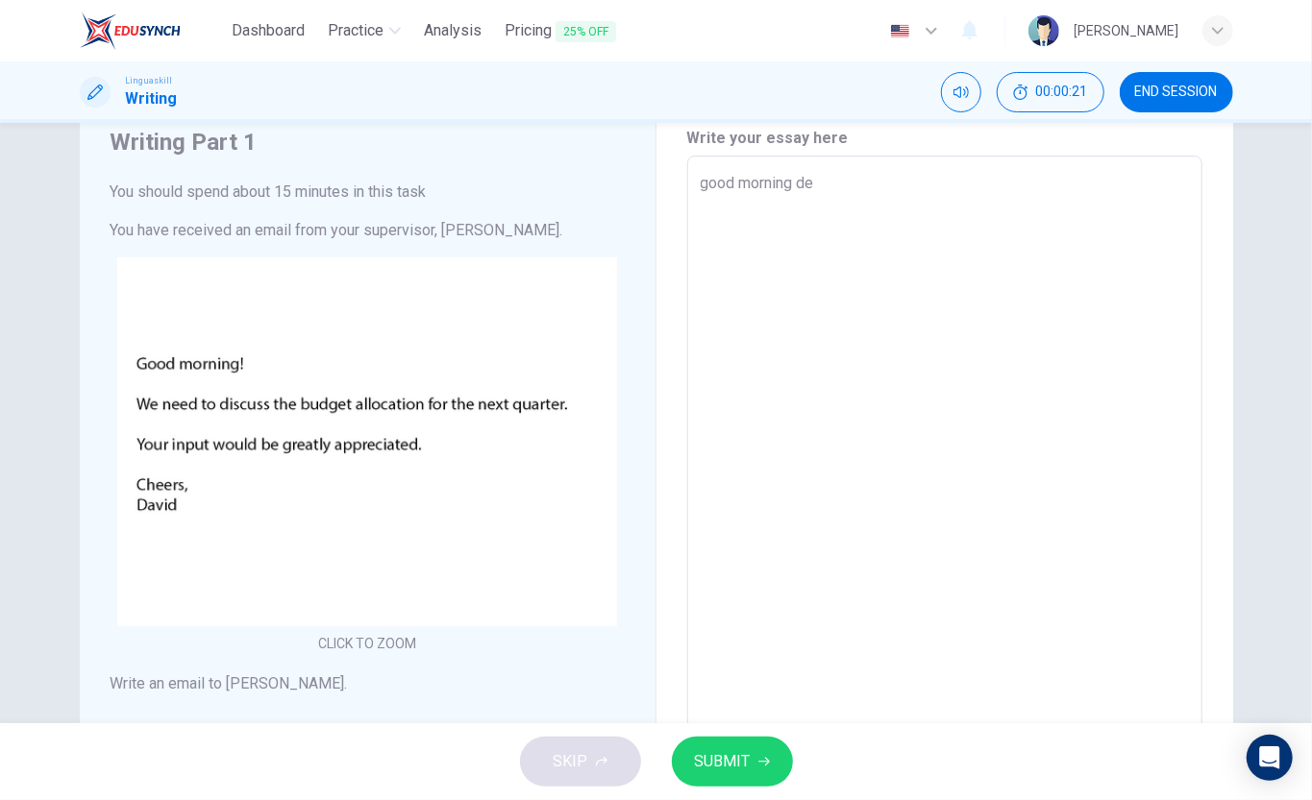
type textarea "good morning dea"
type textarea "x"
type textarea "good morning dear"
type textarea "x"
type textarea "good morning dear da"
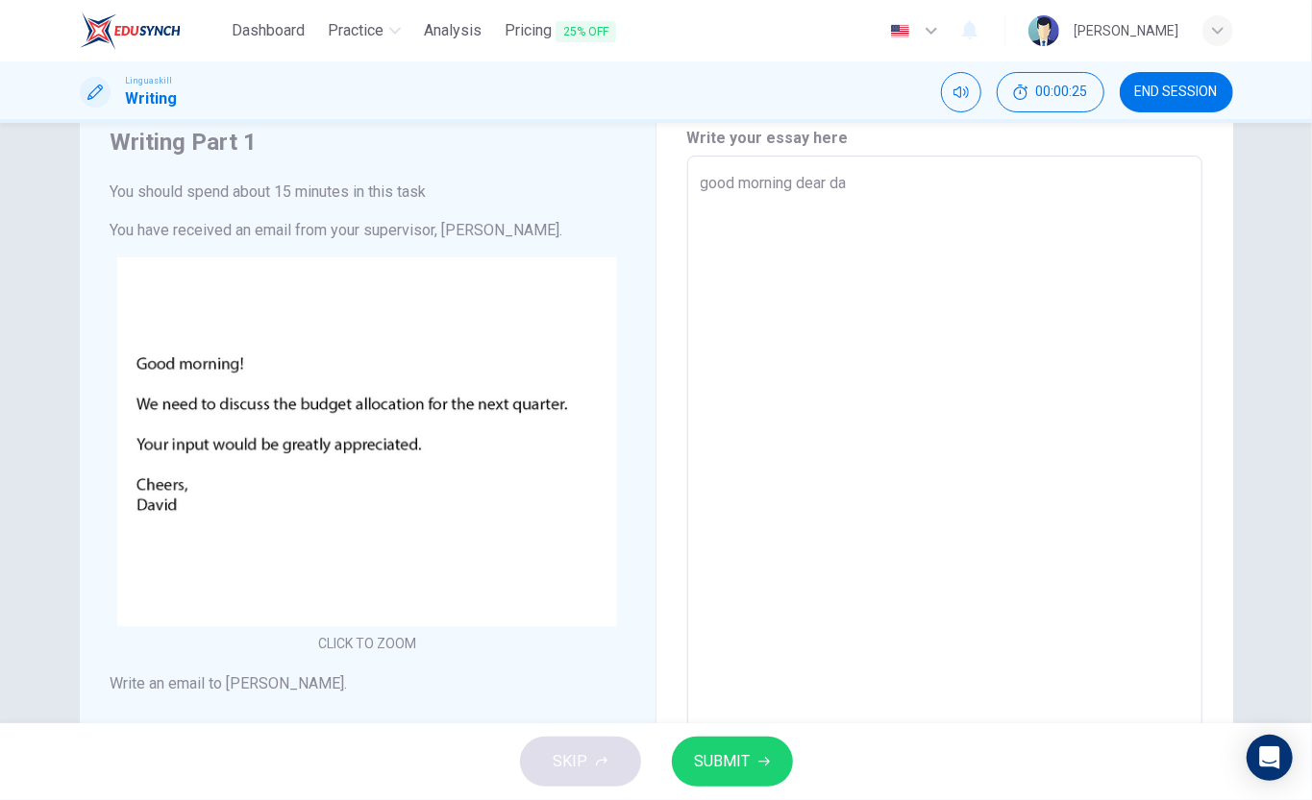
type textarea "x"
type textarea "good morning dear davi"
type textarea "x"
type textarea "good morning dear david,"
type textarea "x"
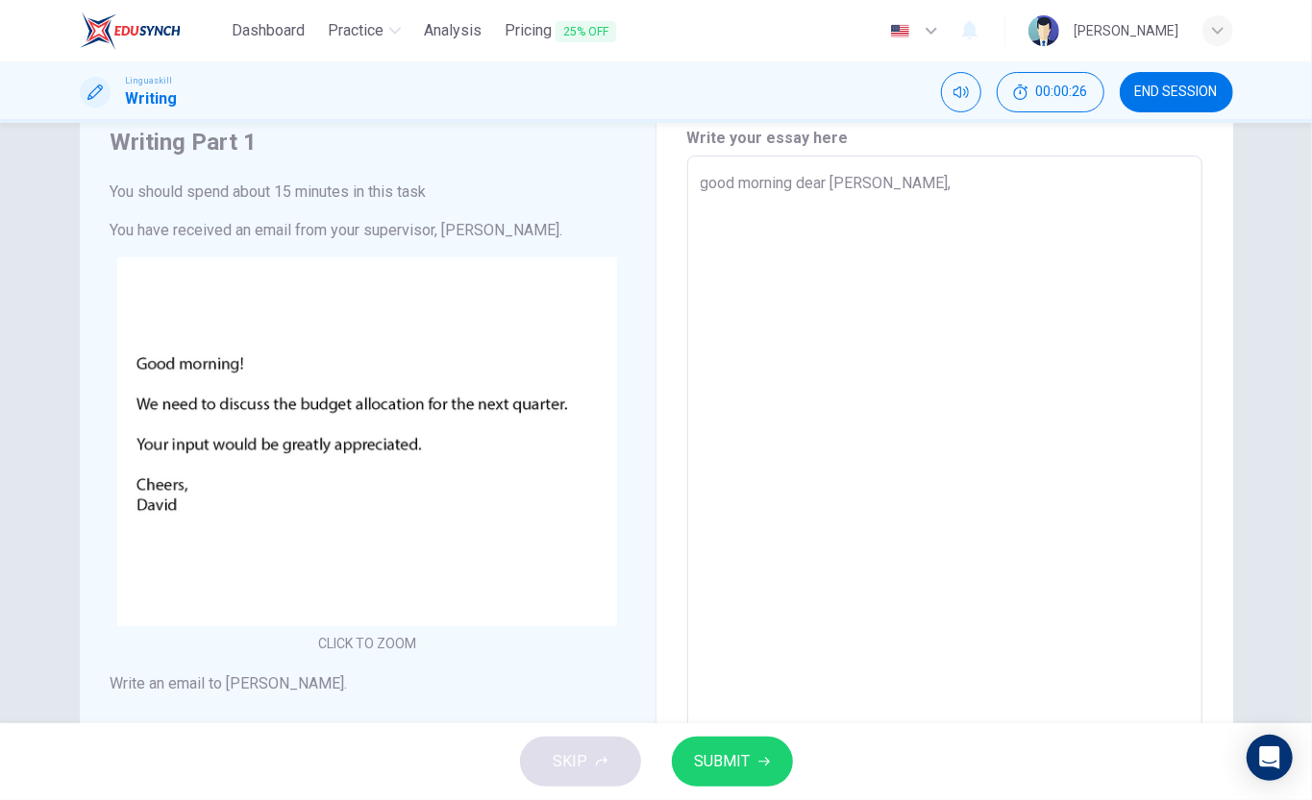
type textarea "good morning dear david,"
type textarea "x"
type textarea "good morning dear david, b"
type textarea "x"
type textarea "good morning dear david, bud"
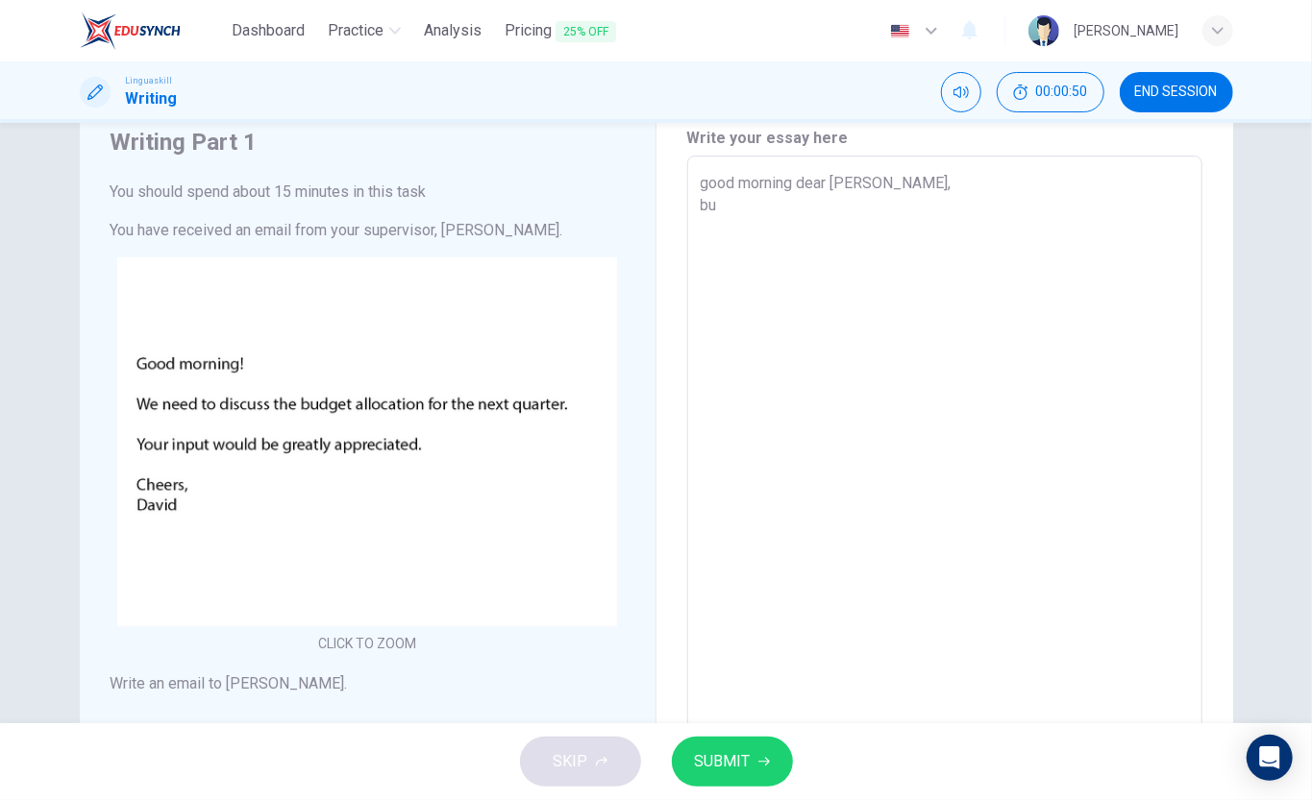
type textarea "x"
type textarea "good morning dear david, budge"
type textarea "x"
type textarea "good morning dear david, budget"
type textarea "x"
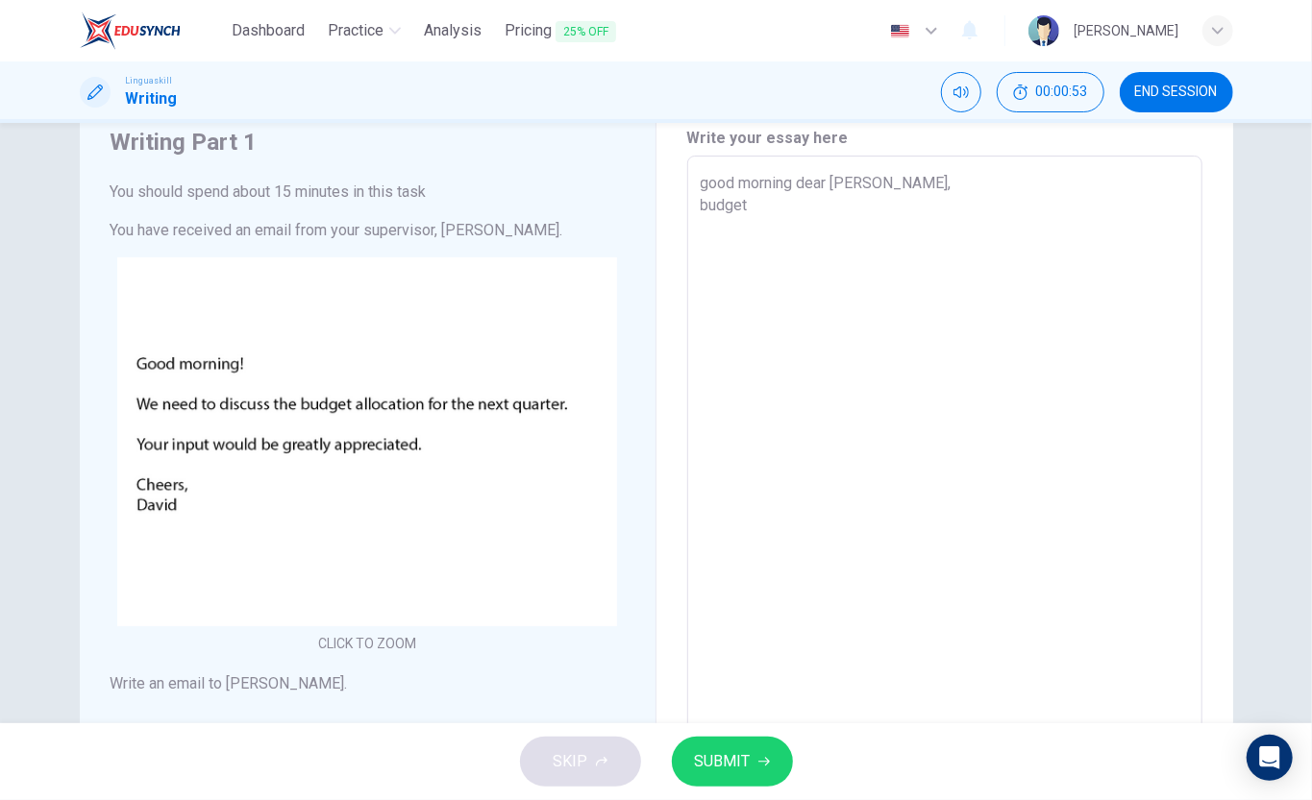
type textarea "good morning dear david, budget a"
type textarea "x"
type textarea "good morning dear david, budget all"
type textarea "x"
type textarea "good morning dear david, budget allo"
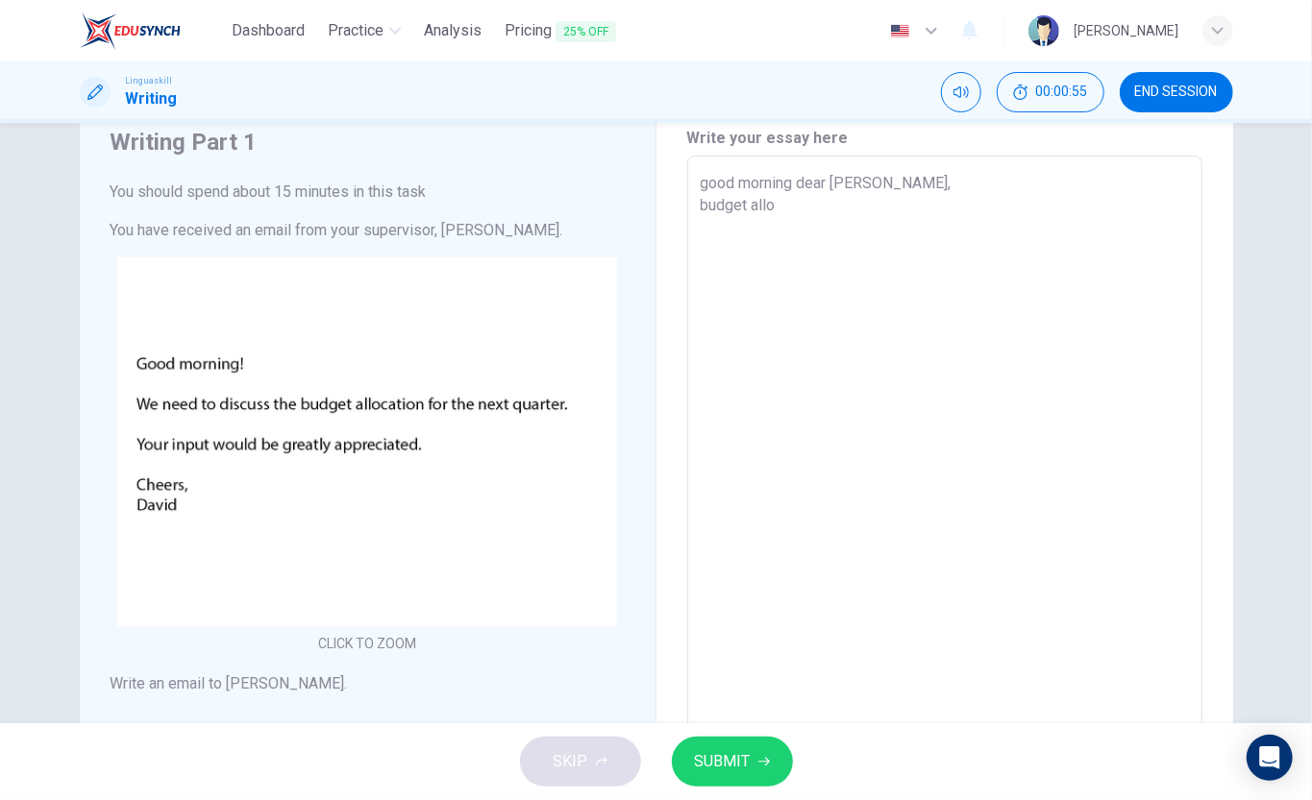
type textarea "x"
type textarea "good morning dear david, budget alloc"
type textarea "x"
type textarea "good morning dear david, budget alloct"
type textarea "x"
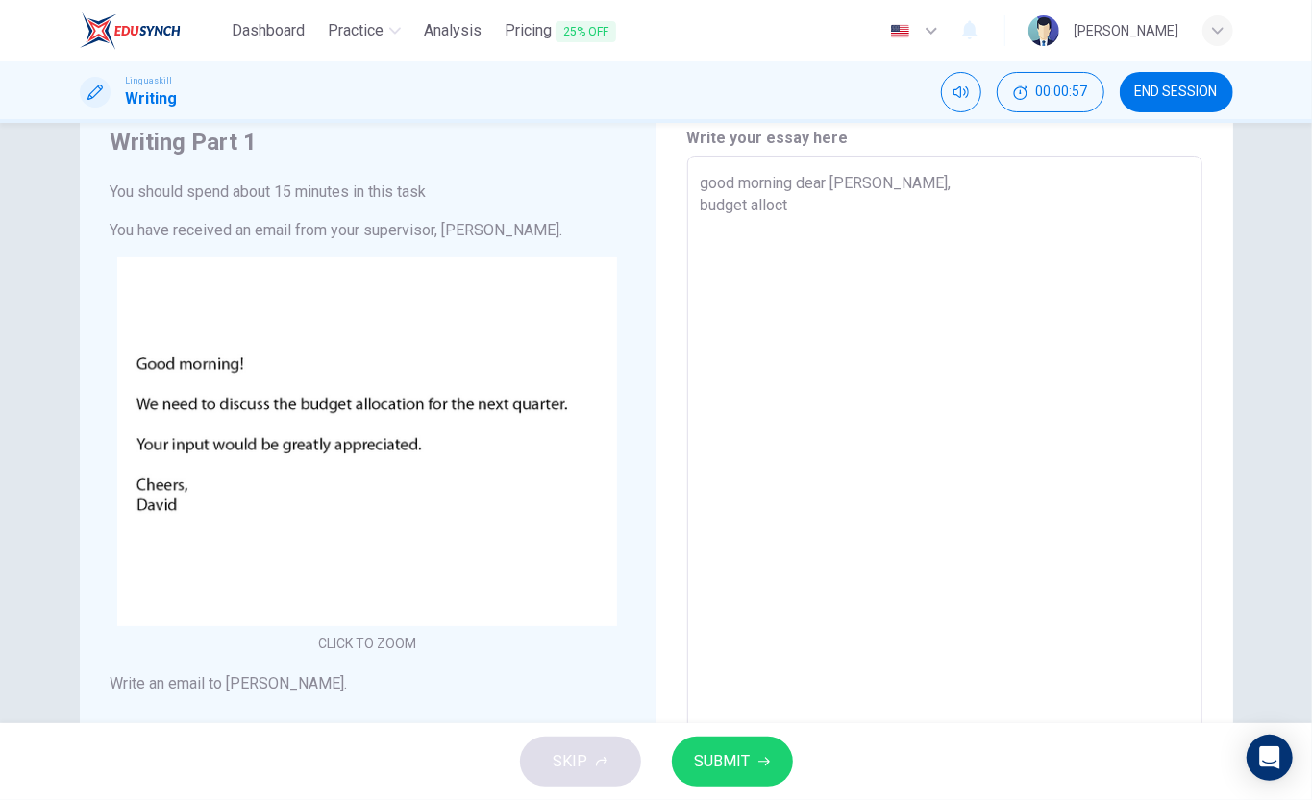
type textarea "good morning dear david, budget alloctş"
type textarea "x"
type textarea "good morning dear david, budget alloctiş"
type textarea "x"
type textarea "good morning dear david, budget alloctioş"
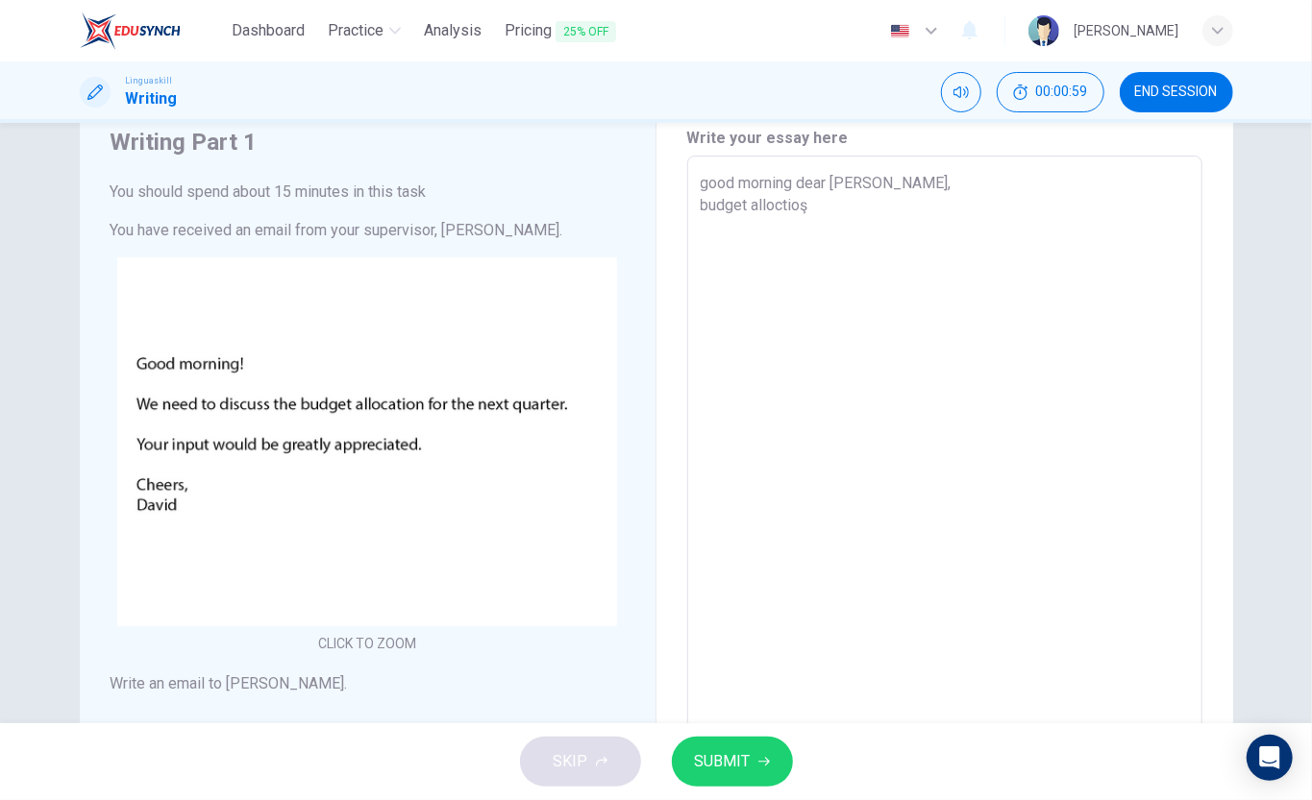
type textarea "x"
type textarea "good morning dear david, budget allocti"
type textarea "x"
type textarea "good morning dear david, budget alloction"
type textarea "x"
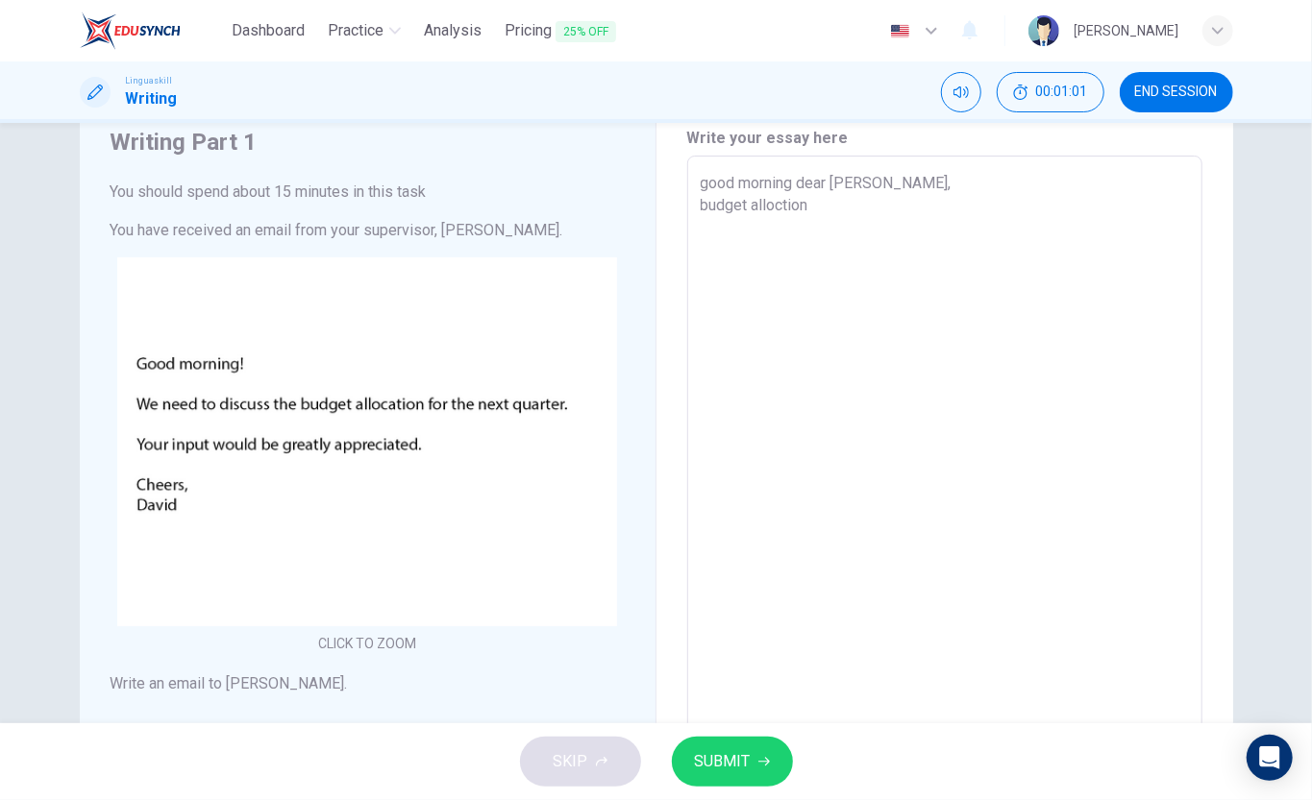
type textarea "good morning dear david, budget alloction"
type textarea "x"
type textarea "good morning dear david, budget alloction f"
type textarea "x"
type textarea "good morning dear david, budget alloction fo"
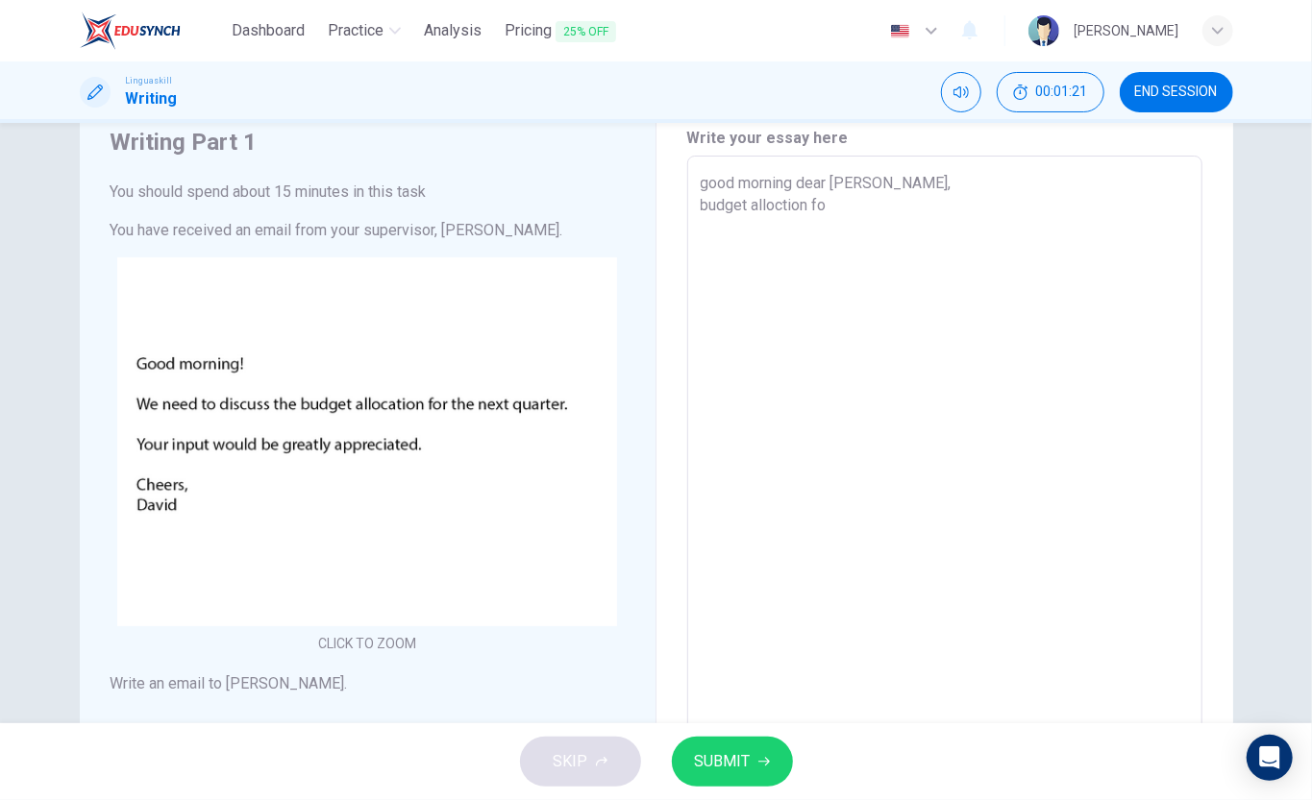
type textarea "x"
type textarea "good morning dear david, budget alloction for"
type textarea "x"
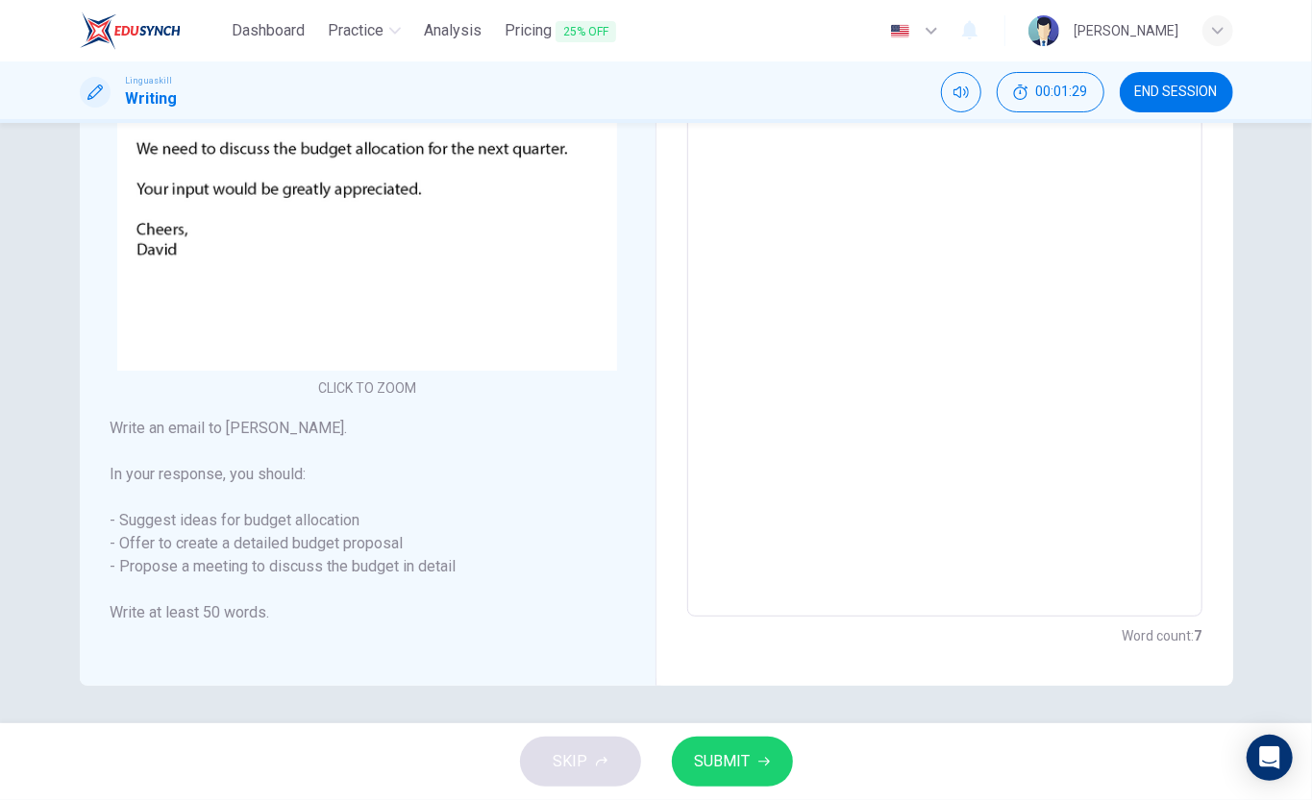
click at [700, 271] on textarea "good morning dear david, budget alloction for" at bounding box center [944, 258] width 488 height 685
type textarea "good morning dear david, ı budget alloction for"
type textarea "x"
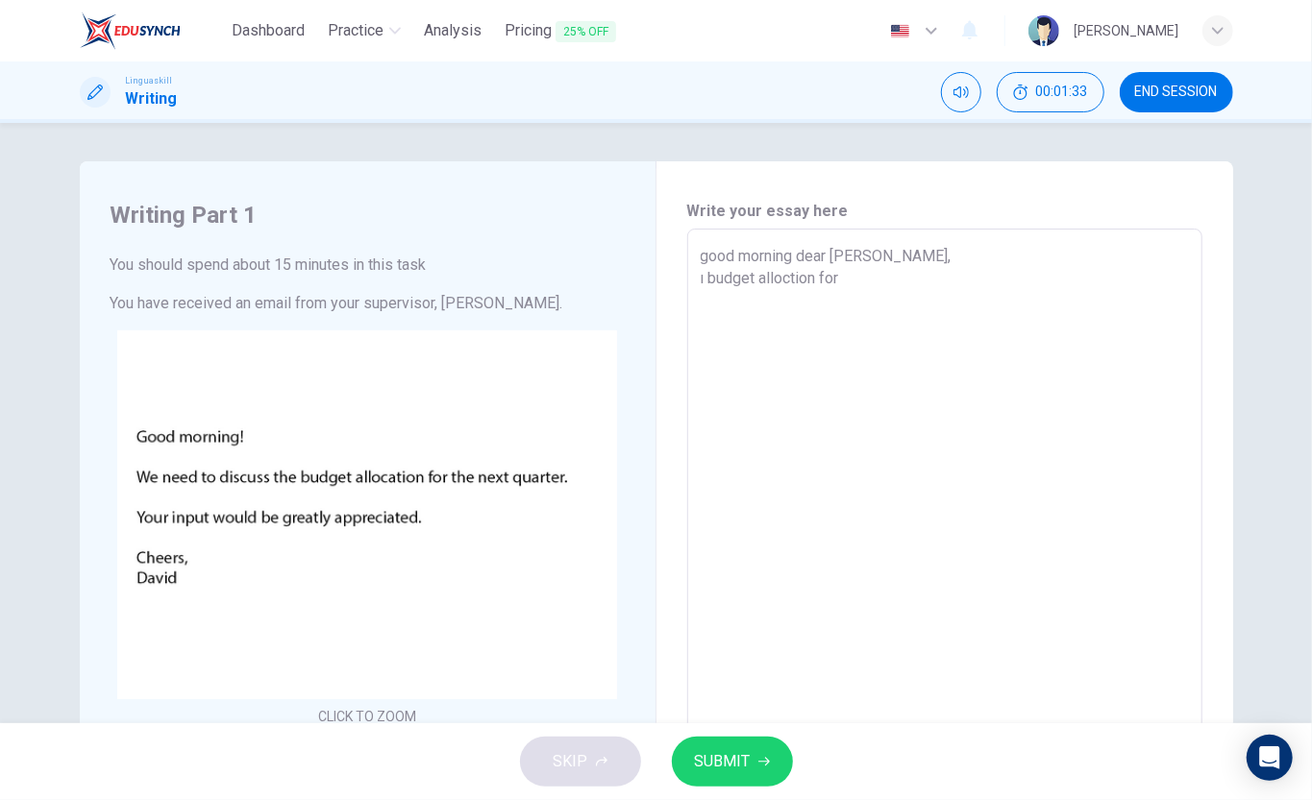
type textarea "good morning dear david, ı tbudget alloction for"
type textarea "x"
type textarea "good morning dear david, ı thibudget alloction for"
type textarea "x"
type textarea "good morning dear david, ı thinhbudget alloction for"
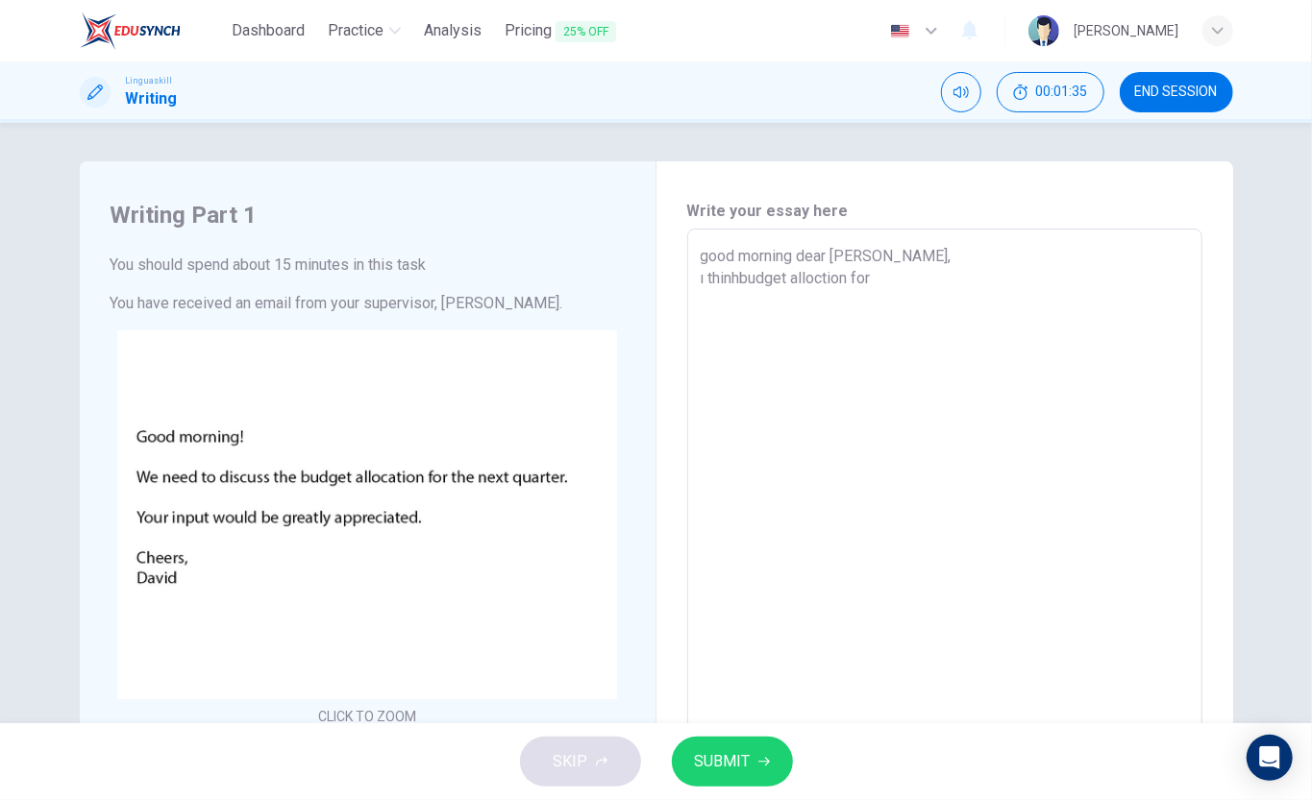
type textarea "x"
type textarea "good morning dear david, ı thinh budget alloction for"
type textarea "x"
type textarea "good morning dear david, ı think budget alloction for"
type textarea "x"
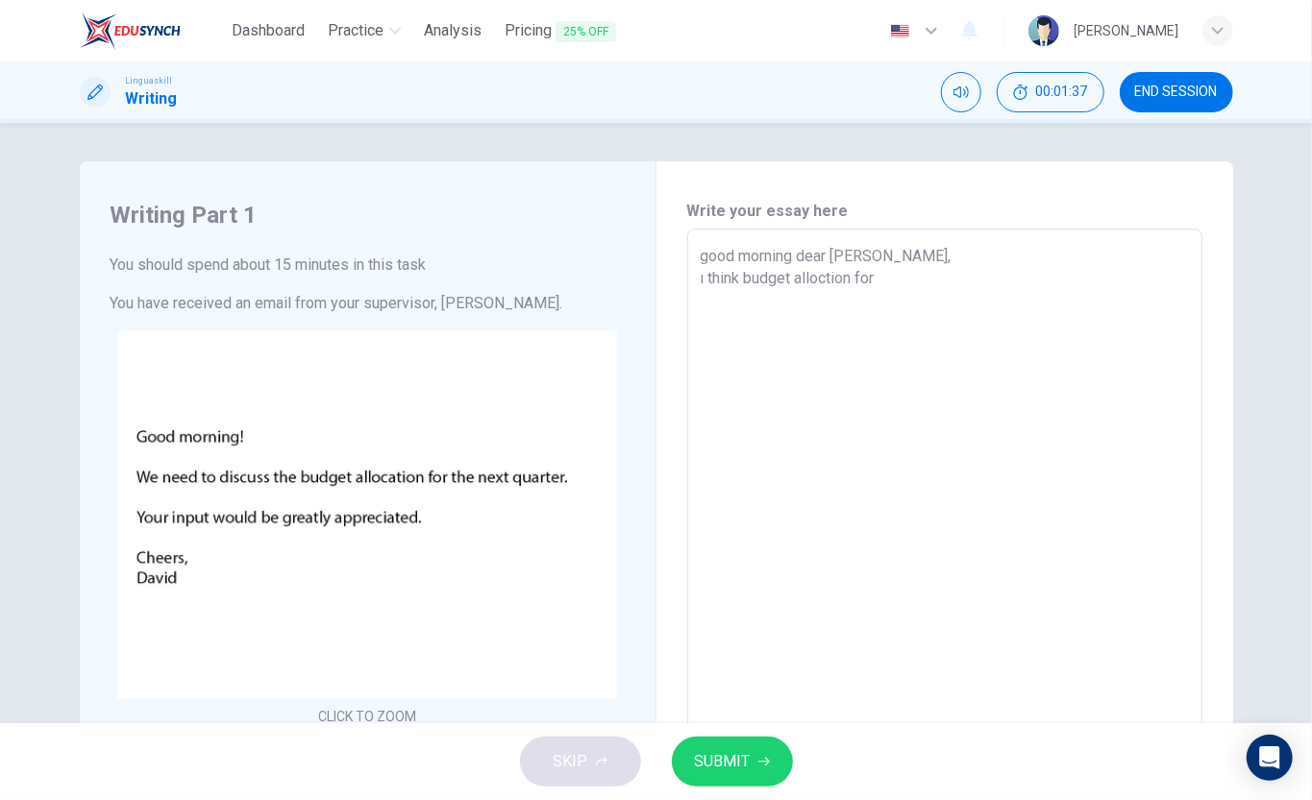
type textarea "good morning dear david, ı think budget alloction for"
type textarea "x"
type textarea "good morning dear david, ı think f budget alloction for"
type textarea "x"
type textarea "good morning dear david, ı think for budget alloction for"
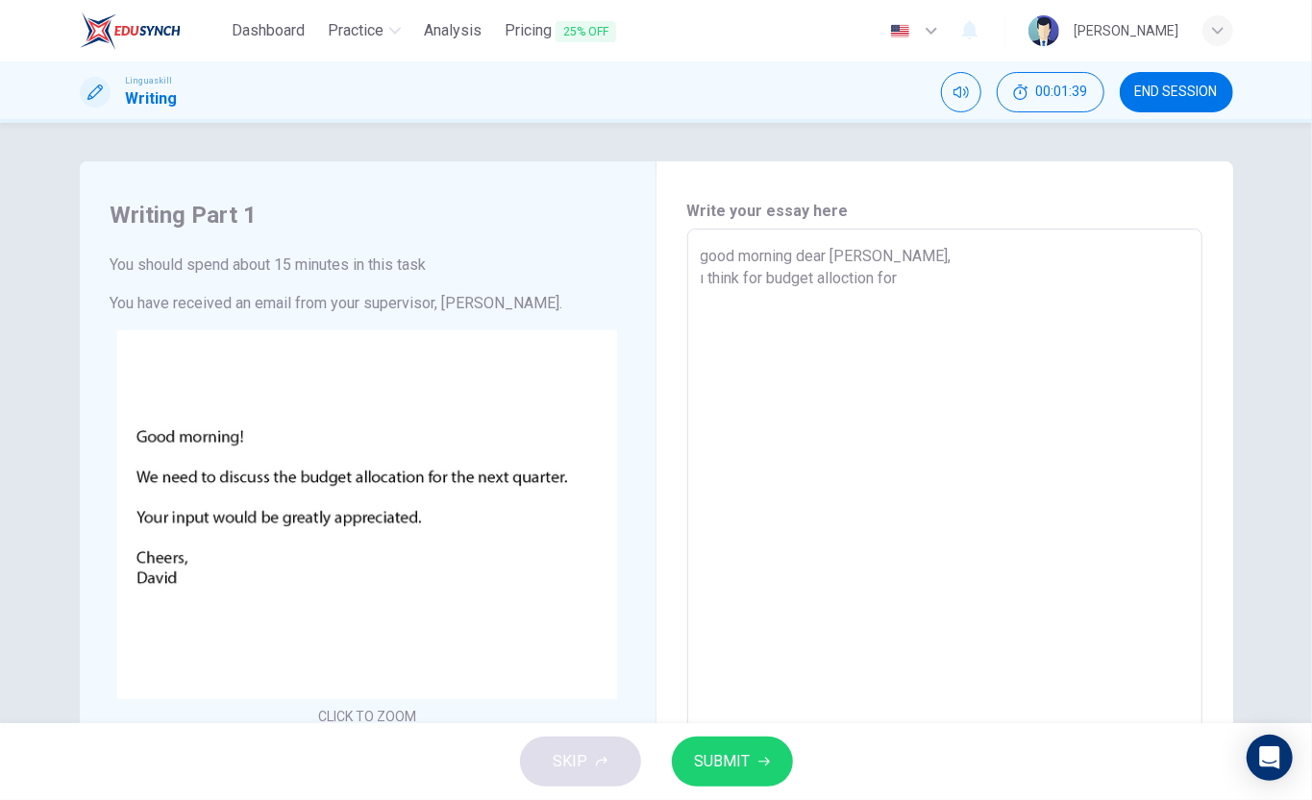
type textarea "x"
type textarea "good morning dear david, ı think for budget alloction for"
type textarea "x"
drag, startPoint x: 881, startPoint y: 266, endPoint x: 905, endPoint y: 354, distance: 90.7
click at [889, 298] on textarea "good morning dear david, ı think for budget alloction for" at bounding box center [944, 587] width 488 height 685
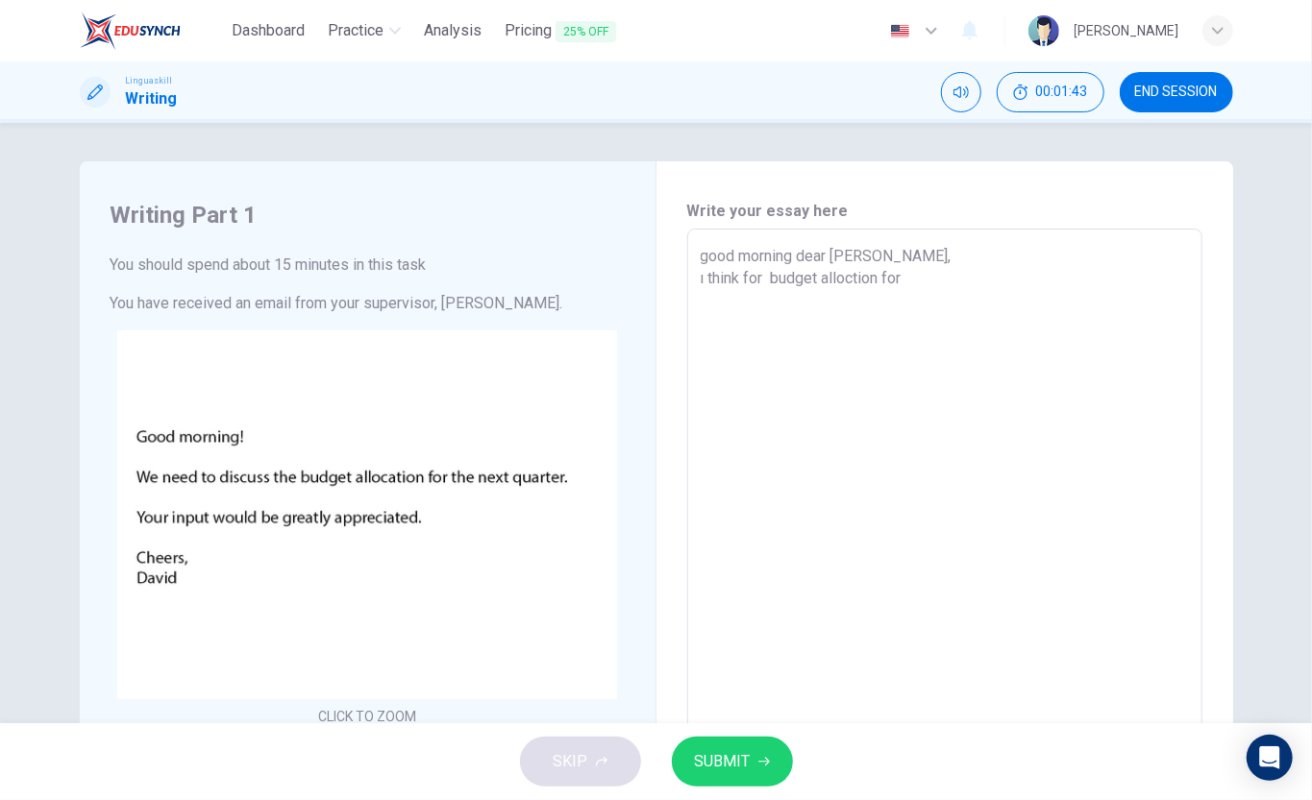
click at [905, 355] on textarea "good morning dear david, ı think for budget alloction for" at bounding box center [944, 587] width 488 height 685
drag, startPoint x: 888, startPoint y: 273, endPoint x: 903, endPoint y: 307, distance: 37.9
click at [890, 277] on textarea "good morning dear david, ı think for budget alloction for" at bounding box center [944, 587] width 488 height 685
type textarea "good morning dear david, ı think for budget alloction r"
type textarea "x"
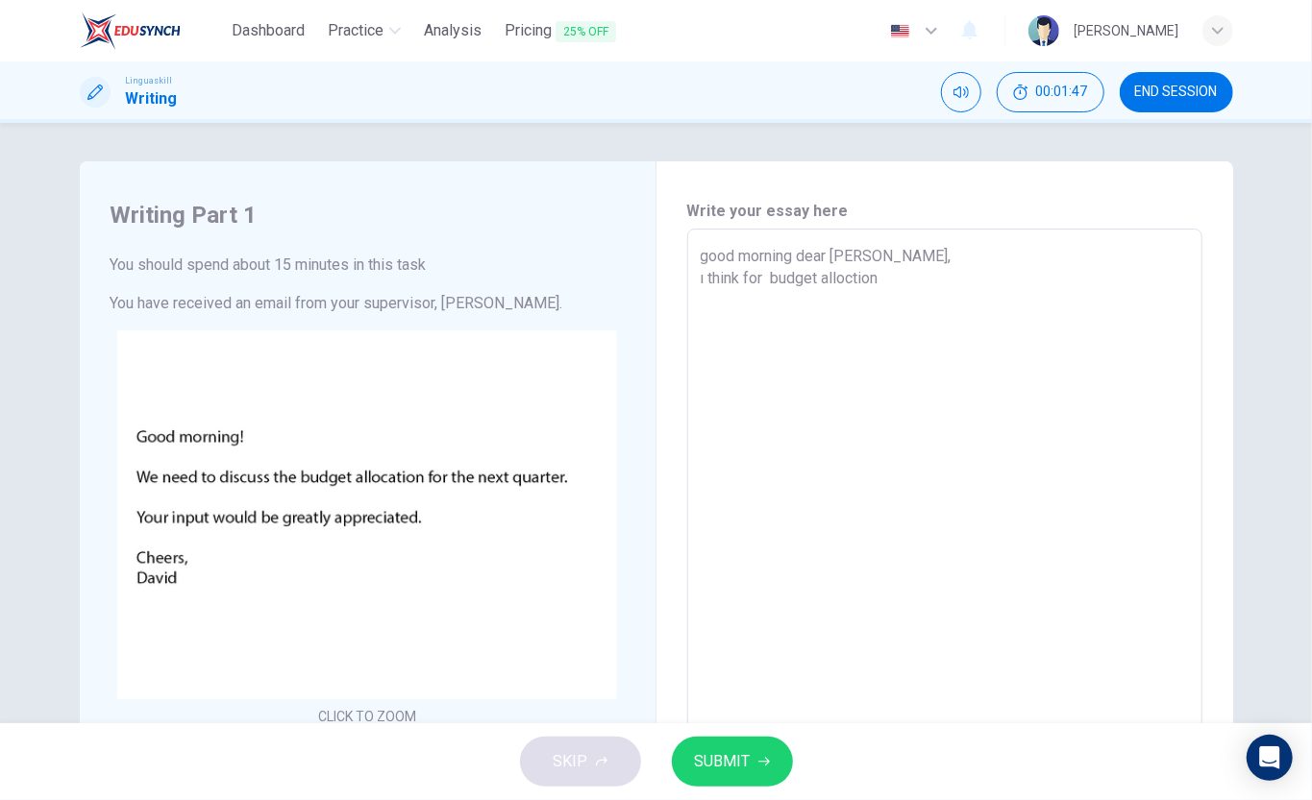
type textarea "good morning dear david, ı think for budget alloction"
type textarea "x"
click at [893, 281] on textarea "good morning dear david, ı think for budget alloction" at bounding box center [944, 587] width 488 height 685
type textarea "good morning dear david, ı think for budget alloction,"
type textarea "x"
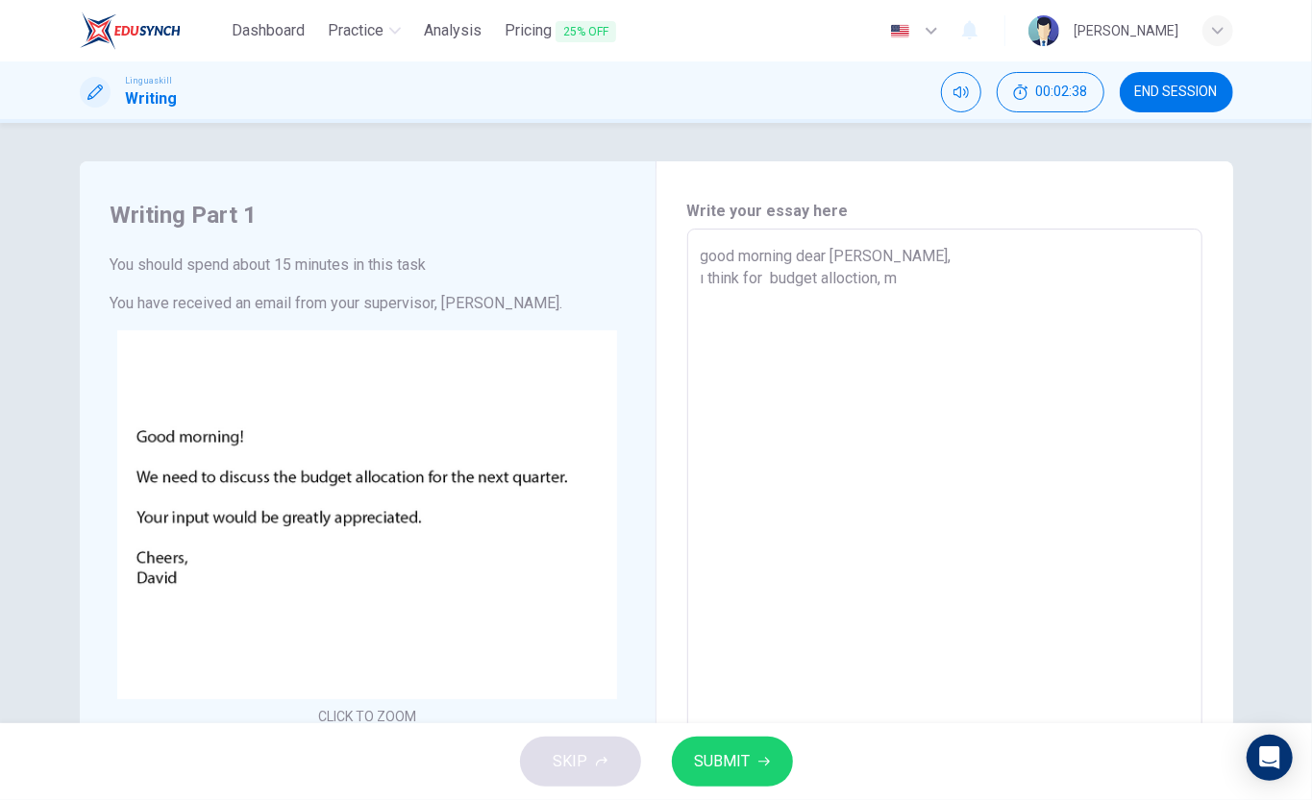
type textarea "good morning dear david, ı think for budget alloction, mo"
type textarea "x"
type textarea "good morning dear david, ı think for budget alloction, mont"
type textarea "x"
type textarea "good morning dear david, ı think for budget alloction, montl"
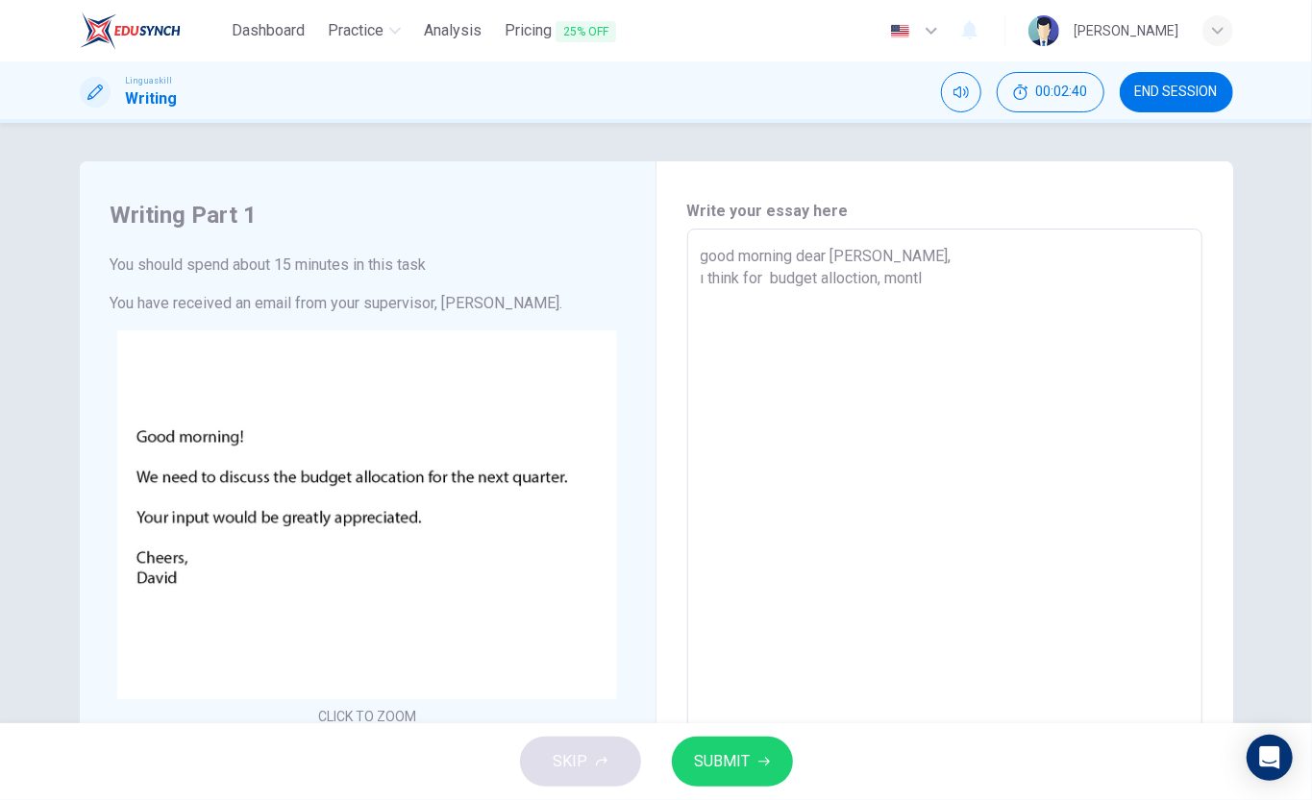
type textarea "x"
type textarea "good morning dear david, ı think for budget alloction, montly"
type textarea "x"
type textarea "good morning dear david, ı think for budget alloction, montly a"
type textarea "x"
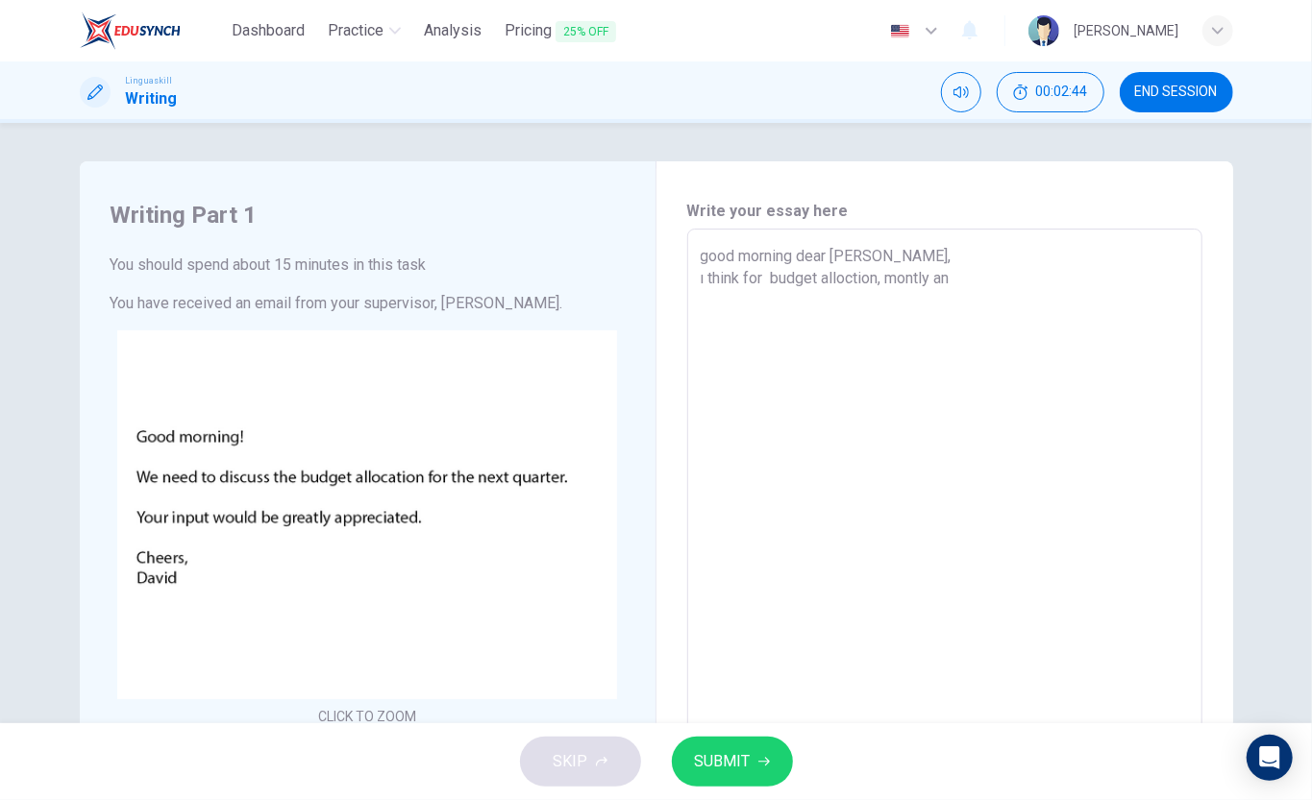
type textarea "good morning dear david, ı think for budget alloction, montly and"
type textarea "x"
type textarea "good morning dear david, ı think for budget alloction, montly and"
type textarea "x"
type textarea "good morning dear david, ı think for budget alloction, montly and we"
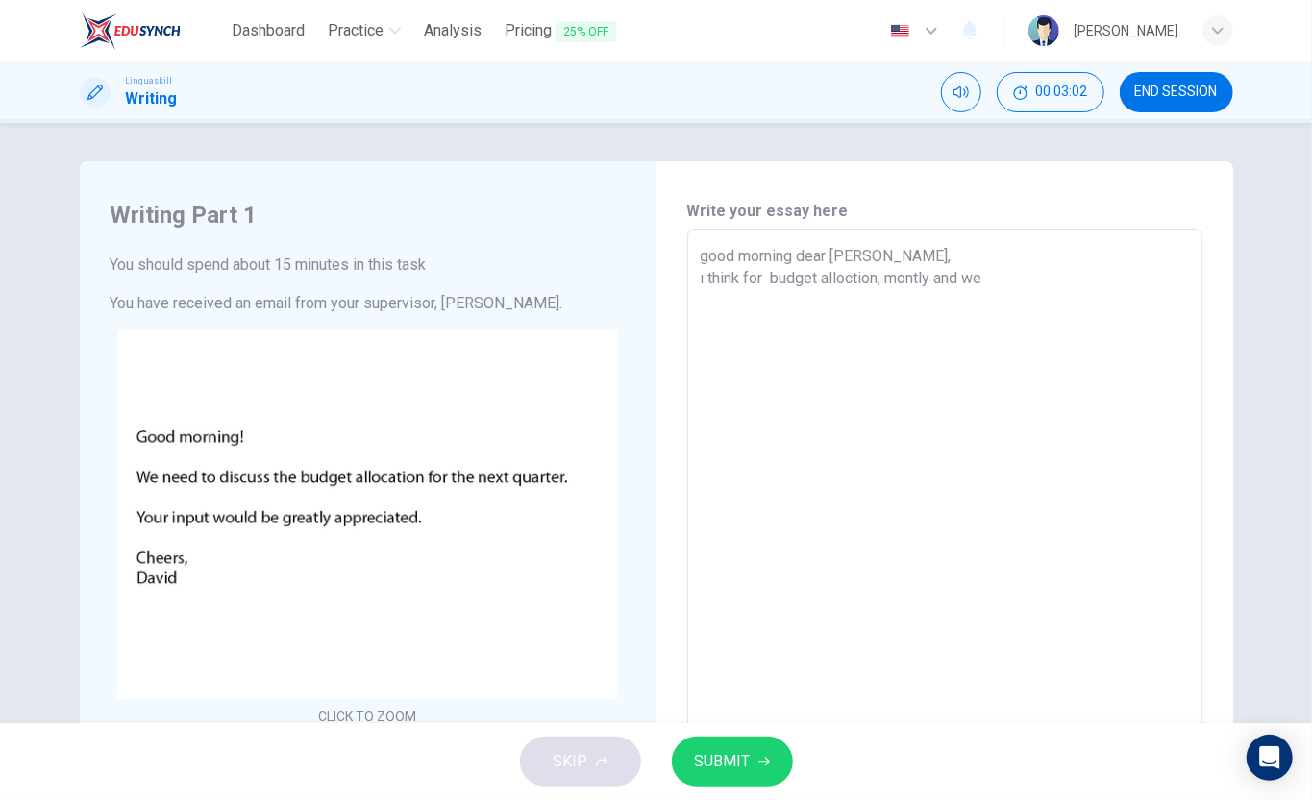
type textarea "x"
type textarea "good morning dear david, ı think for budget alloction, montly and week"
type textarea "x"
type textarea "good morning dear david, ı think for budget alloction, montly and weekly"
type textarea "x"
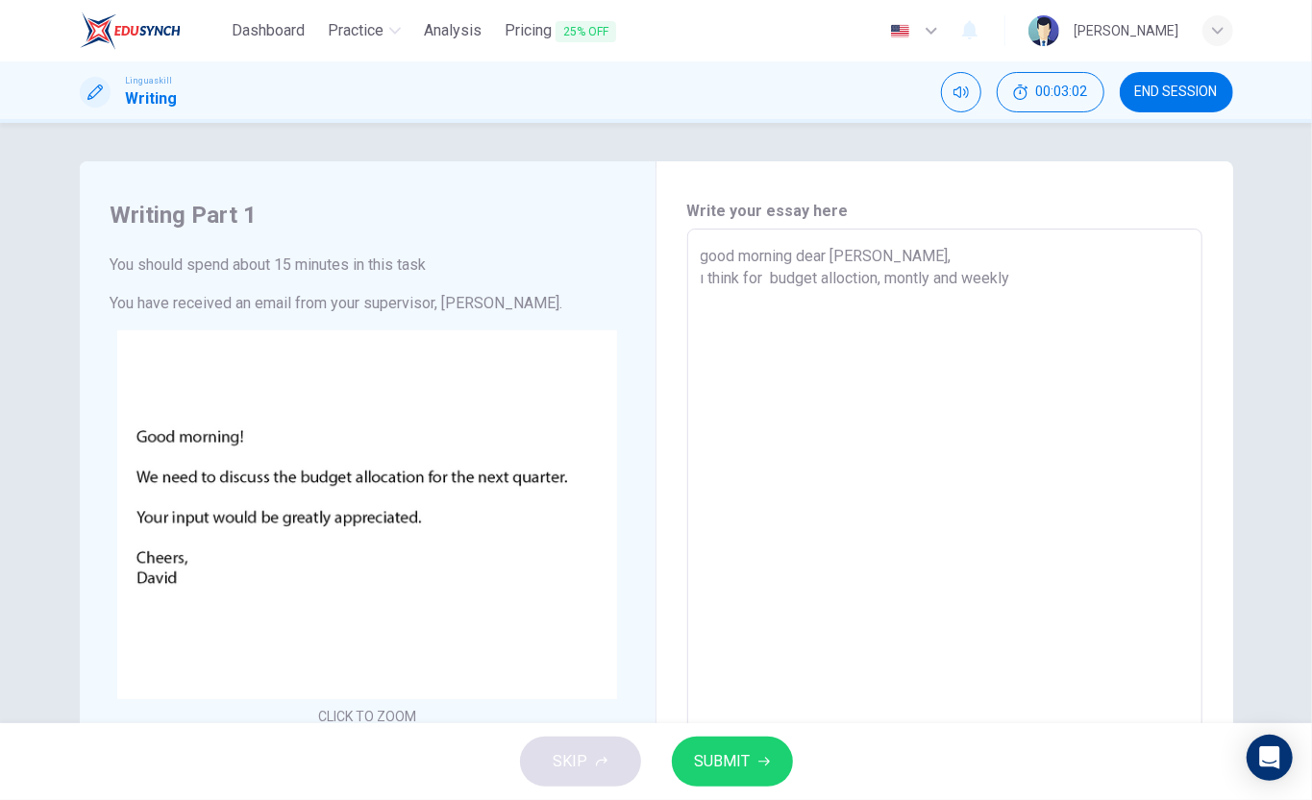
type textarea "good morning dear david, ı think for budget alloction, montly and weekly"
type textarea "x"
type textarea "good morning dear david, ı think for budget alloction, montly and weekly pl"
type textarea "x"
type textarea "good morning dear david, ı think for budget alloction, montly and weekly plan"
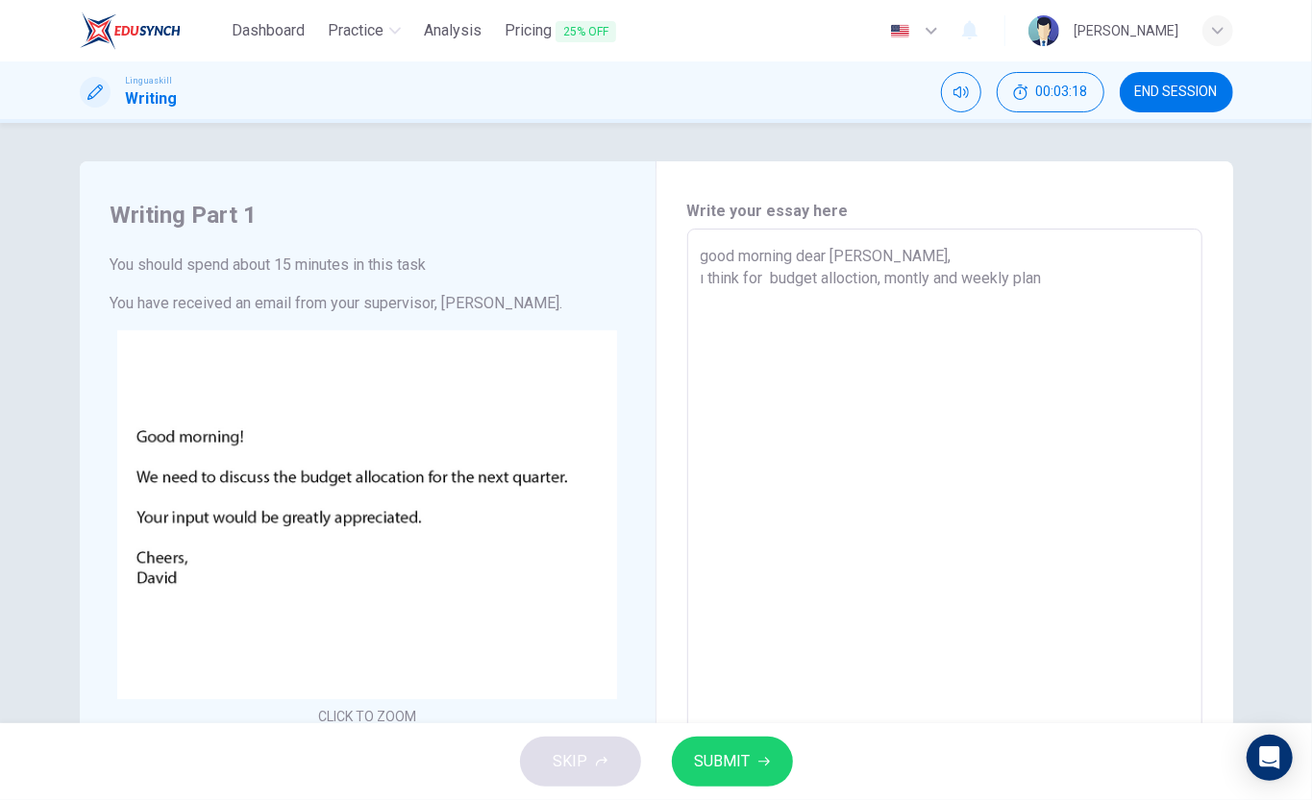
type textarea "x"
type textarea "good morning dear david, ı think for budget alloction, montly and weekly plans"
type textarea "x"
drag, startPoint x: 740, startPoint y: 275, endPoint x: 753, endPoint y: 275, distance: 13.5
click at [753, 275] on textarea "good morning dear david, ı think for budget alloction, montly and weekly plans" at bounding box center [944, 587] width 488 height 685
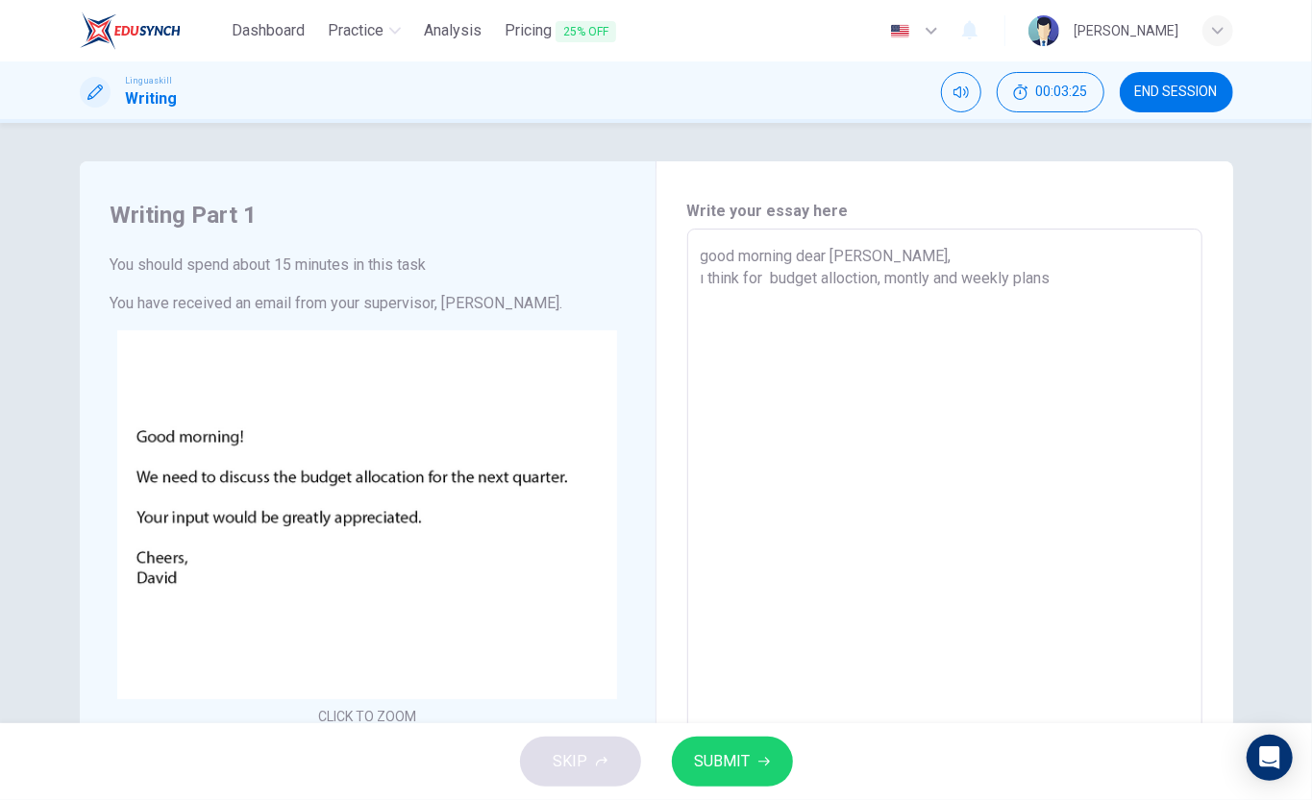
click at [738, 302] on textarea "good morning dear david, ı think for budget alloction, montly and weekly plans" at bounding box center [944, 587] width 488 height 685
drag, startPoint x: 744, startPoint y: 269, endPoint x: 885, endPoint y: 277, distance: 141.4
click at [888, 277] on textarea "good morning dear david, ı think for budget alloction, montly and weekly plans" at bounding box center [944, 587] width 488 height 685
click at [908, 311] on textarea "good morning dear david, ı think for budget alloction, montly and weekly plans" at bounding box center [944, 587] width 488 height 685
drag, startPoint x: 901, startPoint y: 271, endPoint x: 1066, endPoint y: 277, distance: 164.4
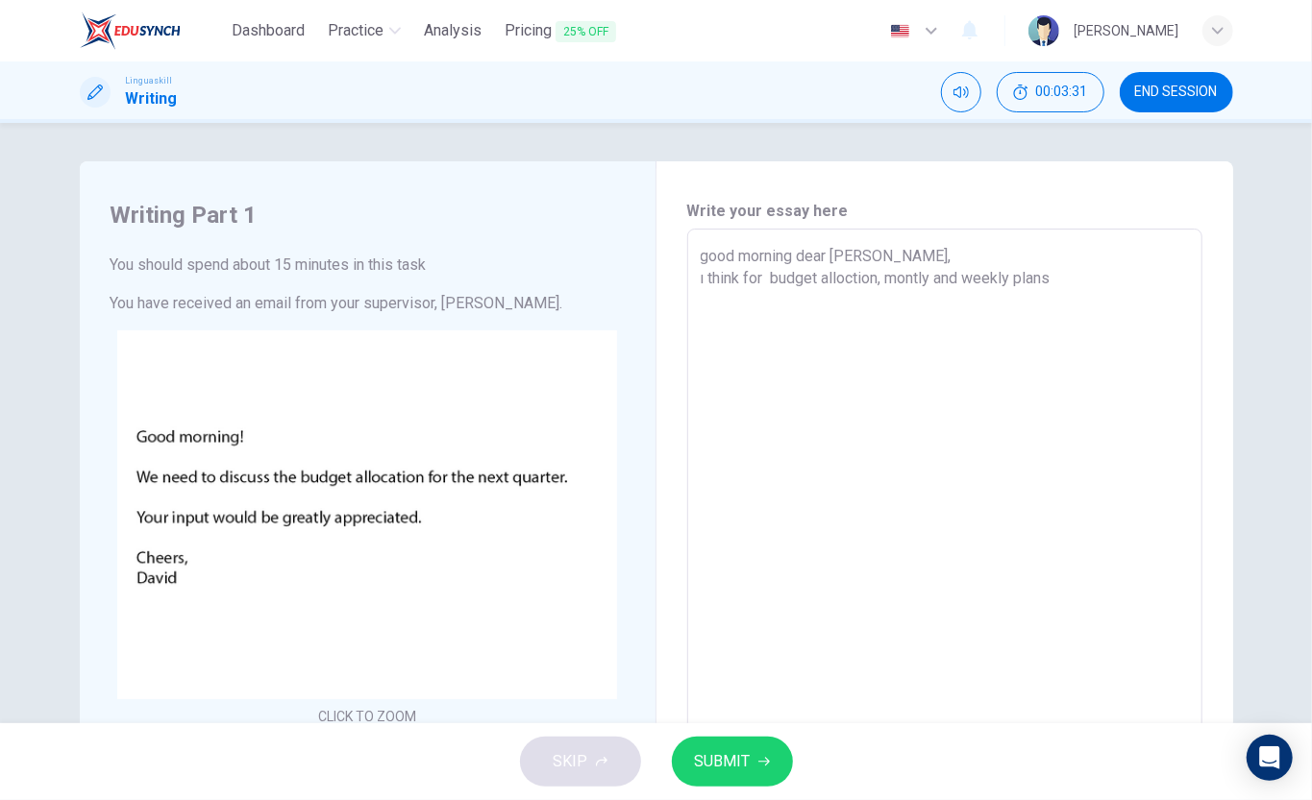
click at [1069, 273] on textarea "good morning dear david, ı think for budget alloction, montly and weekly plans" at bounding box center [944, 587] width 488 height 685
click at [981, 328] on textarea "good morning dear david, ı think for budget alloction, montly and weekly plans" at bounding box center [944, 587] width 488 height 685
click at [744, 277] on textarea "good morning dear david, ı think for budget alloction, montly and weekly plans" at bounding box center [944, 587] width 488 height 685
drag, startPoint x: 894, startPoint y: 270, endPoint x: 1088, endPoint y: 273, distance: 194.1
click at [1093, 270] on textarea "good morning dear david, ı think for budget alloction, montly and weekly plans" at bounding box center [944, 587] width 488 height 685
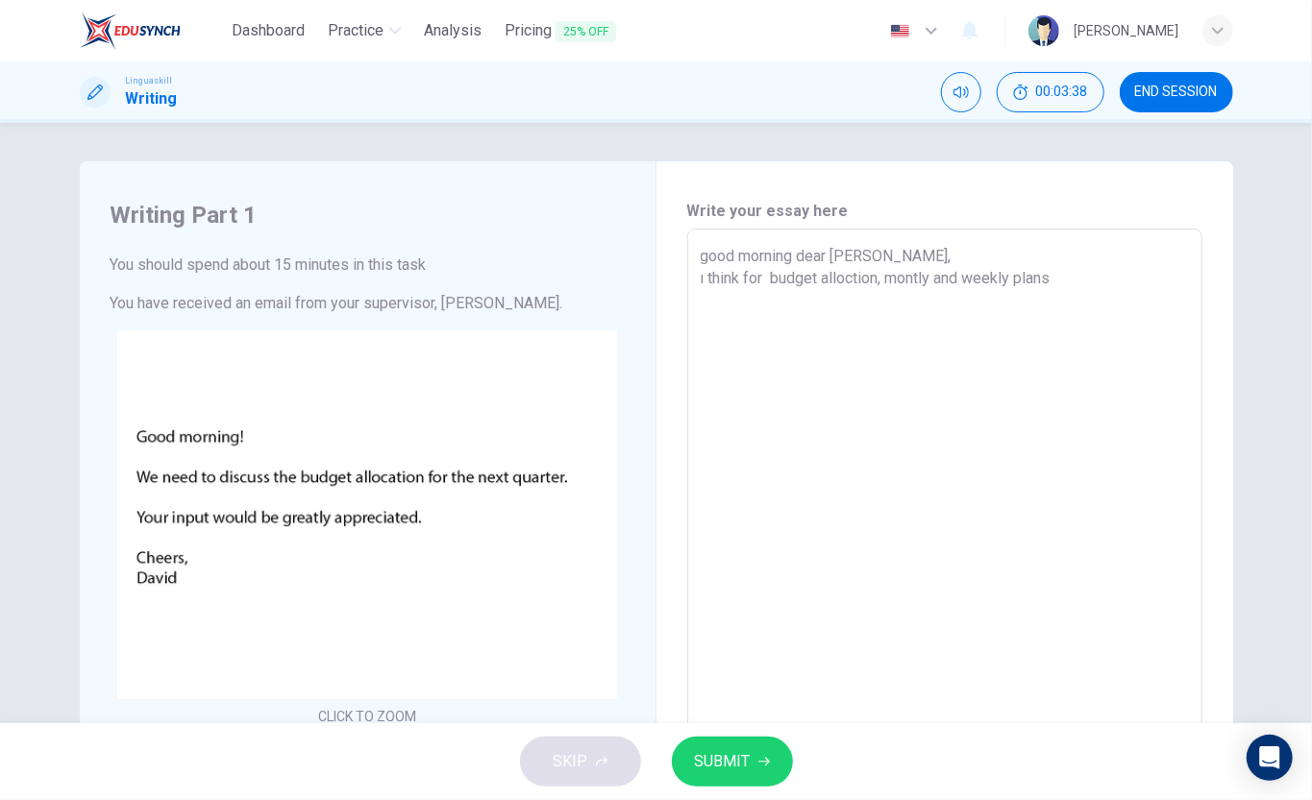
click at [771, 308] on textarea "good morning dear david, ı think for budget alloction, montly and weekly plans" at bounding box center [944, 587] width 488 height 685
click at [744, 281] on textarea "good morning dear david, ı think for budget alloction, montly and weekly plans" at bounding box center [944, 587] width 488 height 685
type textarea "good morning dear david, ı think plfor budget alloction, montly and weekly plans"
type textarea "x"
type textarea "good morning dear david, ı think plafor budget alloction, montly and weekly pla…"
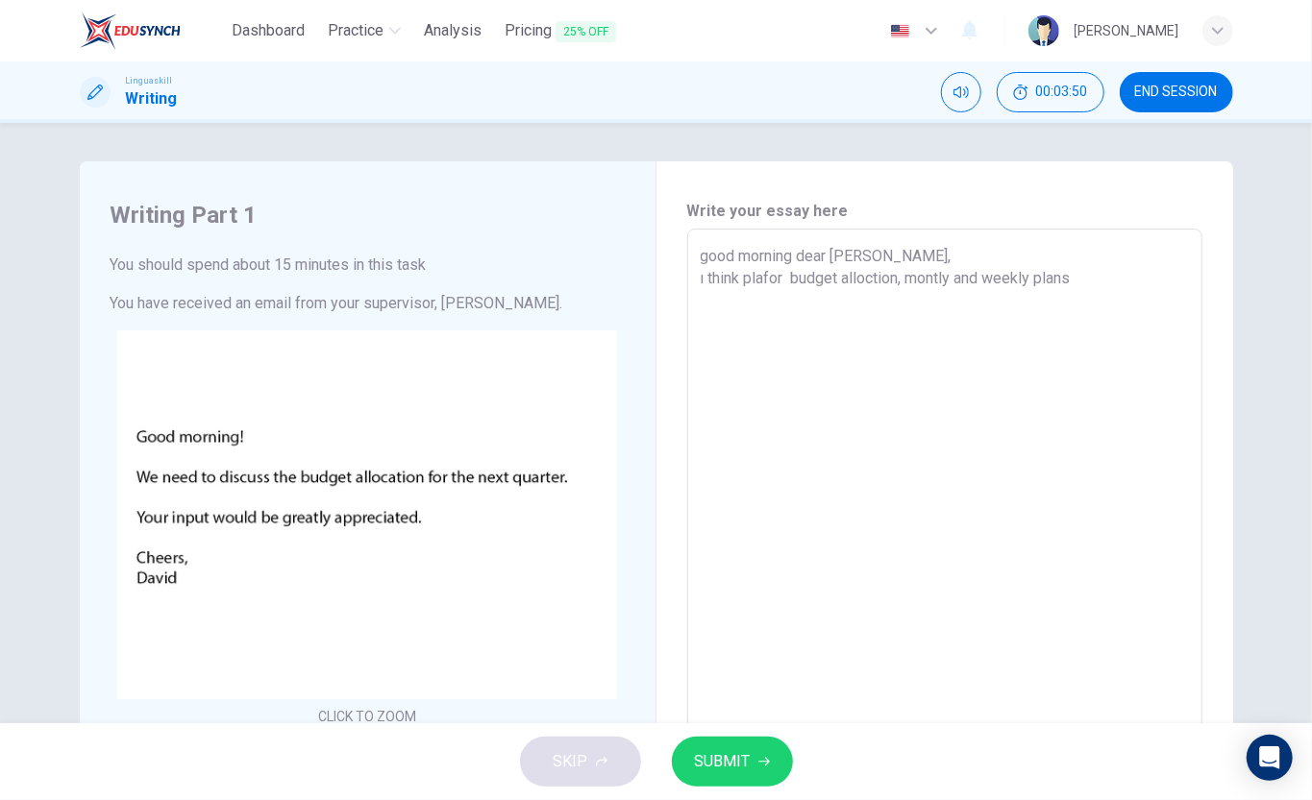
type textarea "x"
type textarea "good morning dear david, ı think planfor budget alloction, montly and weekly pl…"
type textarea "x"
type textarea "good morning dear david, ı think plan for budget alloction, montly and weekly p…"
type textarea "x"
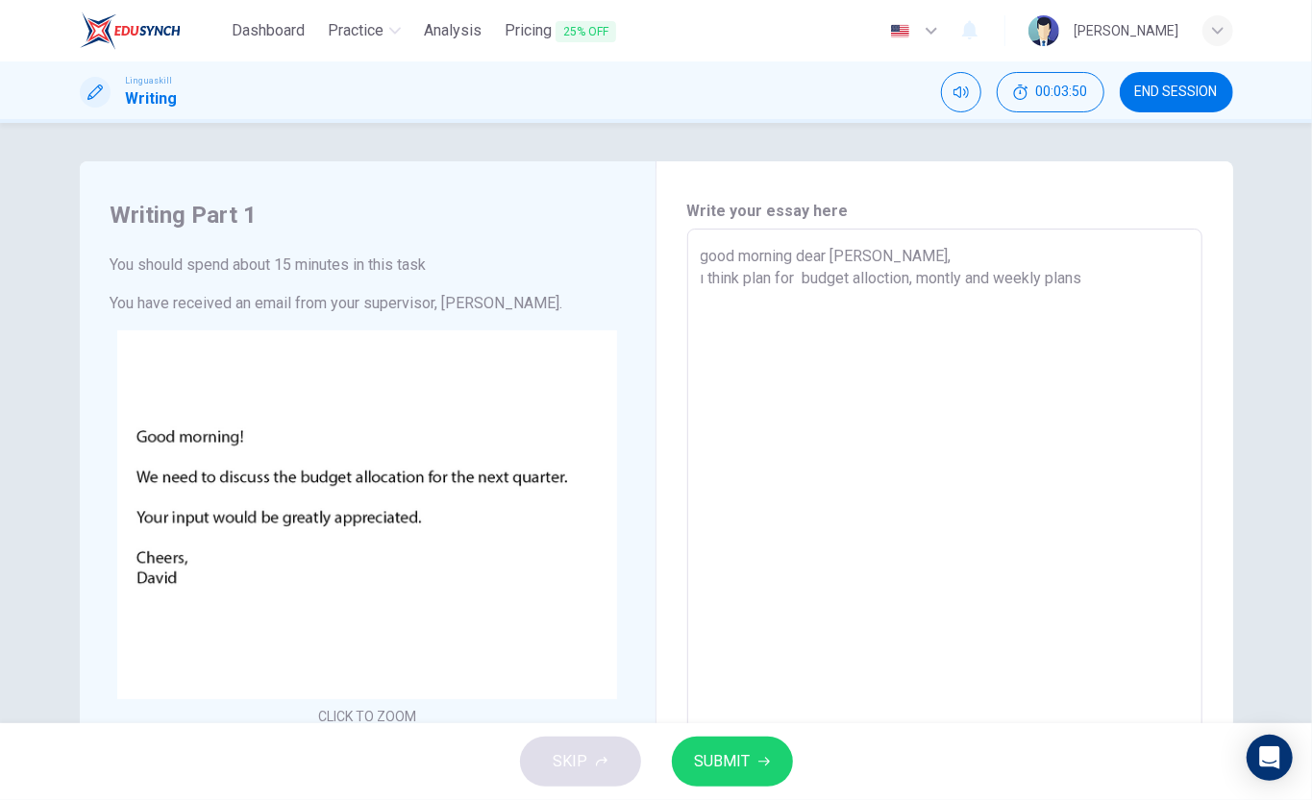
type textarea "good morning dear david, ı think plan, for budget alloction, montly and weekly …"
type textarea "x"
type textarea "good morning dear david, ı think wplan, for budget alloction, montly and weekly…"
type textarea "x"
type textarea "good morning dear david, ı think wşplan, for budget alloction, montly and weekl…"
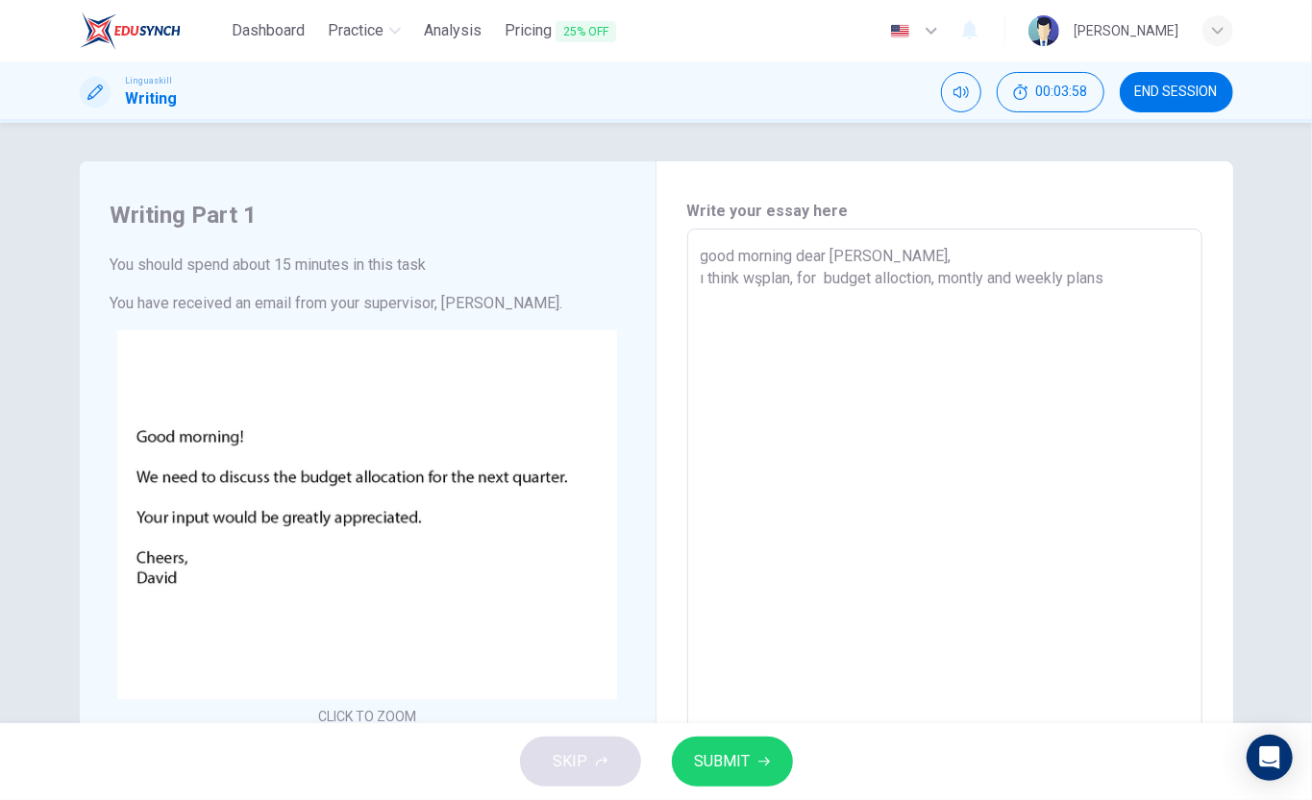
type textarea "x"
type textarea "good morning dear david, ı think wişplan, for budget alloction, montly and week…"
type textarea "x"
type textarea "good morning dear david, ı think willşplan, for budget alloction, montly and we…"
type textarea "x"
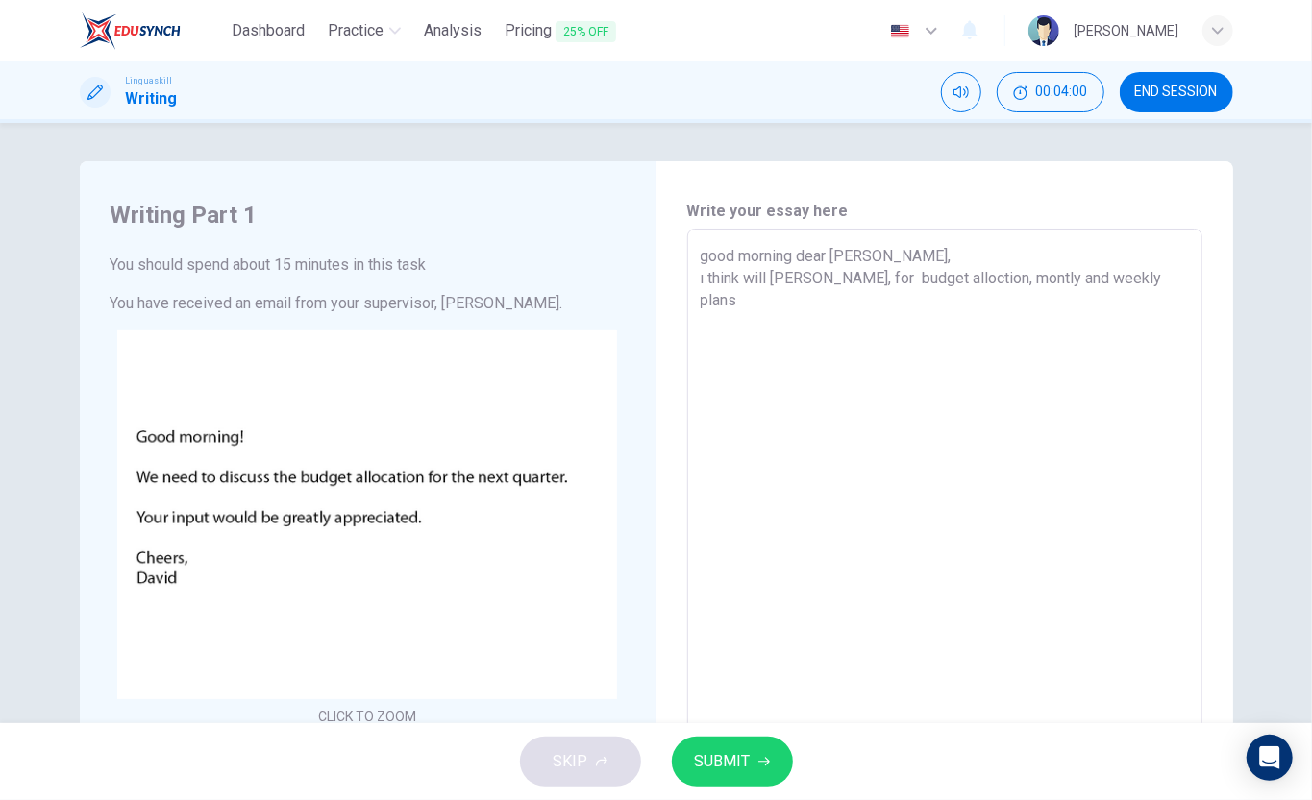
type textarea "good morning dear david, ı think will bşplan, for budget alloction, montly and …"
type textarea "x"
type textarea "good morning dear david, ı think will be plan, for budget alloction, montly and…"
type textarea "x"
click at [850, 343] on textarea "good morning dear david, ı think will be plan, for budget alloction, montly and…" at bounding box center [944, 587] width 488 height 685
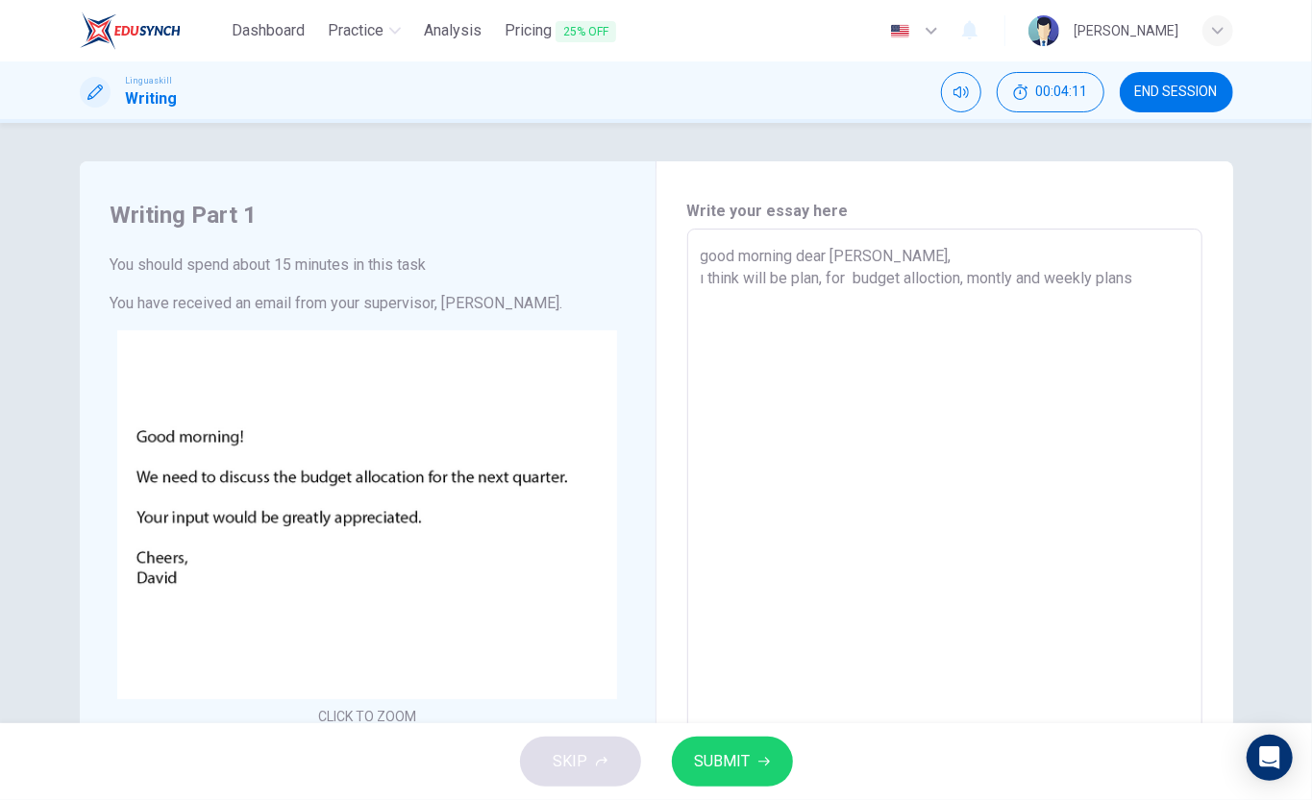
drag, startPoint x: 1155, startPoint y: 274, endPoint x: 1230, endPoint y: 408, distance: 154.0
click at [1157, 275] on textarea "good morning dear david, ı think will be plan, for budget alloction, montly and…" at bounding box center [944, 587] width 488 height 685
type textarea "good morning dear david, ı think will be plan, for budget alloction, montly and…"
type textarea "x"
type textarea "good morning dear david, ı think will be plan, for budget alloction, montly and…"
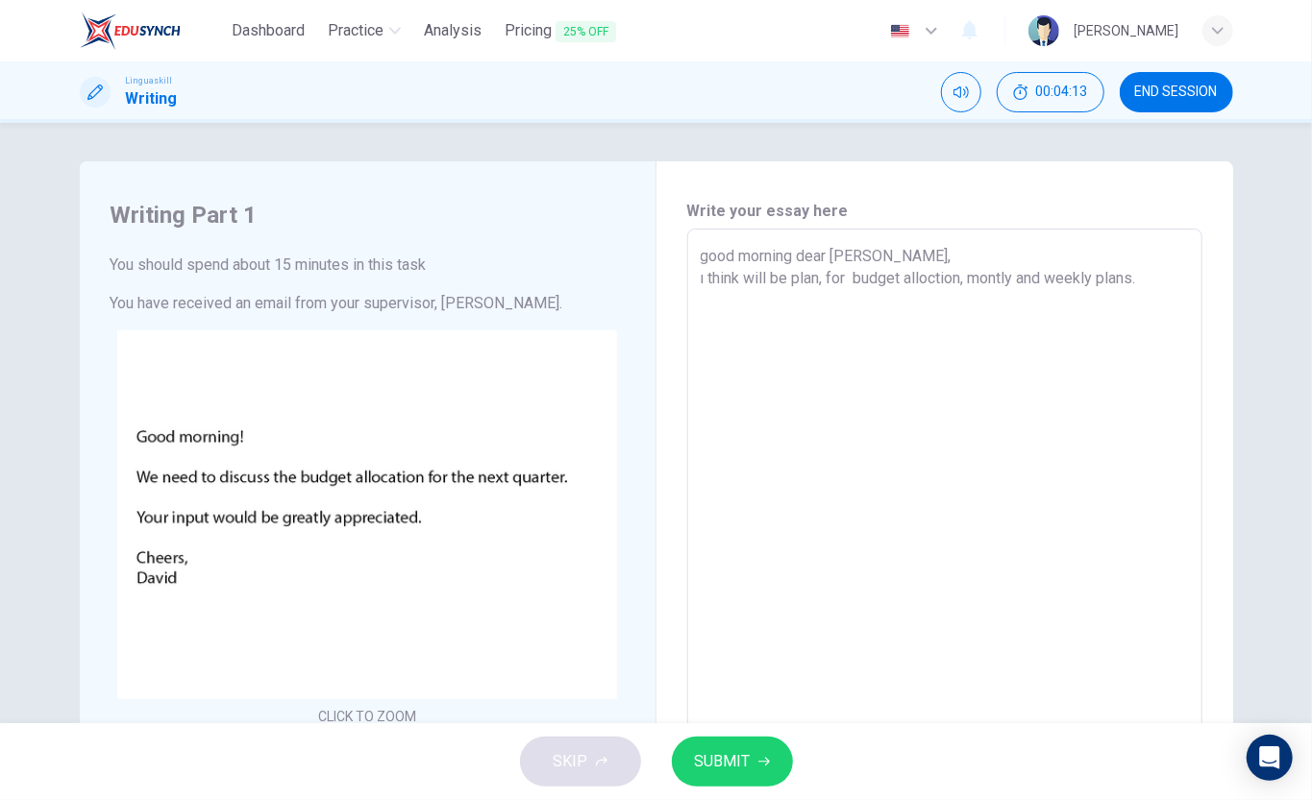
type textarea "x"
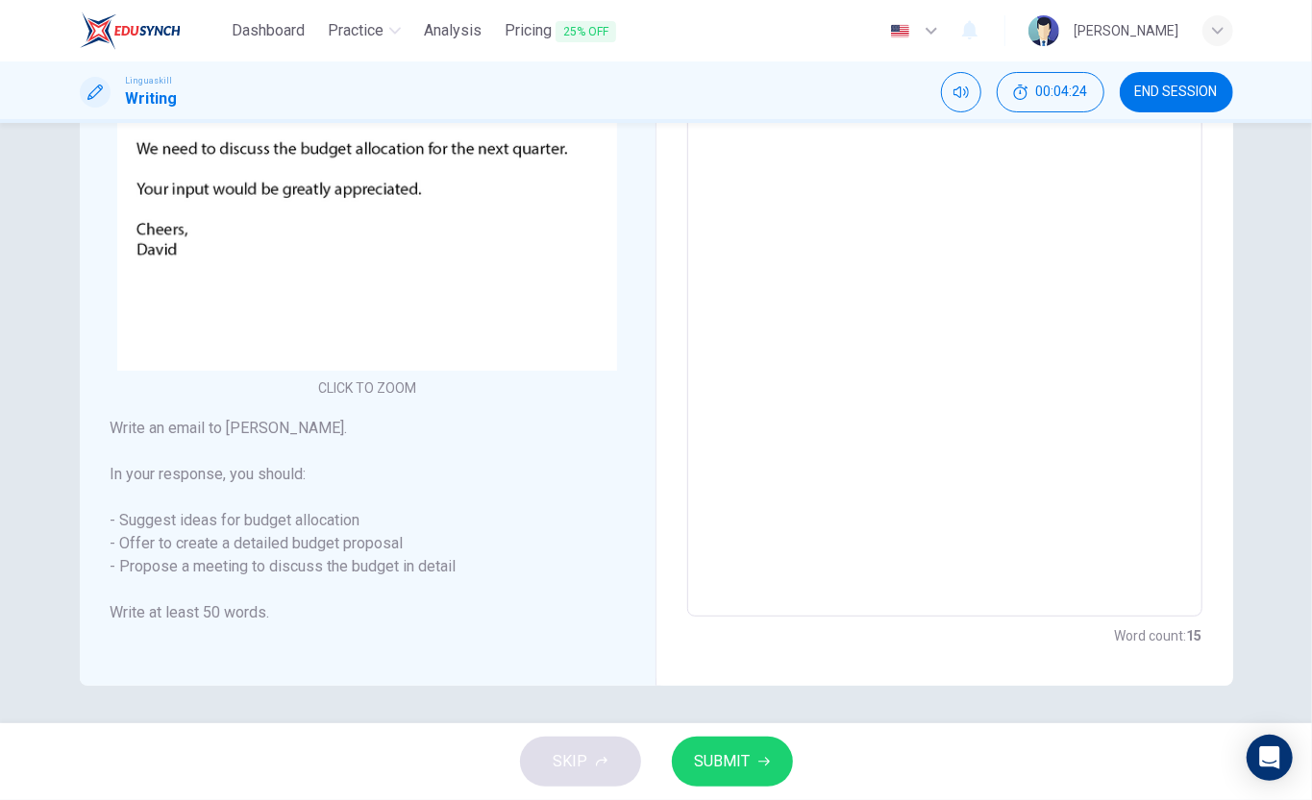
type textarea "good morning dear david, ı think will be plan, for budget alloction, montly and…"
click at [698, 761] on span "SUBMIT" at bounding box center [723, 761] width 56 height 27
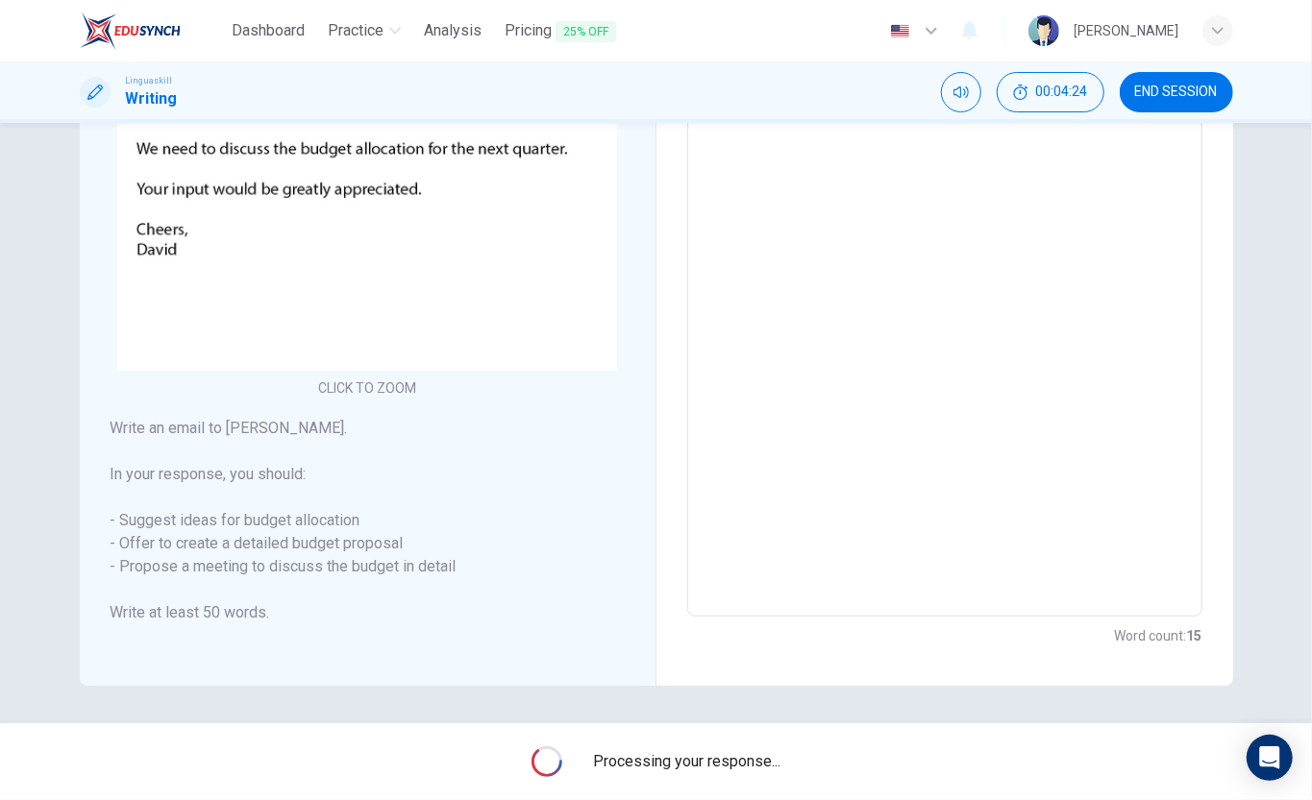
type textarea "x"
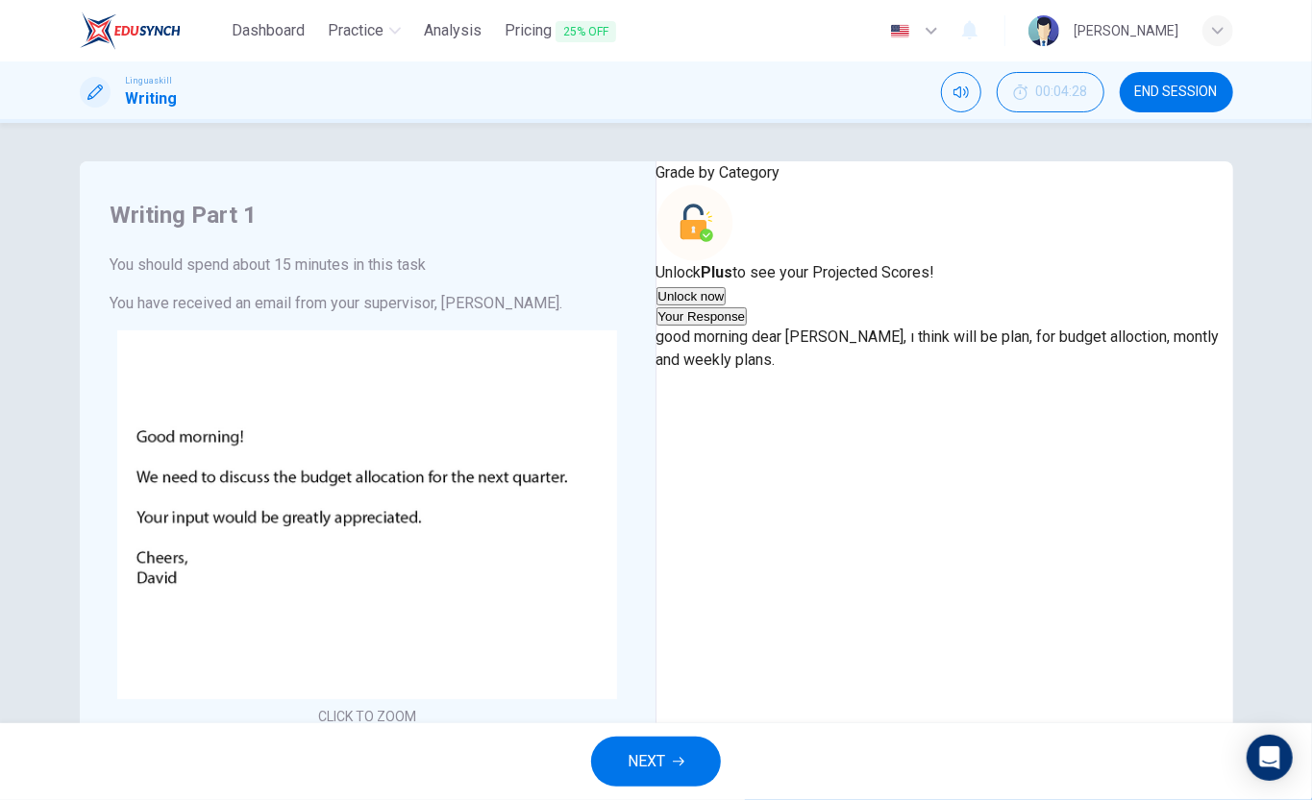
click at [669, 761] on button "NEXT" at bounding box center [656, 762] width 130 height 50
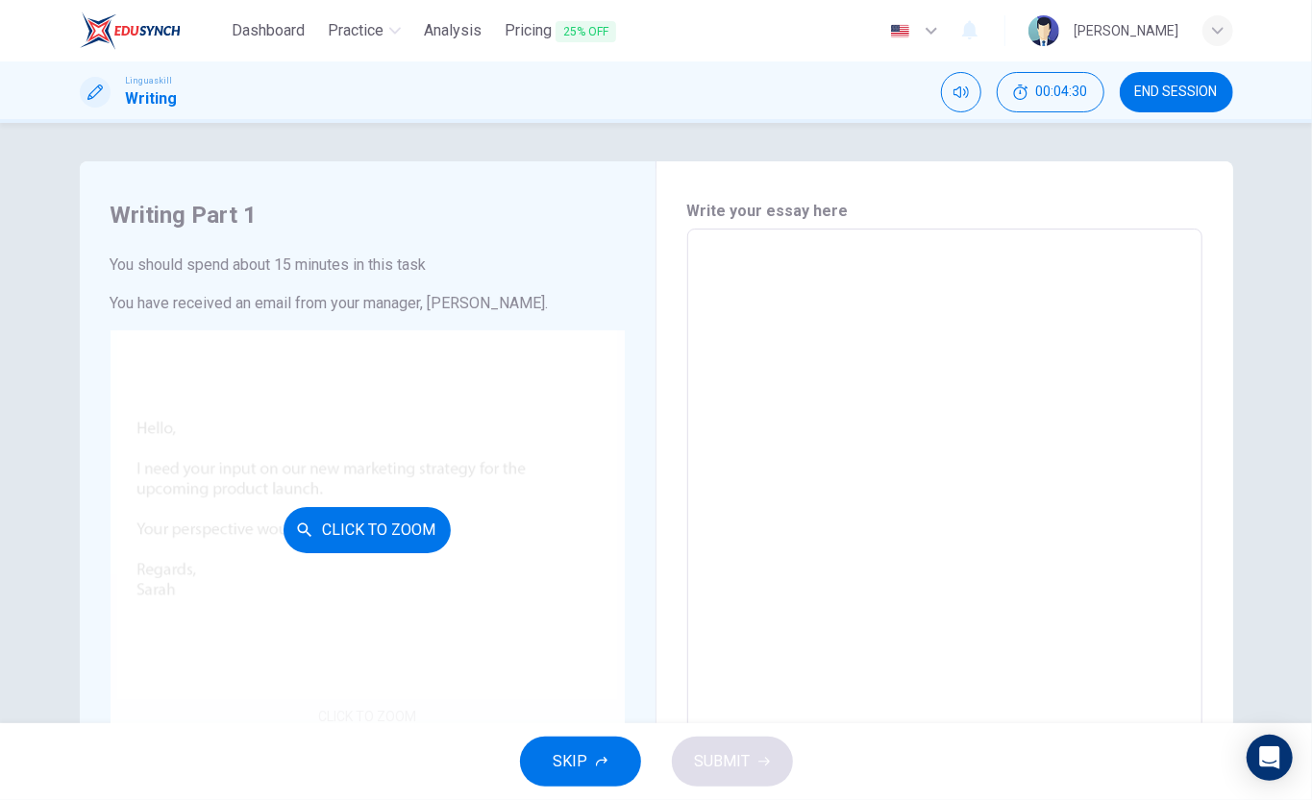
click at [369, 507] on button "Click to Zoom" at bounding box center [366, 530] width 167 height 46
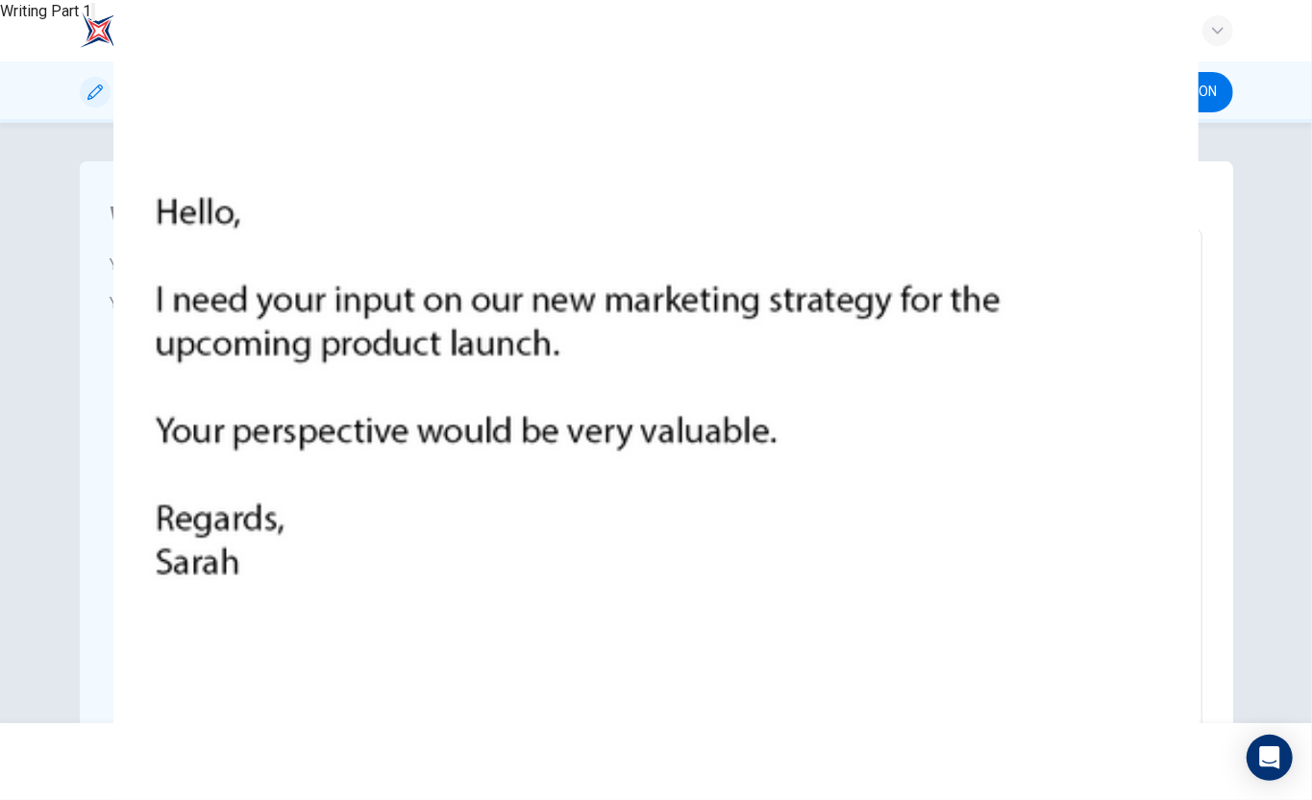
scroll to position [256, 0]
click at [792, 532] on img at bounding box center [656, 400] width 1312 height 800
click at [1101, 0] on div at bounding box center [656, 0] width 1312 height 0
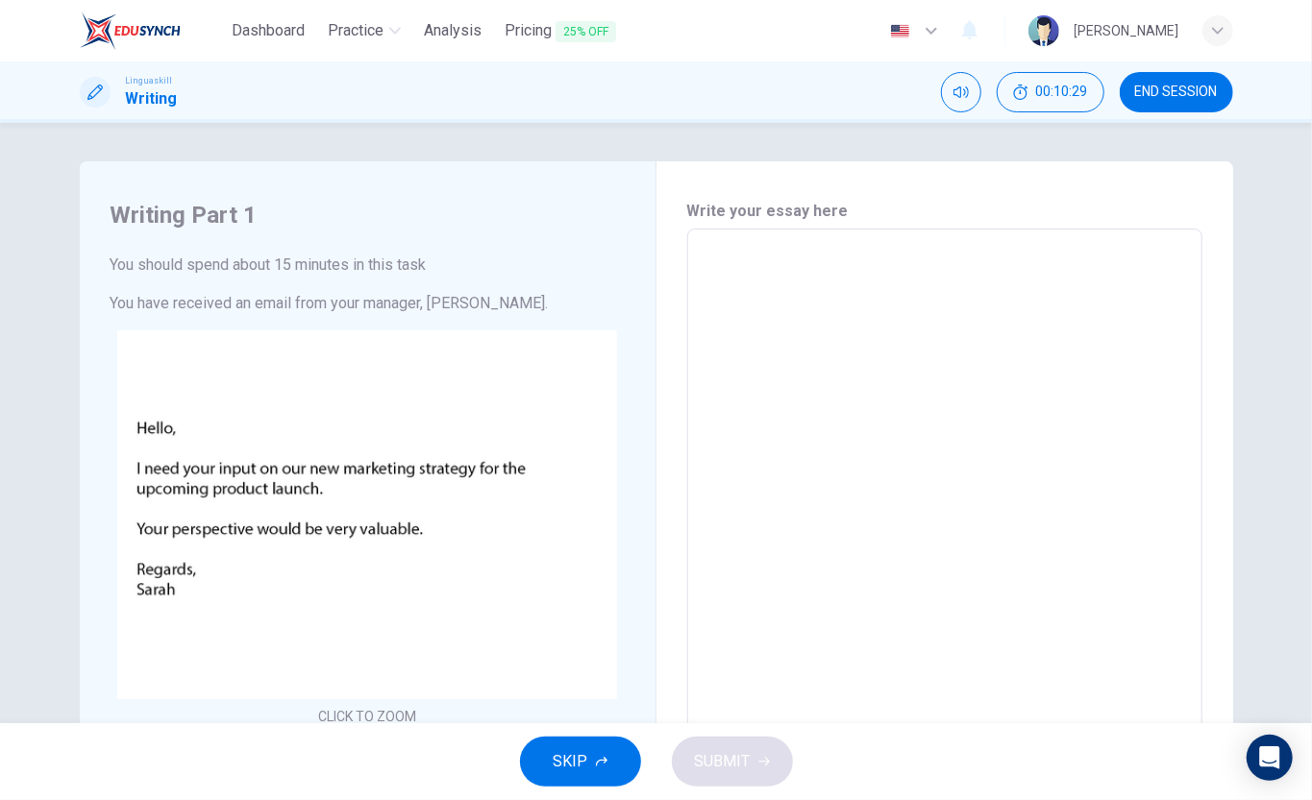
scroll to position [329, 0]
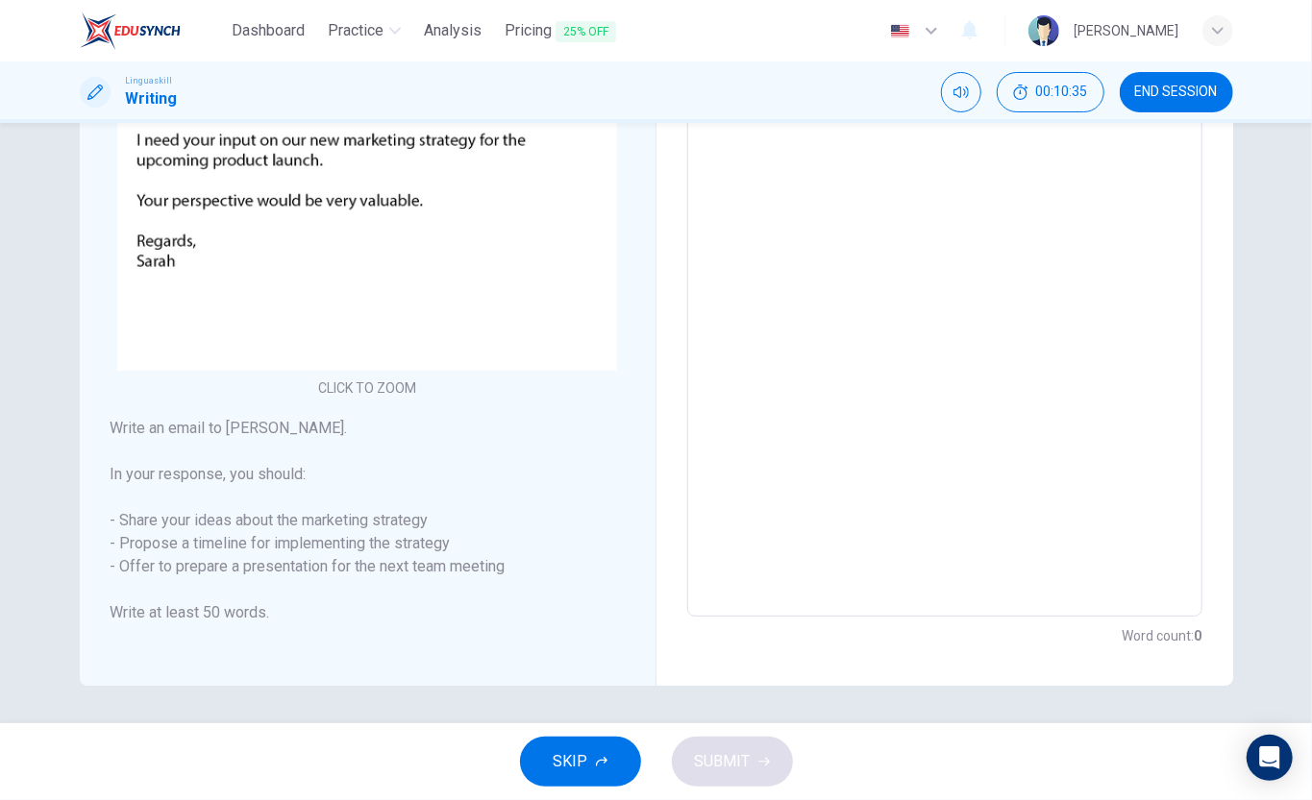
click at [767, 208] on textarea at bounding box center [944, 258] width 488 height 685
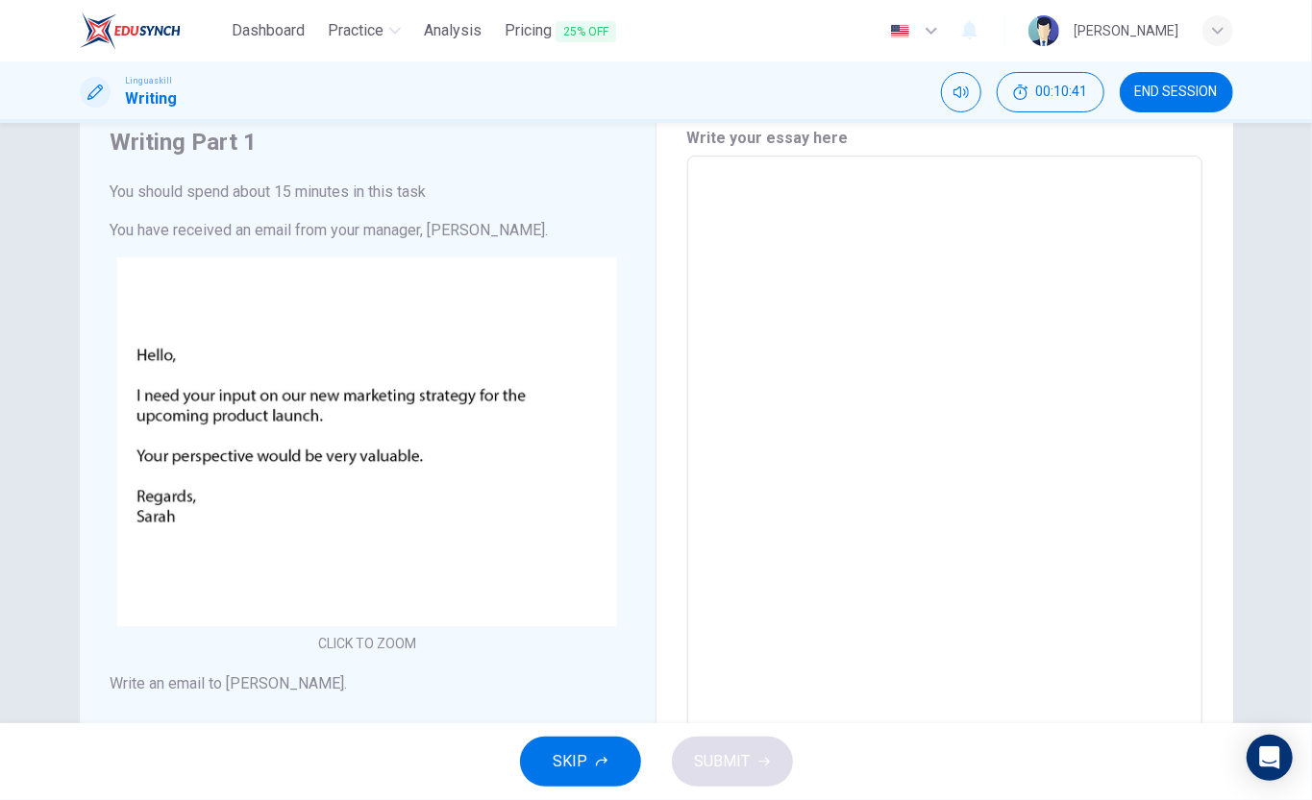
click at [757, 200] on textarea at bounding box center [944, 514] width 488 height 685
type textarea "He"
type textarea "x"
type textarea "Hell"
type textarea "x"
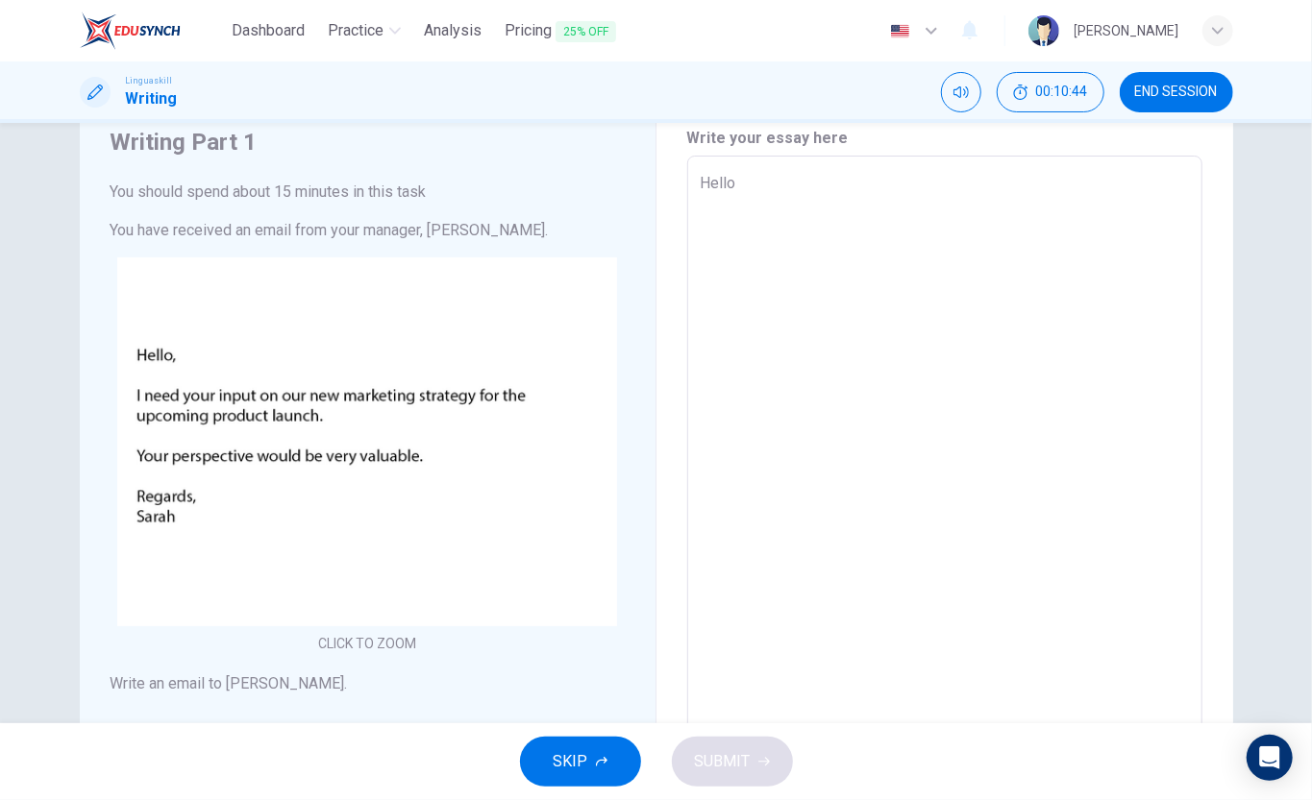
type textarea "Hello"
type textarea "x"
type textarea "Hello,"
type textarea "x"
type textarea "Hello,"
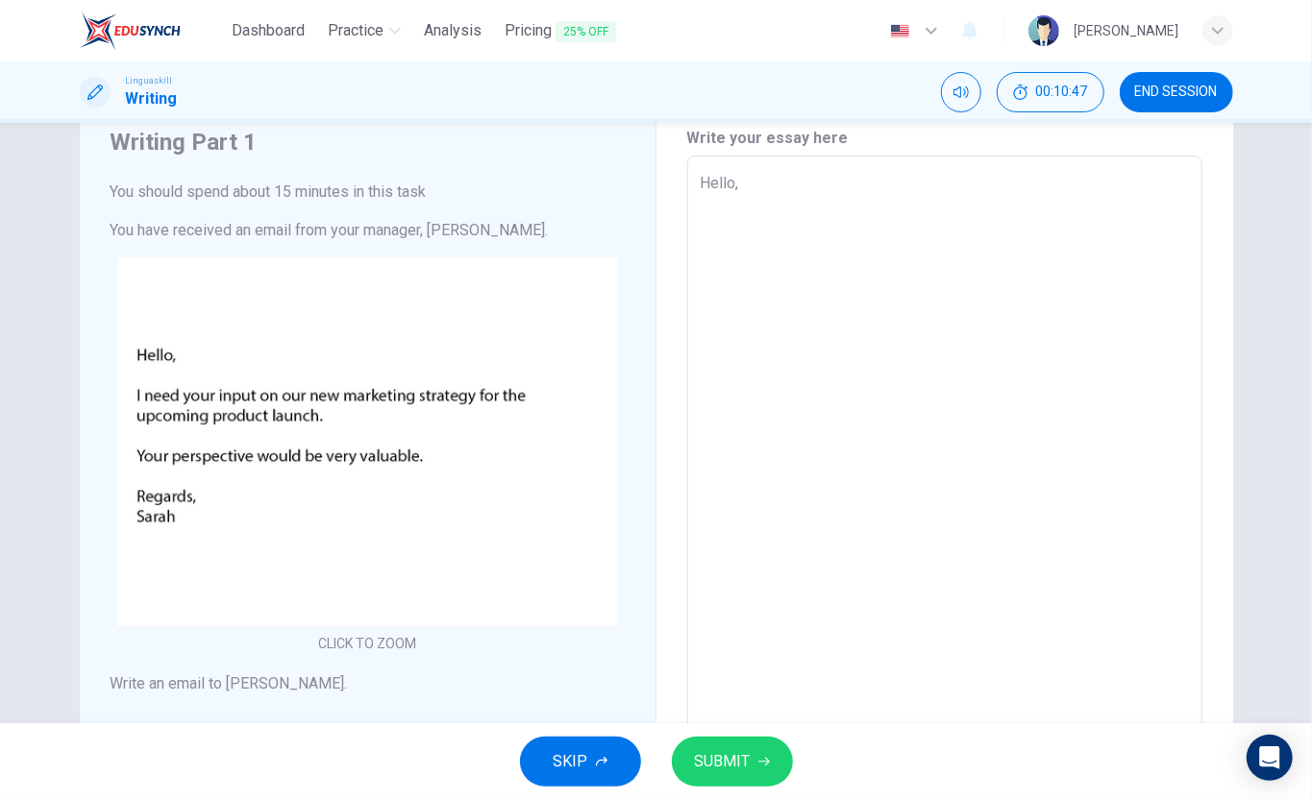
type textarea "x"
type textarea "Hello, De"
type textarea "x"
type textarea "Hello, Dear"
type textarea "x"
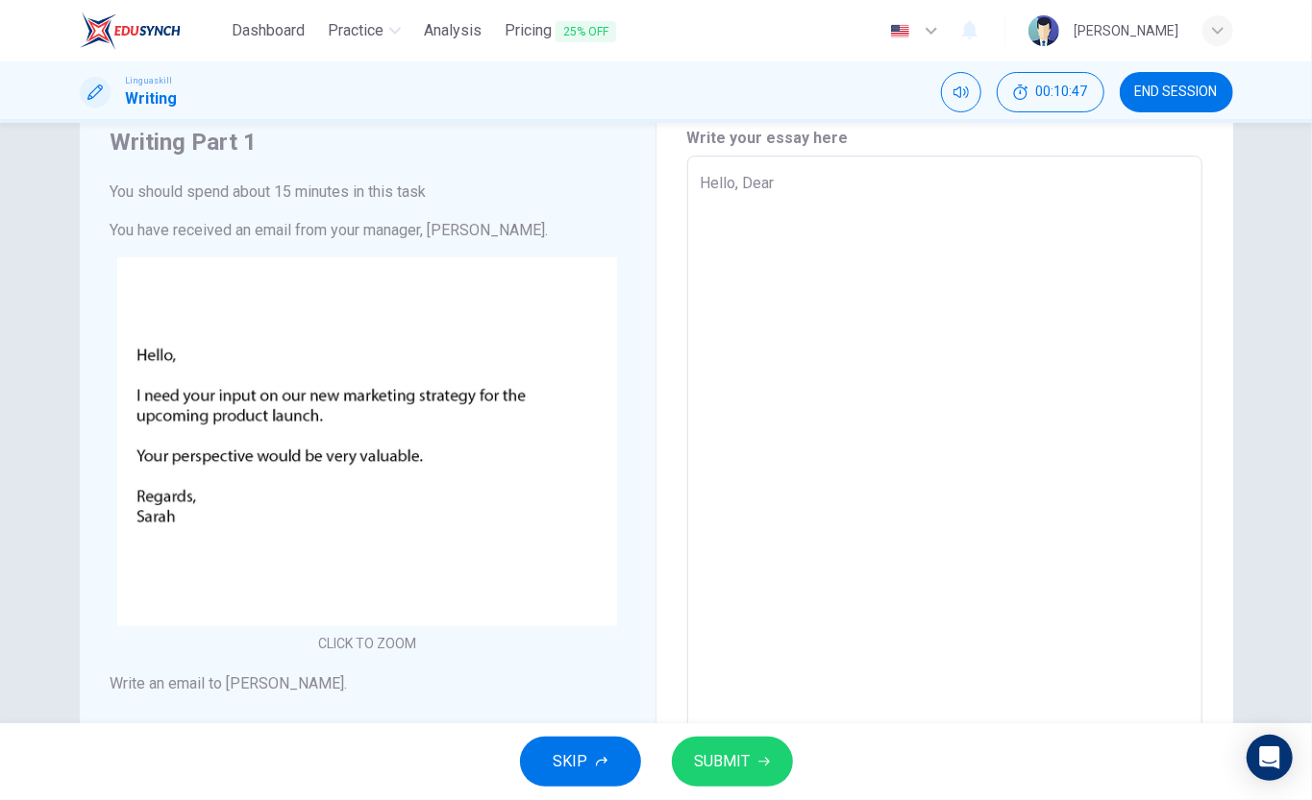
type textarea "Hello, Dear"
type textarea "x"
type textarea "Hello, Dear Sa"
type textarea "x"
type textarea "Hello, Dear Sara"
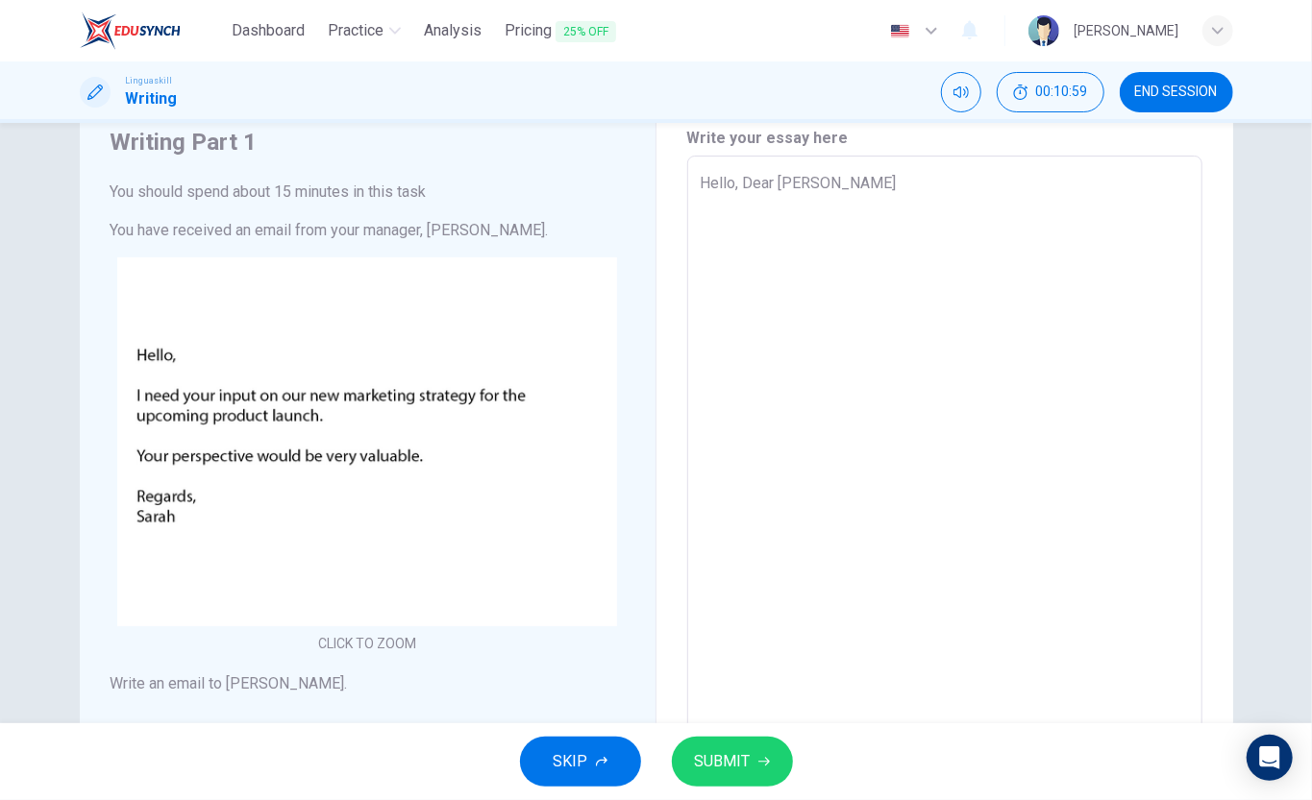
type textarea "x"
type textarea "Hello, Dear Sarah"
type textarea "x"
type textarea "Hello, Dear Sarah I"
type textarea "x"
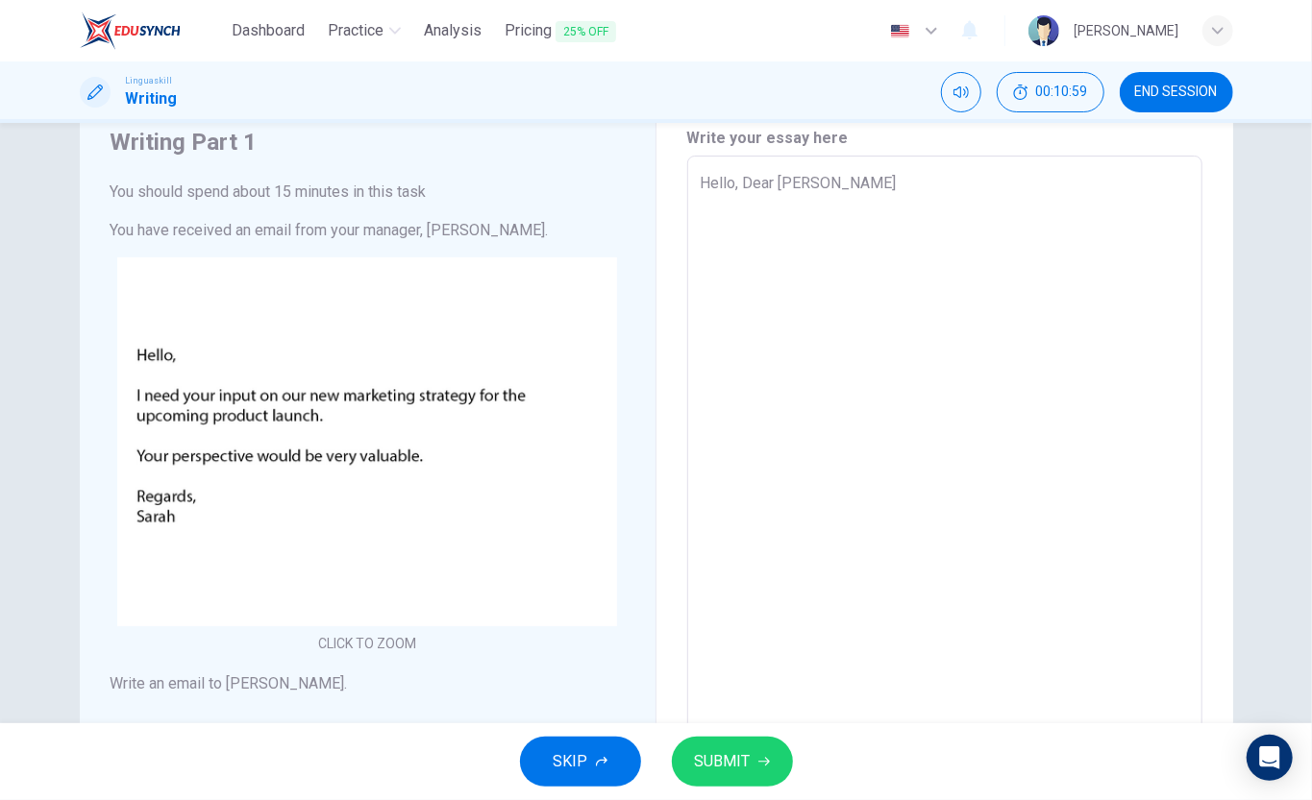
type textarea "Hello, Dear Sarah I"
type textarea "x"
type textarea "Hello, Dear Sarah I g"
type textarea "x"
type textarea "Hello, Dear Sarah I gie"
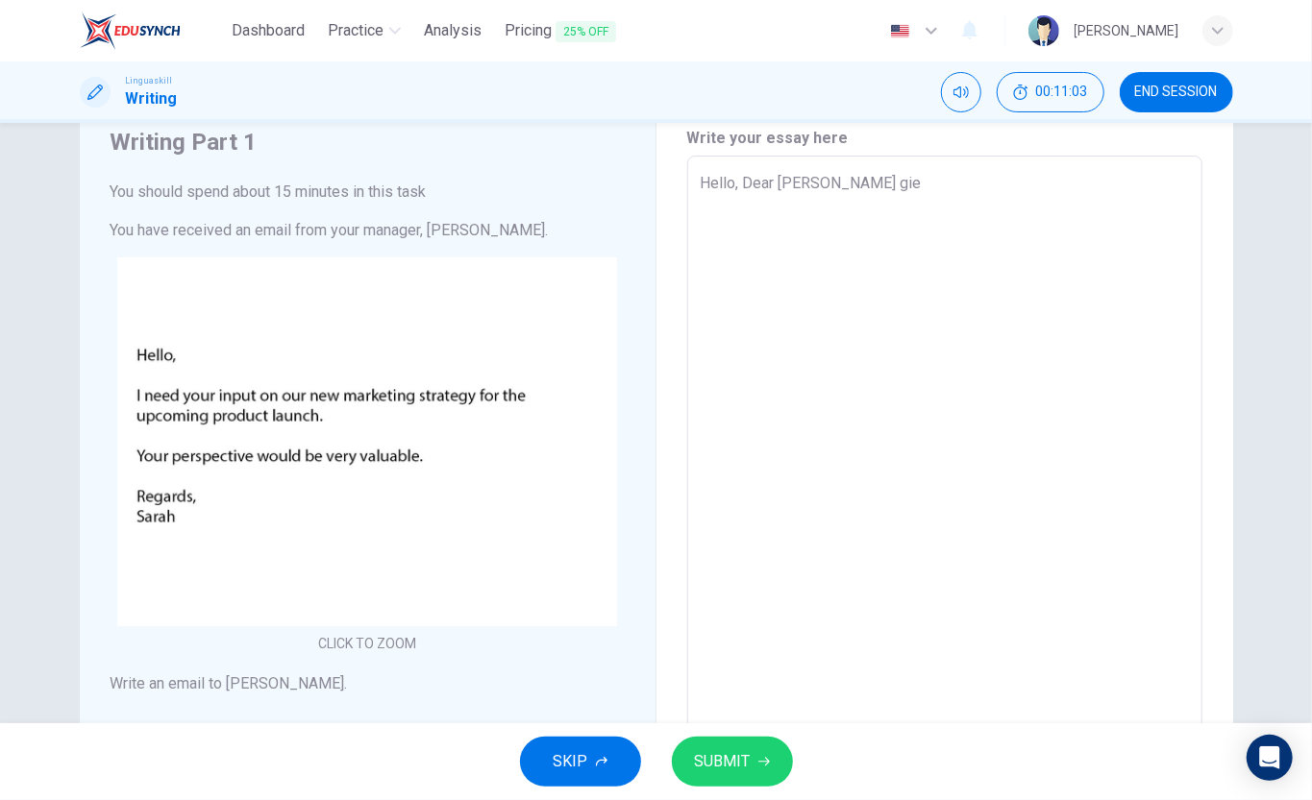
type textarea "x"
type textarea "Hello, Dear Sarah I gi"
type textarea "x"
type textarea "Hello, Dear Sarah I giv"
type textarea "x"
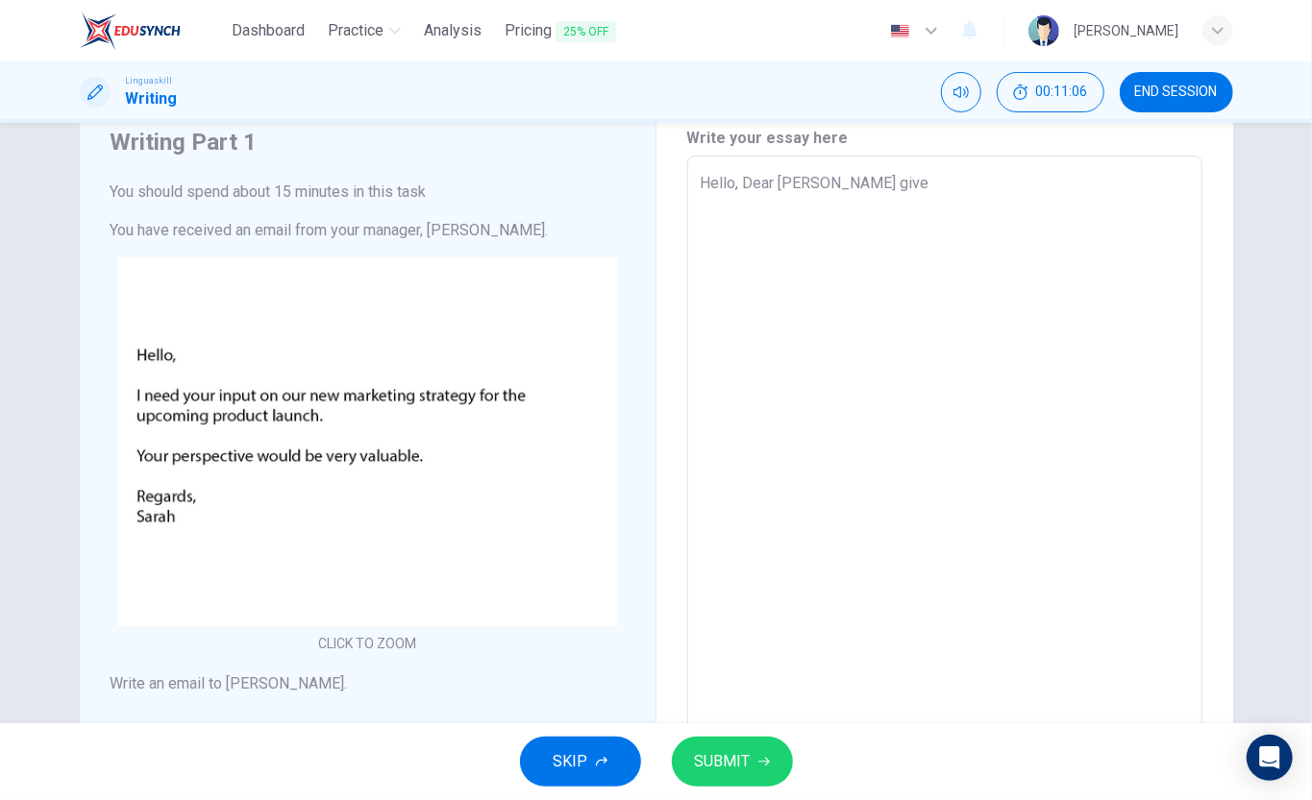
type textarea "Hello, Dear Sarah I give"
type textarea "x"
type textarea "Hello, Dear Sarah I give yo"
type textarea "x"
type textarea "Hello, Dear Sarah I give your"
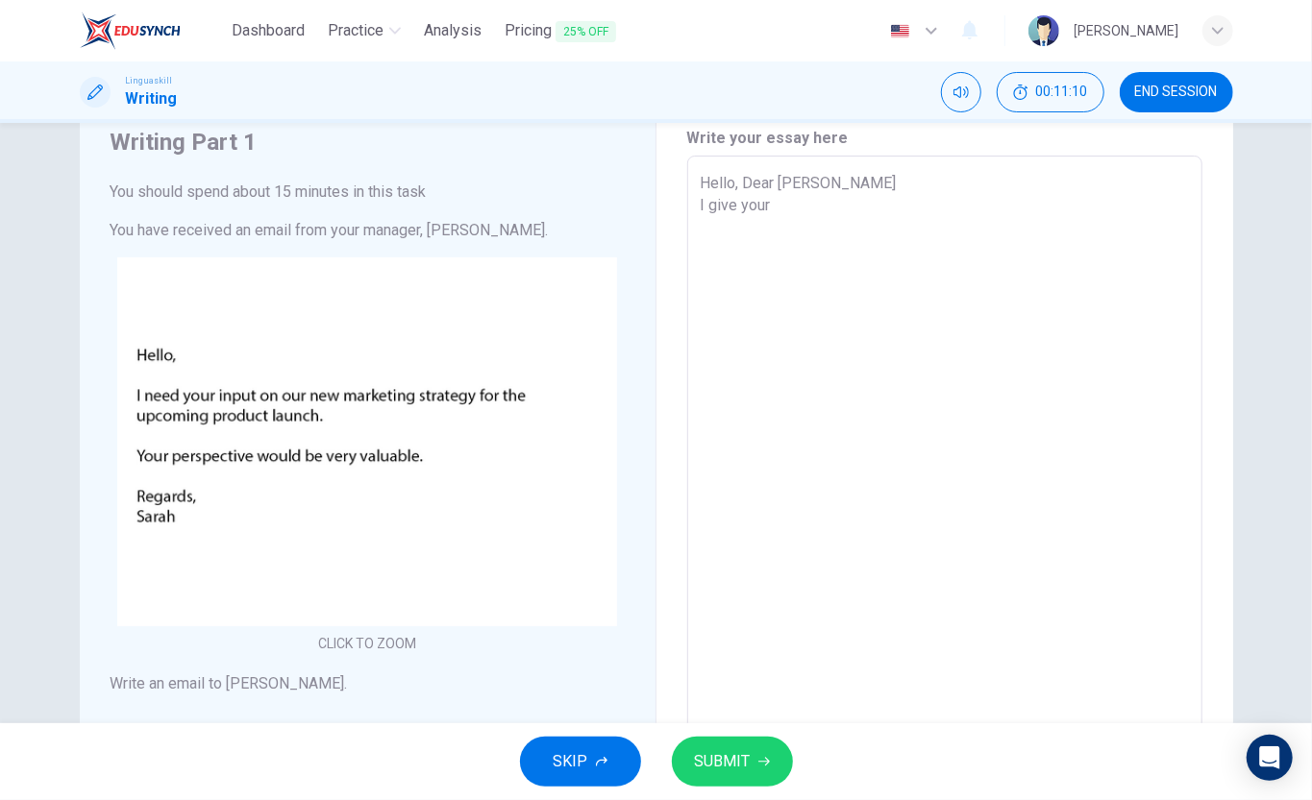
type textarea "x"
type textarea "Hello, Dear Sarah I give your"
type textarea "x"
type textarea "Hello, Dear Sarah I give your e"
type textarea "x"
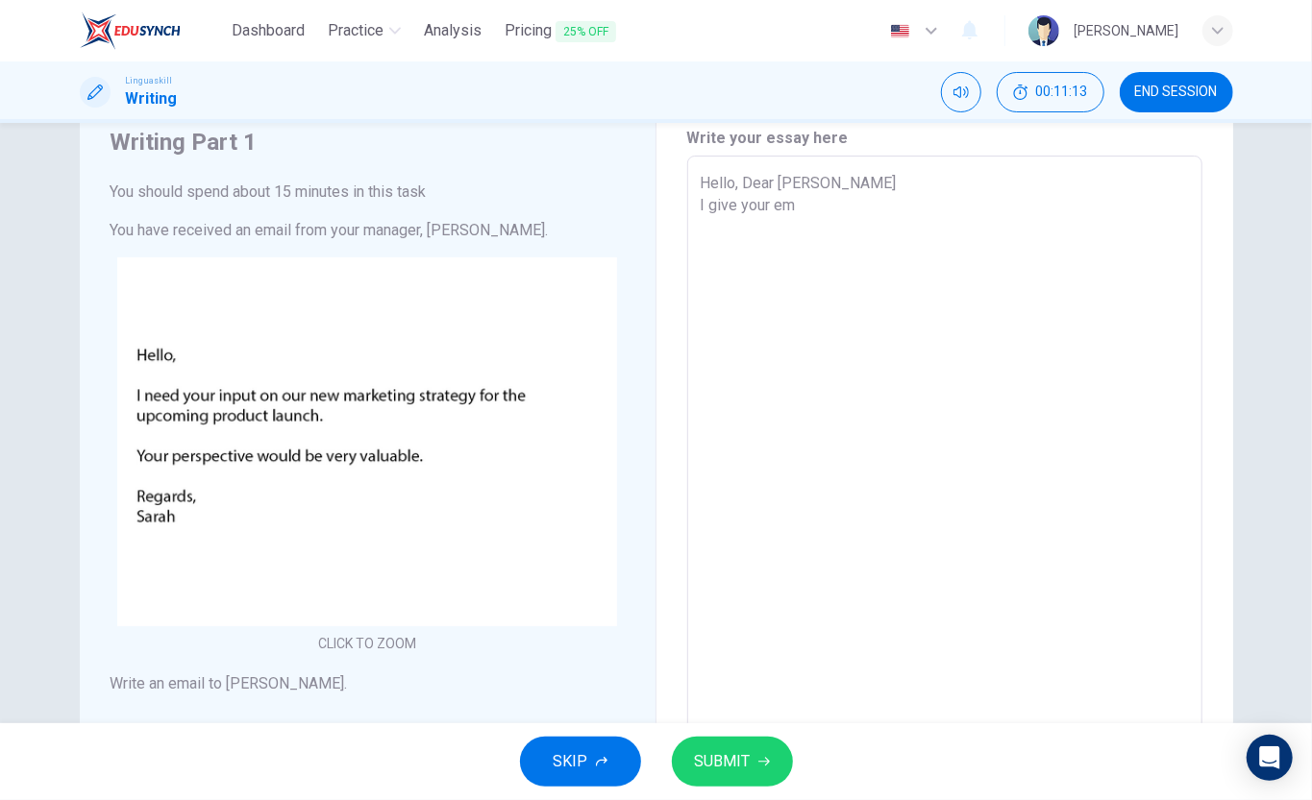
type textarea "Hello, Dear Sarah I give your ema"
type textarea "x"
type textarea "Hello, Dear Sarah I give your email"
type textarea "x"
type textarea "Hello, Dear Sarah I give your email"
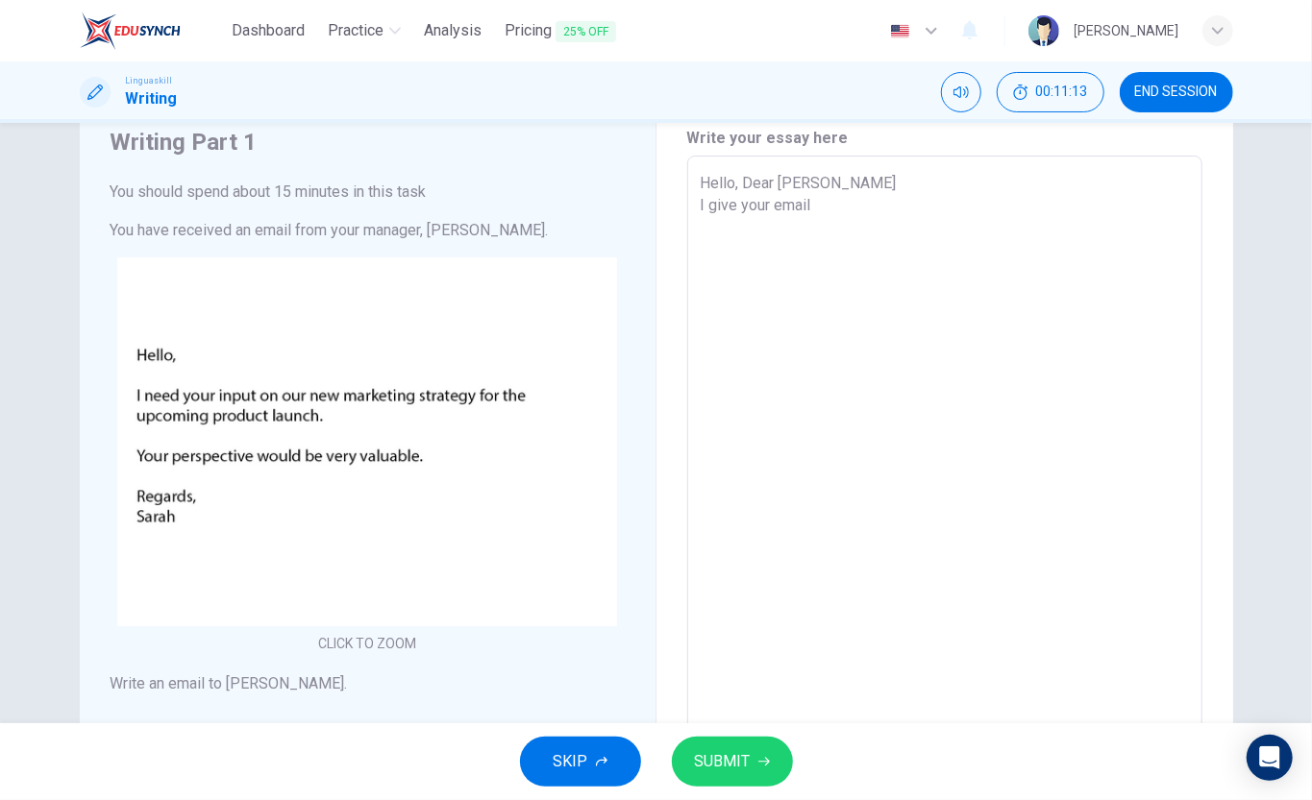
type textarea "x"
click at [708, 205] on textarea "Hello, Dear Sarah I give your email thank you very much." at bounding box center [944, 514] width 488 height 685
click at [999, 204] on textarea "Hello, Dear Sarah I given your email thank you very much." at bounding box center [944, 514] width 488 height 685
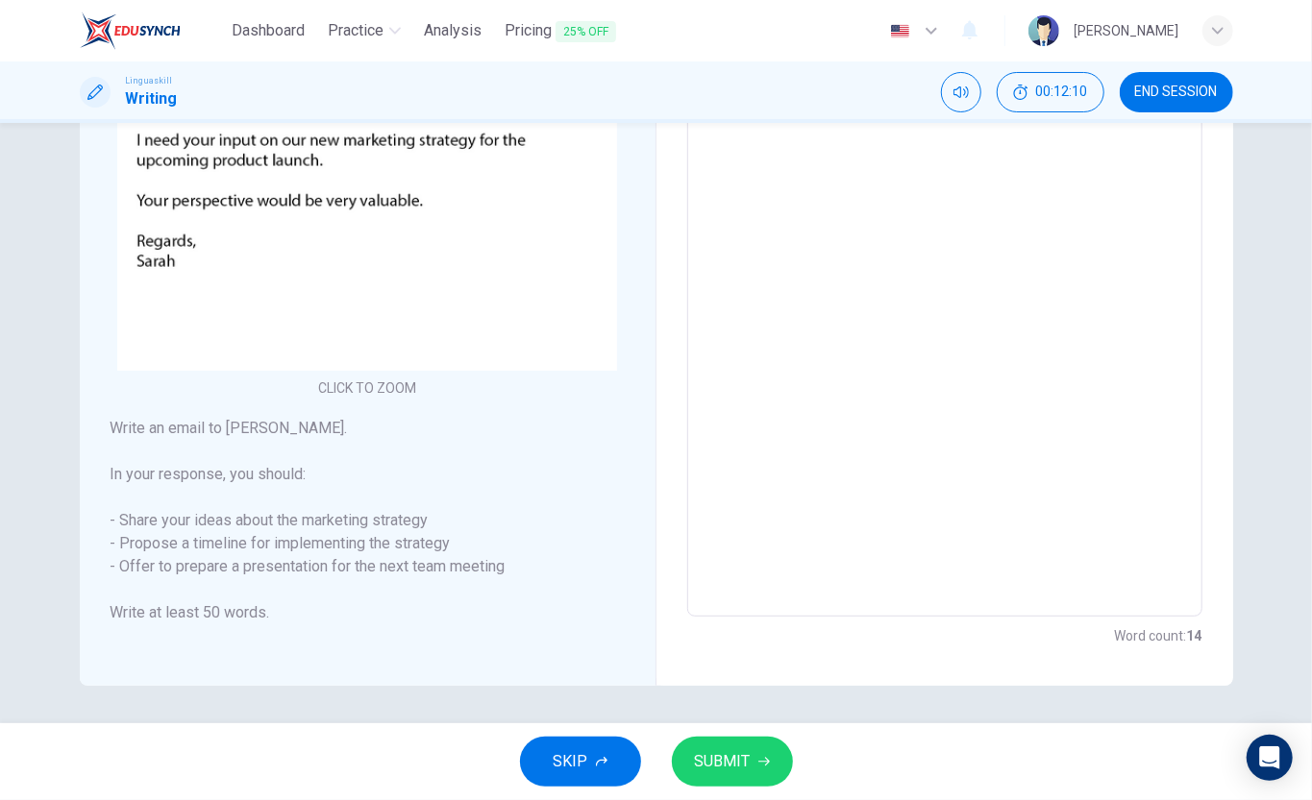
scroll to position [0, 0]
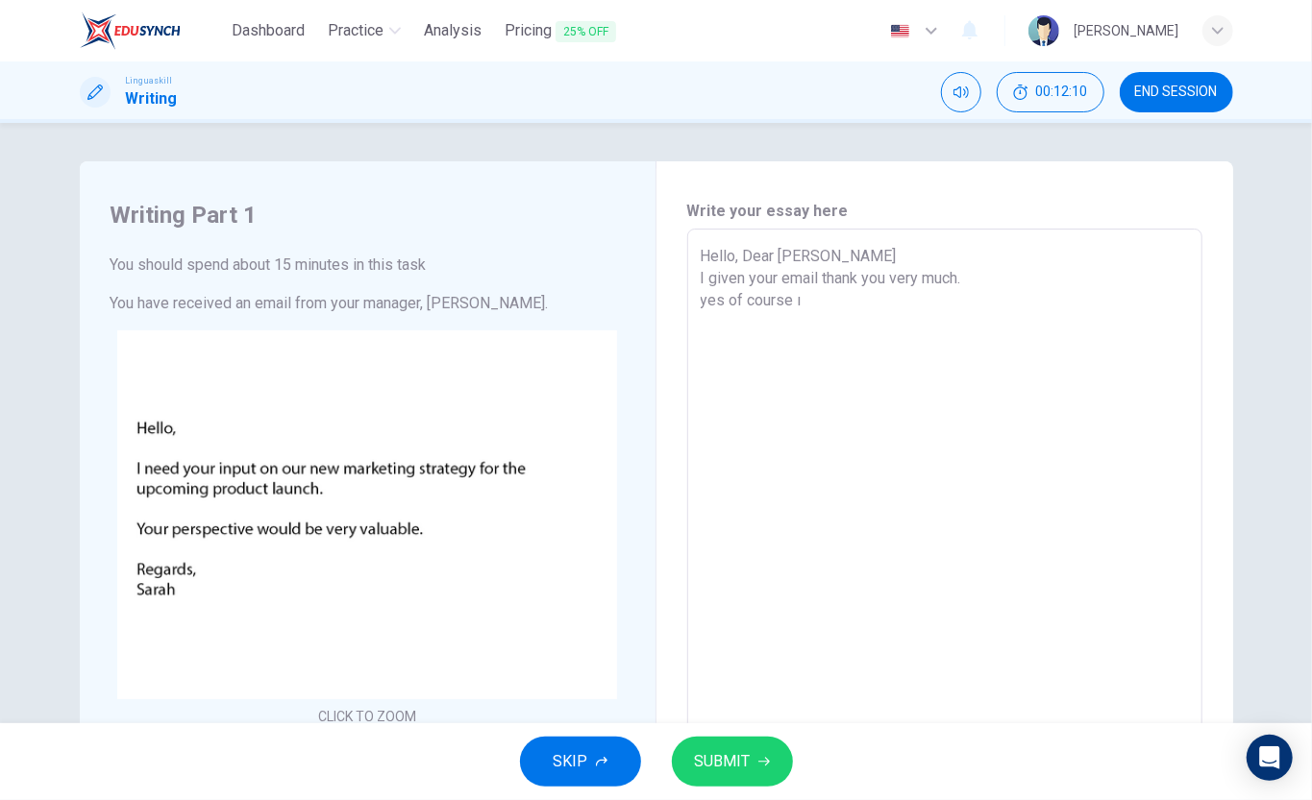
click at [801, 308] on textarea "Hello, Dear Sarah I given your email thank you very much. yes of course ı" at bounding box center [944, 587] width 488 height 685
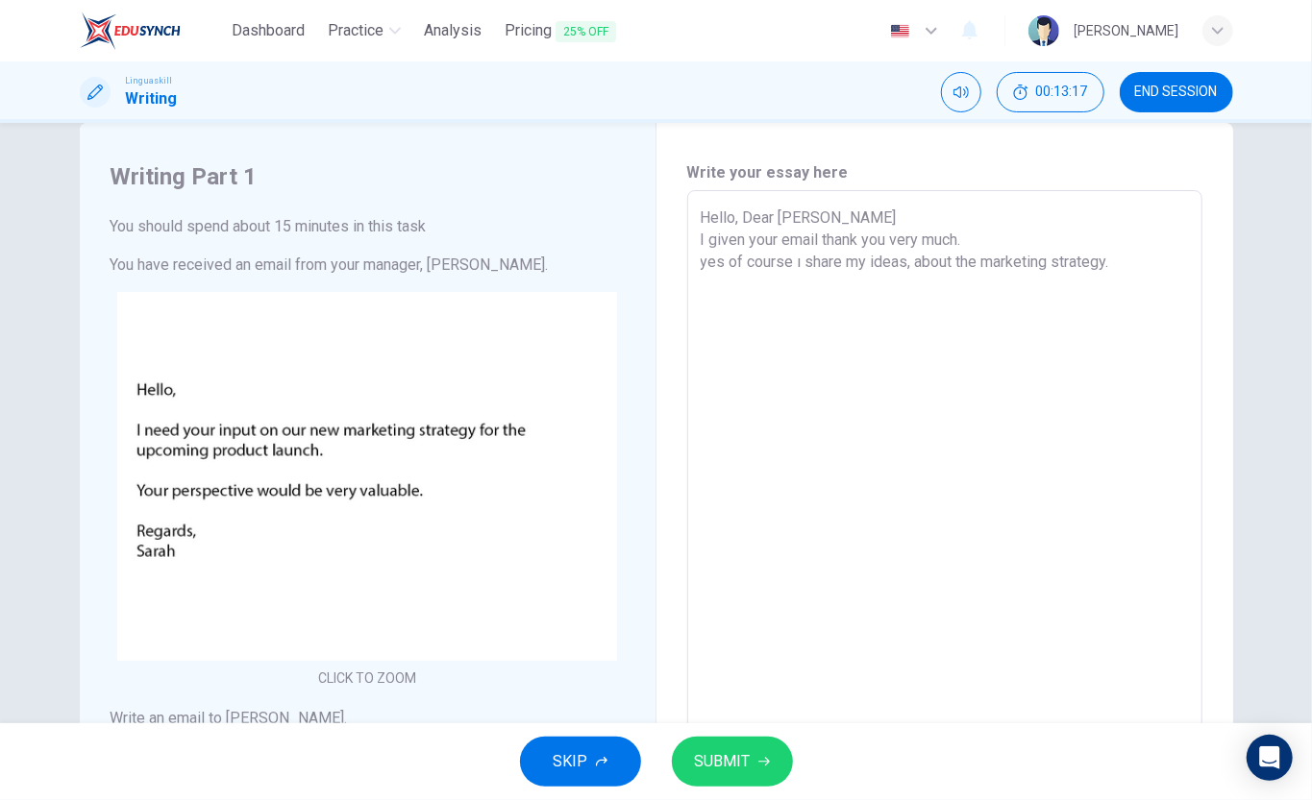
drag, startPoint x: 794, startPoint y: 269, endPoint x: 784, endPoint y: 300, distance: 32.2
click at [794, 273] on textarea "Hello, Dear Sarah I given your email thank you very much. yes of course ı share…" at bounding box center [944, 549] width 488 height 685
click at [820, 267] on textarea "Hello, Dear Sarah I given your email thank you very much. yes of course," at bounding box center [944, 549] width 488 height 685
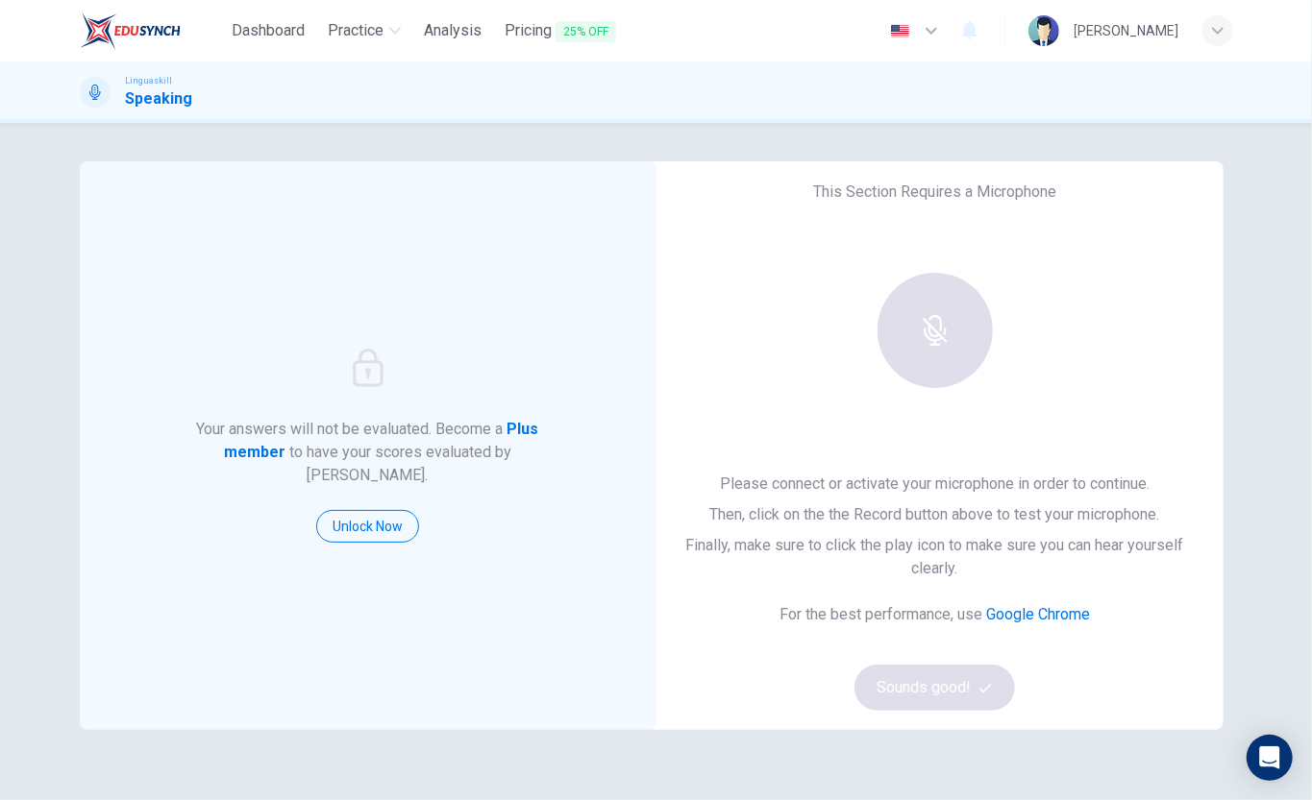
scroll to position [128, 0]
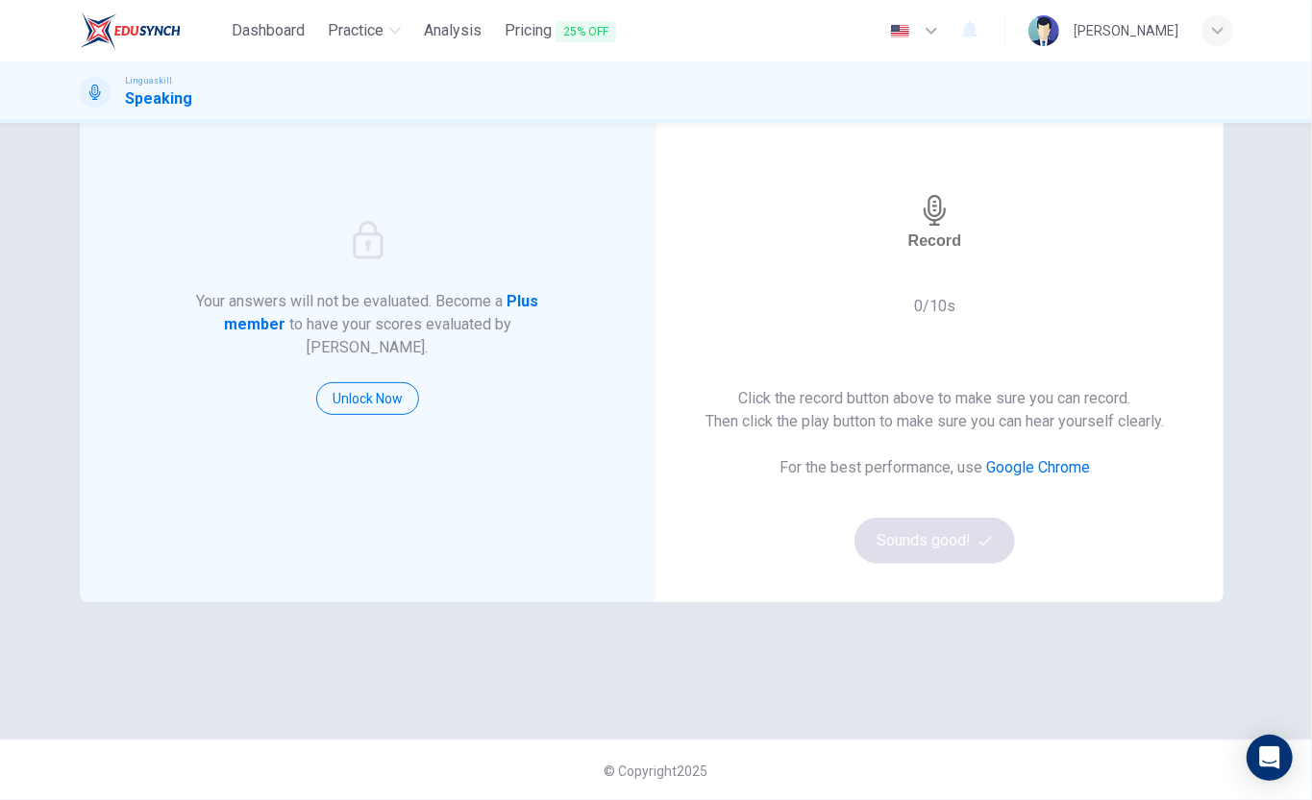
click at [920, 215] on icon "button" at bounding box center [935, 210] width 31 height 31
click at [949, 250] on div "Stop" at bounding box center [935, 222] width 35 height 55
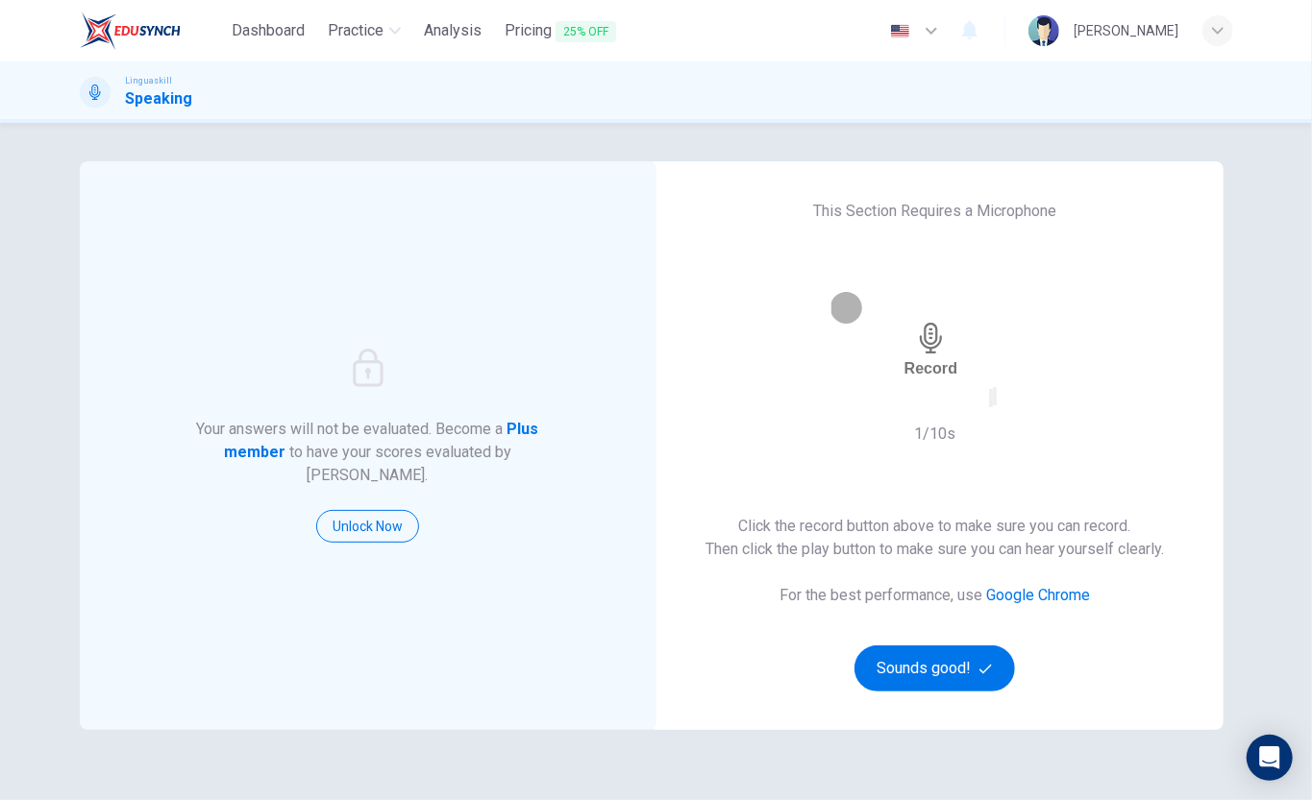
click at [991, 403] on icon "button" at bounding box center [991, 403] width 0 height 0
click at [907, 663] on button "Sounds good!" at bounding box center [934, 669] width 161 height 46
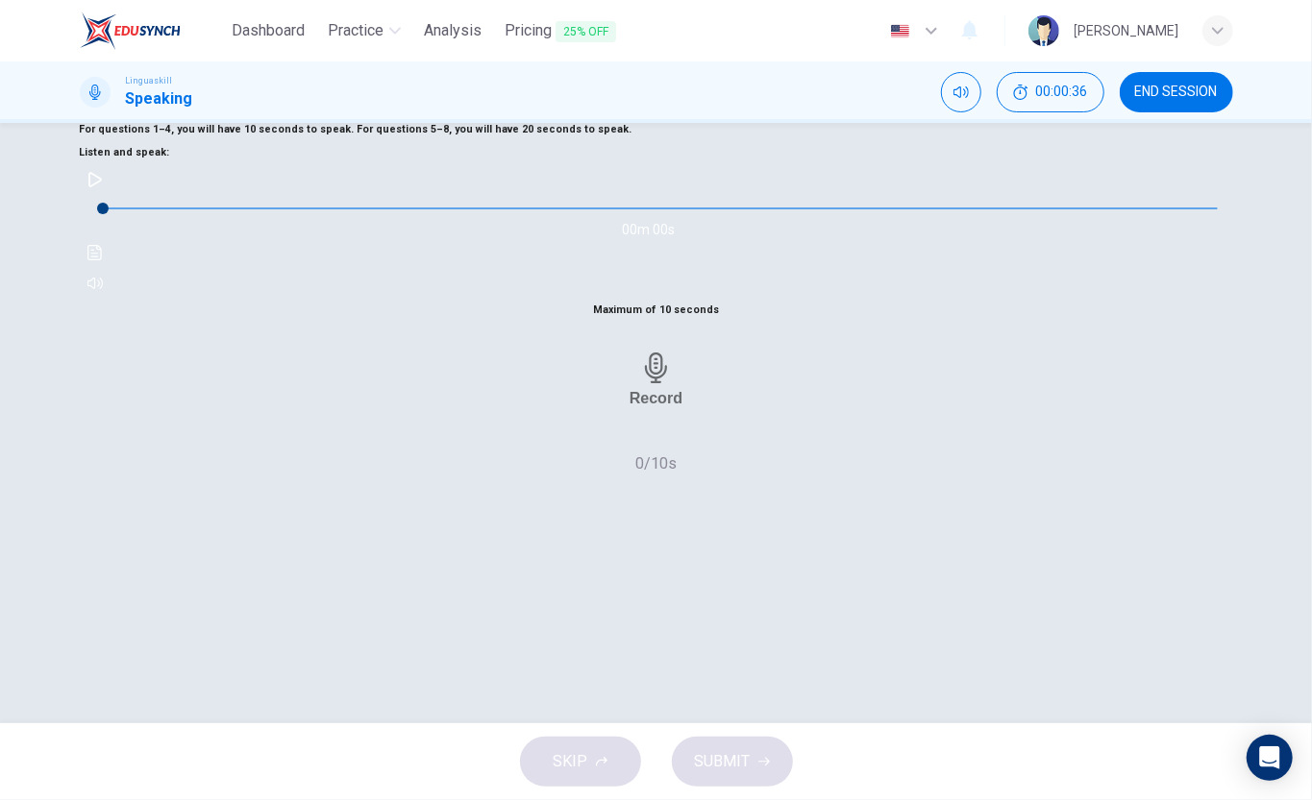
scroll to position [15, 0]
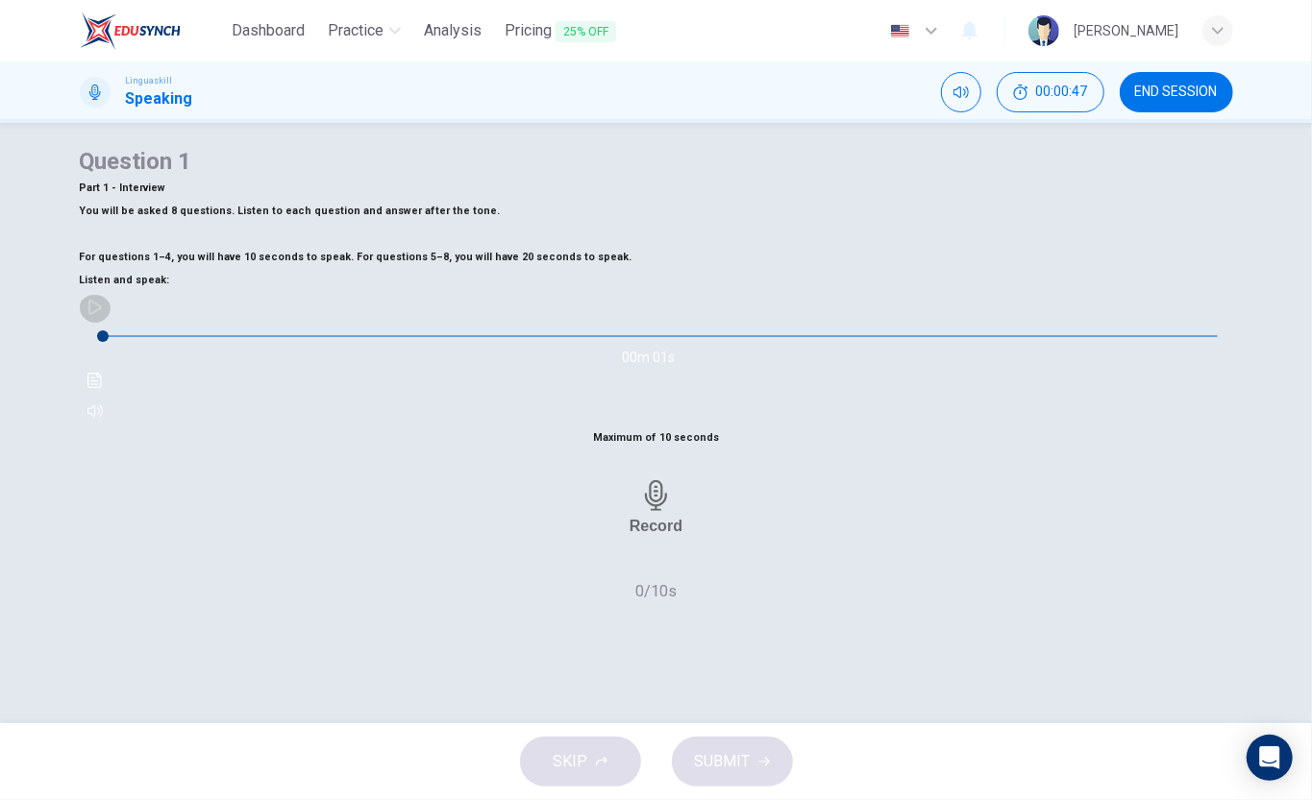
click at [103, 315] on icon "button" at bounding box center [94, 307] width 15 height 15
click at [110, 323] on button "button" at bounding box center [95, 307] width 31 height 31
click at [103, 315] on icon "button" at bounding box center [94, 307] width 15 height 15
click at [275, 350] on span at bounding box center [660, 336] width 1115 height 27
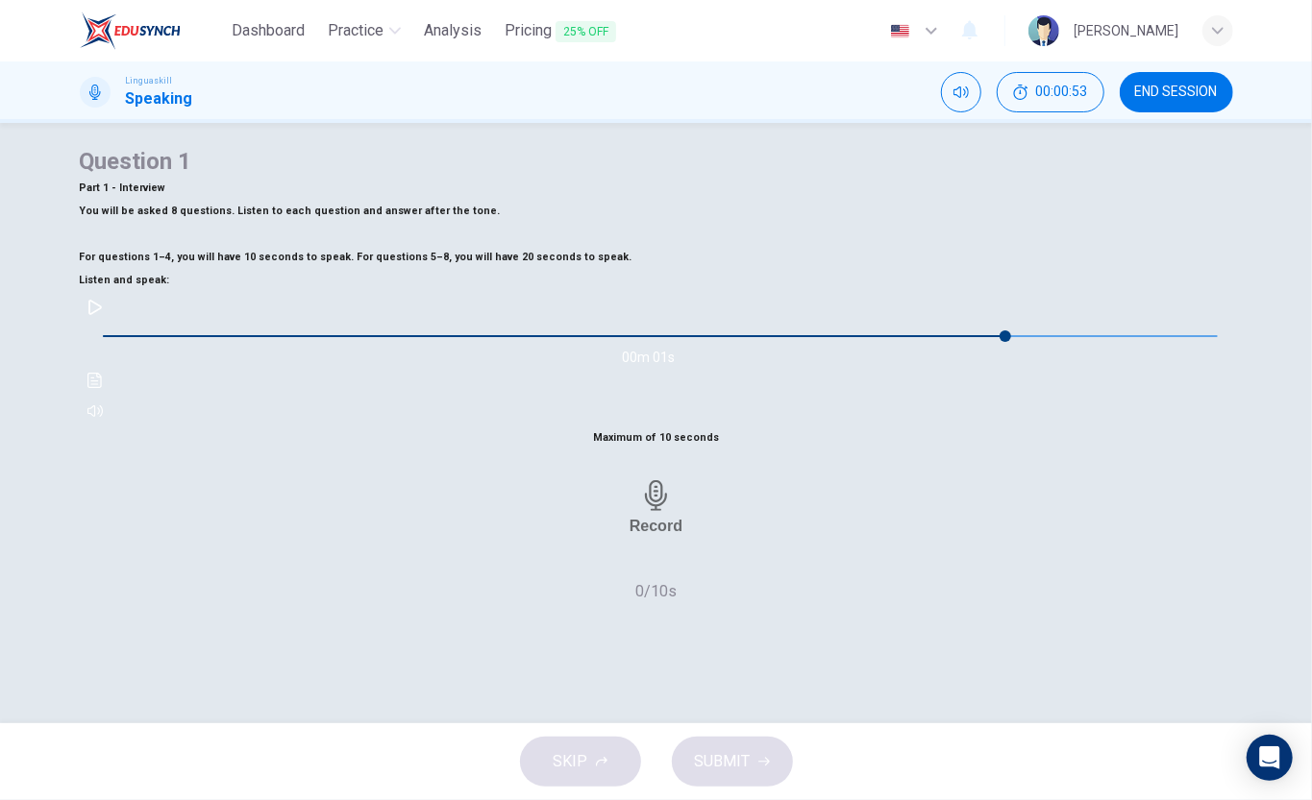
drag, startPoint x: 240, startPoint y: 434, endPoint x: 184, endPoint y: 430, distance: 55.9
click at [239, 350] on span at bounding box center [660, 336] width 1115 height 27
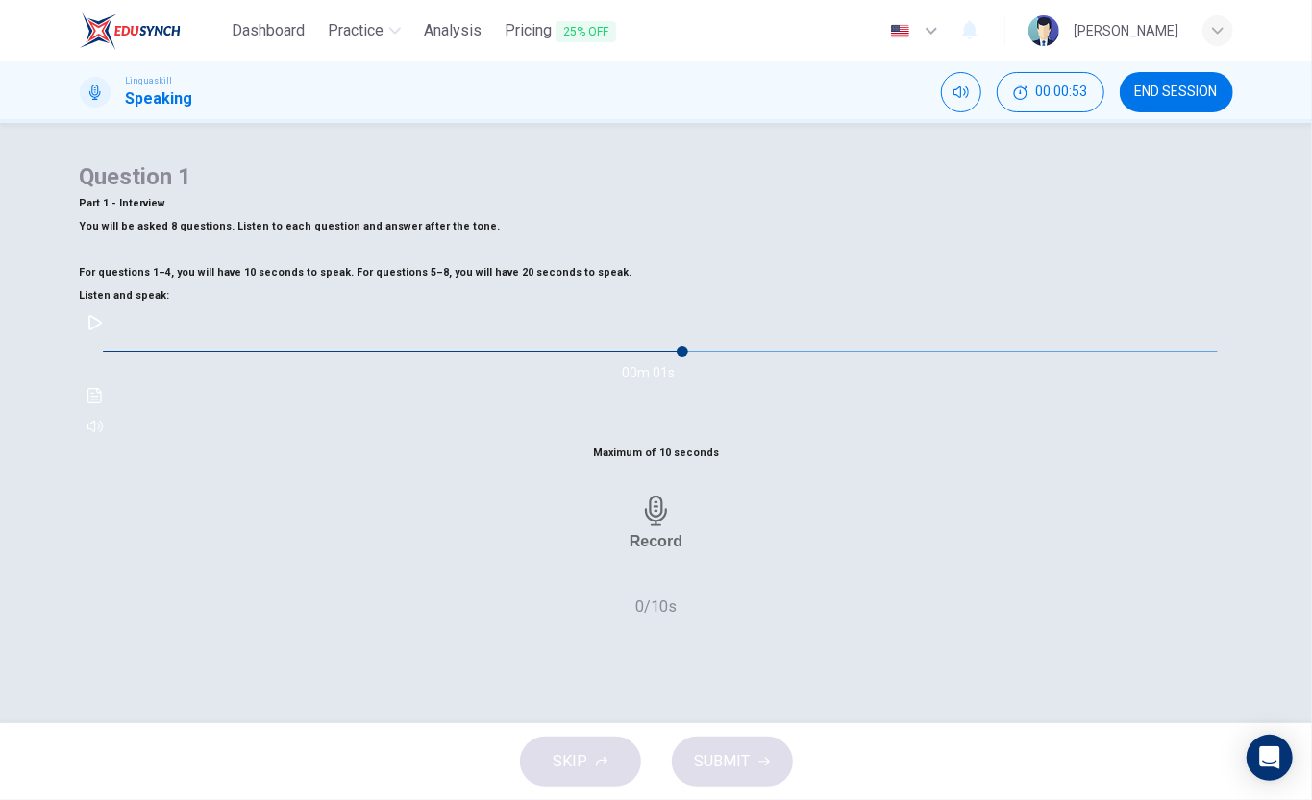
click at [183, 365] on span at bounding box center [660, 351] width 1115 height 27
drag, startPoint x: 123, startPoint y: 425, endPoint x: 211, endPoint y: 528, distance: 136.3
click at [110, 338] on button "button" at bounding box center [95, 322] width 31 height 31
click at [665, 527] on icon "button" at bounding box center [656, 511] width 31 height 31
click at [110, 338] on button "button" at bounding box center [95, 322] width 31 height 31
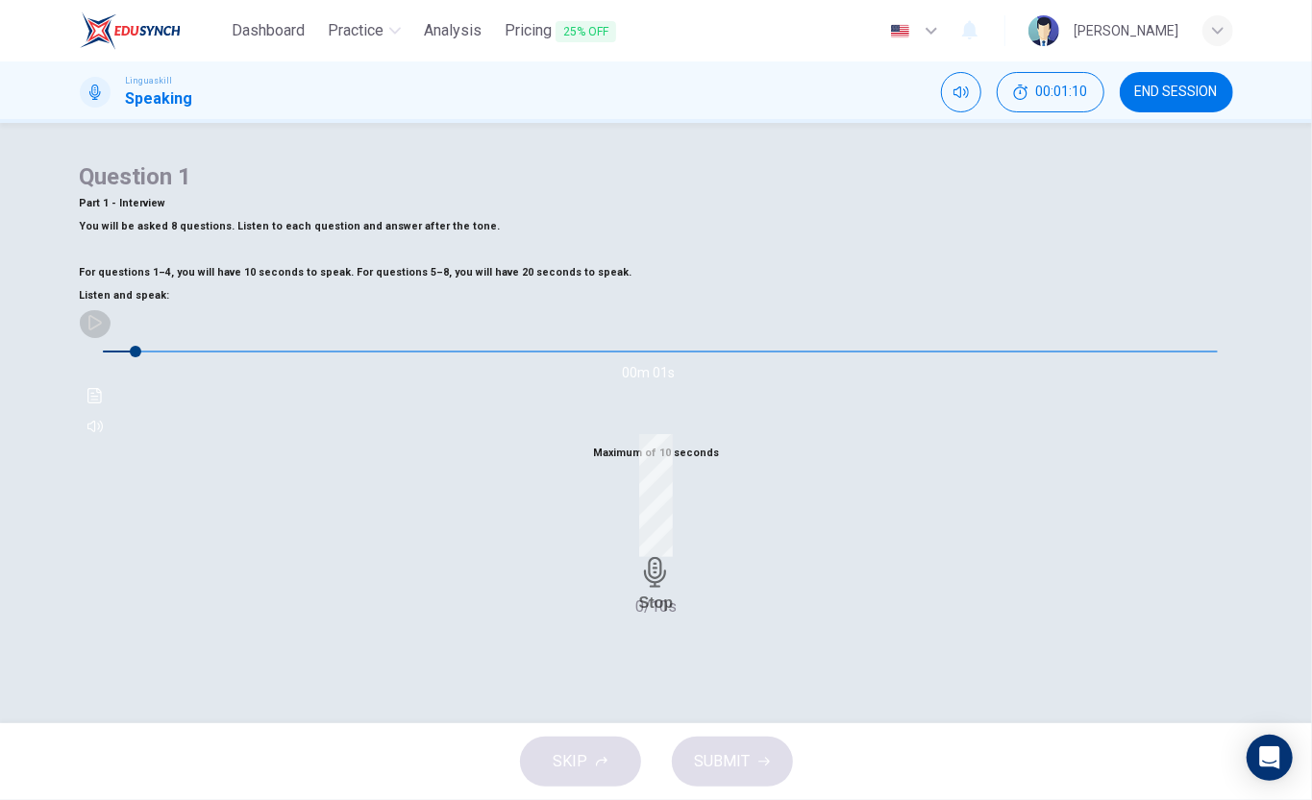
click at [103, 331] on icon "button" at bounding box center [94, 322] width 15 height 15
click at [103, 434] on icon "button" at bounding box center [94, 426] width 15 height 15
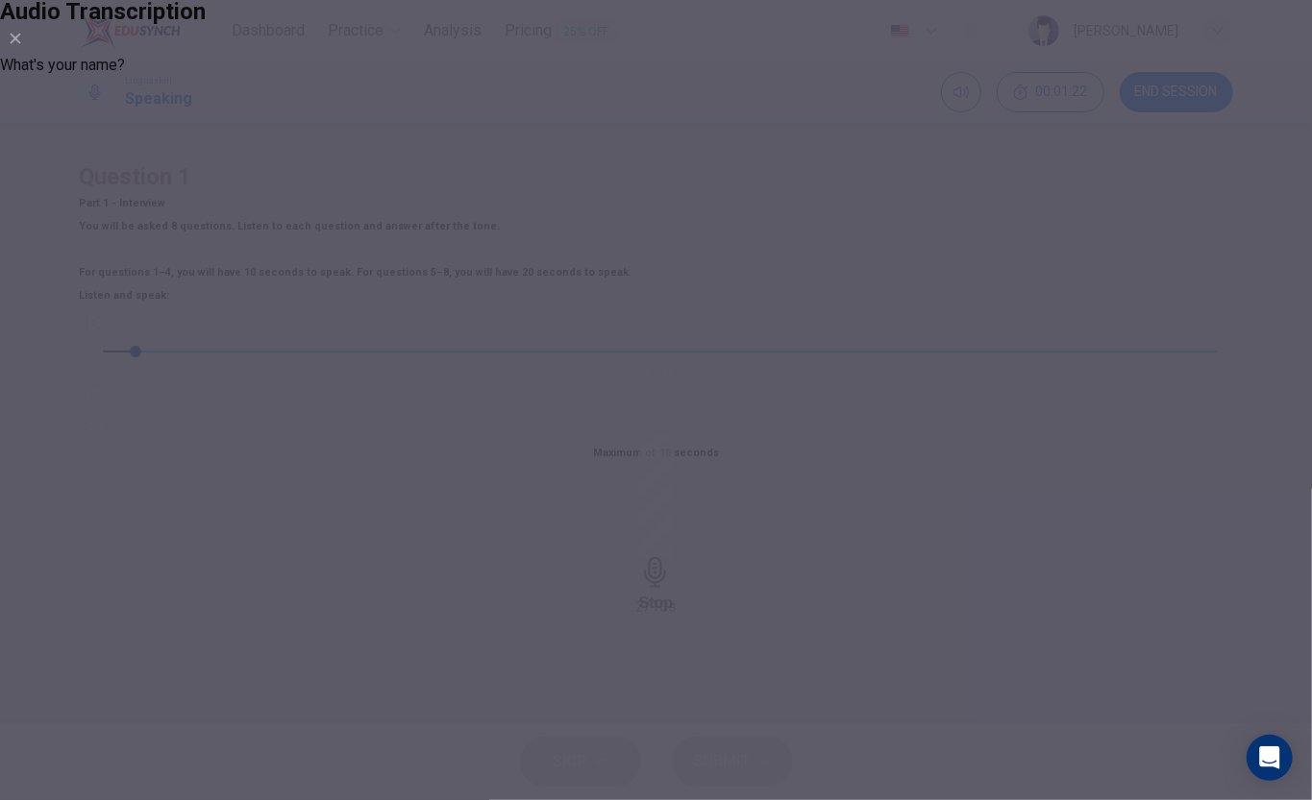
click at [607, 77] on div "What's your name?" at bounding box center [656, 65] width 1312 height 23
click at [589, 77] on div "What's your name?" at bounding box center [656, 65] width 1312 height 23
click at [21, 44] on icon "button" at bounding box center [16, 39] width 11 height 11
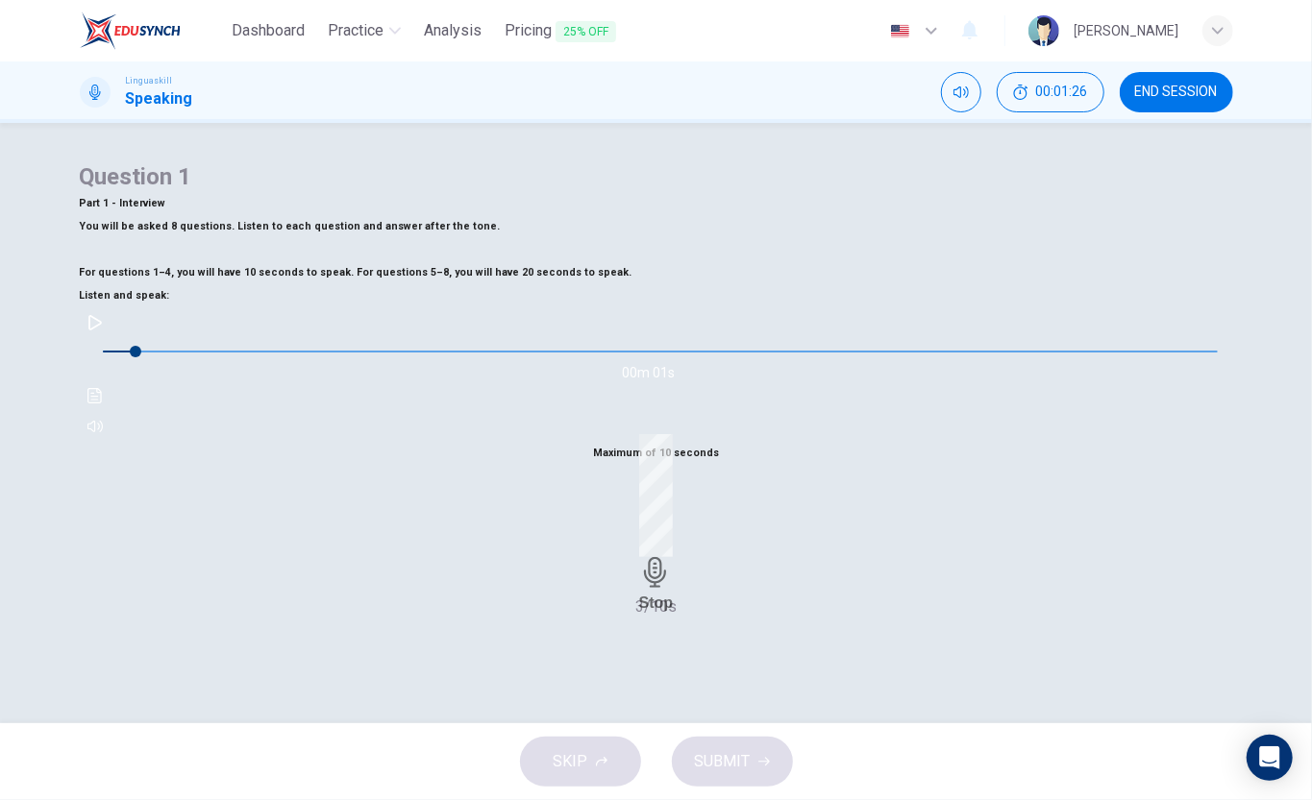
click at [103, 404] on icon "Click to see the audio transcription" at bounding box center [94, 395] width 15 height 15
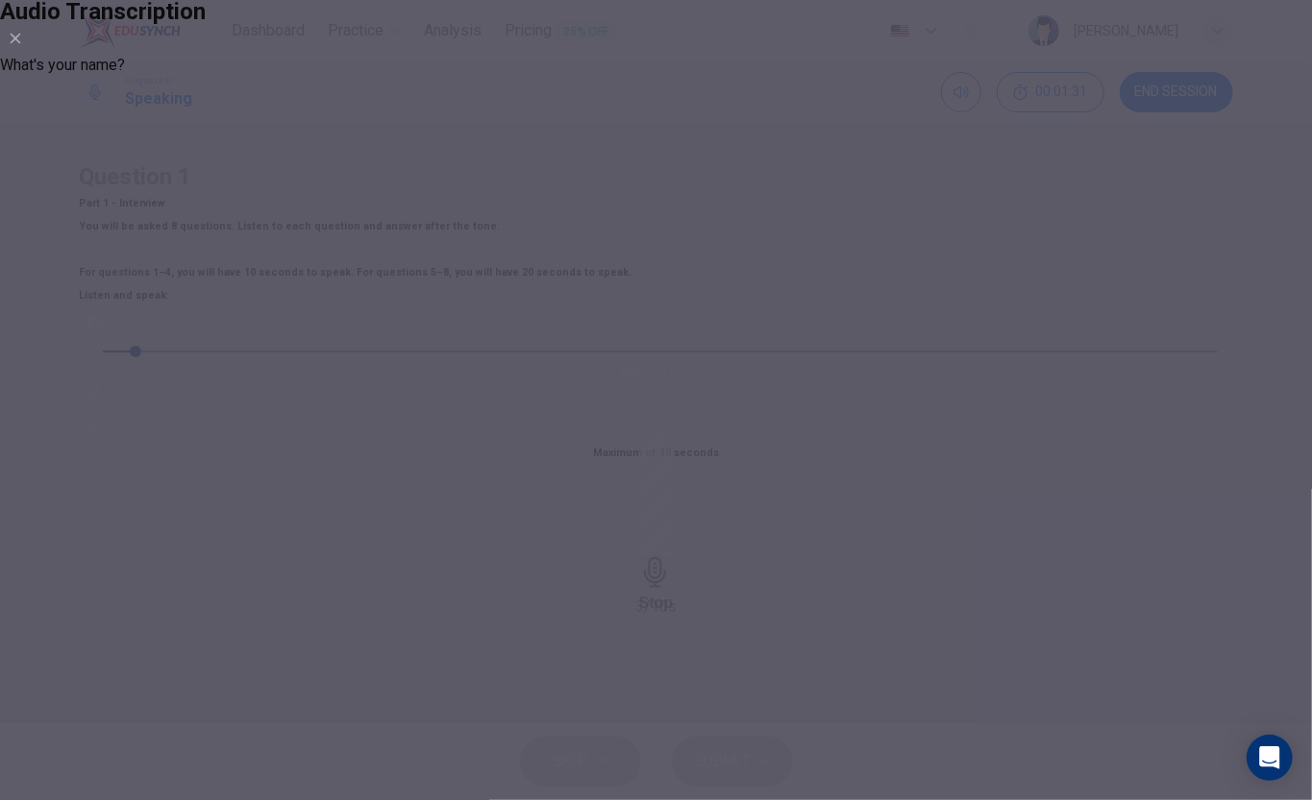
click at [23, 46] on icon "button" at bounding box center [15, 38] width 15 height 15
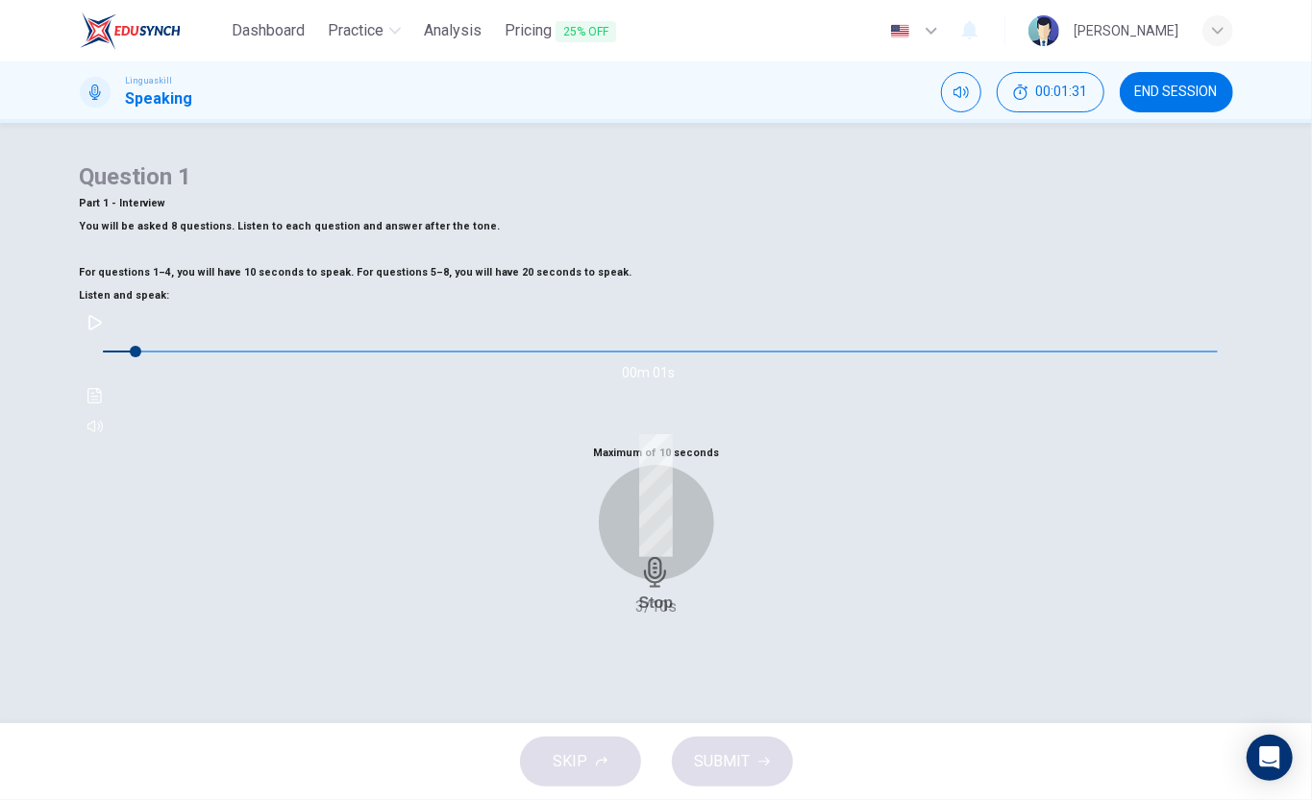
click at [674, 612] on div "Stop" at bounding box center [656, 523] width 35 height 178
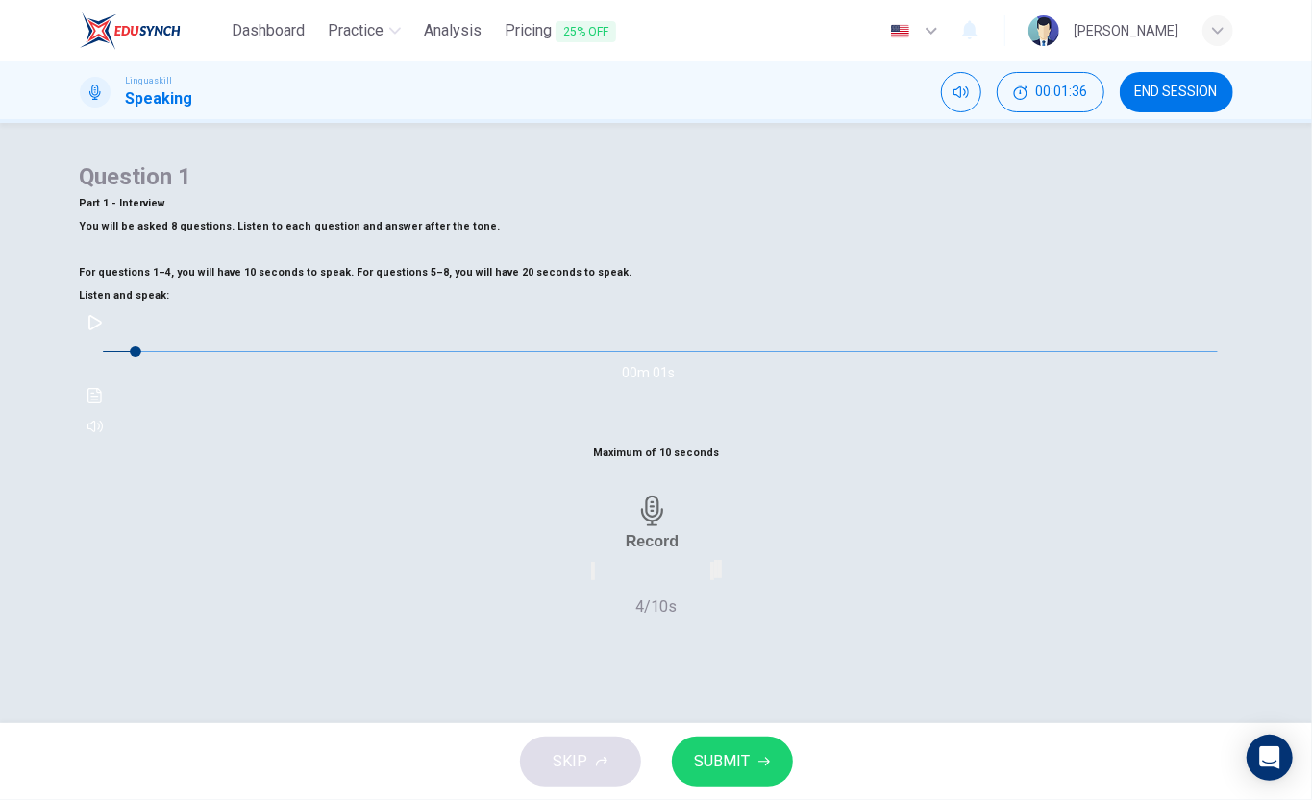
click at [731, 763] on span "SUBMIT" at bounding box center [723, 761] width 56 height 27
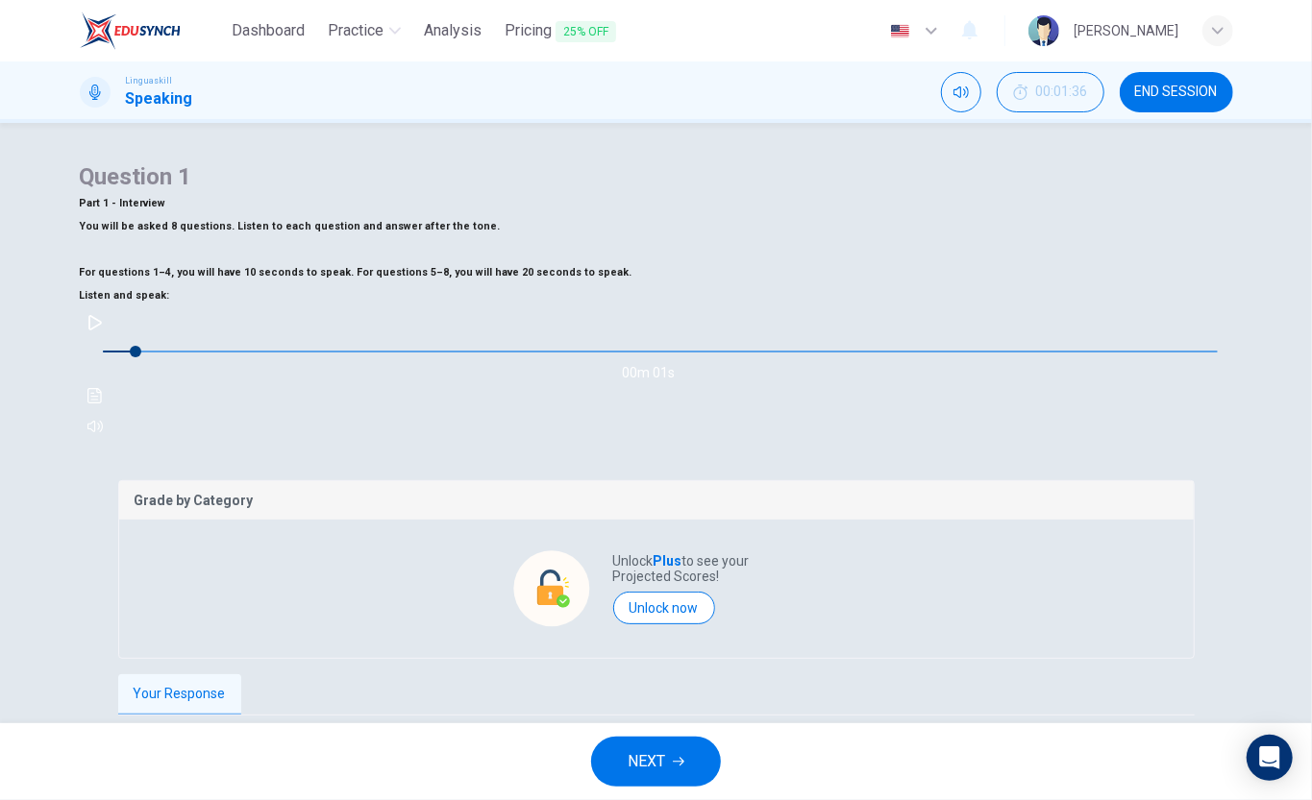
scroll to position [128, 0]
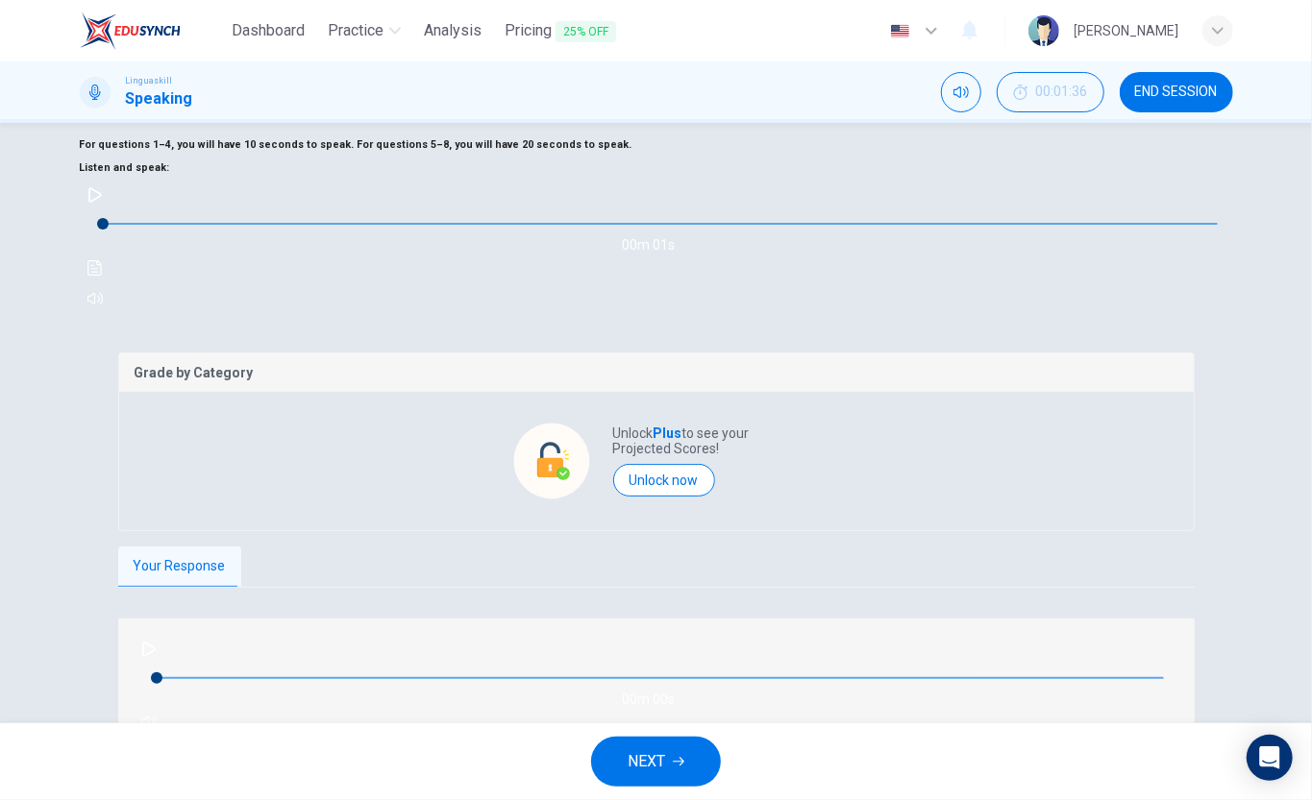
click at [148, 642] on icon "button" at bounding box center [148, 649] width 13 height 15
click at [157, 717] on icon "button" at bounding box center [148, 723] width 15 height 12
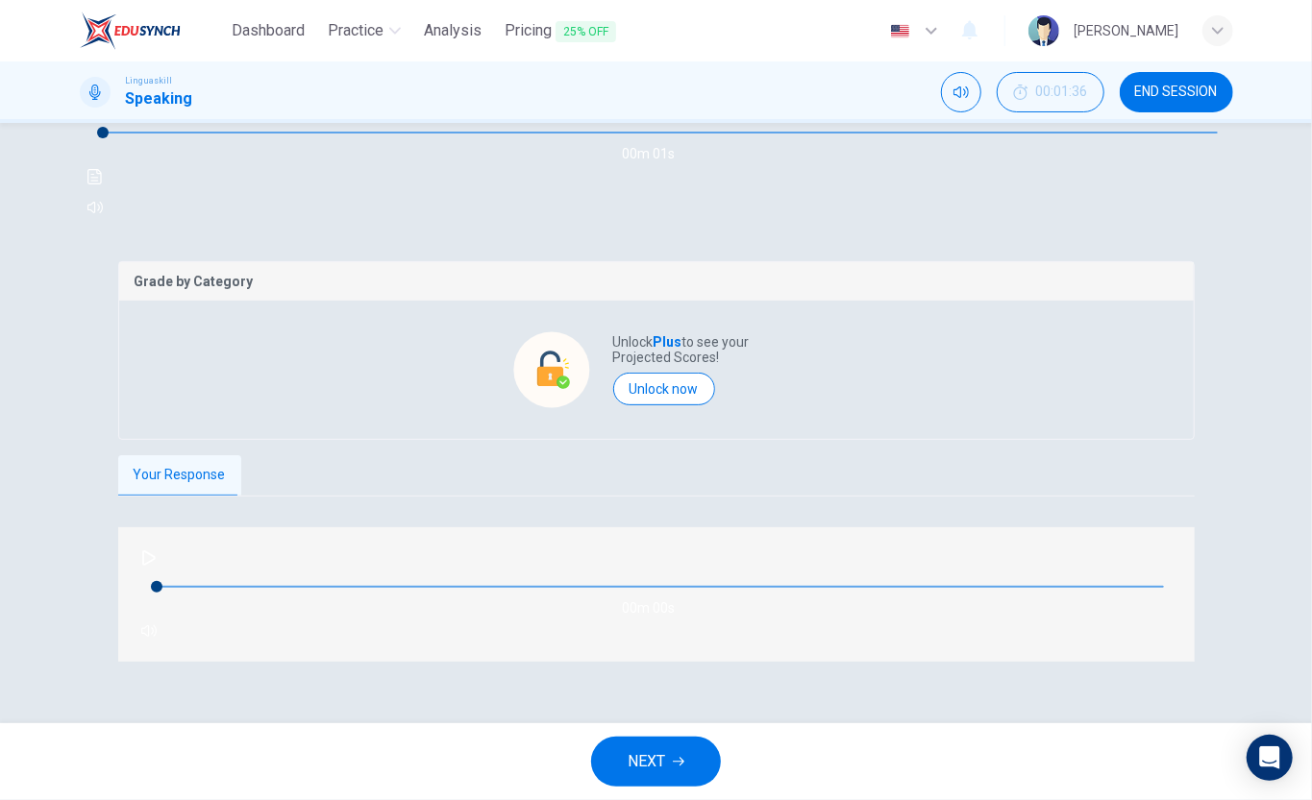
click at [152, 566] on icon "button" at bounding box center [148, 558] width 15 height 15
click at [151, 496] on button "Your Response" at bounding box center [179, 475] width 123 height 40
click at [354, 601] on span at bounding box center [660, 587] width 1007 height 27
click at [1067, 593] on span at bounding box center [1073, 587] width 12 height 12
click at [678, 761] on icon "button" at bounding box center [679, 762] width 12 height 12
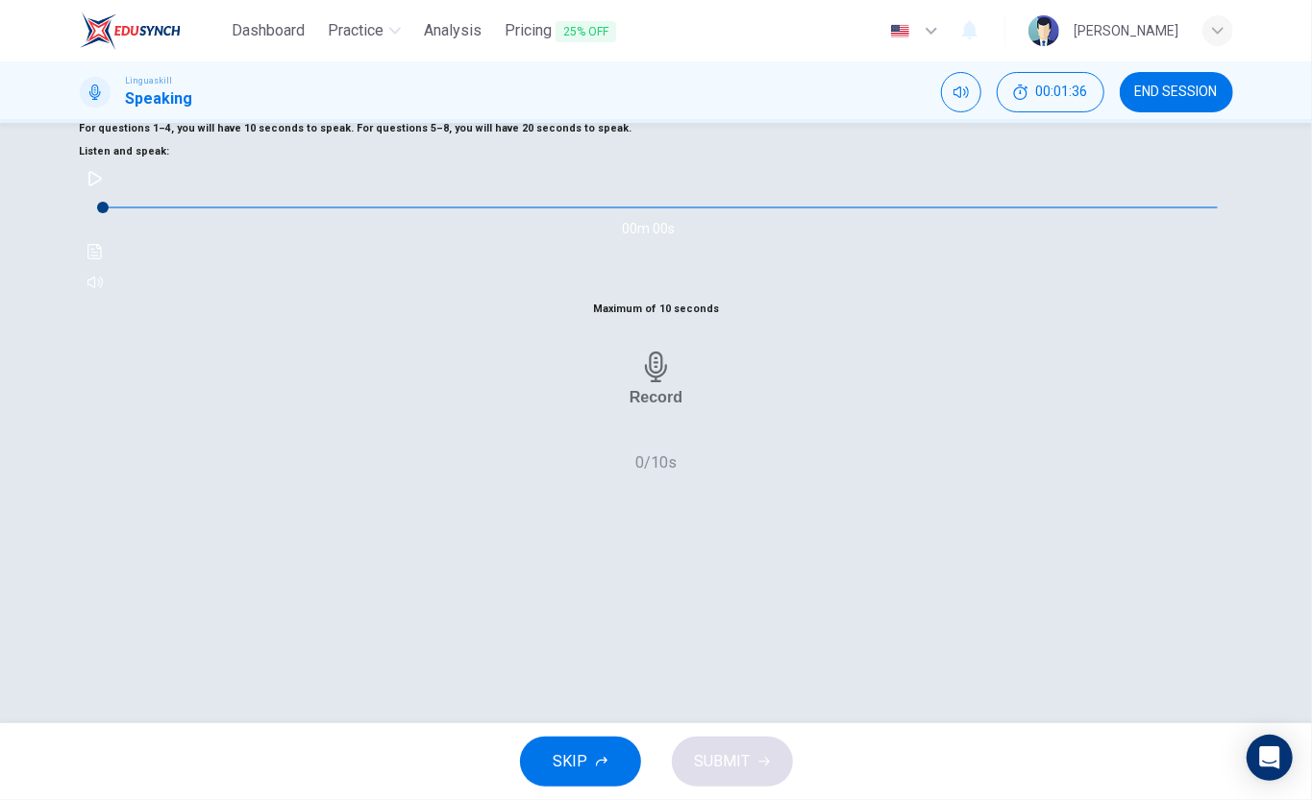
scroll to position [143, 0]
click at [103, 187] on icon "button" at bounding box center [94, 179] width 15 height 15
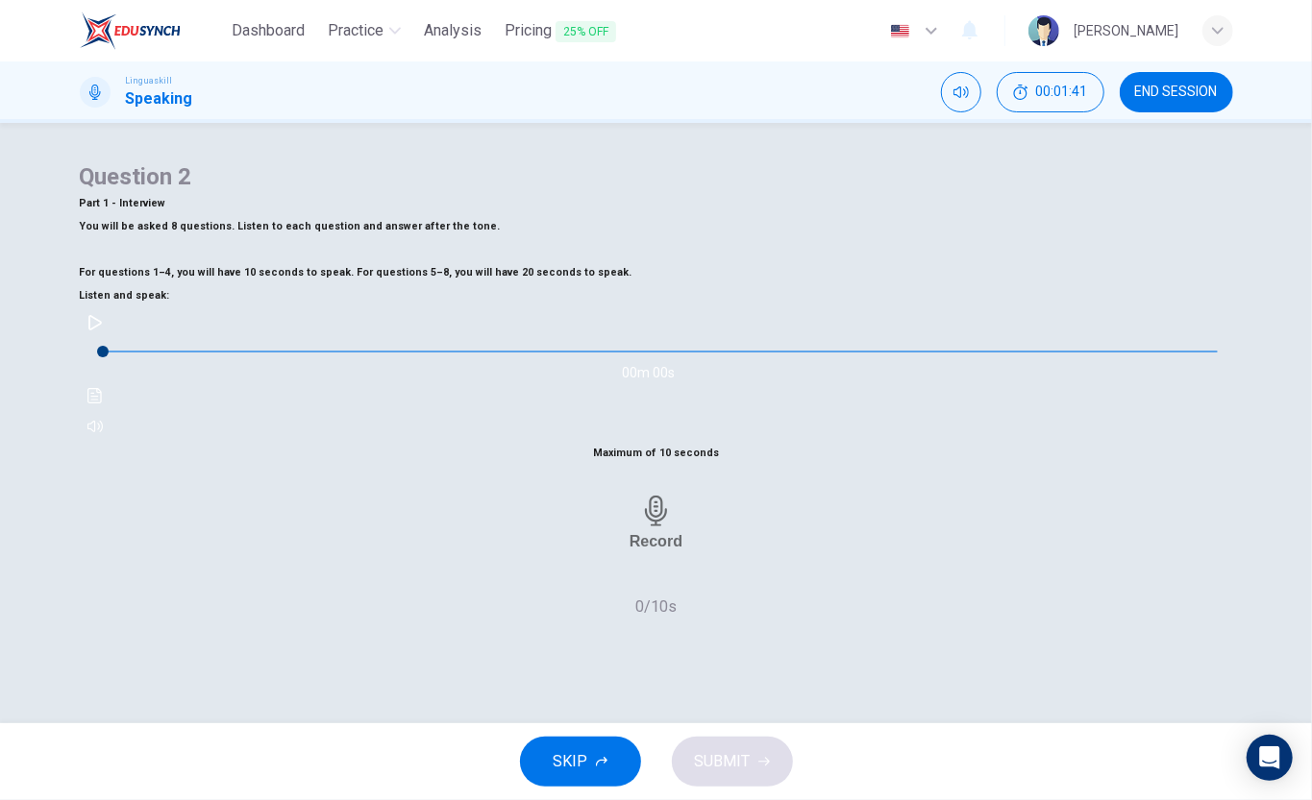
click at [109, 357] on span at bounding box center [103, 352] width 12 height 12
click at [103, 331] on icon "button" at bounding box center [94, 322] width 15 height 15
click at [208, 357] on span at bounding box center [214, 352] width 12 height 12
click at [164, 357] on span at bounding box center [159, 352] width 12 height 12
click at [103, 331] on icon "button" at bounding box center [94, 322] width 15 height 15
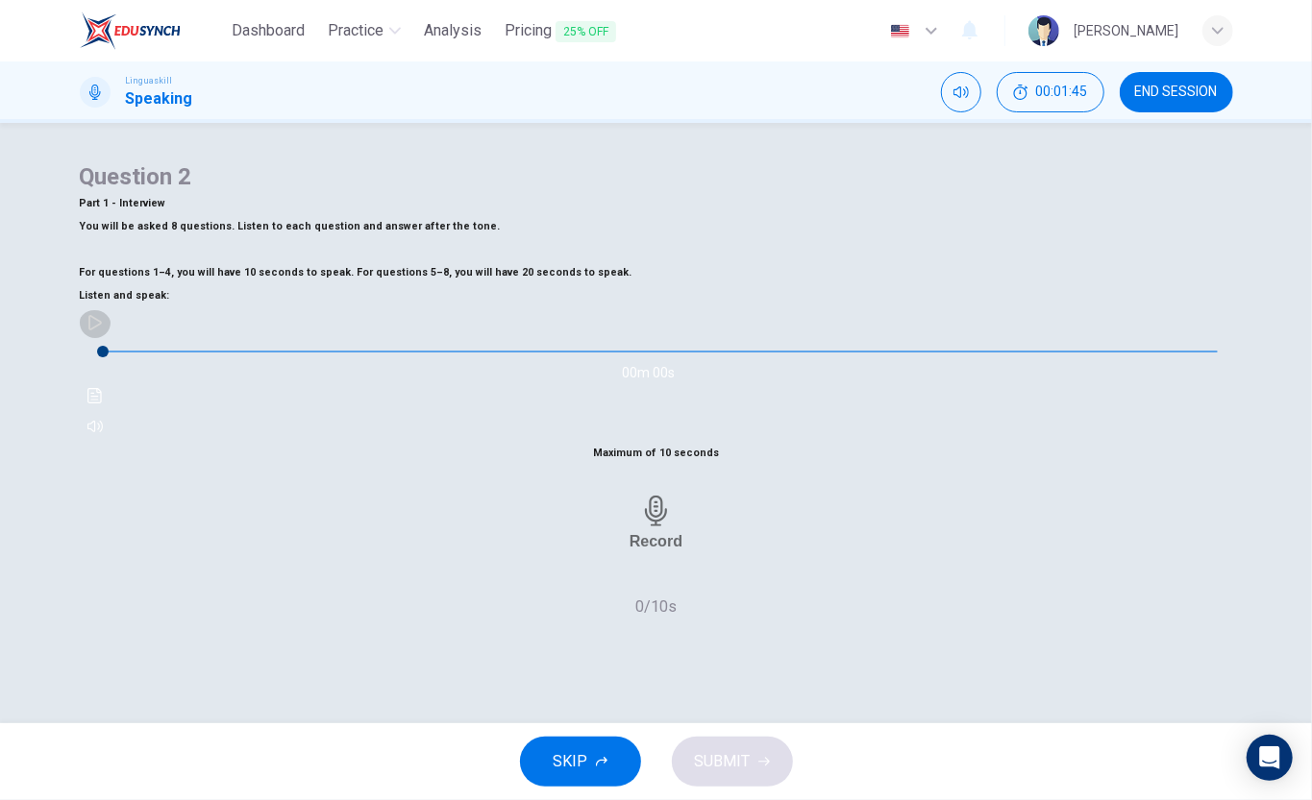
click at [103, 331] on icon "button" at bounding box center [94, 322] width 15 height 15
click at [629, 551] on div "Record" at bounding box center [655, 523] width 53 height 55
click at [647, 612] on h6 "Stop" at bounding box center [656, 603] width 35 height 18
click at [103, 331] on icon "button" at bounding box center [94, 322] width 15 height 15
drag, startPoint x: 742, startPoint y: 755, endPoint x: 830, endPoint y: 704, distance: 102.0
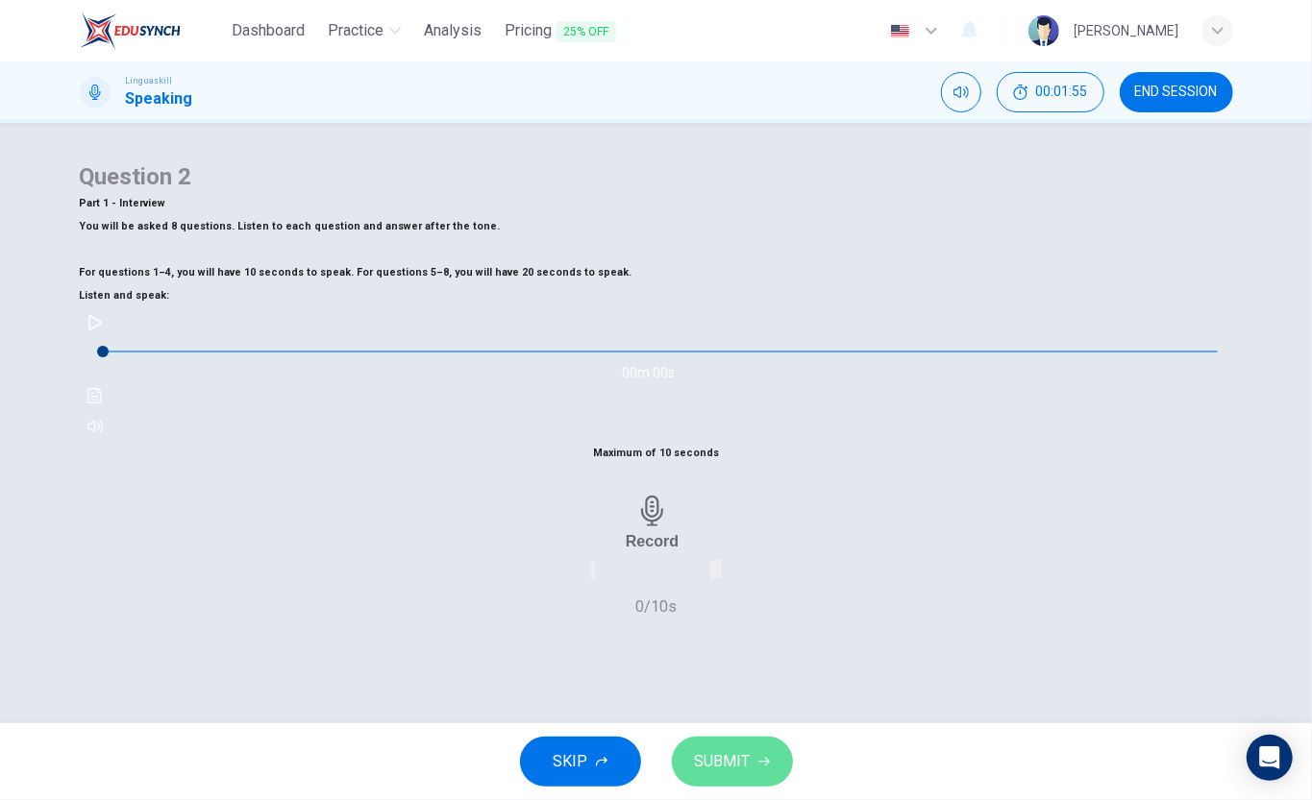
click at [742, 757] on span "SUBMIT" at bounding box center [723, 761] width 56 height 27
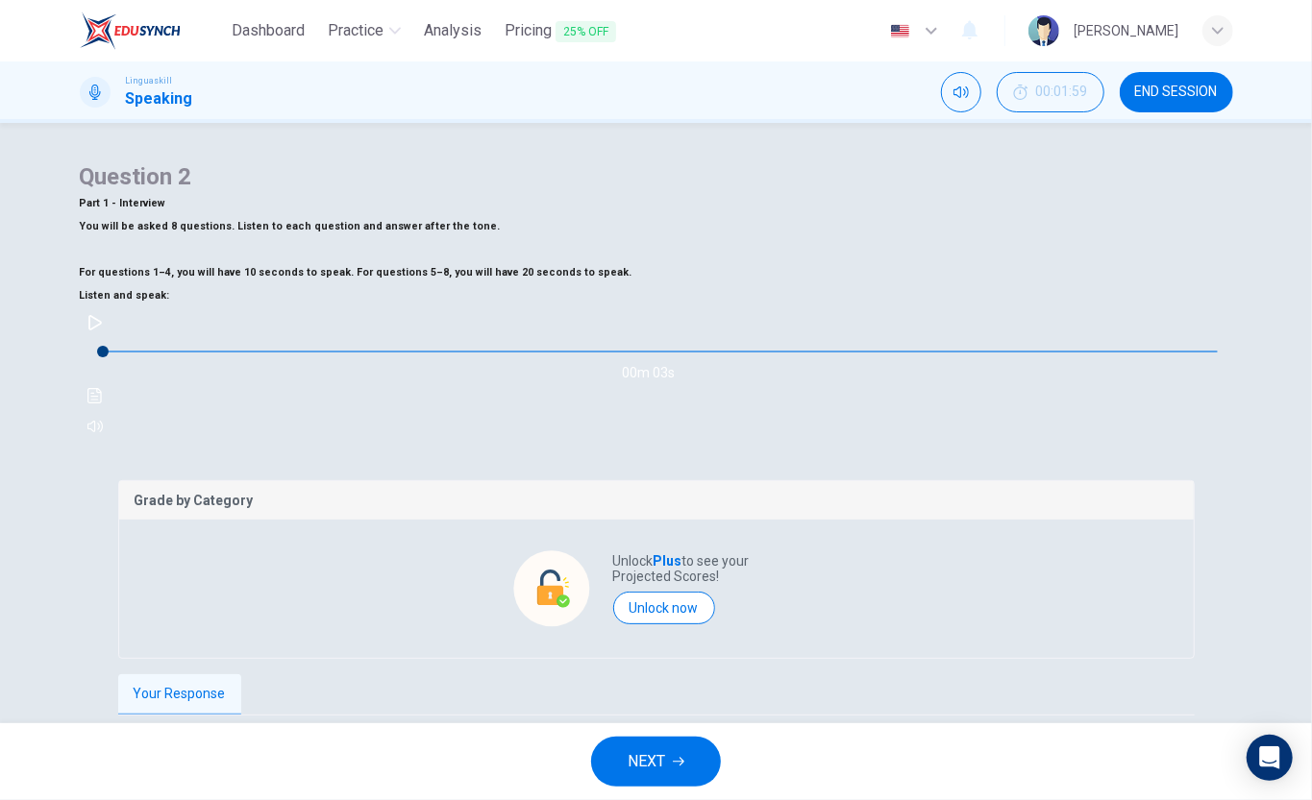
click at [986, 482] on div "Grade by Category Unlock Plus to see your Projected Scores! Unlock now" at bounding box center [656, 569] width 1076 height 179
click at [103, 331] on icon "button" at bounding box center [94, 322] width 15 height 15
click at [110, 338] on button "button" at bounding box center [95, 322] width 31 height 31
click at [103, 331] on icon "button" at bounding box center [94, 322] width 15 height 15
click at [894, 520] on div "Grade by Category" at bounding box center [656, 500] width 1074 height 38
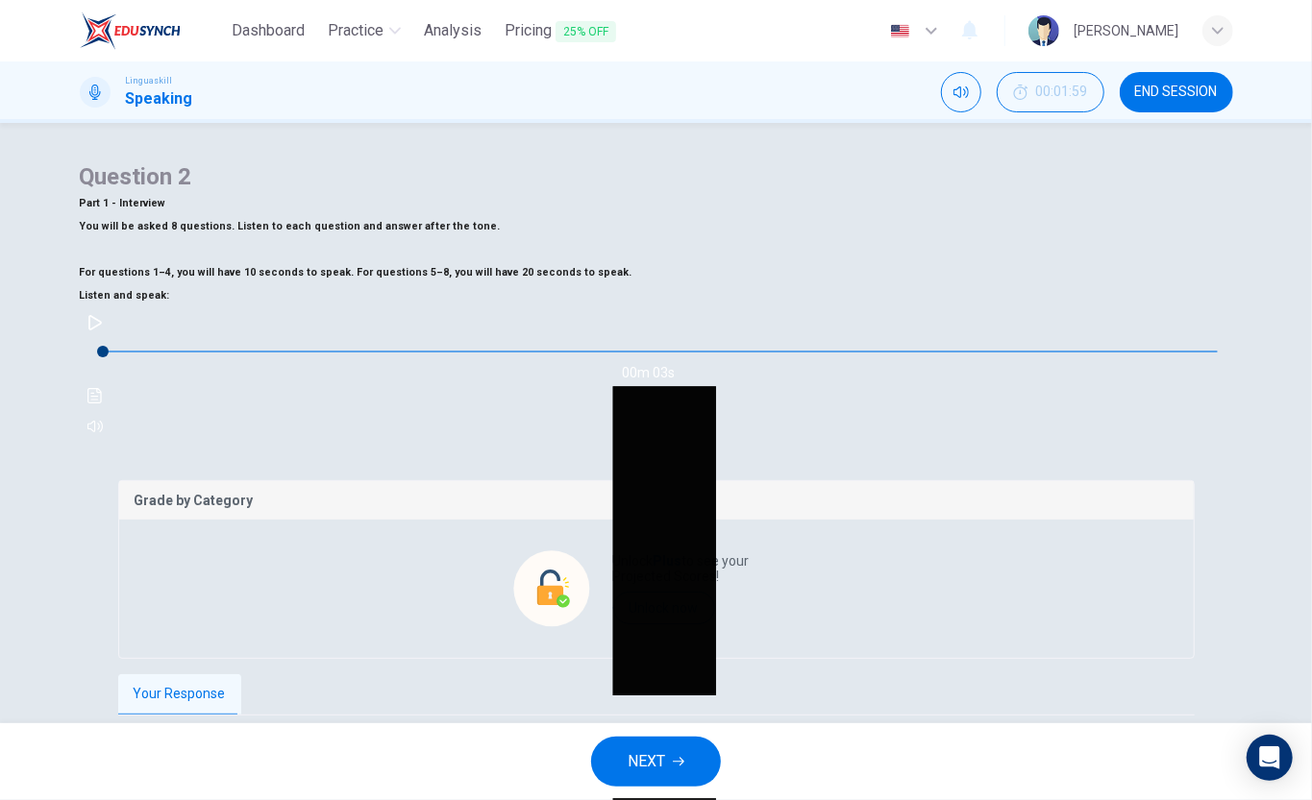
click at [878, 0] on div at bounding box center [656, 0] width 1312 height 0
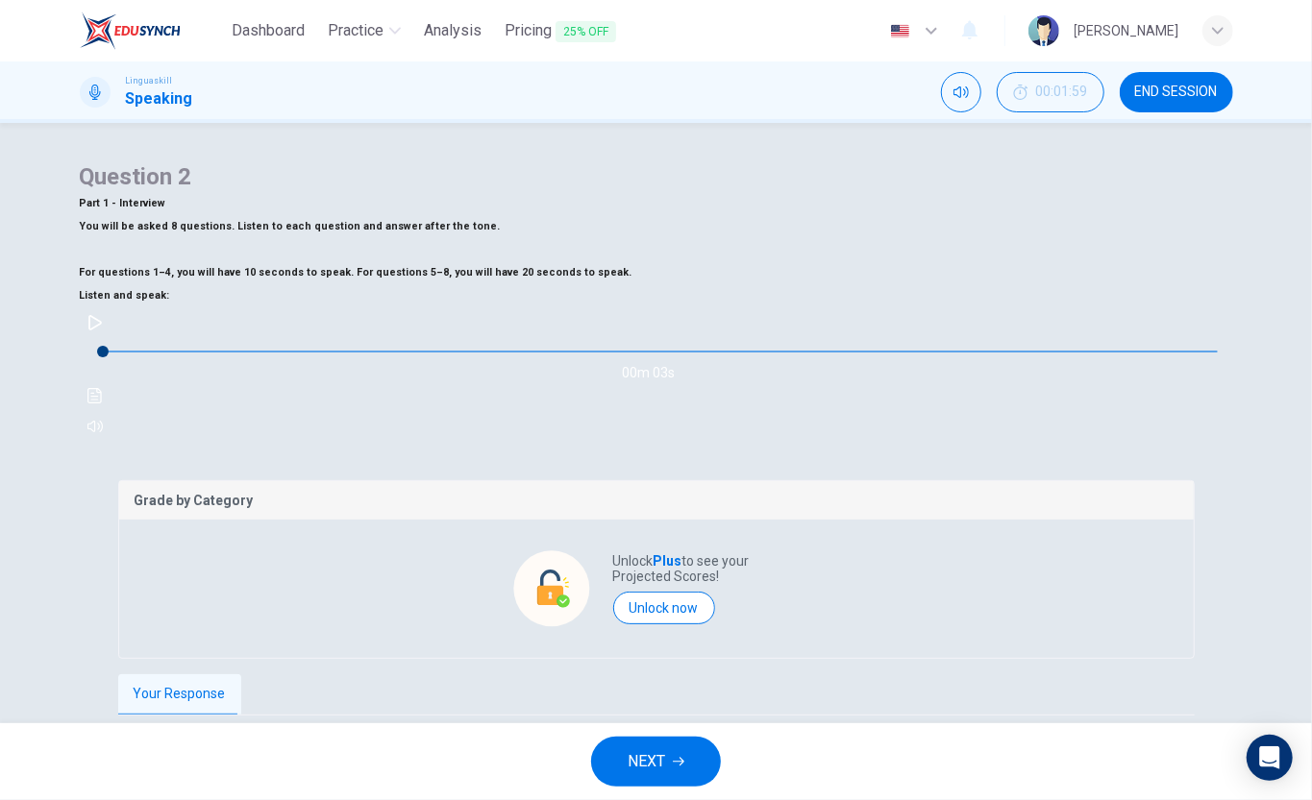
click at [110, 338] on button "button" at bounding box center [95, 322] width 31 height 31
click at [103, 315] on icon "button" at bounding box center [94, 322] width 15 height 15
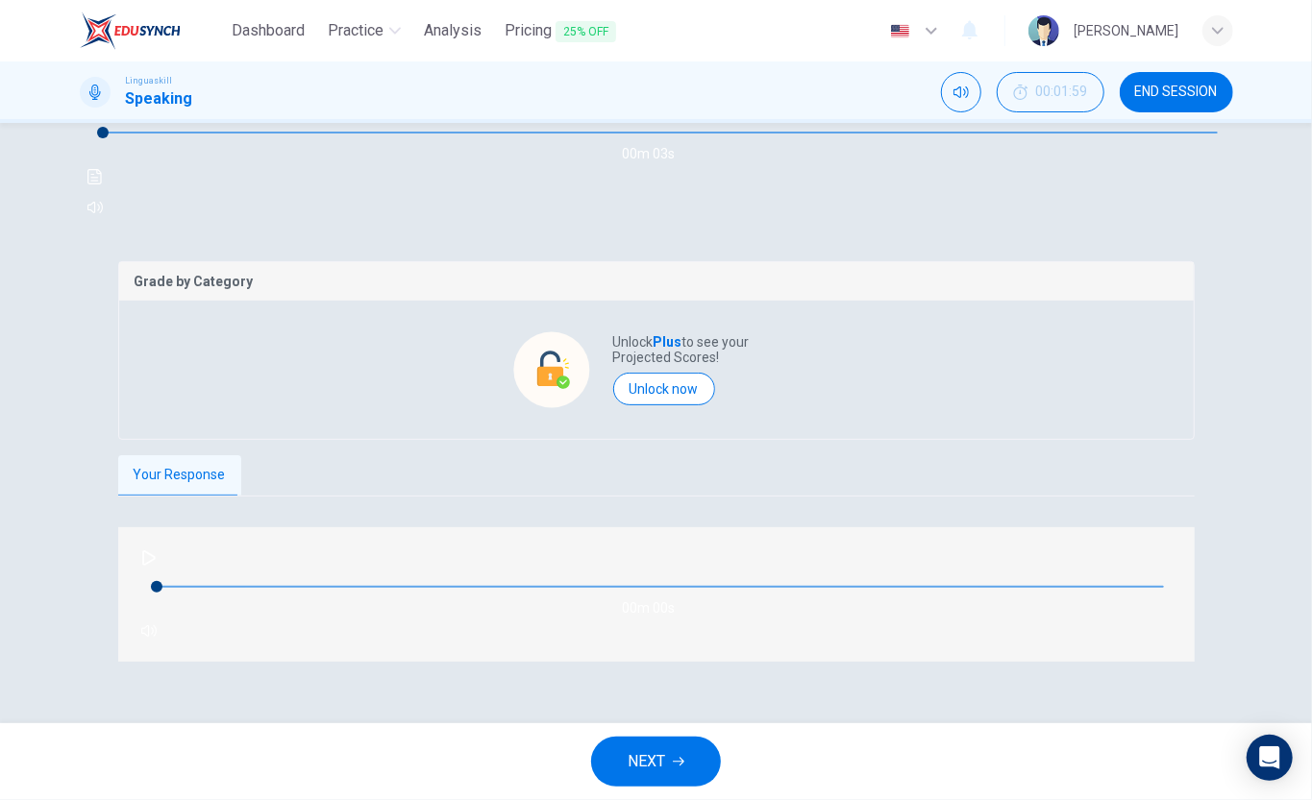
drag, startPoint x: 120, startPoint y: 208, endPoint x: 208, endPoint y: 275, distance: 109.7
click at [110, 119] on button "button" at bounding box center [95, 103] width 31 height 31
click at [103, 111] on icon "button" at bounding box center [94, 103] width 15 height 15
click at [155, 566] on icon "button" at bounding box center [148, 558] width 13 height 15
click at [208, 496] on button "Your Response" at bounding box center [179, 475] width 123 height 40
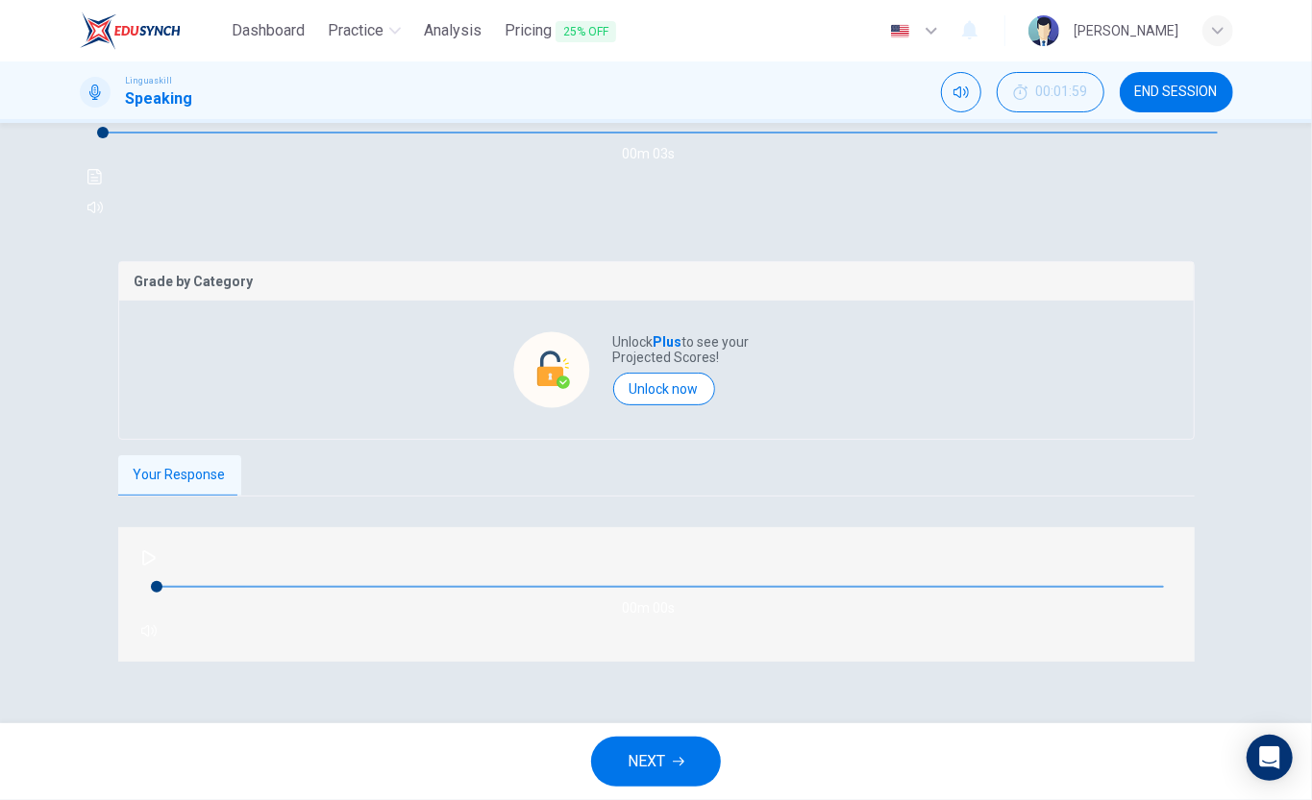
click at [676, 756] on icon "button" at bounding box center [679, 762] width 12 height 12
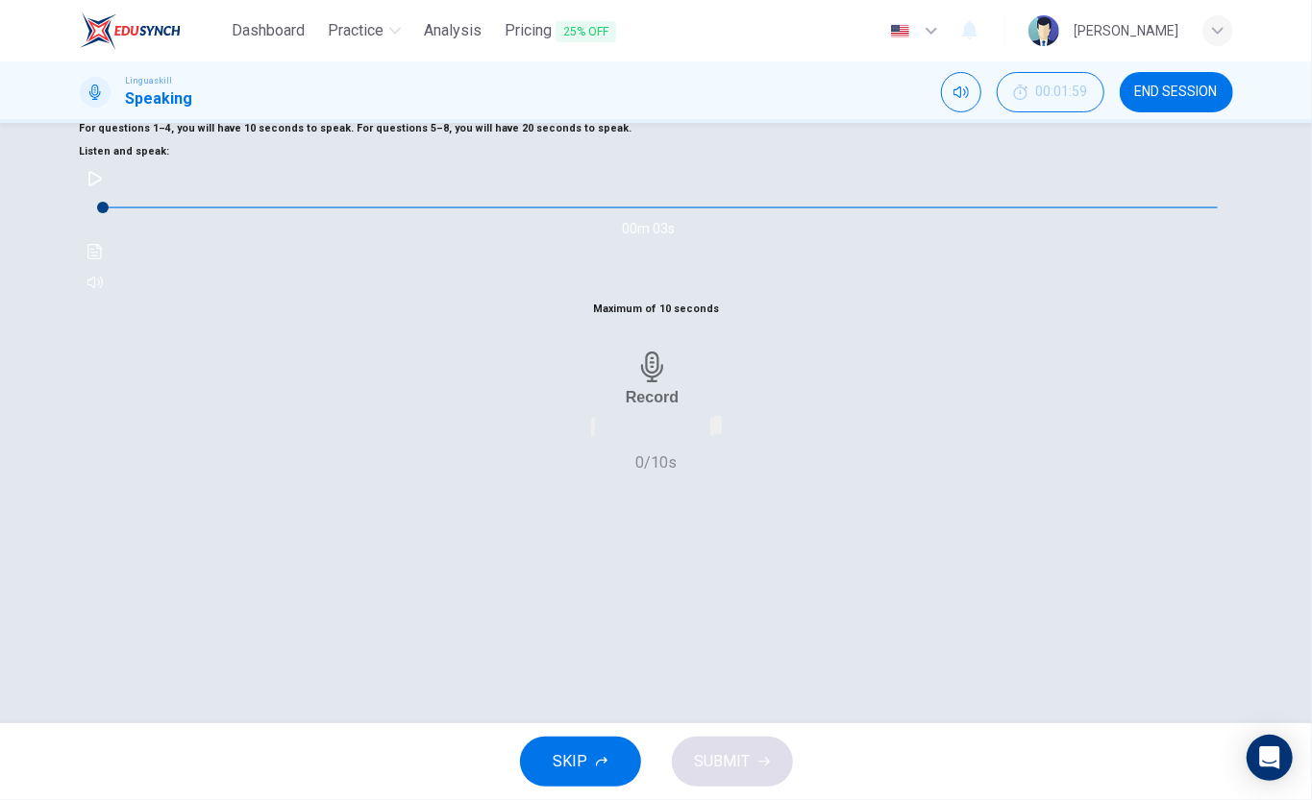
click at [653, 406] on h6 "Record" at bounding box center [651, 397] width 53 height 18
click at [561, 757] on span "SKIP" at bounding box center [570, 761] width 35 height 27
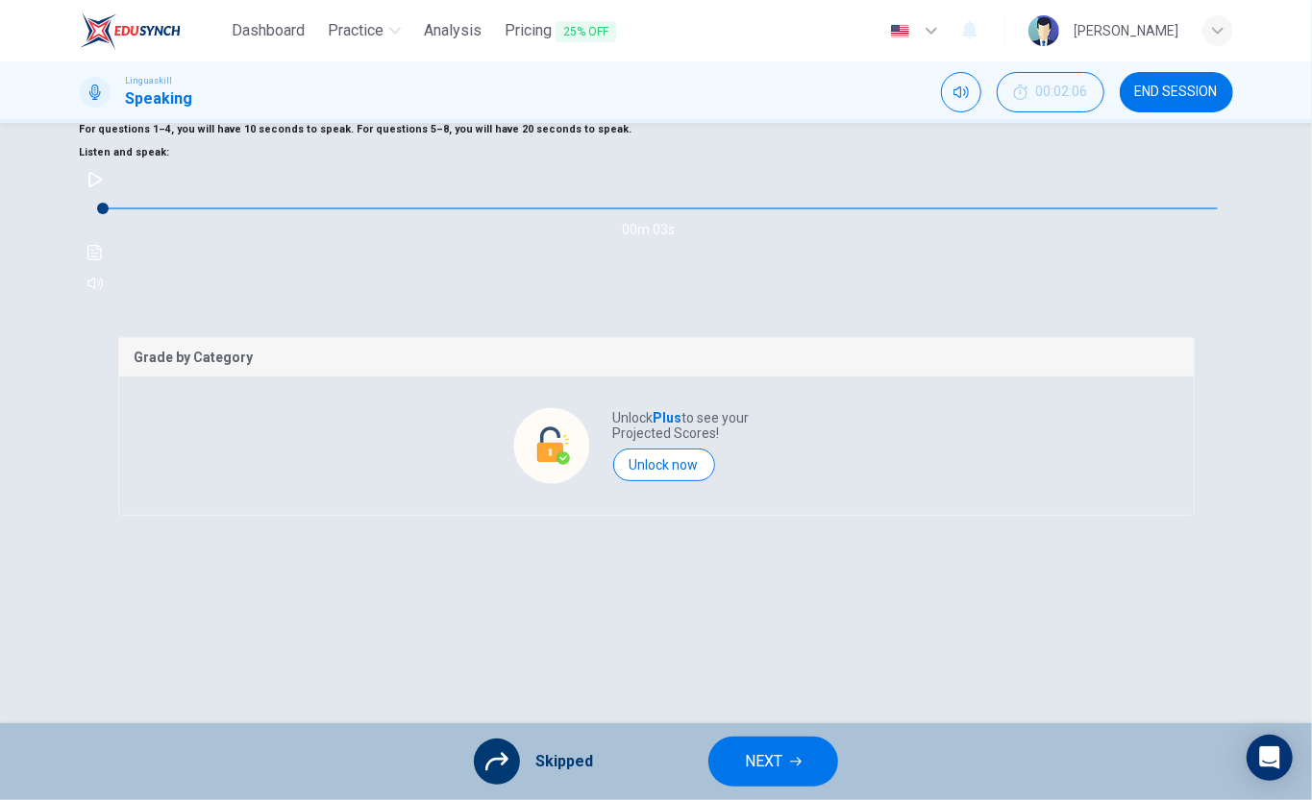
click at [781, 761] on span "NEXT" at bounding box center [763, 761] width 37 height 27
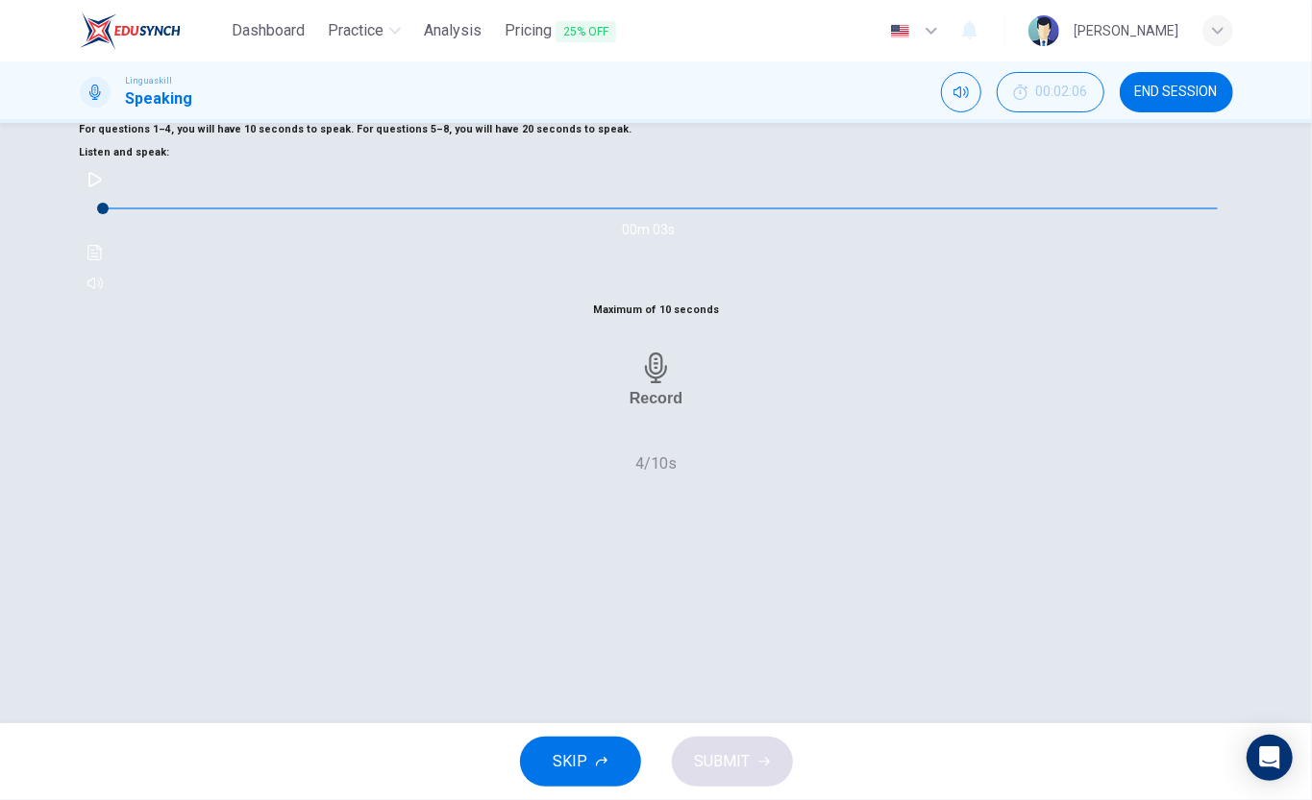
click at [103, 187] on icon "button" at bounding box center [94, 179] width 15 height 15
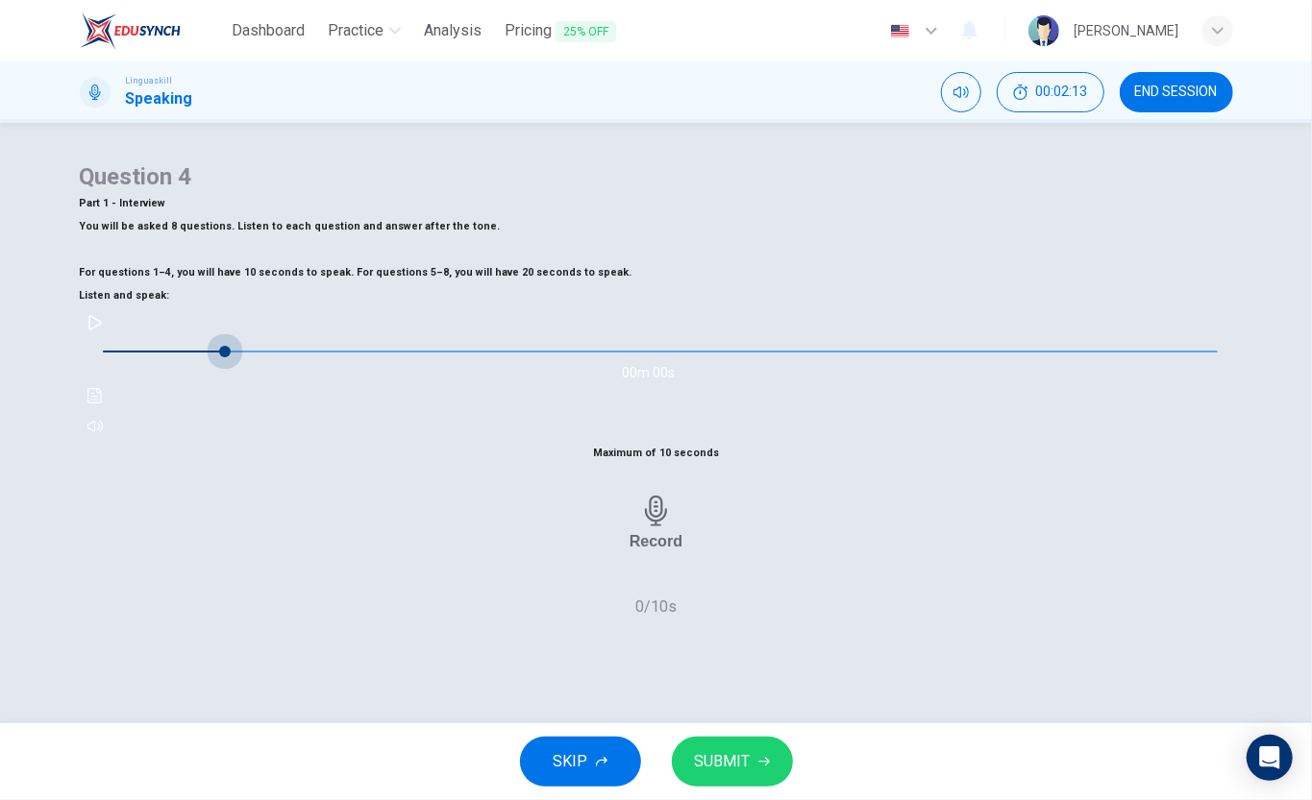
click at [219, 357] on span at bounding box center [225, 352] width 12 height 12
click at [131, 357] on span at bounding box center [125, 352] width 12 height 12
click at [103, 331] on icon "button" at bounding box center [94, 322] width 15 height 15
type input "0"
click at [110, 411] on button "button" at bounding box center [95, 426] width 31 height 31
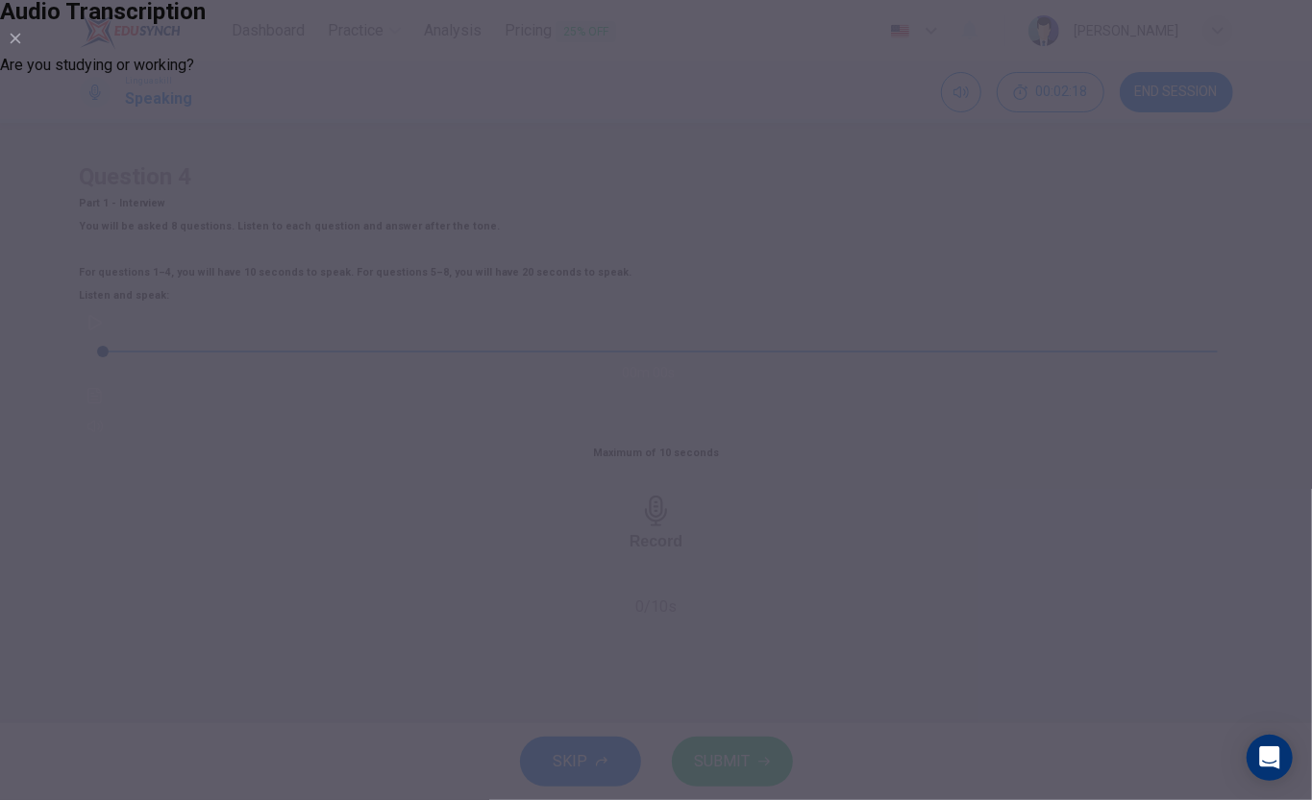
click at [463, 77] on div "Are you studying or working?" at bounding box center [656, 65] width 1312 height 23
drag, startPoint x: 904, startPoint y: 361, endPoint x: 552, endPoint y: 311, distance: 356.1
click at [23, 46] on icon "button" at bounding box center [15, 38] width 15 height 15
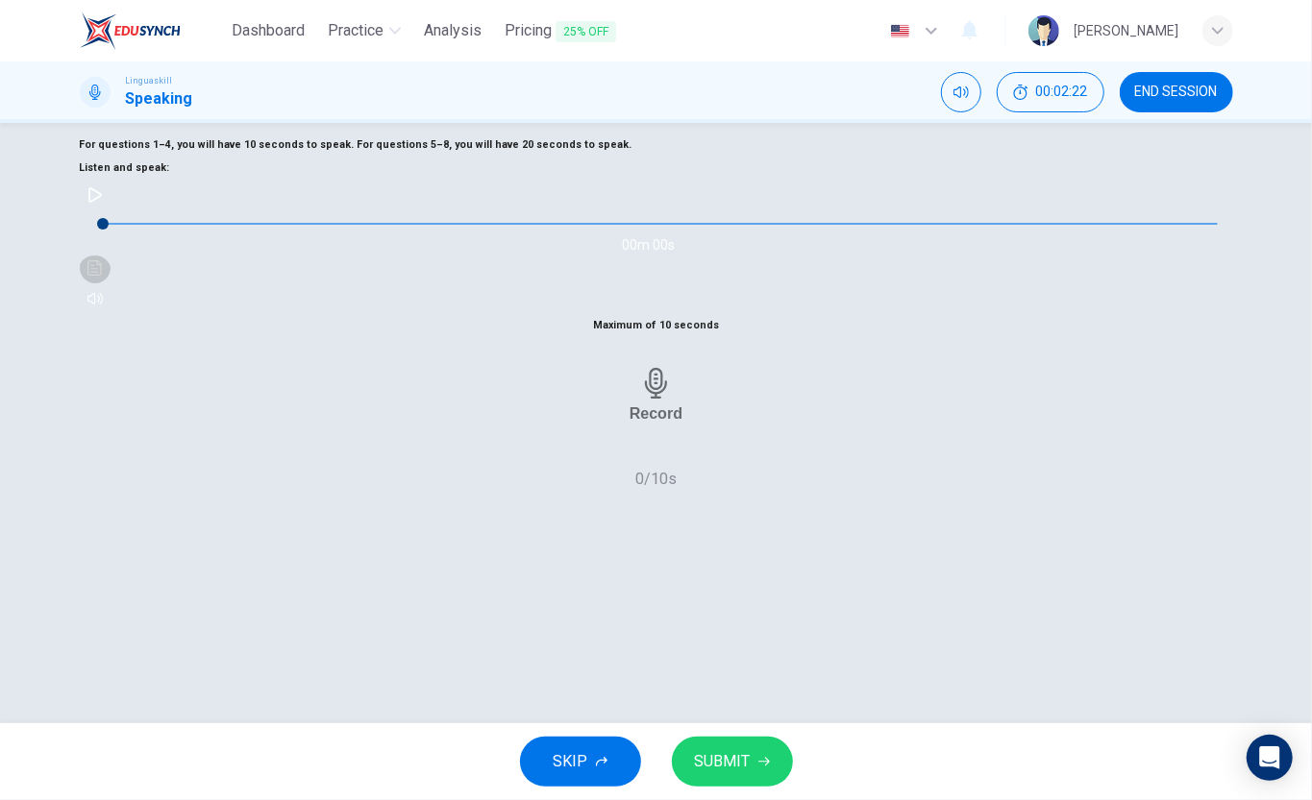
click at [103, 276] on icon "Click to see the audio transcription" at bounding box center [94, 267] width 15 height 15
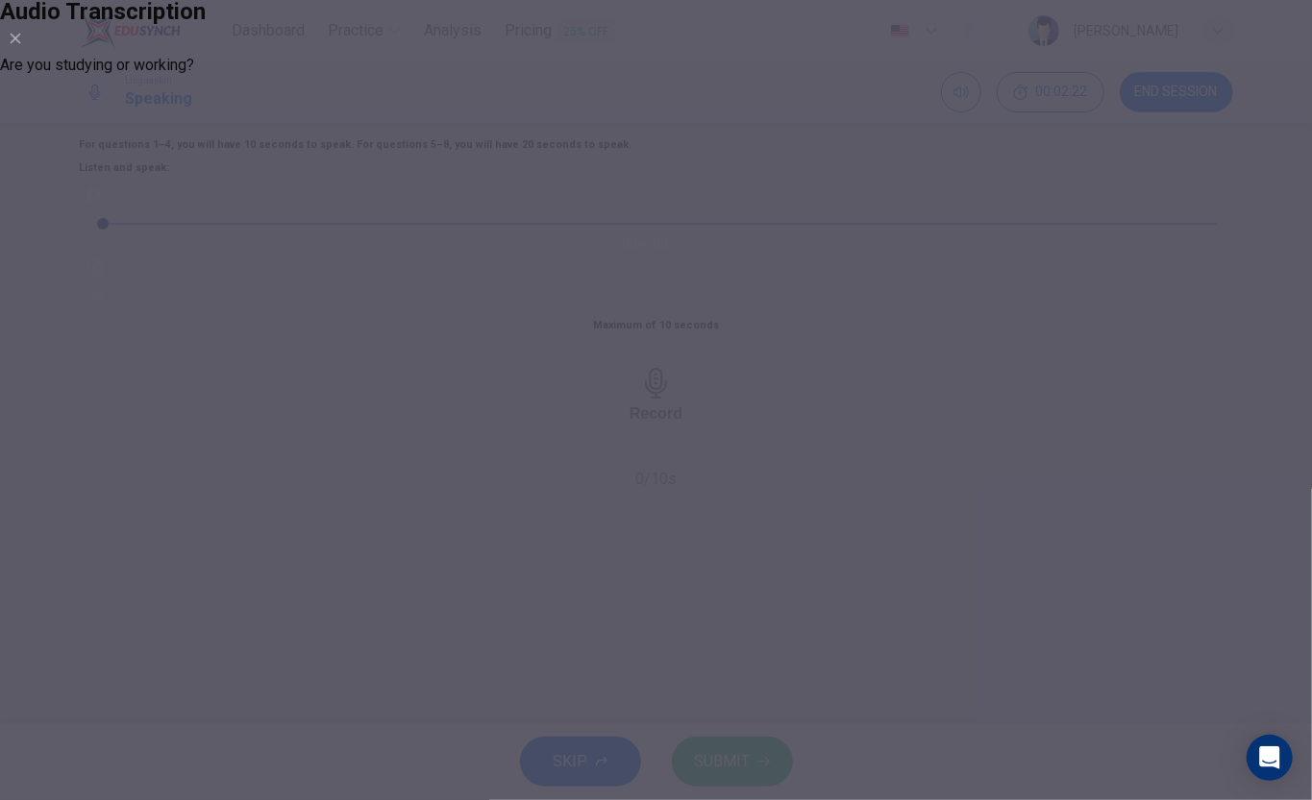
drag, startPoint x: 903, startPoint y: 358, endPoint x: 872, endPoint y: 471, distance: 116.5
click at [23, 46] on icon "button" at bounding box center [15, 38] width 15 height 15
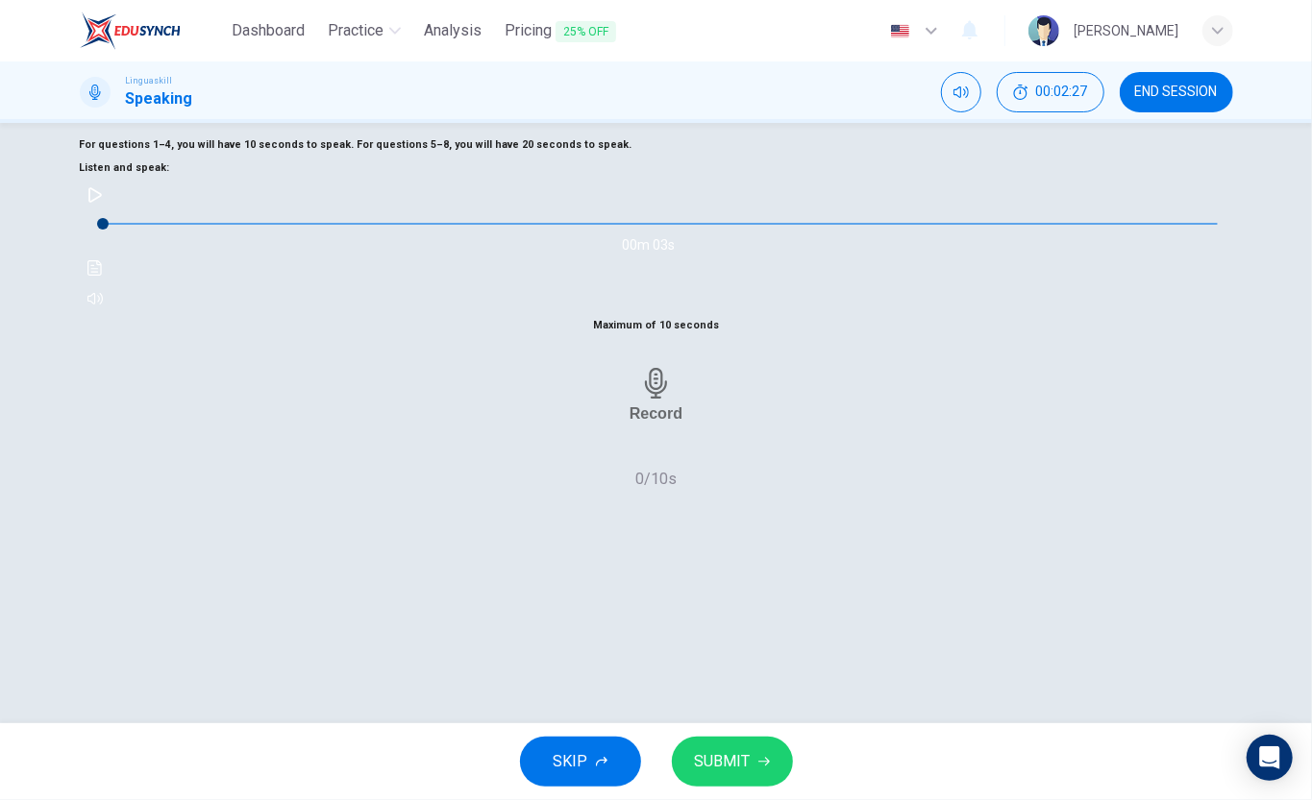
scroll to position [143, 0]
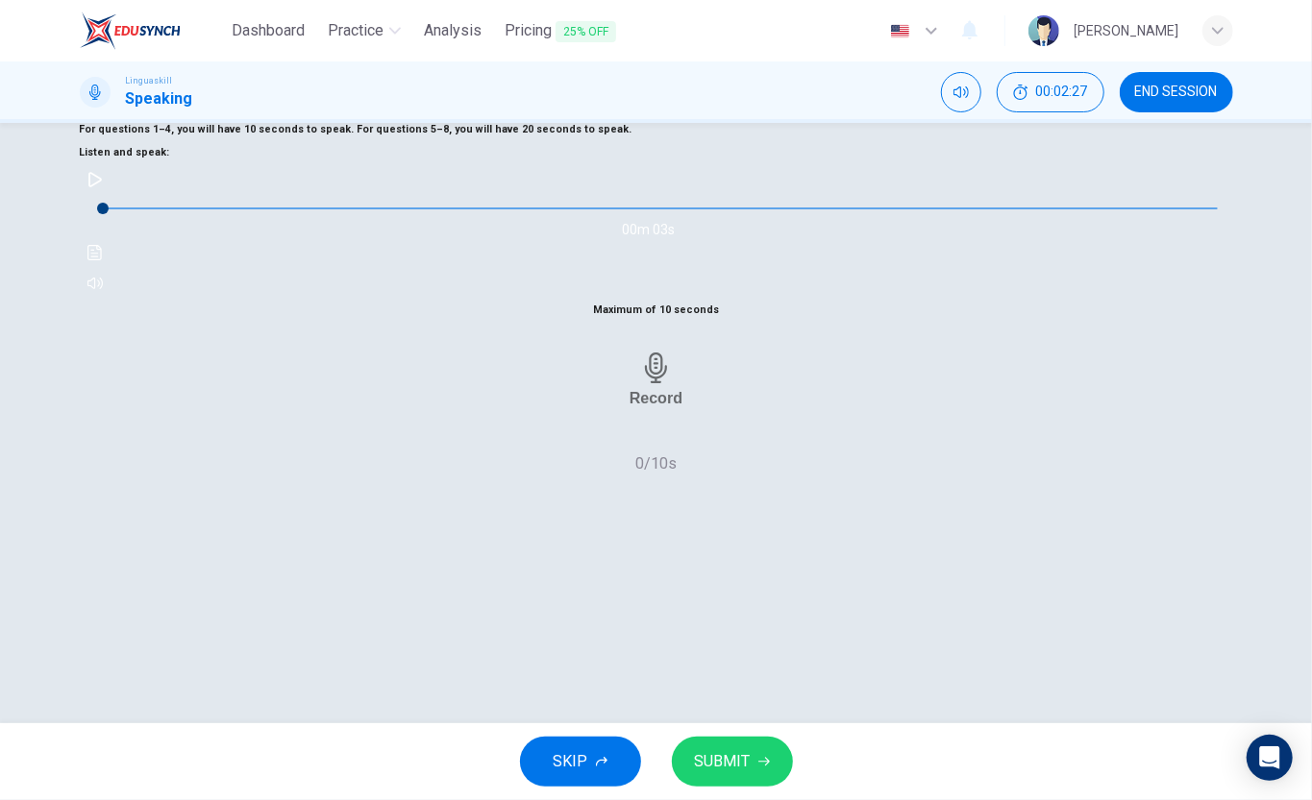
click at [744, 766] on span "SUBMIT" at bounding box center [723, 761] width 56 height 27
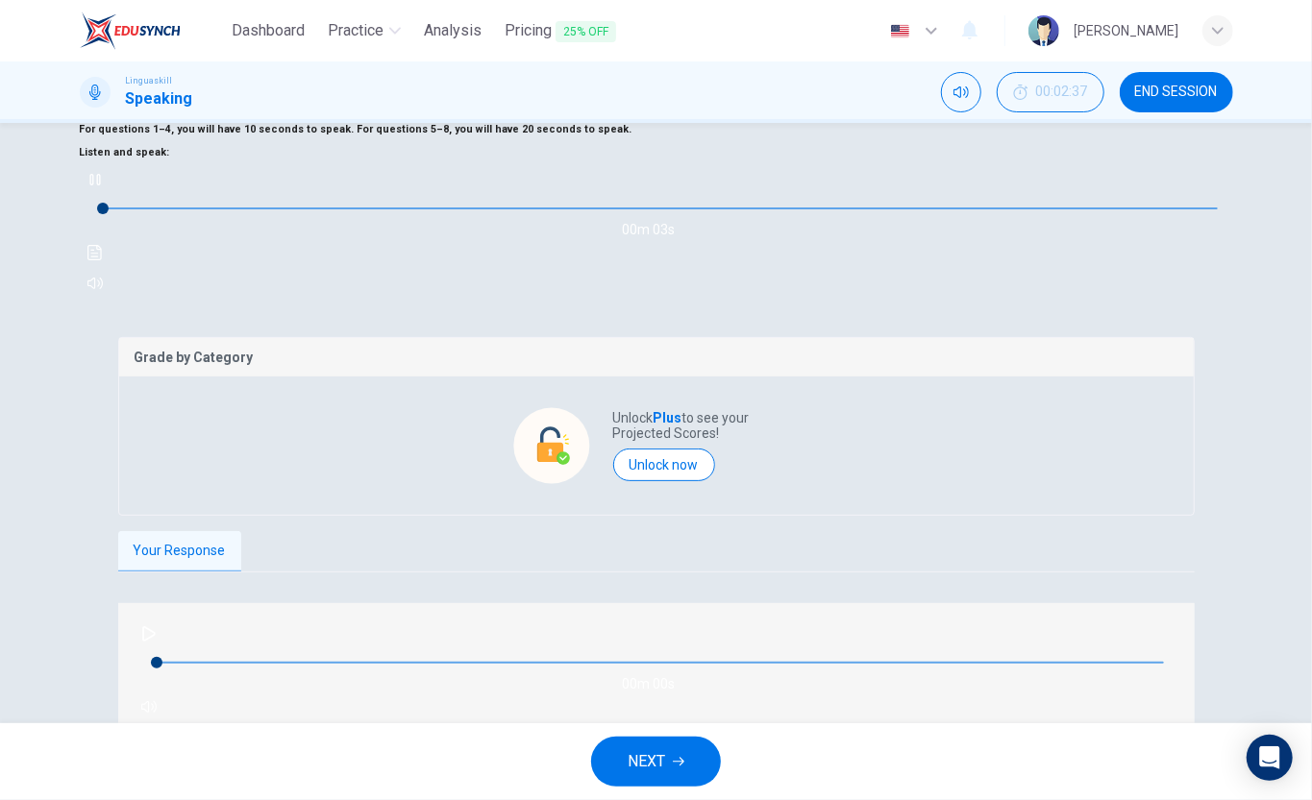
click at [650, 742] on button "NEXT" at bounding box center [656, 762] width 130 height 50
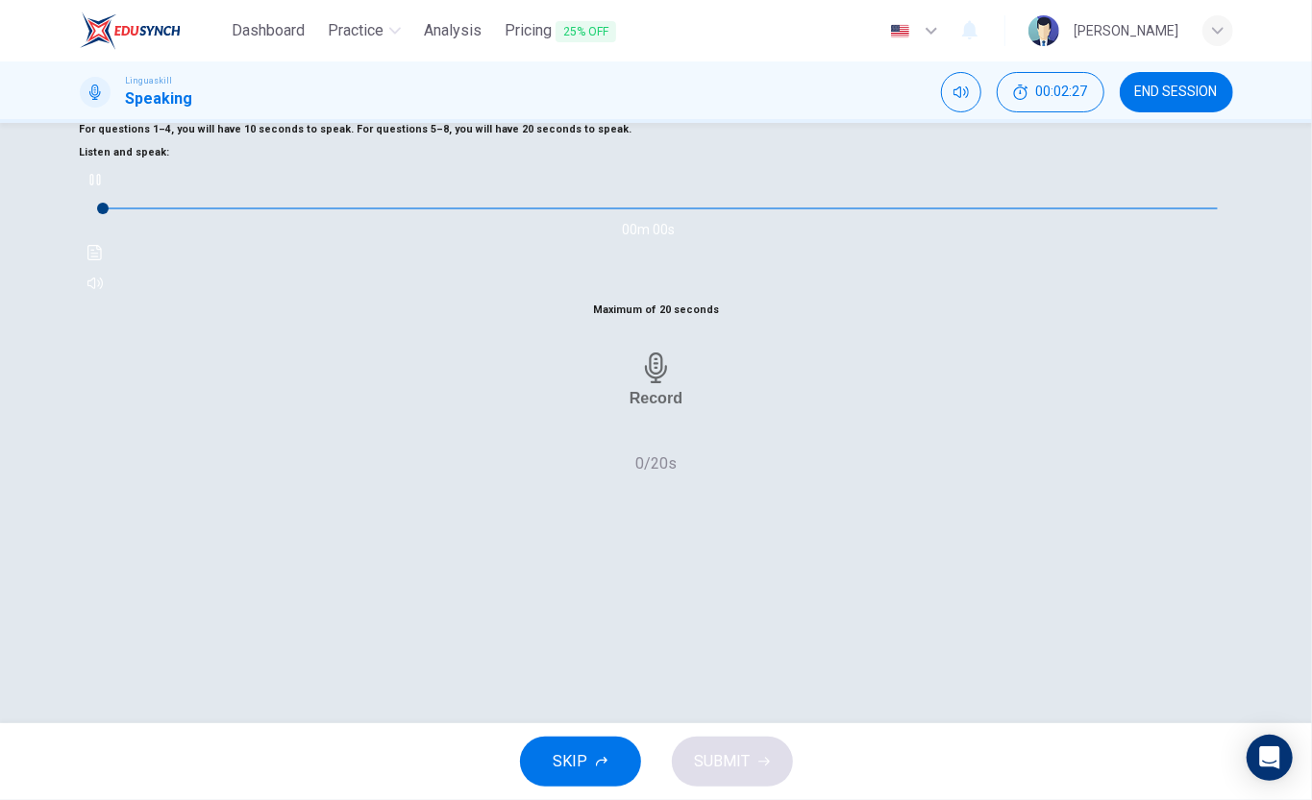
click at [100, 185] on icon "button" at bounding box center [94, 180] width 11 height 12
click at [581, 766] on span "SKIP" at bounding box center [570, 761] width 35 height 27
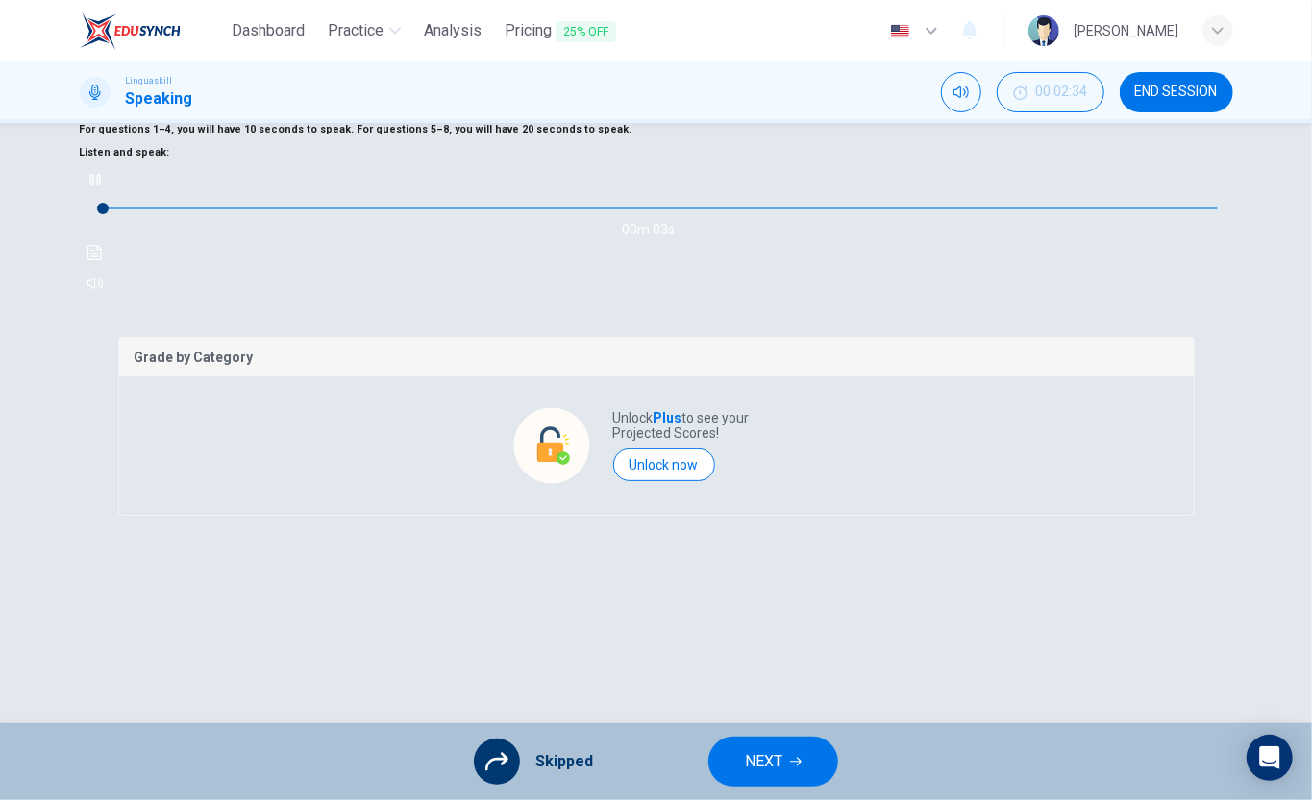
click at [770, 772] on span "NEXT" at bounding box center [763, 761] width 37 height 27
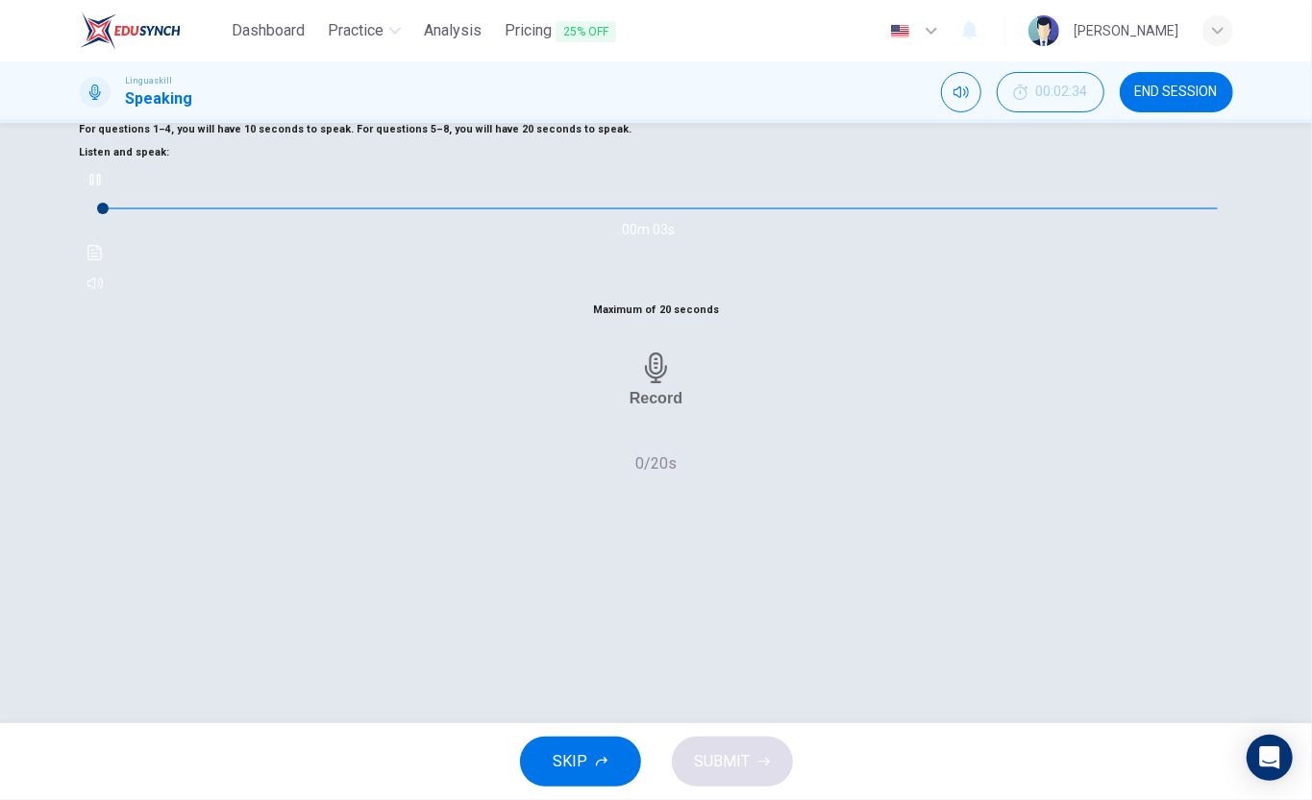
click at [662, 407] on h6 "Record" at bounding box center [655, 398] width 53 height 18
click at [674, 469] on div "Stop" at bounding box center [656, 380] width 35 height 178
click at [723, 763] on span "SUBMIT" at bounding box center [723, 761] width 56 height 27
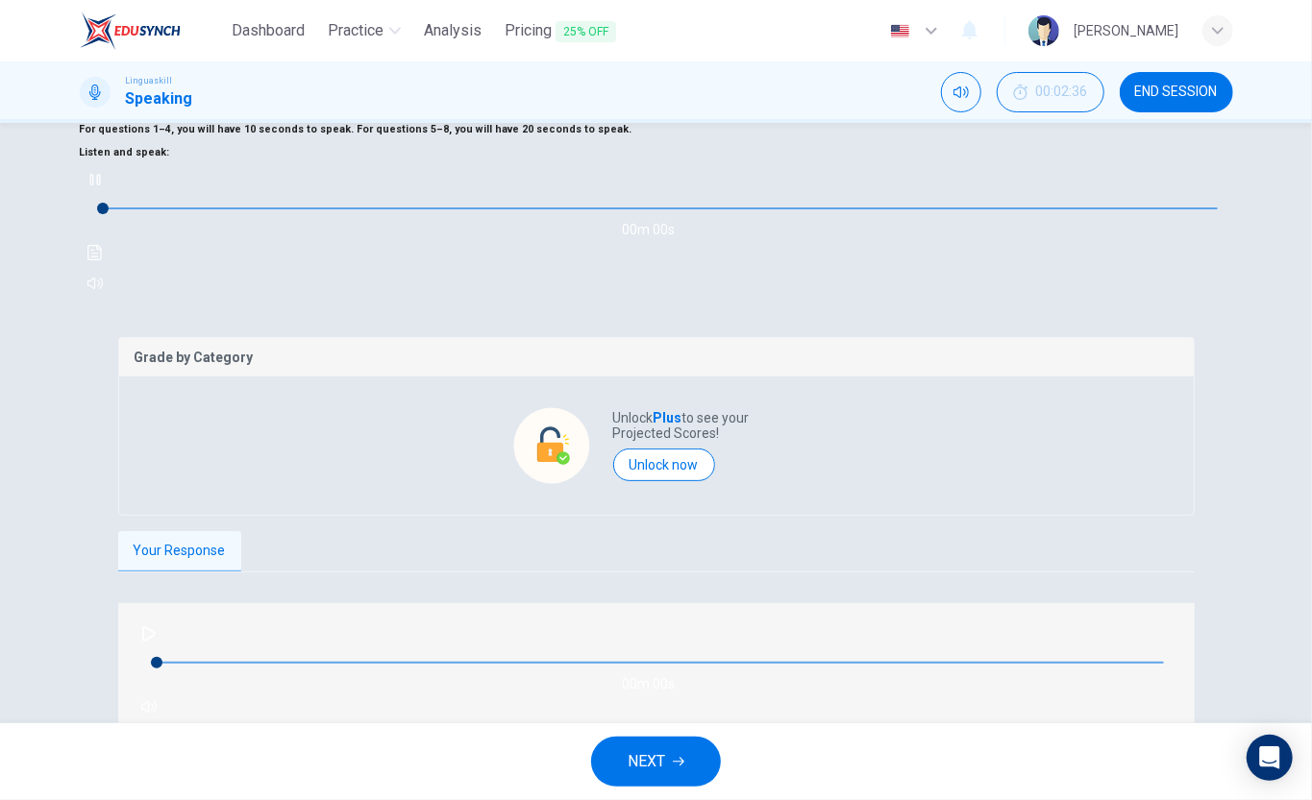
click at [155, 626] on icon "button" at bounding box center [148, 633] width 15 height 15
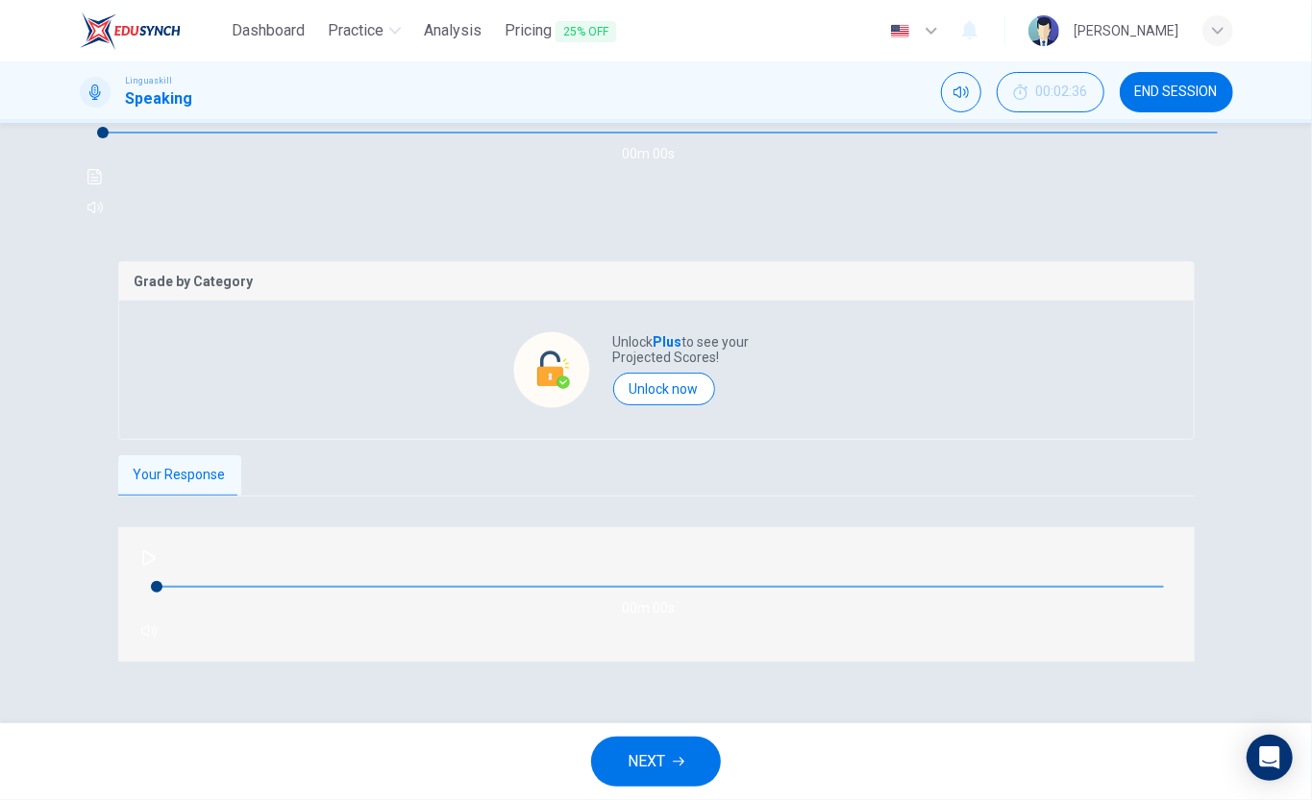
click at [154, 566] on icon "button" at bounding box center [148, 558] width 15 height 15
drag, startPoint x: 480, startPoint y: 607, endPoint x: 432, endPoint y: 703, distance: 107.4
click at [157, 624] on icon "button" at bounding box center [148, 631] width 15 height 15
click at [146, 566] on icon "button" at bounding box center [148, 558] width 15 height 15
click at [642, 759] on span "NEXT" at bounding box center [645, 761] width 37 height 27
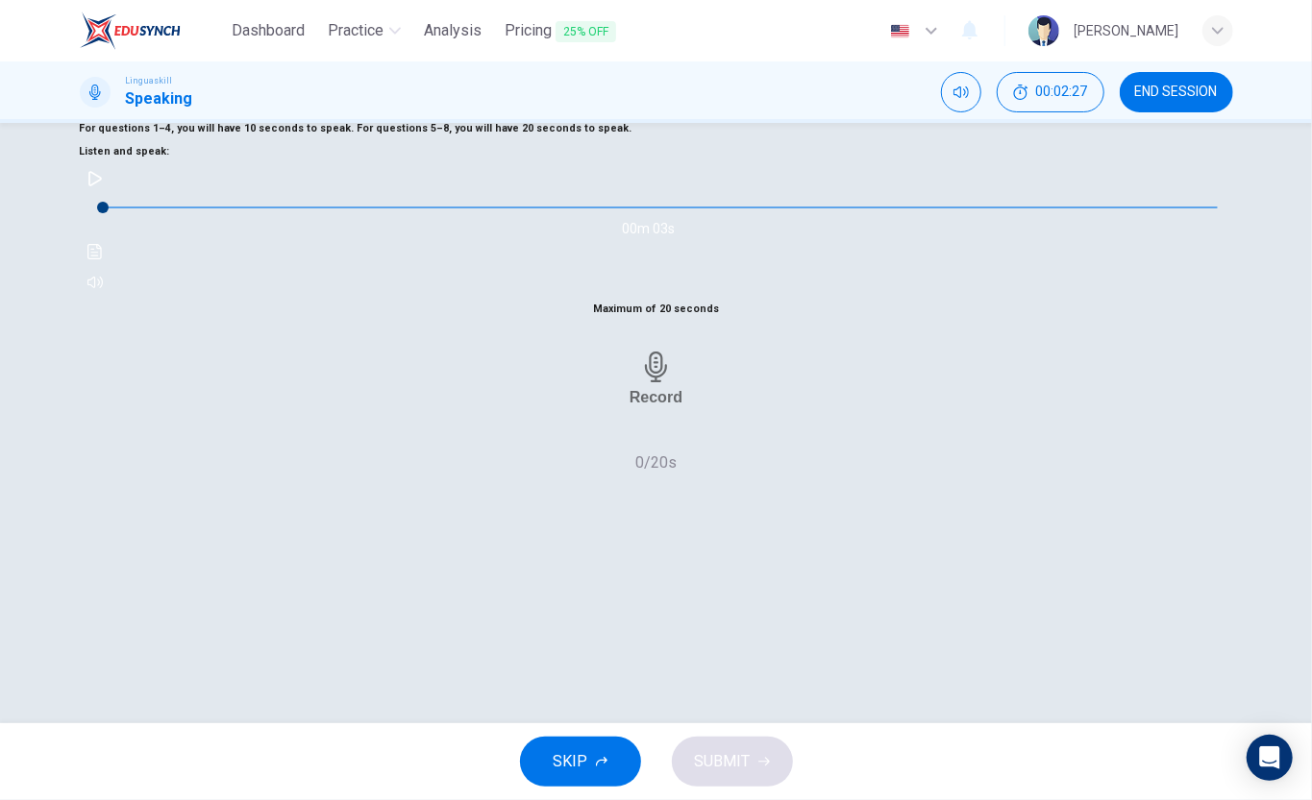
scroll to position [143, 0]
click at [592, 757] on button "SKIP" at bounding box center [580, 762] width 121 height 50
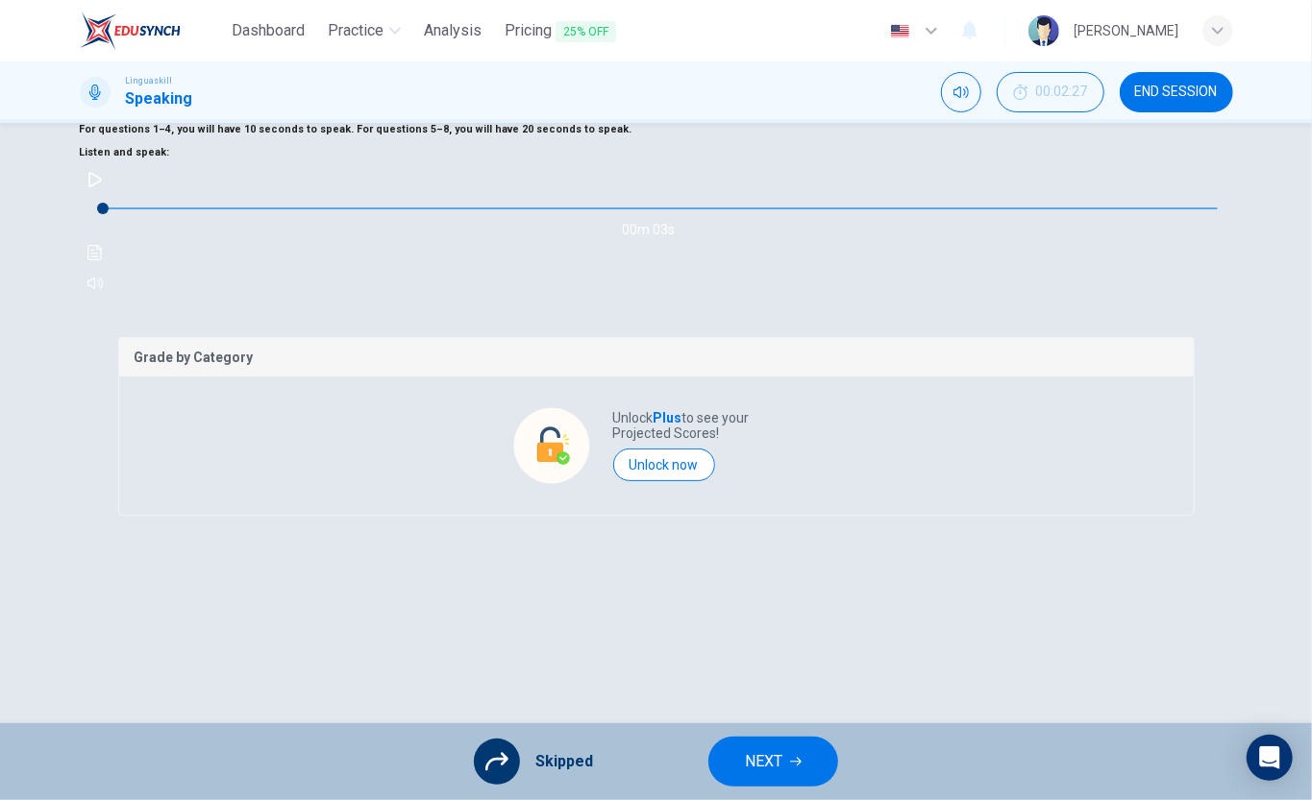
click at [763, 757] on span "NEXT" at bounding box center [763, 761] width 37 height 27
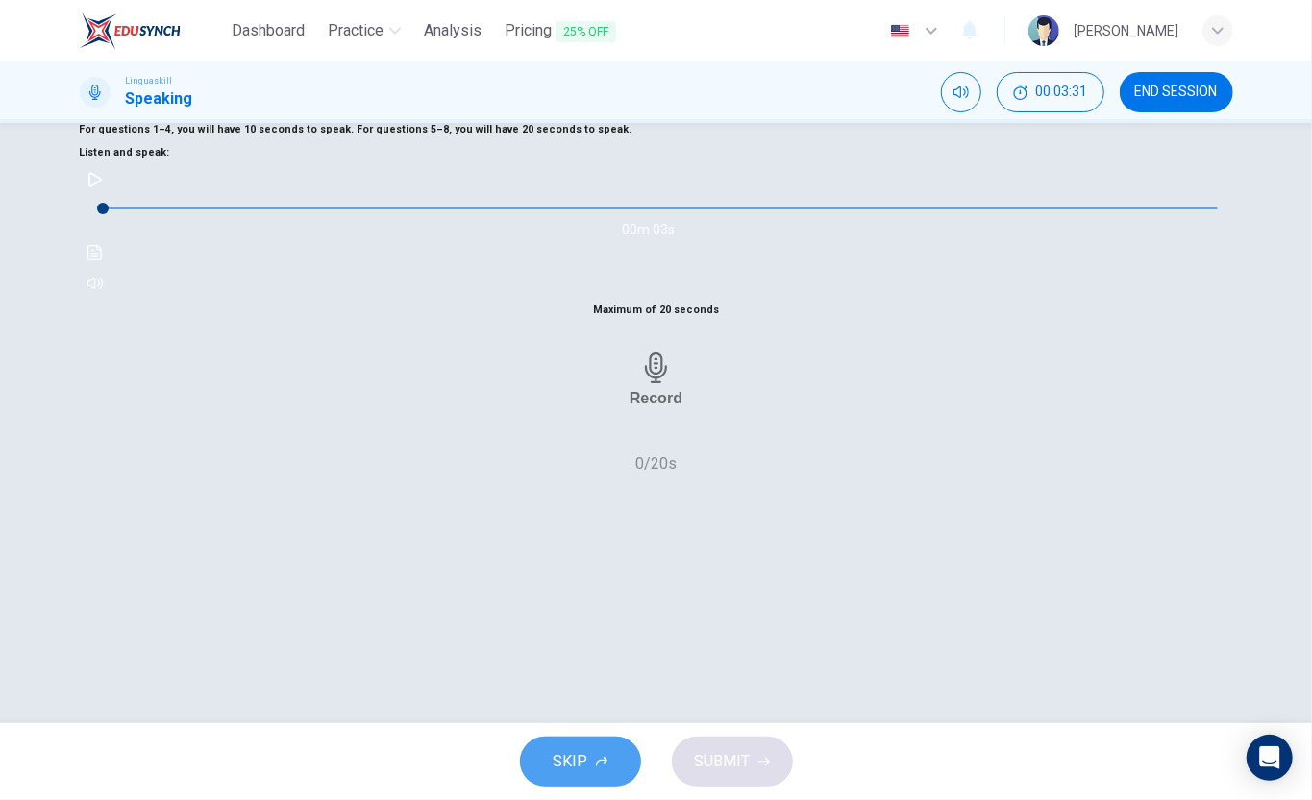
click at [566, 759] on span "SKIP" at bounding box center [570, 761] width 35 height 27
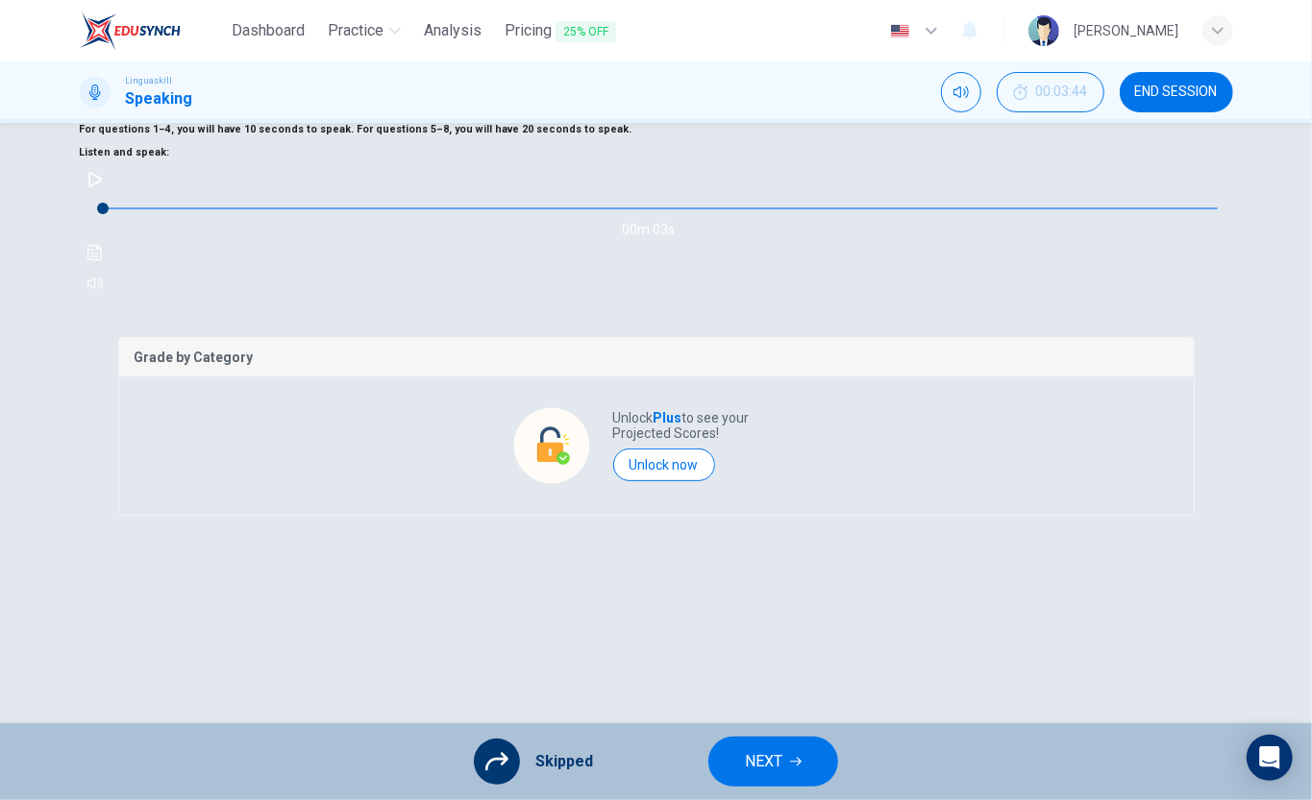
click at [103, 187] on icon "button" at bounding box center [94, 179] width 15 height 15
click at [769, 772] on span "NEXT" at bounding box center [763, 761] width 37 height 27
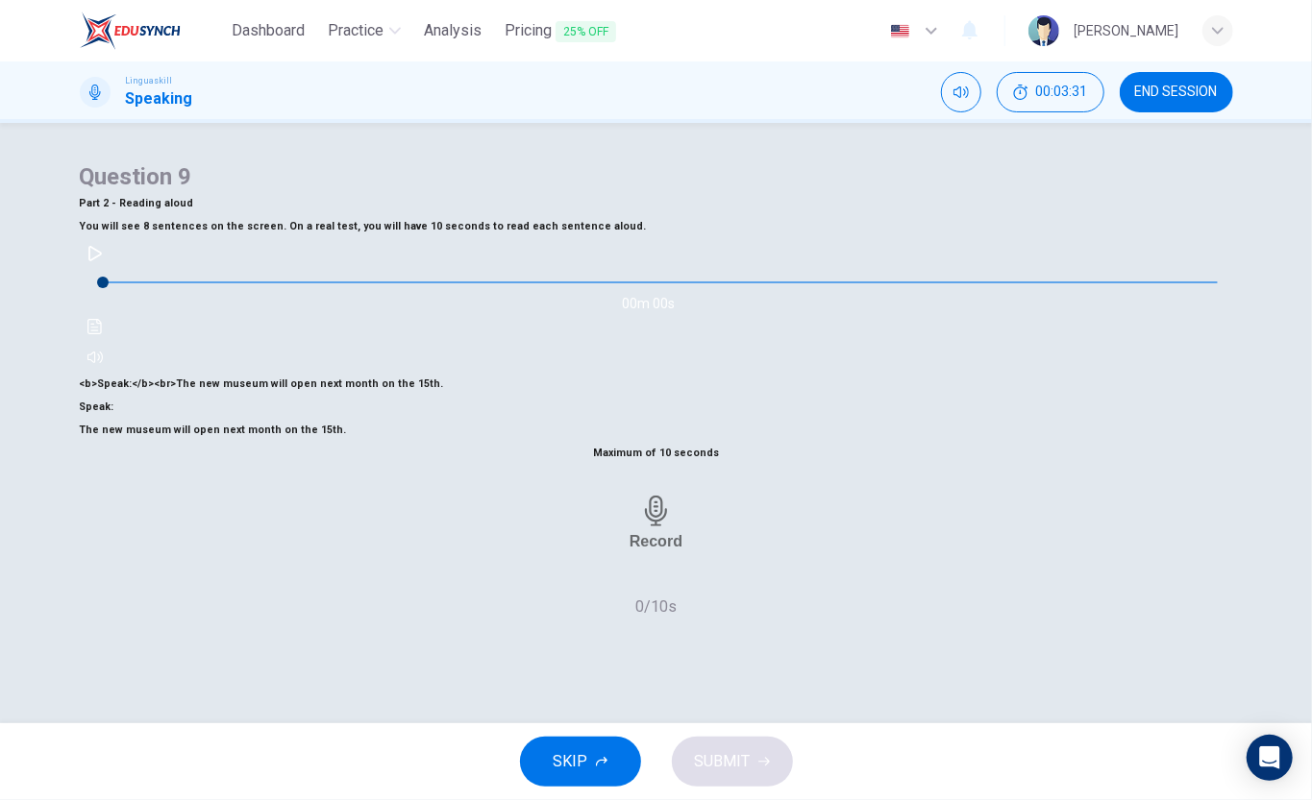
click at [655, 532] on h6 "Record" at bounding box center [655, 541] width 53 height 18
click at [674, 519] on div "Stop" at bounding box center [656, 523] width 35 height 178
click at [678, 521] on div "Record" at bounding box center [651, 523] width 53 height 55
click at [604, 759] on button "SKIP" at bounding box center [580, 762] width 121 height 50
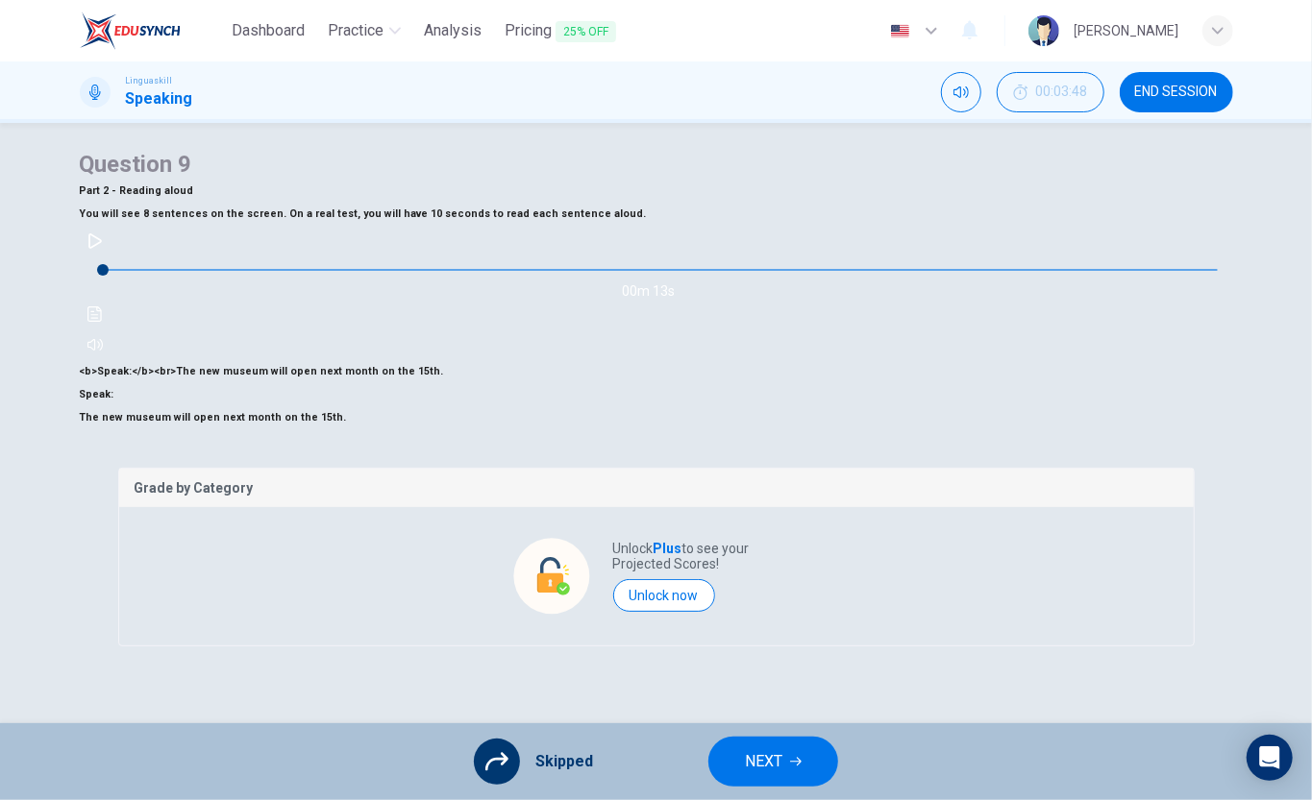
click at [103, 233] on icon "button" at bounding box center [94, 240] width 15 height 15
drag, startPoint x: 138, startPoint y: 211, endPoint x: 521, endPoint y: 646, distance: 578.7
click at [110, 226] on button "button" at bounding box center [95, 241] width 31 height 31
drag, startPoint x: 1307, startPoint y: 221, endPoint x: 1291, endPoint y: 307, distance: 87.8
click at [1309, 302] on div "Question 9 Part 2 - Reading aloud You will see 8 sentences on the screen. On a …" at bounding box center [656, 423] width 1312 height 601
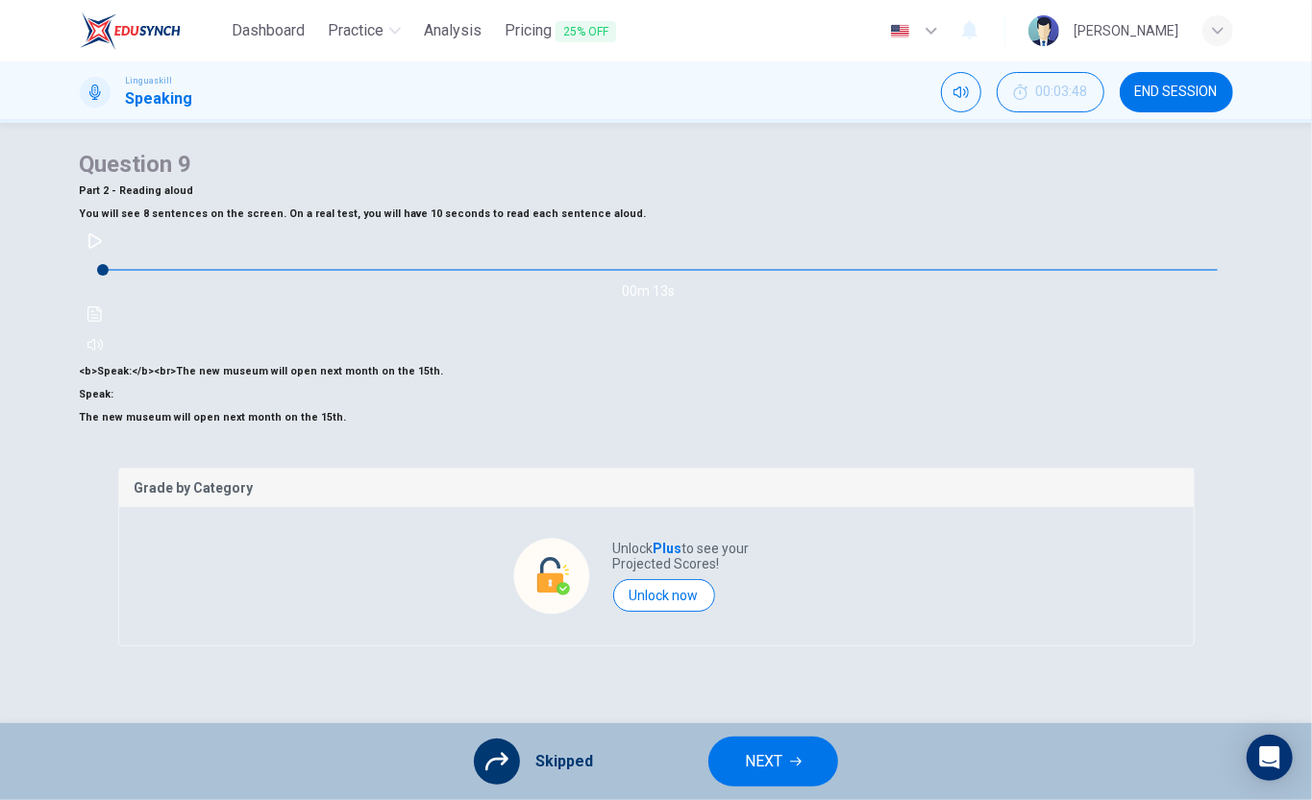
click at [103, 233] on icon "button" at bounding box center [94, 240] width 15 height 15
click at [102, 249] on icon "button" at bounding box center [94, 240] width 13 height 15
click at [762, 749] on span "NEXT" at bounding box center [763, 761] width 37 height 27
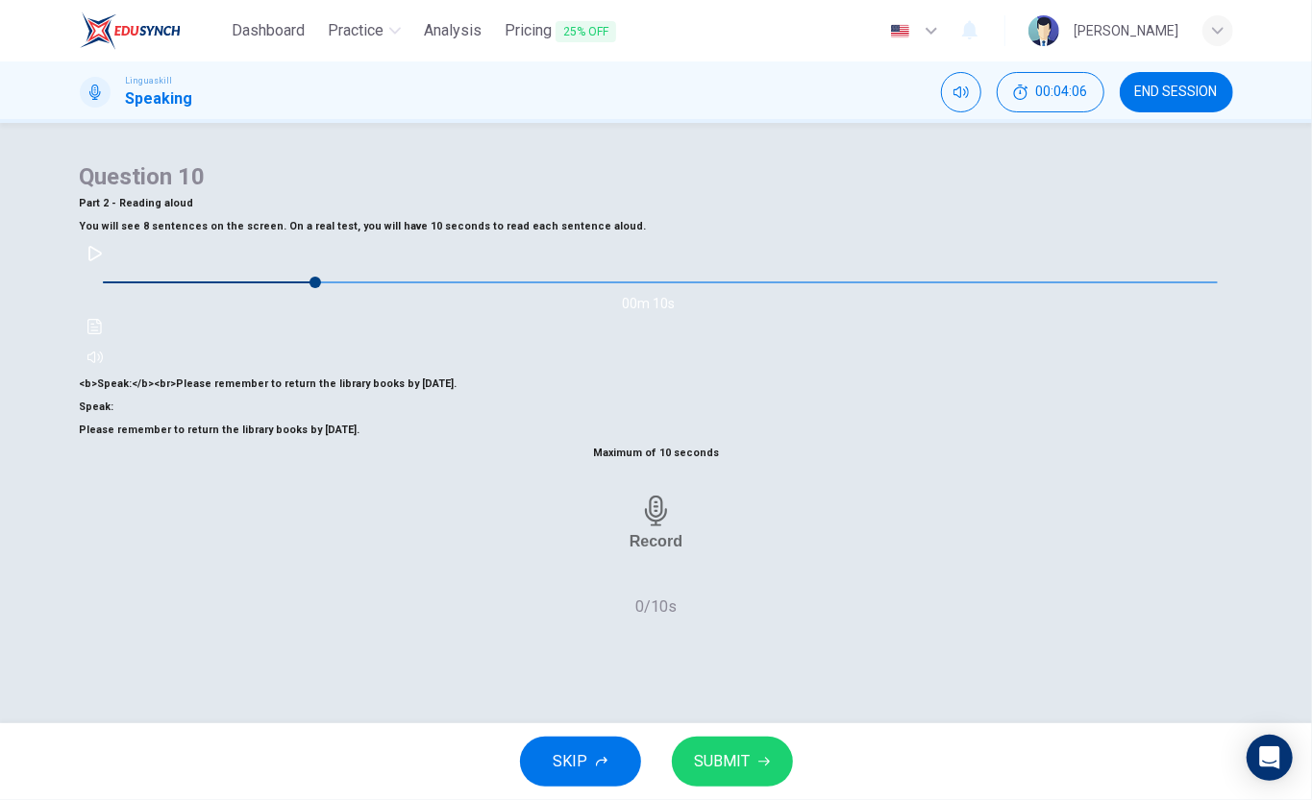
scroll to position [15, 0]
click at [677, 528] on div "Record" at bounding box center [655, 523] width 53 height 55
click at [569, 767] on span "SKIP" at bounding box center [570, 761] width 35 height 27
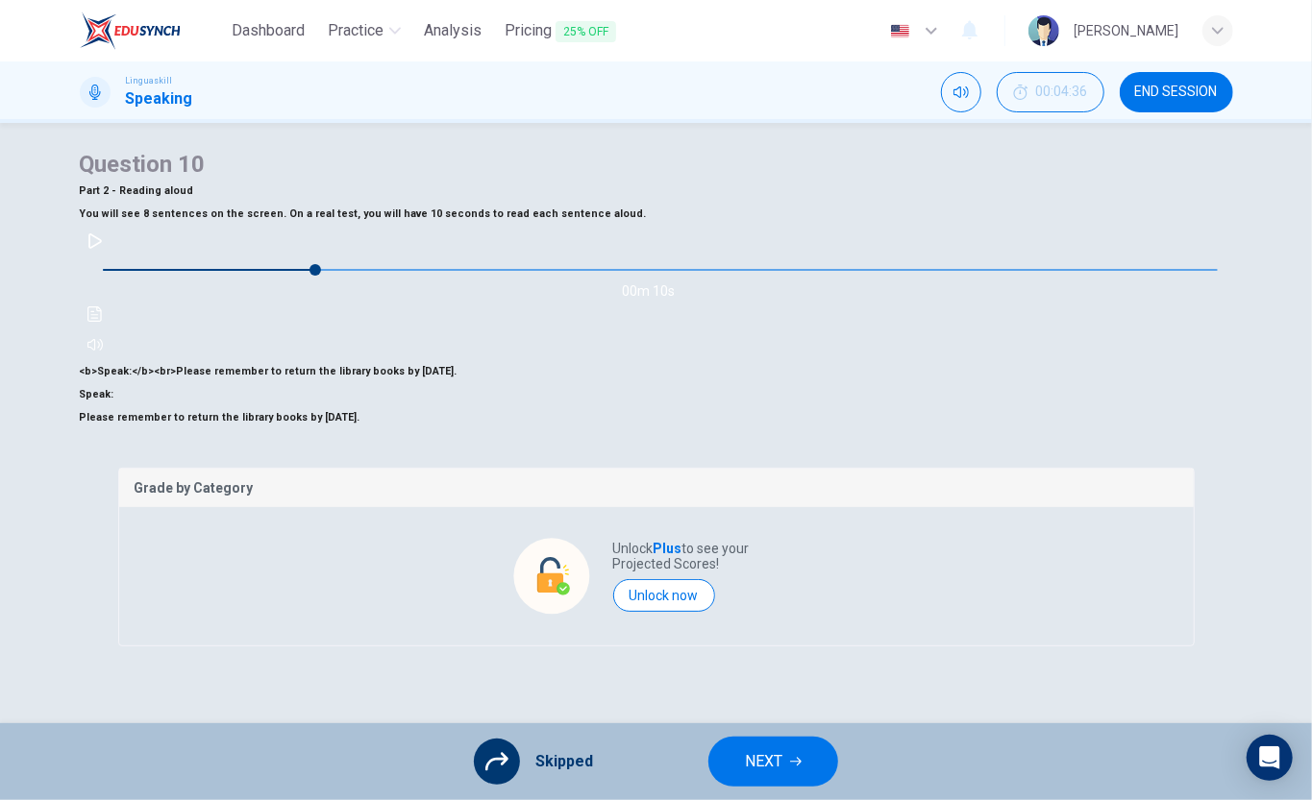
click at [801, 754] on button "NEXT" at bounding box center [773, 762] width 130 height 50
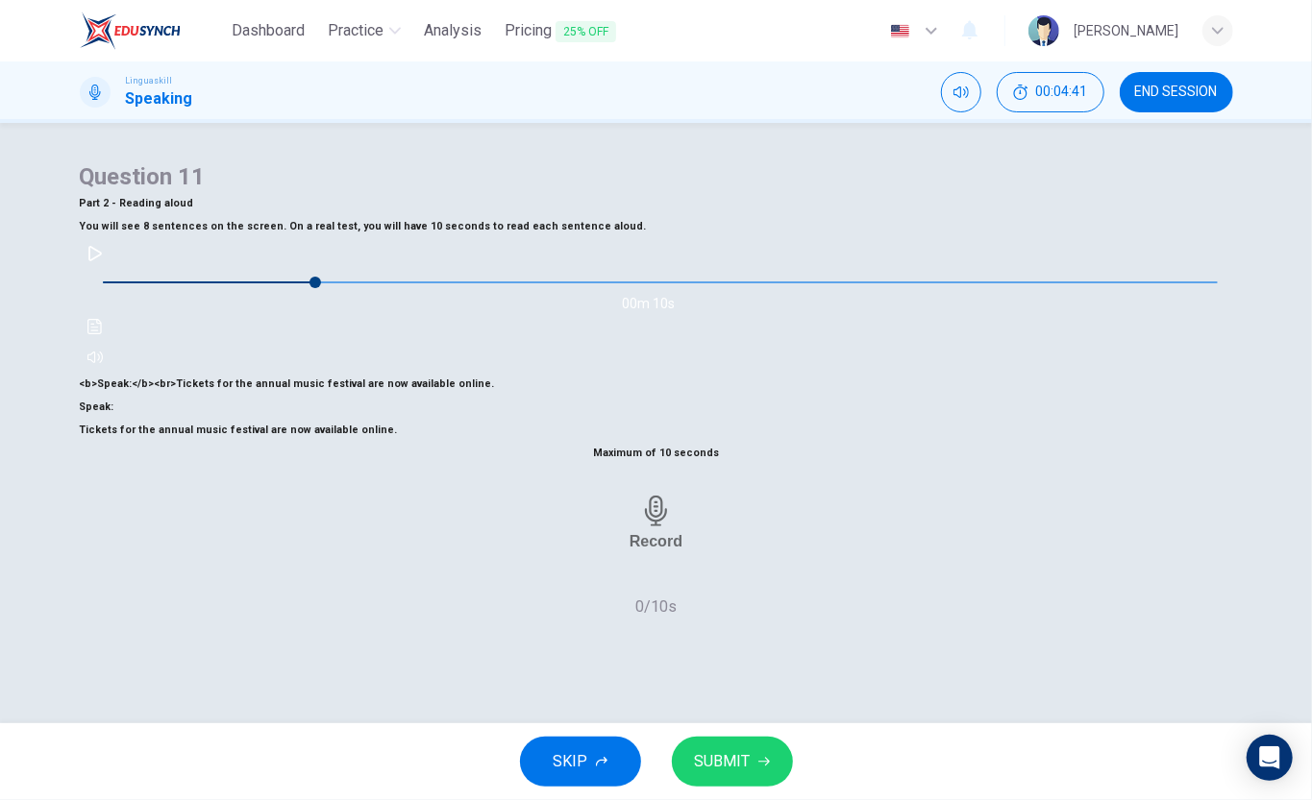
click at [738, 761] on span "SUBMIT" at bounding box center [723, 761] width 56 height 27
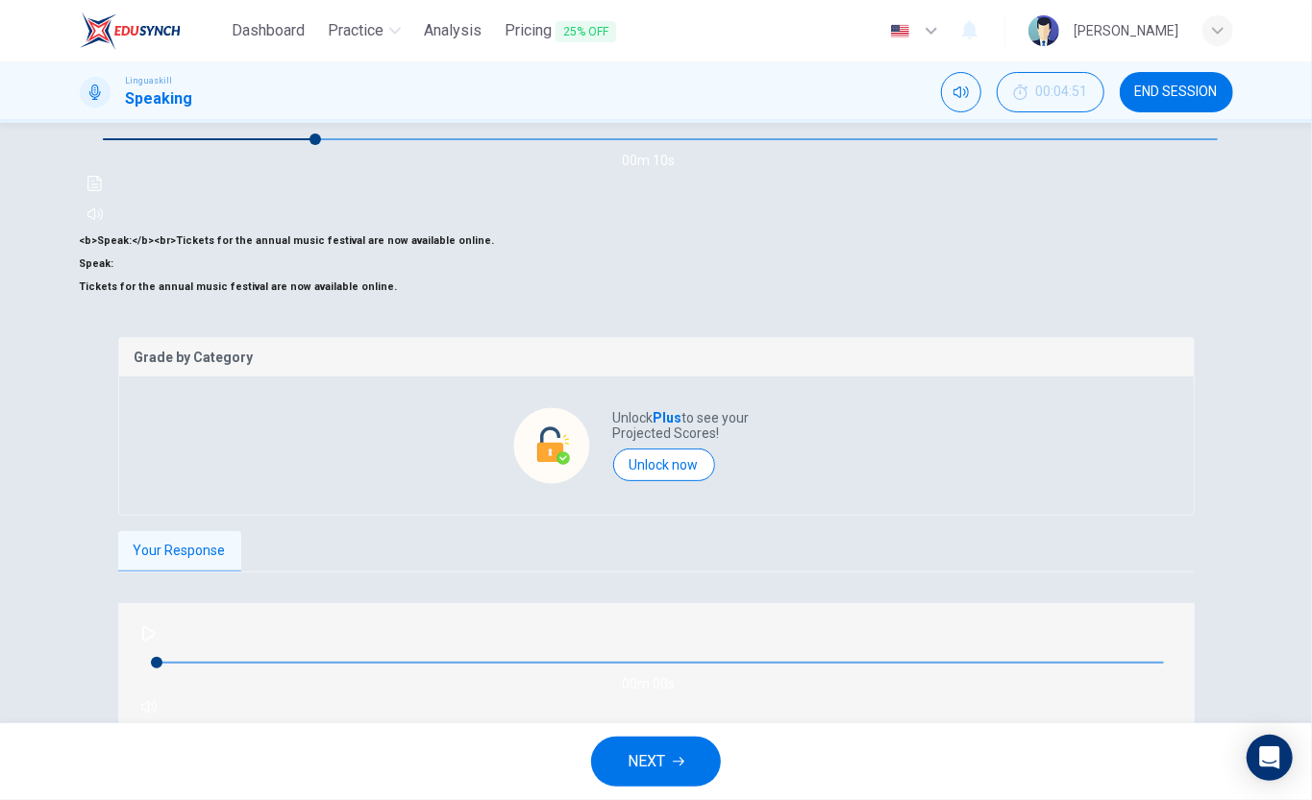
click at [640, 753] on span "NEXT" at bounding box center [645, 761] width 37 height 27
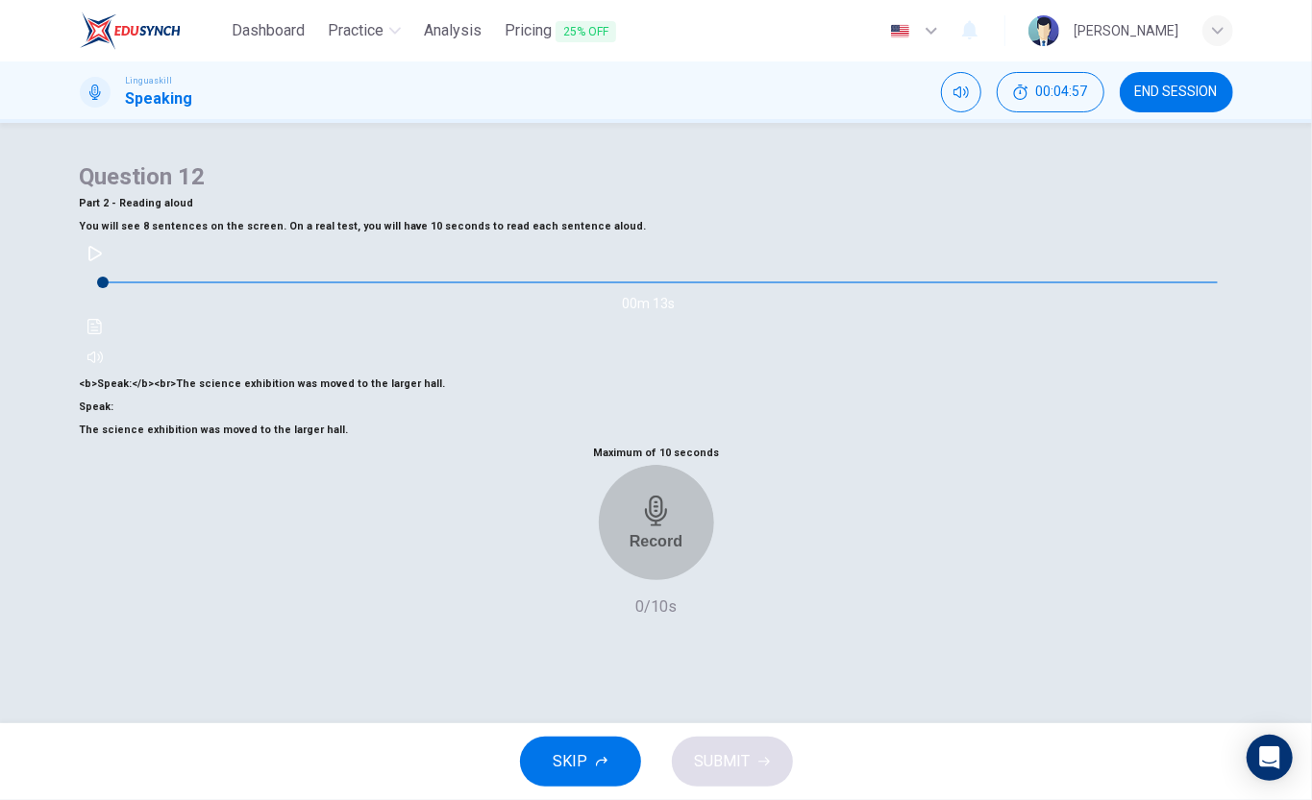
click at [682, 516] on div "Record" at bounding box center [655, 523] width 53 height 55
click at [103, 246] on icon "button" at bounding box center [94, 253] width 15 height 15
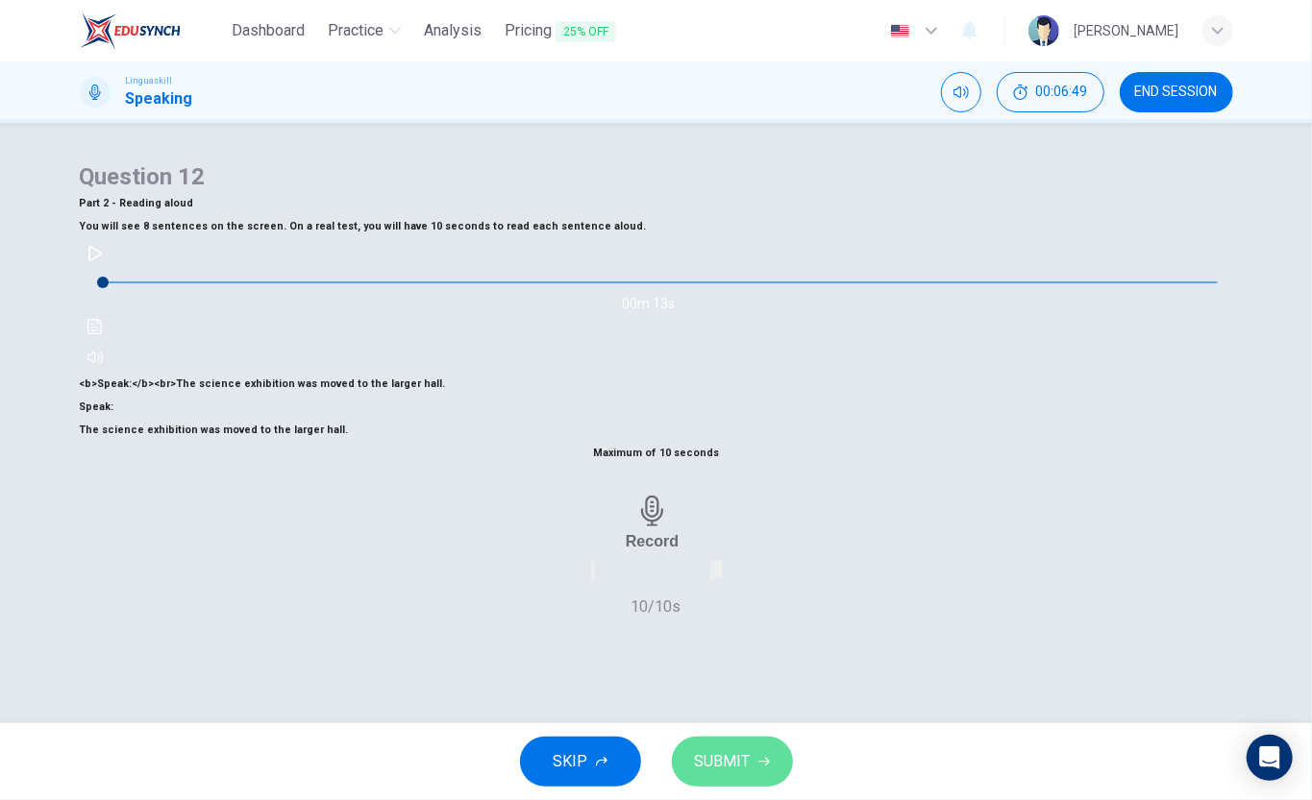
click at [743, 771] on span "SUBMIT" at bounding box center [723, 761] width 56 height 27
type input "0"
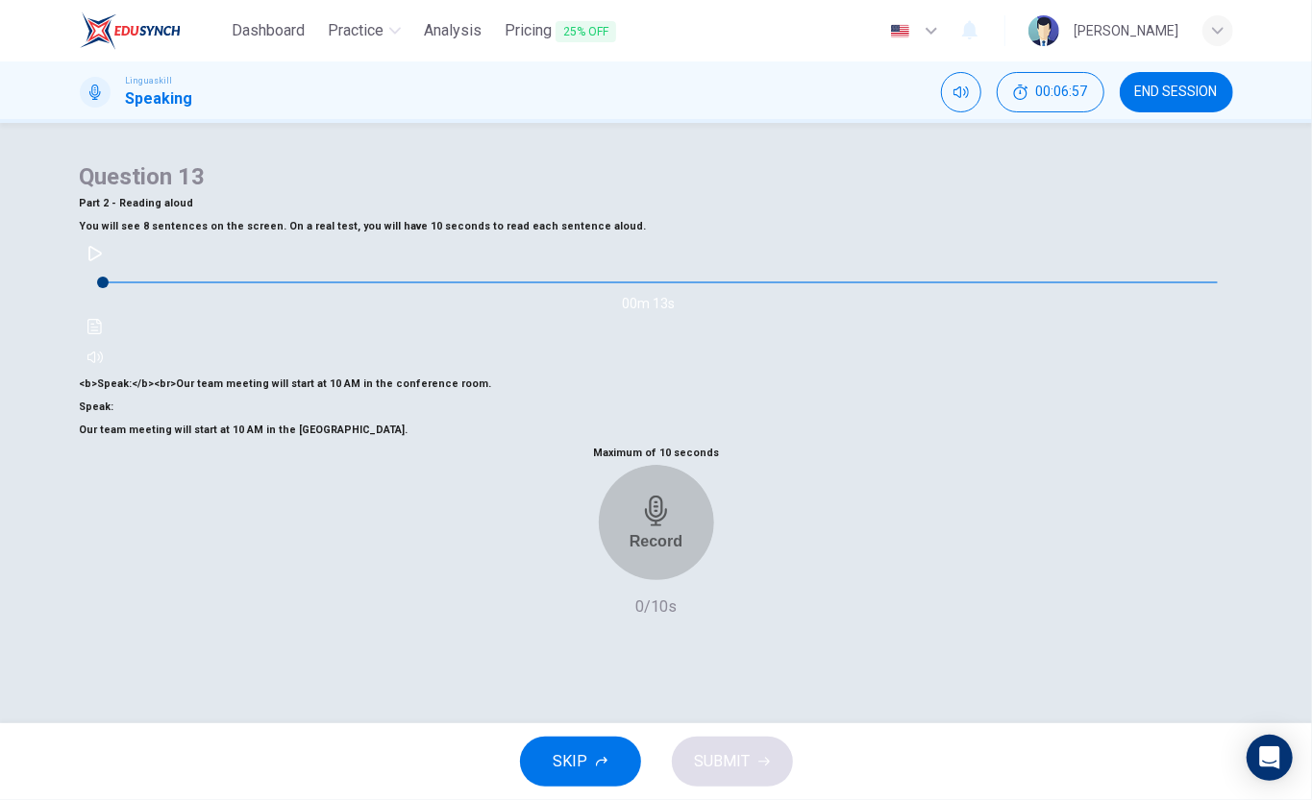
click at [682, 521] on div "Record" at bounding box center [655, 523] width 53 height 55
click at [600, 772] on button "SKIP" at bounding box center [580, 762] width 121 height 50
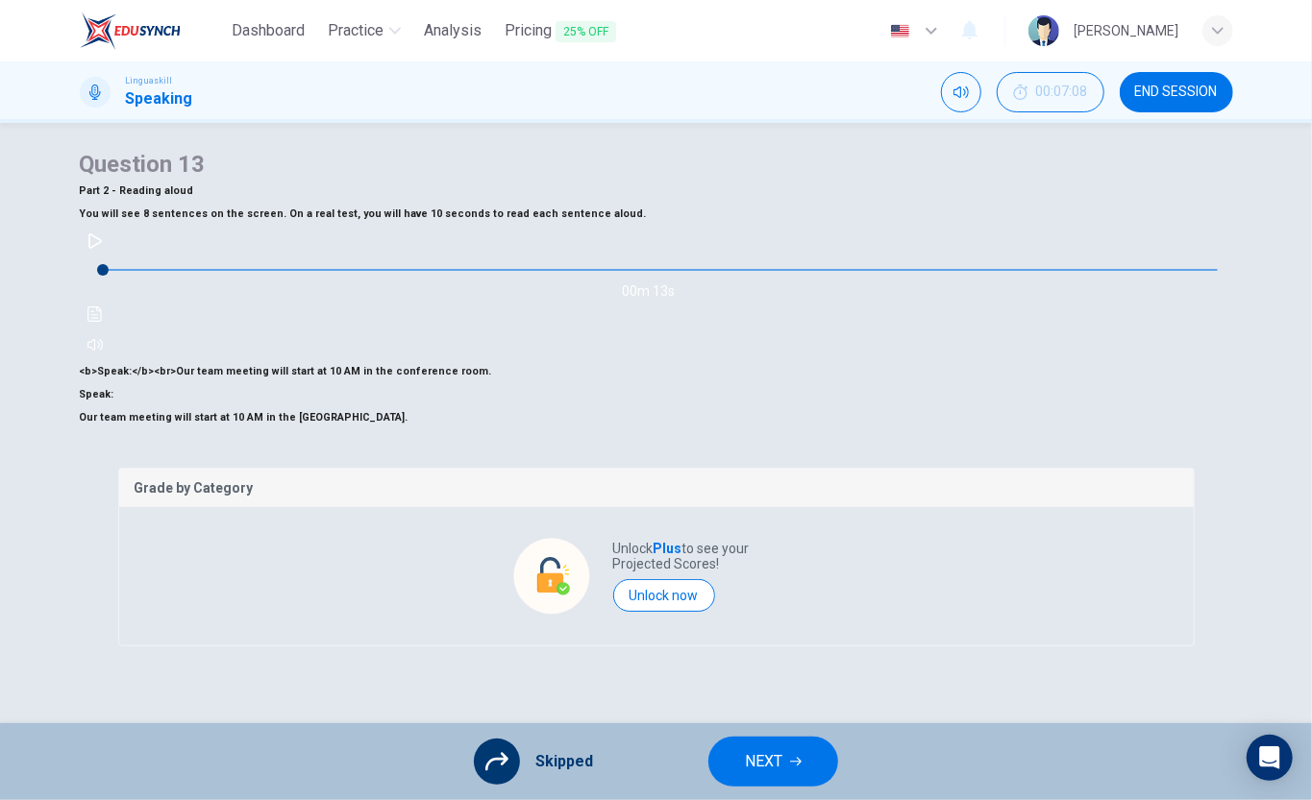
click at [786, 757] on button "NEXT" at bounding box center [773, 762] width 130 height 50
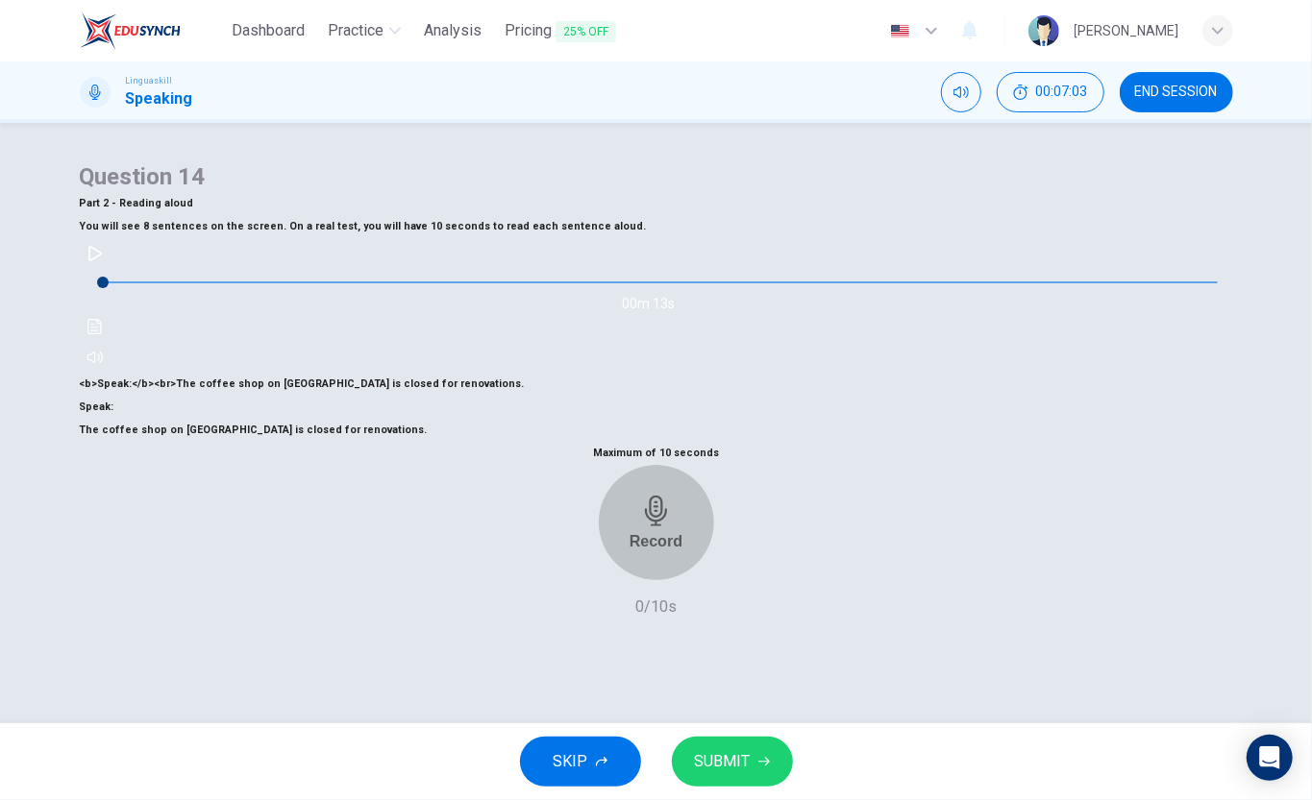
click at [670, 532] on h6 "Record" at bounding box center [655, 541] width 53 height 18
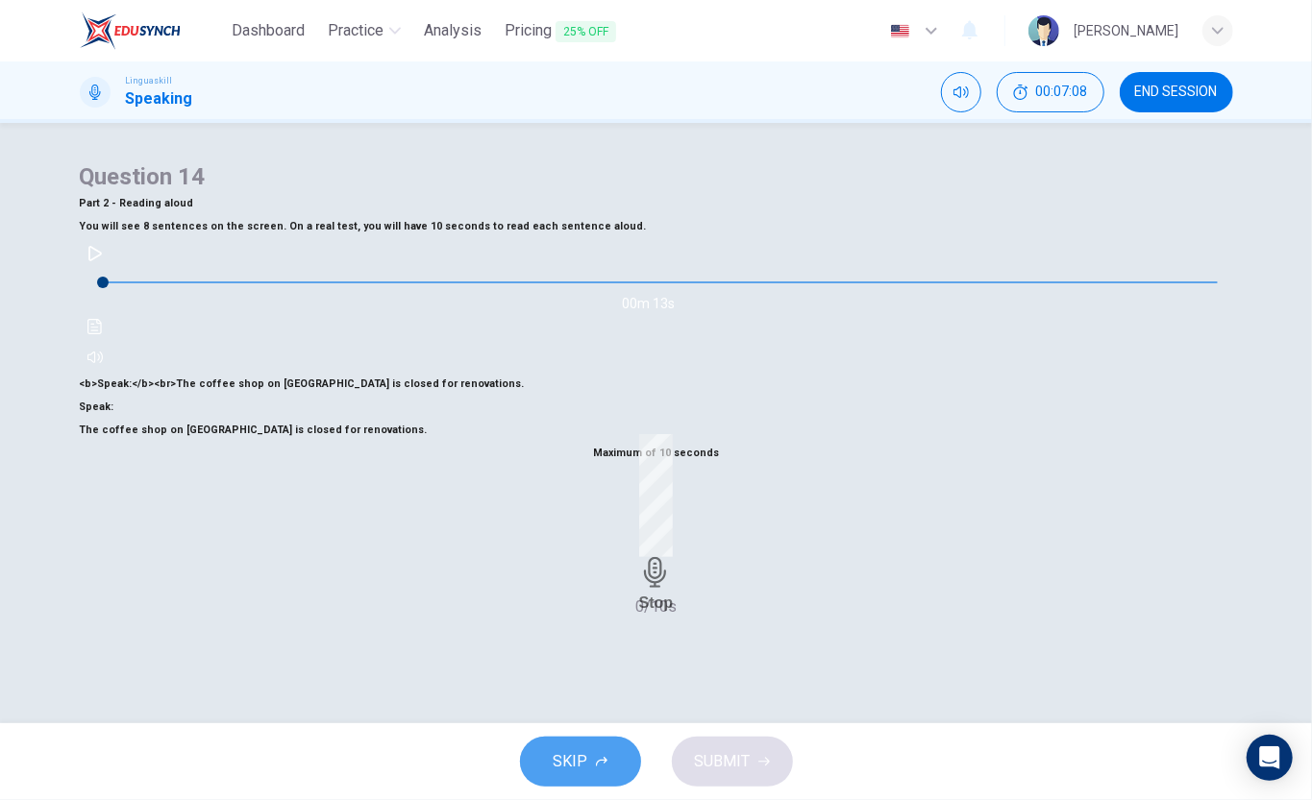
click at [603, 757] on icon "button" at bounding box center [602, 762] width 12 height 12
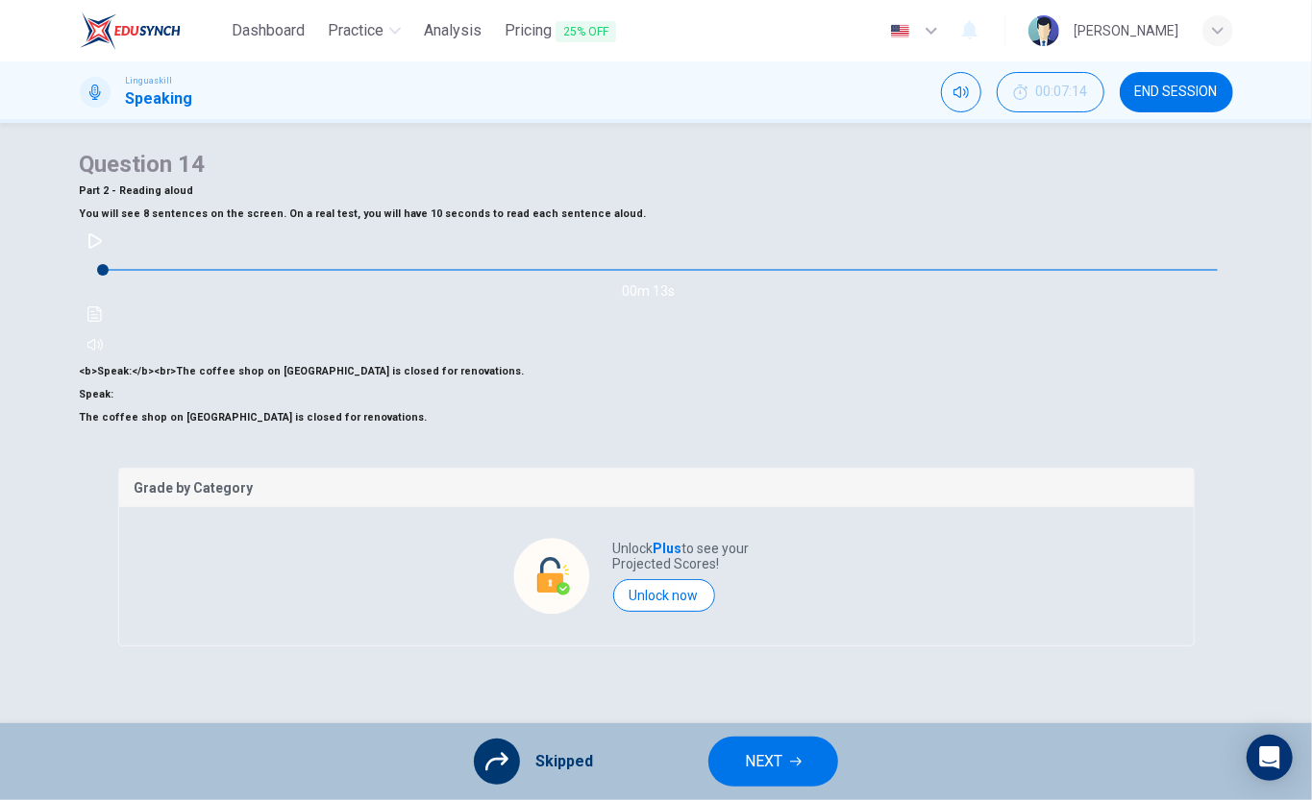
click at [790, 762] on button "NEXT" at bounding box center [773, 762] width 130 height 50
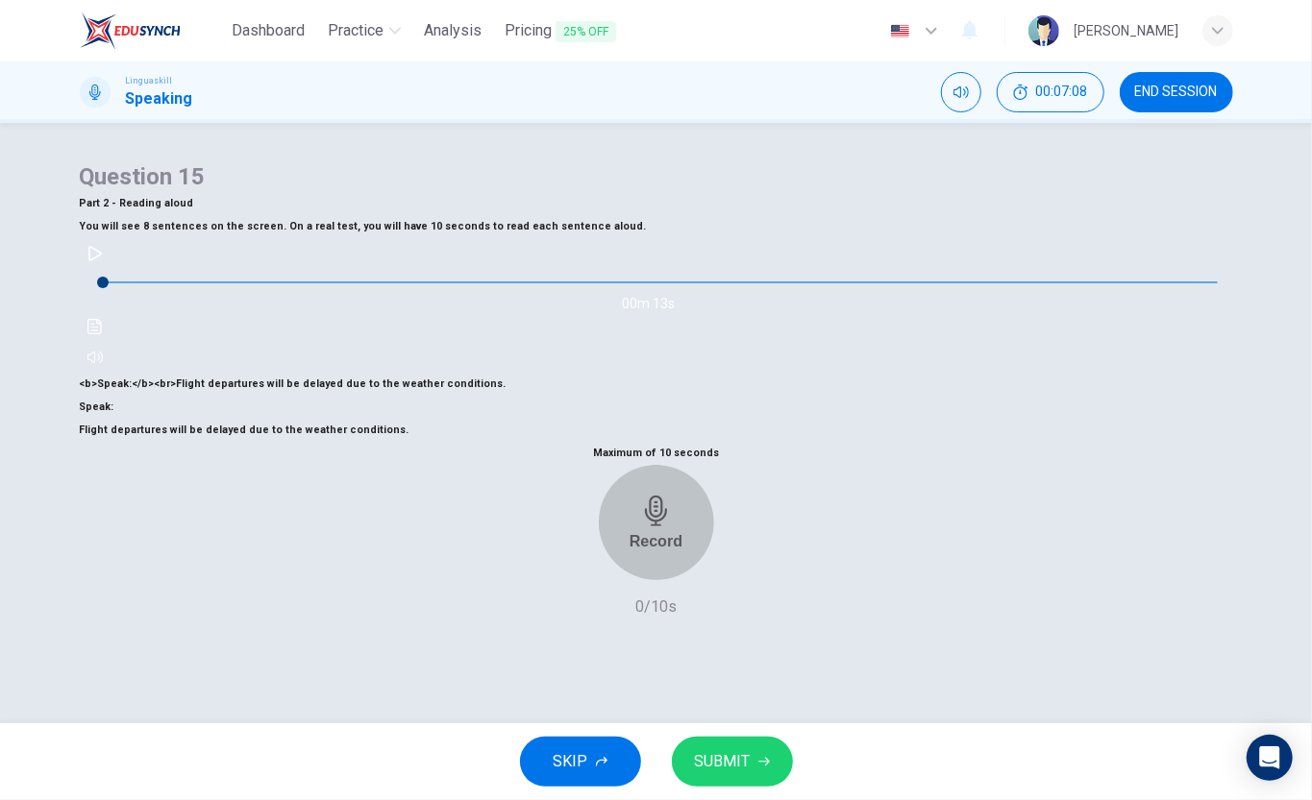
click at [678, 511] on div "Record" at bounding box center [655, 523] width 53 height 55
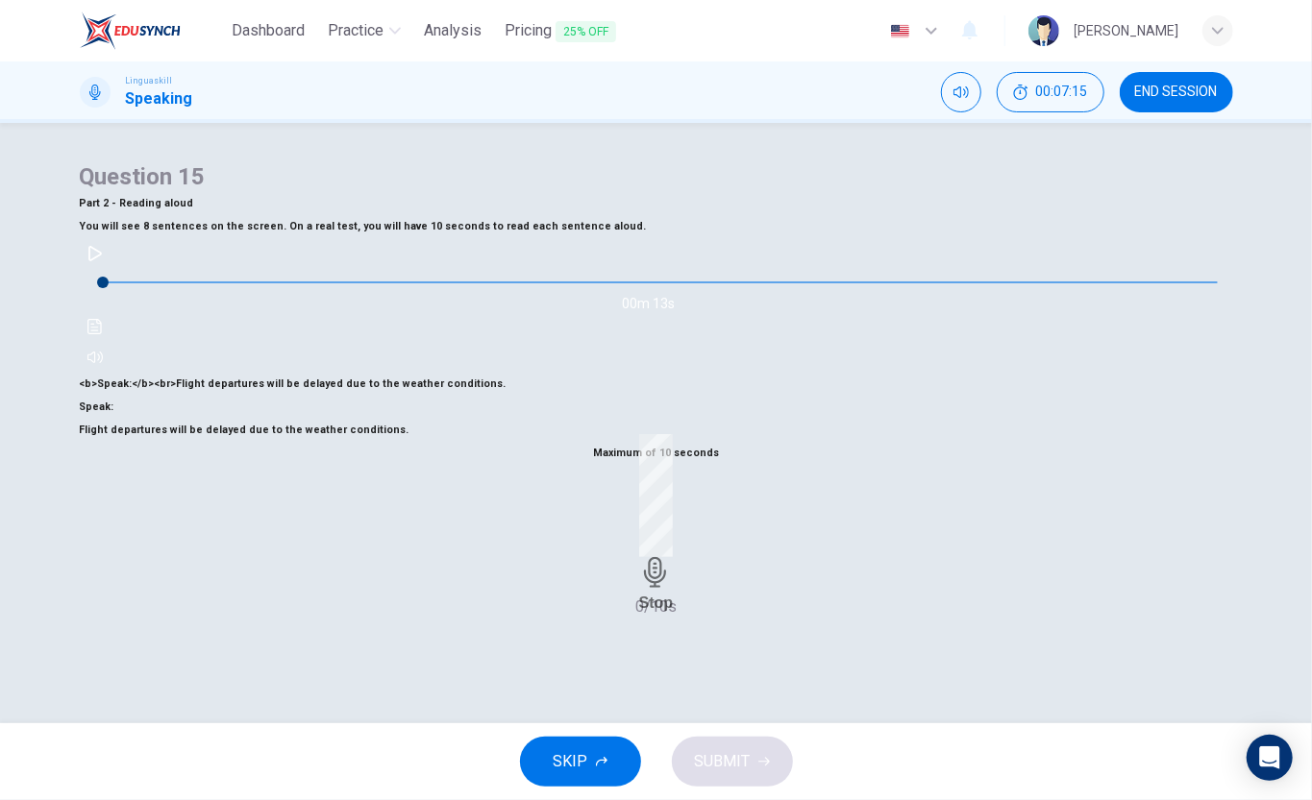
click at [580, 755] on span "SKIP" at bounding box center [570, 761] width 35 height 27
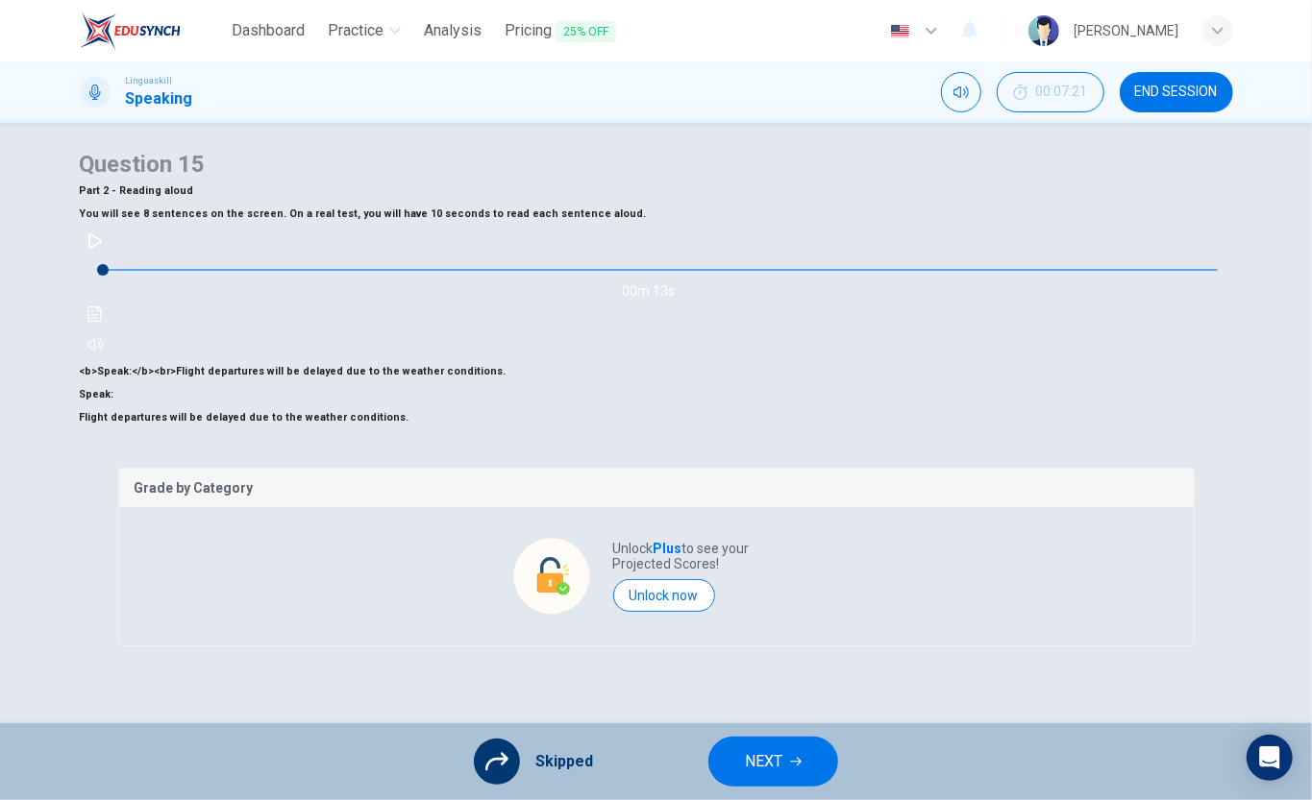
drag, startPoint x: 786, startPoint y: 767, endPoint x: 824, endPoint y: 650, distance: 122.4
click at [788, 766] on button "NEXT" at bounding box center [773, 762] width 130 height 50
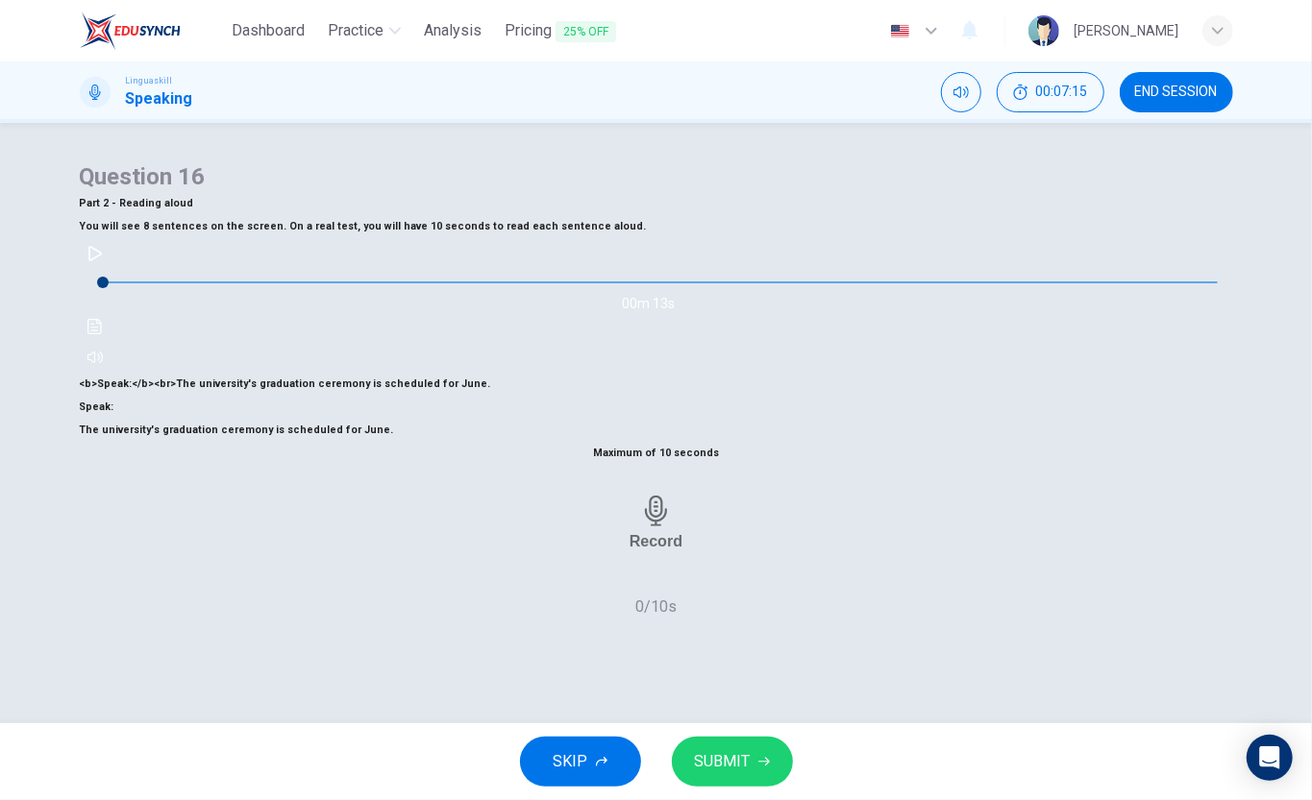
click at [674, 524] on div "Record" at bounding box center [655, 523] width 53 height 55
click at [597, 757] on icon "button" at bounding box center [602, 762] width 12 height 12
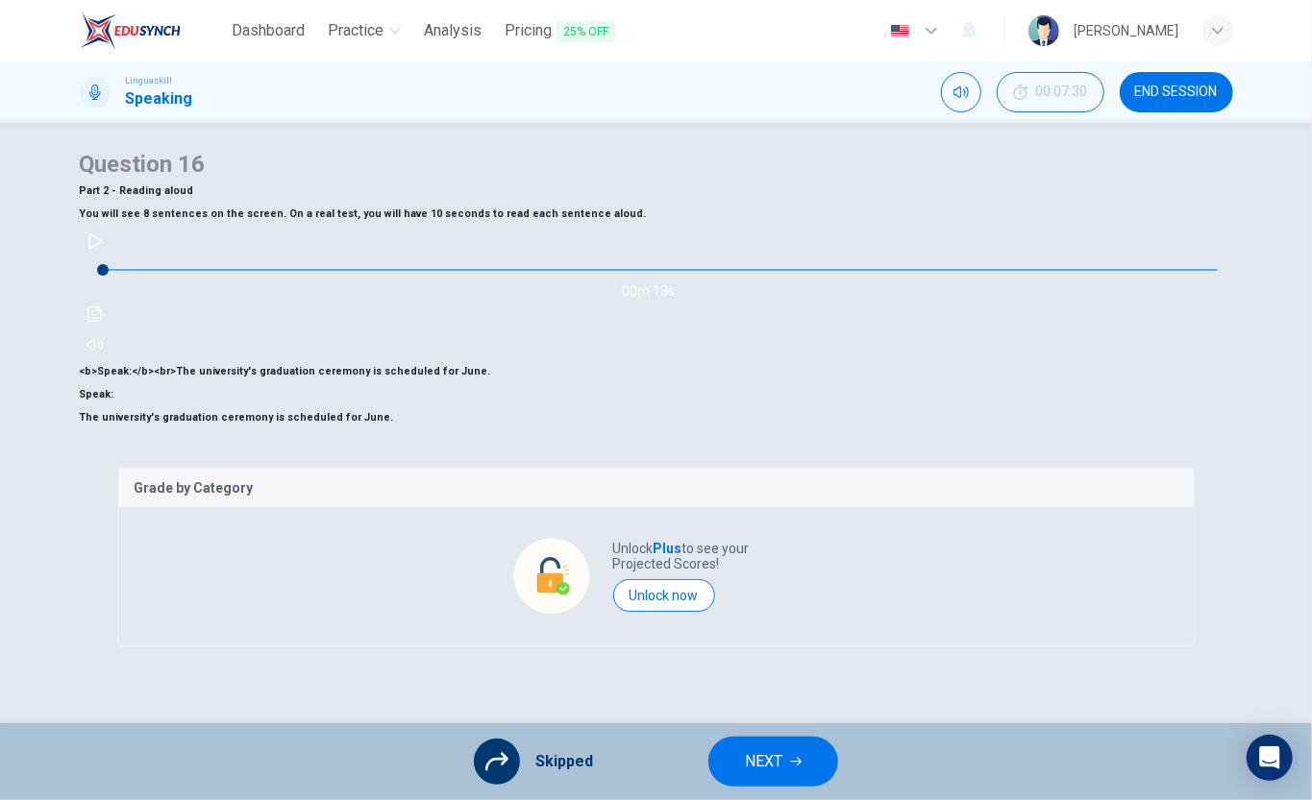
click at [759, 759] on span "NEXT" at bounding box center [763, 761] width 37 height 27
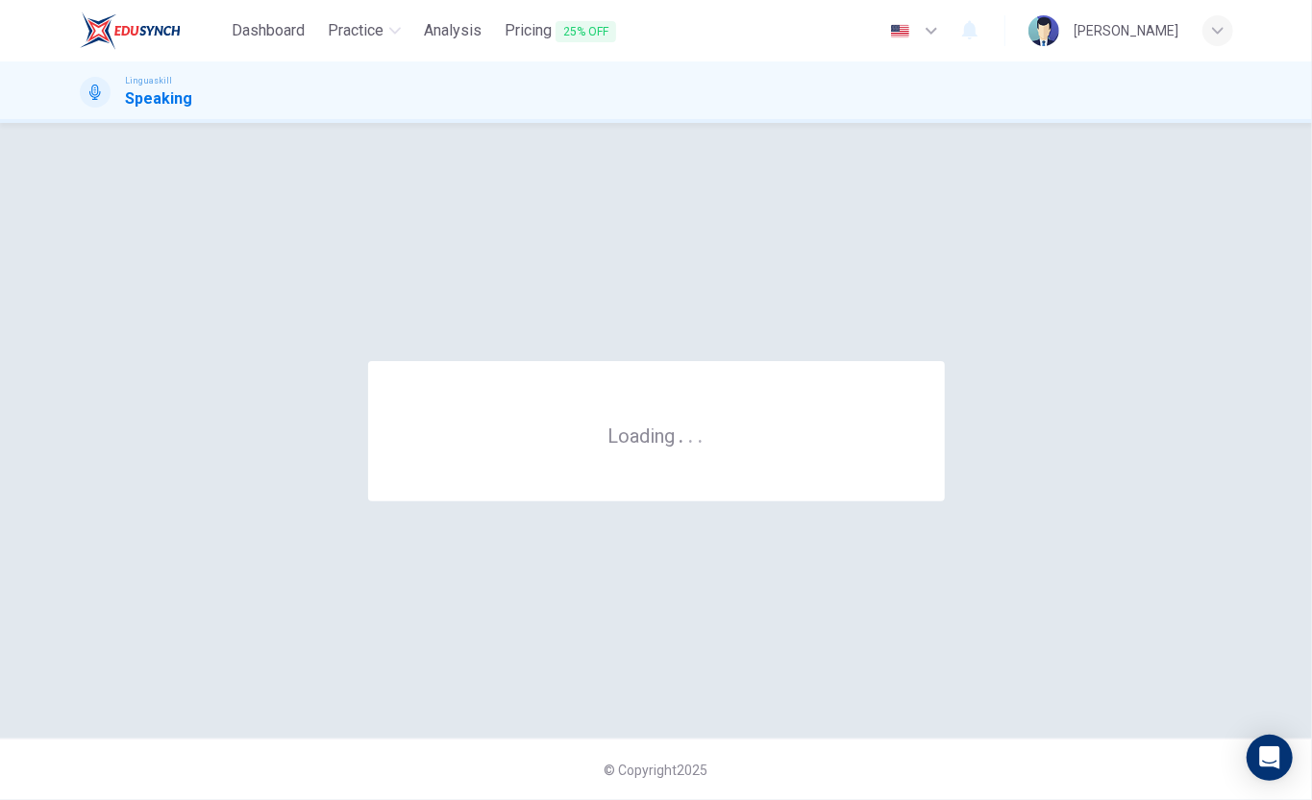
scroll to position [0, 0]
click at [863, 626] on div "Loading . . ." at bounding box center [656, 430] width 1153 height 539
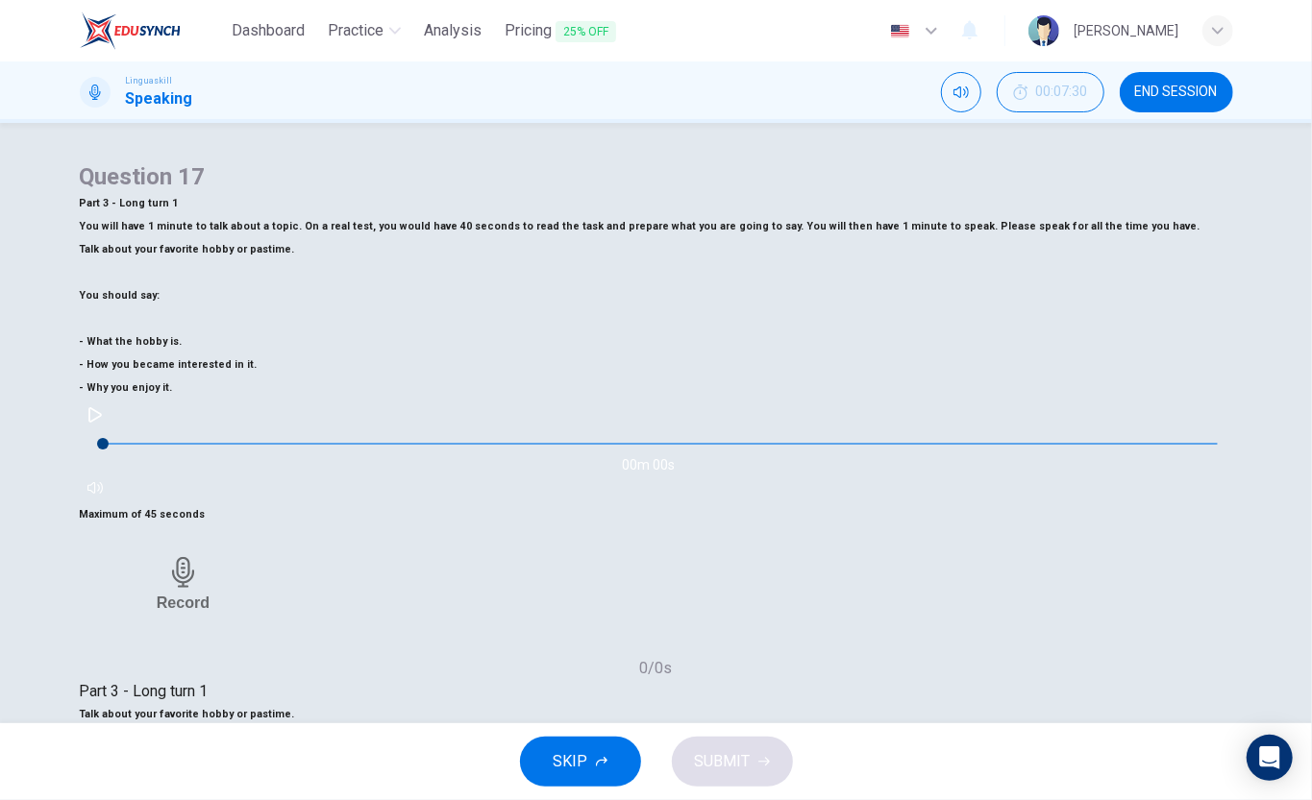
scroll to position [128, 0]
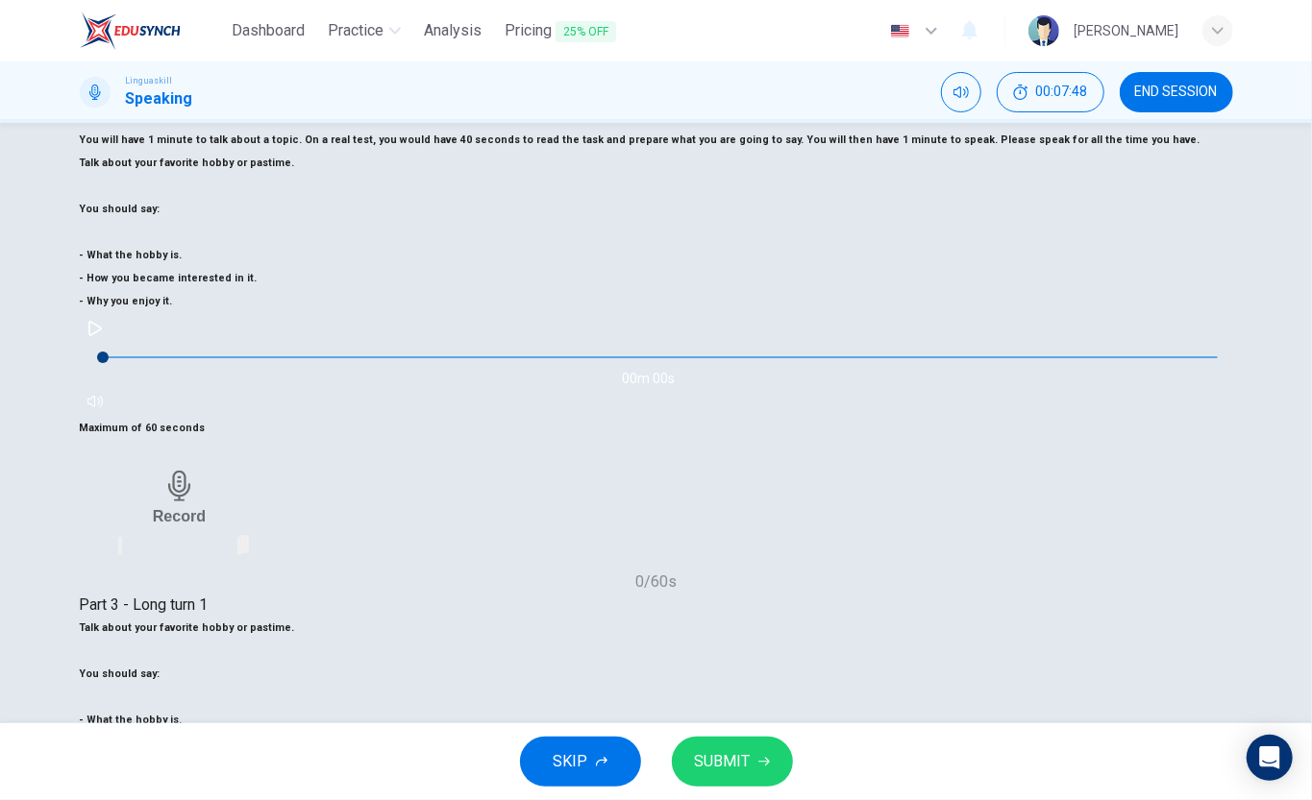
click at [601, 767] on button "SKIP" at bounding box center [580, 762] width 121 height 50
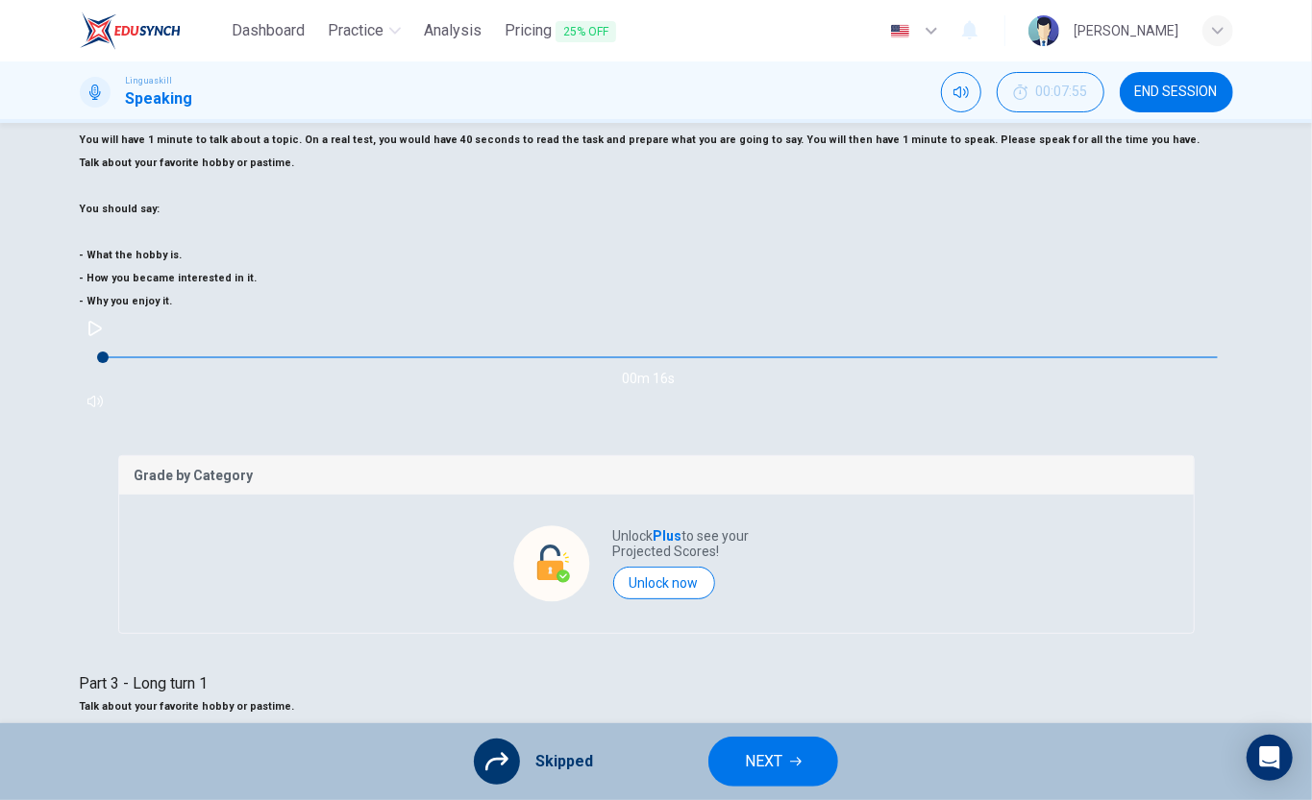
click at [753, 754] on span "NEXT" at bounding box center [763, 761] width 37 height 27
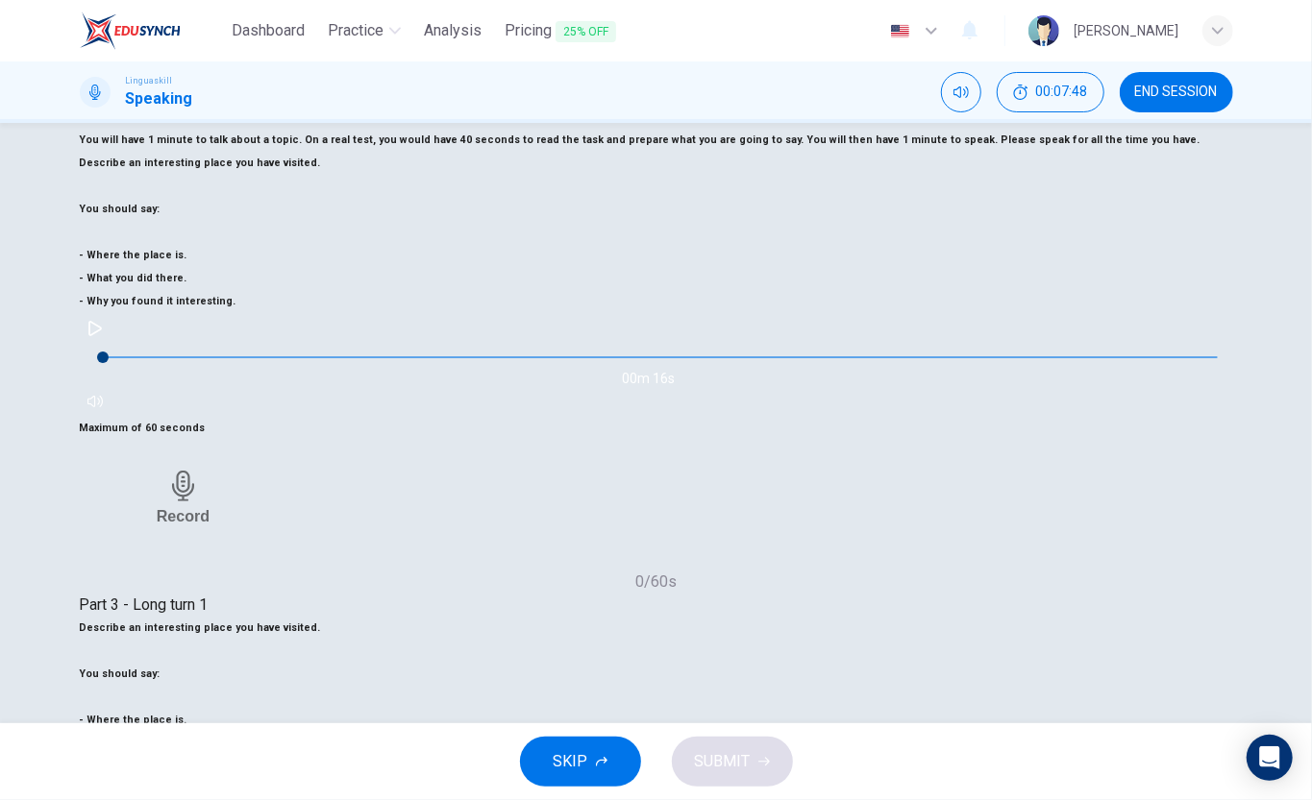
click at [561, 763] on span "SKIP" at bounding box center [570, 761] width 35 height 27
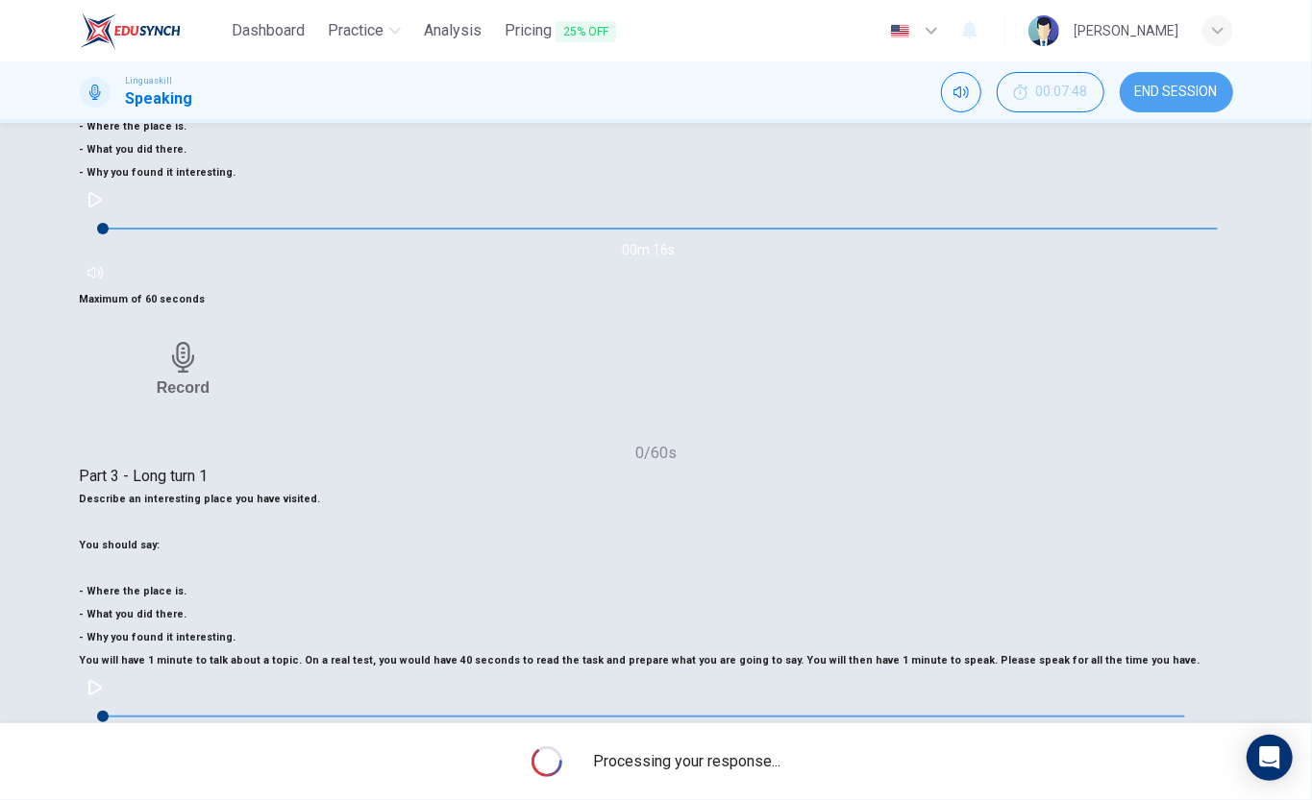
click at [1158, 88] on span "END SESSION" at bounding box center [1176, 92] width 83 height 15
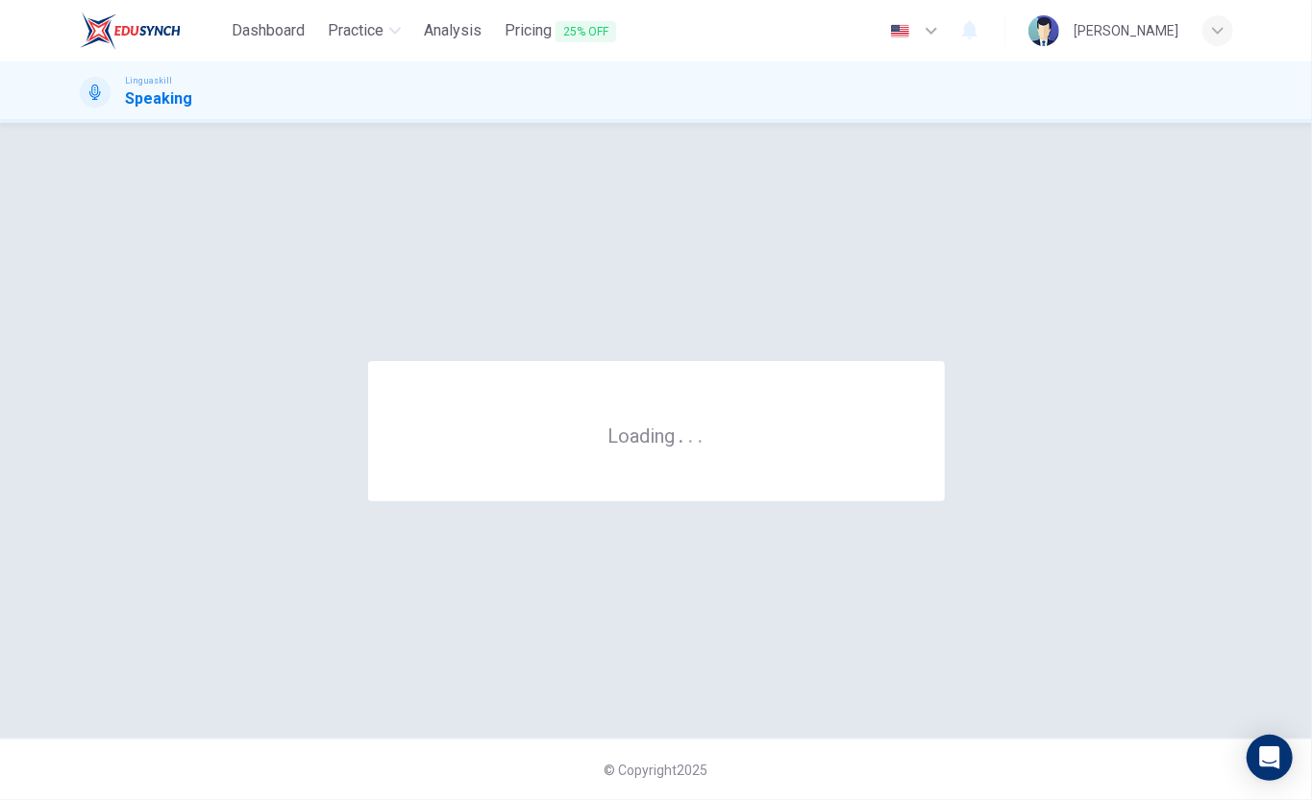
scroll to position [0, 0]
